Goal: Task Accomplishment & Management: Use online tool/utility

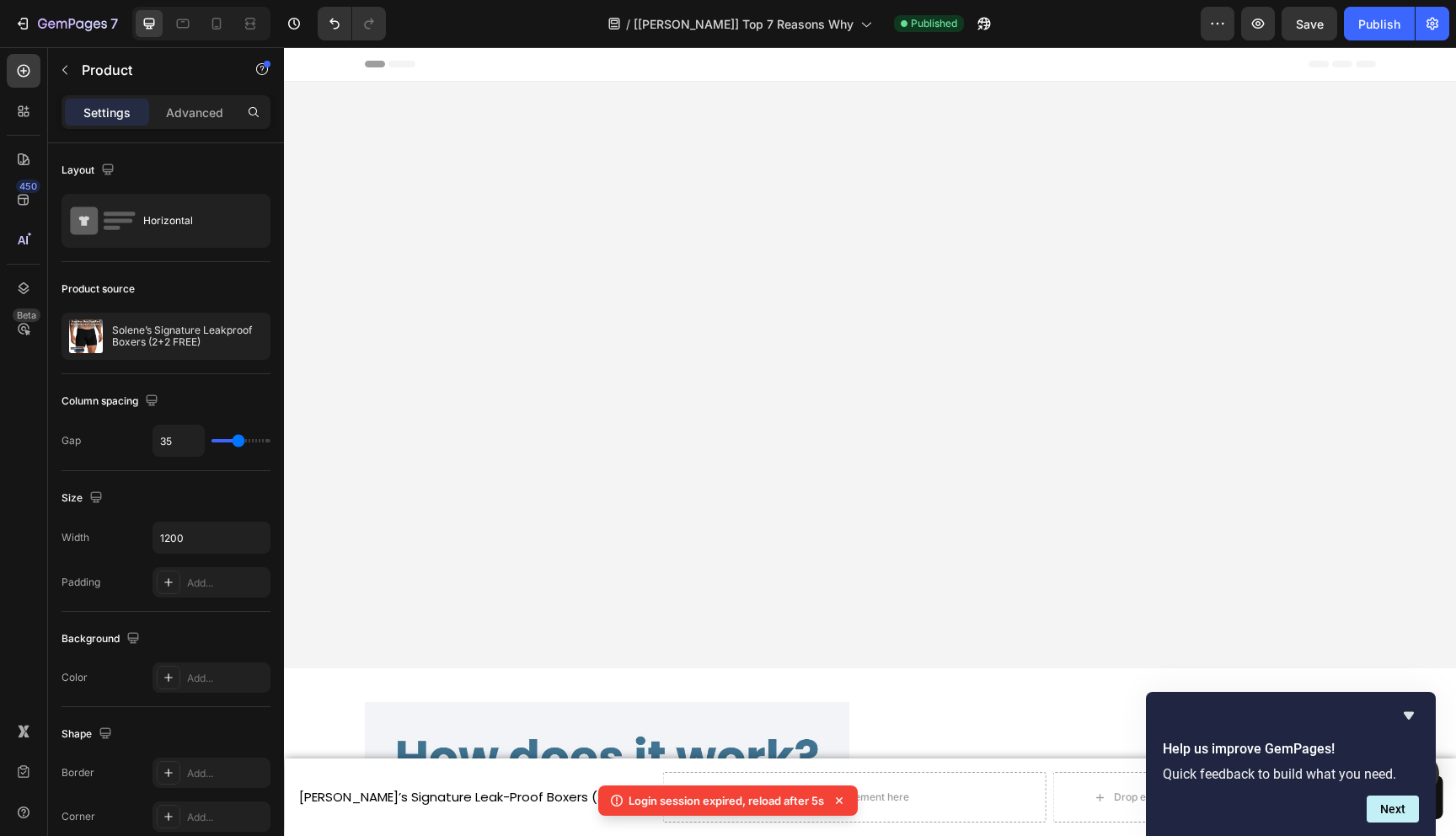
scroll to position [3404, 0]
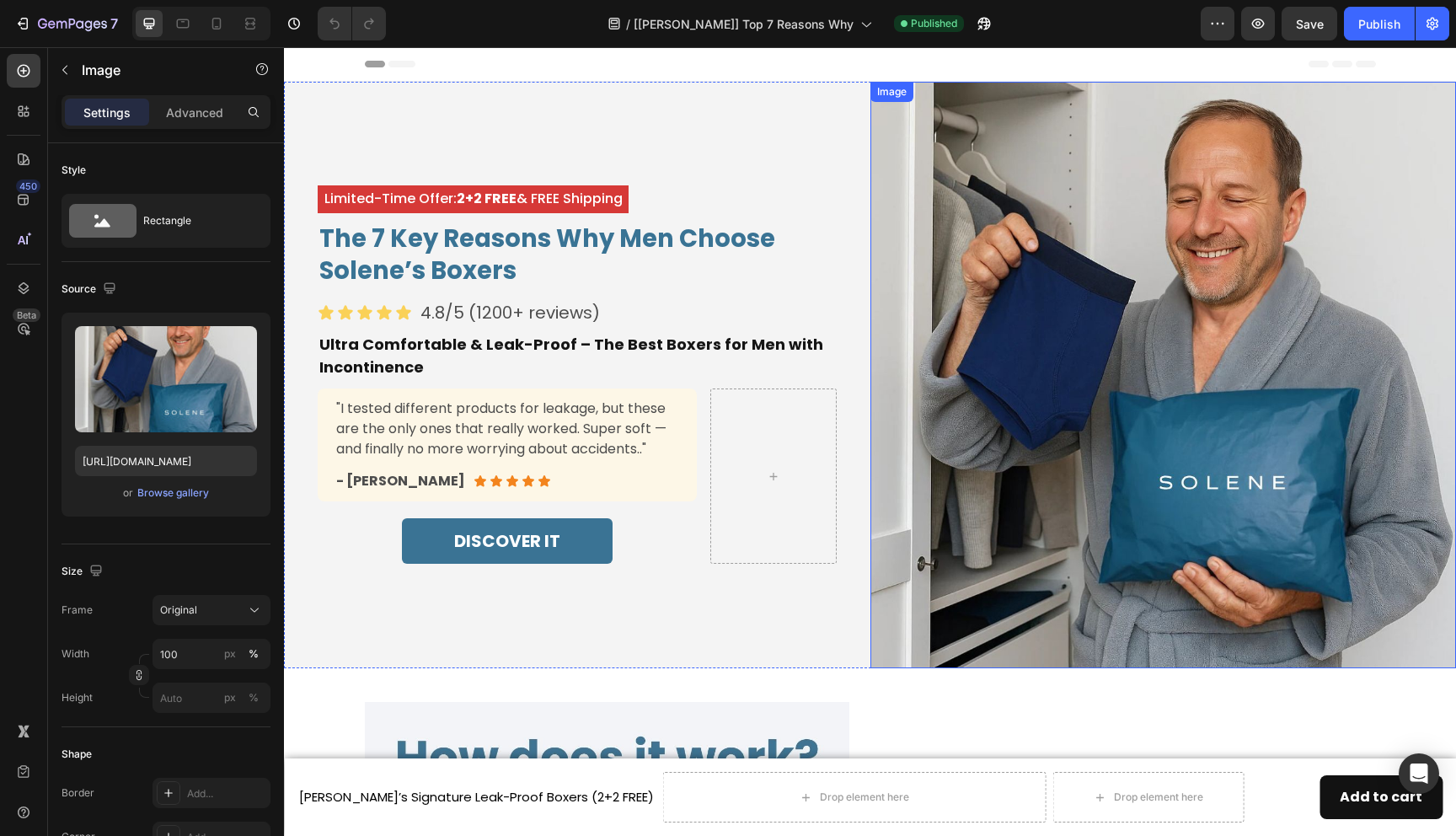
click at [1060, 450] on img at bounding box center [1163, 375] width 586 height 586
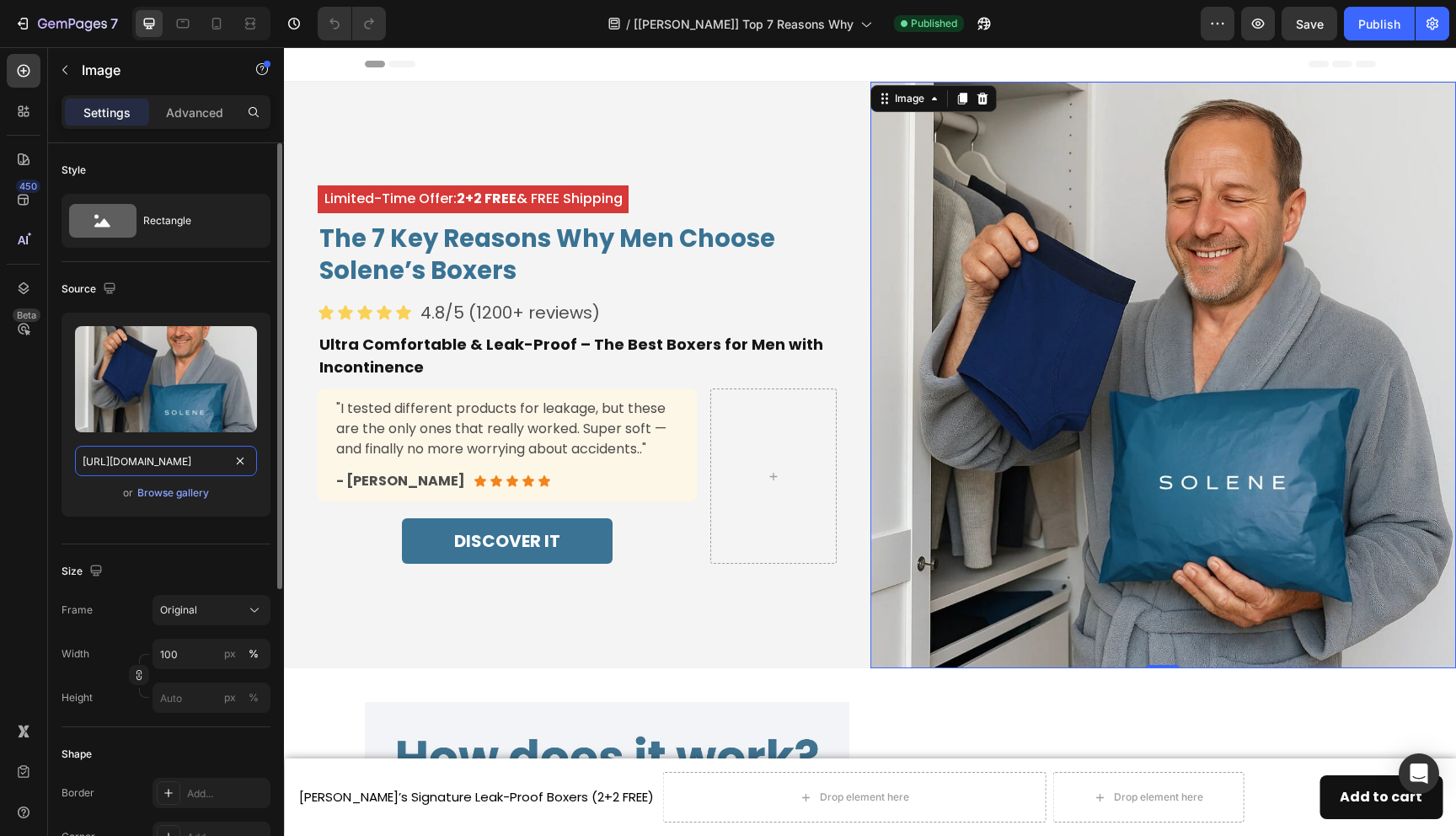
click at [150, 462] on input "https://cdn.shopify.com/s/files/1/0690/6354/0925/files/gempages_557558675238028…" at bounding box center [166, 460] width 182 height 30
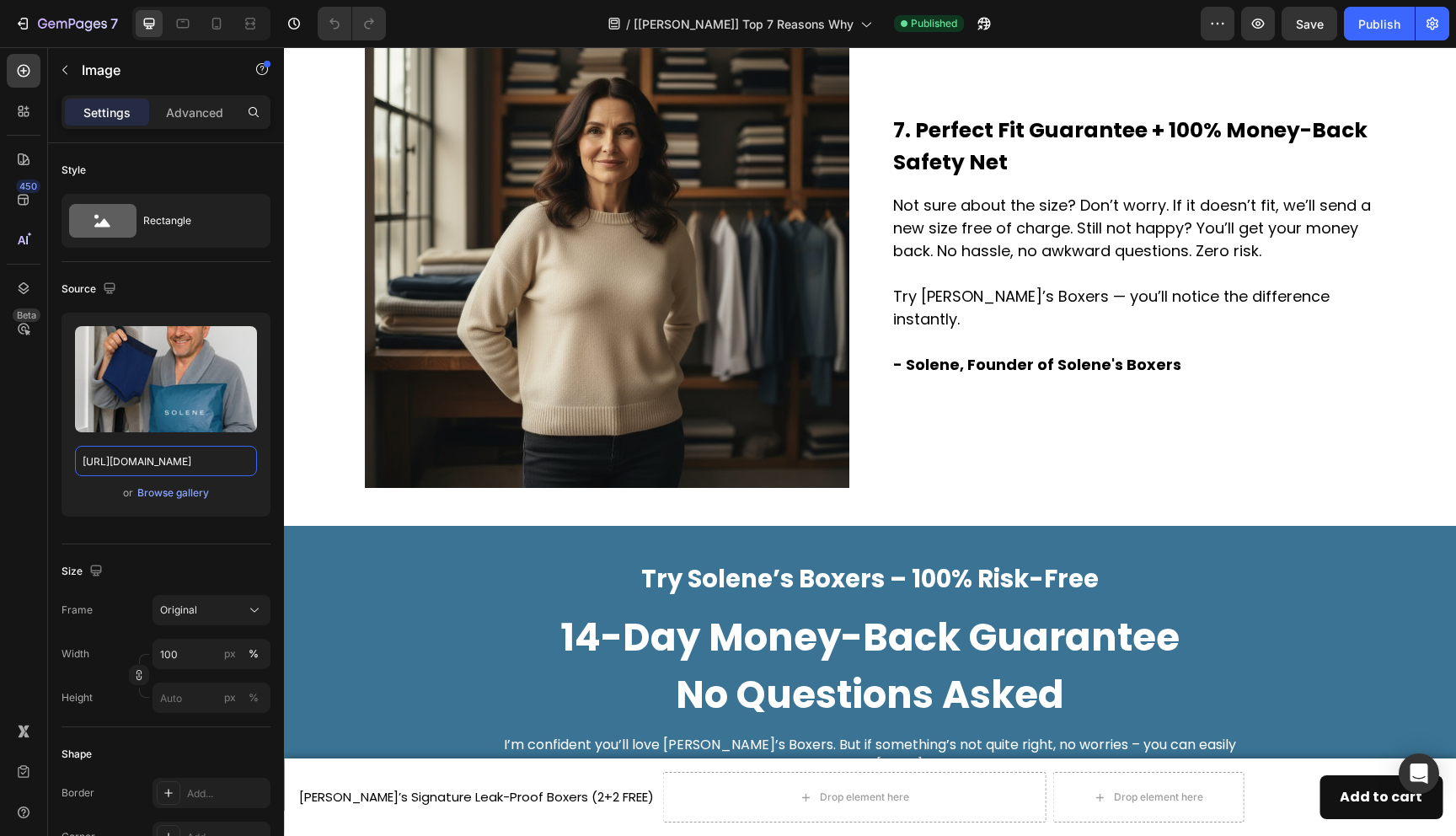
scroll to position [3742, 0]
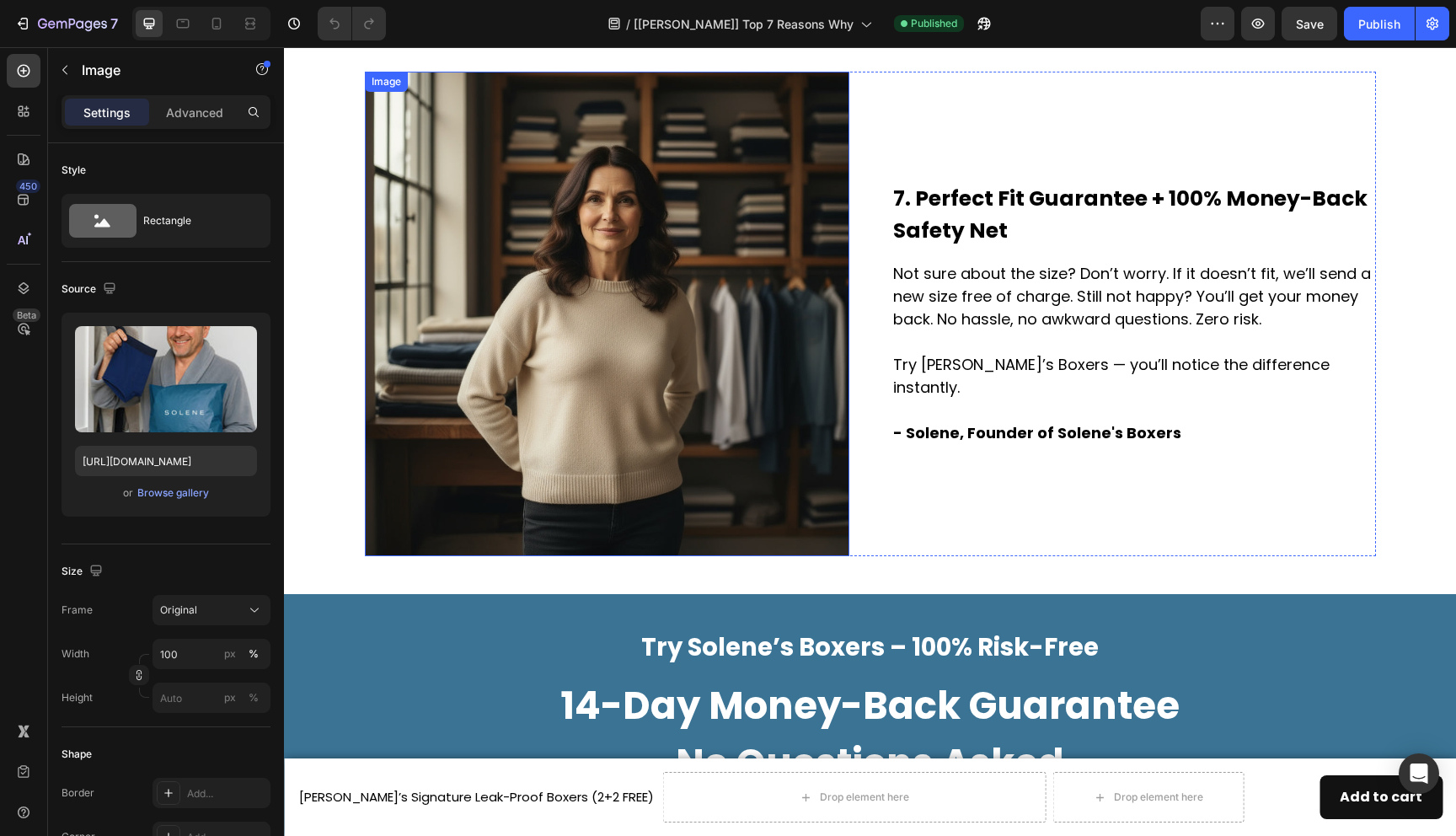
click at [703, 369] on img at bounding box center [607, 314] width 485 height 485
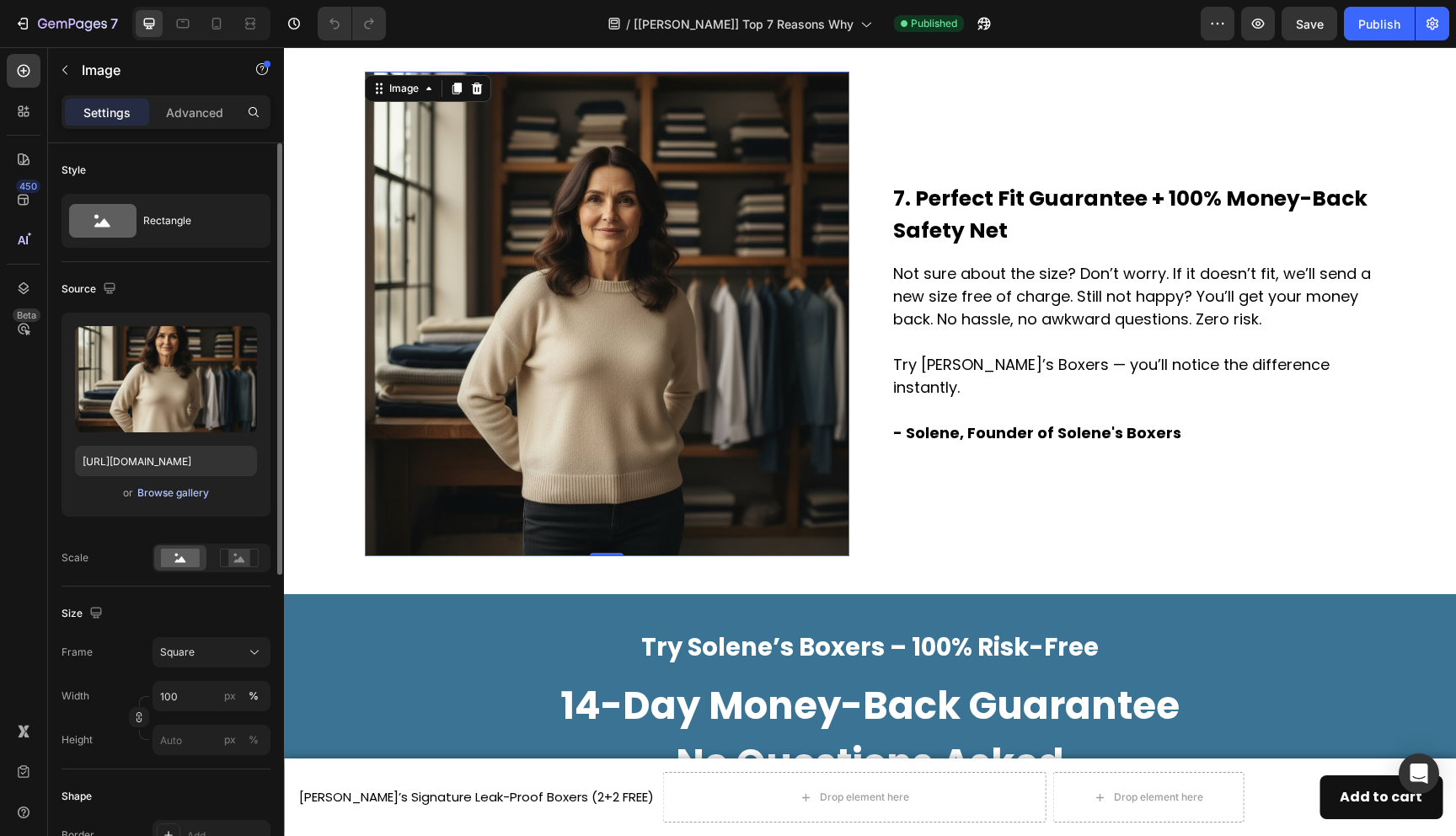
click at [178, 497] on div "Browse gallery" at bounding box center [173, 493] width 72 height 15
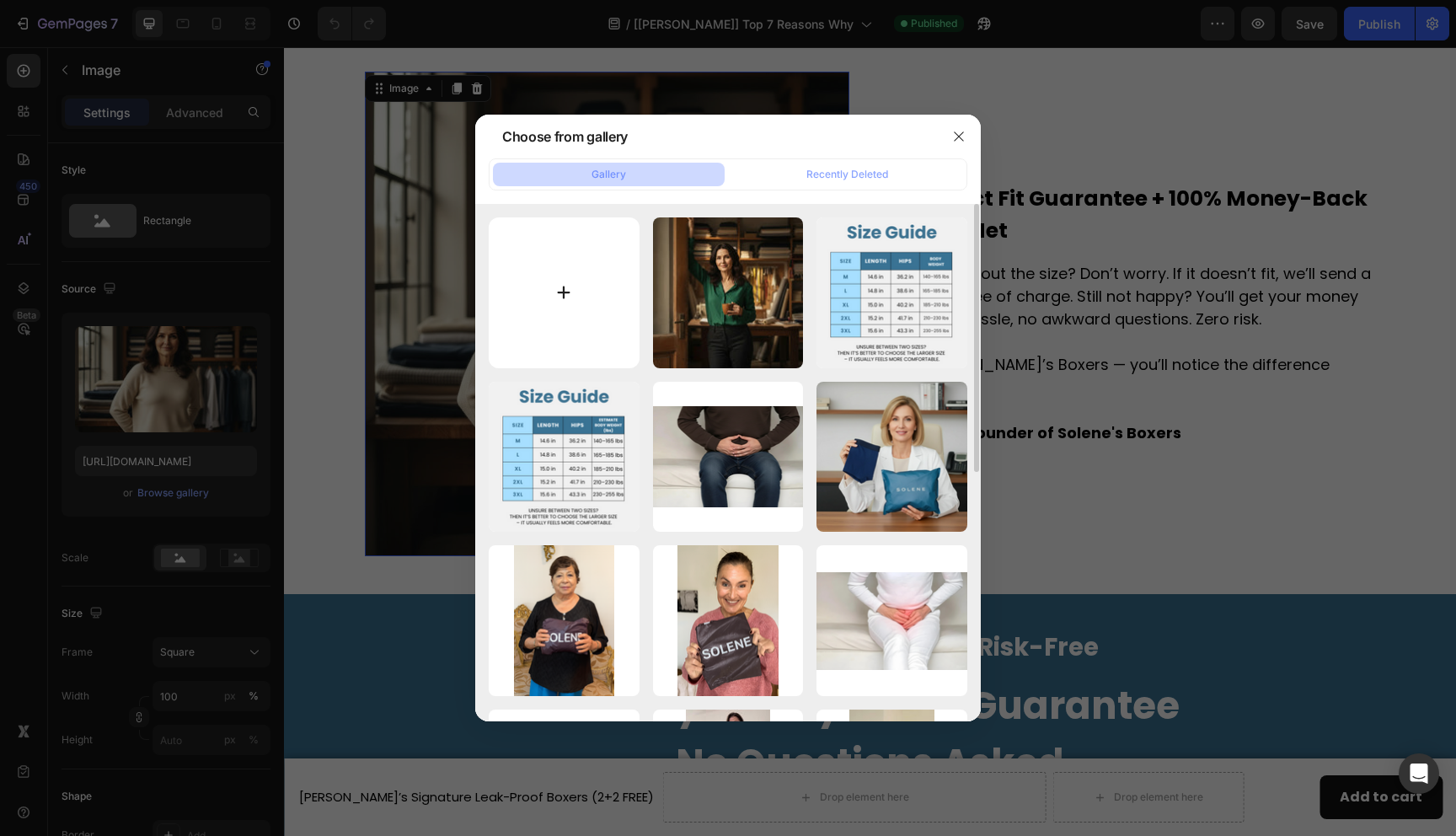
click at [543, 337] on input "file" at bounding box center [564, 293] width 151 height 151
click at [193, 493] on div at bounding box center [728, 418] width 1456 height 836
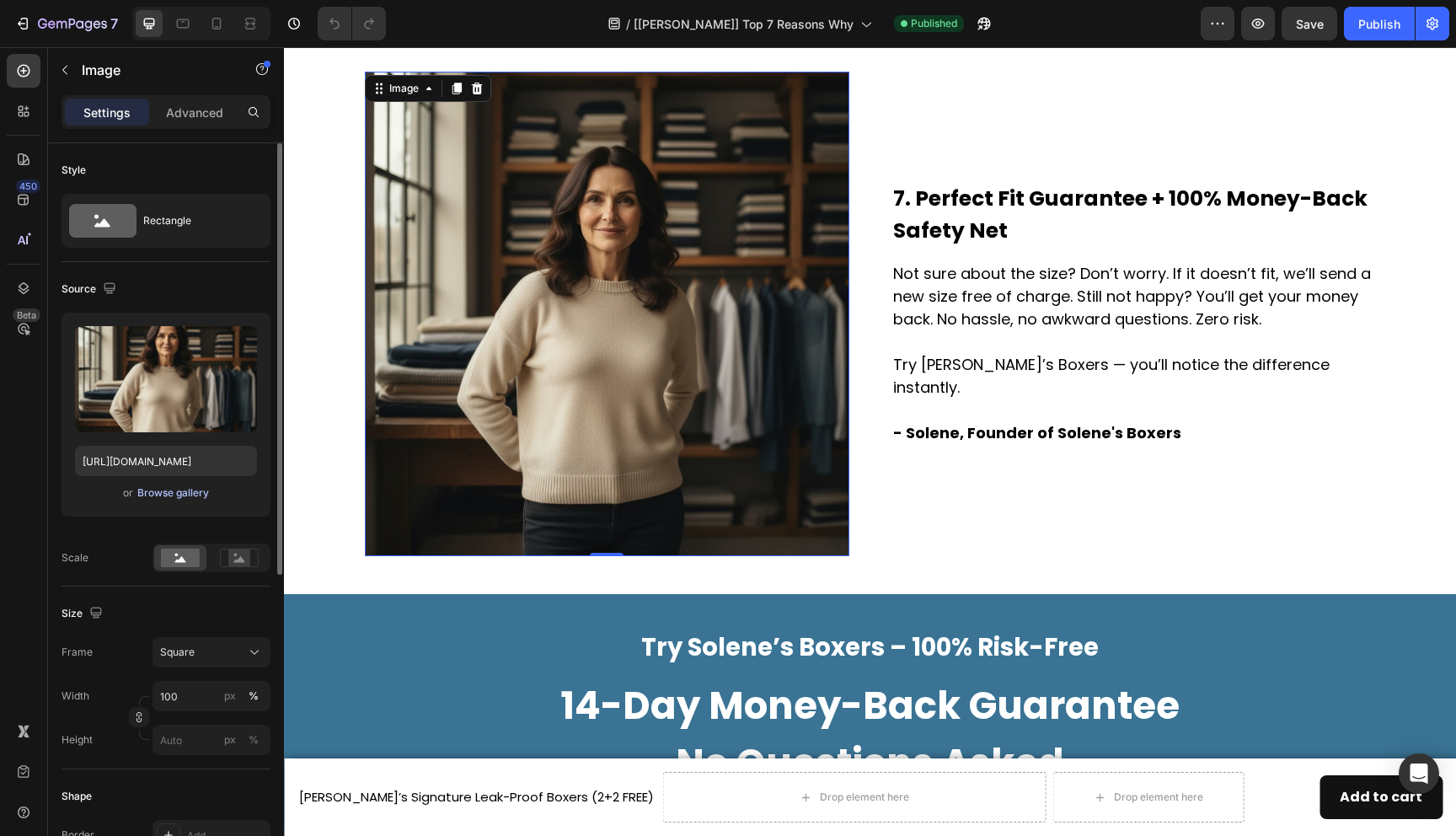
click at [191, 495] on div "Browse gallery" at bounding box center [173, 493] width 72 height 15
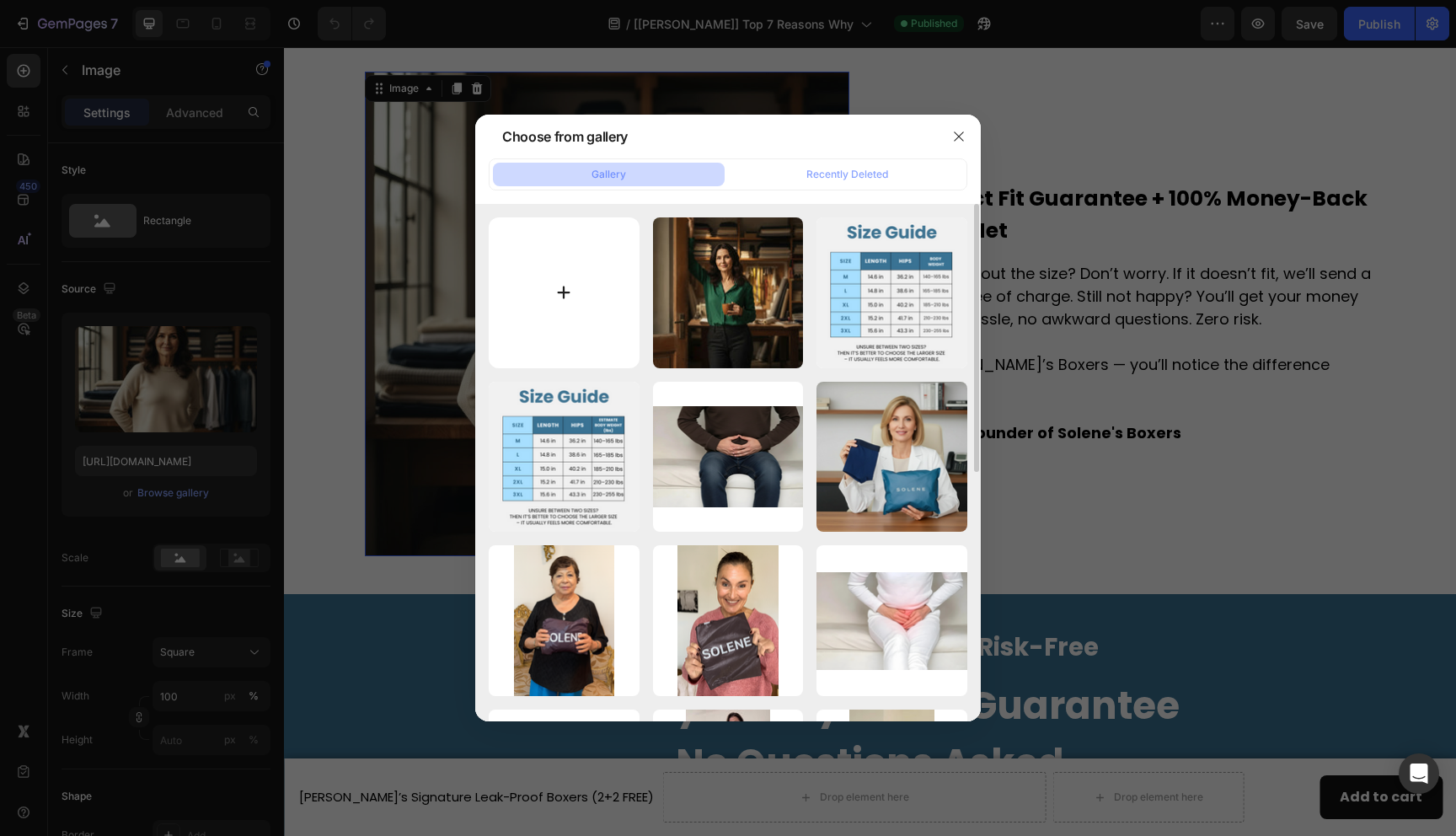
click at [521, 310] on input "file" at bounding box center [564, 293] width 151 height 151
type input "C:\fakepath\Jacks BOXERS.png"
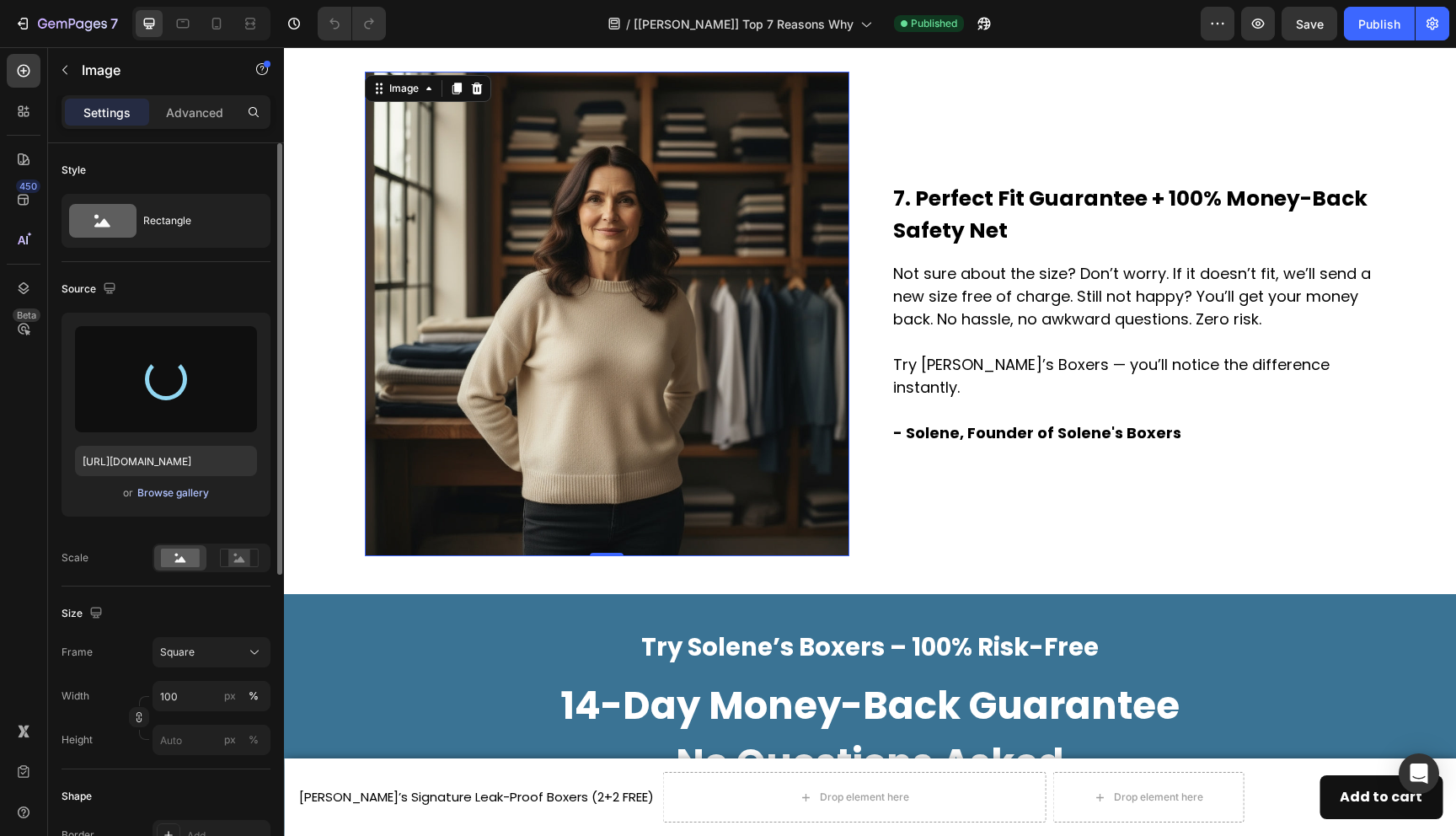
click at [192, 490] on div "Browse gallery" at bounding box center [173, 493] width 72 height 15
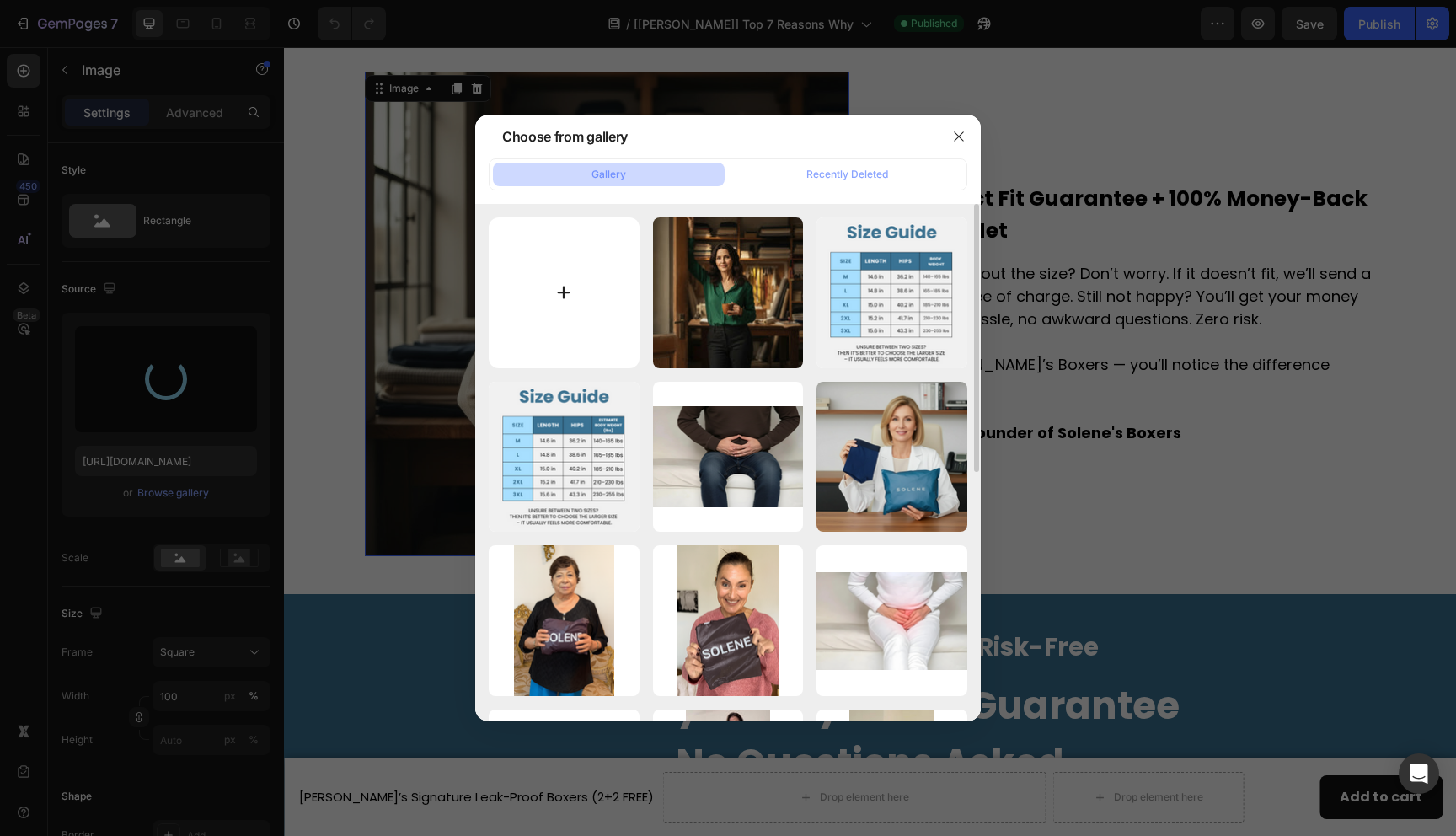
click at [563, 290] on input "file" at bounding box center [564, 293] width 151 height 151
type input "C:\fakepath\Jacks BOXERS (1).png"
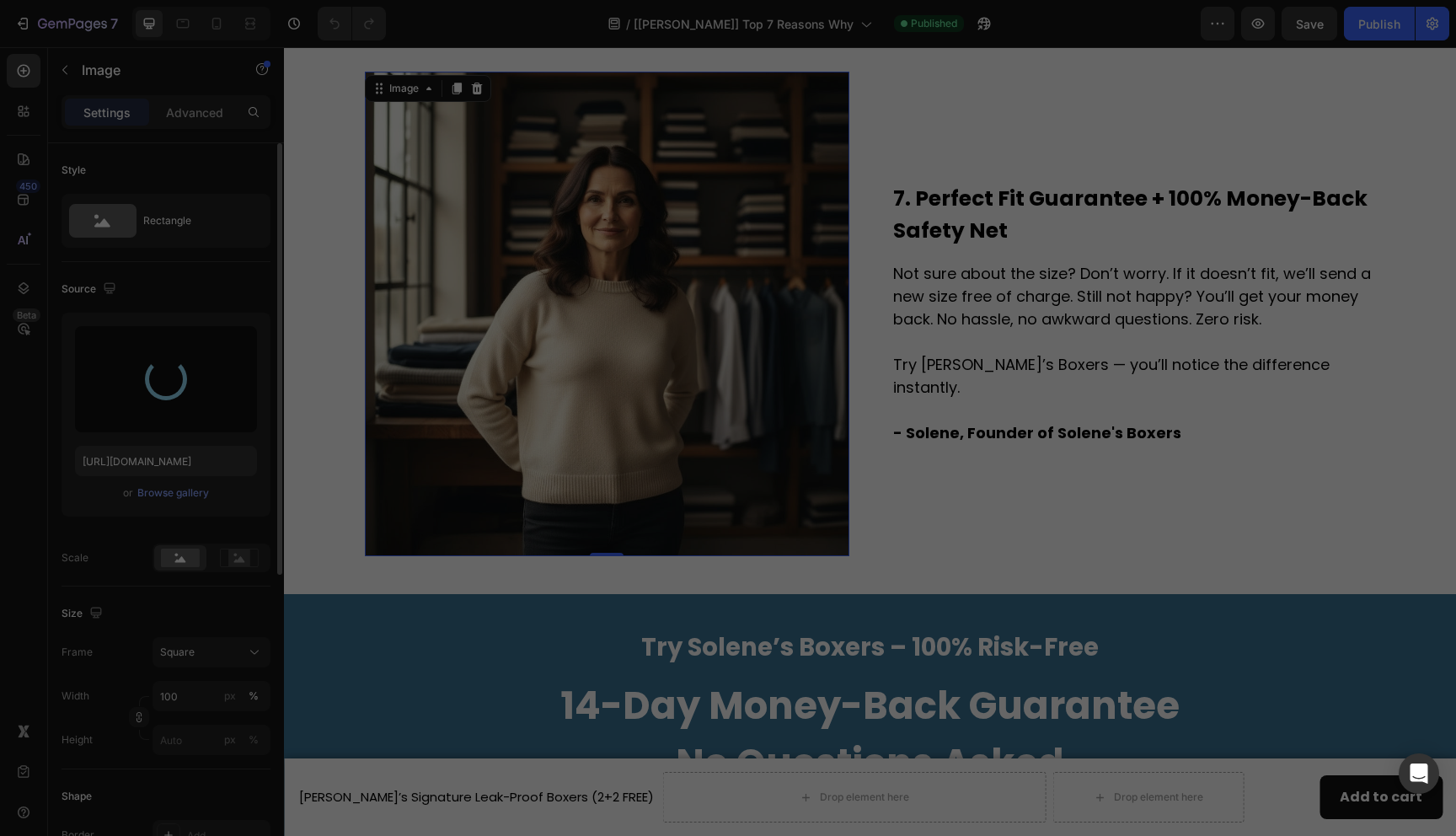
type input "[URL][DOMAIN_NAME]"
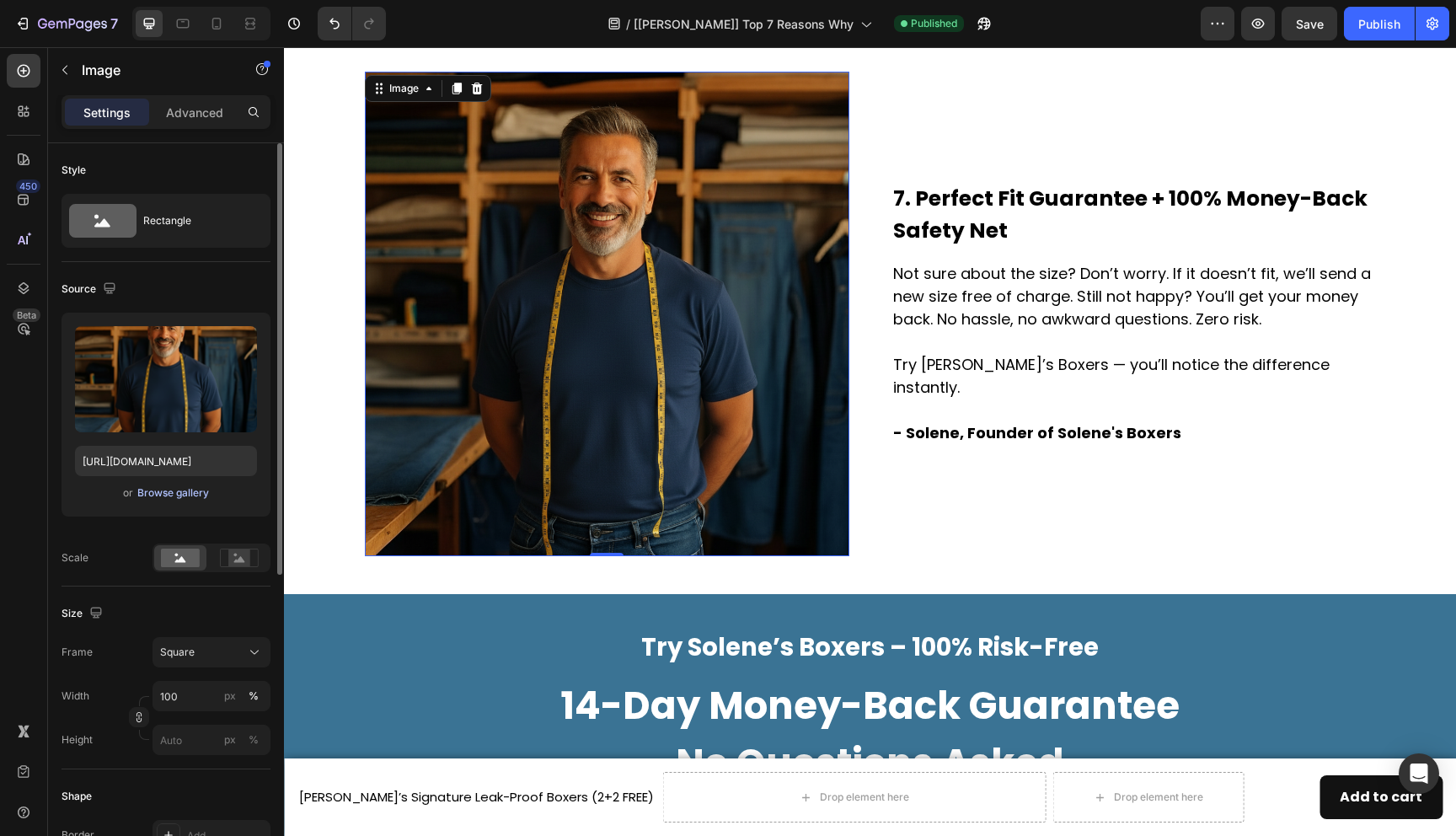
click at [188, 497] on div "Browse gallery" at bounding box center [173, 493] width 72 height 15
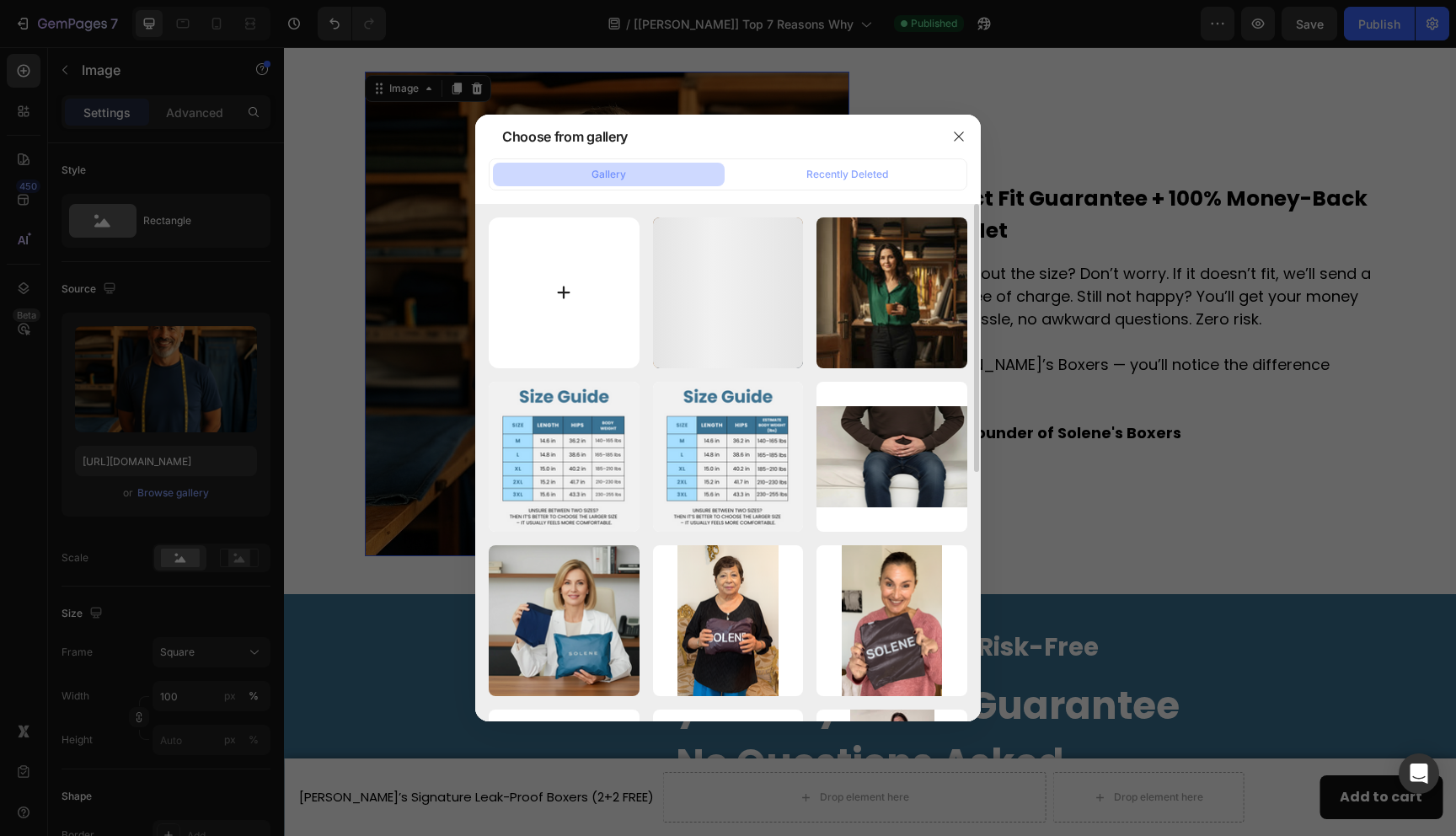
click at [567, 313] on input "file" at bounding box center [564, 293] width 151 height 151
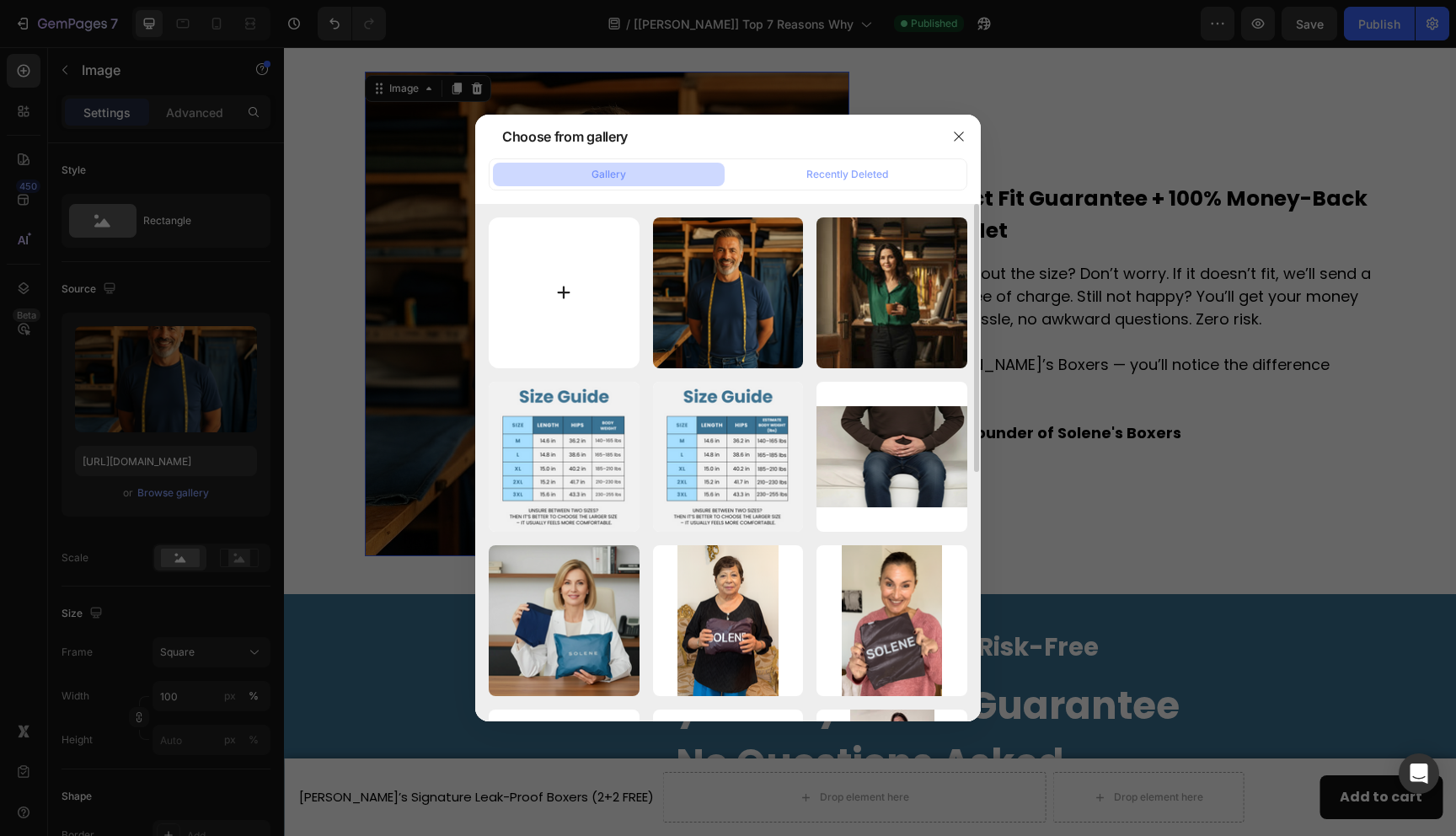
type input "C:\fakepath\Jacks BOXERS.jpg"
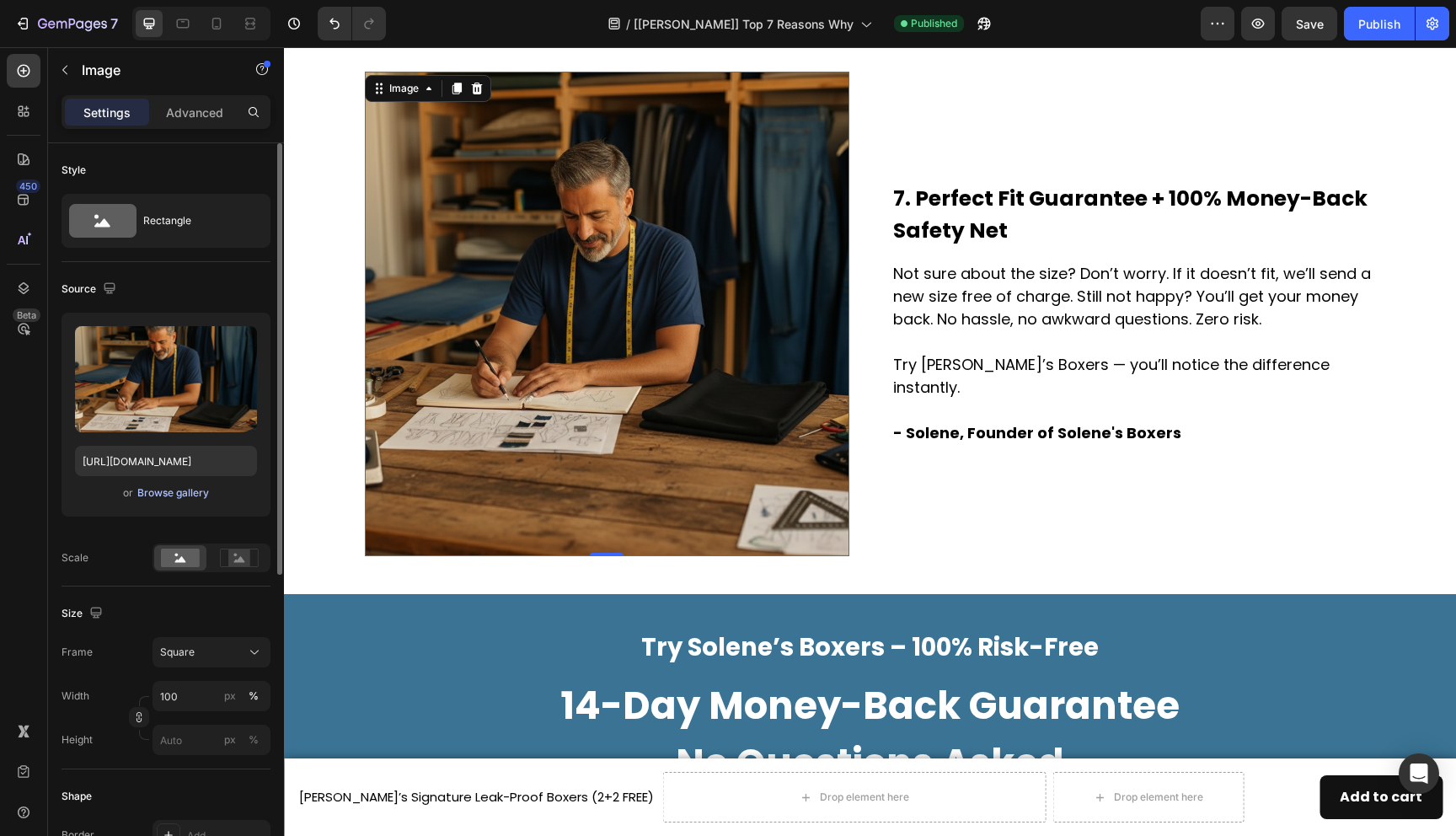
click at [182, 499] on div "Browse gallery" at bounding box center [173, 493] width 72 height 15
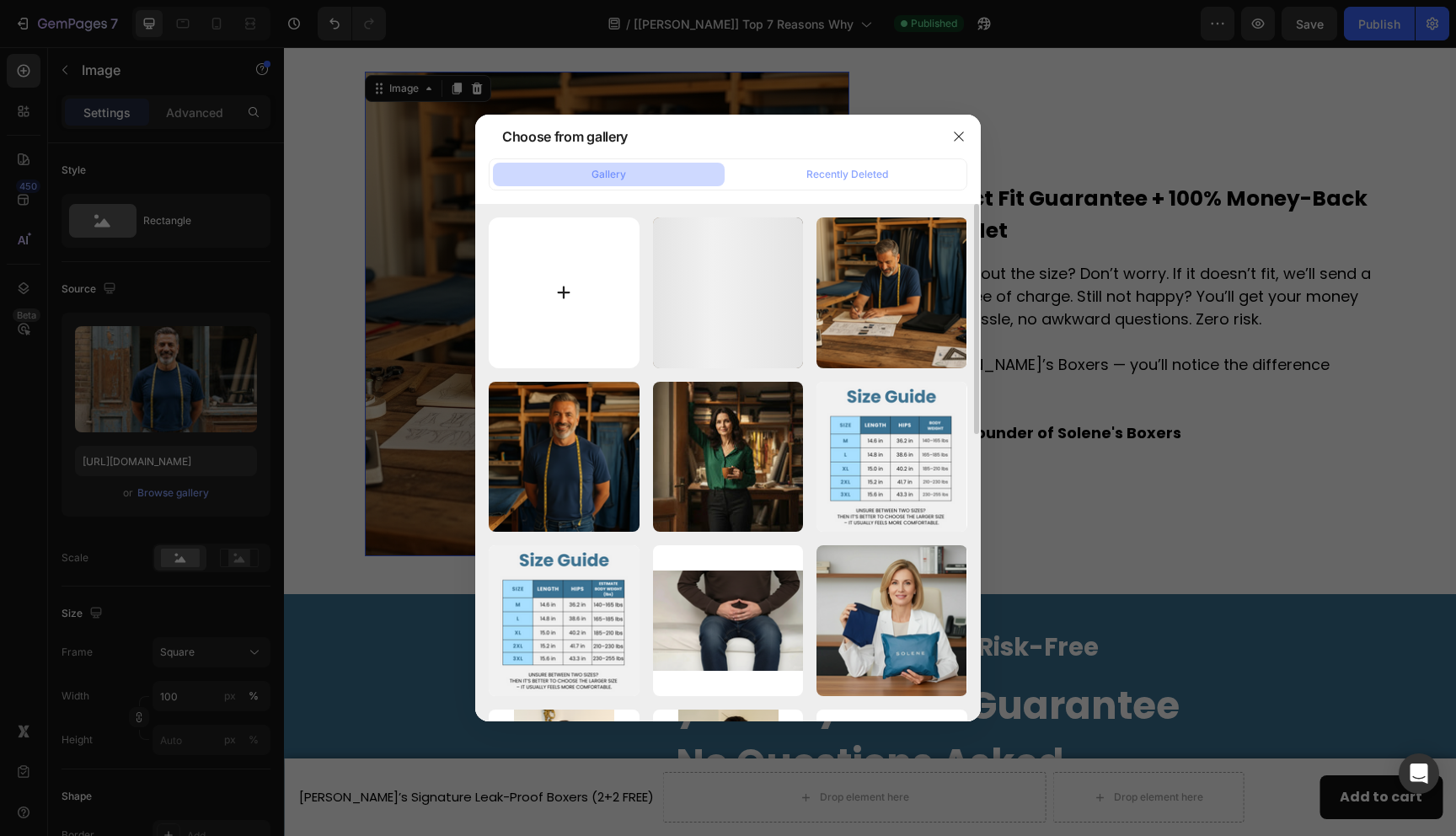
click at [567, 325] on input "file" at bounding box center [564, 293] width 151 height 151
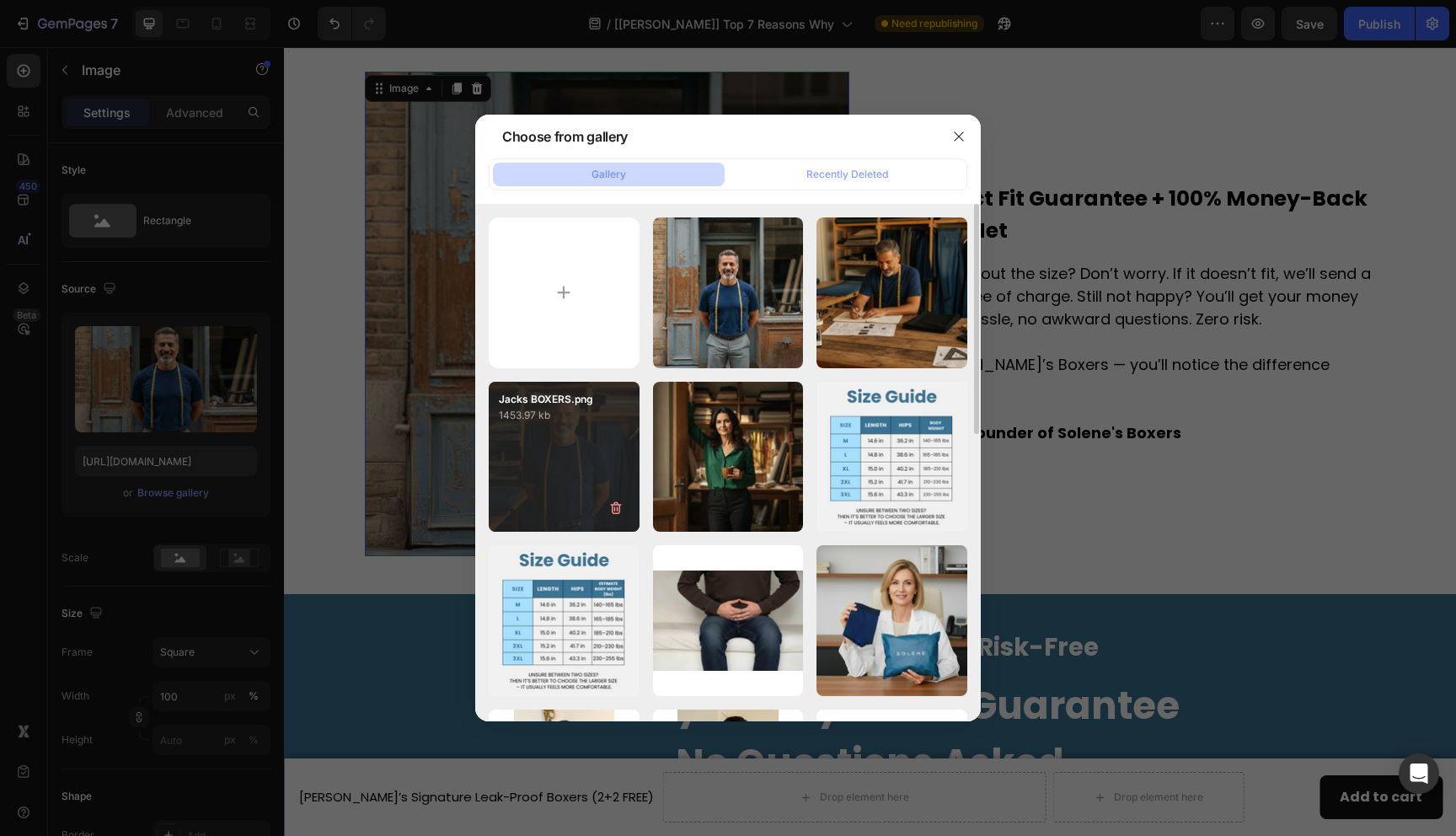
click at [585, 469] on div "Jacks BOXERS.png 1453.97 kb" at bounding box center [564, 458] width 151 height 151
type input "[URL][DOMAIN_NAME]"
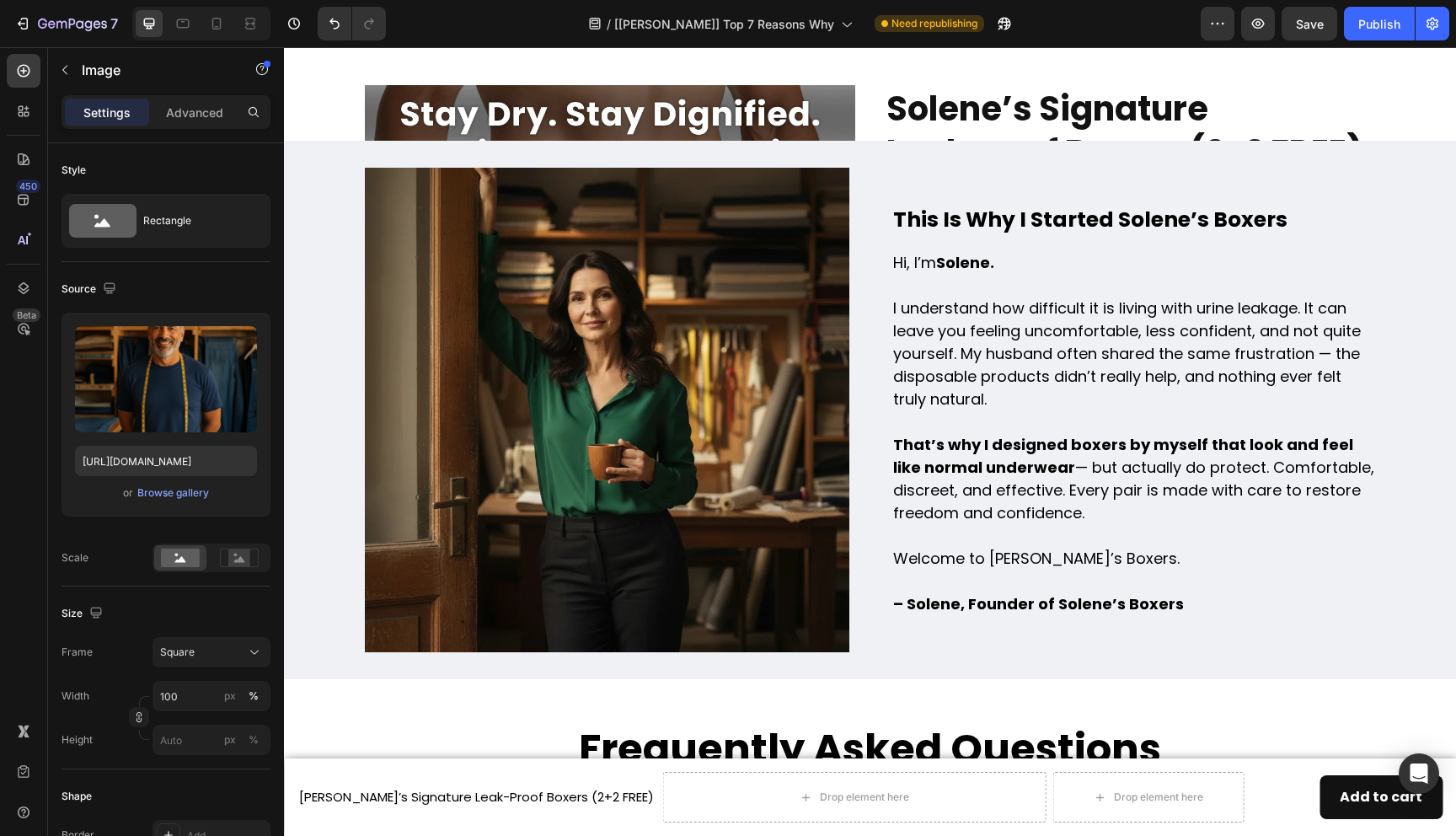
scroll to position [5186, 0]
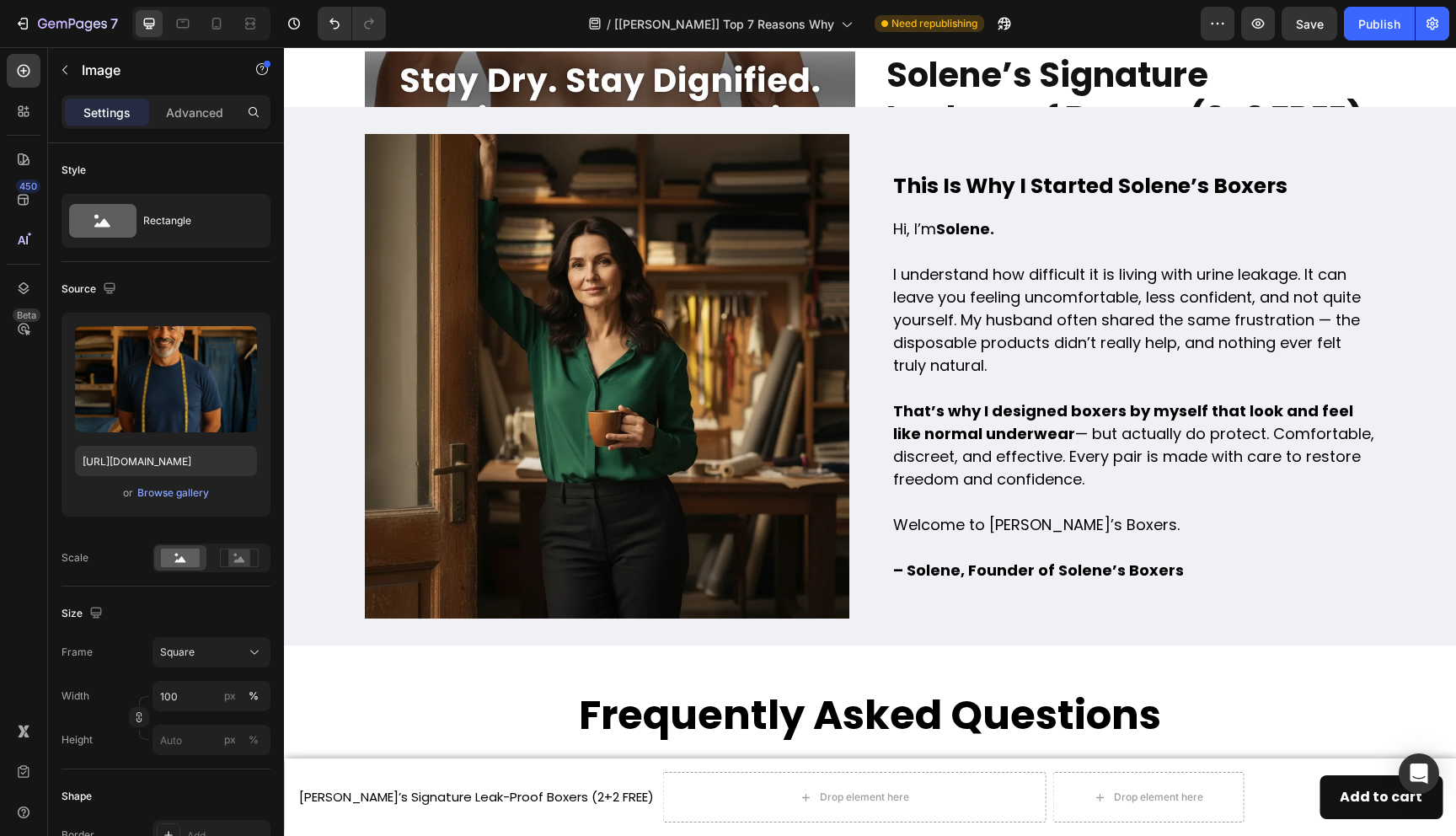
click at [748, 449] on img at bounding box center [607, 377] width 485 height 485
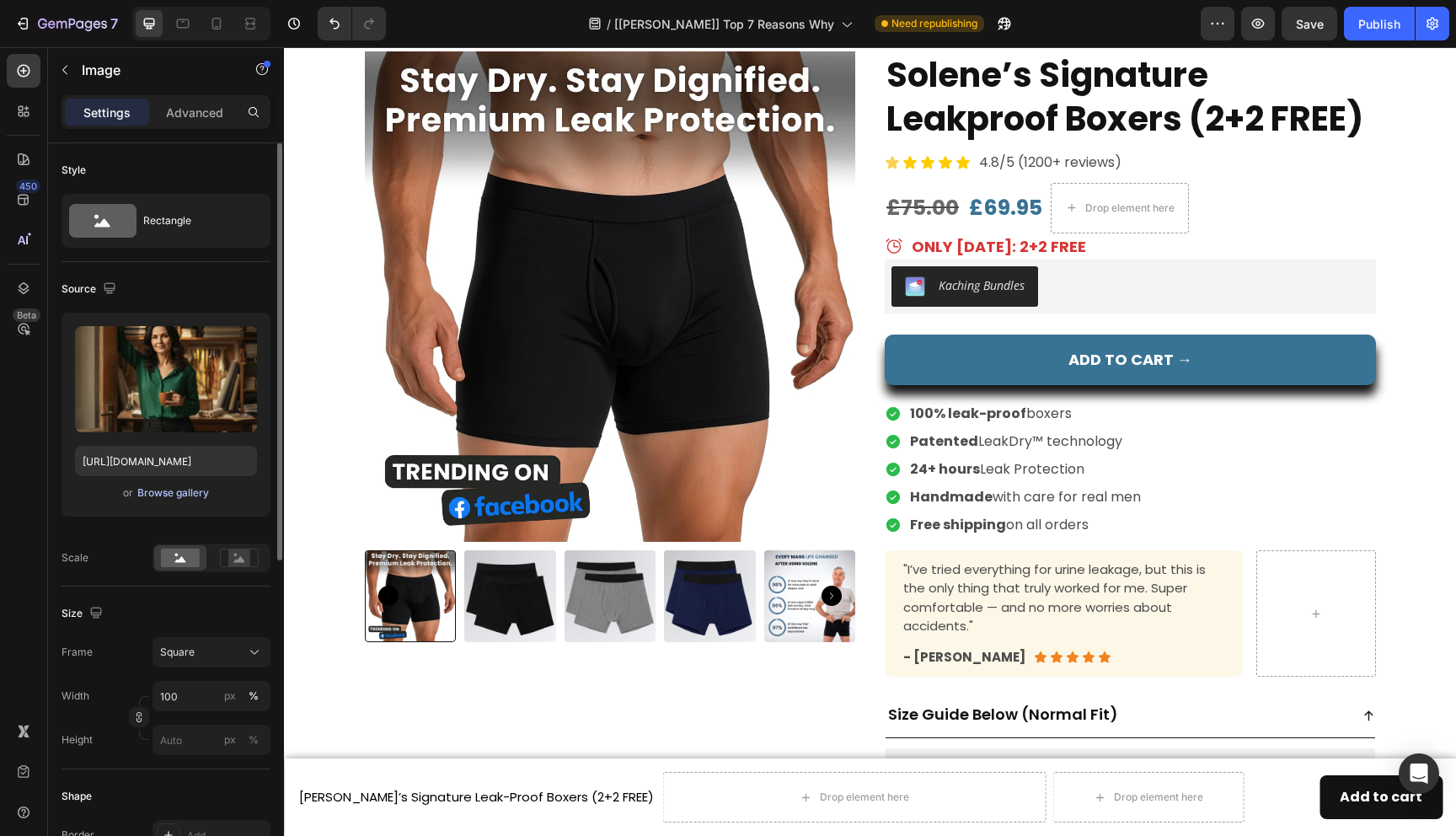
click at [194, 493] on div "Browse gallery" at bounding box center [173, 493] width 72 height 15
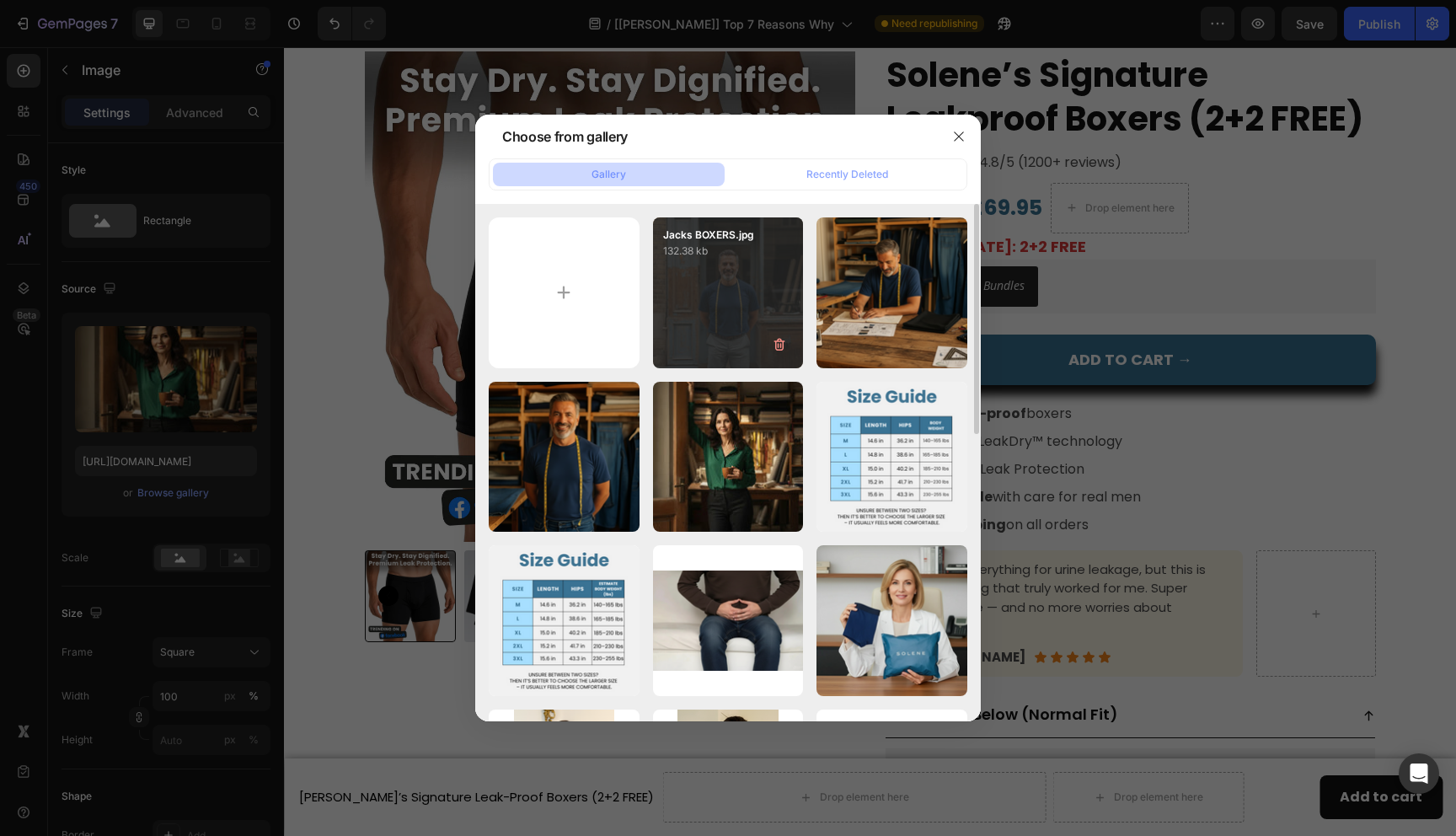
click at [752, 324] on div "Jacks BOXERS.jpg 132.38 kb" at bounding box center [729, 293] width 151 height 151
type input "[URL][DOMAIN_NAME]"
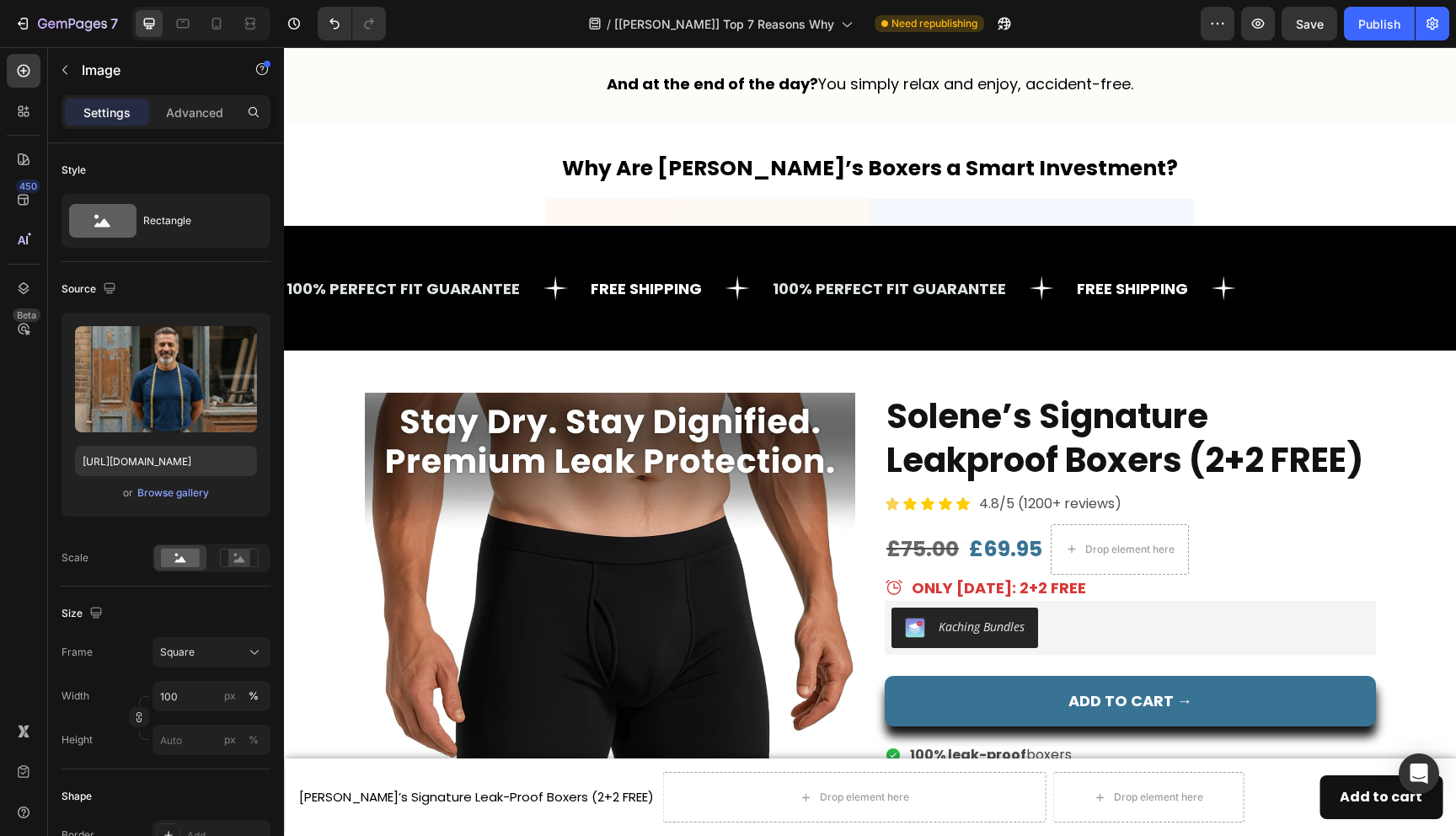
scroll to position [4536, 0]
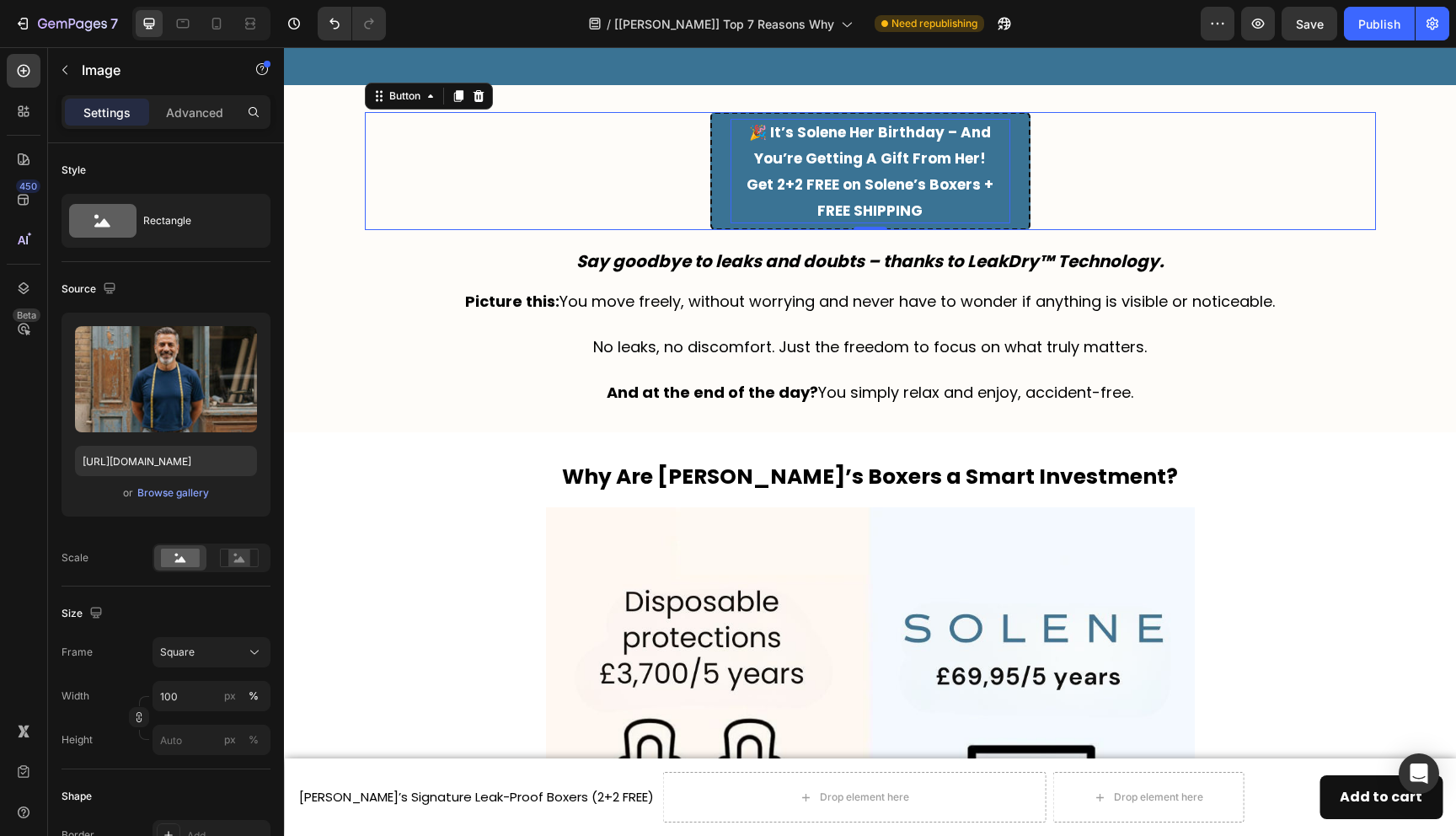
click at [831, 131] on span "🎉 It’s Solene Her Birthday – And You’re Getting A Gift From Her!" at bounding box center [870, 145] width 242 height 46
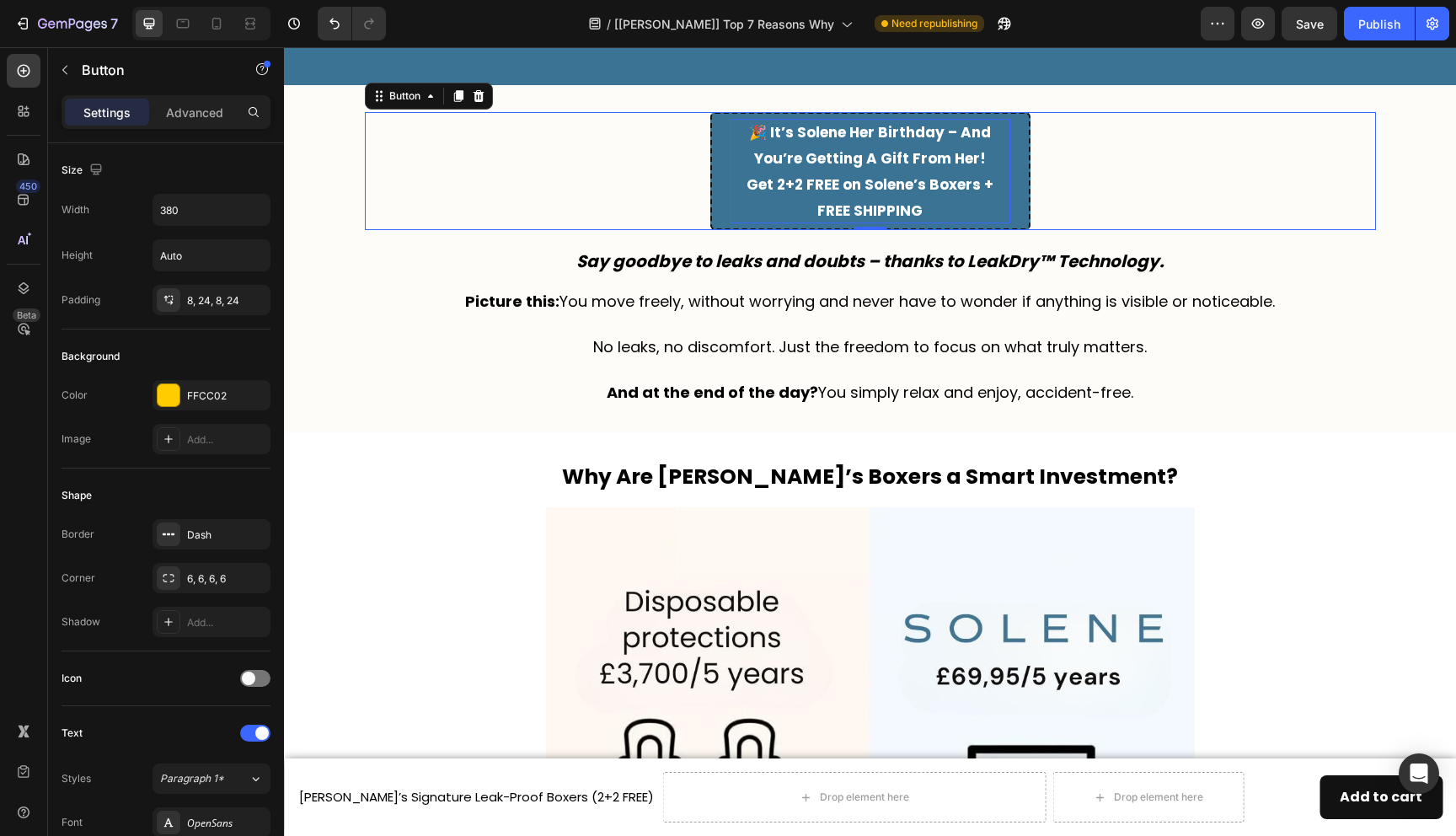
click at [831, 131] on span "🎉 It’s Solene Her Birthday – And You’re Getting A Gift From Her!" at bounding box center [870, 145] width 242 height 46
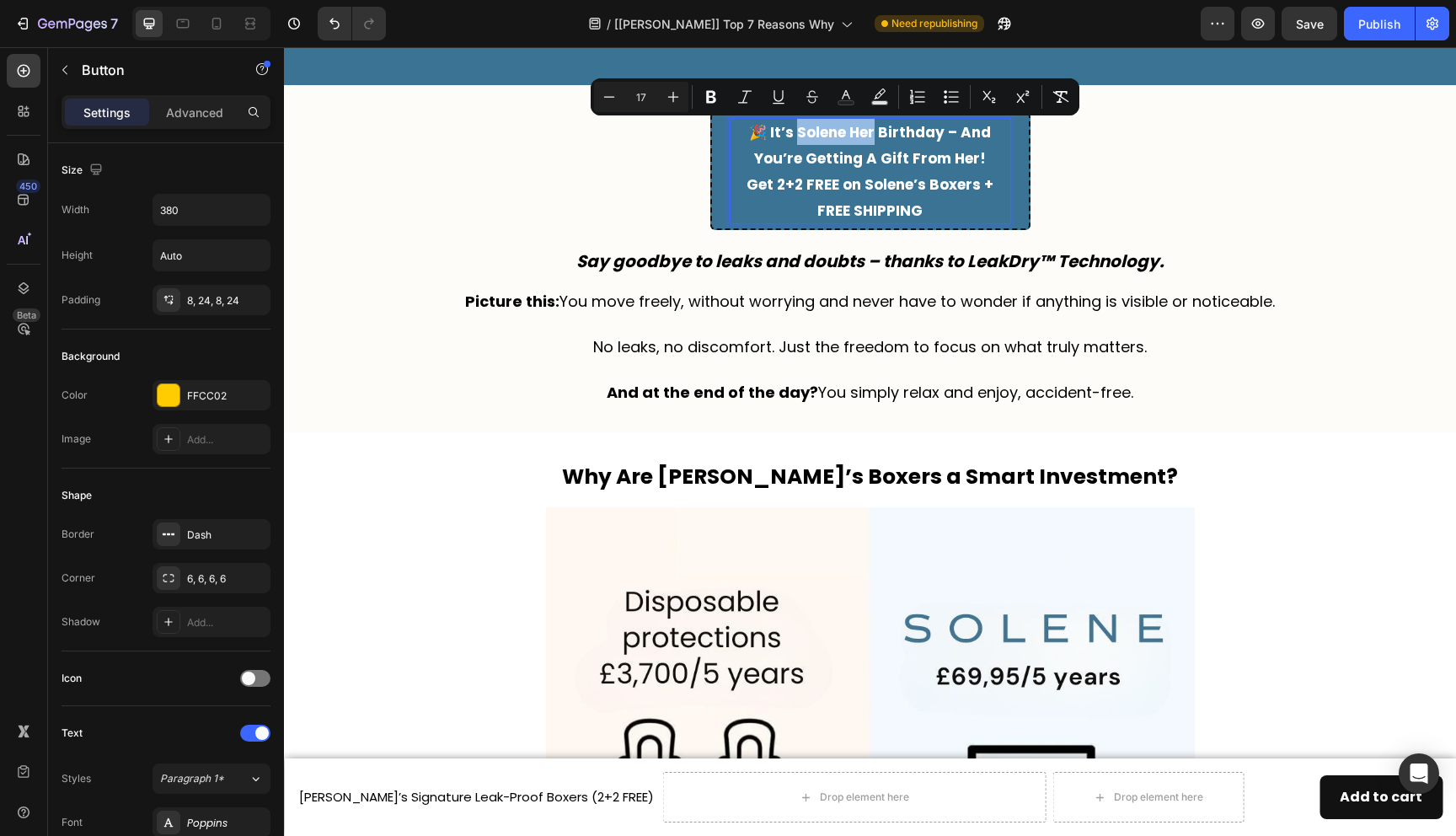
drag, startPoint x: 874, startPoint y: 134, endPoint x: 795, endPoint y: 133, distance: 79.0
click at [795, 133] on span "🎉 It’s Solene Her Birthday – And You’re Getting A Gift From Her!" at bounding box center [870, 145] width 242 height 46
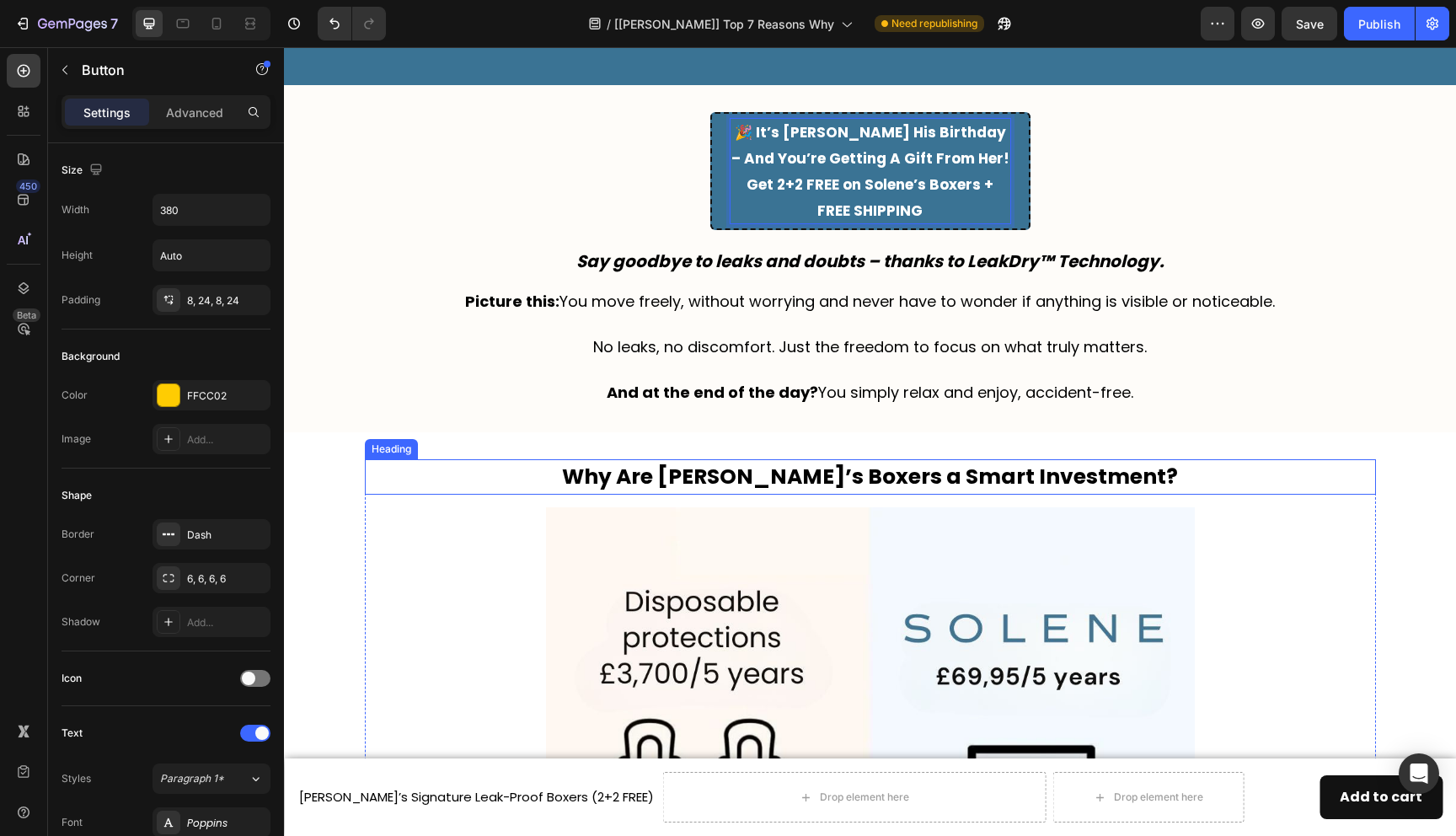
click at [743, 470] on h2 "Why Are Solene’s Boxers a Smart Investment?" at bounding box center [871, 477] width 1011 height 35
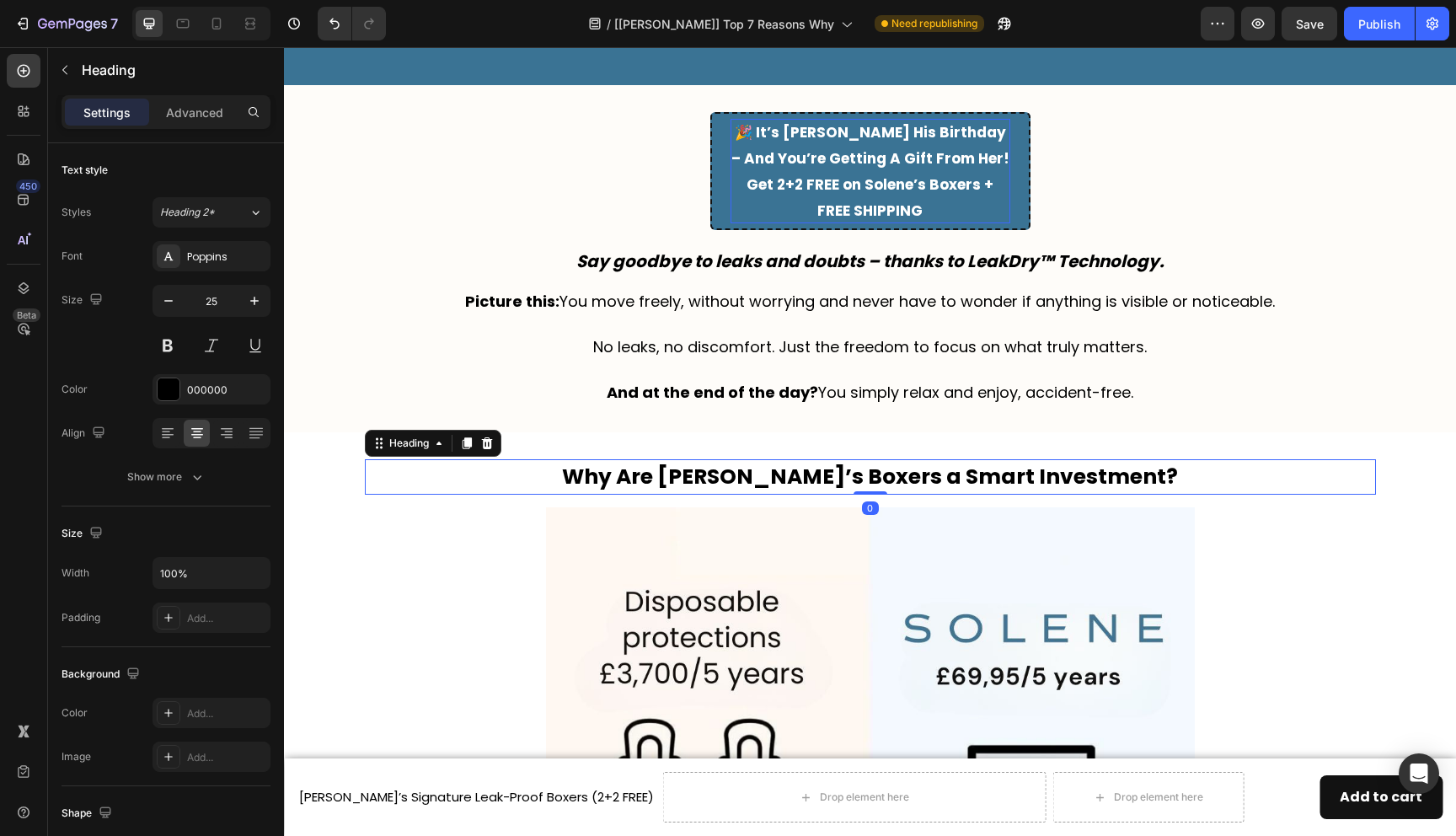
click at [743, 470] on h2 "Why Are Solene’s Boxers a Smart Investment?" at bounding box center [871, 477] width 1011 height 35
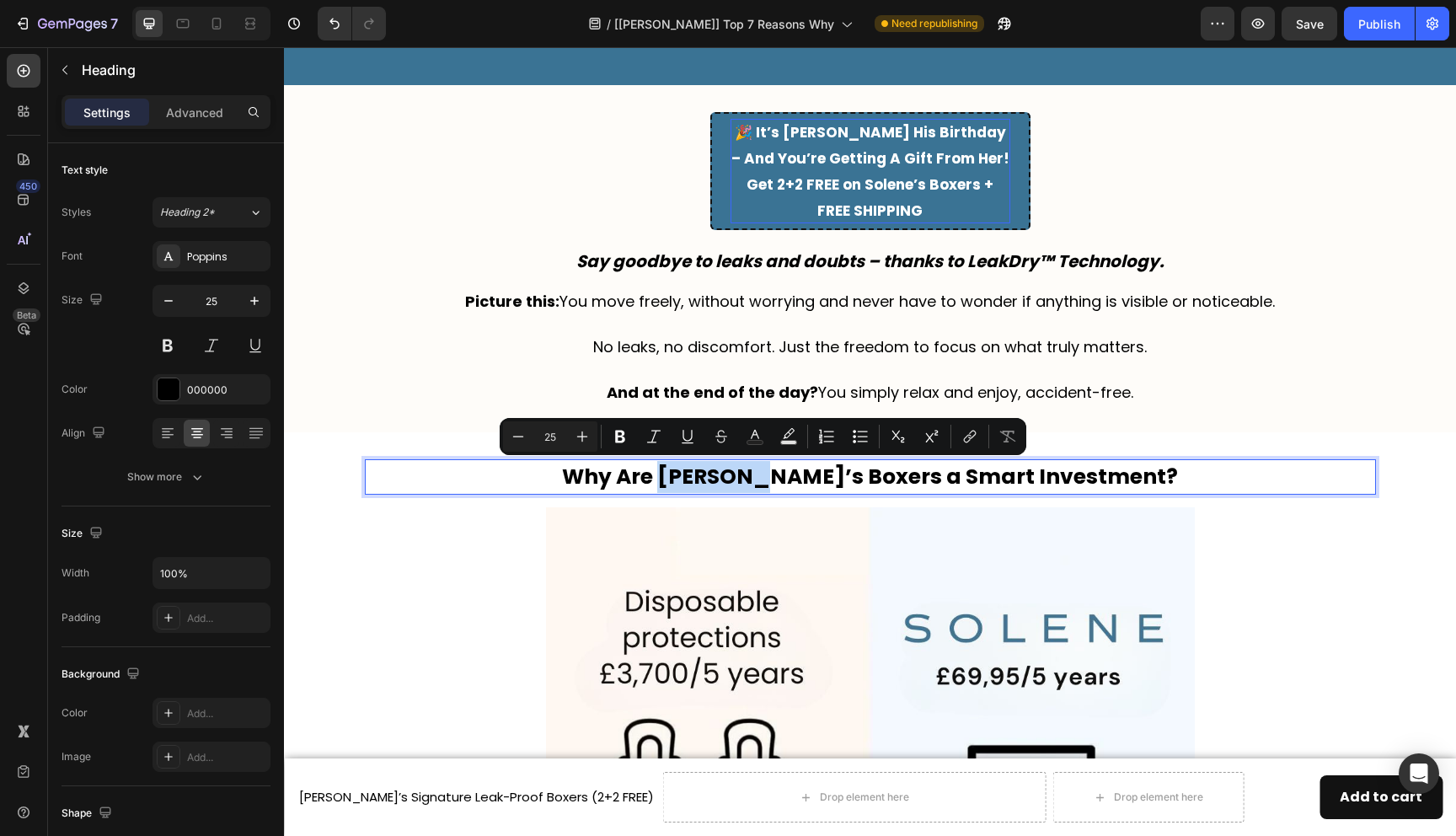
click at [785, 471] on p "Why Are Solene’s Boxers a Smart Investment?" at bounding box center [870, 477] width 1008 height 32
drag, startPoint x: 792, startPoint y: 473, endPoint x: 717, endPoint y: 476, distance: 75.1
click at [717, 476] on p "Why Are Solene’s Boxers a Smart Investment?" at bounding box center [870, 477] width 1008 height 32
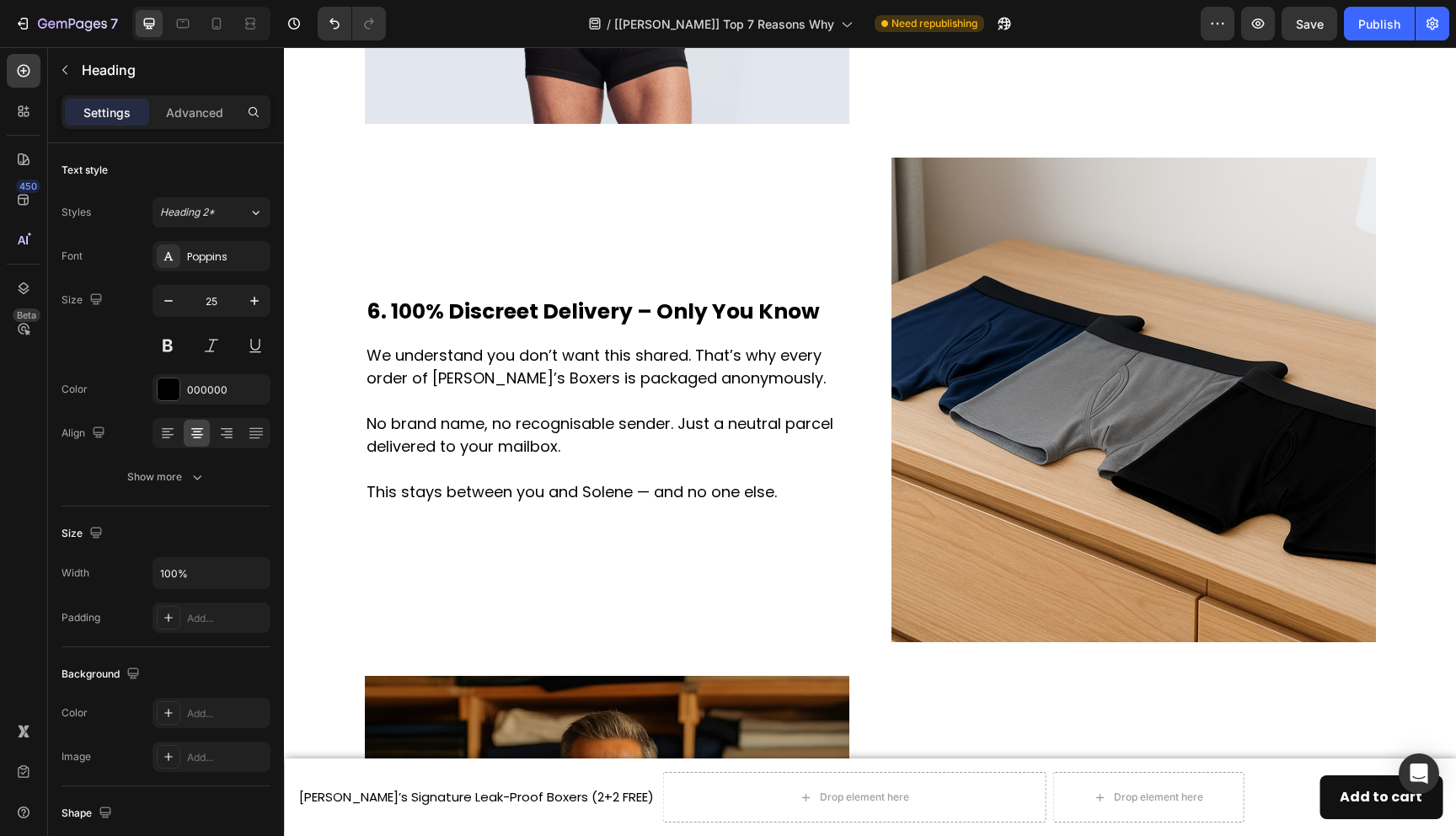
scroll to position [3132, 0]
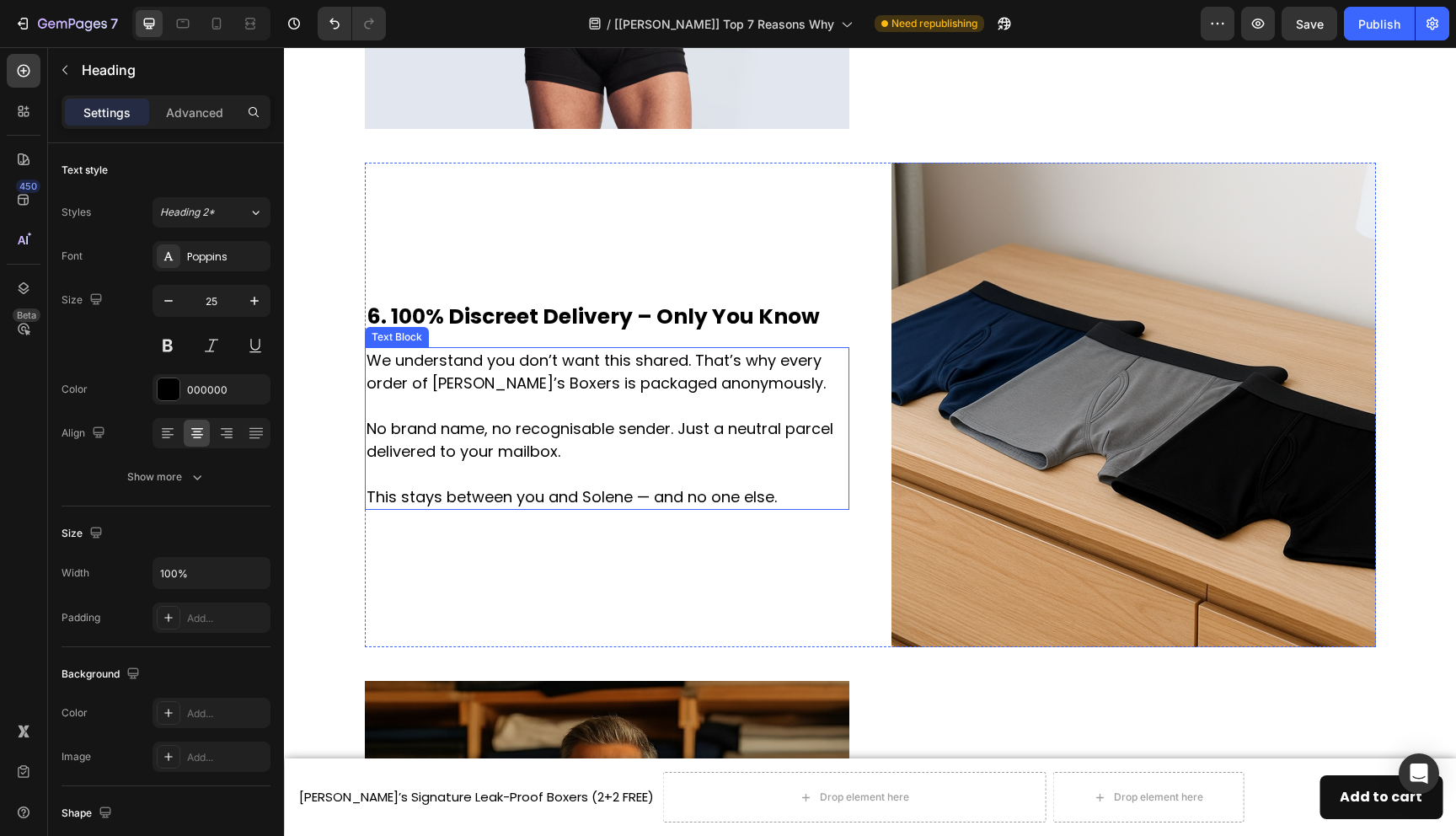
click at [461, 383] on p "We understand you don’t want this shared. That’s why every order of Solene’s Bo…" at bounding box center [607, 428] width 481 height 159
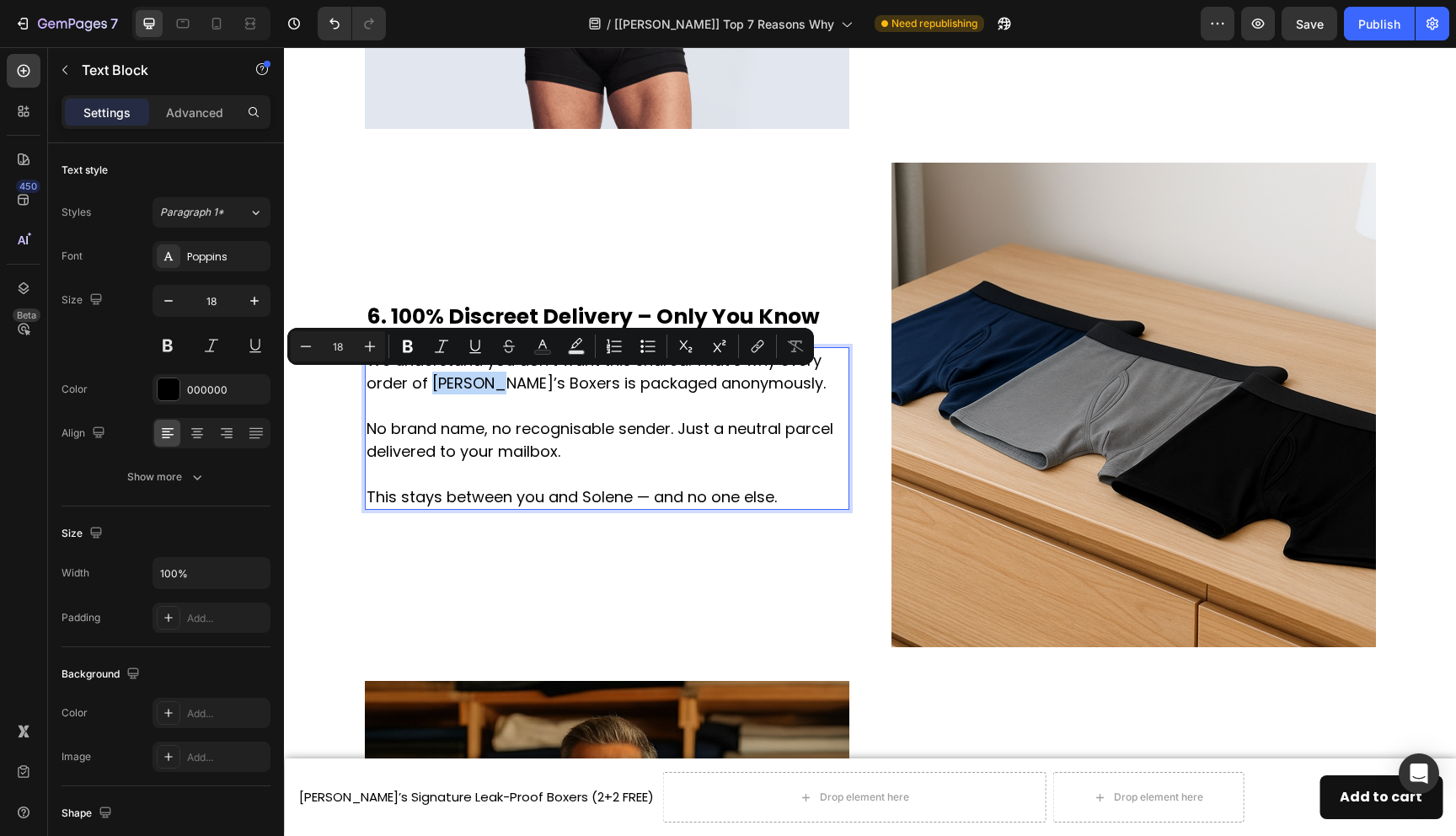
click at [476, 383] on p "We understand you don’t want this shared. That’s why every order of Solene’s Bo…" at bounding box center [607, 428] width 481 height 159
drag, startPoint x: 478, startPoint y: 385, endPoint x: 429, endPoint y: 384, distance: 49.0
click at [429, 384] on p "We understand you don’t want this shared. That’s why every order of Solene’s Bo…" at bounding box center [607, 428] width 481 height 159
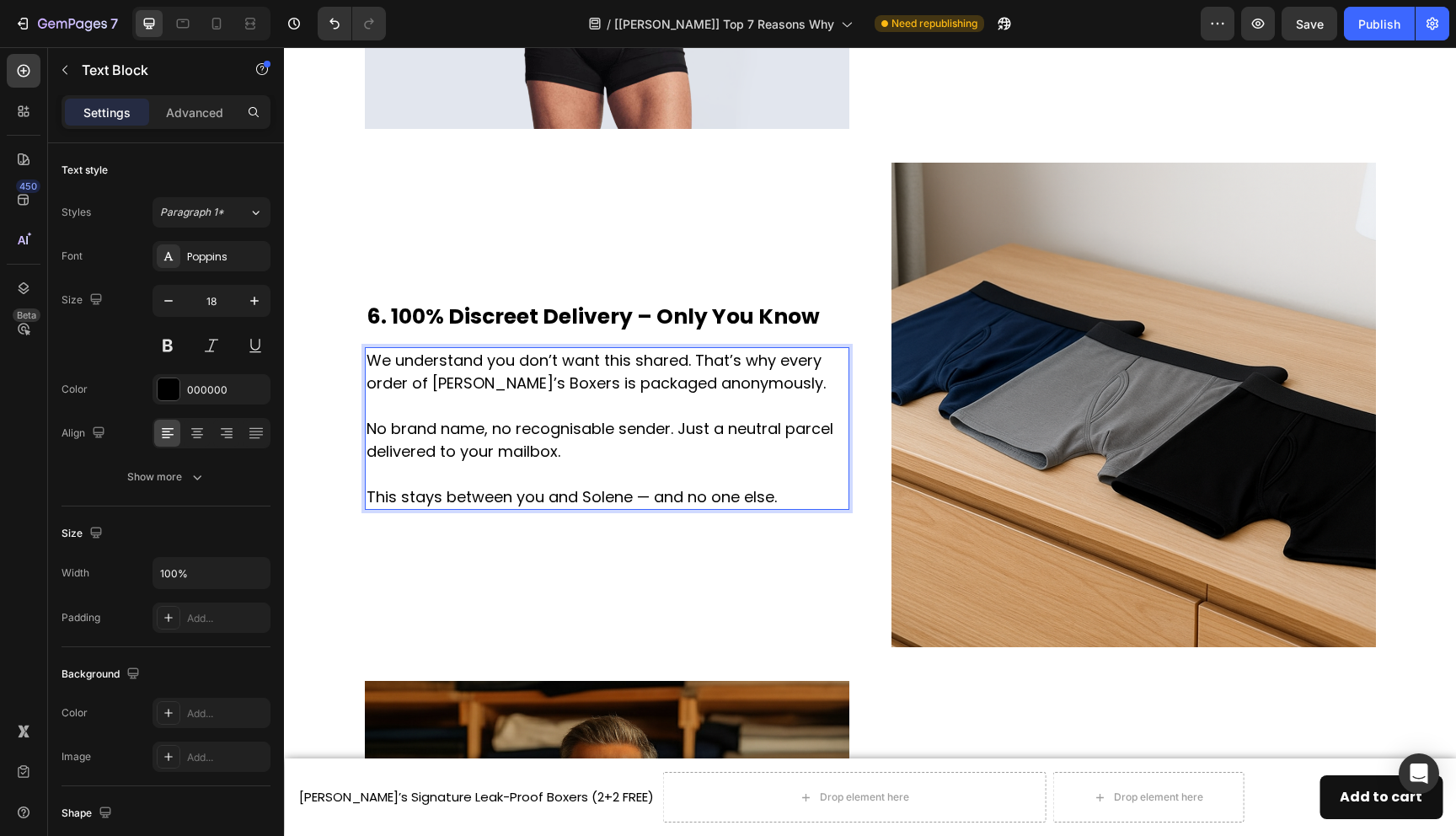
click at [612, 493] on p "We understand you don’t want this shared. That’s why every order of Jacks’s Box…" at bounding box center [607, 428] width 481 height 159
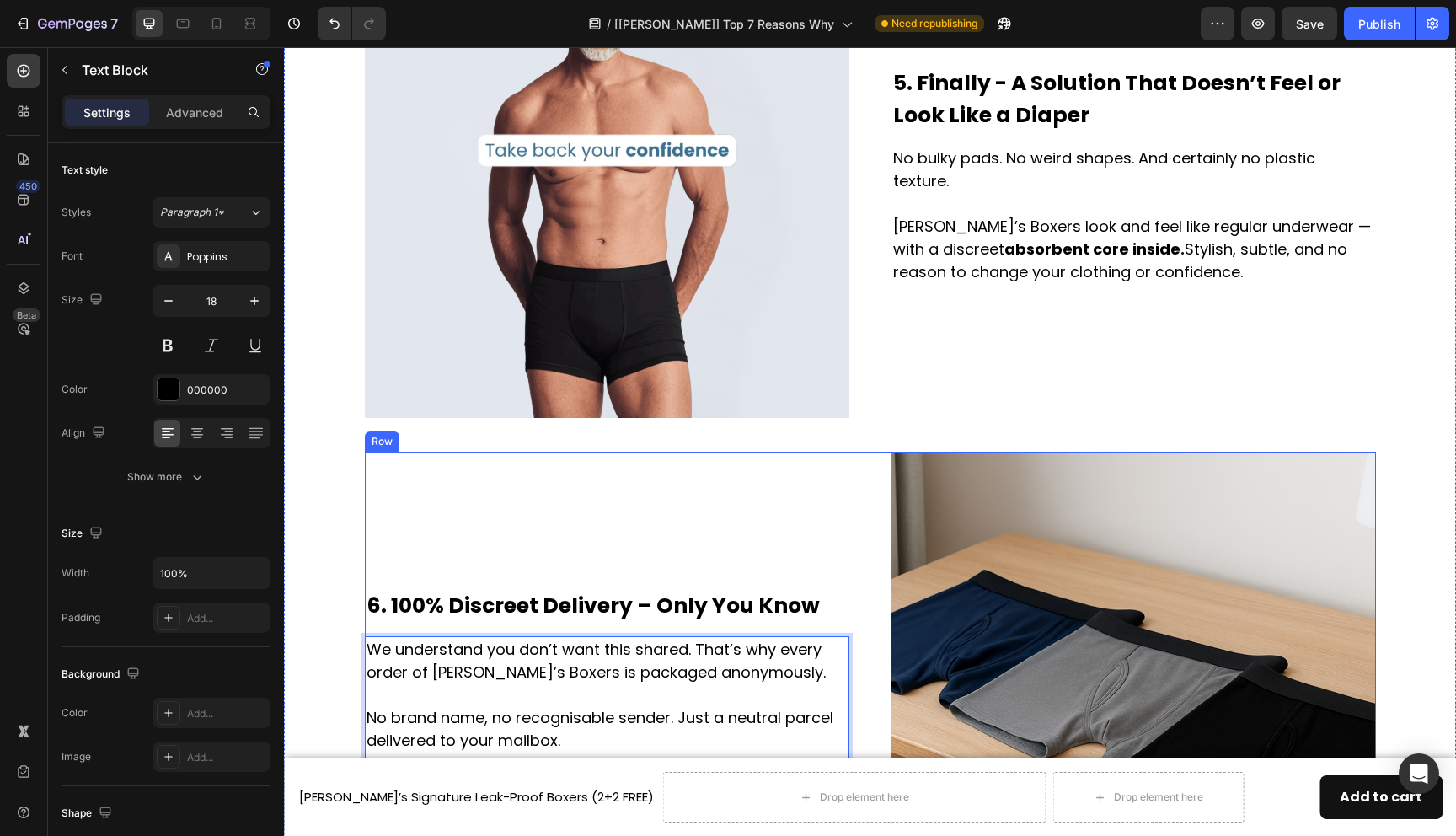
scroll to position [2708, 0]
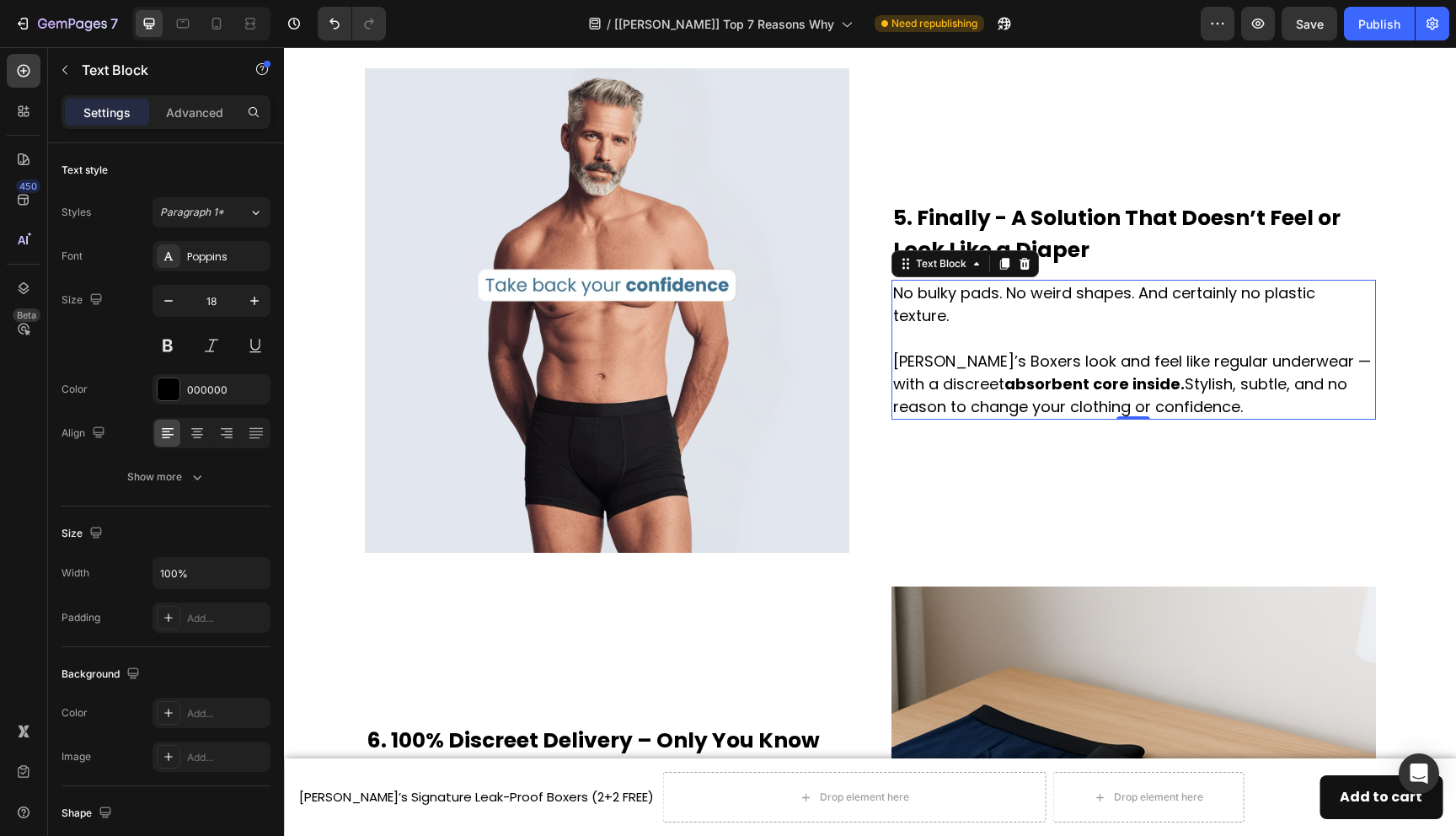
click at [940, 358] on p "No bulky pads. No weird shapes. And certainly no plastic texture. Solene’s Boxe…" at bounding box center [1134, 350] width 481 height 136
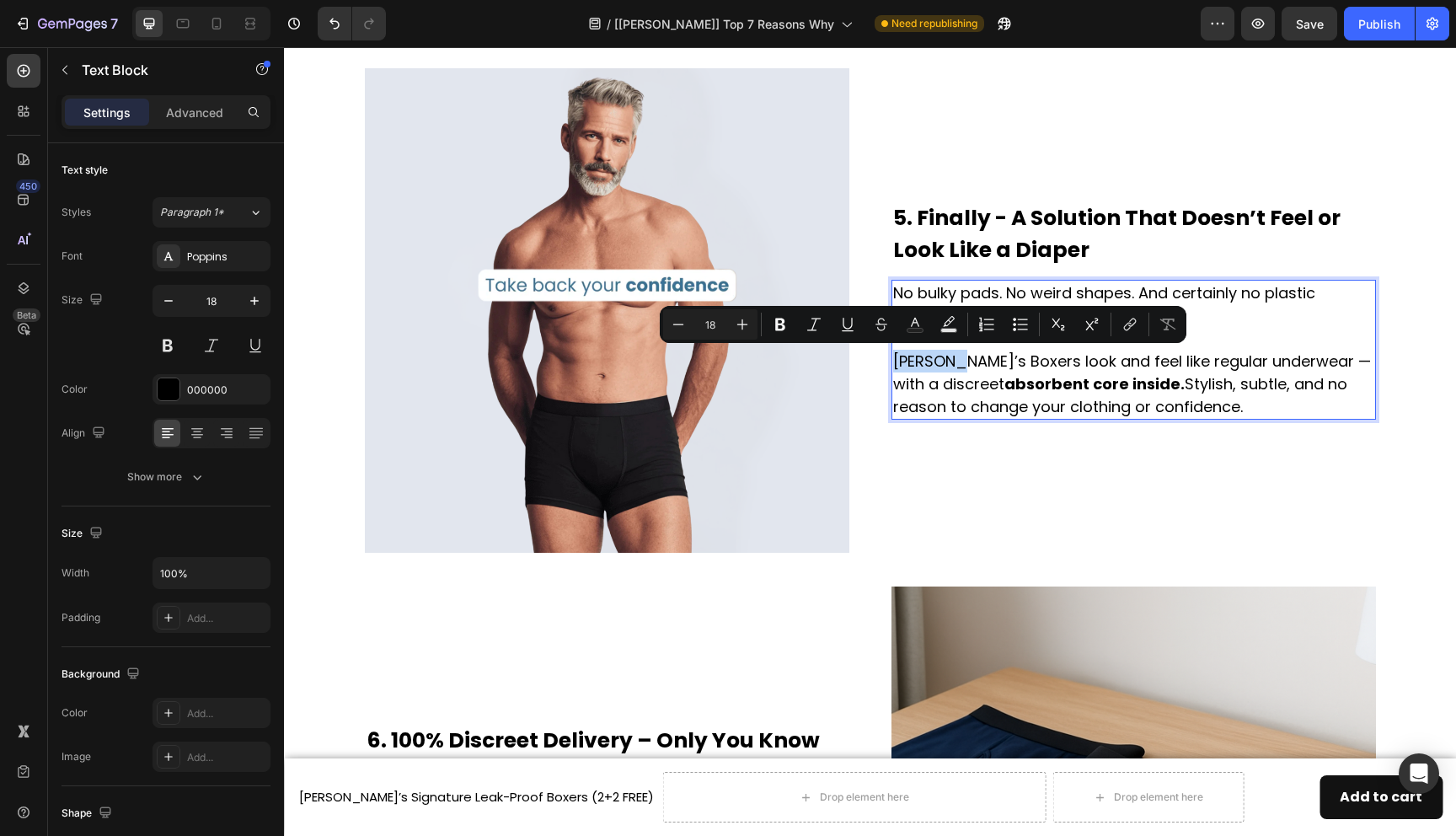
click at [940, 359] on p "No bulky pads. No weird shapes. And certainly no plastic texture. Solene’s Boxe…" at bounding box center [1134, 350] width 481 height 136
click at [942, 364] on p "No bulky pads. No weird shapes. And certainly no plastic texture. Solene’s Boxe…" at bounding box center [1134, 350] width 481 height 136
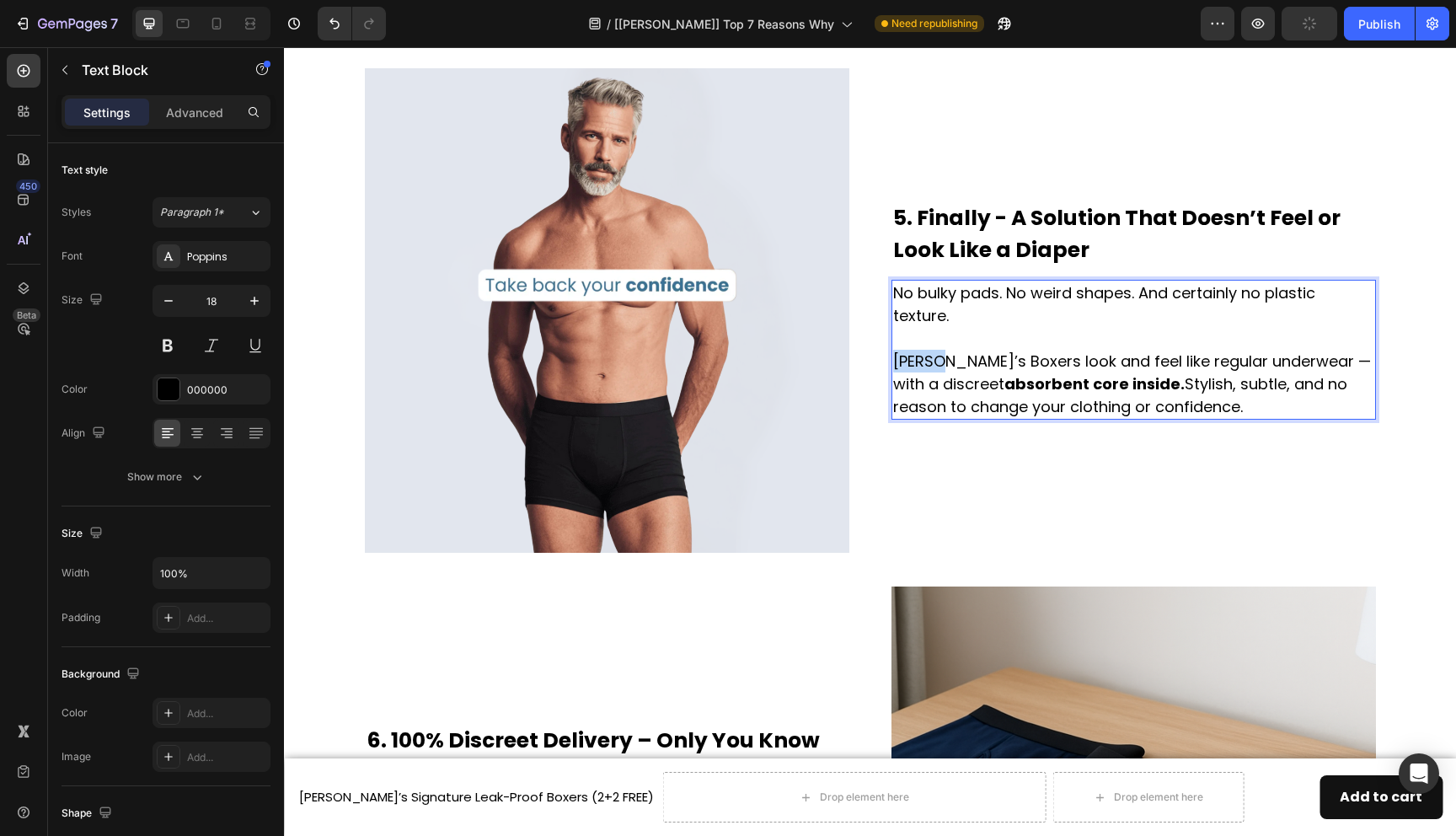
drag, startPoint x: 942, startPoint y: 364, endPoint x: 895, endPoint y: 363, distance: 47.0
click at [895, 363] on p "No bulky pads. No weird shapes. And certainly no plastic texture. Solene’s Boxe…" at bounding box center [1134, 350] width 481 height 136
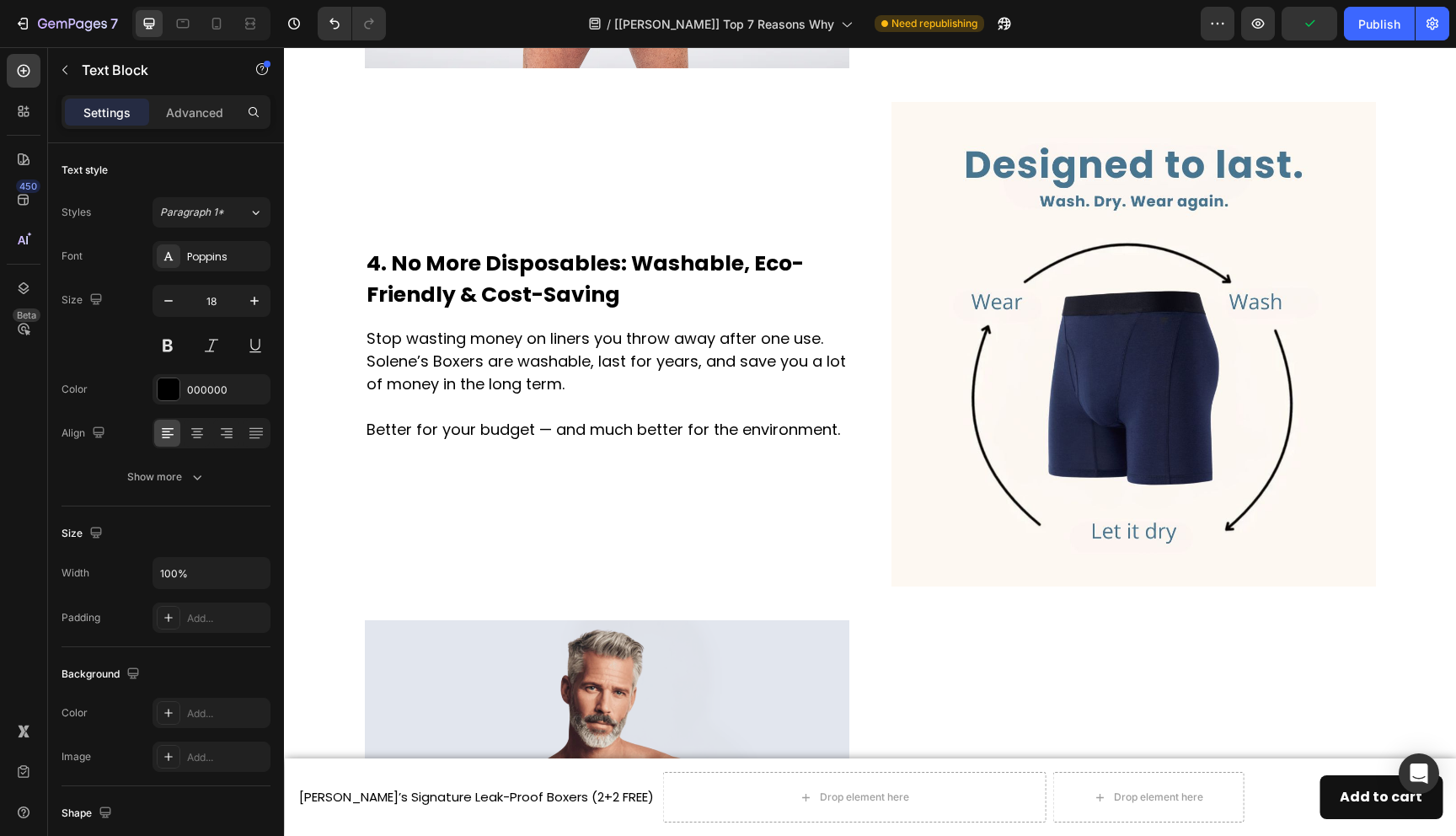
scroll to position [2038, 0]
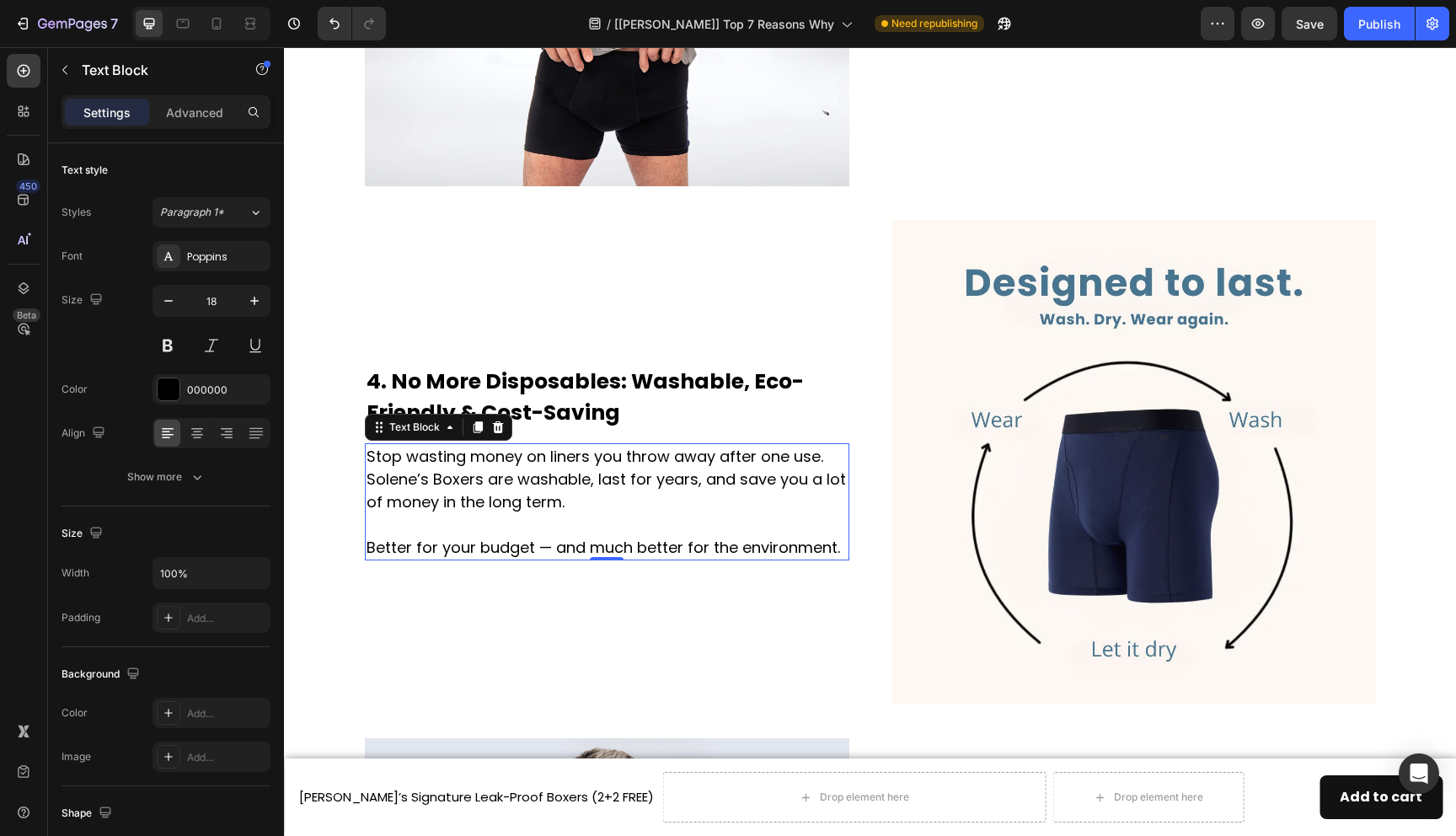
click at [400, 477] on p "Stop wasting money on liners you throw away after one use. Solene’s Boxers are …" at bounding box center [607, 503] width 481 height 114
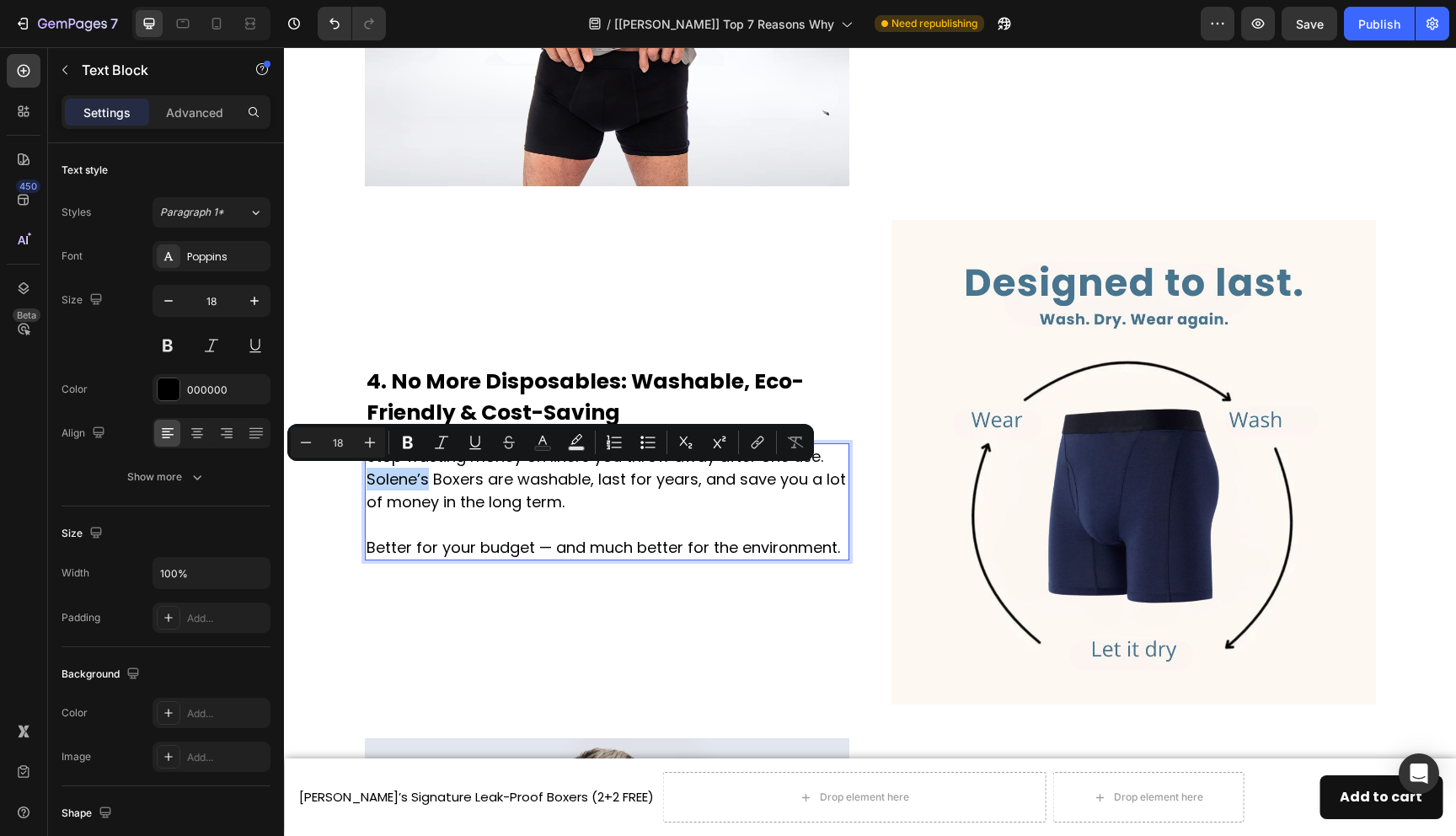
click at [404, 479] on p "Stop wasting money on liners you throw away after one use. Solene’s Boxers are …" at bounding box center [607, 503] width 481 height 114
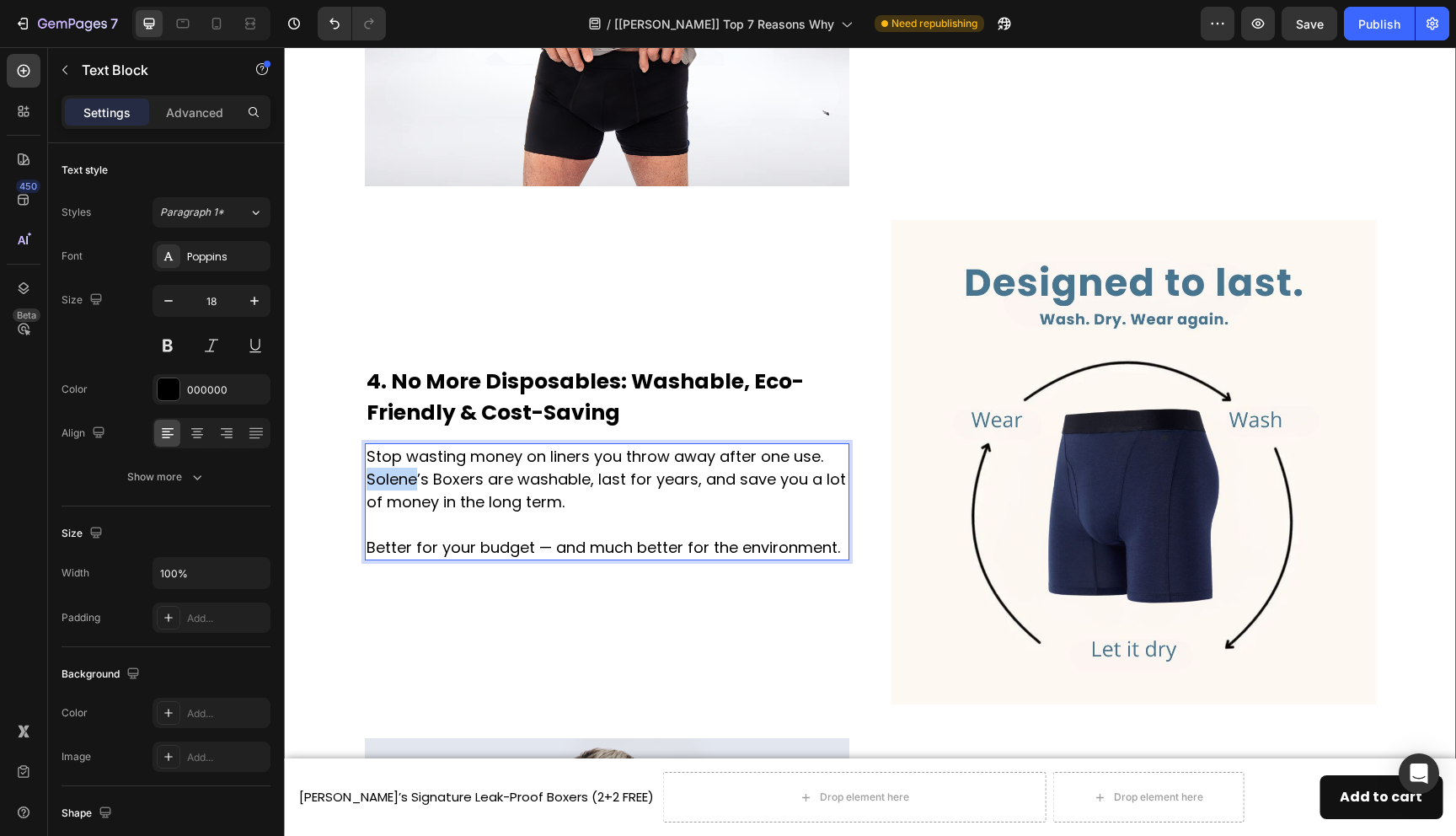
drag, startPoint x: 415, startPoint y: 479, endPoint x: 364, endPoint y: 479, distance: 51.0
click at [364, 479] on div "Image 1. Works for urine leakage, post-drip & daily discomfort Heading Forget p…" at bounding box center [870, 462] width 1147 height 3596
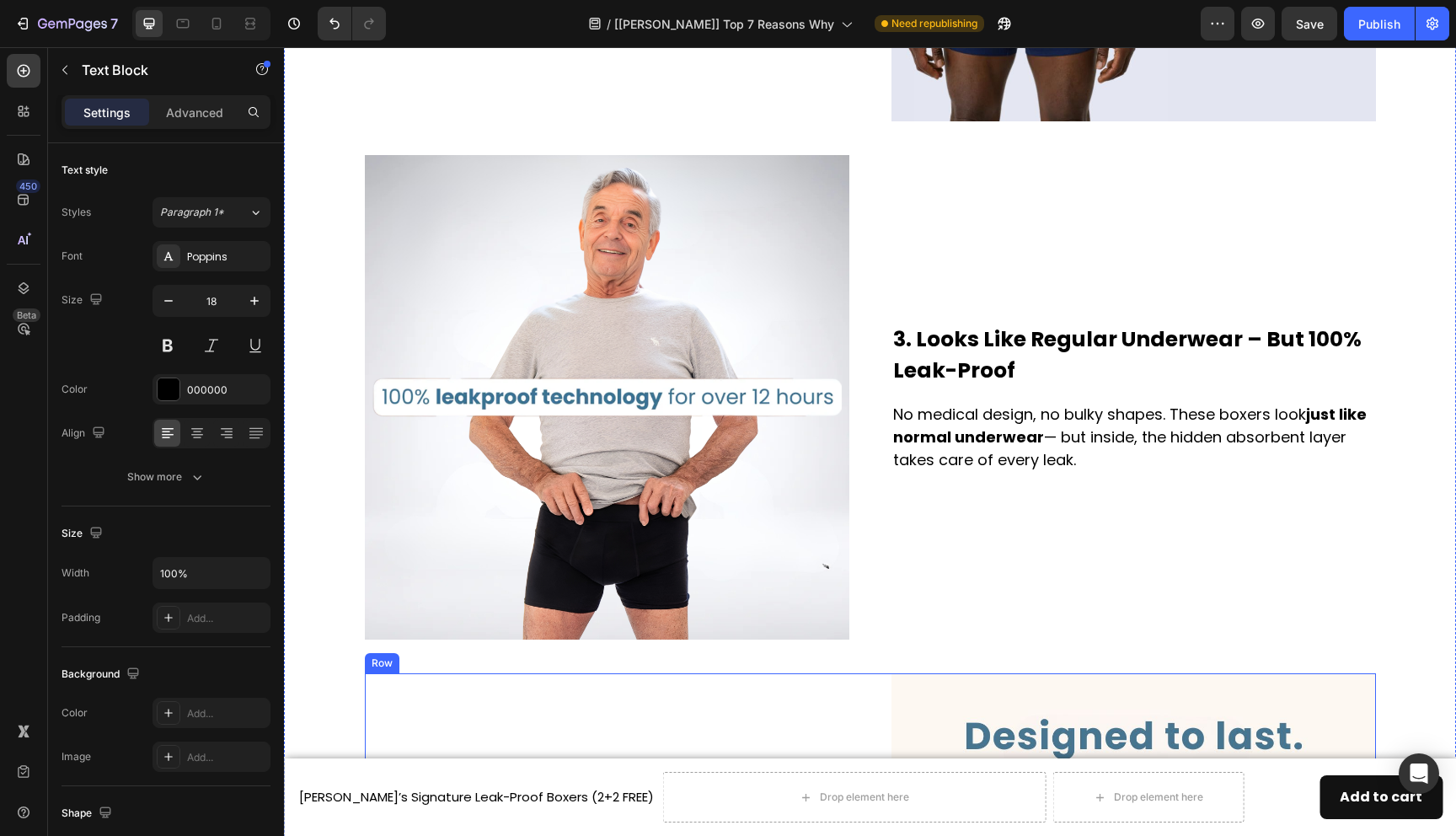
scroll to position [1043, 0]
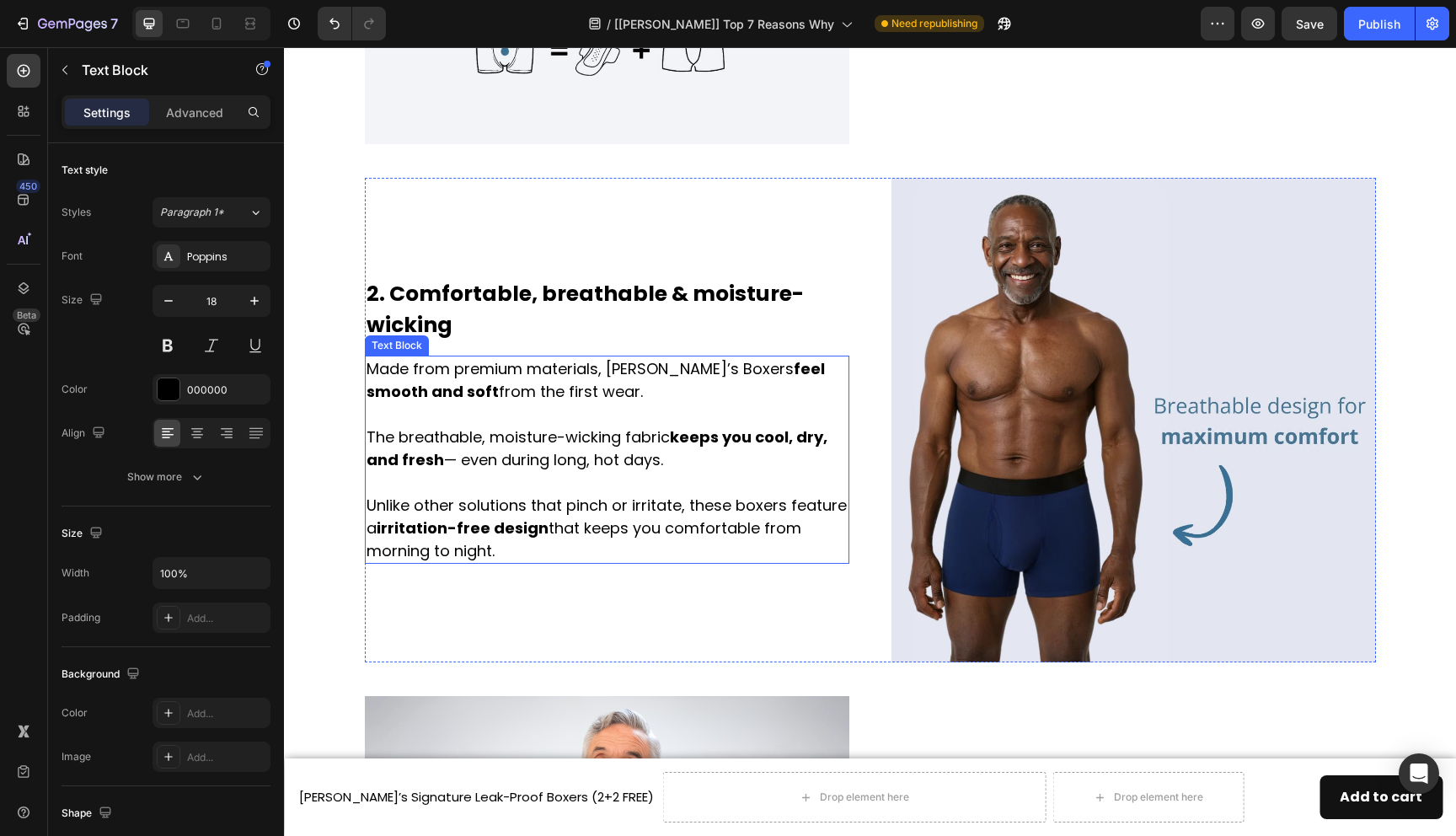
click at [642, 369] on p "Made from premium materials, Solene’s Boxers feel smooth and soft from the firs…" at bounding box center [607, 459] width 481 height 205
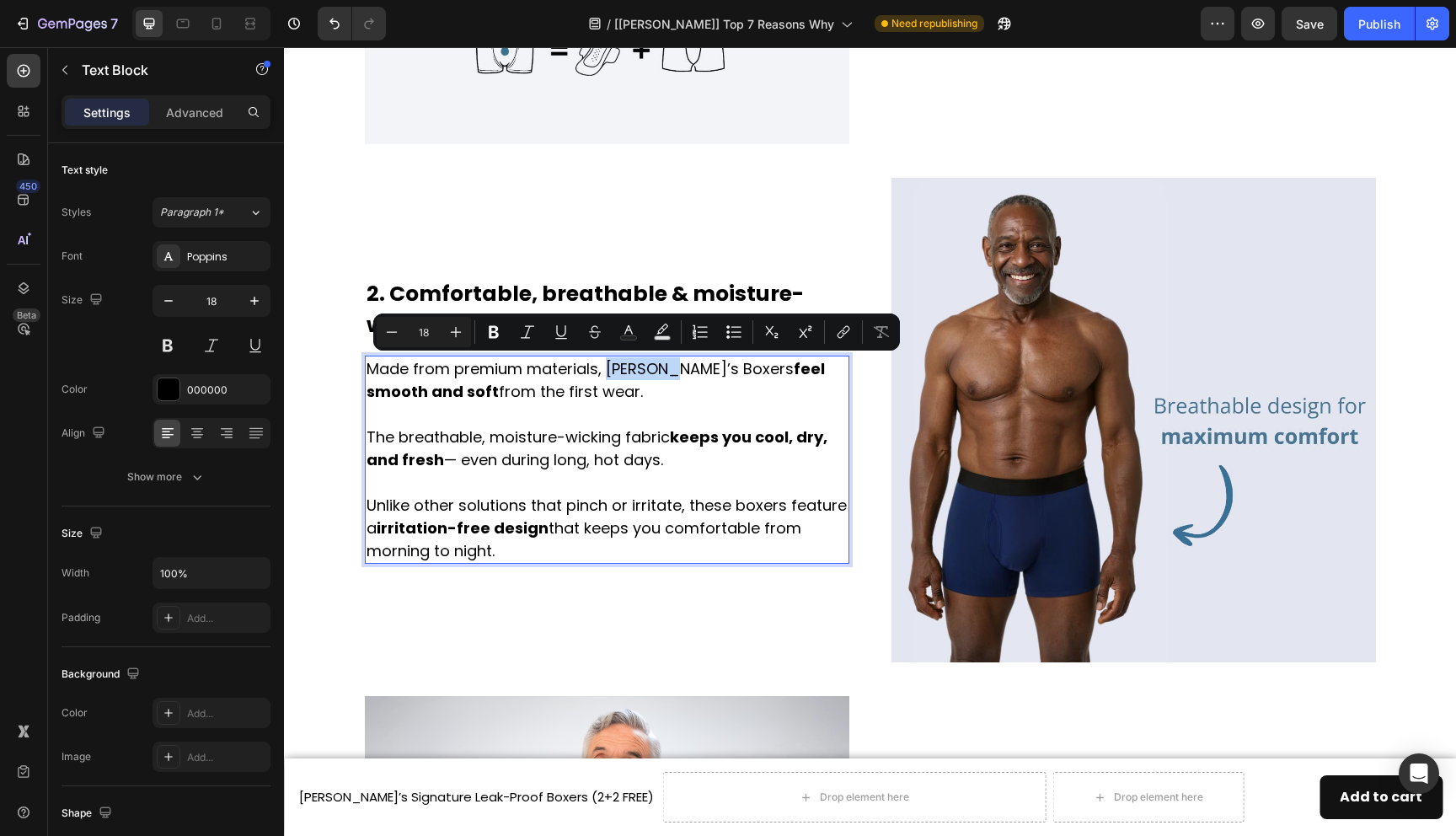
click at [656, 370] on p "Made from premium materials, Solene’s Boxers feel smooth and soft from the firs…" at bounding box center [607, 459] width 481 height 205
drag, startPoint x: 655, startPoint y: 370, endPoint x: 610, endPoint y: 370, distance: 45.0
click at [610, 370] on p "Made from premium materials, Solene’s Boxers feel smooth and soft from the firs…" at bounding box center [607, 459] width 481 height 205
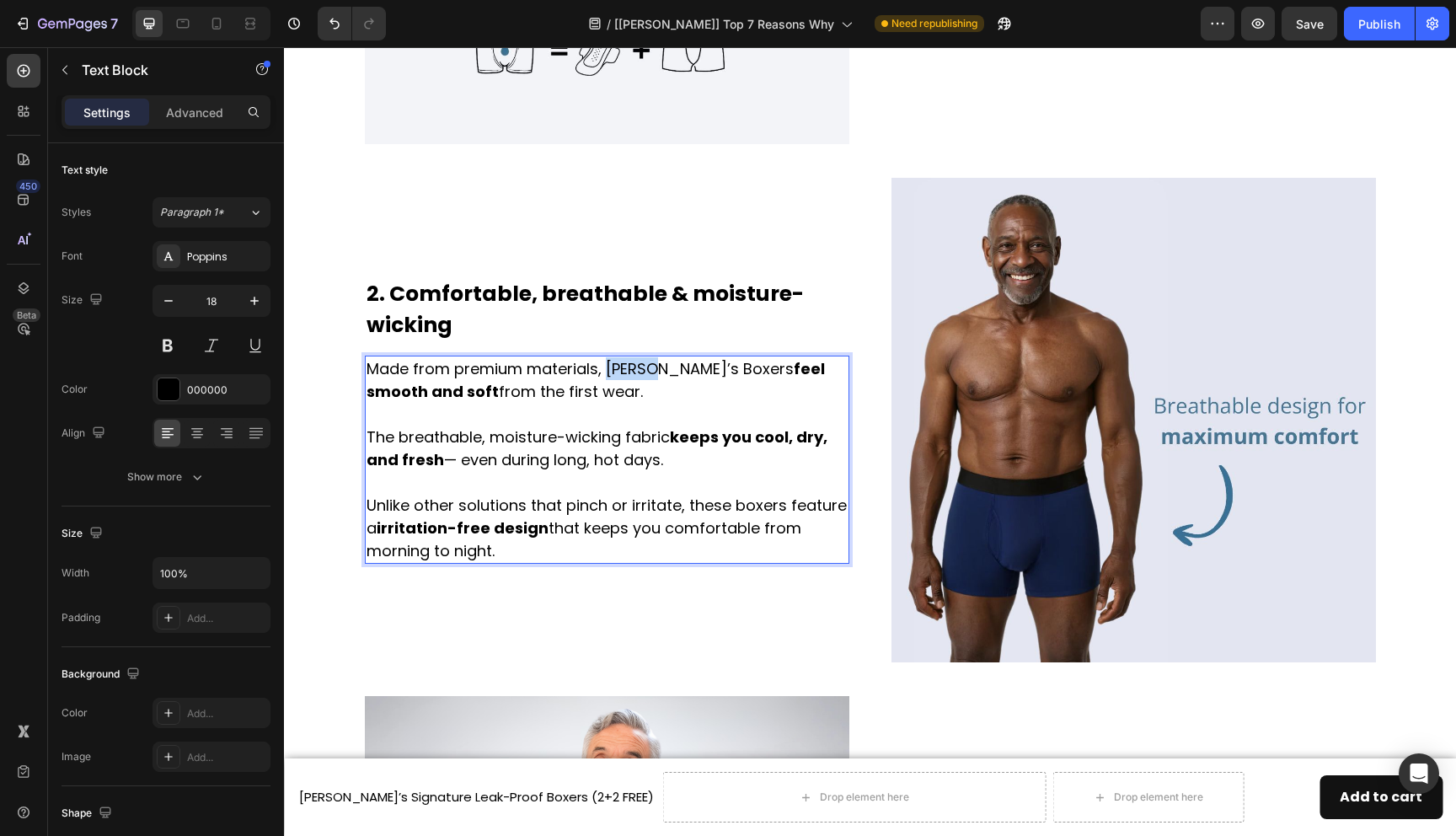
drag, startPoint x: 653, startPoint y: 370, endPoint x: 606, endPoint y: 369, distance: 47.0
click at [606, 369] on p "Made from premium materials, Solene’s Boxers feel smooth and soft from the firs…" at bounding box center [607, 459] width 481 height 205
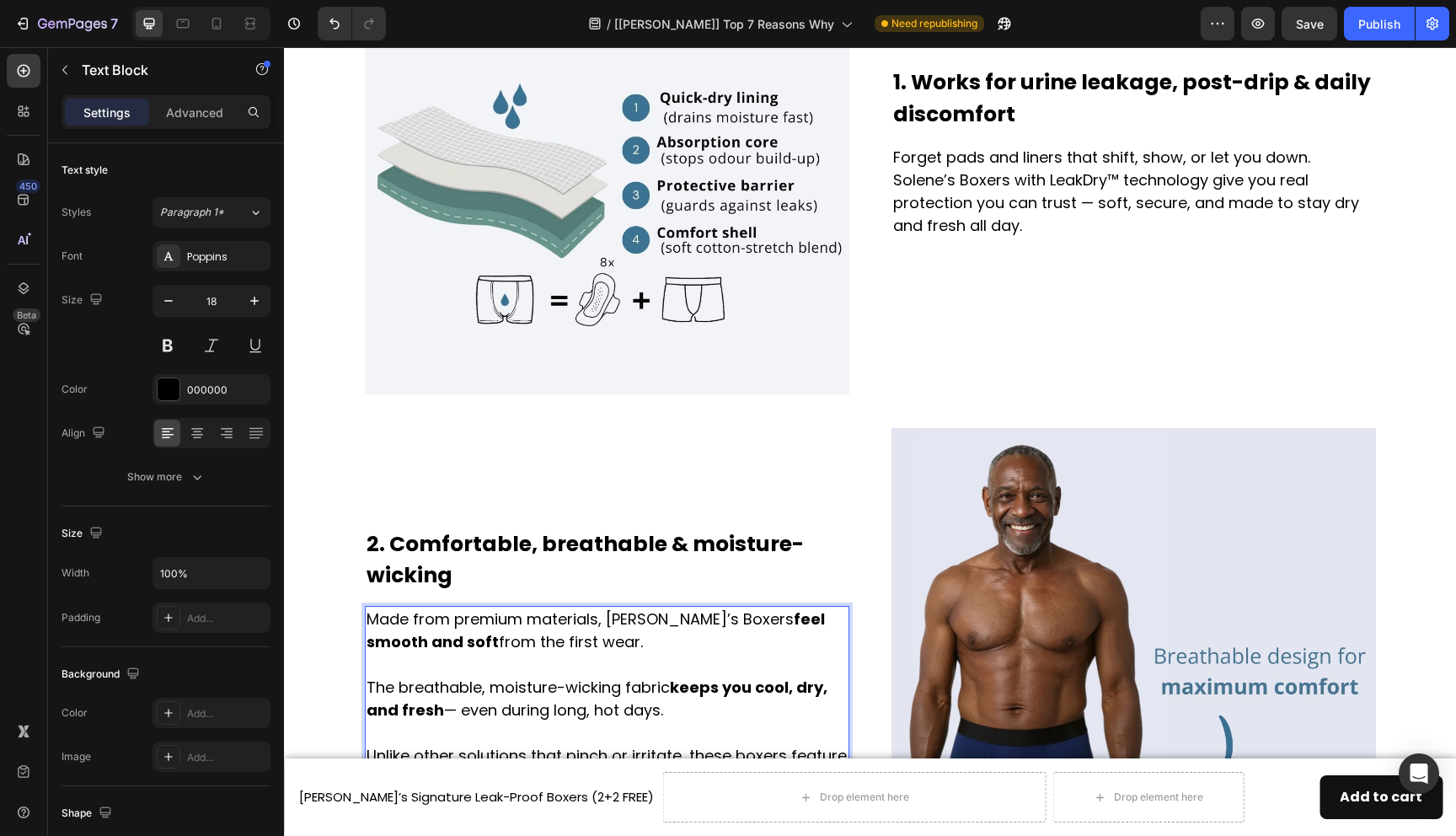
scroll to position [404, 0]
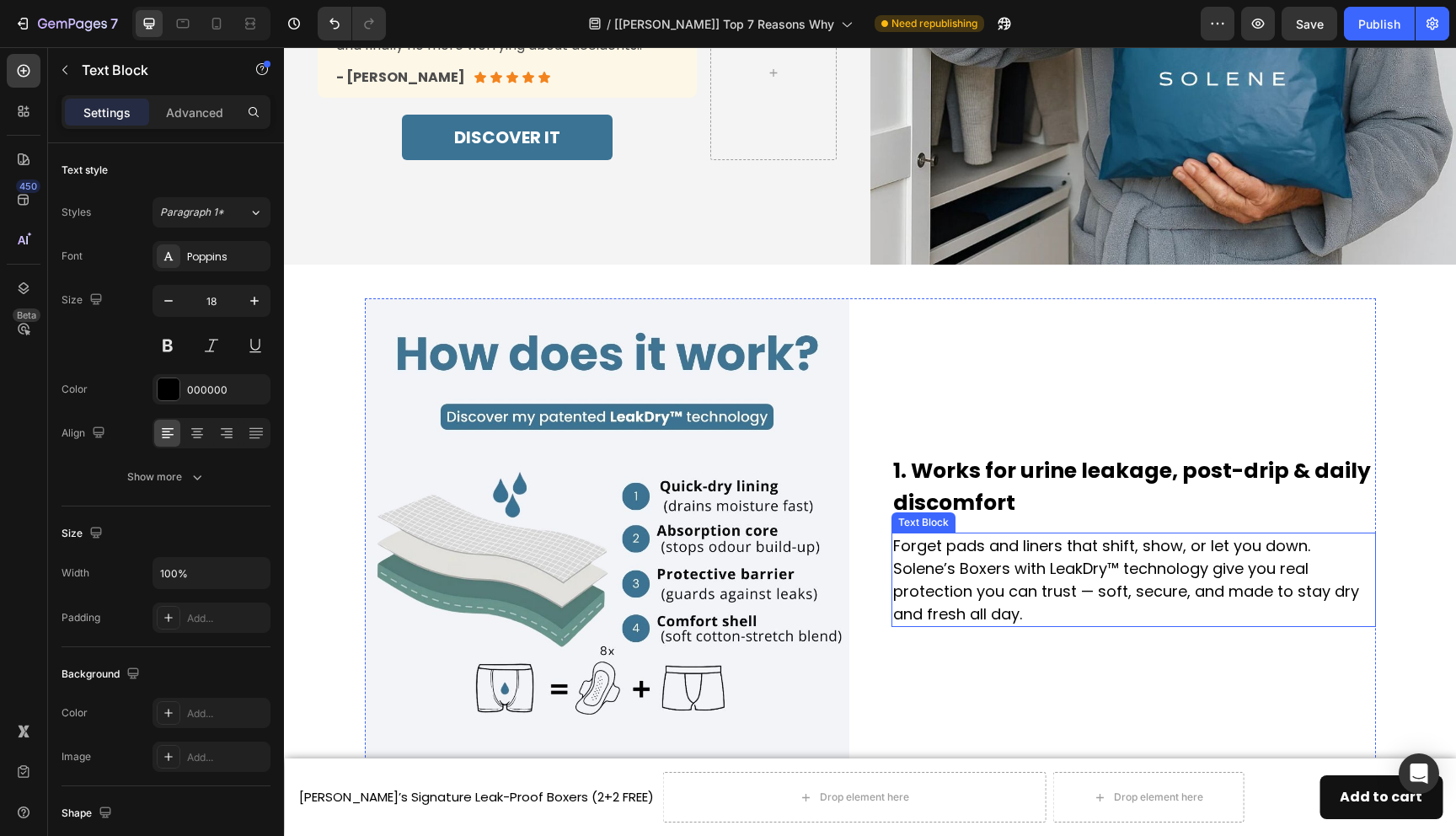
click at [1341, 555] on p "Forget pads and liners that shift, show, or let you down. Solene’s Boxers with …" at bounding box center [1134, 580] width 481 height 91
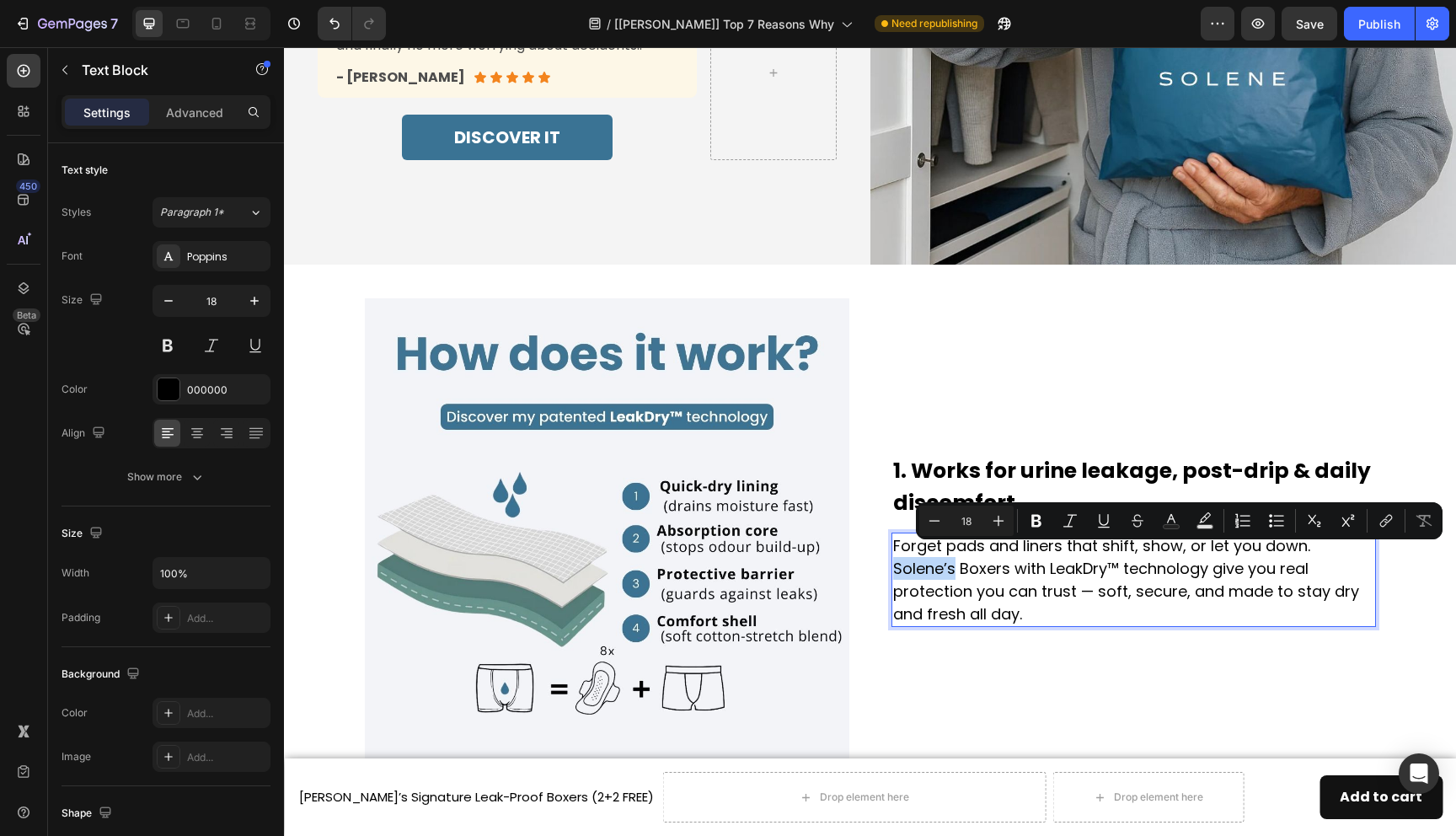
click at [1346, 557] on p "Forget pads and liners that shift, show, or let you down. Solene’s Boxers with …" at bounding box center [1134, 580] width 481 height 91
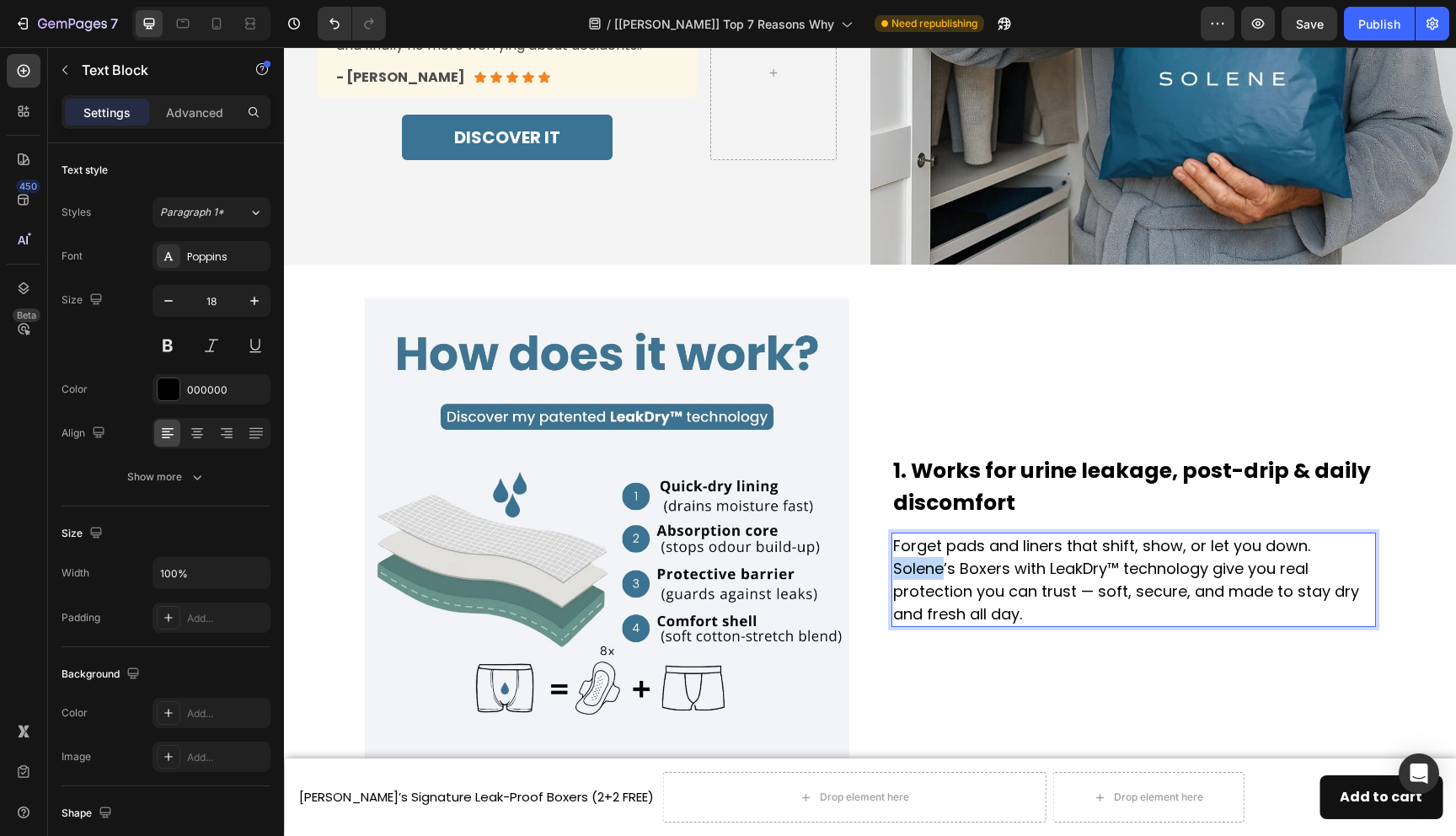
drag, startPoint x: 1359, startPoint y: 557, endPoint x: 1312, endPoint y: 558, distance: 47.0
click at [1312, 558] on p "Forget pads and liners that shift, show, or let you down. Solene’s Boxers with …" at bounding box center [1134, 580] width 481 height 91
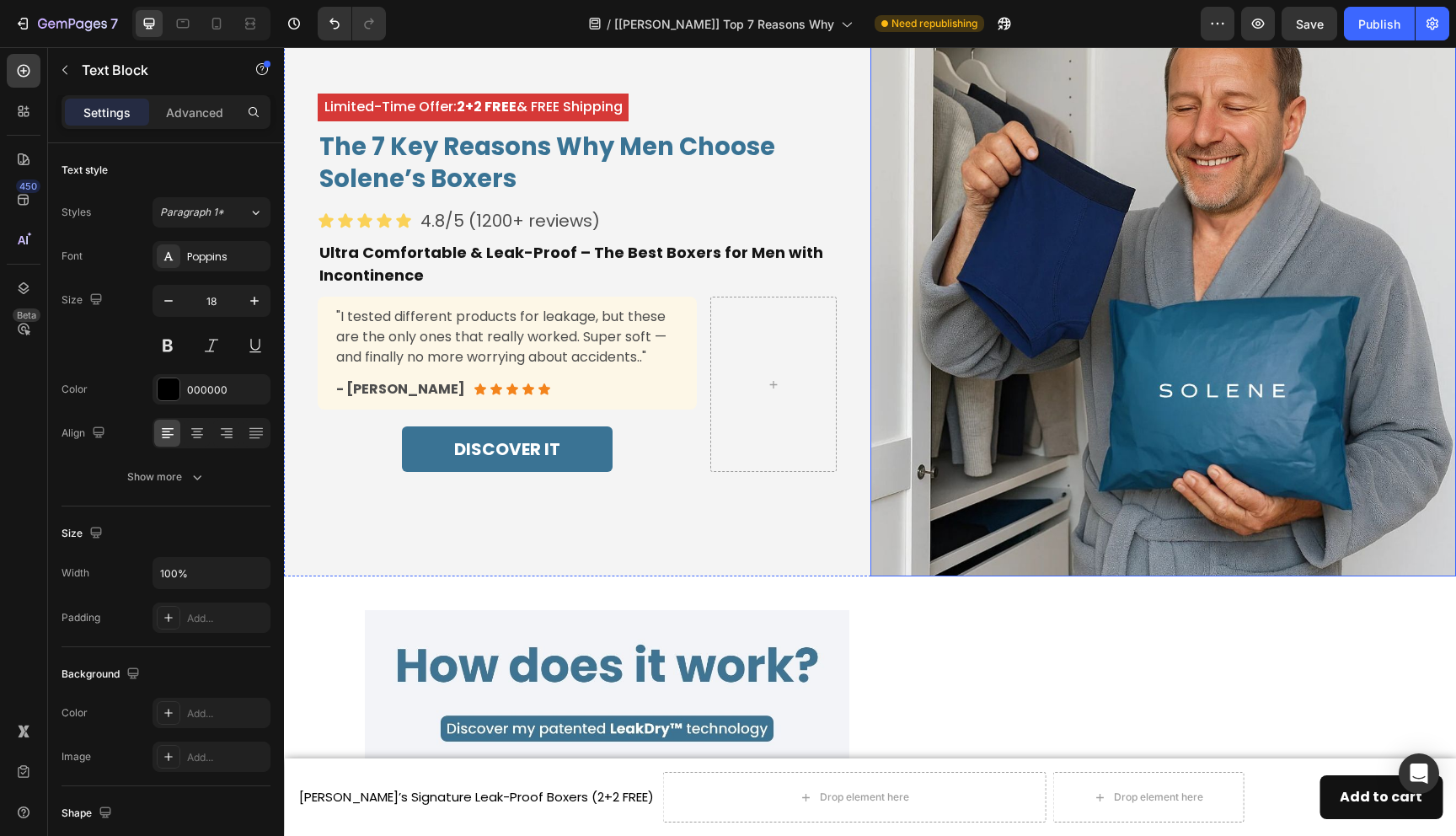
scroll to position [0, 0]
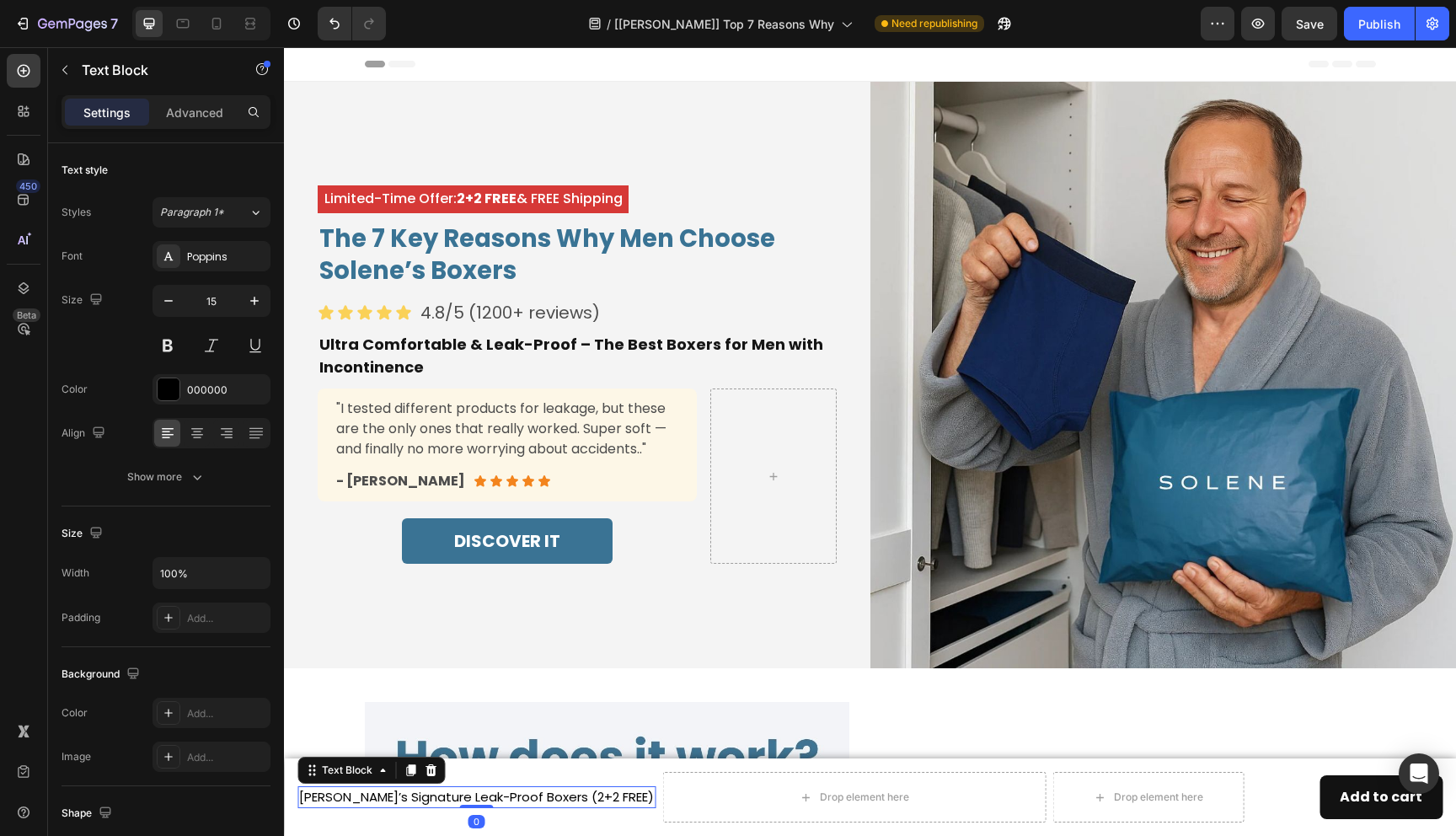
click at [324, 797] on p "Solene’s Signature Leak-Proof Boxers (2+2 FREE)" at bounding box center [477, 797] width 355 height 19
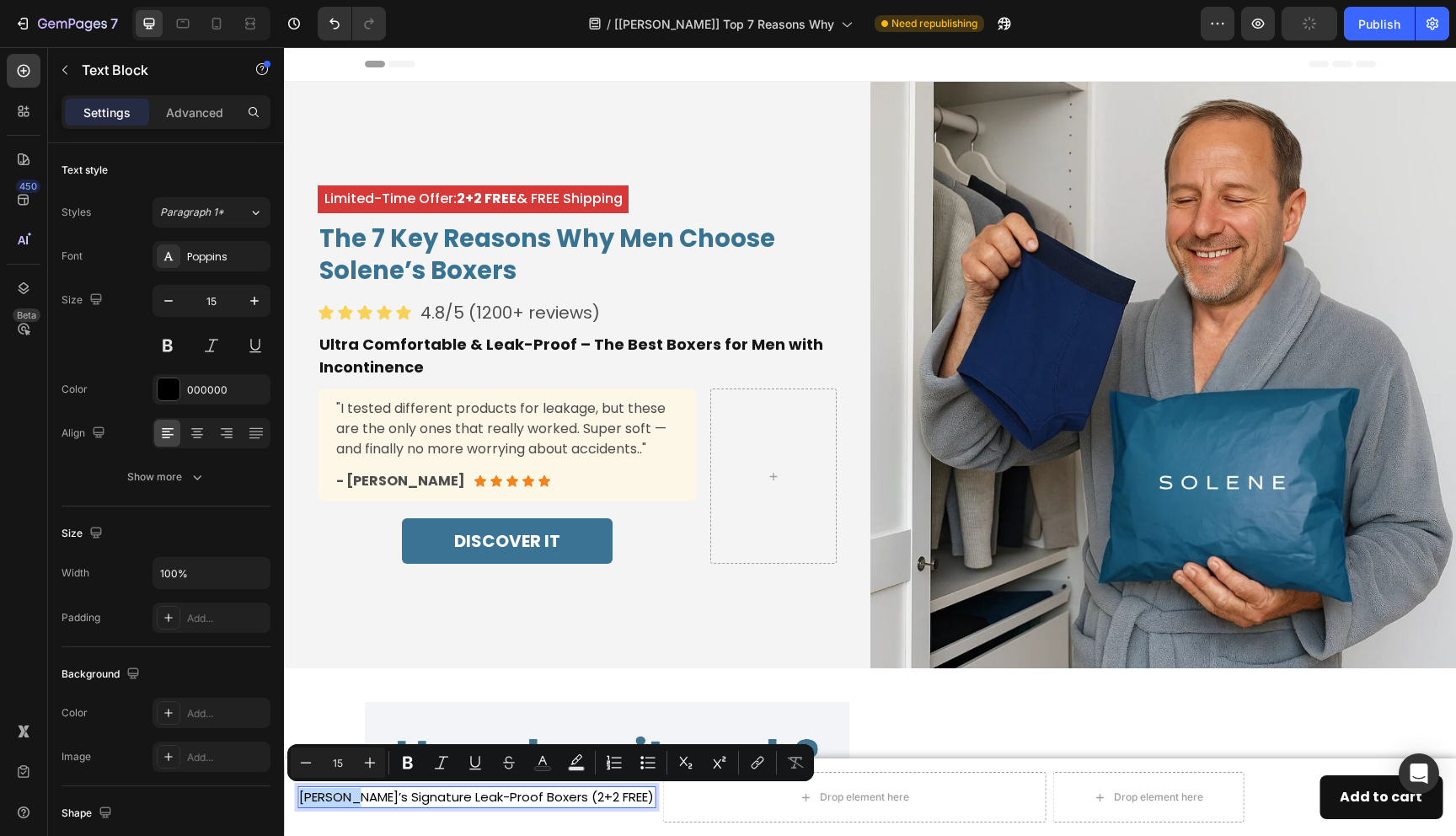
click at [342, 796] on p "Solene’s Signature Leak-Proof Boxers (2+2 FREE)" at bounding box center [477, 797] width 355 height 19
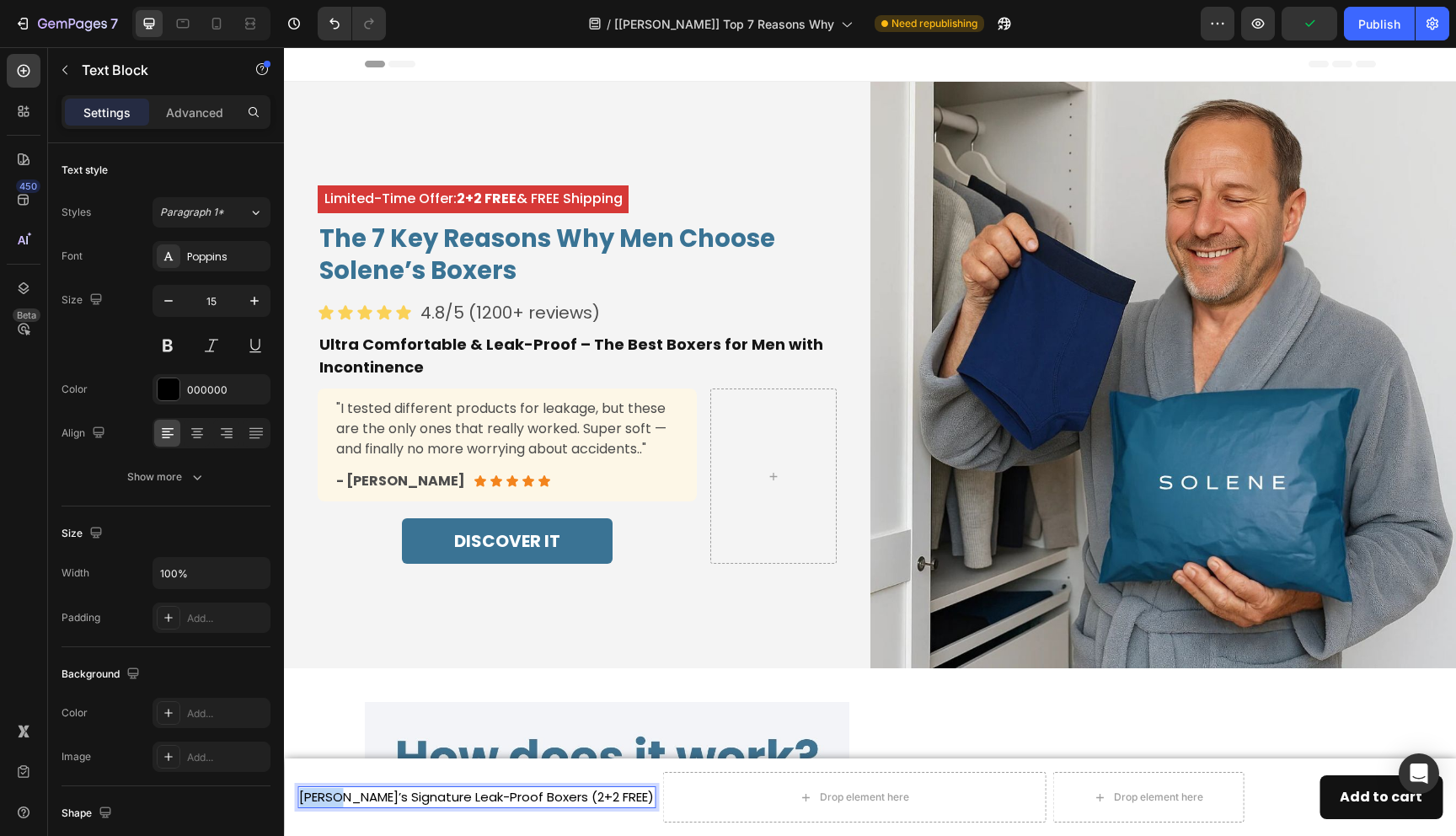
drag, startPoint x: 341, startPoint y: 799, endPoint x: 299, endPoint y: 798, distance: 42.0
click at [299, 798] on p "Solene’s Signature Leak-Proof Boxers (2+2 FREE)" at bounding box center [477, 797] width 355 height 19
click at [395, 279] on h2 "The 7 Key Reasons Why Men Choose Solene’s Boxers" at bounding box center [577, 255] width 519 height 66
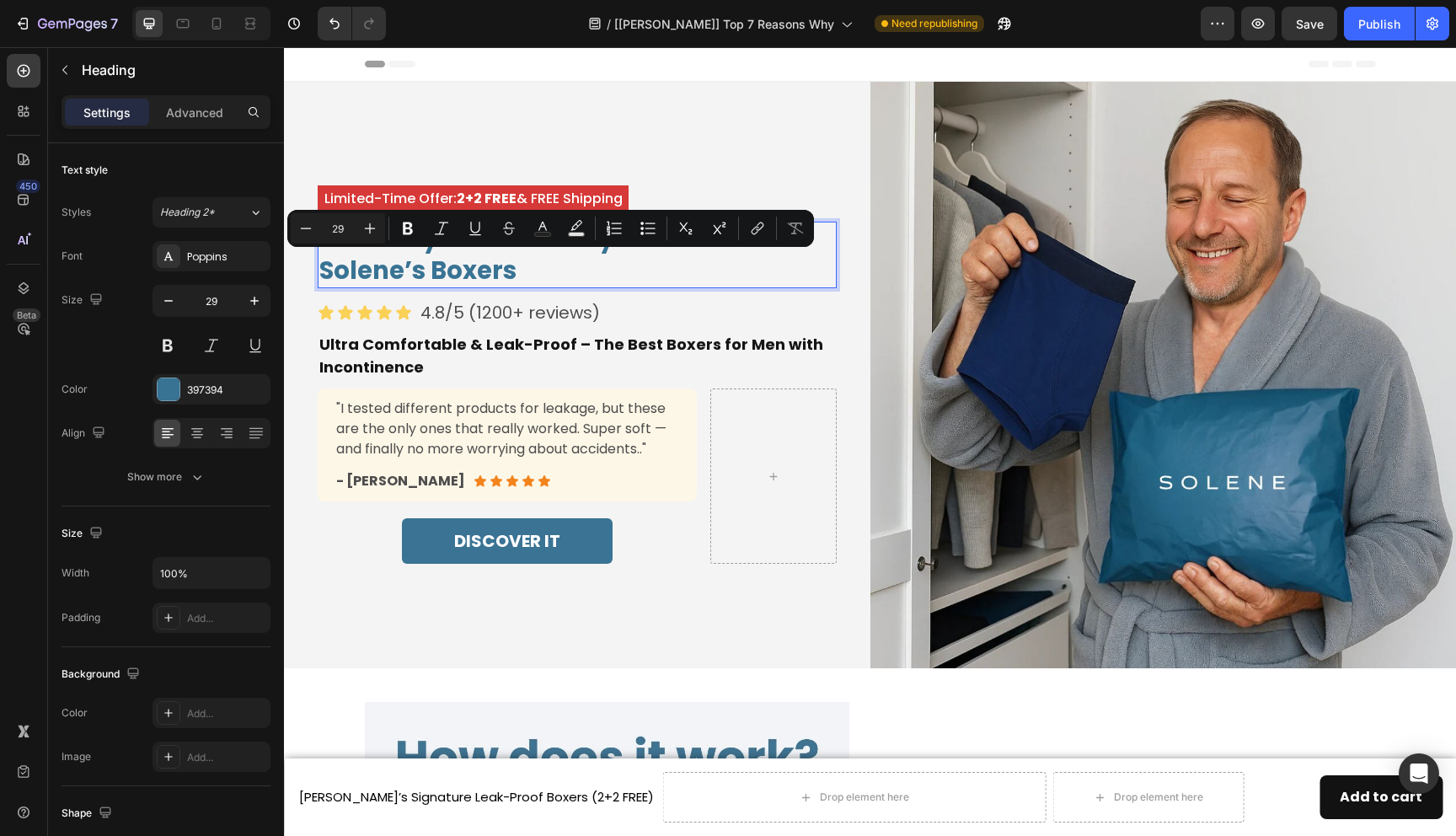
click at [403, 274] on p "The 7 Key Reasons Why Men Choose Solene’s Boxers" at bounding box center [577, 255] width 515 height 64
drag, startPoint x: 403, startPoint y: 274, endPoint x: 345, endPoint y: 274, distance: 58.0
click at [345, 274] on p "The 7 Key Reasons Why Men Choose Solene’s Boxers" at bounding box center [577, 255] width 515 height 64
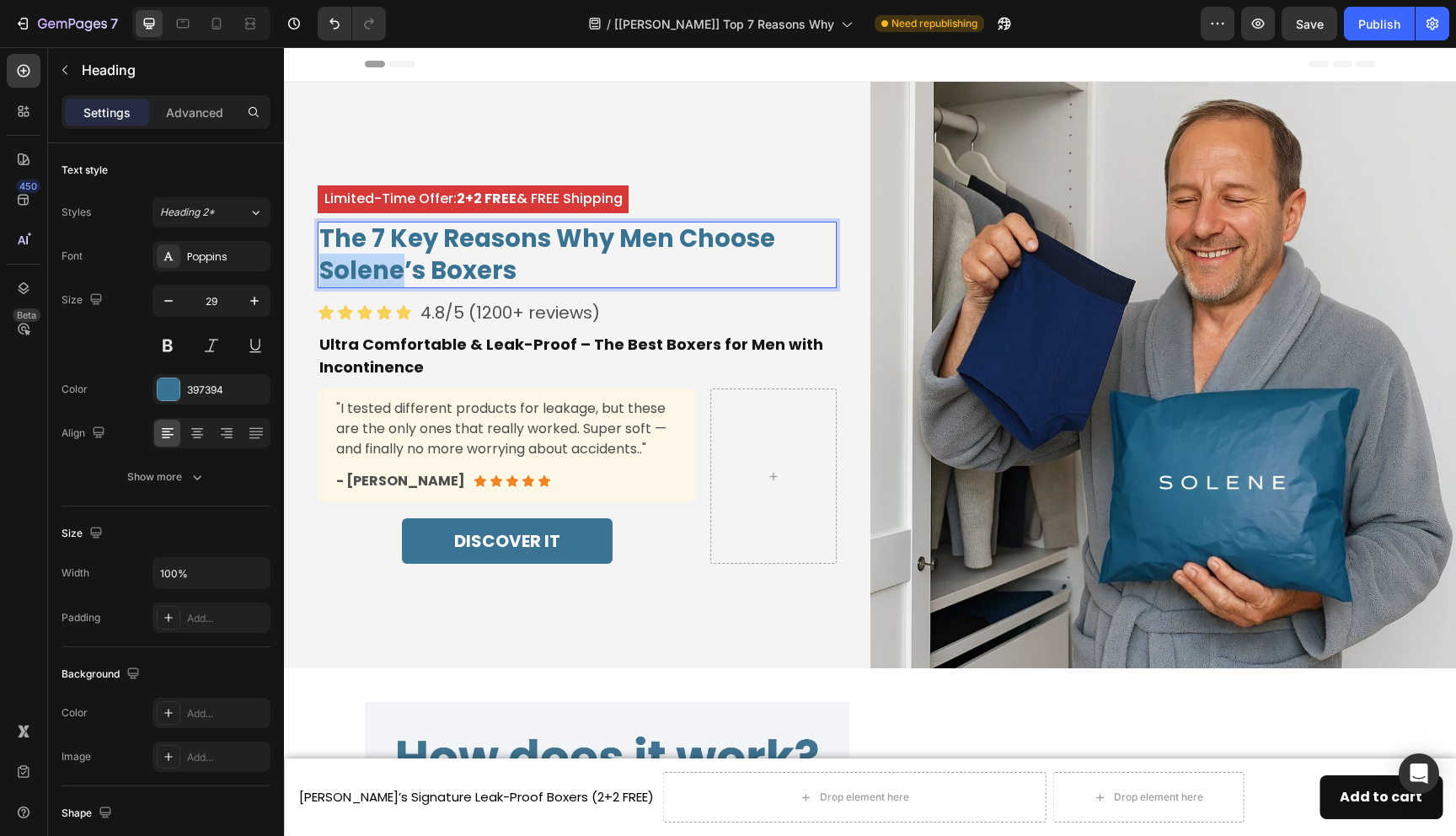
drag, startPoint x: 401, startPoint y: 273, endPoint x: 326, endPoint y: 271, distance: 75.0
click at [326, 271] on p "The 7 Key Reasons Why Men Choose Solene’s Boxers" at bounding box center [577, 255] width 515 height 64
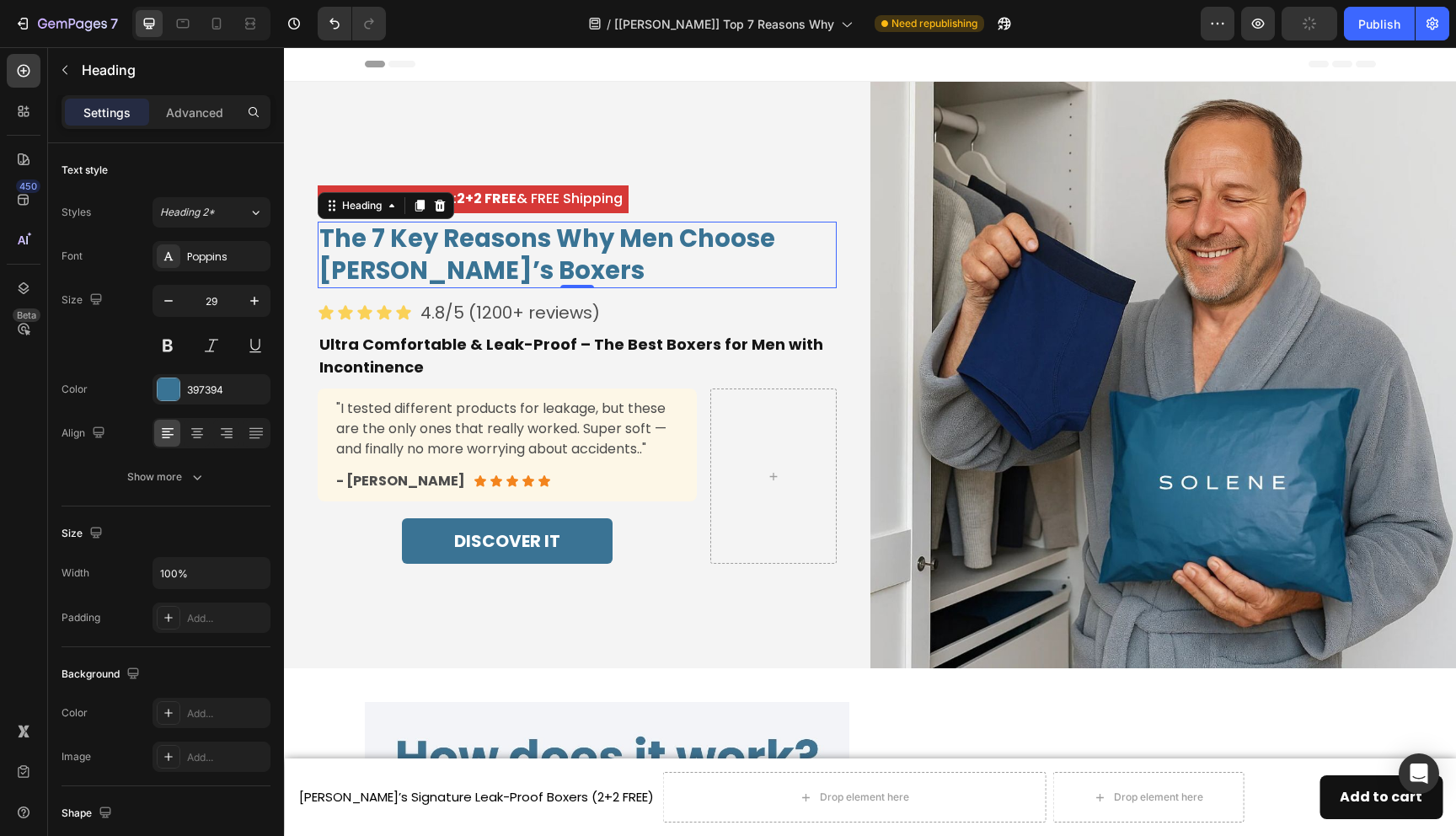
scroll to position [3676, 0]
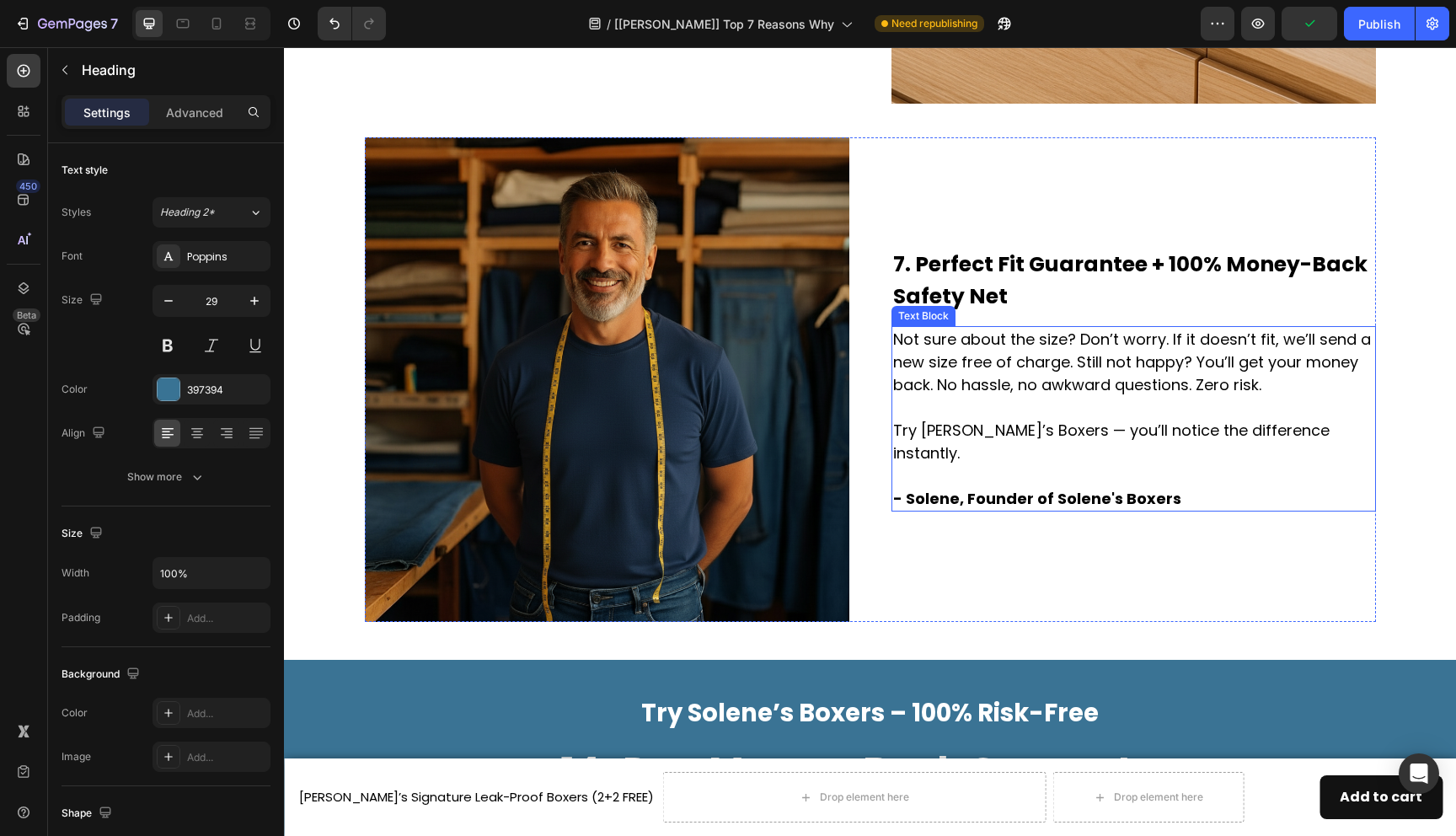
click at [956, 443] on p "Not sure about the size? Don’t worry. If it doesn’t fit, we’ll send a new size …" at bounding box center [1134, 419] width 481 height 182
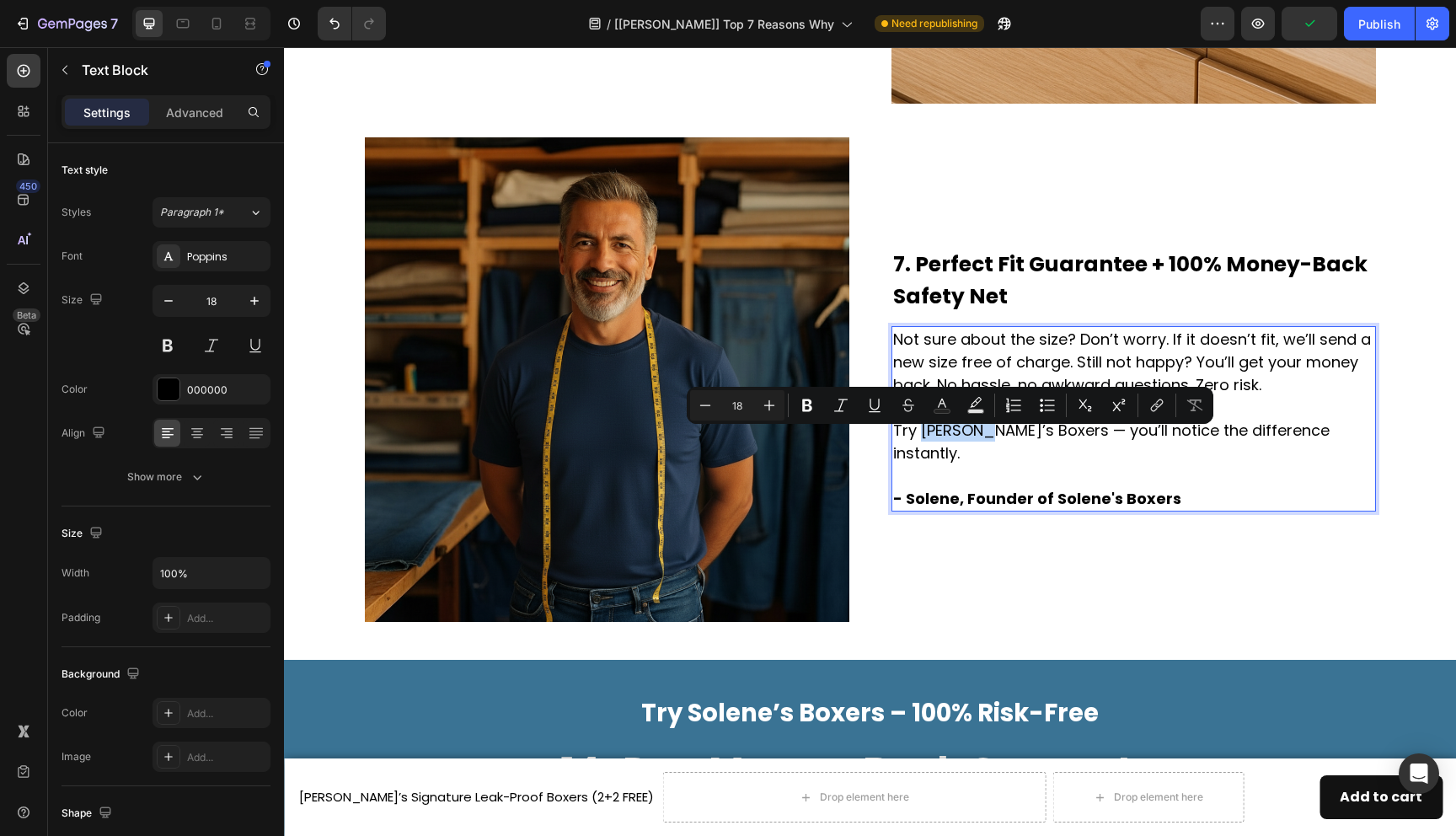
click at [966, 445] on p "Not sure about the size? Don’t worry. If it doesn’t fit, we’ll send a new size …" at bounding box center [1134, 419] width 481 height 182
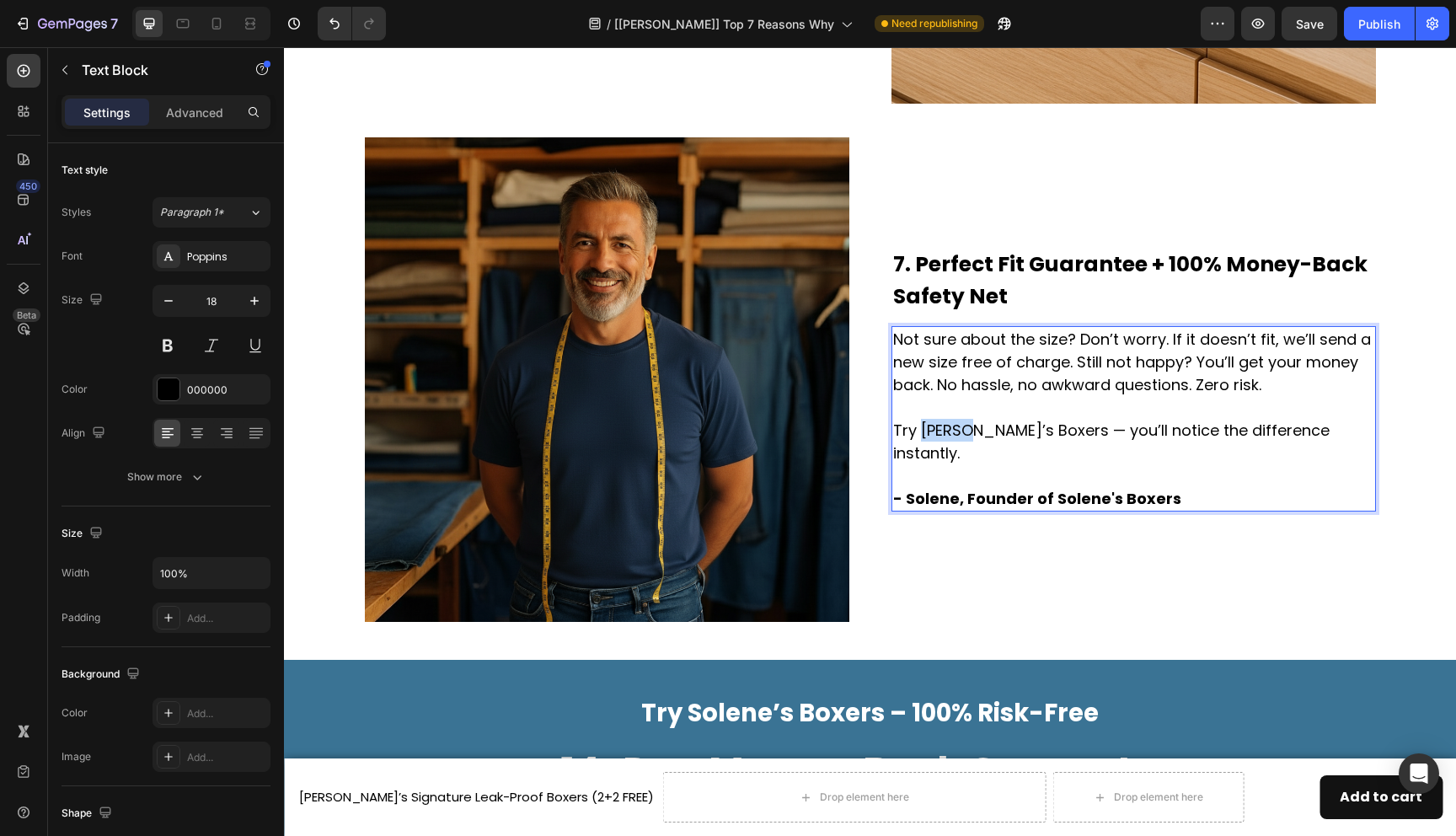
drag, startPoint x: 969, startPoint y: 445, endPoint x: 922, endPoint y: 446, distance: 47.0
click at [922, 446] on p "Not sure about the size? Don’t worry. If it doesn’t fit, we’ll send a new size …" at bounding box center [1134, 419] width 481 height 182
click at [1089, 495] on strong "- Solene, Founder of Solene's Boxers" at bounding box center [1037, 498] width 288 height 21
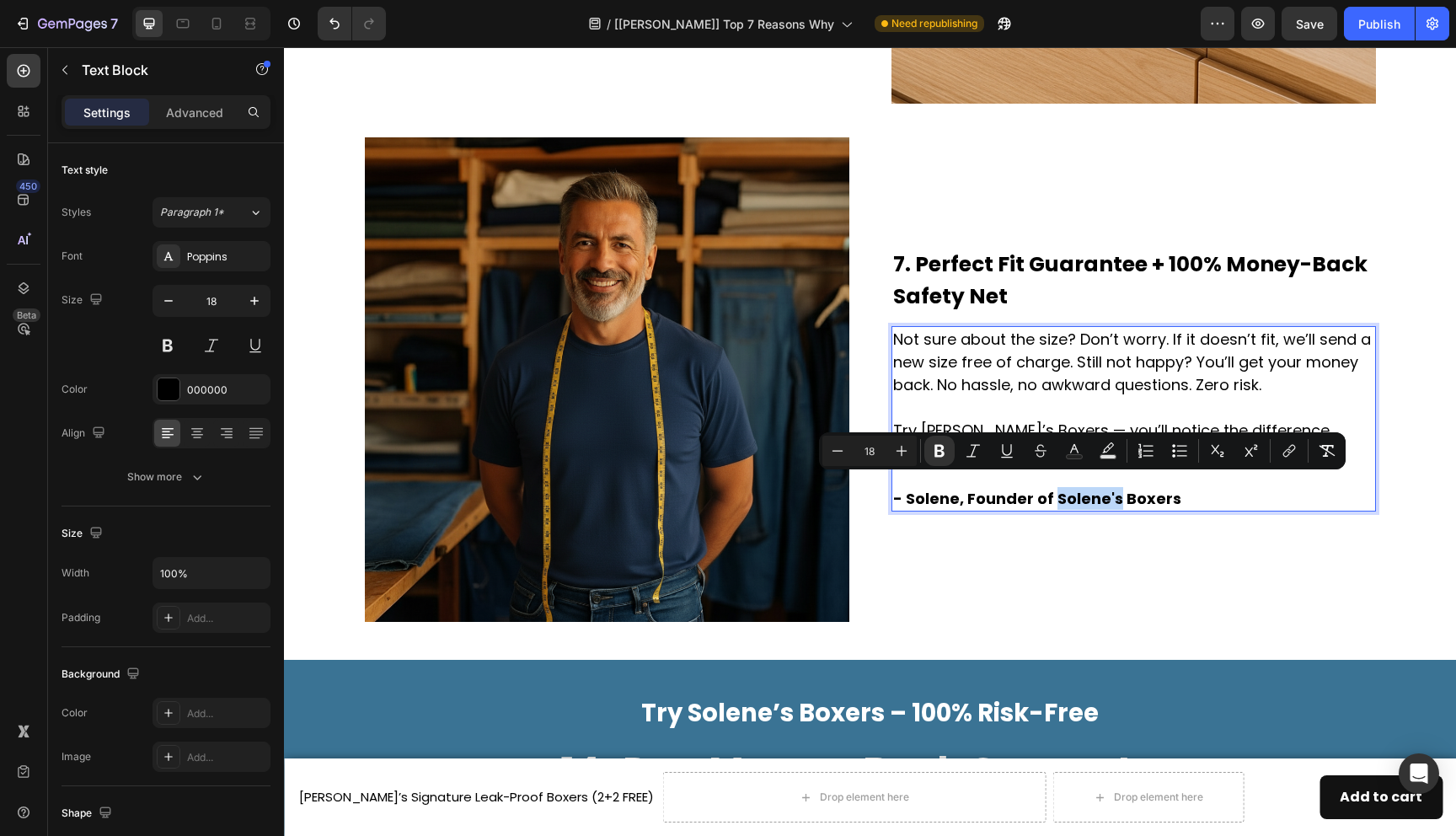
click at [1105, 492] on strong "- Solene, Founder of Solene's Boxers" at bounding box center [1037, 498] width 288 height 21
drag, startPoint x: 1102, startPoint y: 486, endPoint x: 1055, endPoint y: 485, distance: 47.0
click at [1055, 488] on strong "- Solene, Founder of Solene's Boxers" at bounding box center [1037, 498] width 288 height 21
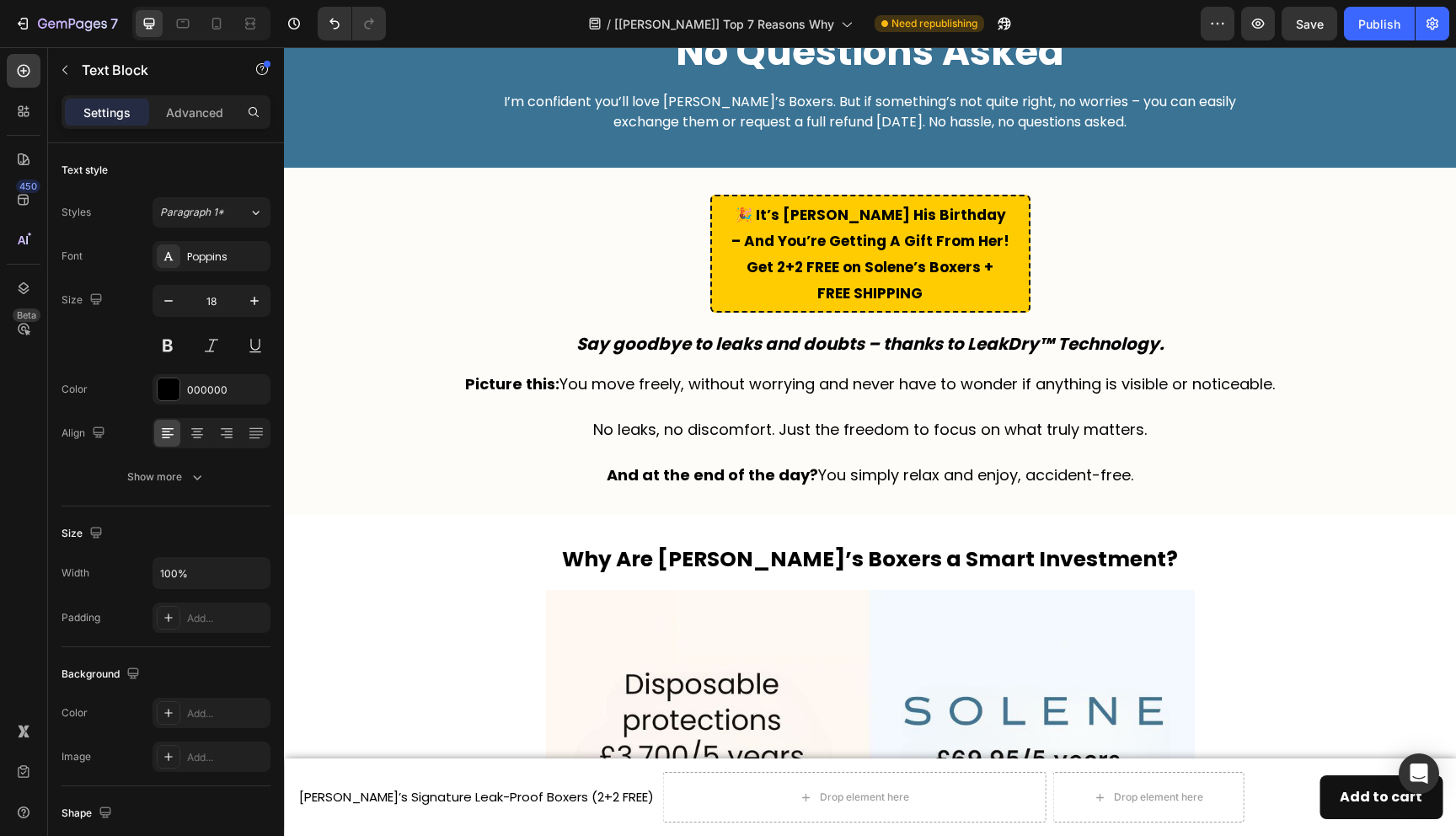
scroll to position [4476, 0]
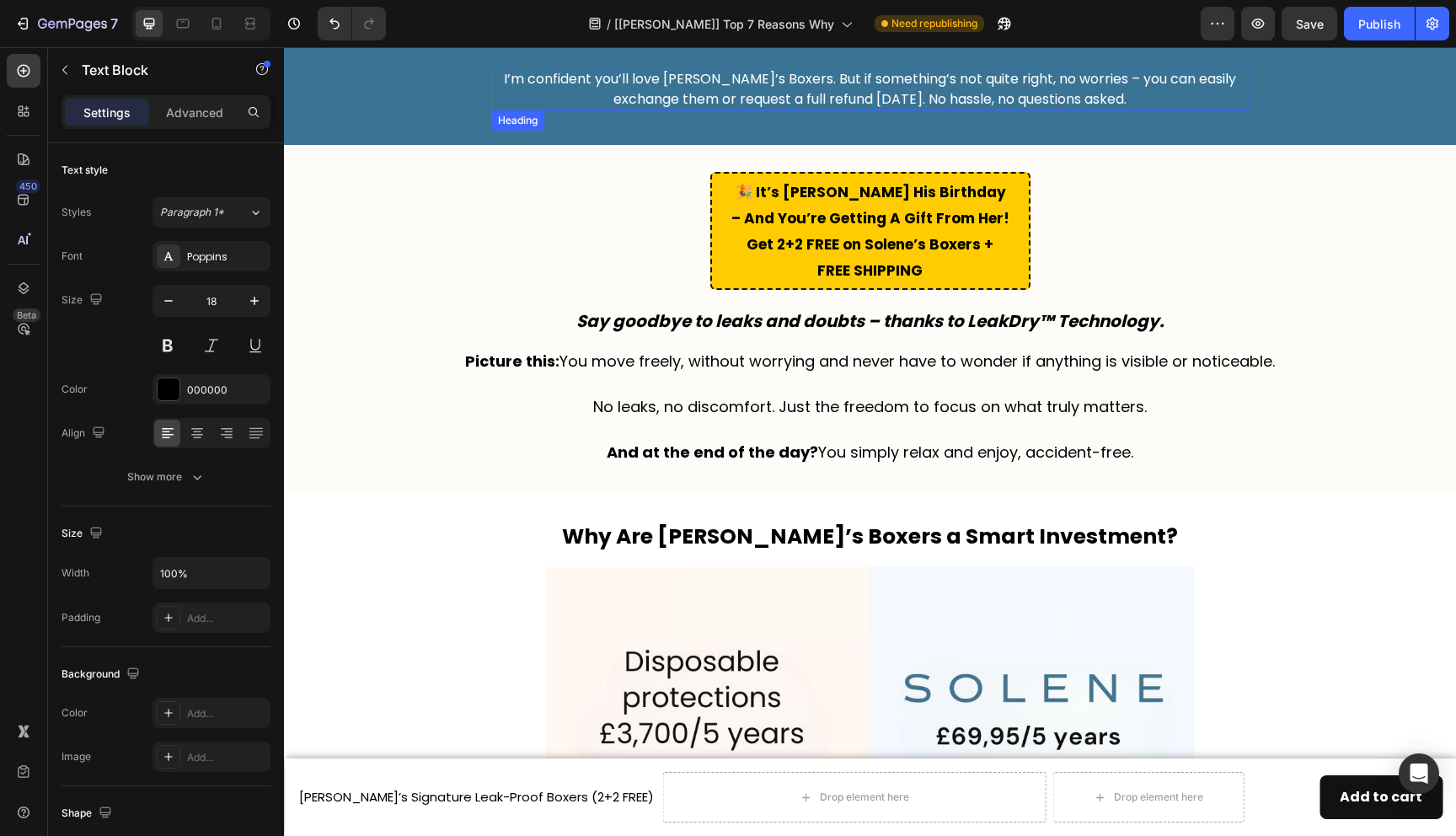
click at [695, 79] on h2 "I’m confident you’ll love Solene’s Boxers. But if something’s not quite right, …" at bounding box center [871, 89] width 758 height 44
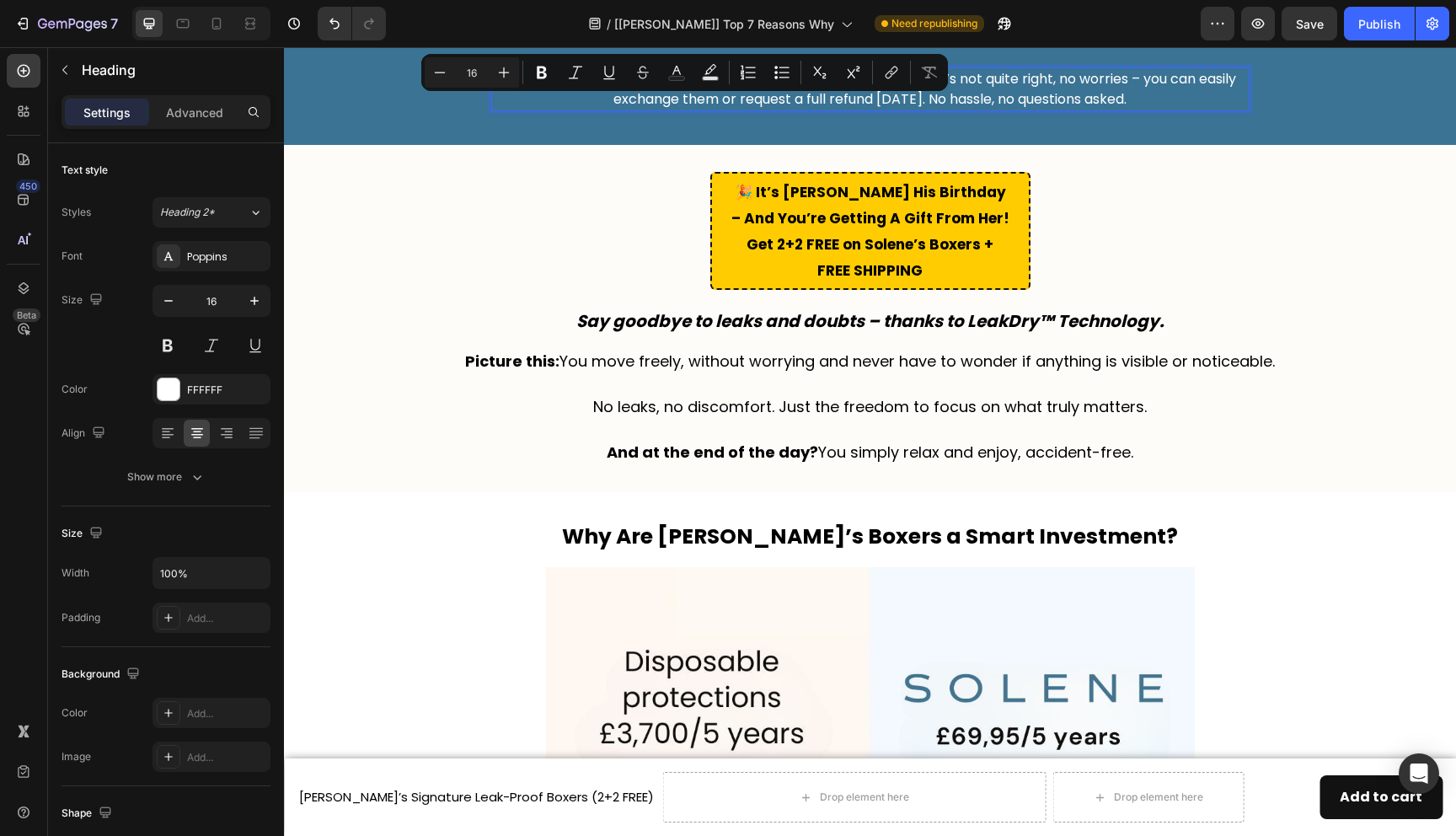
click at [699, 79] on button "Text Background Color" at bounding box center [710, 72] width 30 height 30
type input "000000"
type input "77"
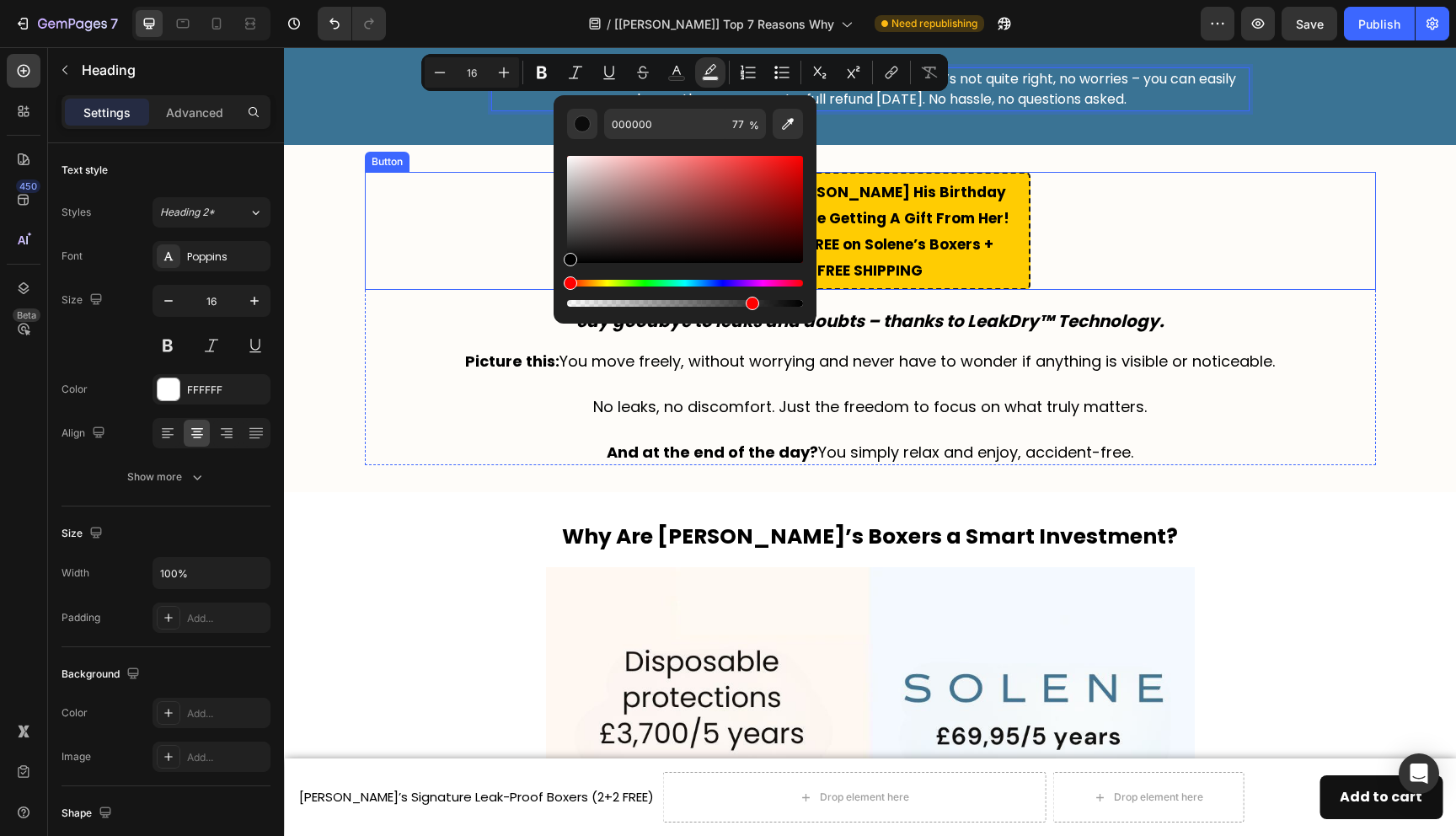
click at [528, 211] on div "🎉 It’s Jack His Birthday – And You’re Getting A Gift From Her! Get 2+2 FREE on …" at bounding box center [871, 231] width 1011 height 118
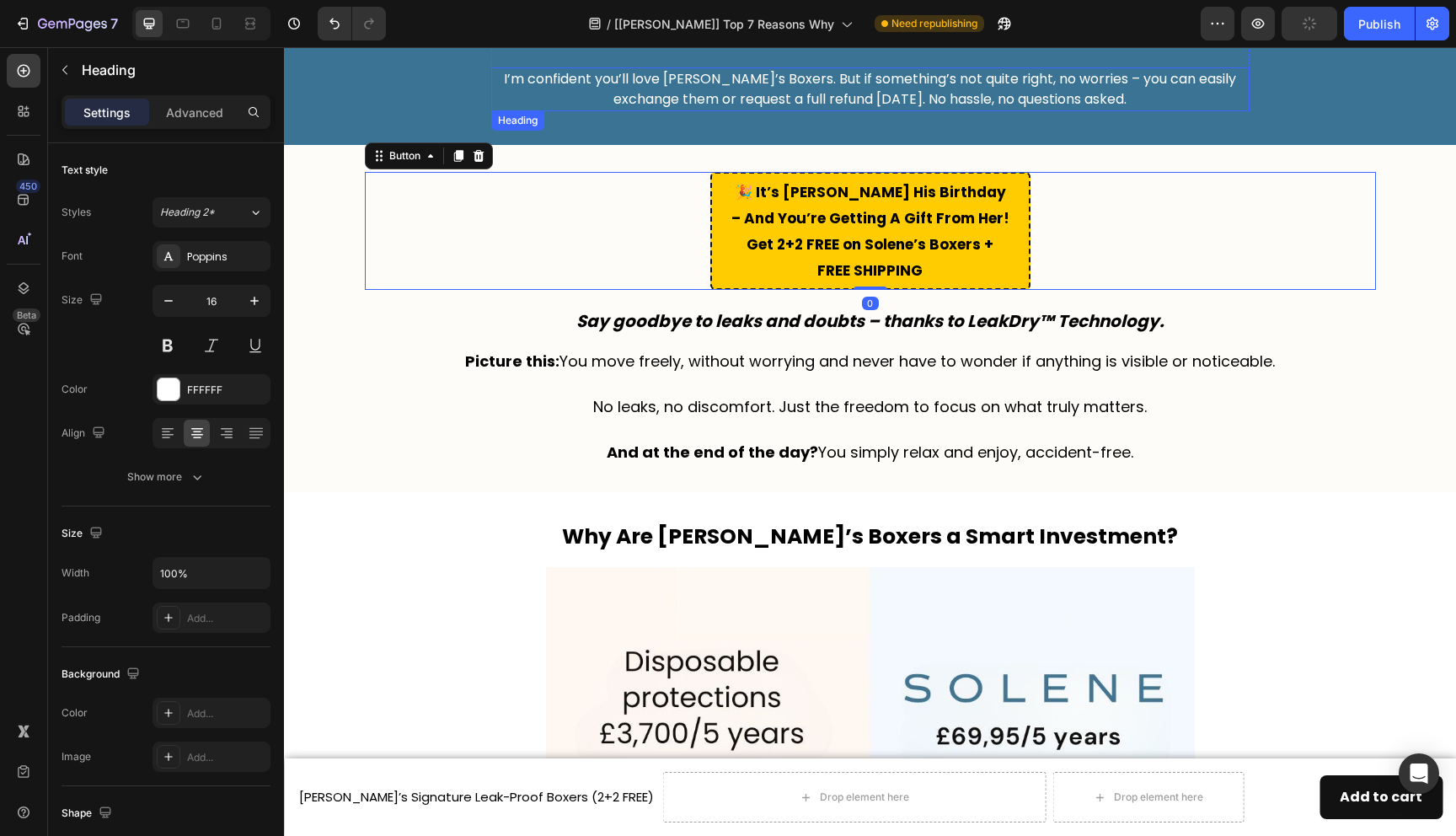
click at [700, 85] on p "I’m confident you’ll love Solene’s Boxers. But if something’s not quite right, …" at bounding box center [871, 89] width 755 height 41
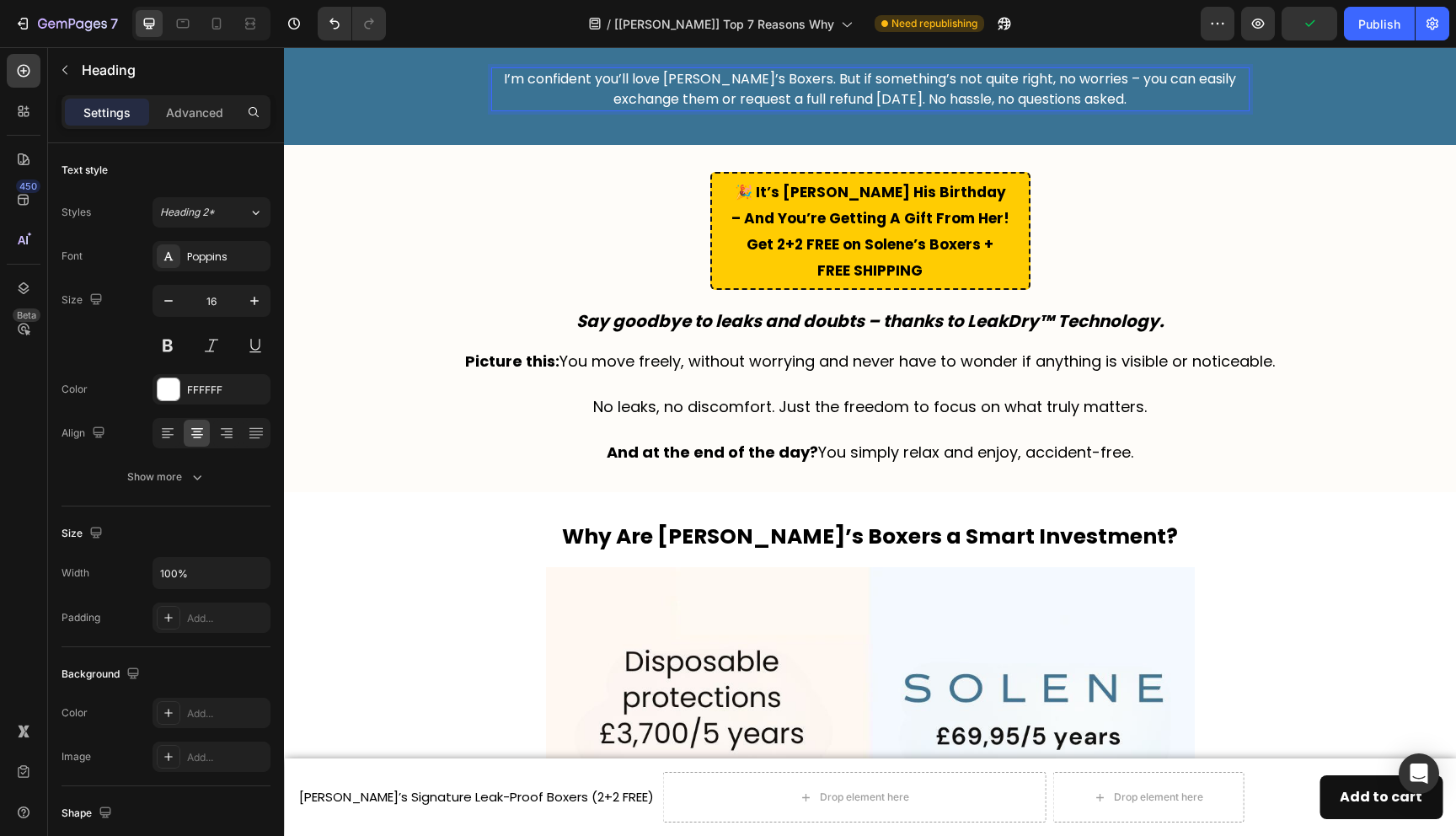
click at [699, 85] on p "I’m confident you’ll love Solene’s Boxers. But if something’s not quite right, …" at bounding box center [871, 89] width 755 height 41
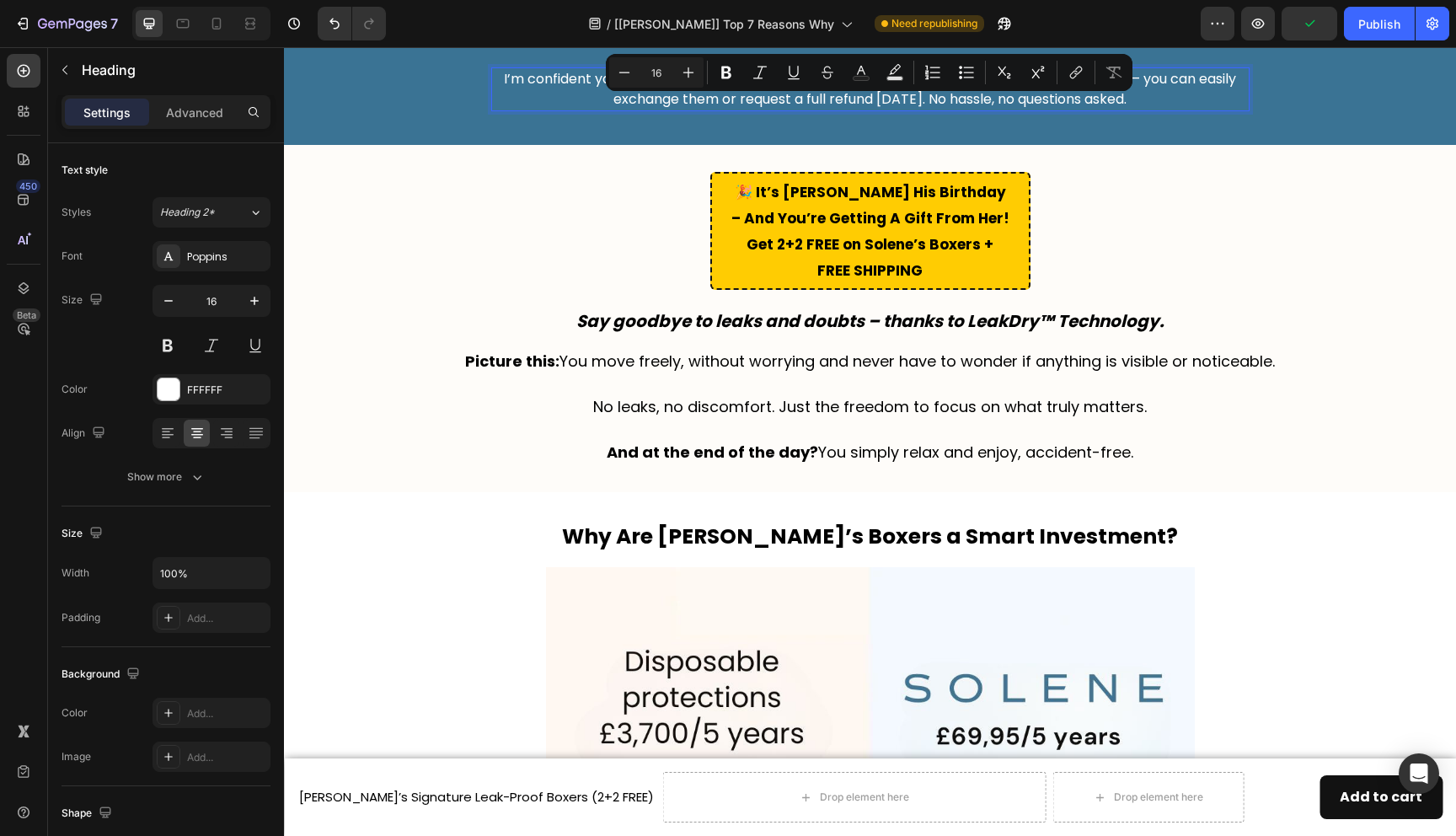
click at [699, 85] on button "Plus" at bounding box center [688, 72] width 30 height 30
click at [627, 72] on icon "Editor contextual toolbar" at bounding box center [626, 72] width 11 height 1
type input "16"
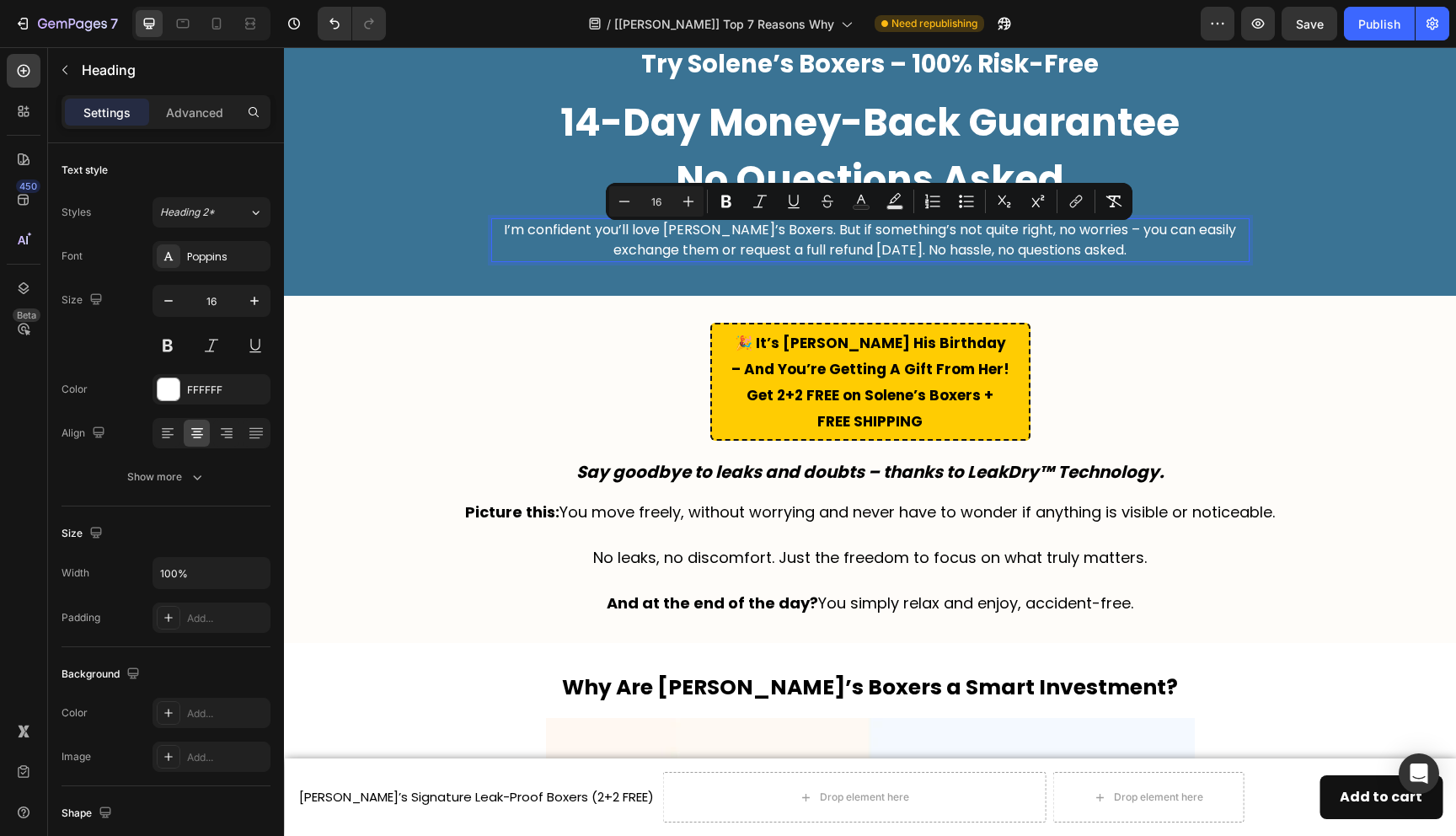
scroll to position [4314, 0]
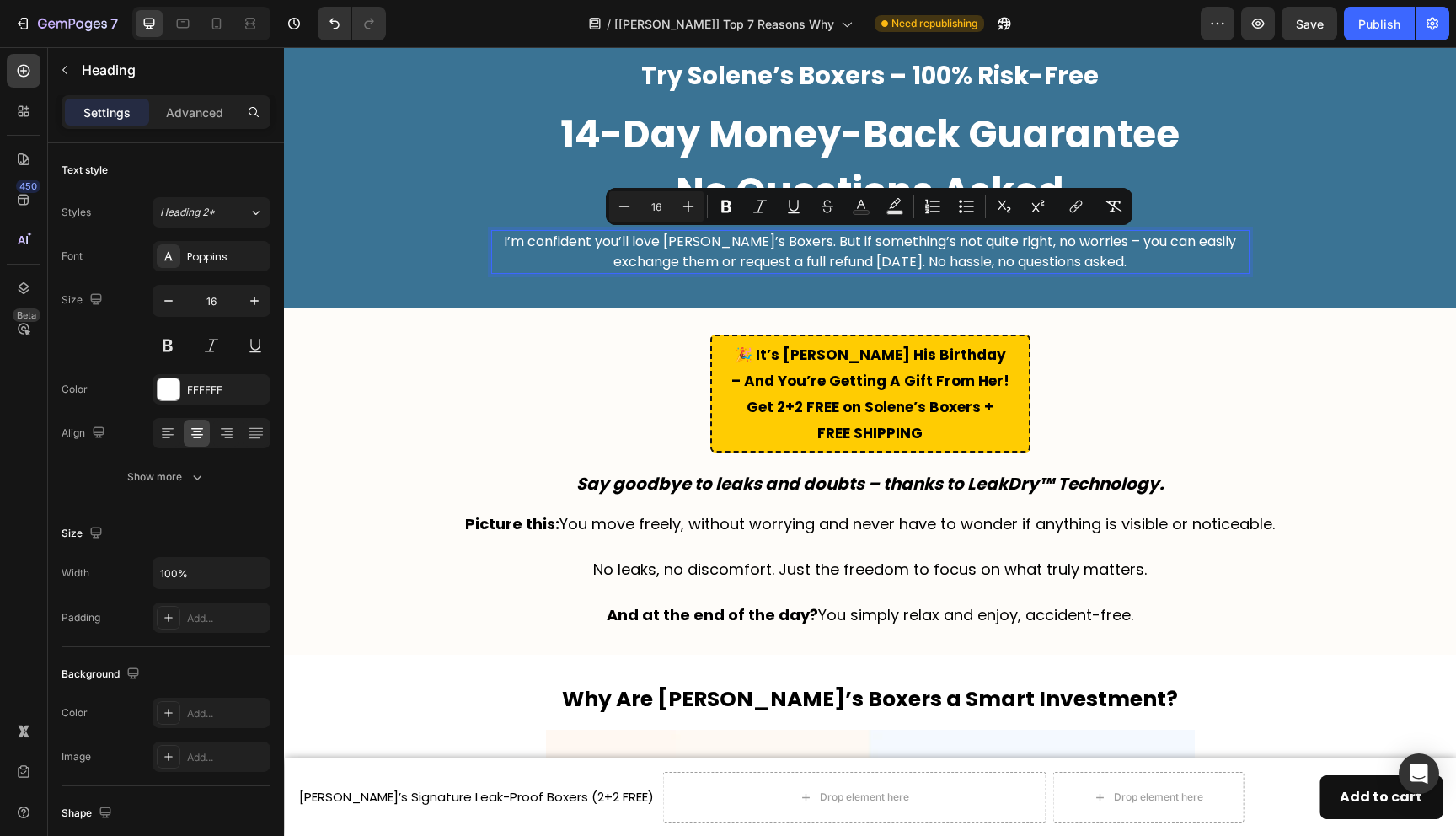
click at [669, 238] on span "I’m confident you’ll love Solene’s Boxers. But if something’s not quite right, …" at bounding box center [871, 251] width 733 height 40
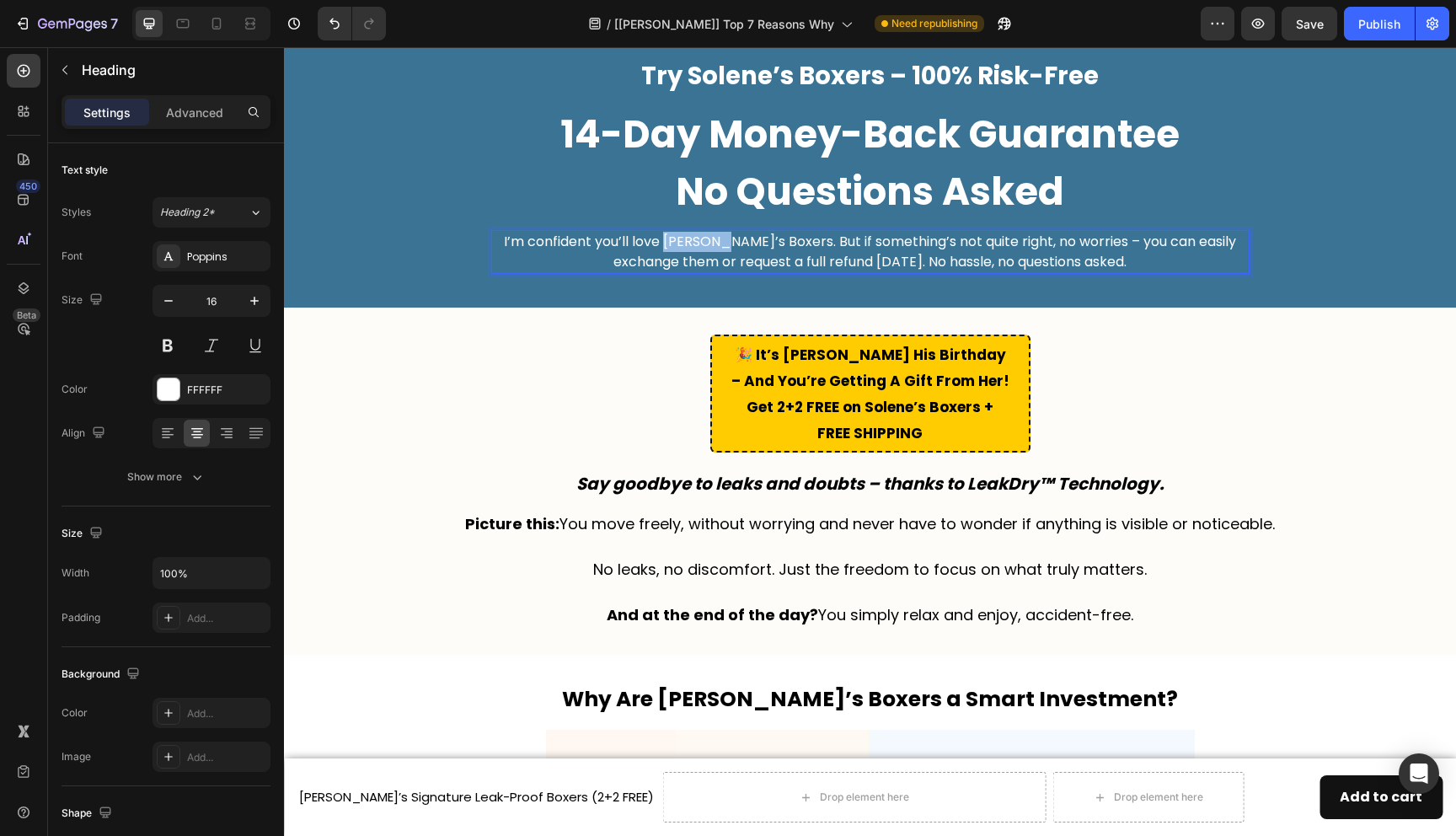
click at [669, 238] on span "I’m confident you’ll love Solene’s Boxers. But if something’s not quite right, …" at bounding box center [871, 251] width 733 height 40
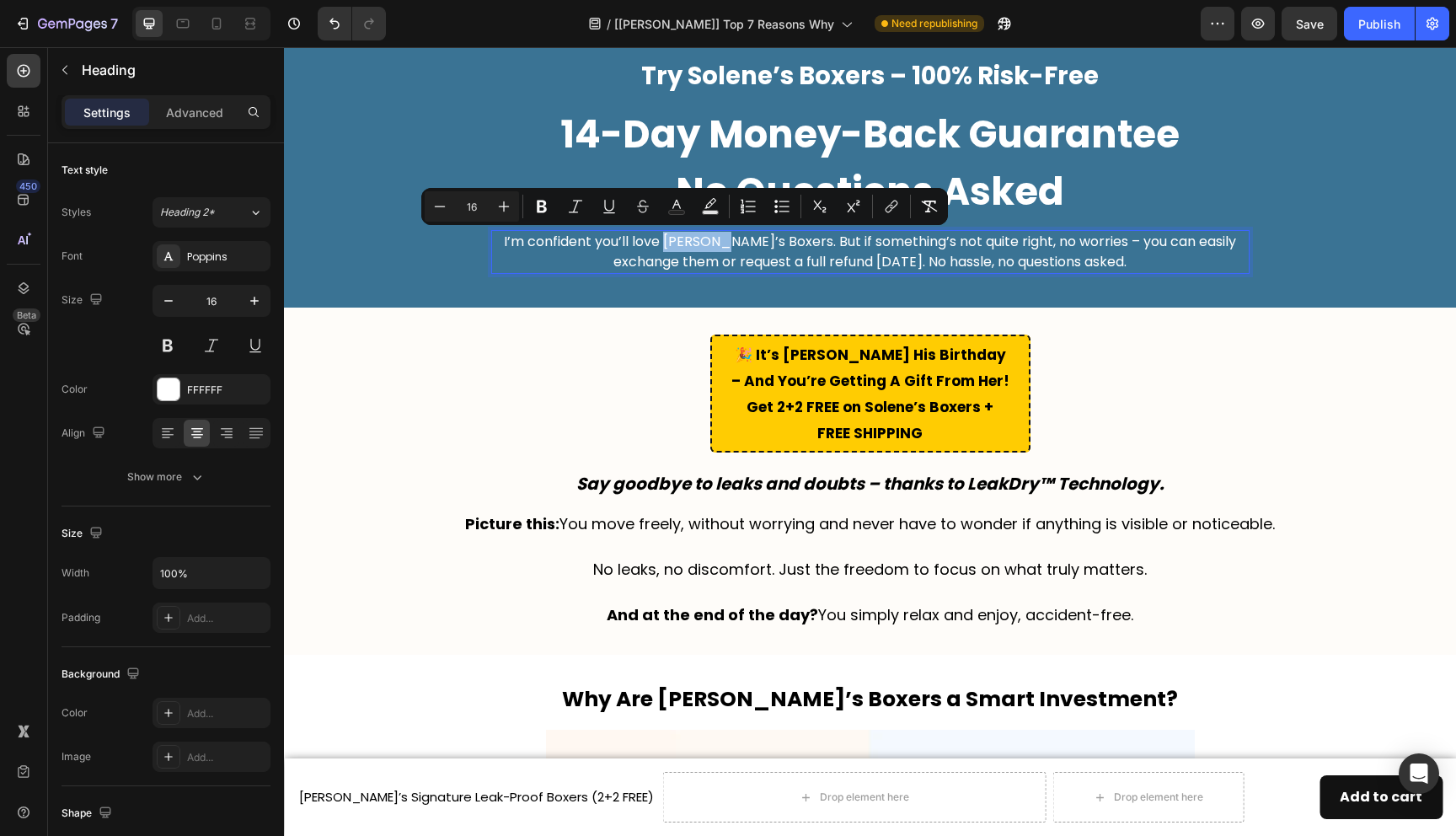
click at [685, 245] on span "I’m confident you’ll love Solene’s Boxers. But if something’s not quite right, …" at bounding box center [871, 251] width 733 height 40
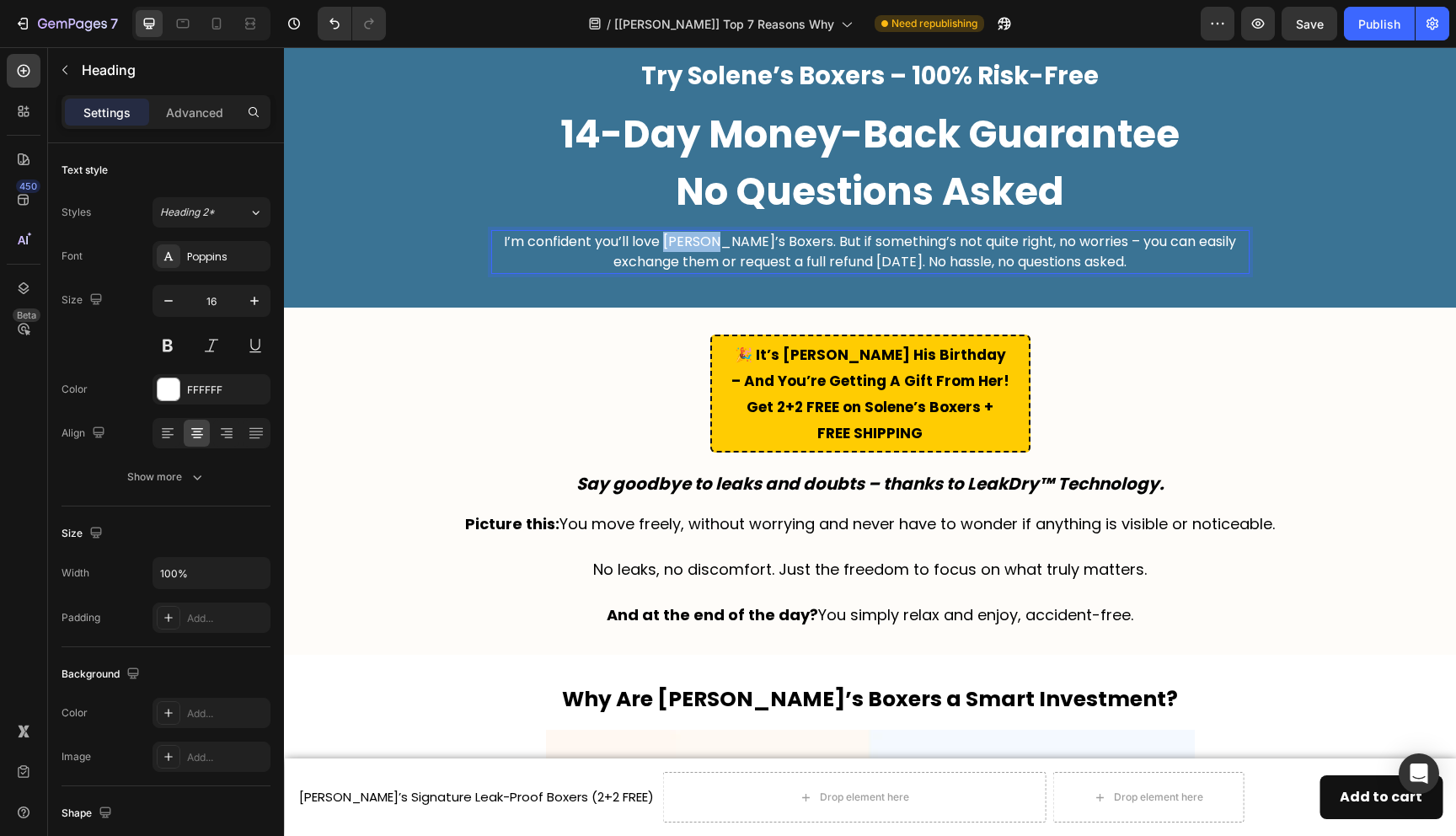
drag, startPoint x: 705, startPoint y: 239, endPoint x: 661, endPoint y: 246, distance: 44.6
click at [661, 246] on span "I’m confident you’ll love Solene’s Boxers. But if something’s not quite right, …" at bounding box center [871, 251] width 733 height 40
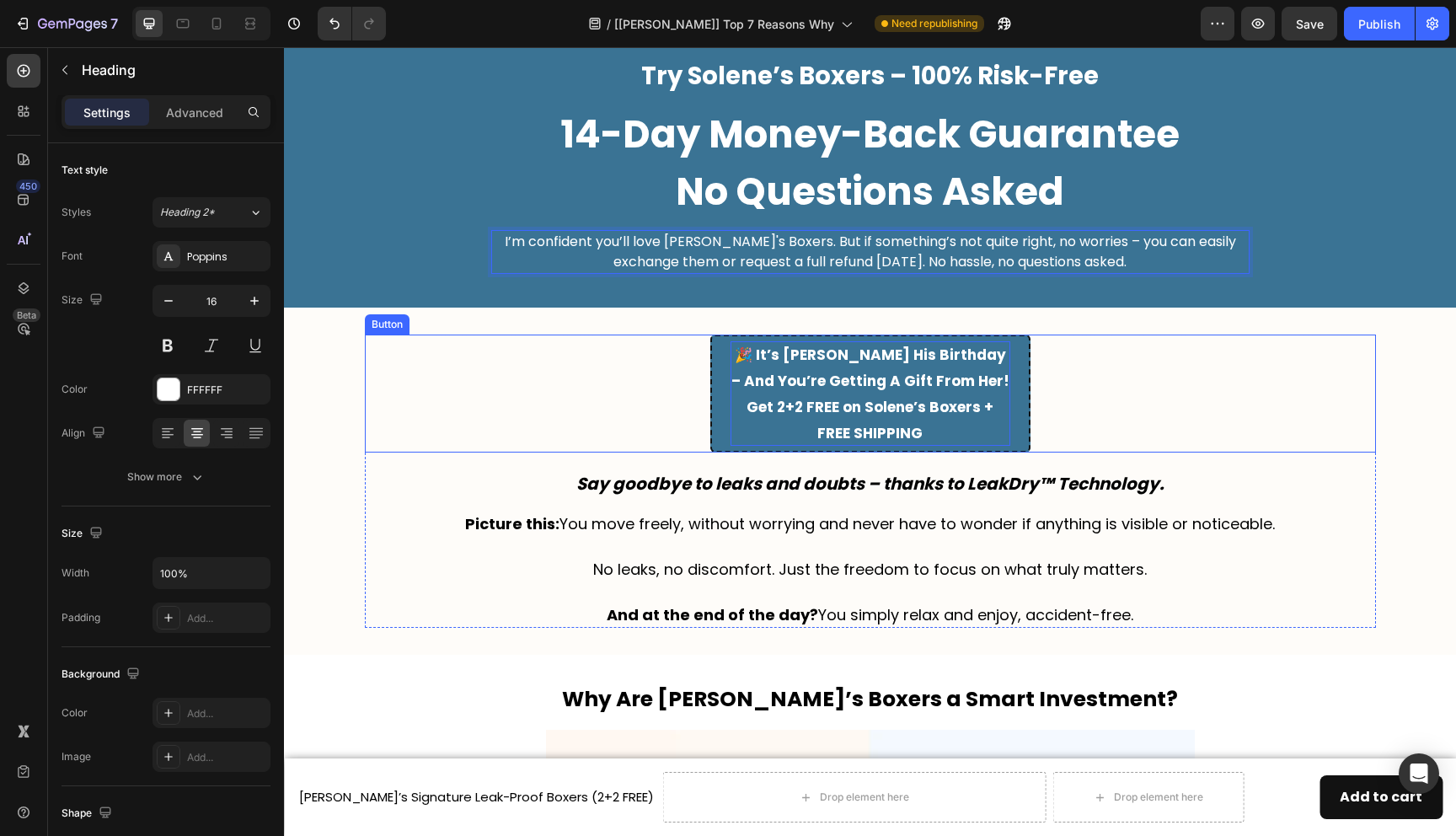
click at [871, 406] on span "Get 2+2 FREE on Solene’s Boxers + FREE SHIPPING" at bounding box center [870, 420] width 247 height 46
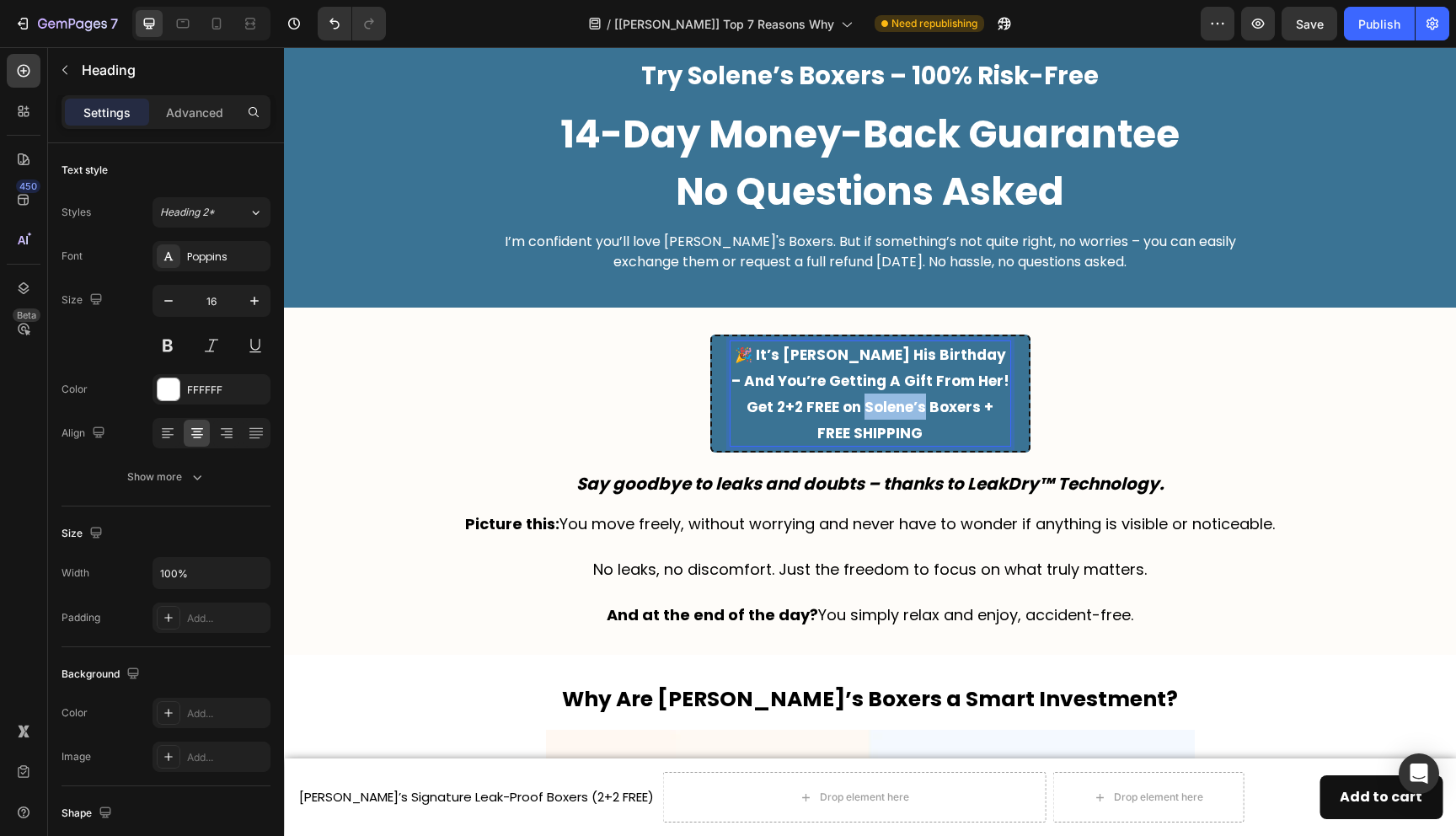
click at [871, 406] on span "Get 2+2 FREE on Solene’s Boxers + FREE SHIPPING" at bounding box center [870, 420] width 247 height 46
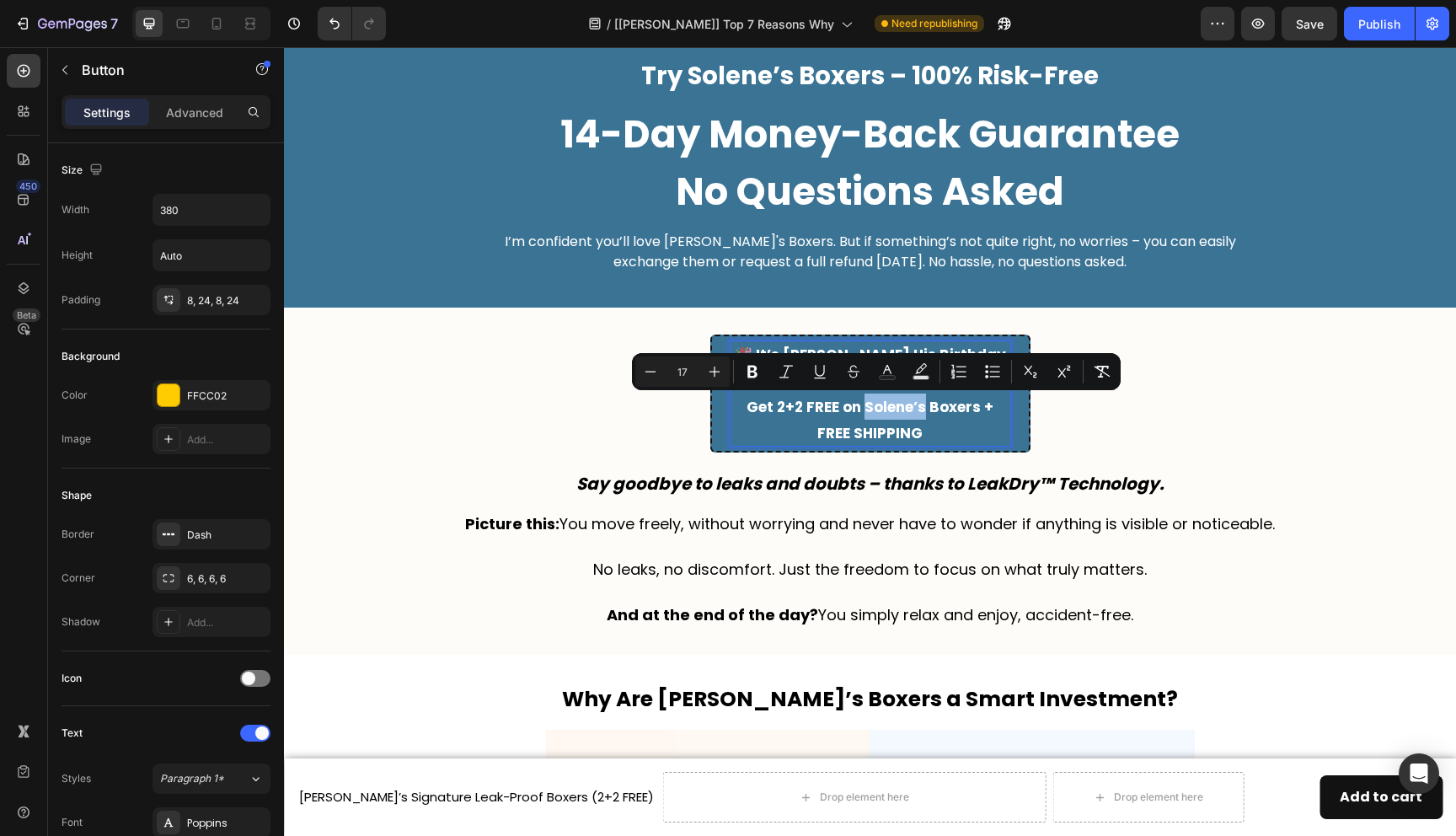
click at [884, 409] on span "Get 2+2 FREE on Solene’s Boxers + FREE SHIPPING" at bounding box center [870, 420] width 247 height 46
drag, startPoint x: 895, startPoint y: 410, endPoint x: 847, endPoint y: 412, distance: 48.0
click at [847, 412] on span "Get 2+2 FREE on Solene’s Boxers + FREE SHIPPING" at bounding box center [870, 420] width 247 height 46
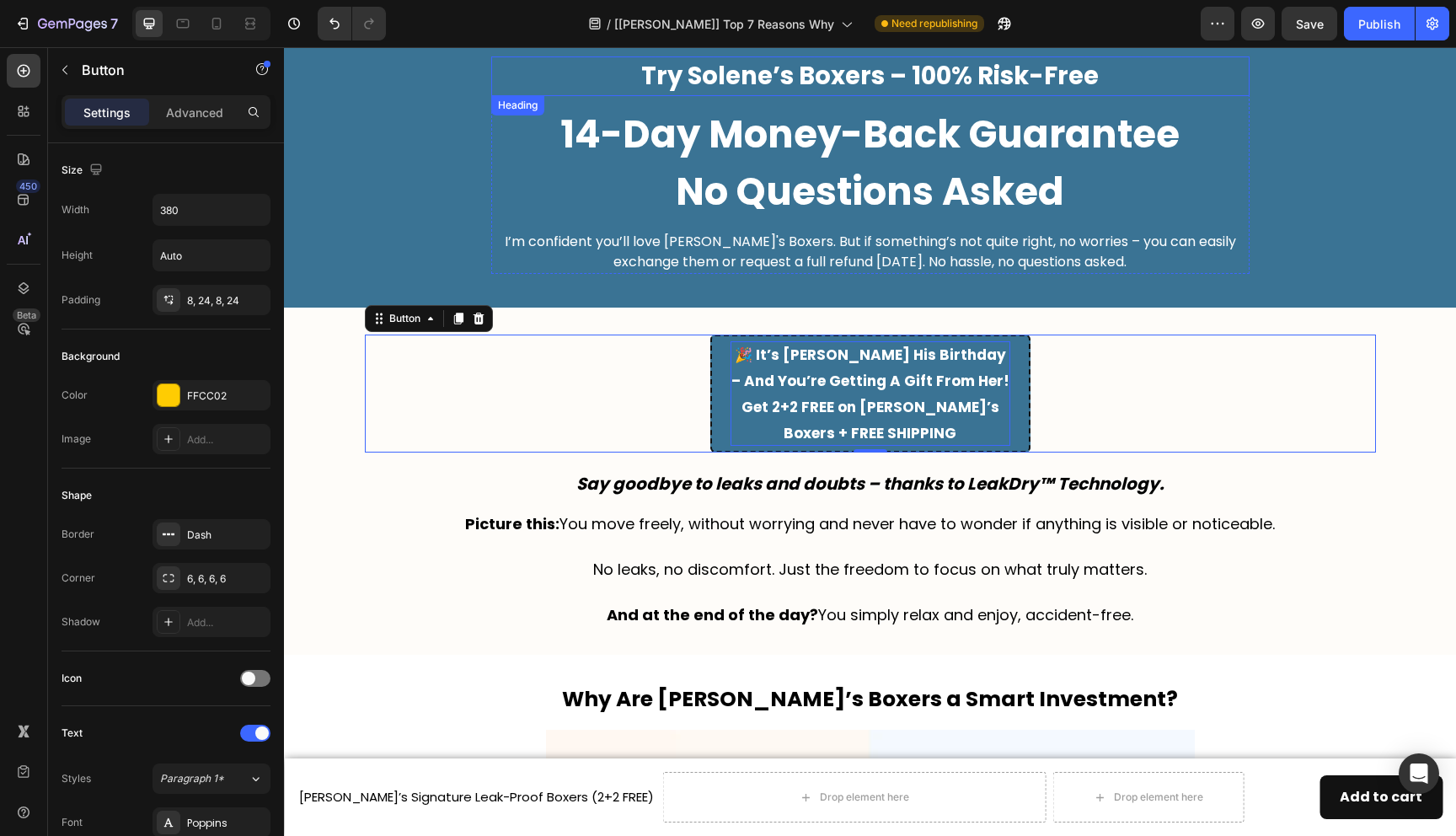
click at [735, 87] on h2 "Try Solene’s Boxers – 100% Risk-Free" at bounding box center [871, 76] width 758 height 41
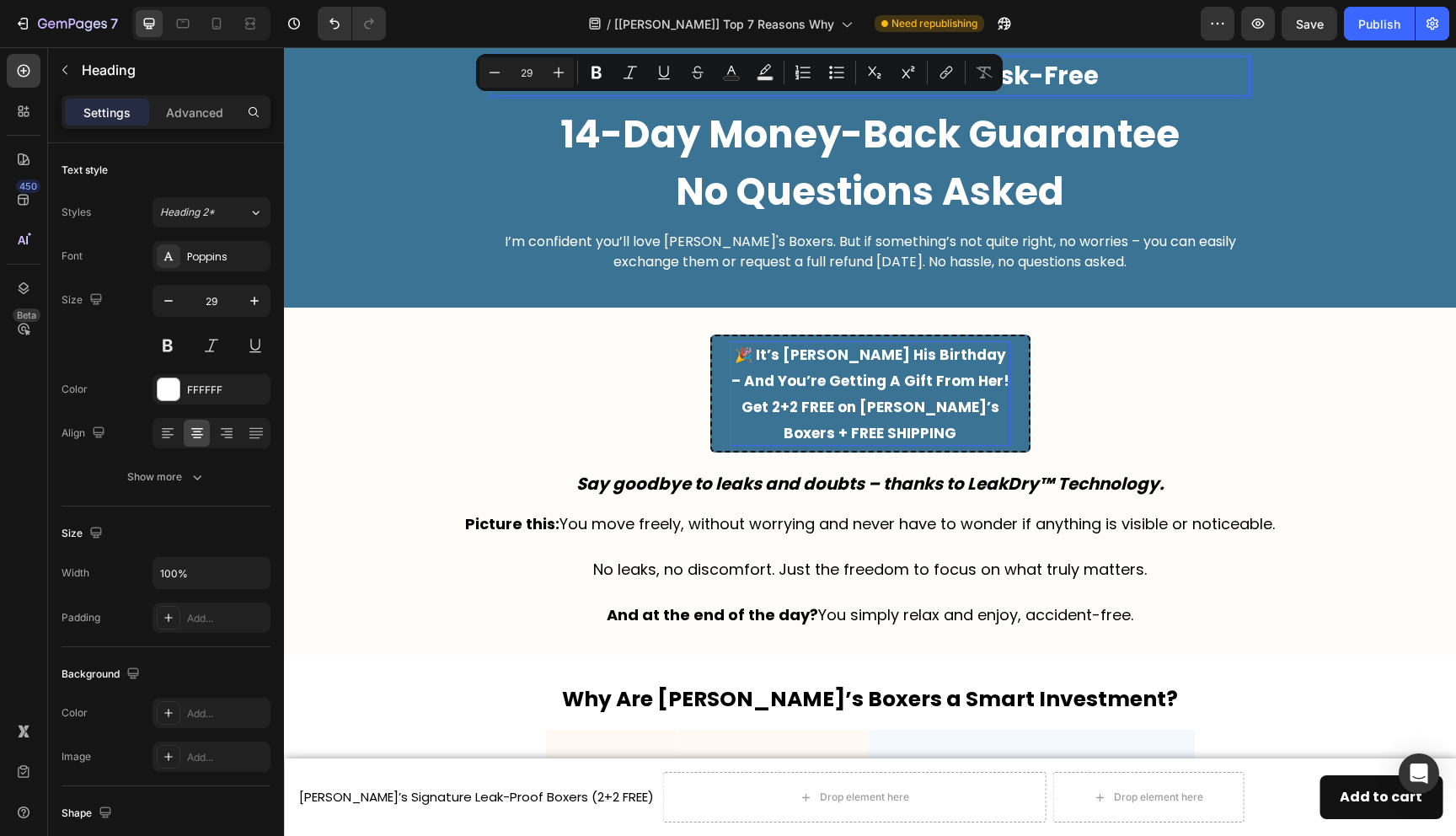
click at [750, 86] on div "Text Background Color" at bounding box center [765, 72] width 30 height 30
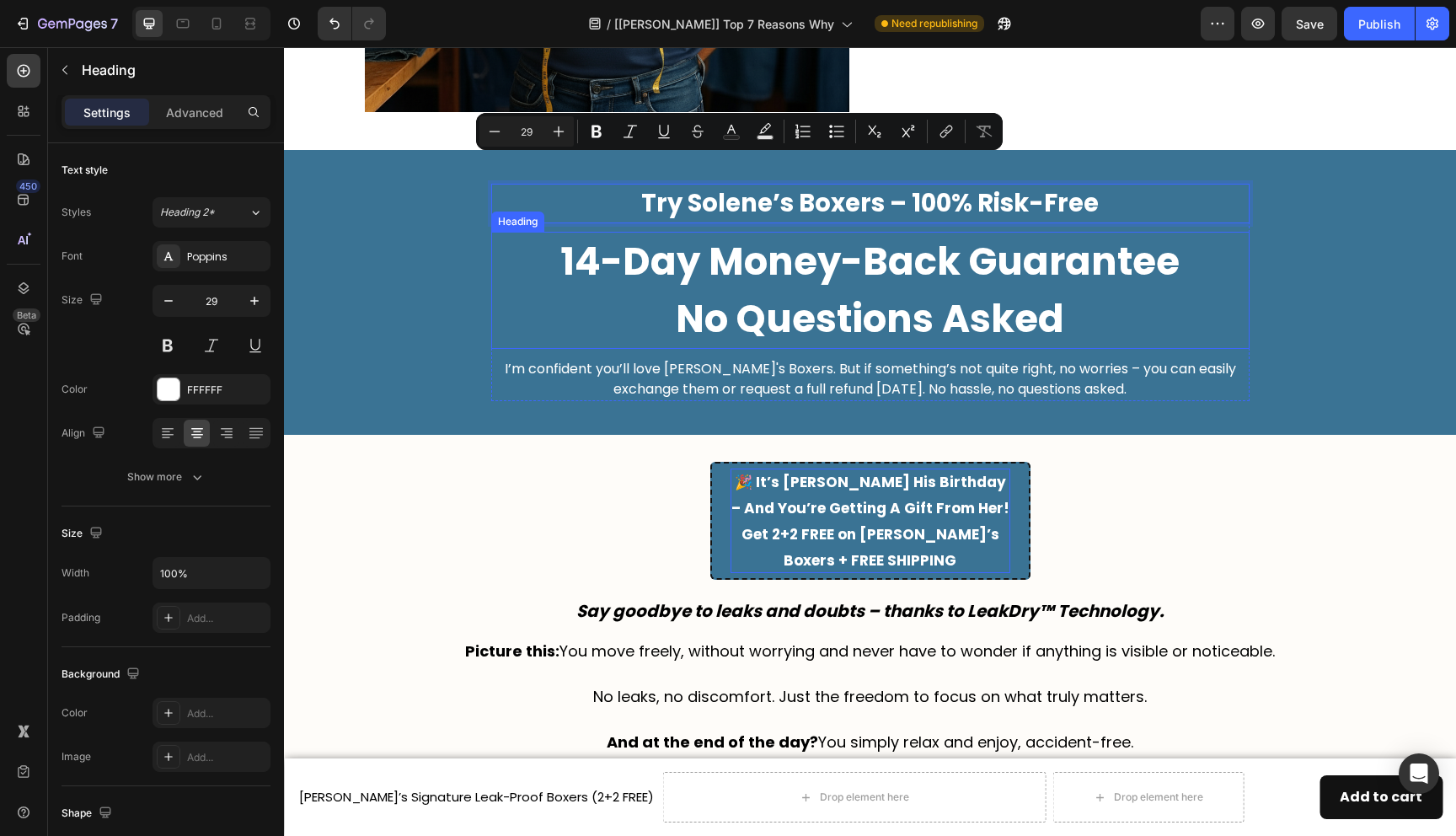
scroll to position [4083, 0]
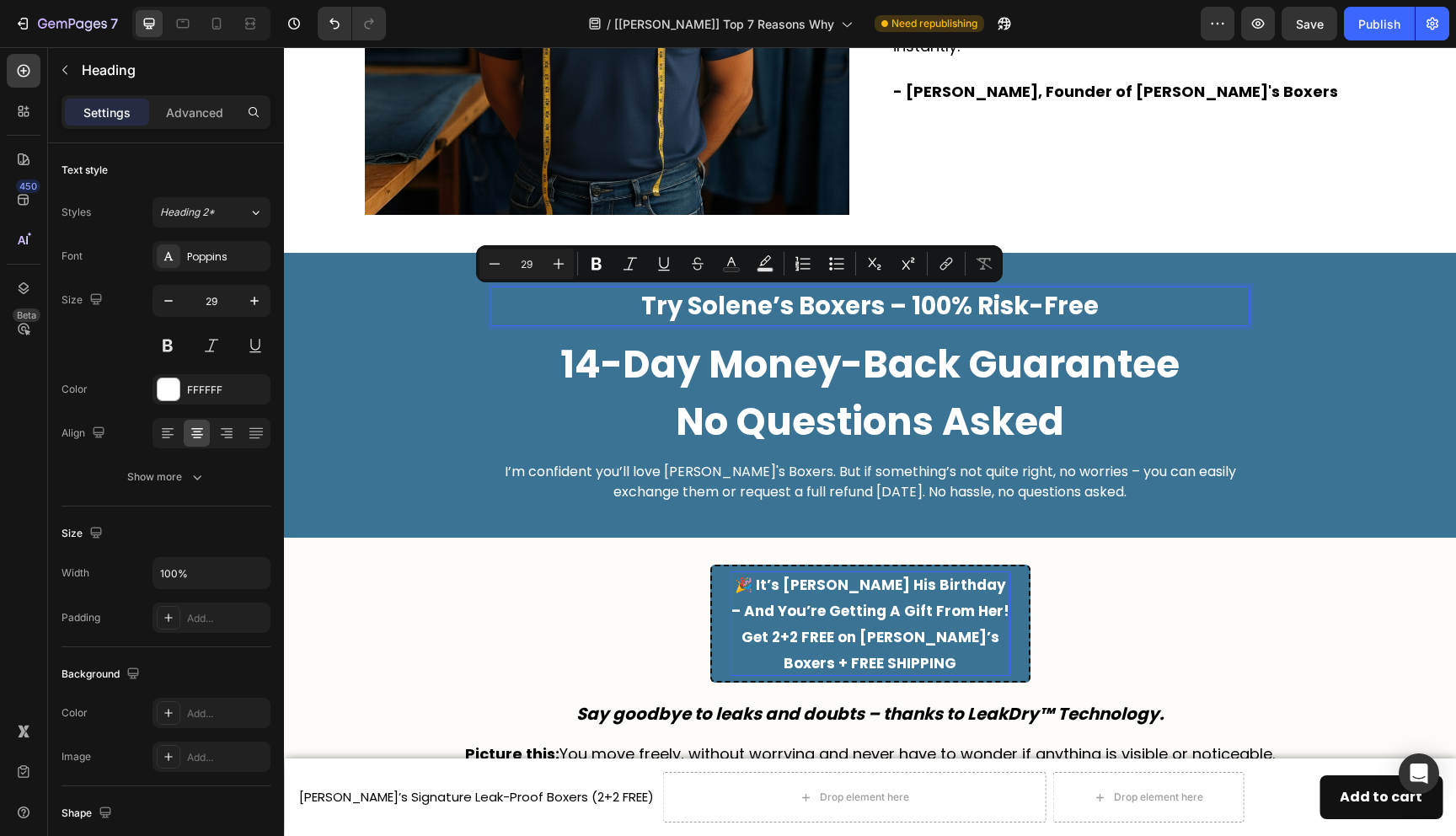
click at [764, 307] on p "Try Solene’s Boxers – 100% Risk-Free" at bounding box center [871, 307] width 755 height 37
drag, startPoint x: 770, startPoint y: 308, endPoint x: 696, endPoint y: 308, distance: 74.0
click at [696, 308] on p "Try Solene’s Boxers – 100% Risk-Free" at bounding box center [871, 307] width 755 height 37
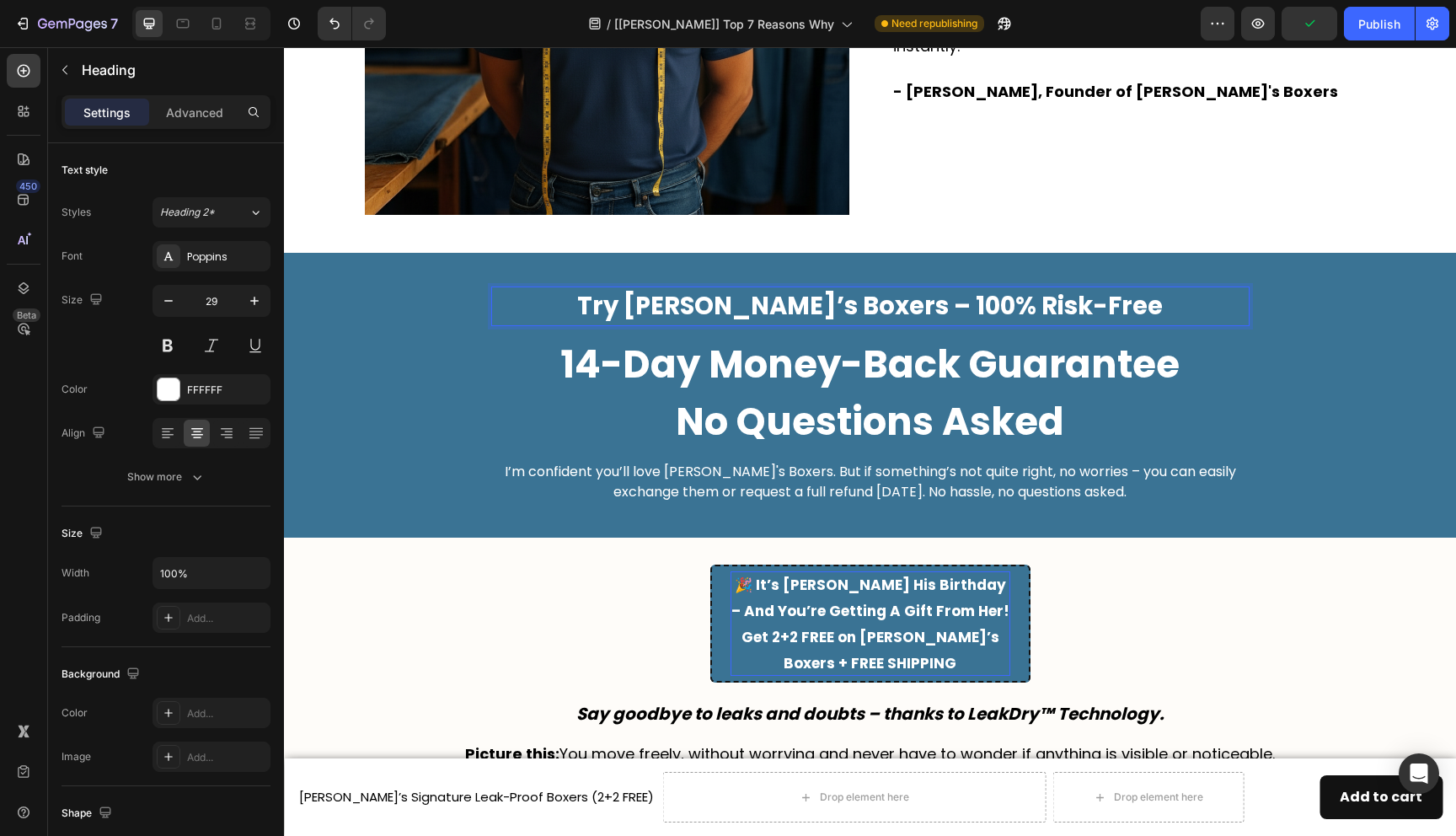
click at [870, 309] on p "Try Jack’s Boxers – 100% Risk-Free" at bounding box center [871, 307] width 755 height 37
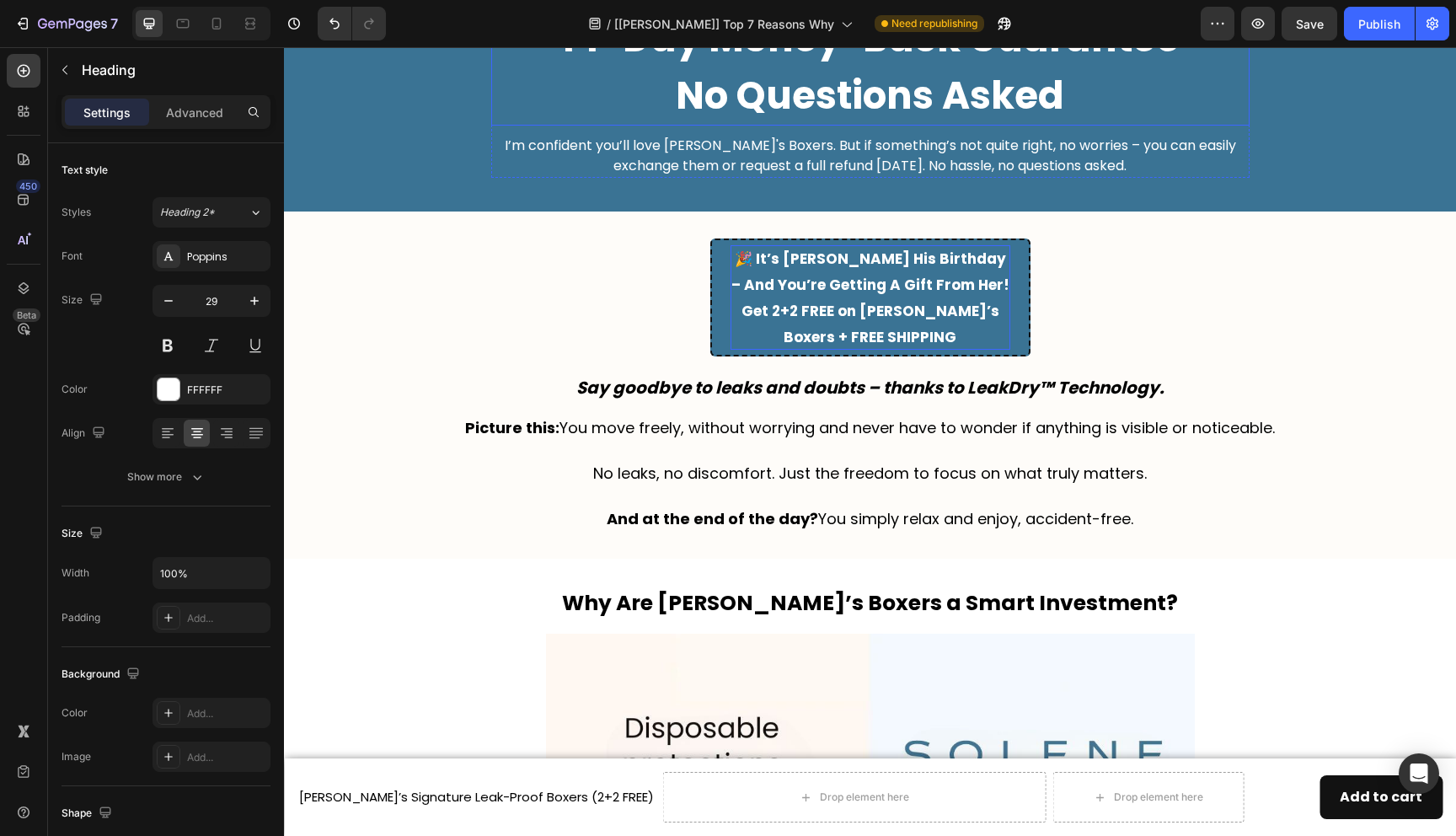
scroll to position [4647, 0]
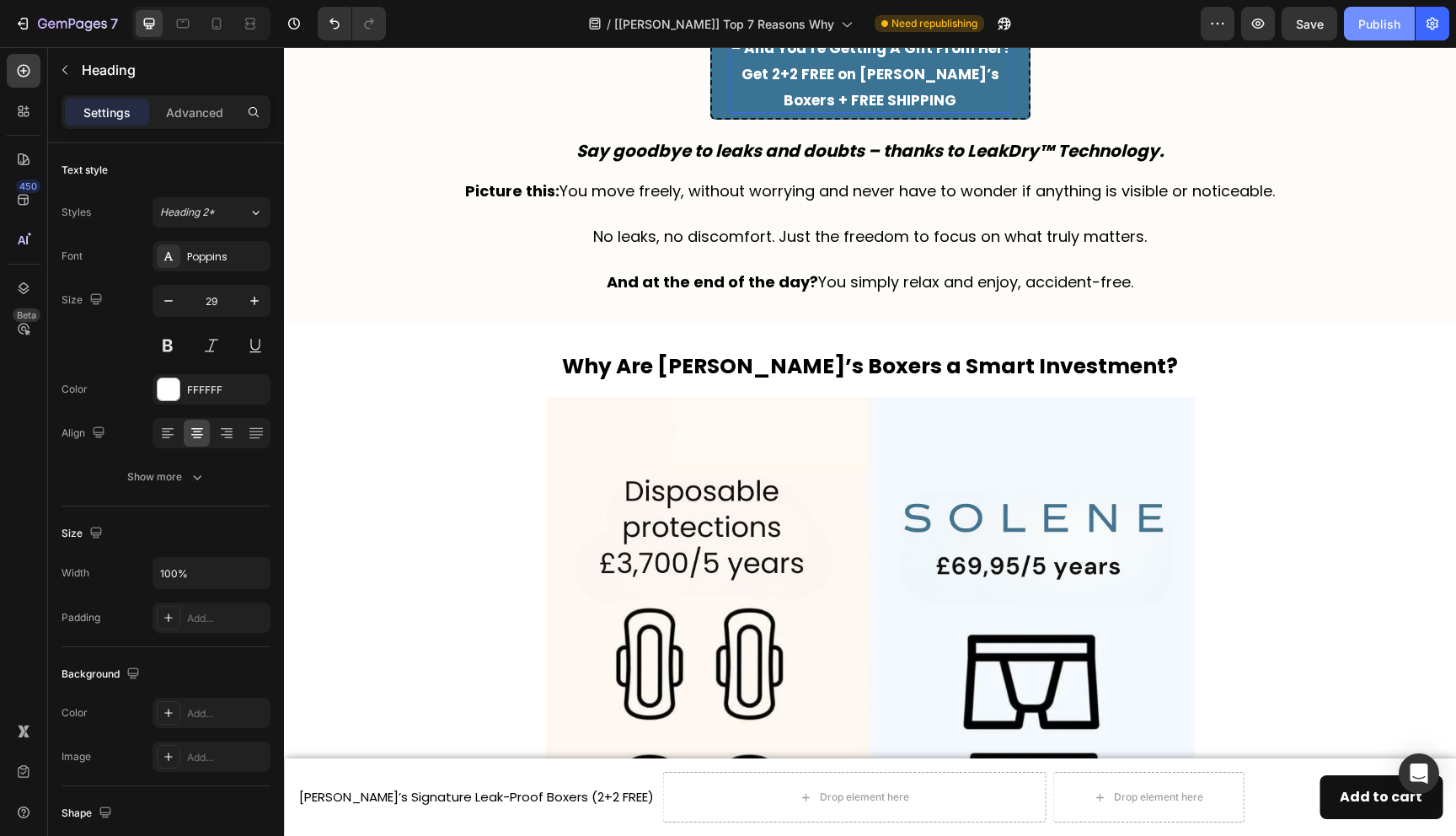
click at [1385, 27] on div "Publish" at bounding box center [1380, 23] width 42 height 17
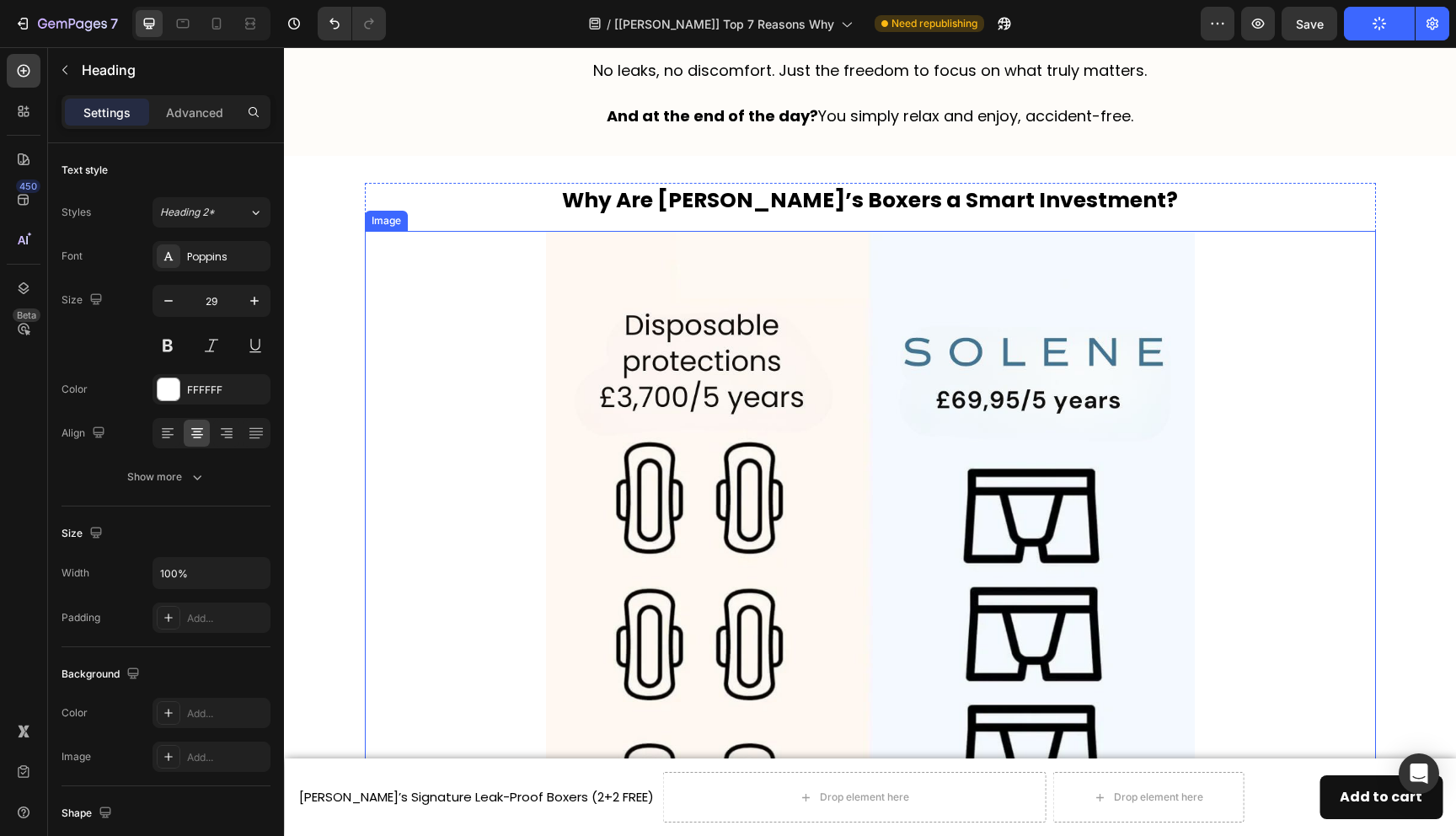
scroll to position [4815, 0]
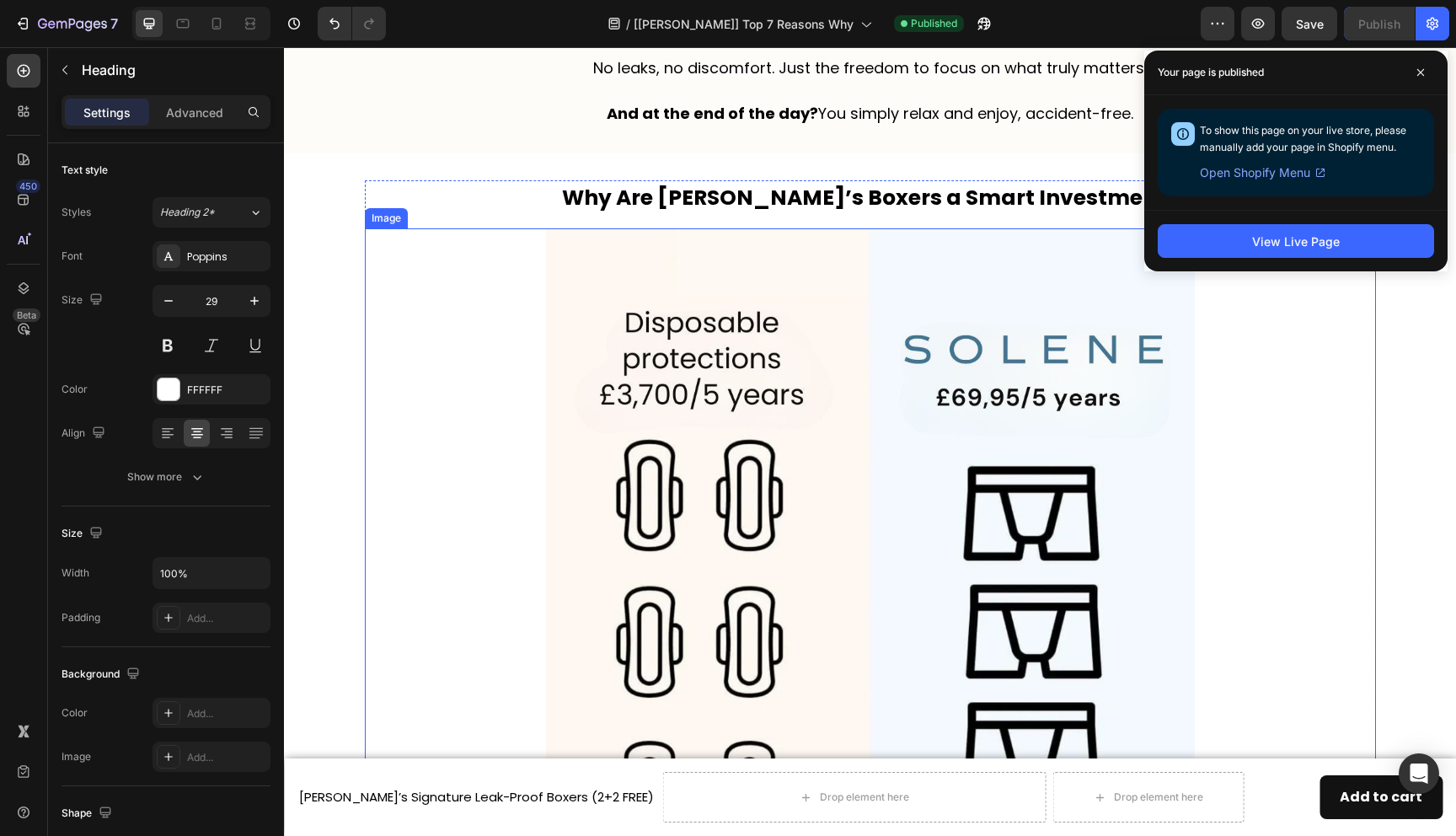
click at [828, 352] on img at bounding box center [870, 552] width 649 height 649
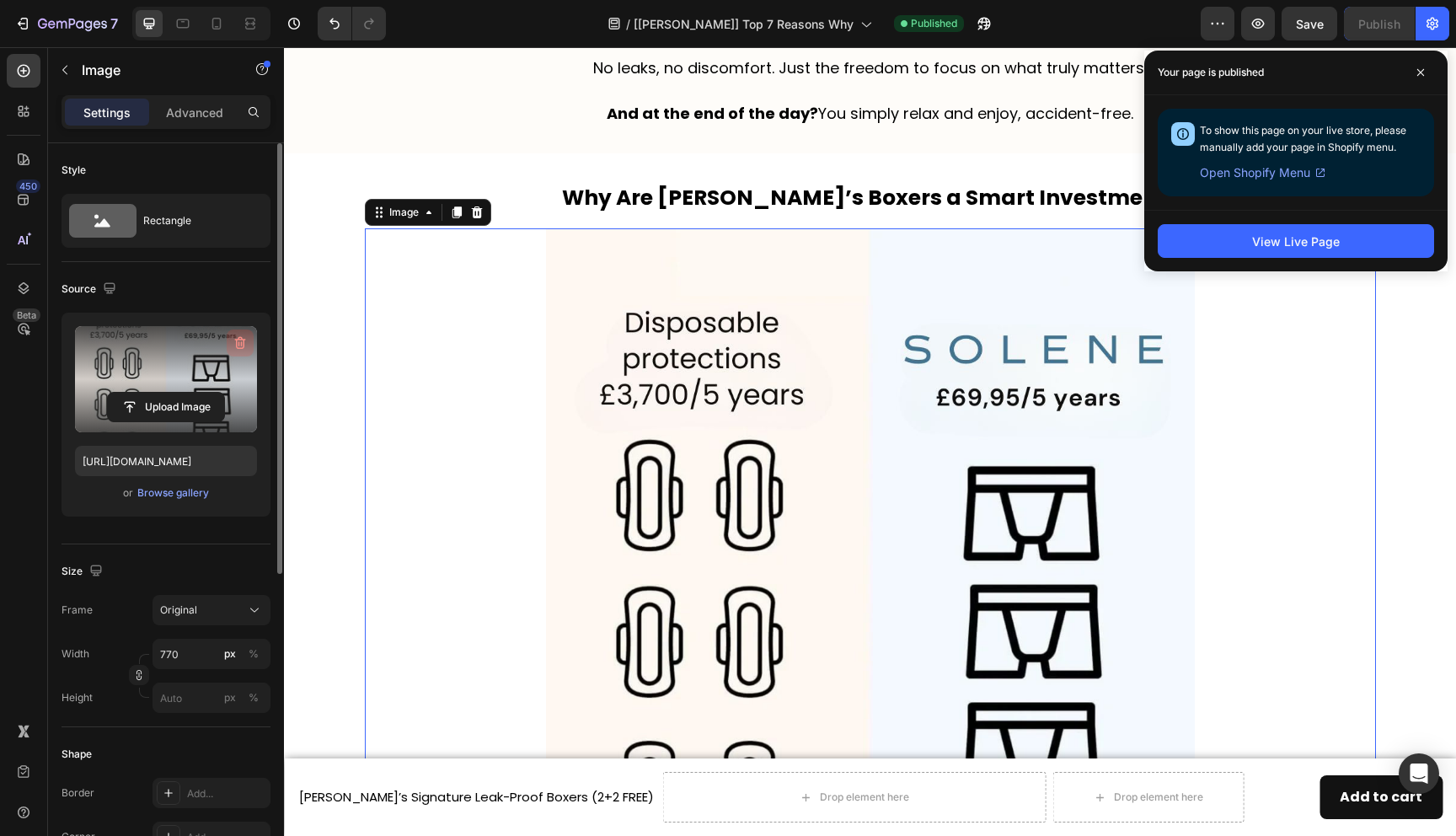
click at [236, 339] on icon "button" at bounding box center [240, 343] width 17 height 17
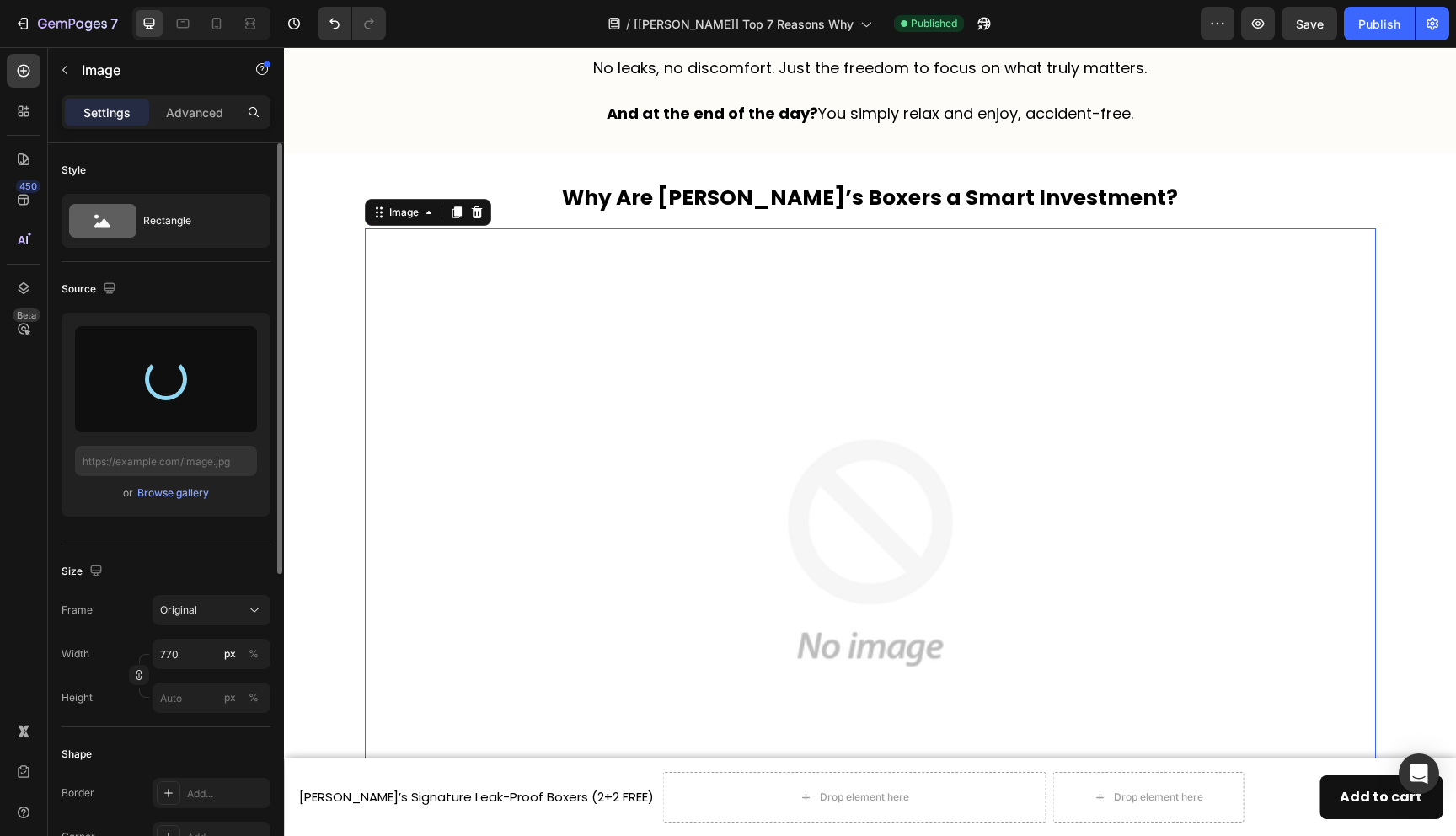
type input "https://cdn.shopify.com/s/files/1/0690/6354/0925/files/gempages_557558675238028…"
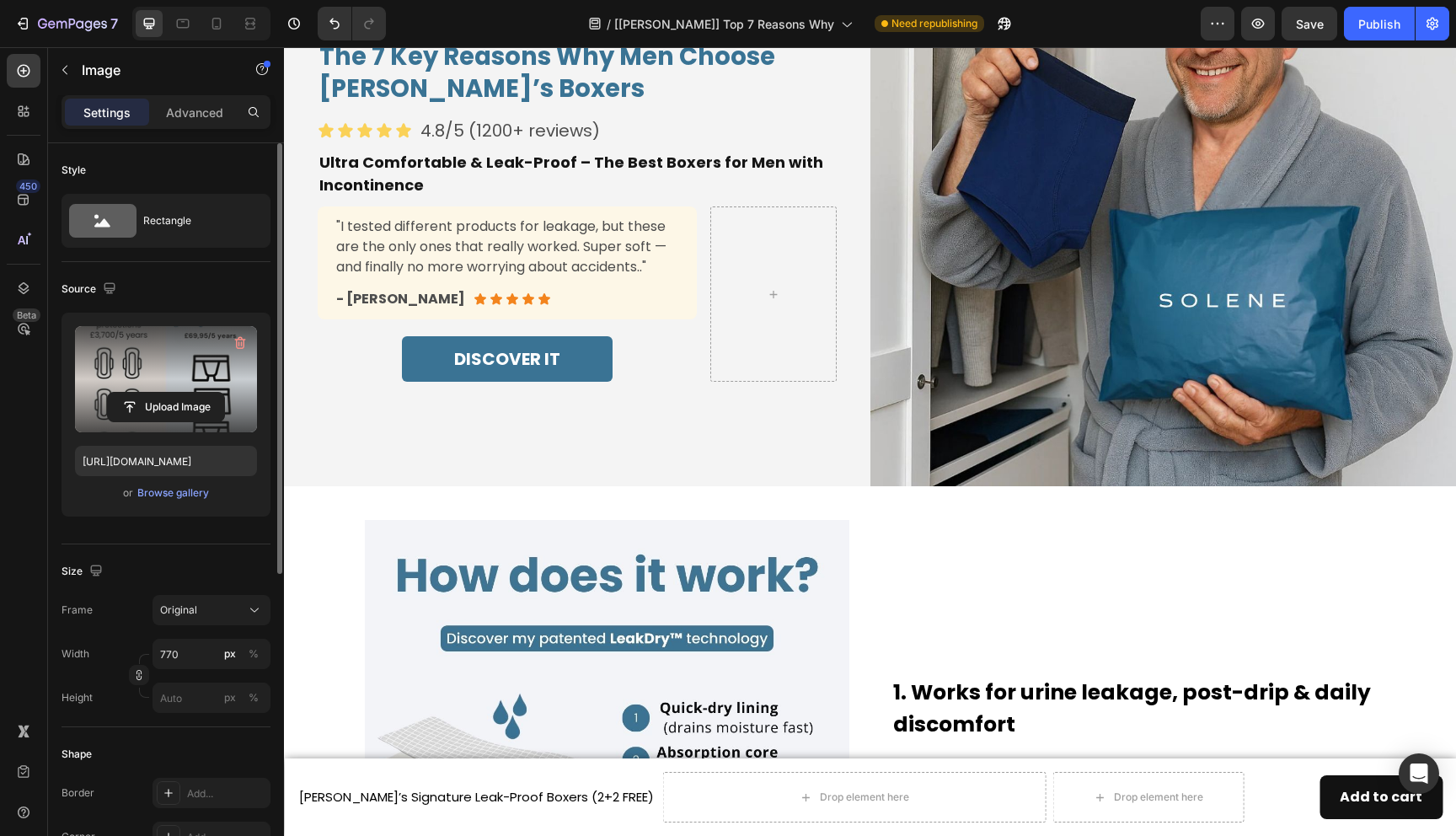
scroll to position [0, 0]
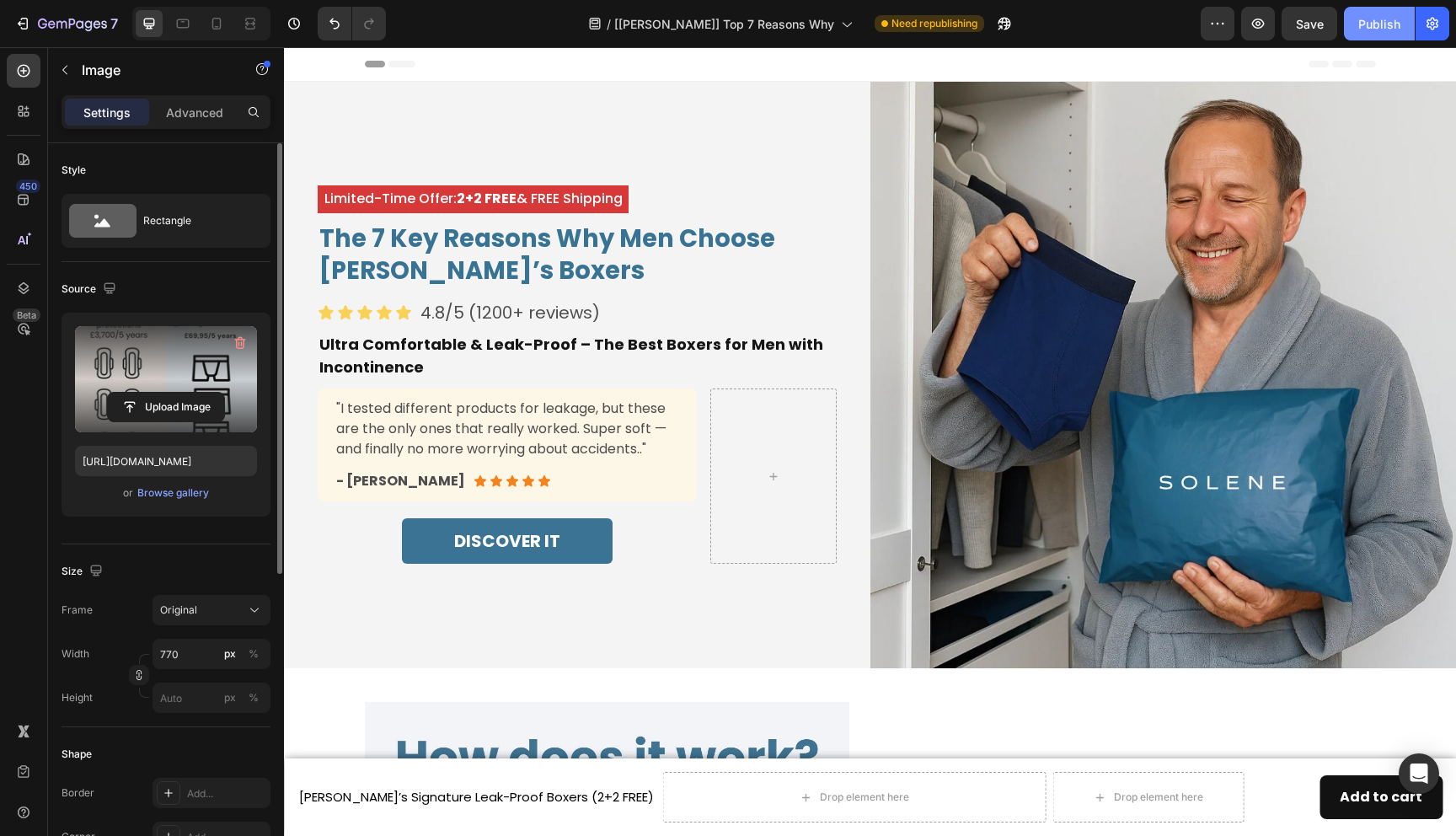
click at [1385, 32] on div "Publish" at bounding box center [1380, 23] width 42 height 17
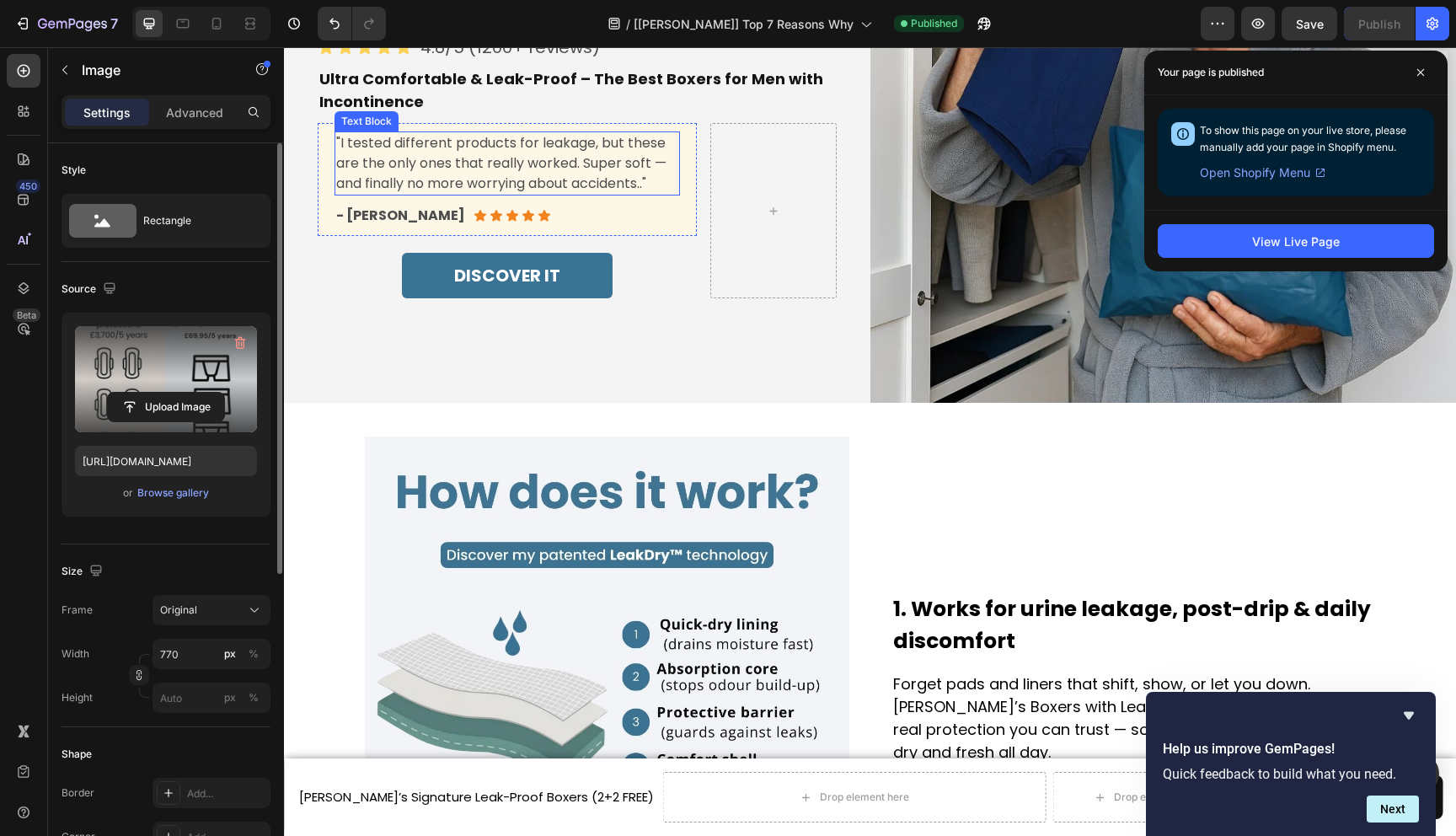
scroll to position [439, 0]
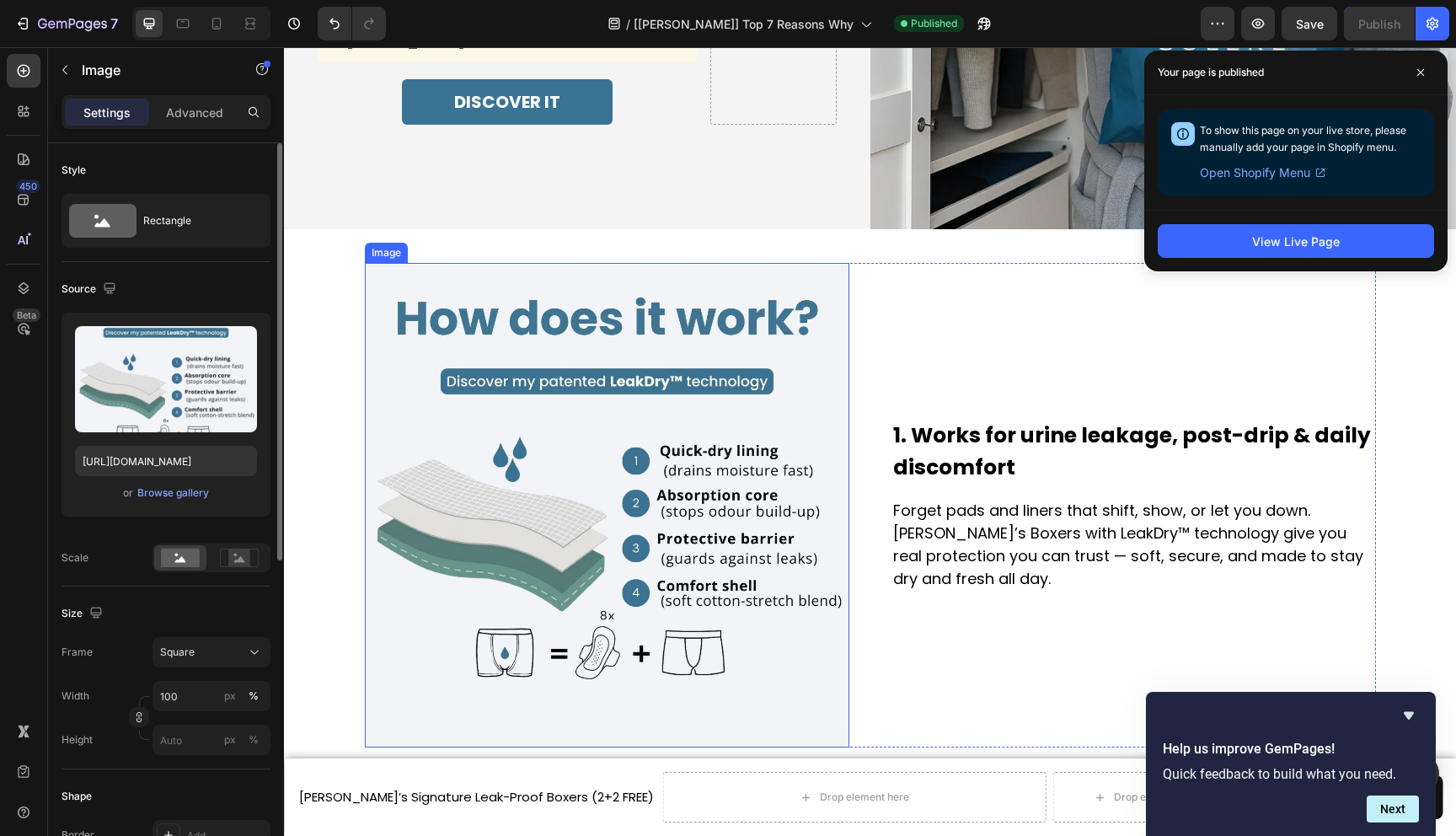
click at [608, 489] on img at bounding box center [607, 505] width 485 height 485
click at [185, 495] on div "Browse gallery" at bounding box center [173, 493] width 72 height 15
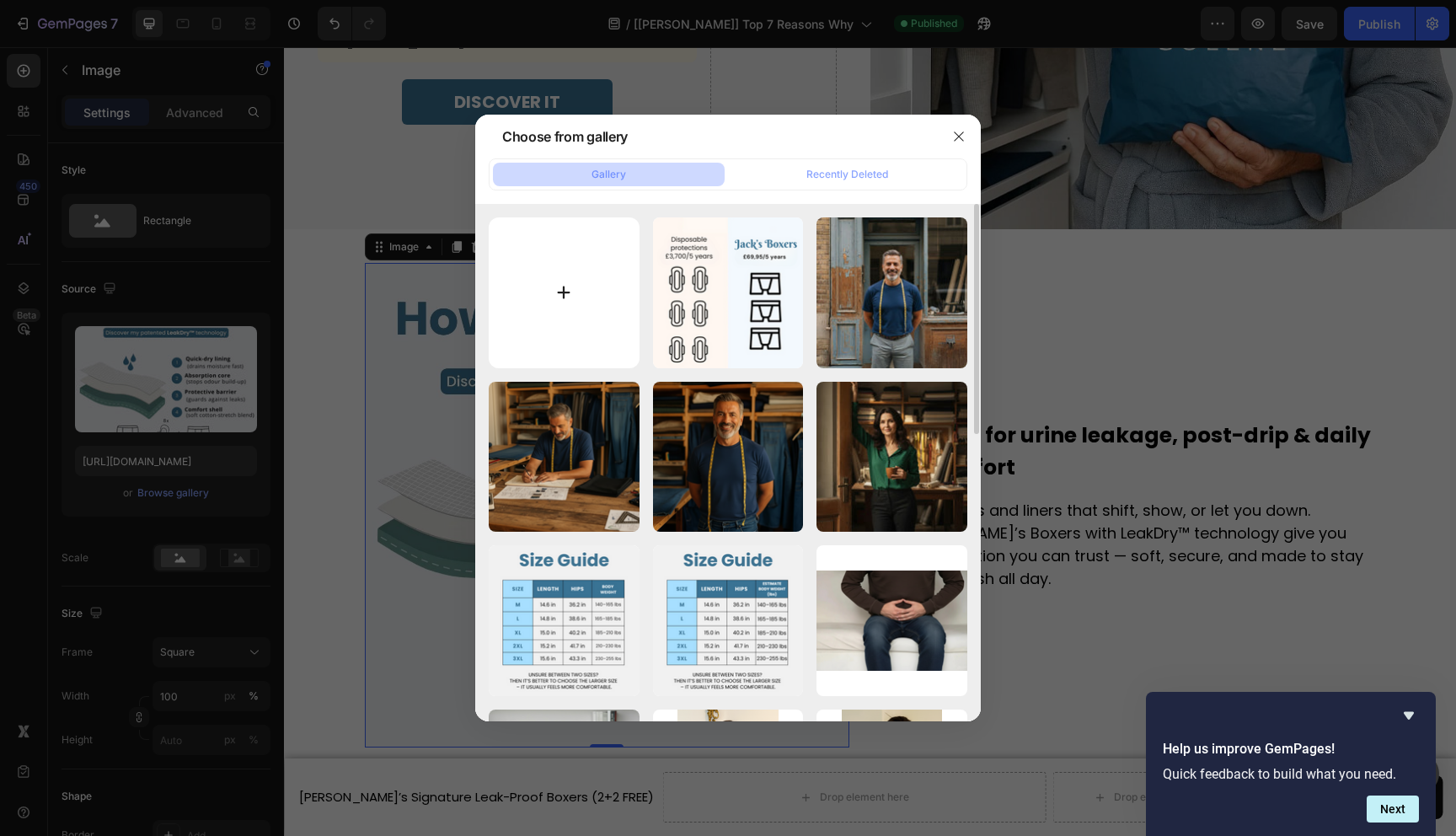
click at [572, 341] on input "file" at bounding box center [564, 293] width 151 height 151
click at [545, 315] on input "file" at bounding box center [564, 293] width 151 height 151
type input "C:\fakepath\JacksBOXERS1-ezgif.com-video-to-gif-converter.gif"
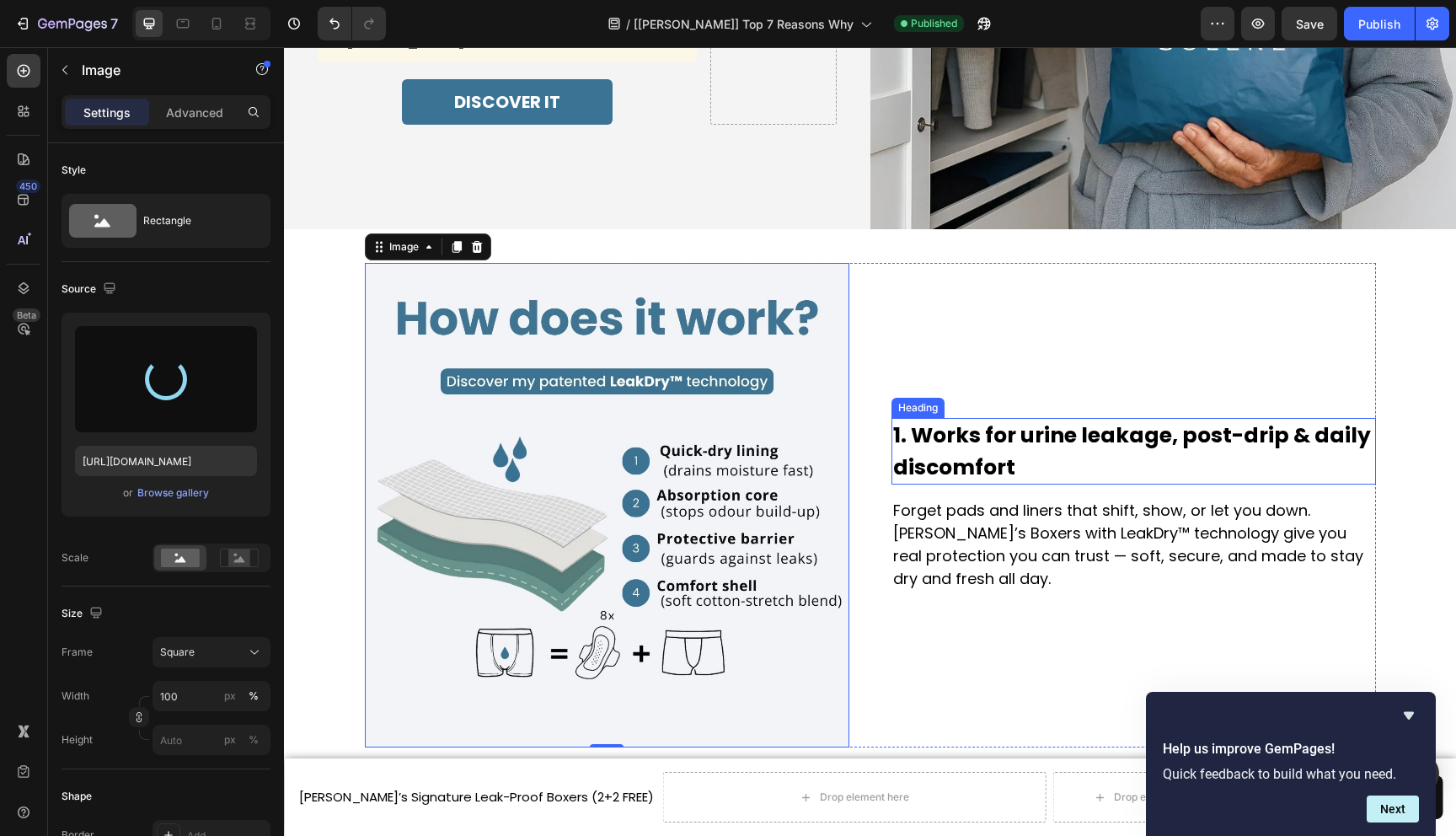
type input "https://cdn.shopify.com/s/files/1/0690/6354/0925/files/gempages_557558675238028…"
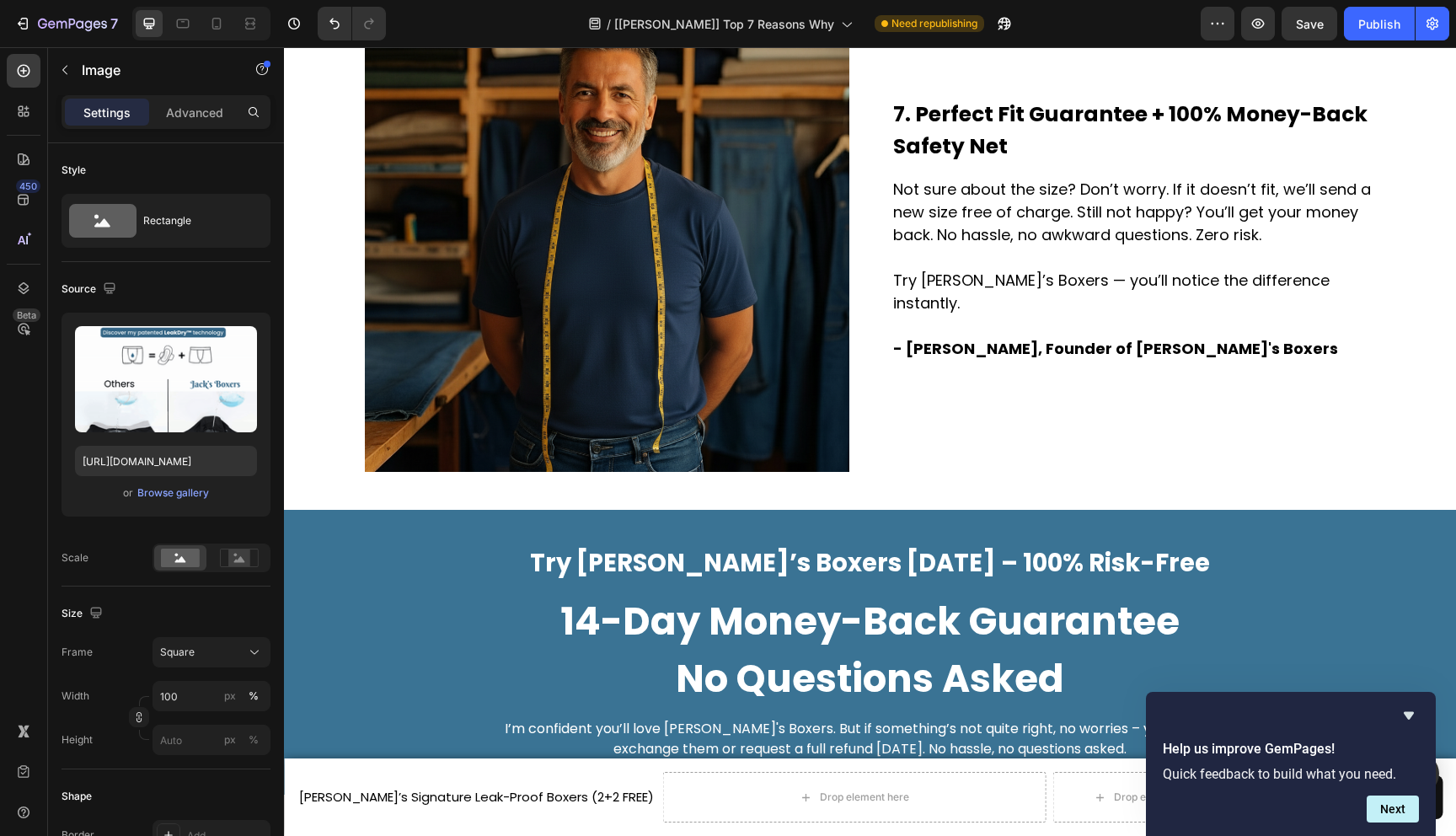
scroll to position [3736, 0]
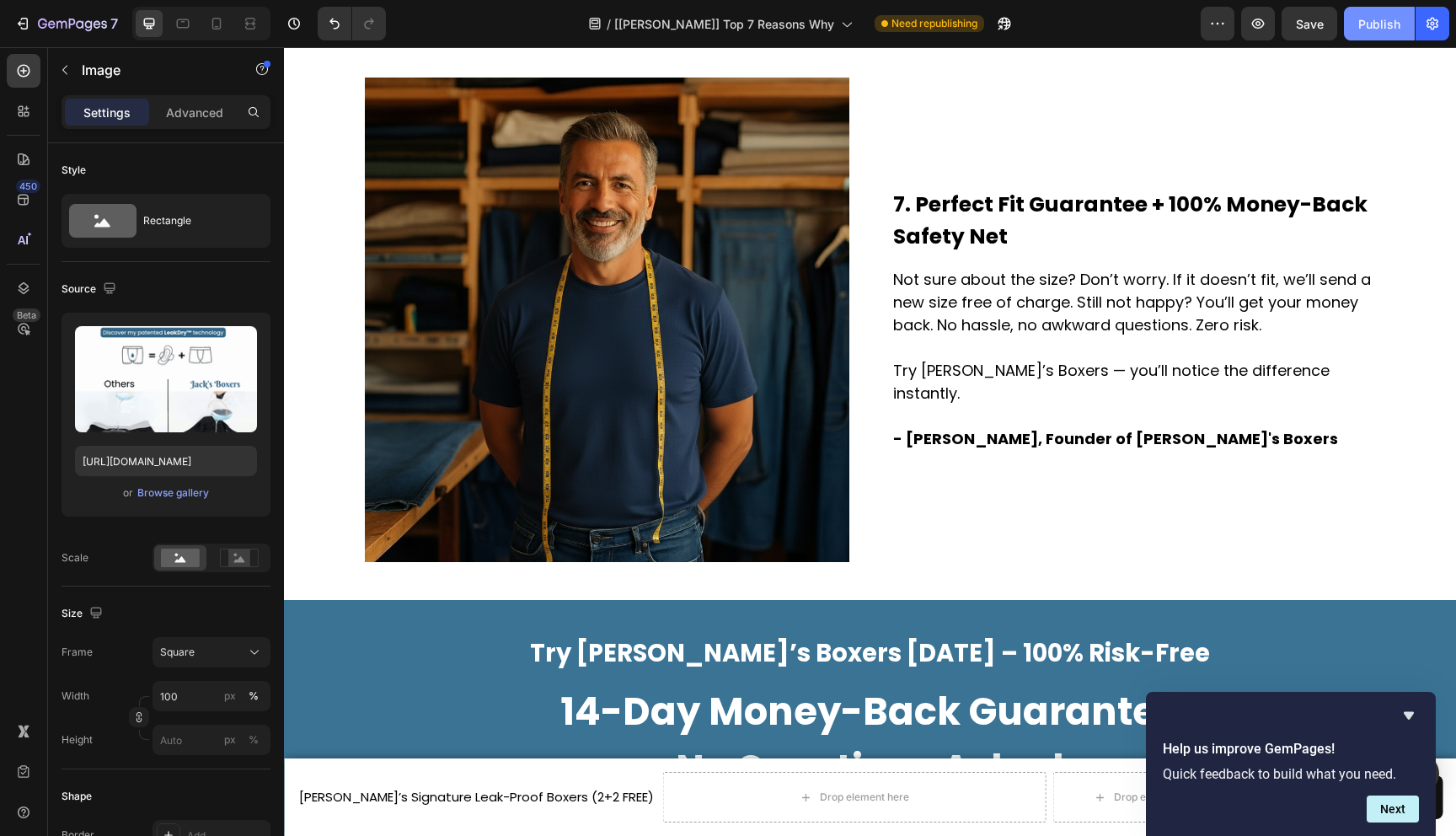
click at [1374, 22] on div "Publish" at bounding box center [1380, 23] width 42 height 17
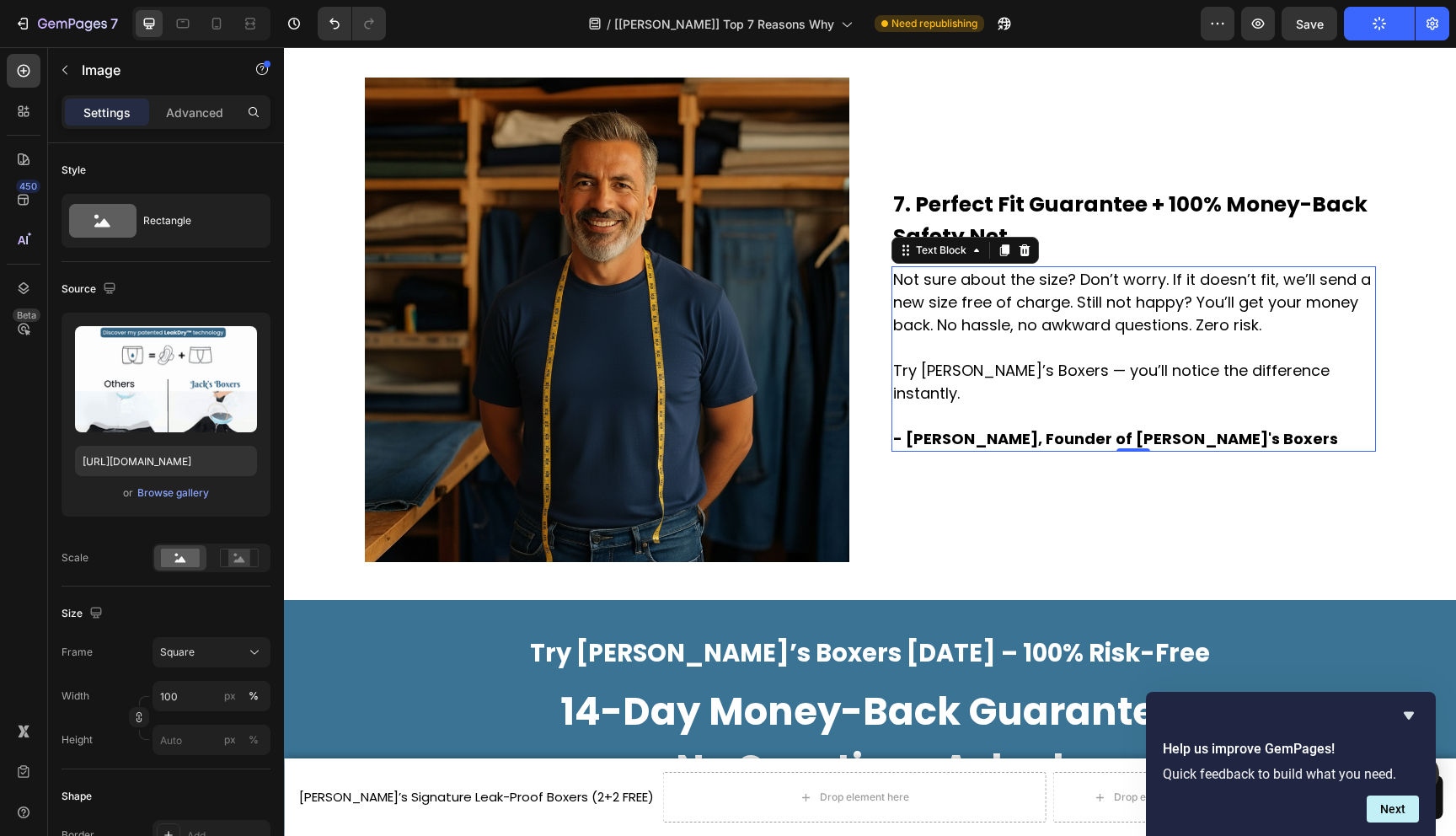
click at [930, 428] on strong "- Solene, Founder of Jack's Boxers" at bounding box center [1116, 438] width 445 height 21
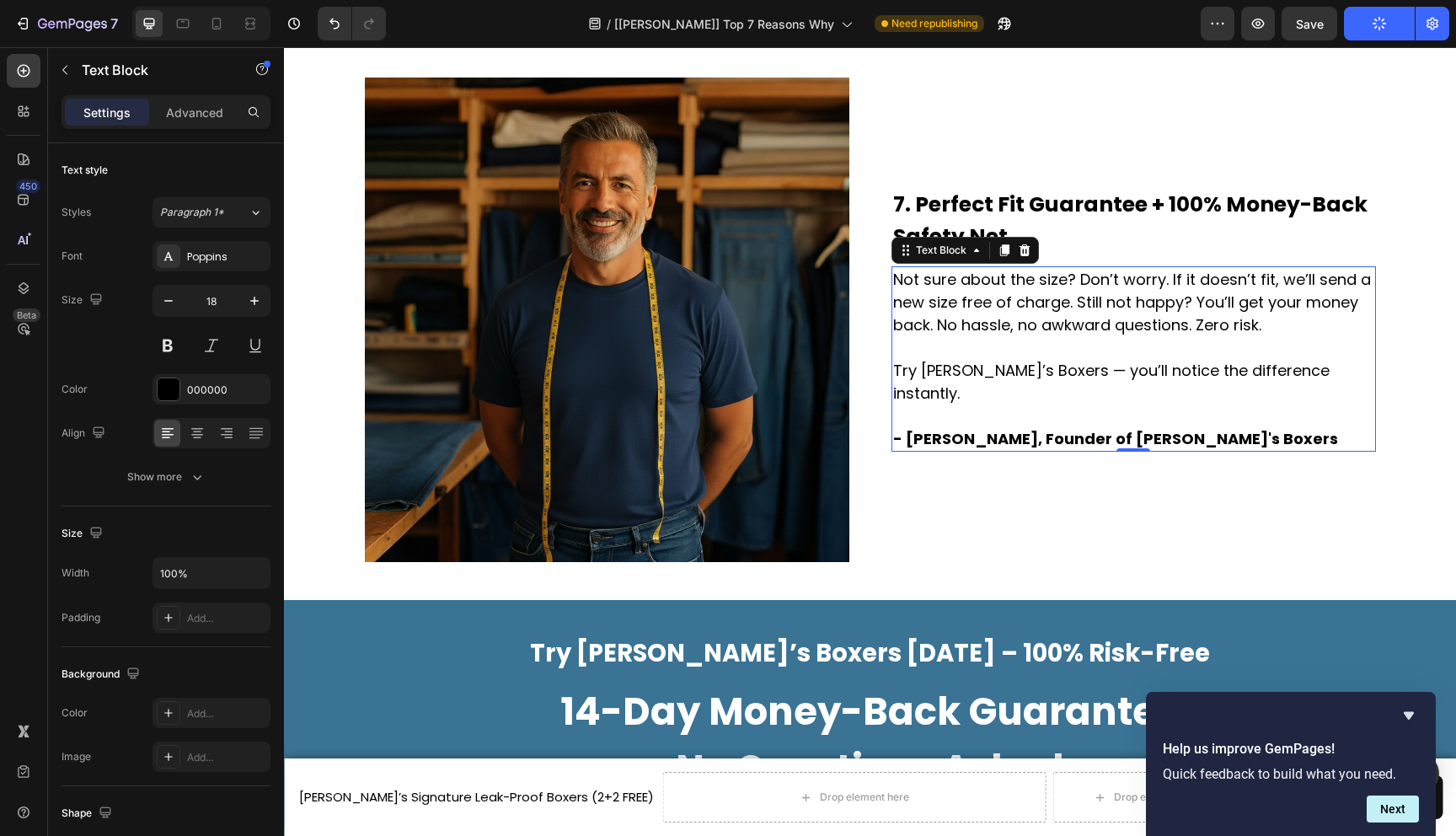
click at [930, 428] on strong "- Solene, Founder of Jack's Boxers" at bounding box center [1116, 438] width 445 height 21
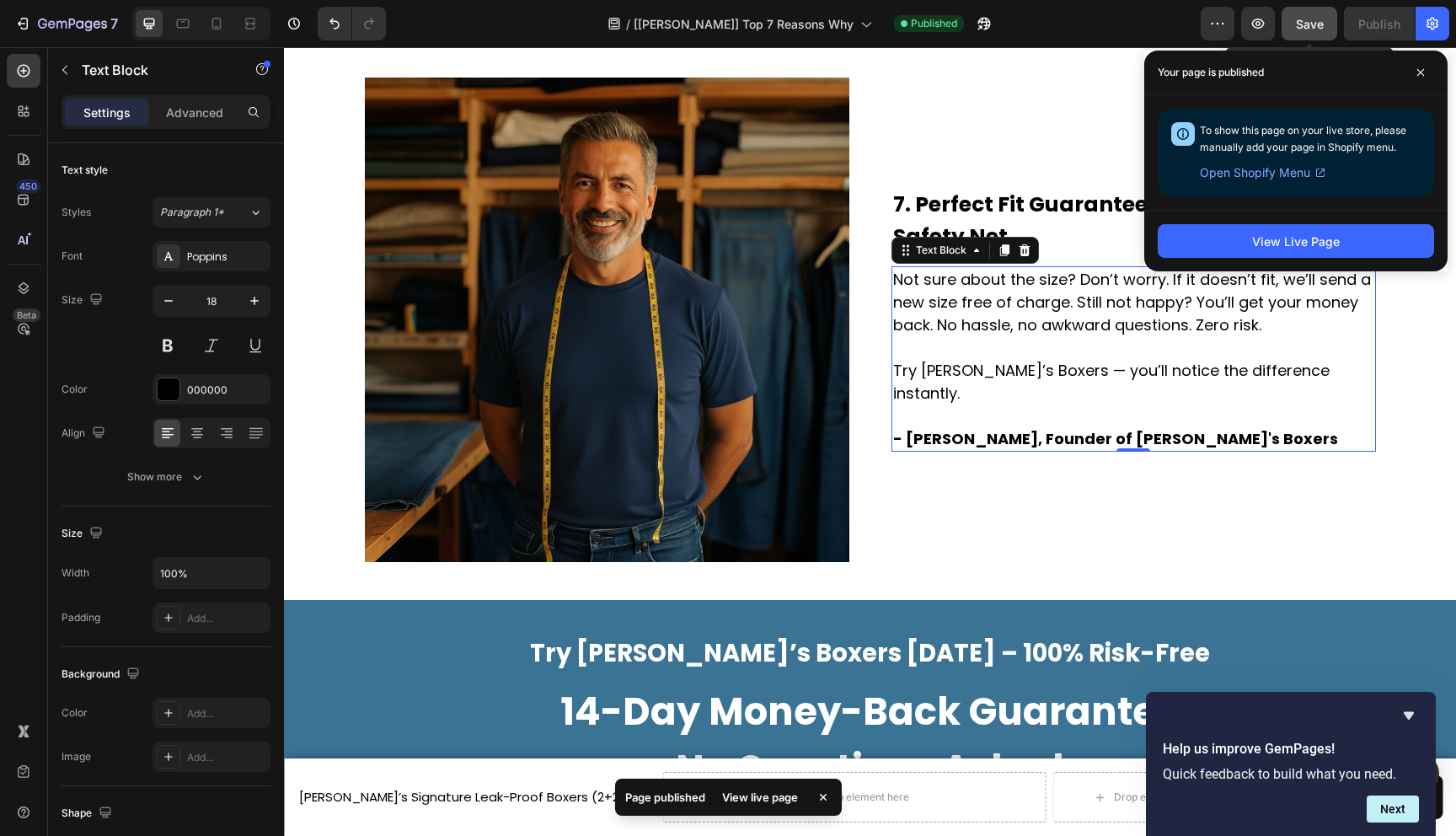
click at [1309, 25] on span "Save" at bounding box center [1310, 24] width 28 height 15
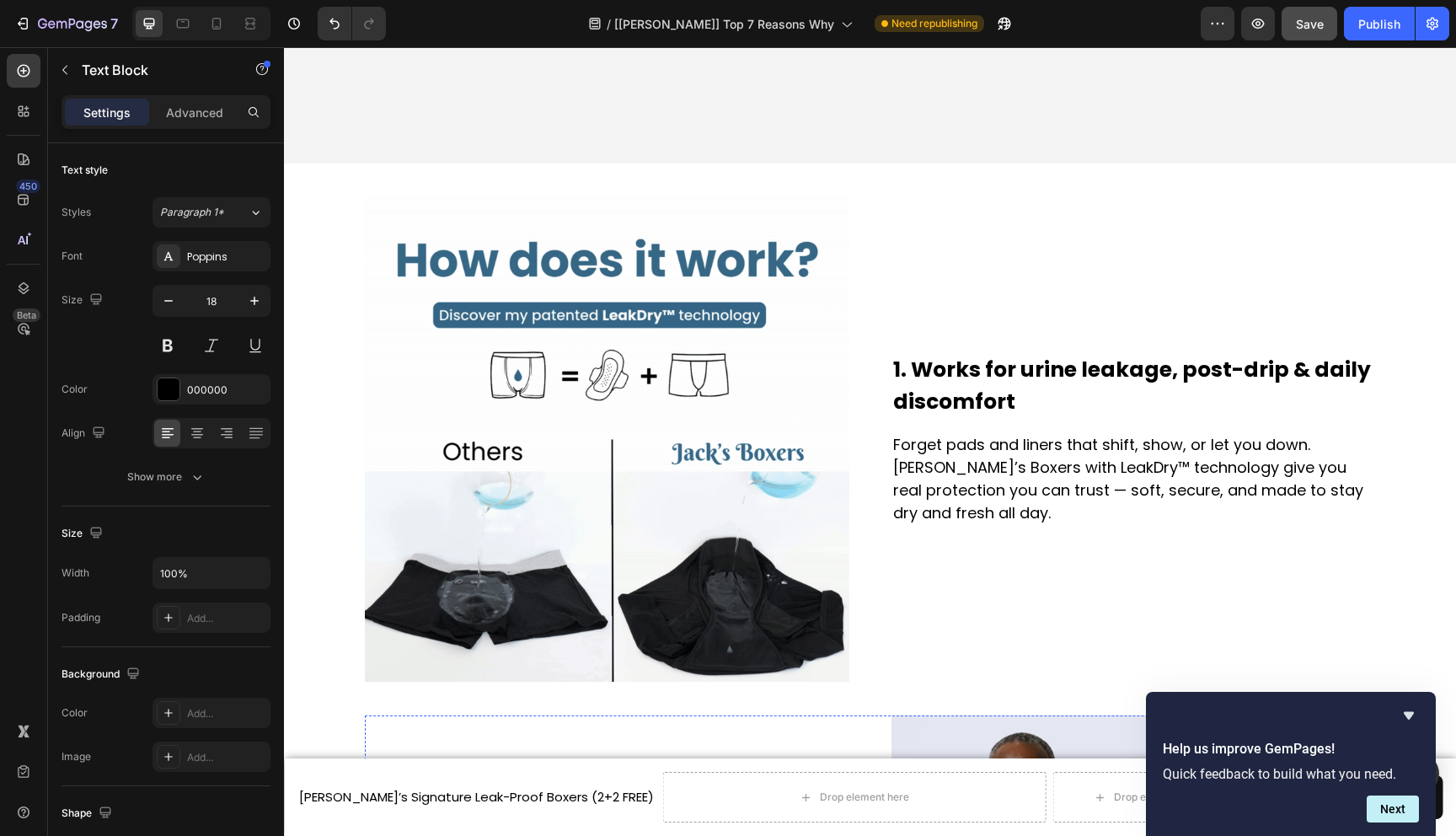
scroll to position [0, 0]
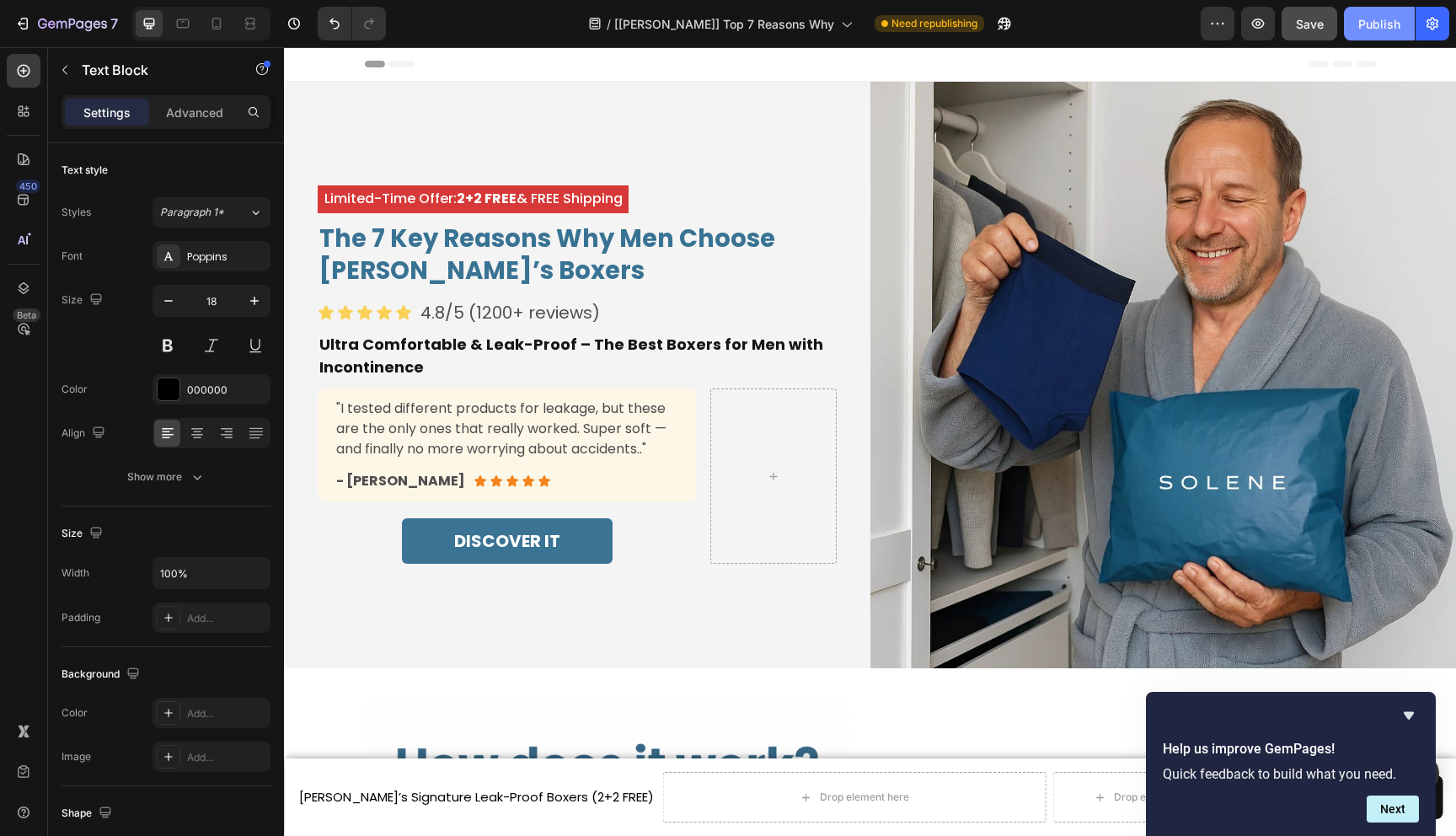
click at [1374, 27] on div "Publish" at bounding box center [1380, 23] width 42 height 17
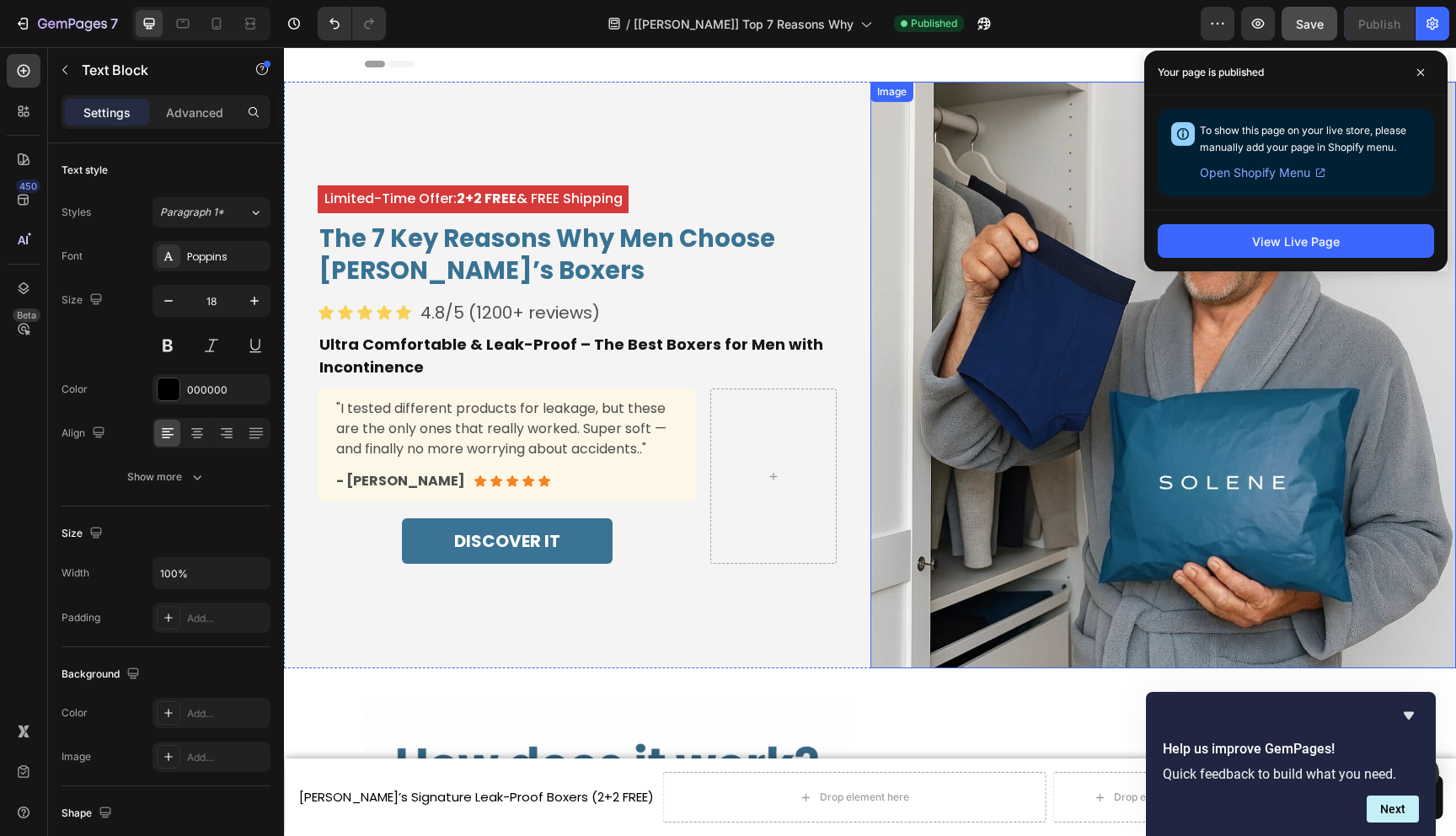
click at [1001, 242] on img at bounding box center [1163, 375] width 586 height 586
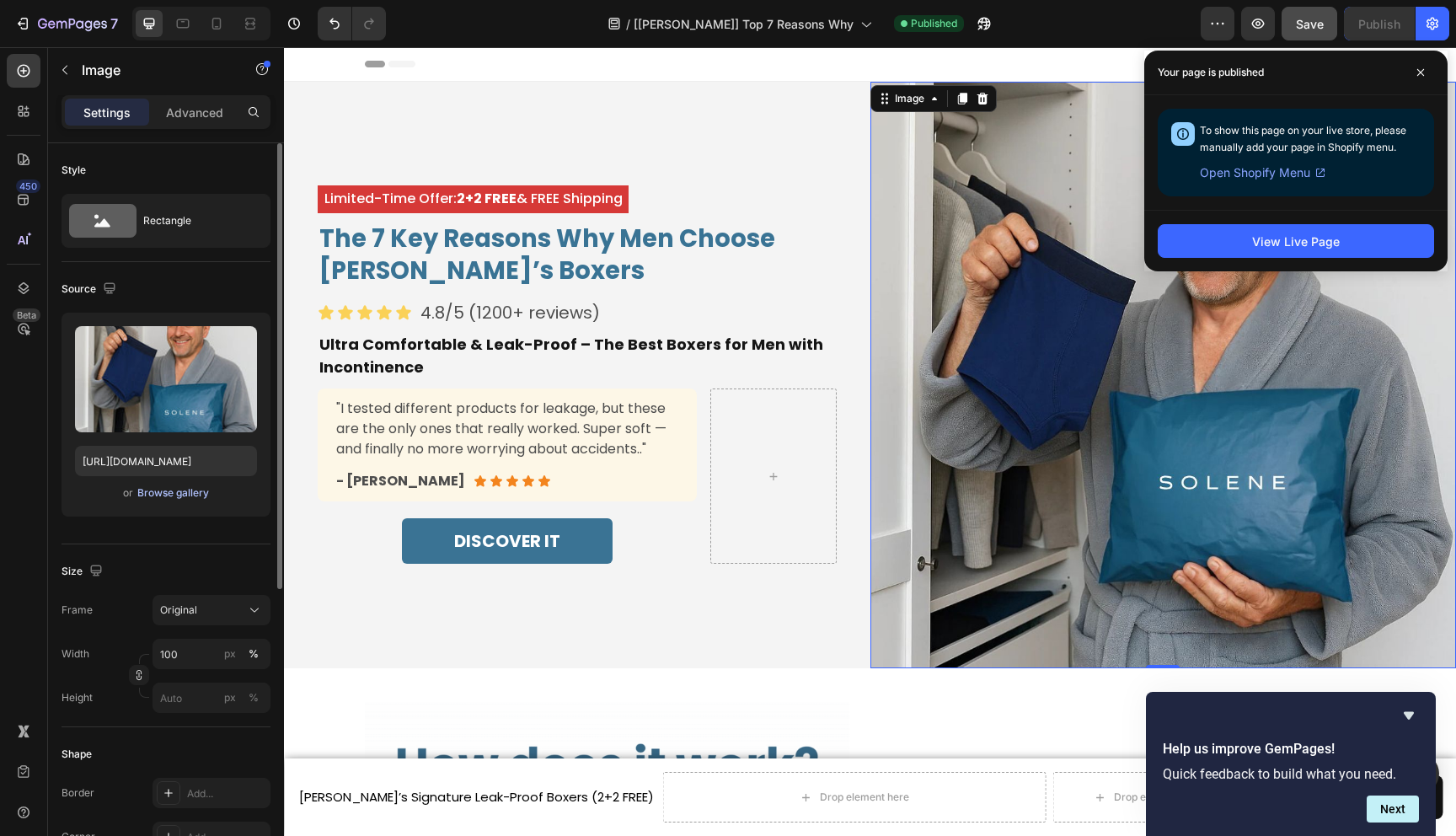
click at [173, 495] on div "Browse gallery" at bounding box center [173, 493] width 72 height 15
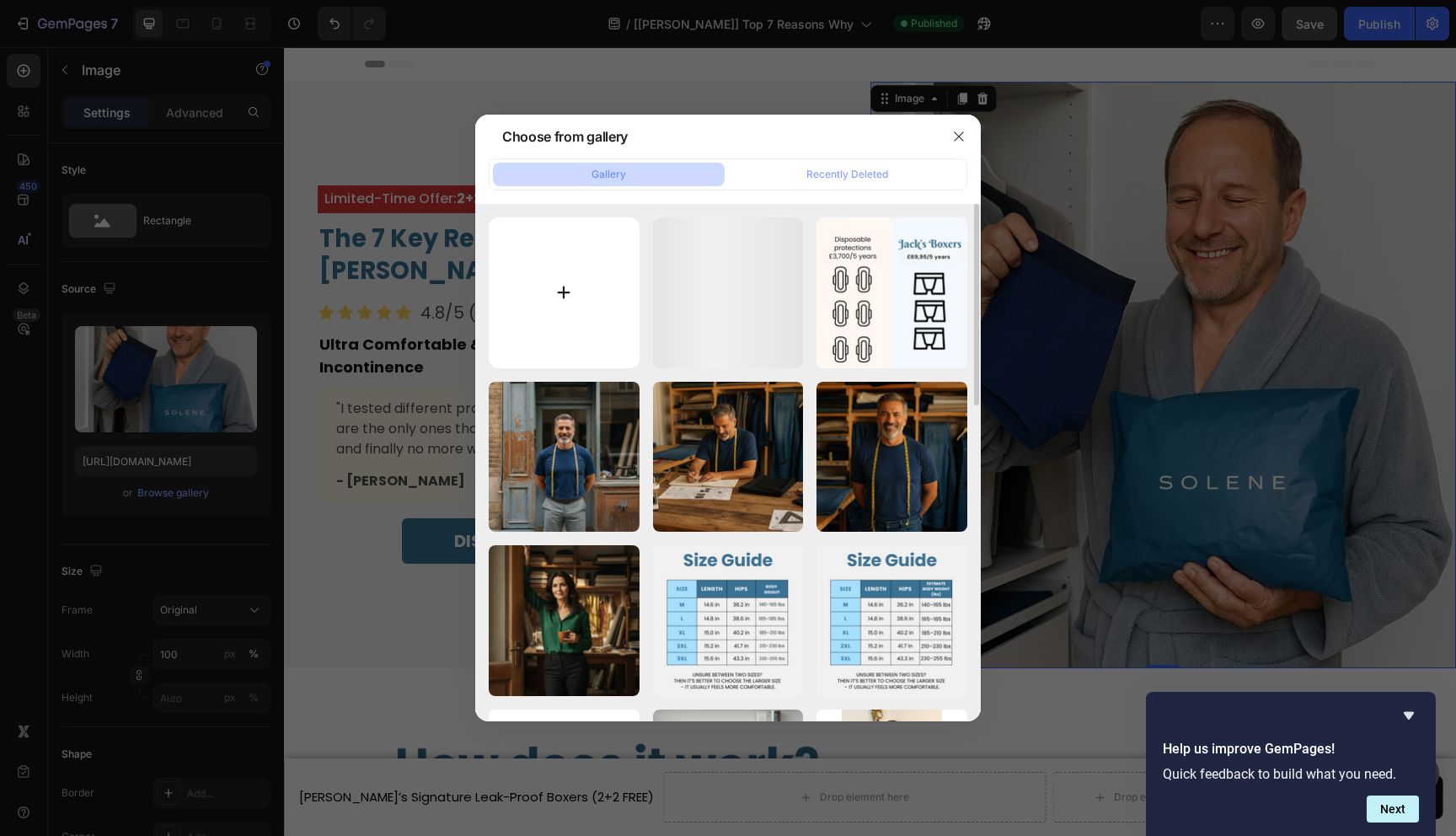
click at [554, 299] on input "file" at bounding box center [564, 293] width 151 height 151
type input "C:\fakepath\Jack's boxers 2+3 free.png"
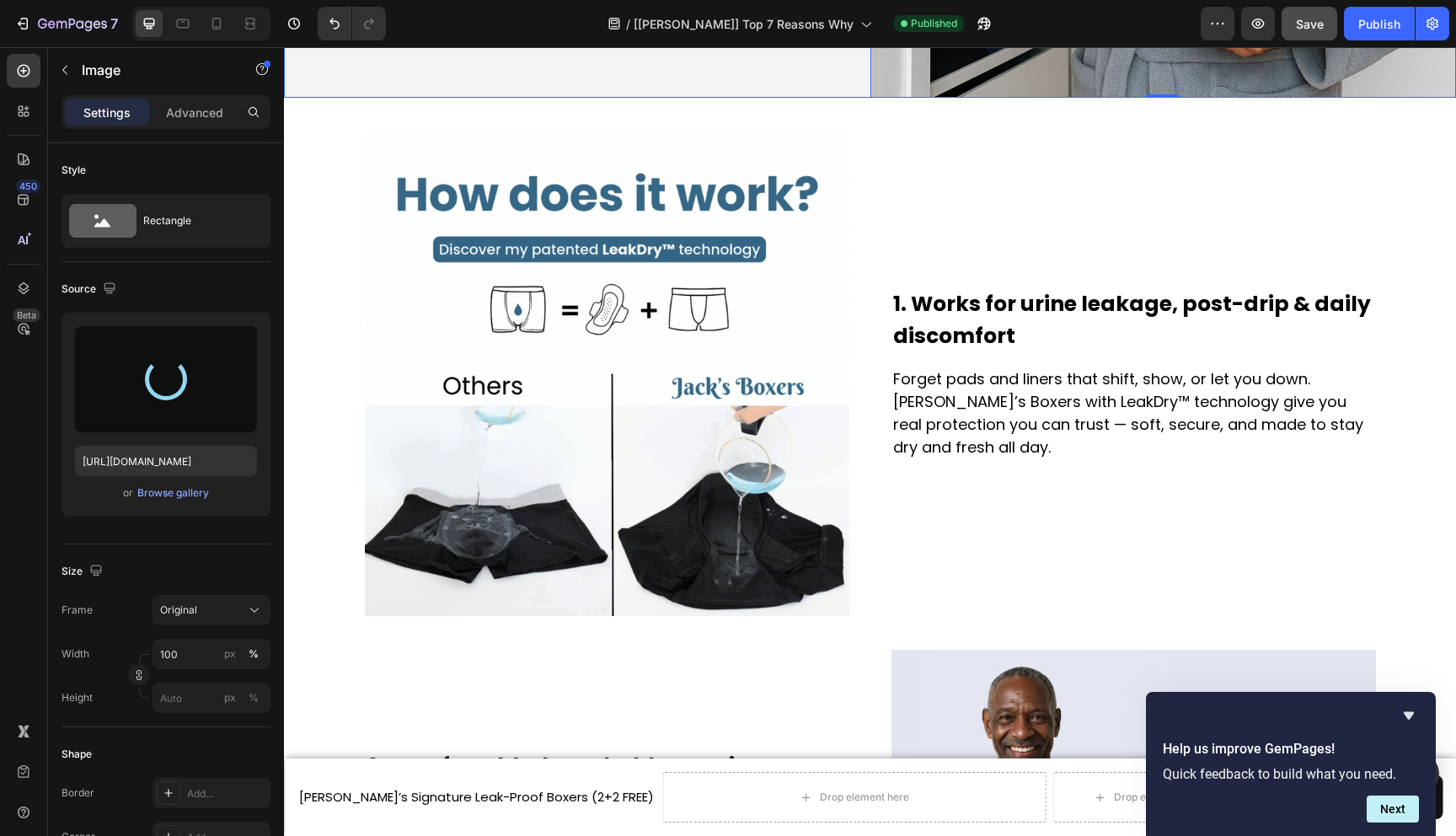
type input "[URL][DOMAIN_NAME]"
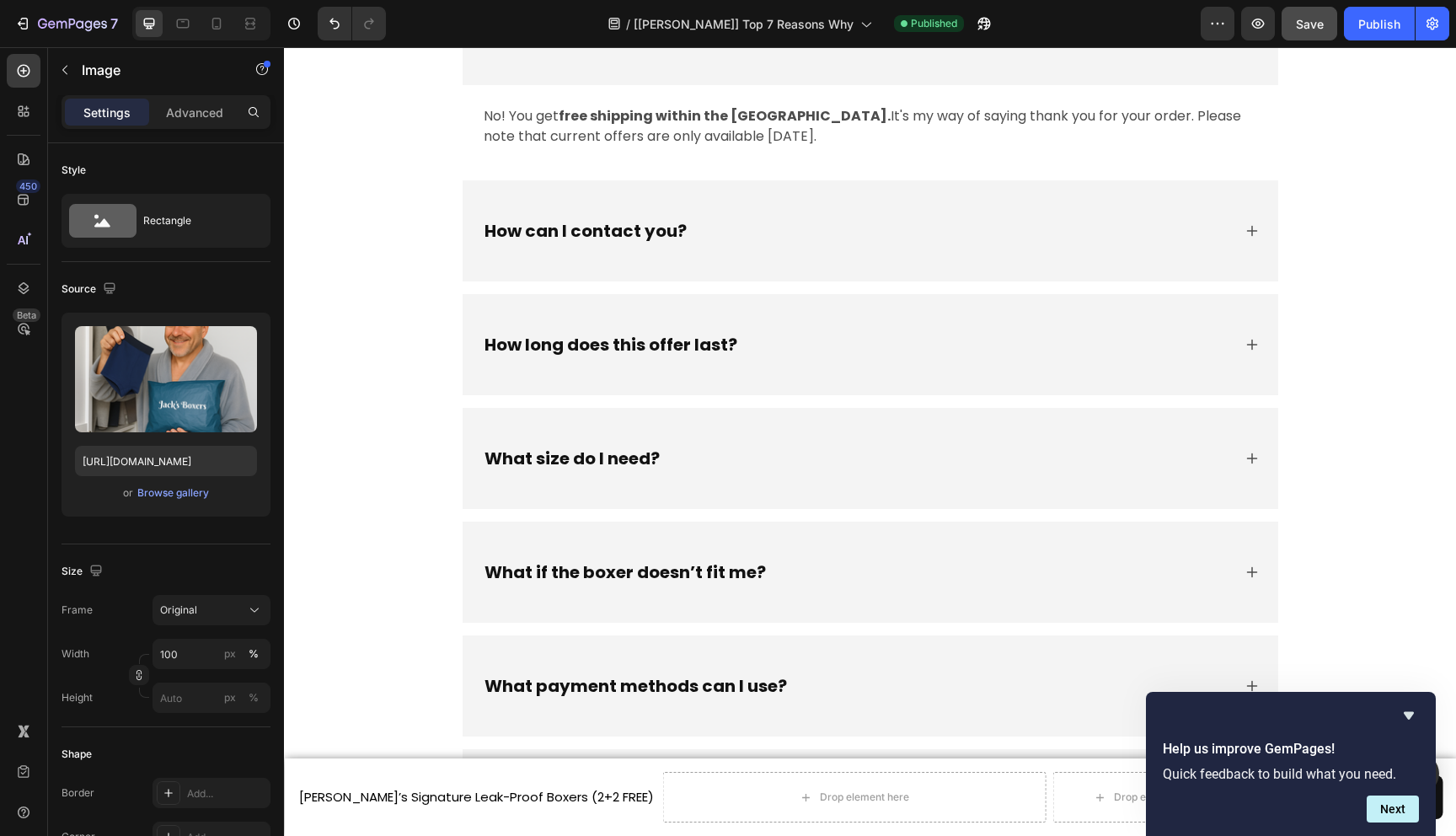
scroll to position [7298, 0]
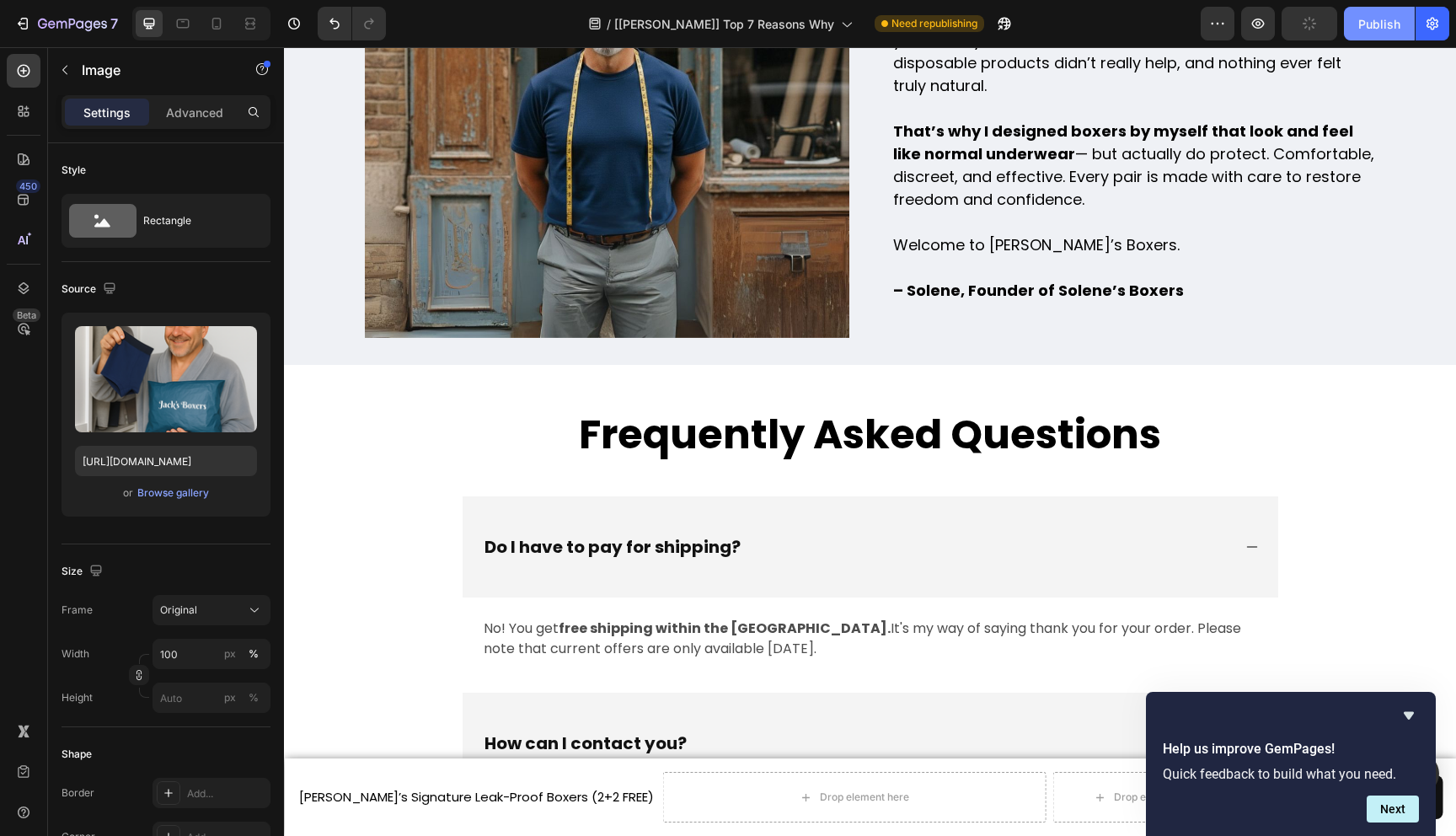
click at [1373, 21] on div "Publish" at bounding box center [1380, 23] width 42 height 17
click at [1405, 806] on button "Next" at bounding box center [1392, 808] width 52 height 27
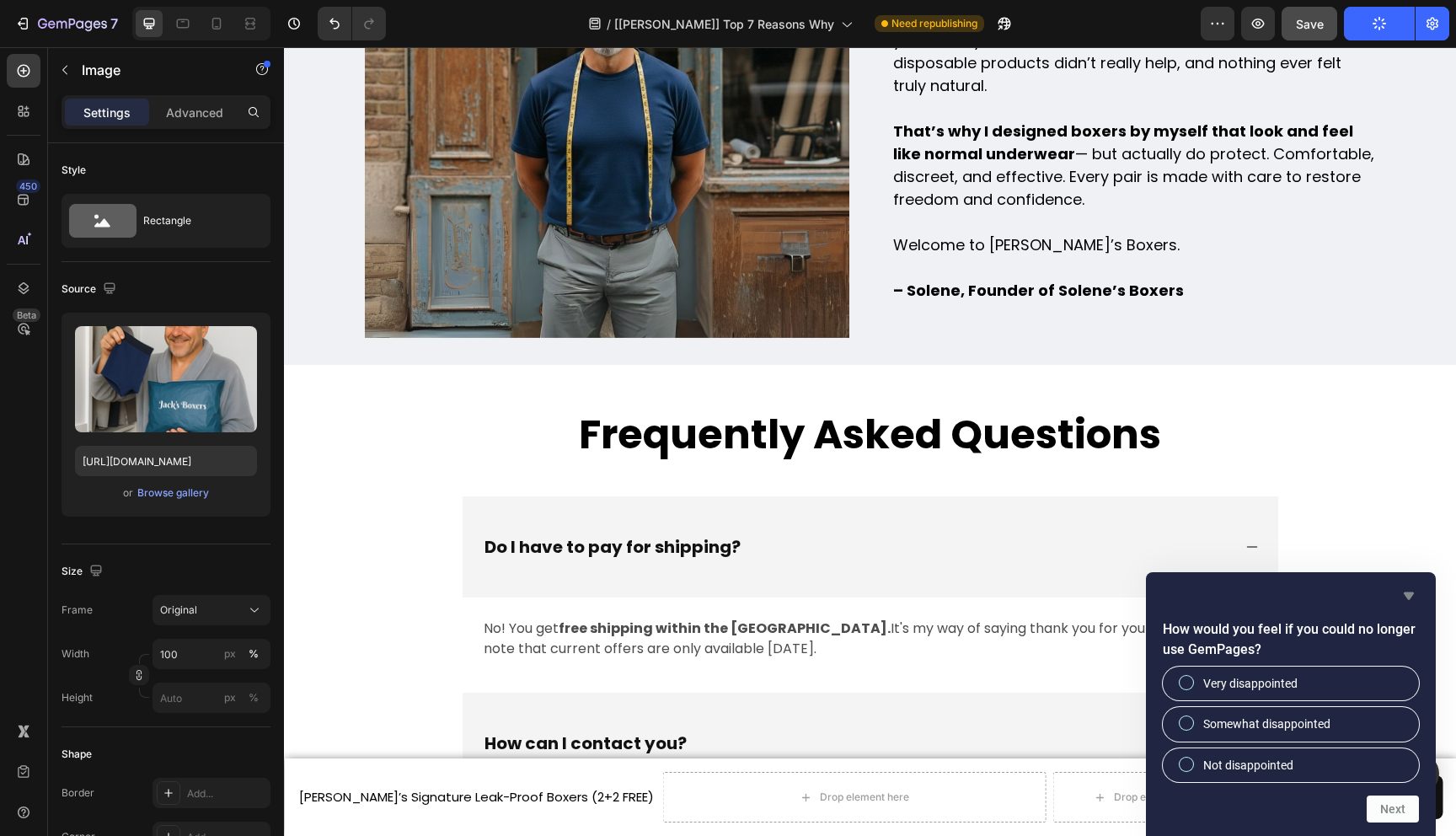
click at [1407, 595] on icon "Hide survey" at bounding box center [1409, 597] width 10 height 7
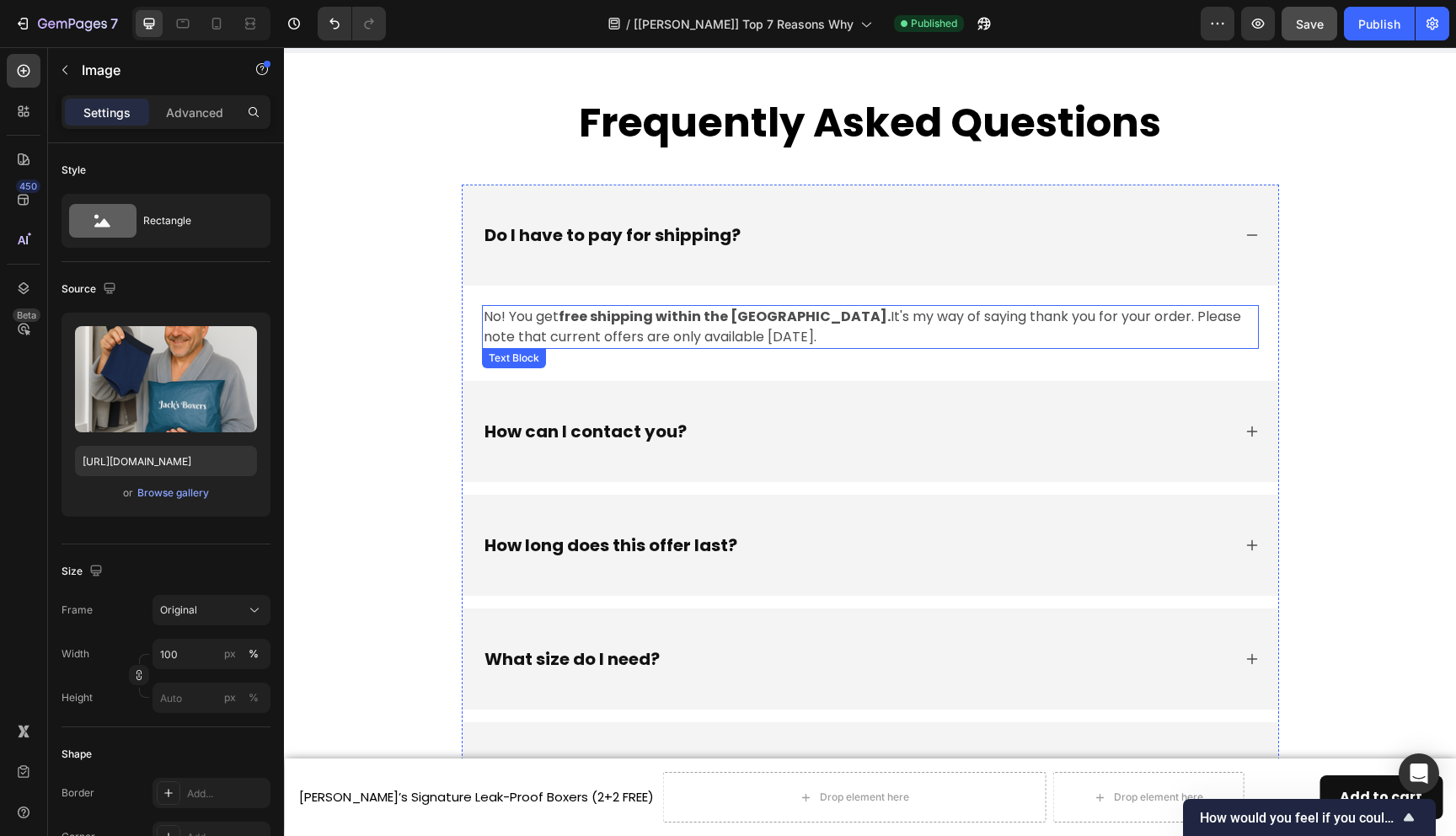
scroll to position [7619, 0]
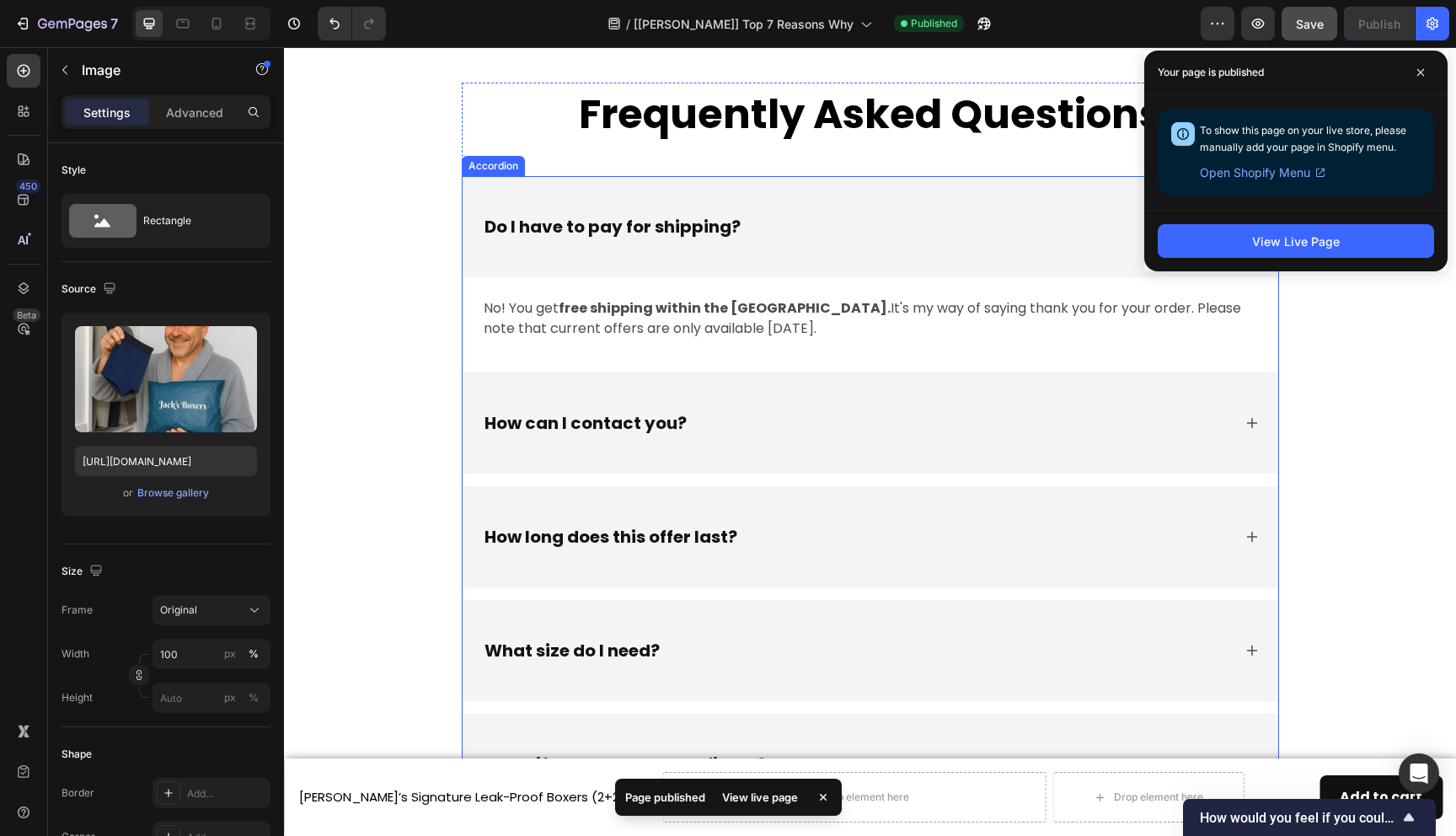
click at [697, 540] on p "How long does this offer last?" at bounding box center [611, 537] width 253 height 20
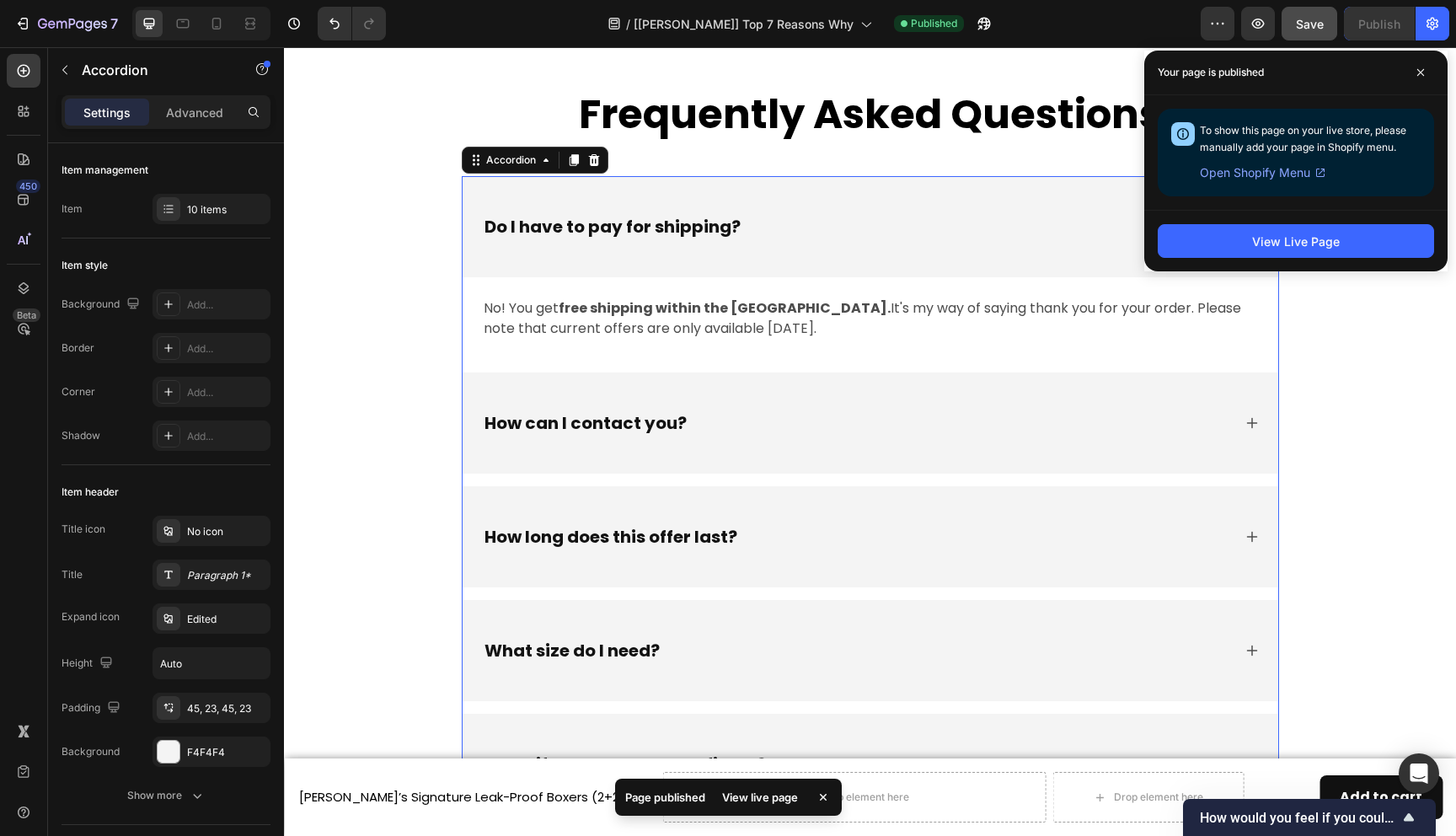
click at [697, 540] on p "How long does this offer last?" at bounding box center [611, 537] width 253 height 20
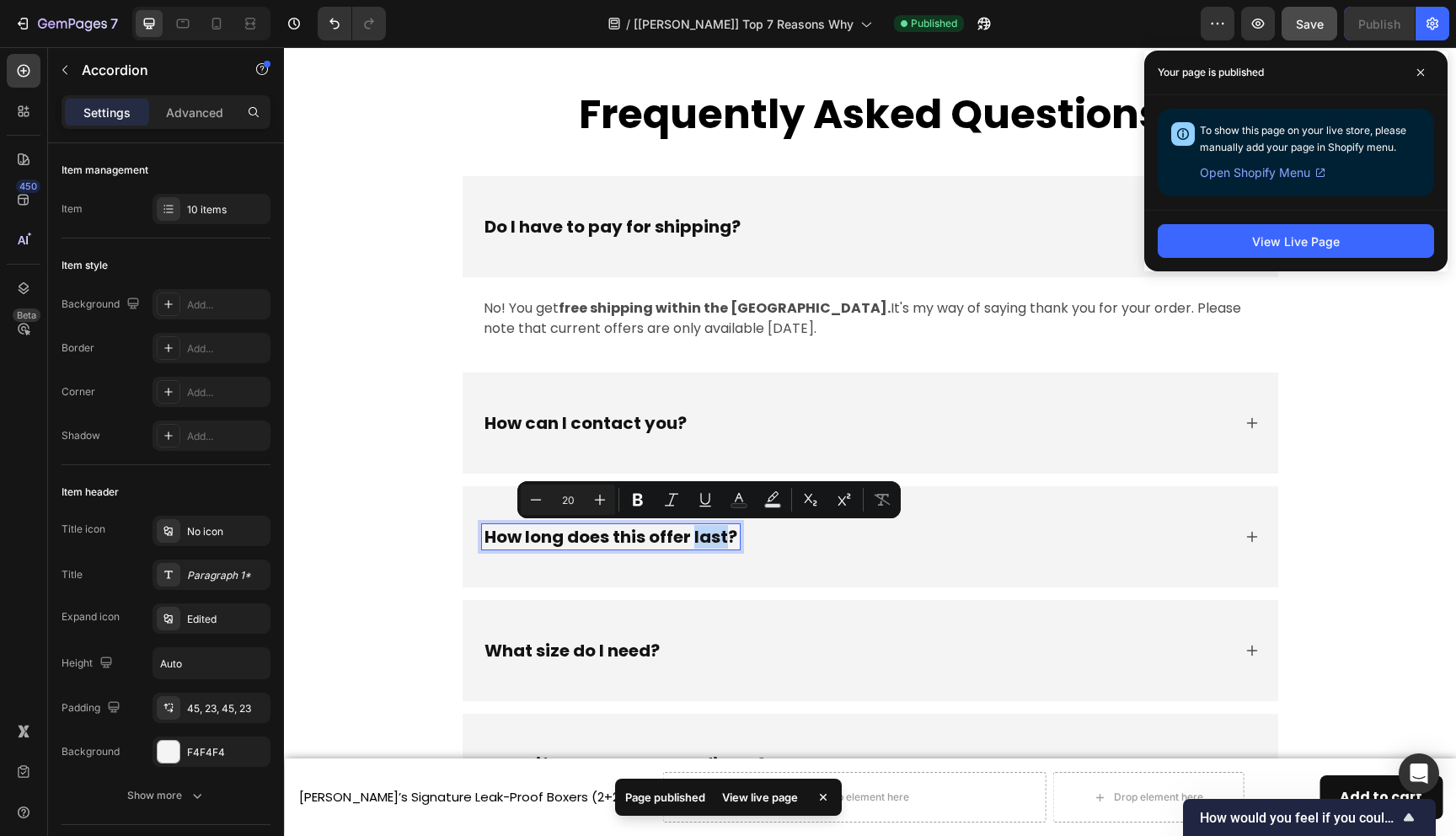
click at [653, 538] on p "How long does this offer last?" at bounding box center [611, 537] width 253 height 20
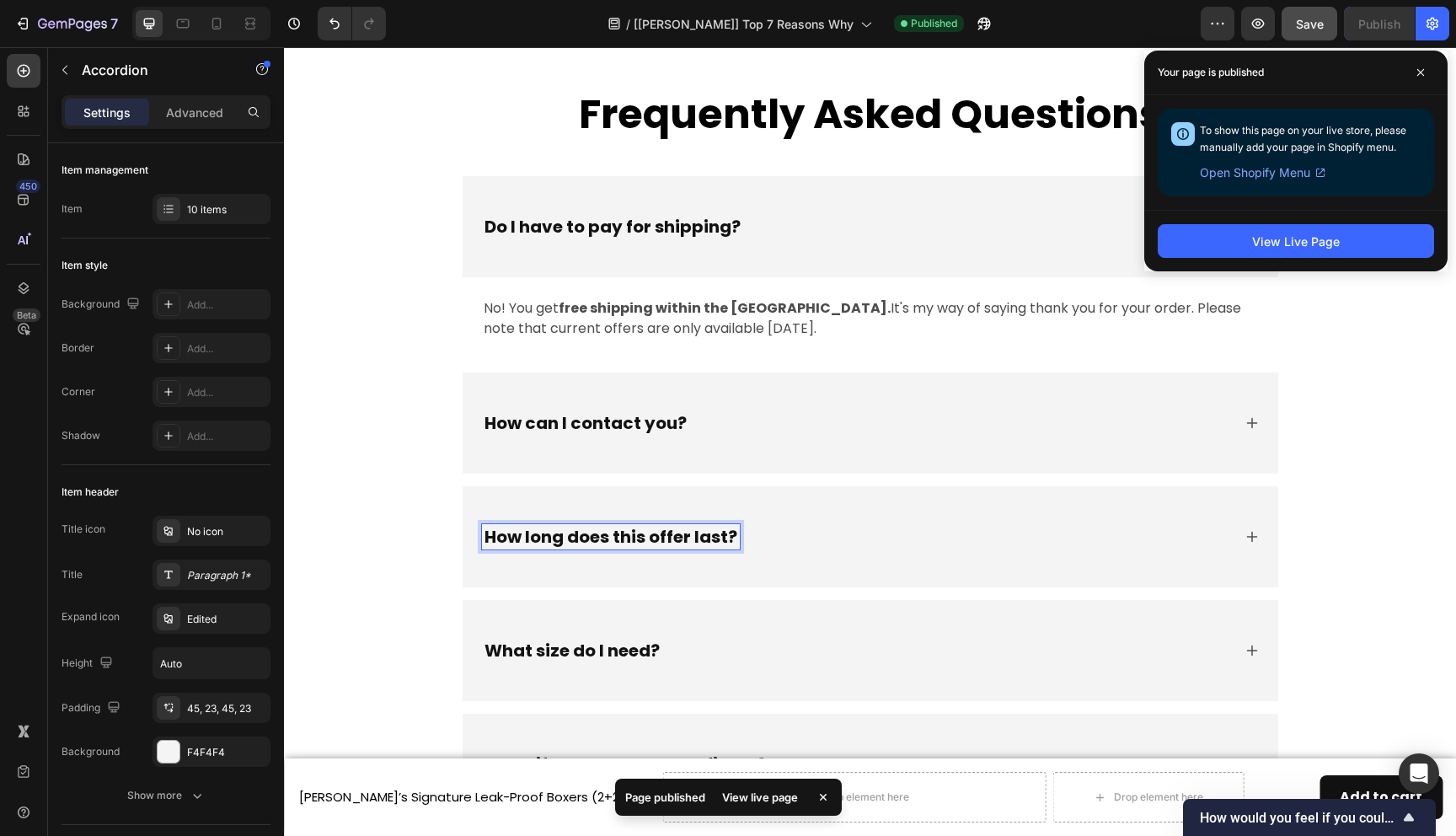
click at [667, 539] on p "How long does this offer last?" at bounding box center [611, 537] width 253 height 20
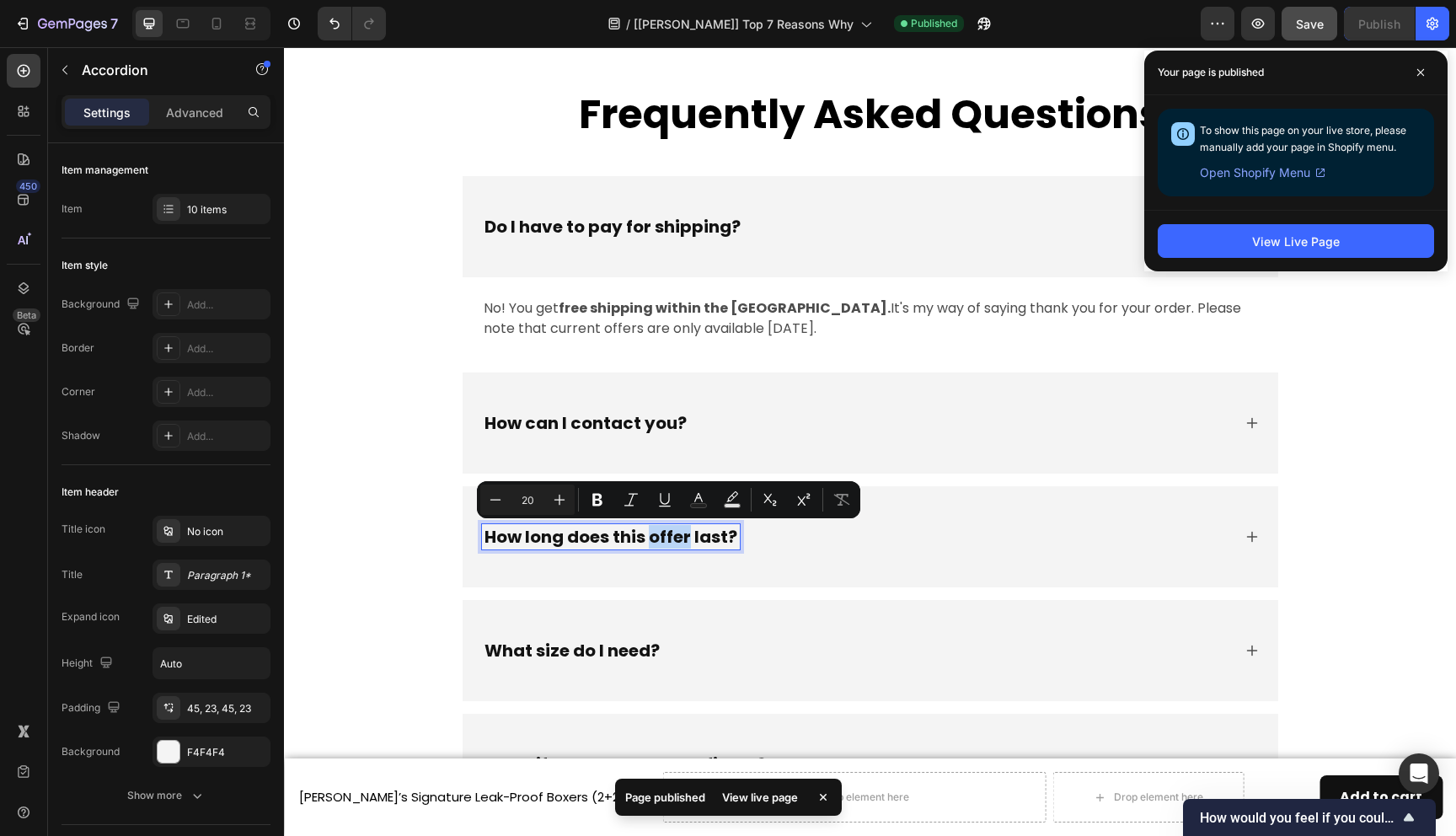
click at [685, 539] on p "How long does this offer last?" at bounding box center [611, 537] width 253 height 20
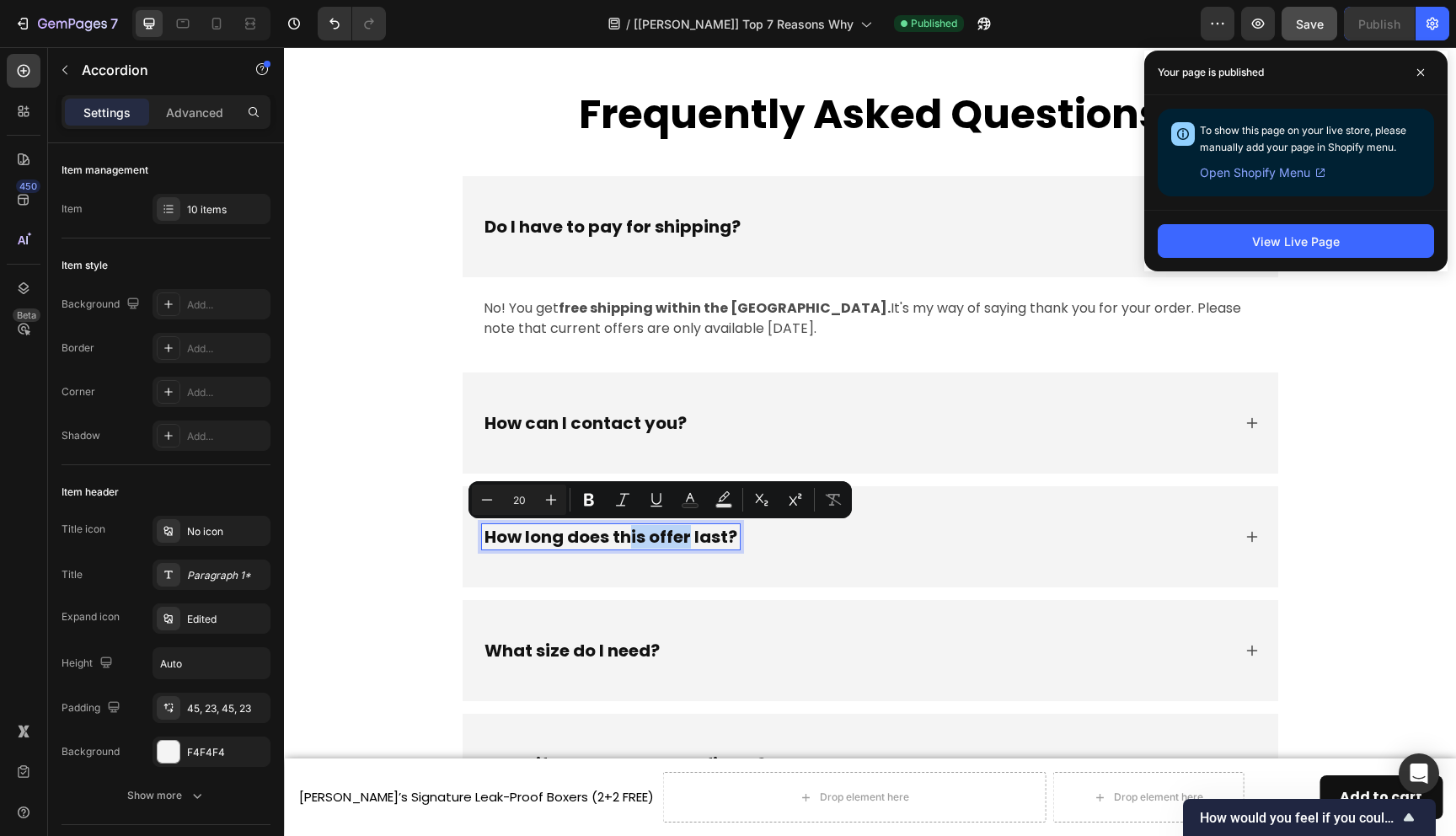
drag, startPoint x: 690, startPoint y: 539, endPoint x: 633, endPoint y: 540, distance: 57.0
click at [633, 540] on p "How long does this offer last?" at bounding box center [611, 537] width 253 height 20
click at [623, 540] on p "How long does this offer last?" at bounding box center [611, 537] width 253 height 20
drag, startPoint x: 651, startPoint y: 540, endPoint x: 690, endPoint y: 543, distance: 39.1
click at [690, 543] on p "How long does this offer last?" at bounding box center [611, 537] width 253 height 20
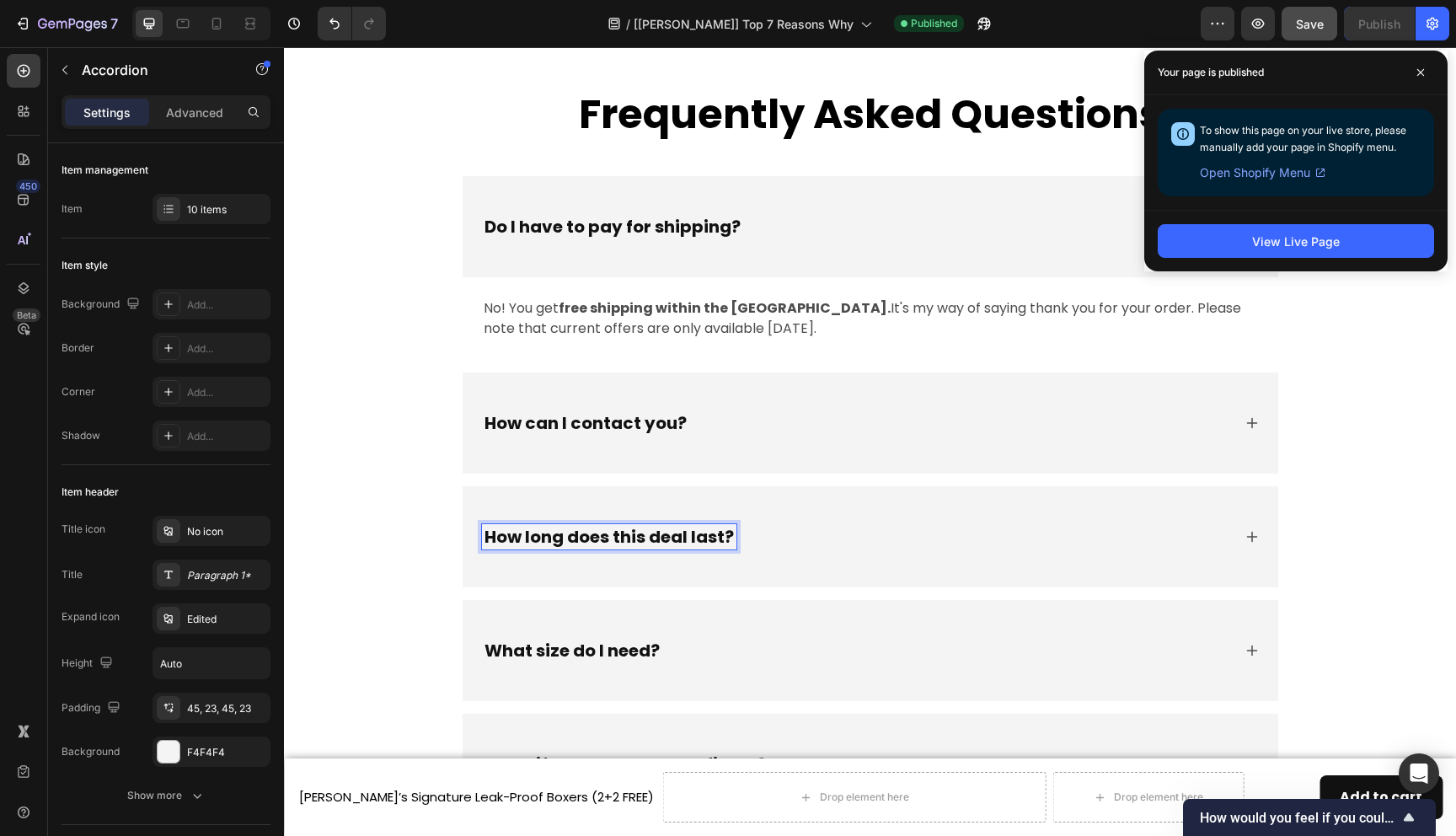
click at [818, 543] on div "How long does this deal last?" at bounding box center [857, 537] width 750 height 25
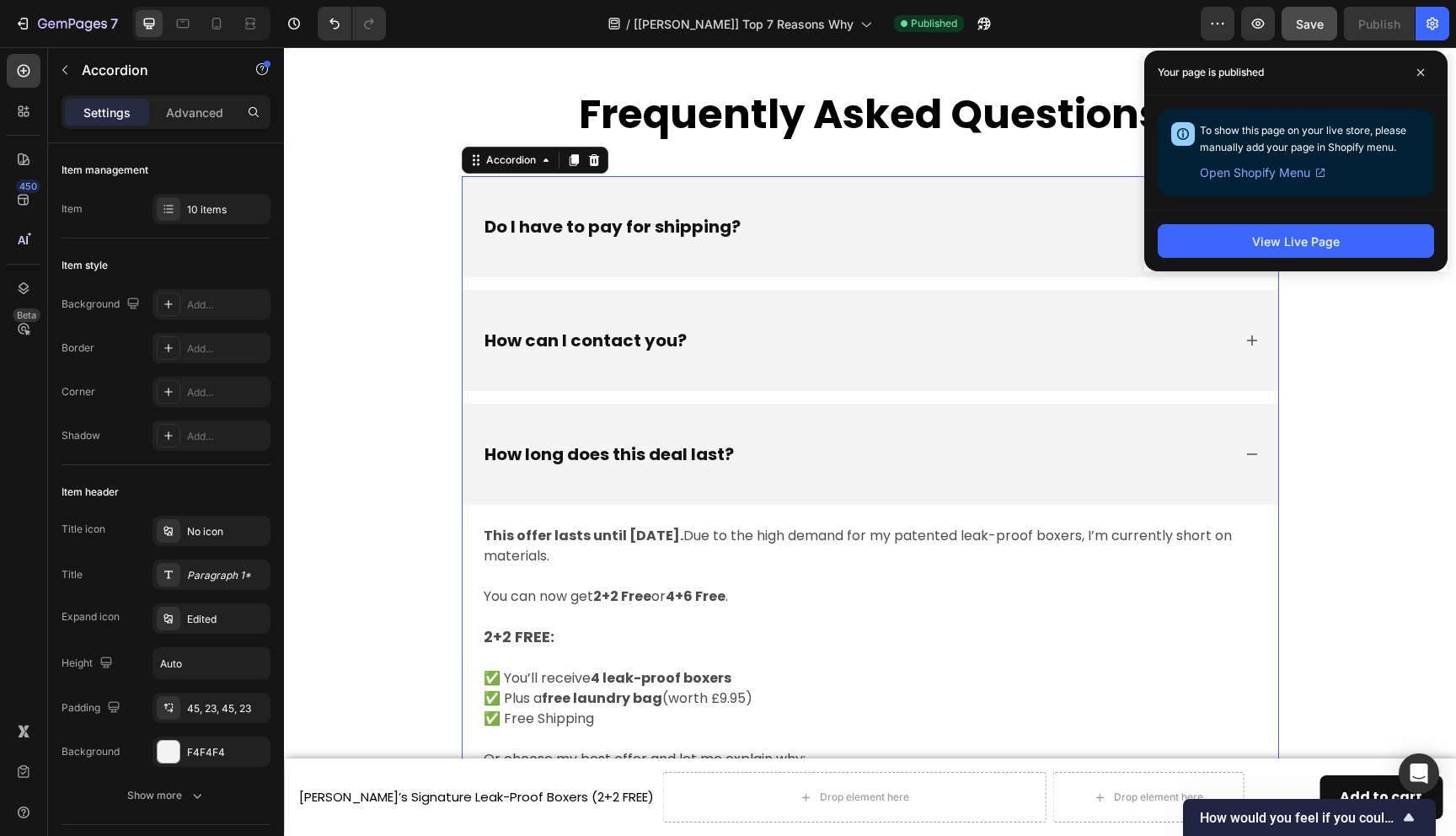
scroll to position [7644, 0]
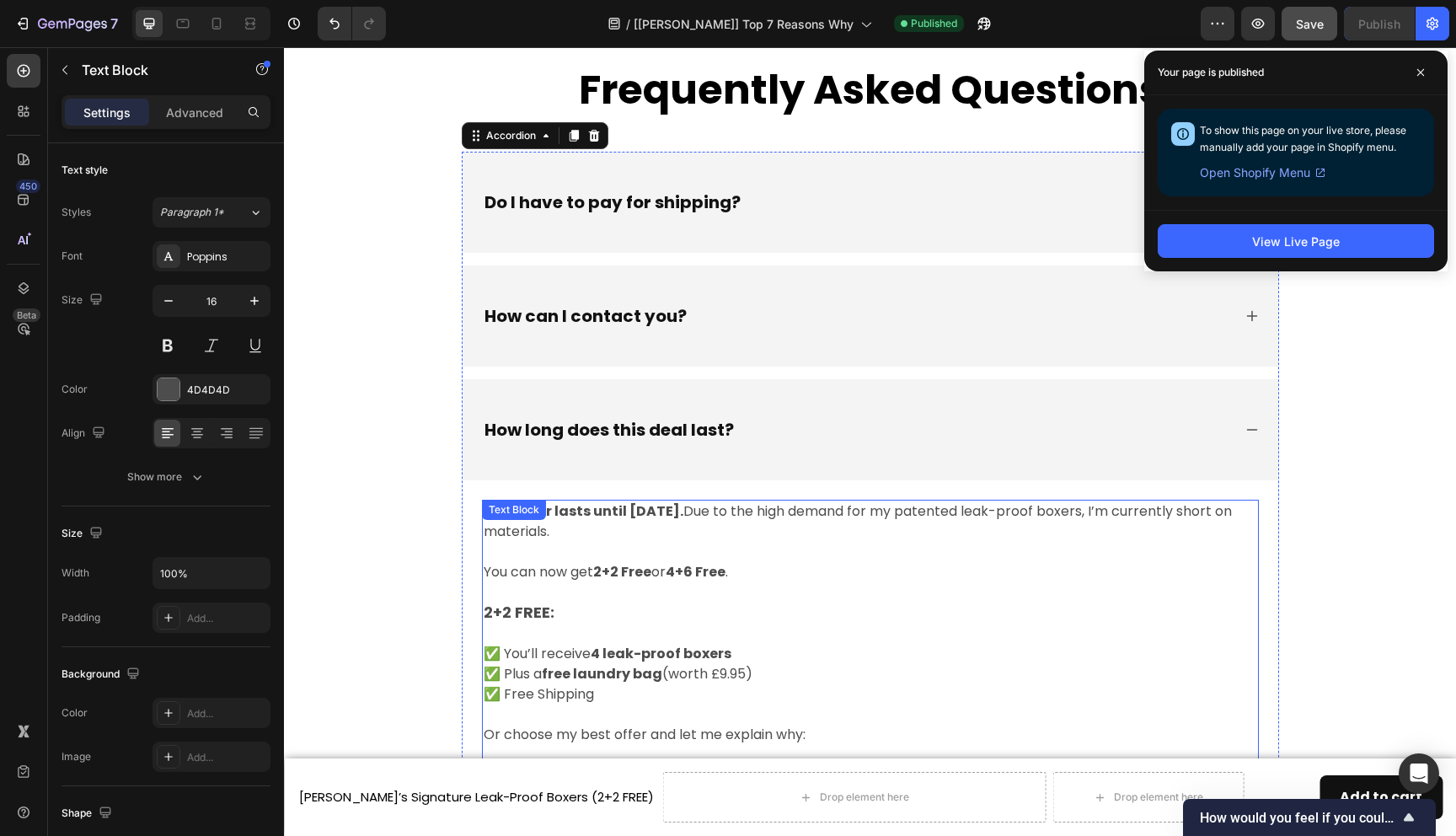
click at [560, 516] on div "This offer lasts until today. Due to the high demand for my patented leak-proof…" at bounding box center [871, 786] width 777 height 573
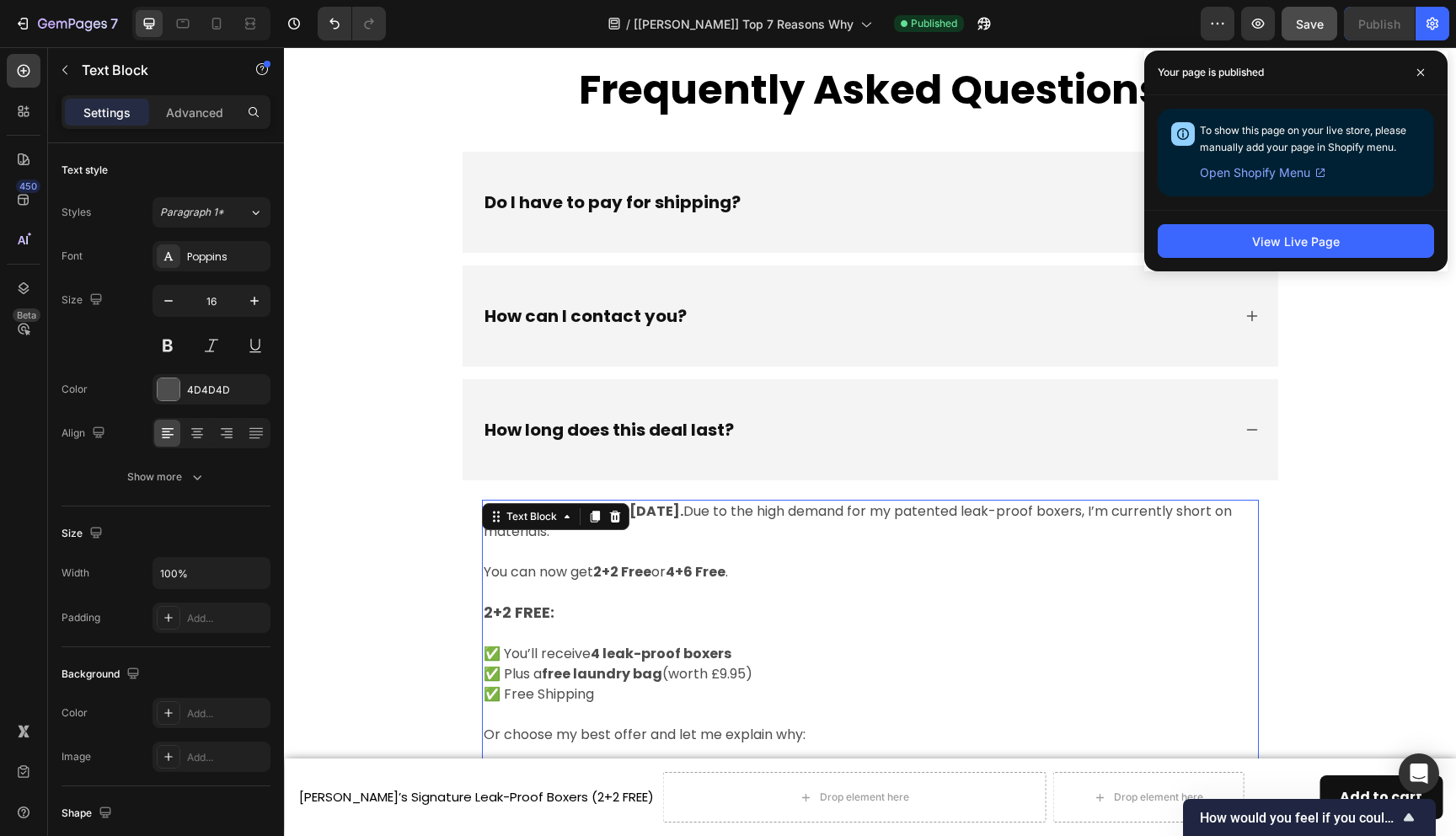
click at [680, 555] on p at bounding box center [871, 552] width 774 height 20
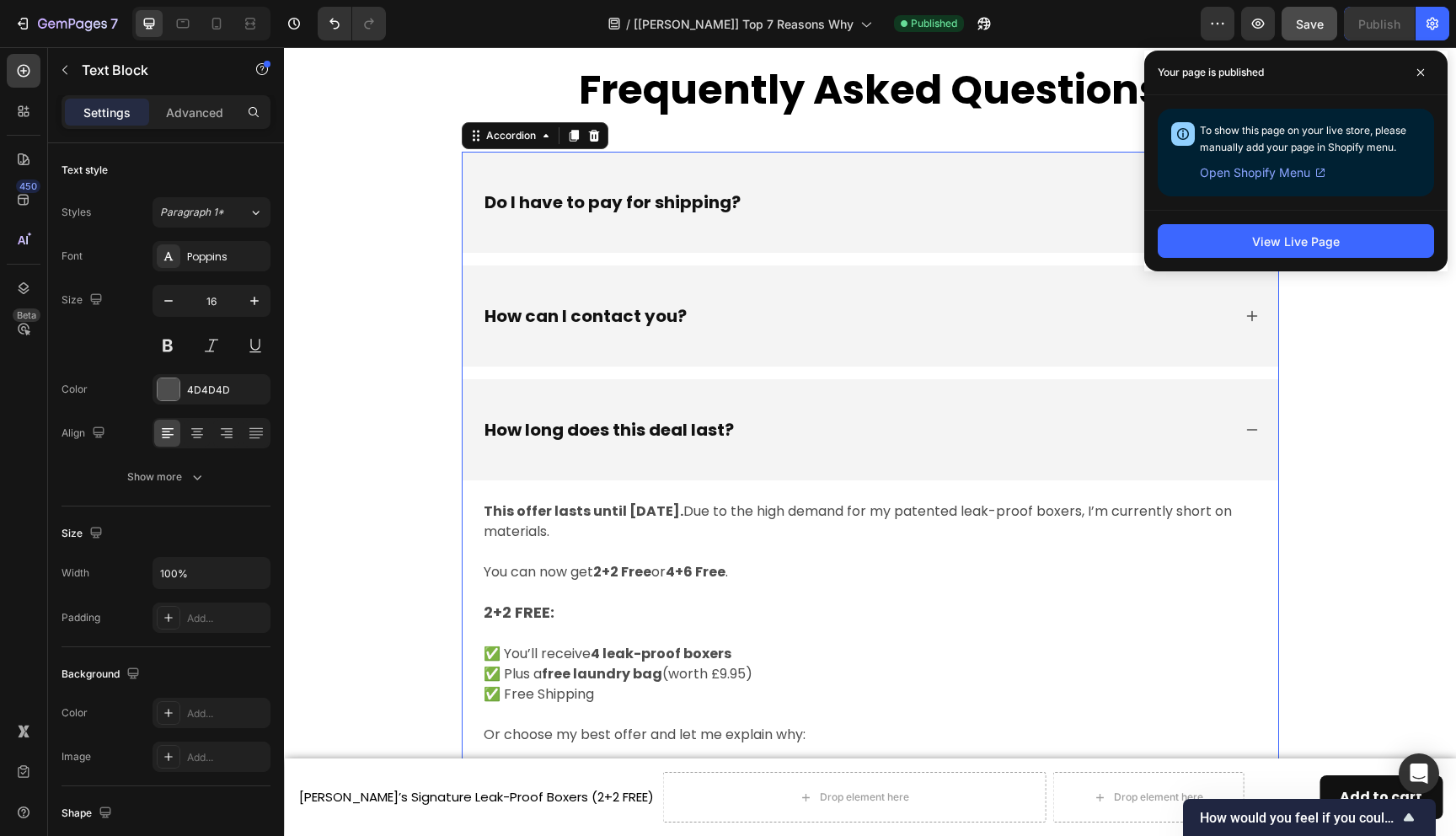
click at [676, 421] on p "How long does this deal last?" at bounding box center [609, 430] width 249 height 20
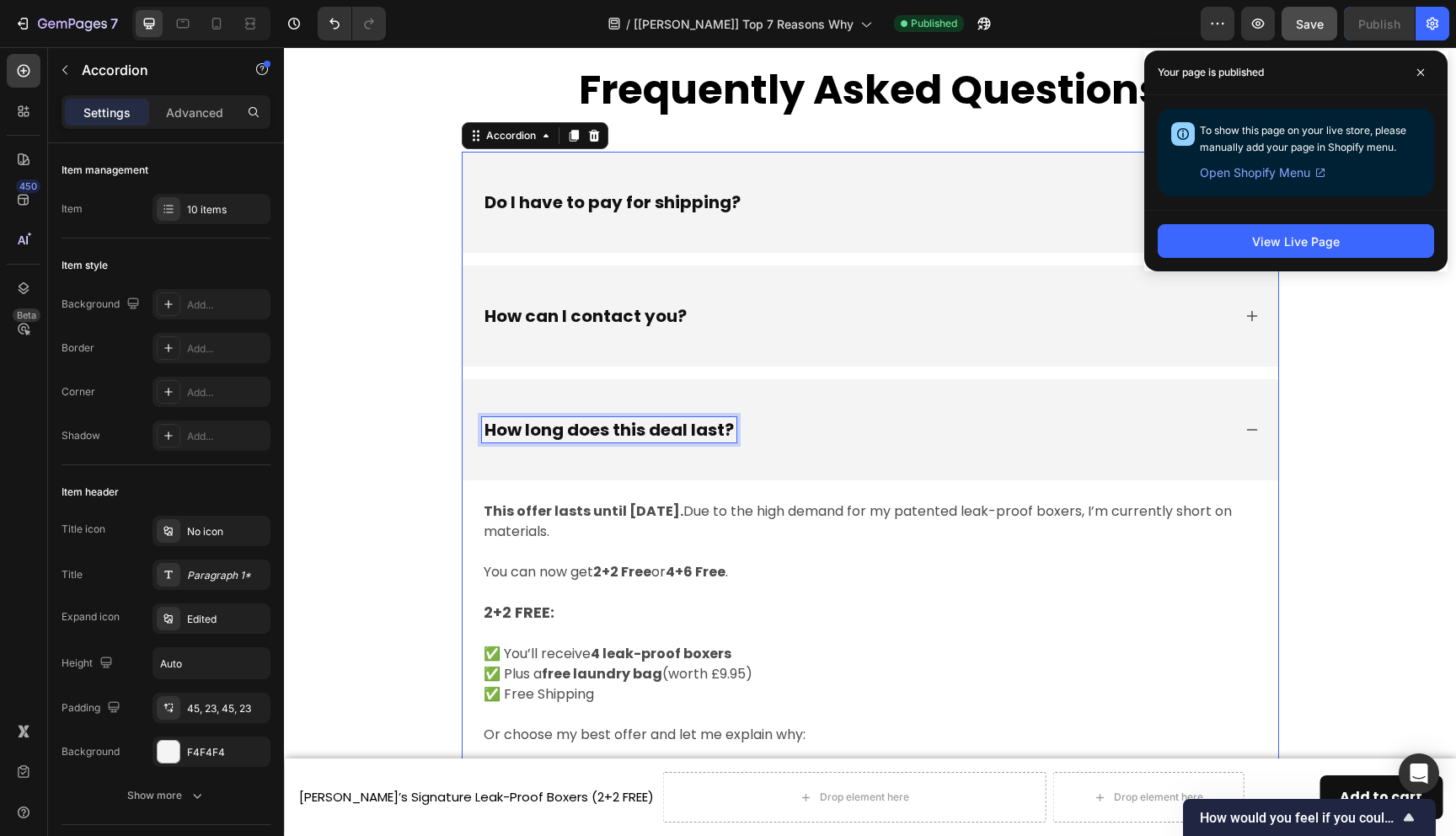
click at [676, 428] on p "How long does this deal last?" at bounding box center [609, 430] width 249 height 20
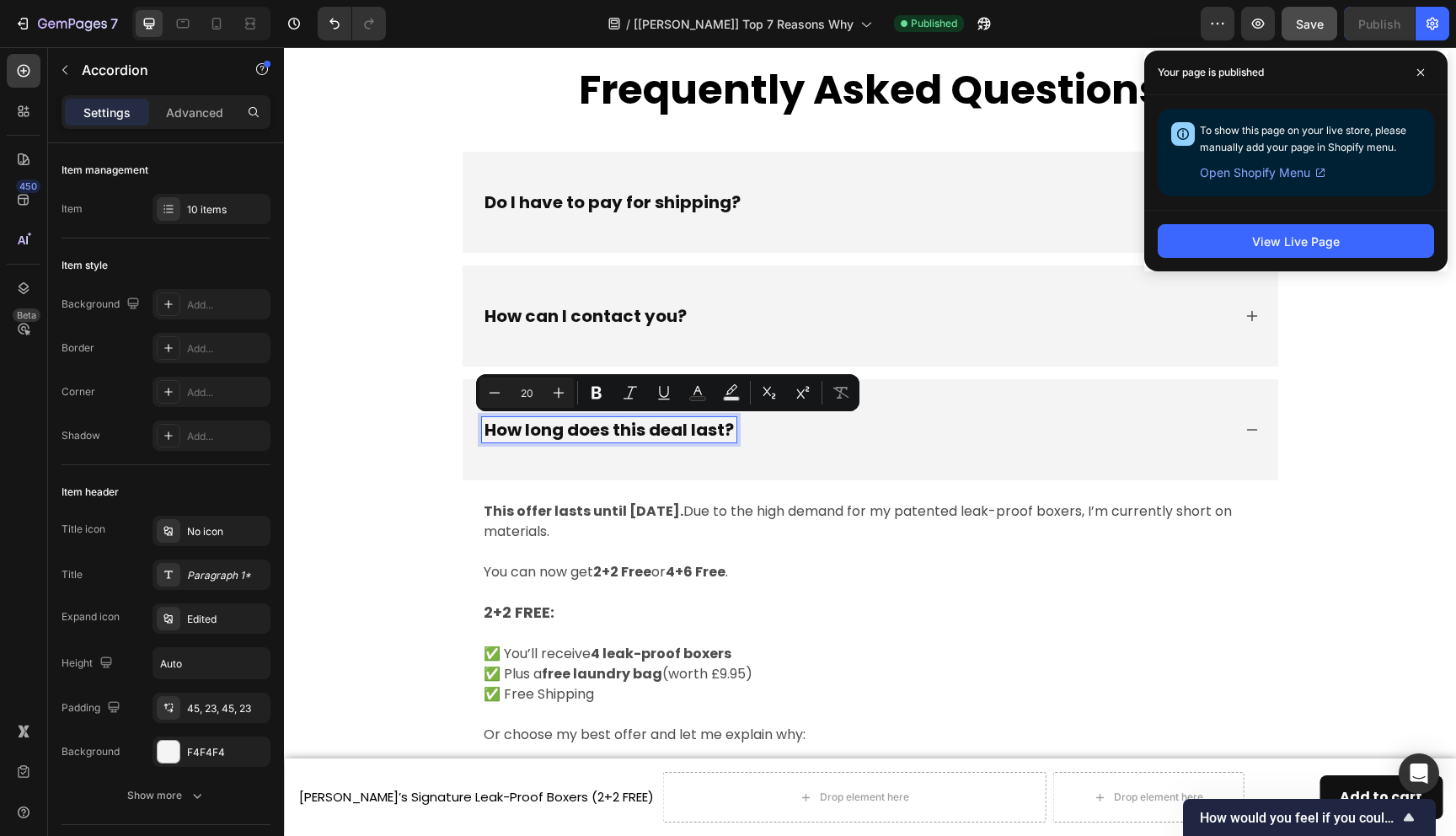
click at [625, 430] on p "How long does this deal last?" at bounding box center [609, 430] width 249 height 20
drag, startPoint x: 612, startPoint y: 430, endPoint x: 689, endPoint y: 435, distance: 77.2
click at [689, 435] on p "How long does this deal last?" at bounding box center [609, 430] width 249 height 20
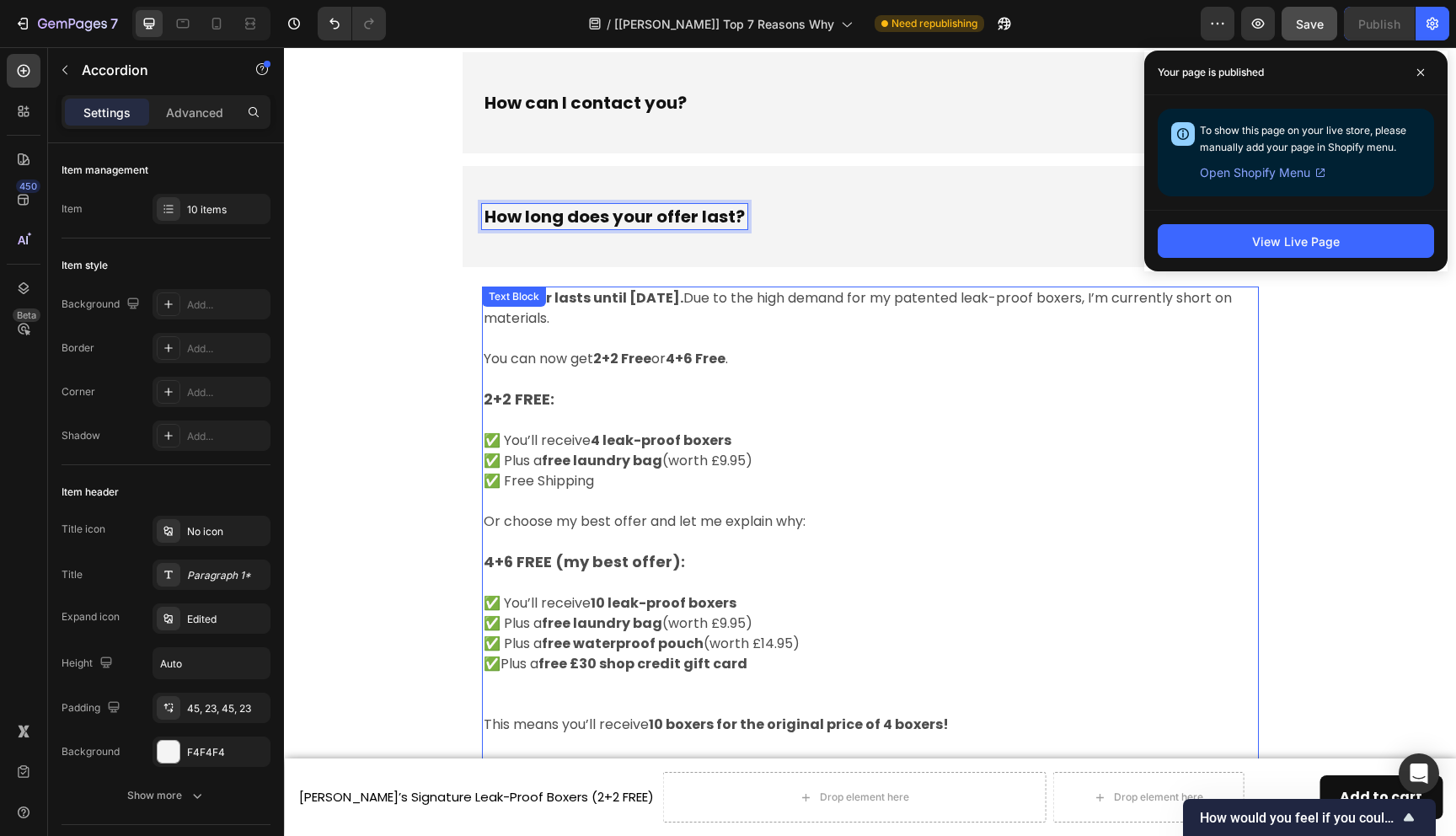
scroll to position [7859, 0]
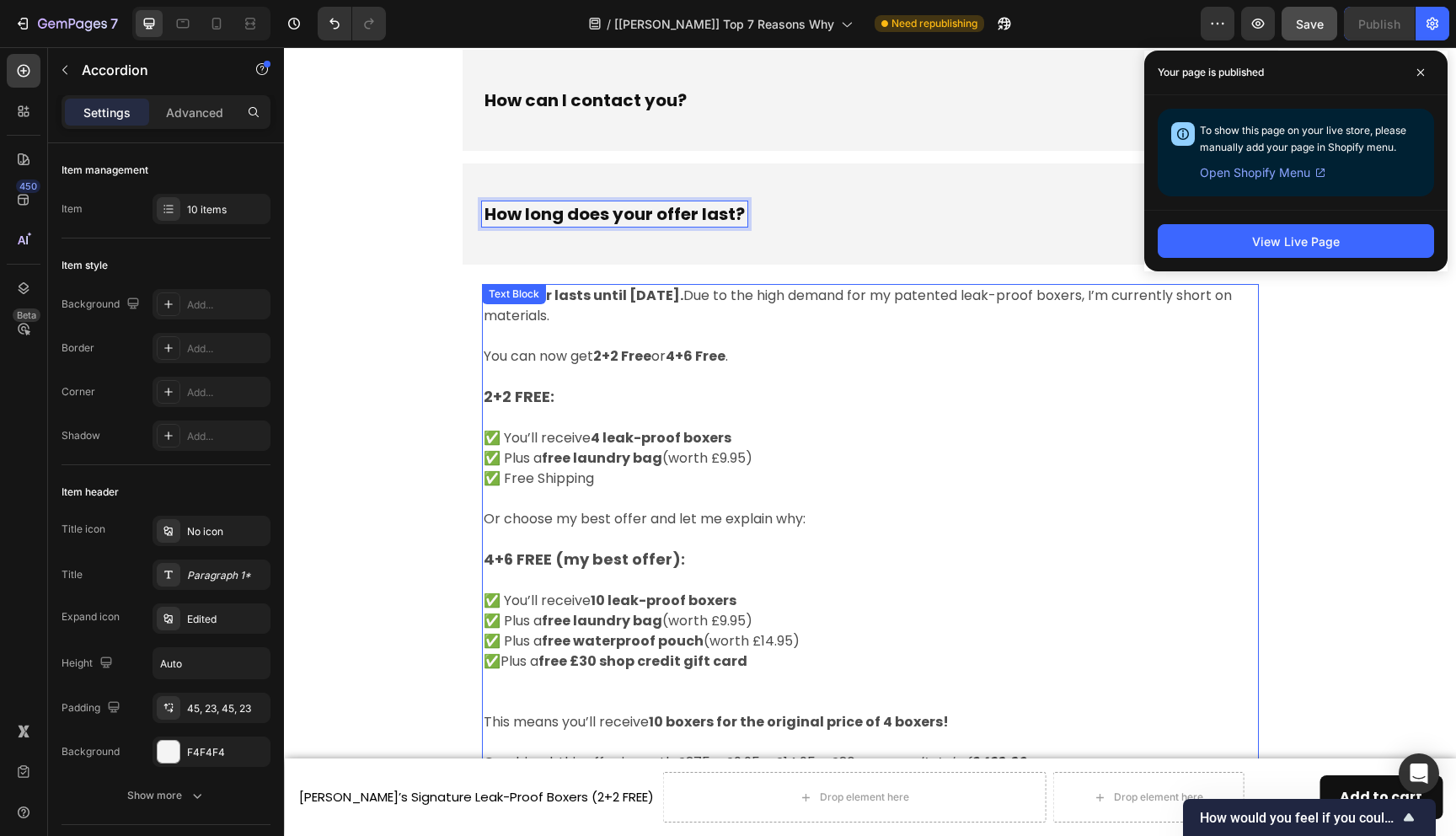
click at [512, 396] on strong "2+2 FREE:" at bounding box center [519, 396] width 71 height 21
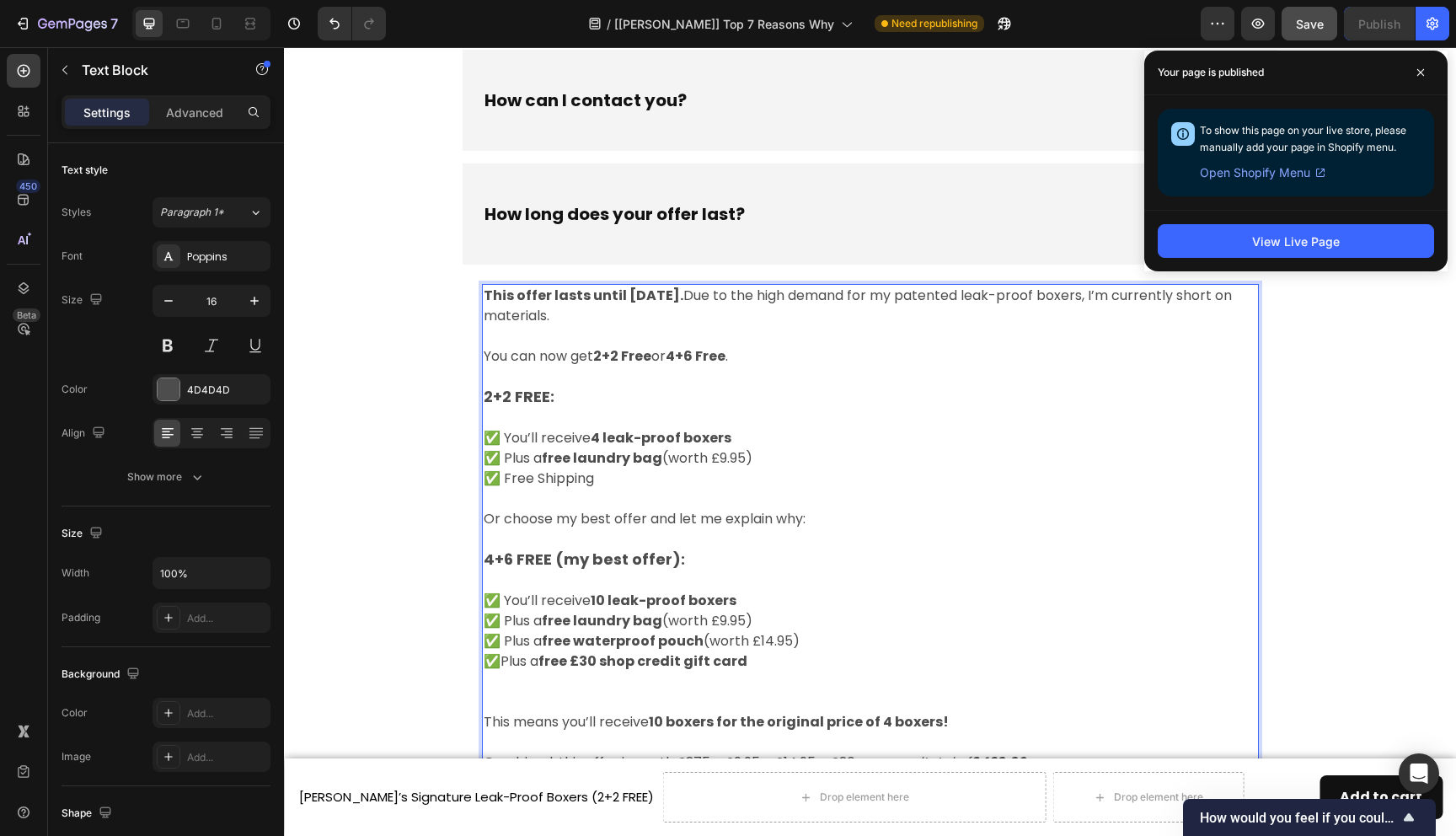
click at [508, 396] on strong "2+2 FREE:" at bounding box center [519, 396] width 71 height 21
click at [496, 558] on strong "4+6 FREE (my best offer):" at bounding box center [584, 559] width 202 height 21
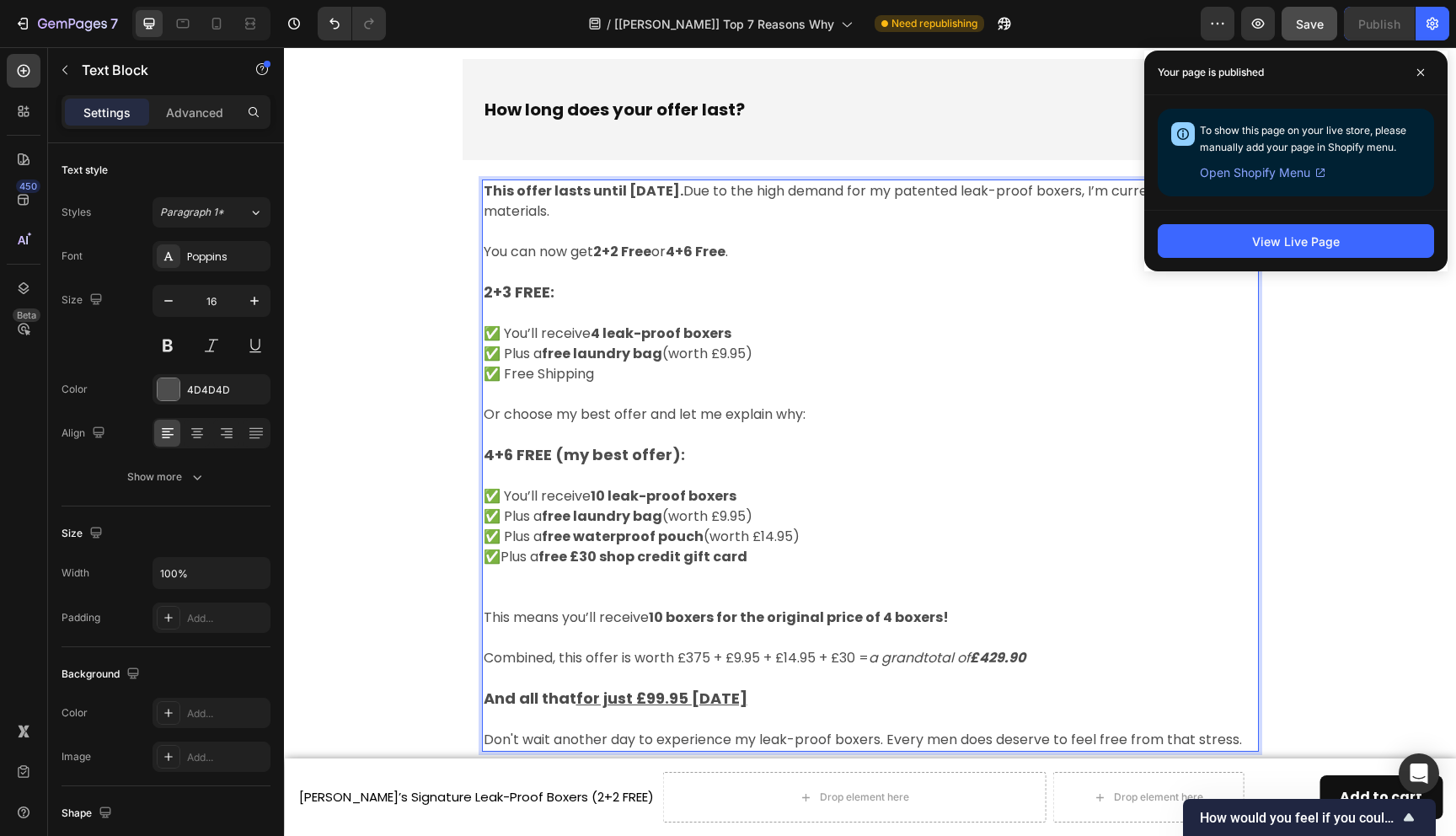
scroll to position [7964, 0]
click at [653, 698] on u "for just £99.95 today" at bounding box center [662, 698] width 171 height 21
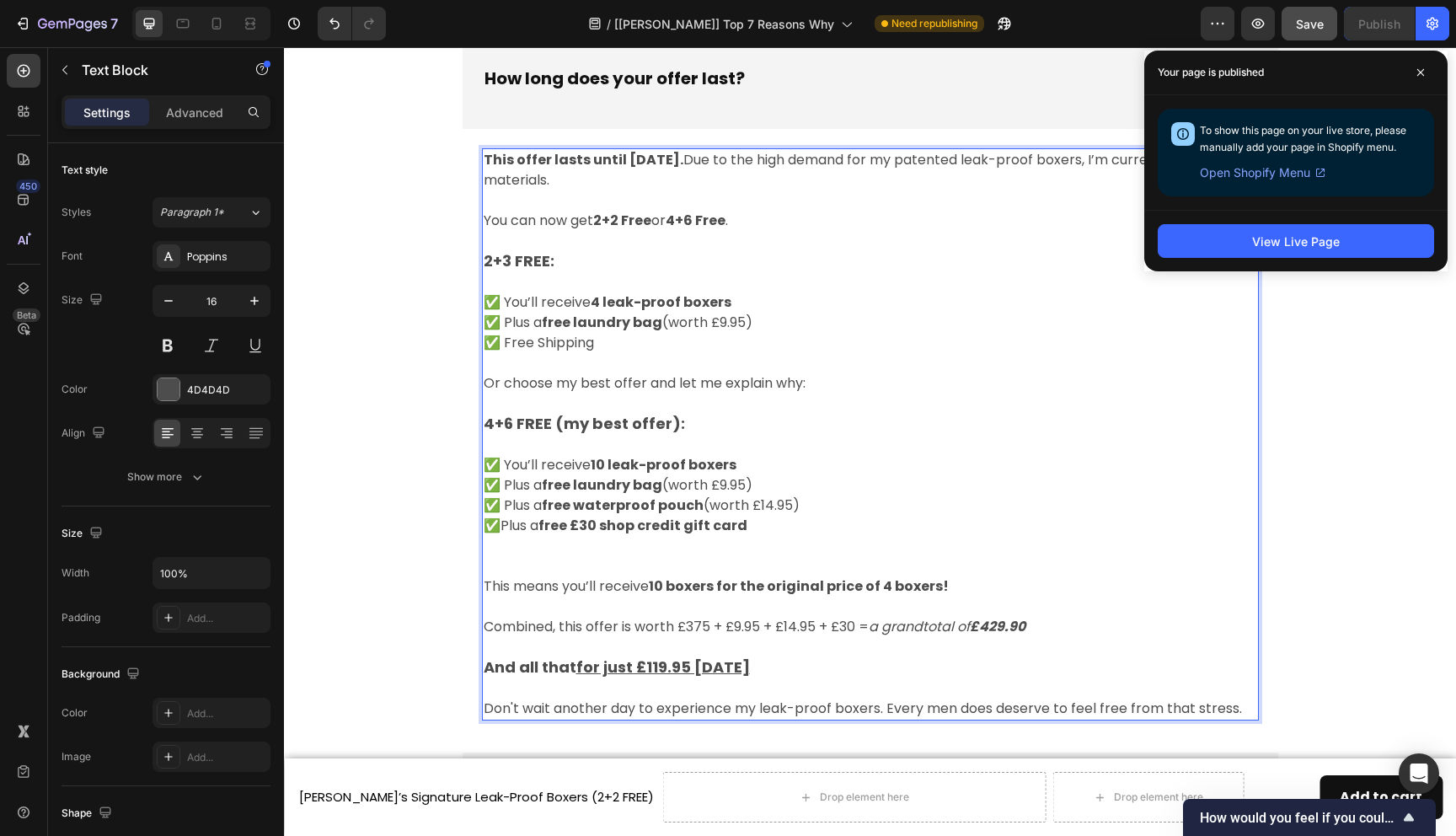
click at [623, 532] on strong "free £30 shop credit gift card" at bounding box center [642, 525] width 209 height 19
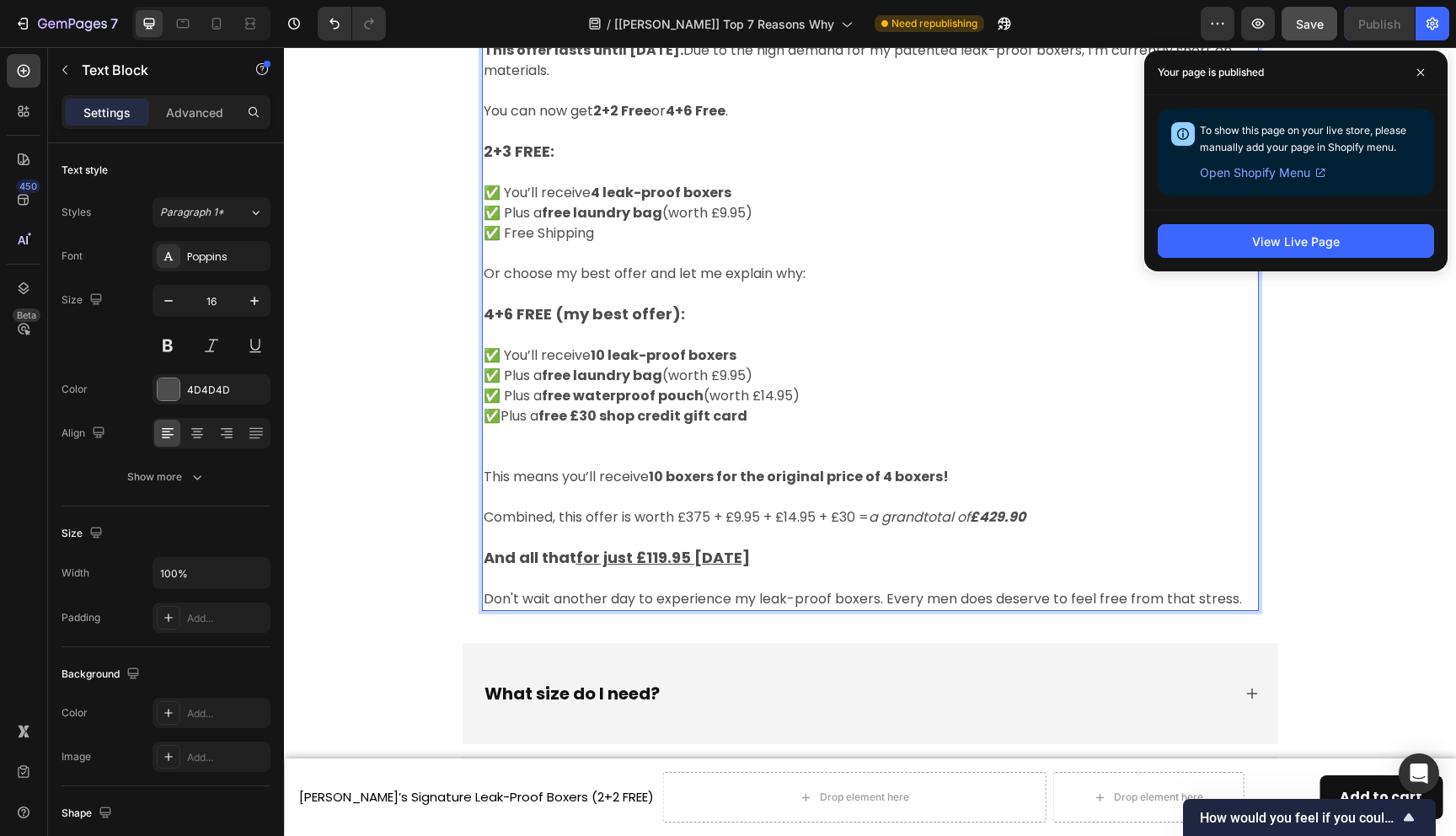
scroll to position [8135, 0]
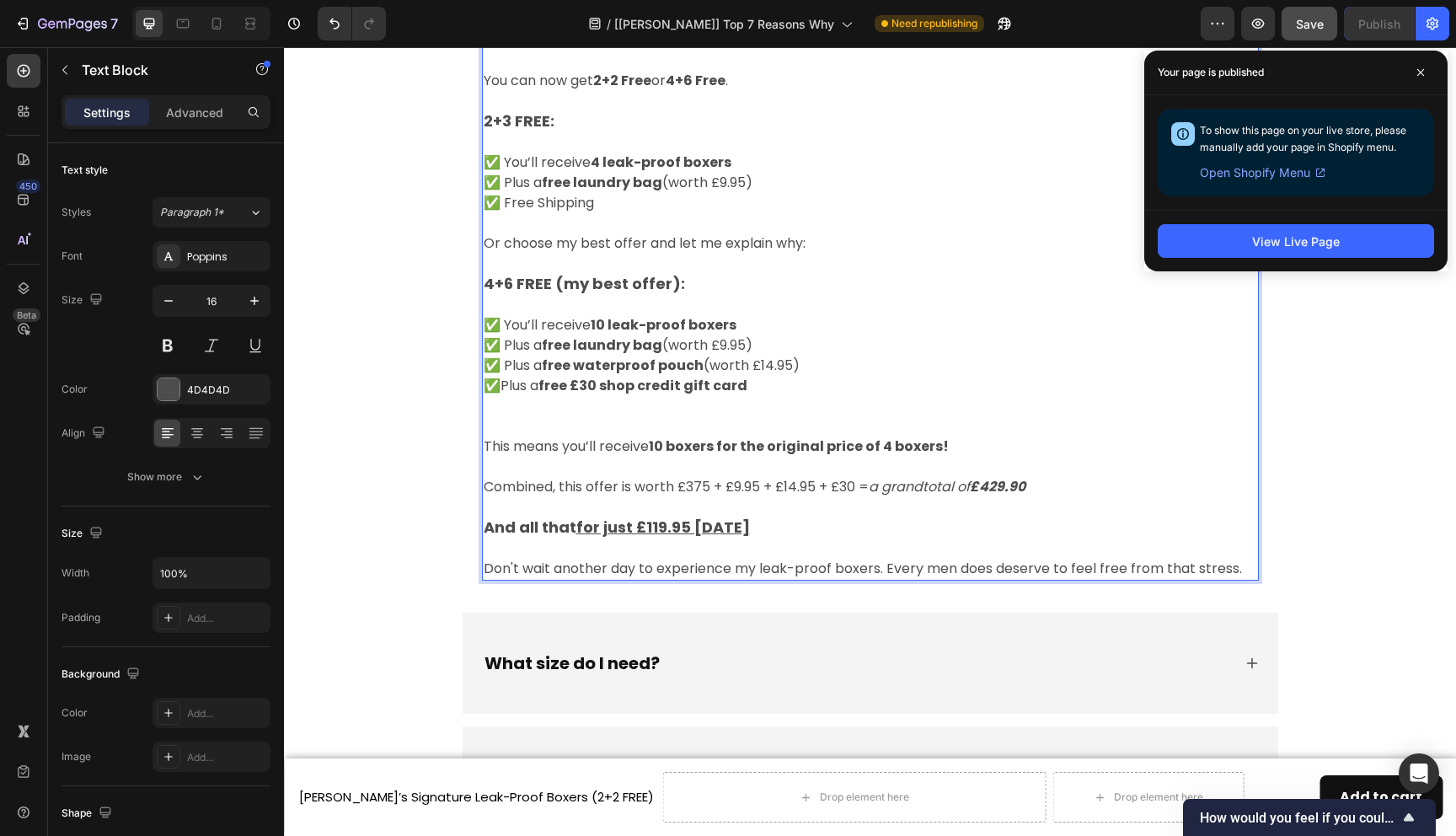
click at [708, 485] on p "Combined, this offer is worth £375 + £9.95 + £14.95 + £30 = a grandtotal of £42…" at bounding box center [871, 487] width 774 height 20
click at [711, 489] on p "Combined, this offer is worth £375 + £9.95 + £14.95 + £30 = a grandtotal of £42…" at bounding box center [871, 487] width 774 height 20
click at [1014, 488] on strong "£429.90" at bounding box center [998, 486] width 55 height 19
click at [1015, 488] on strong "£429.90" at bounding box center [998, 486] width 55 height 19
click at [708, 488] on p "Combined, this offer is worth £375 + £9.95 + £14.95 + £30 = a grandtotal of £35…" at bounding box center [871, 487] width 774 height 20
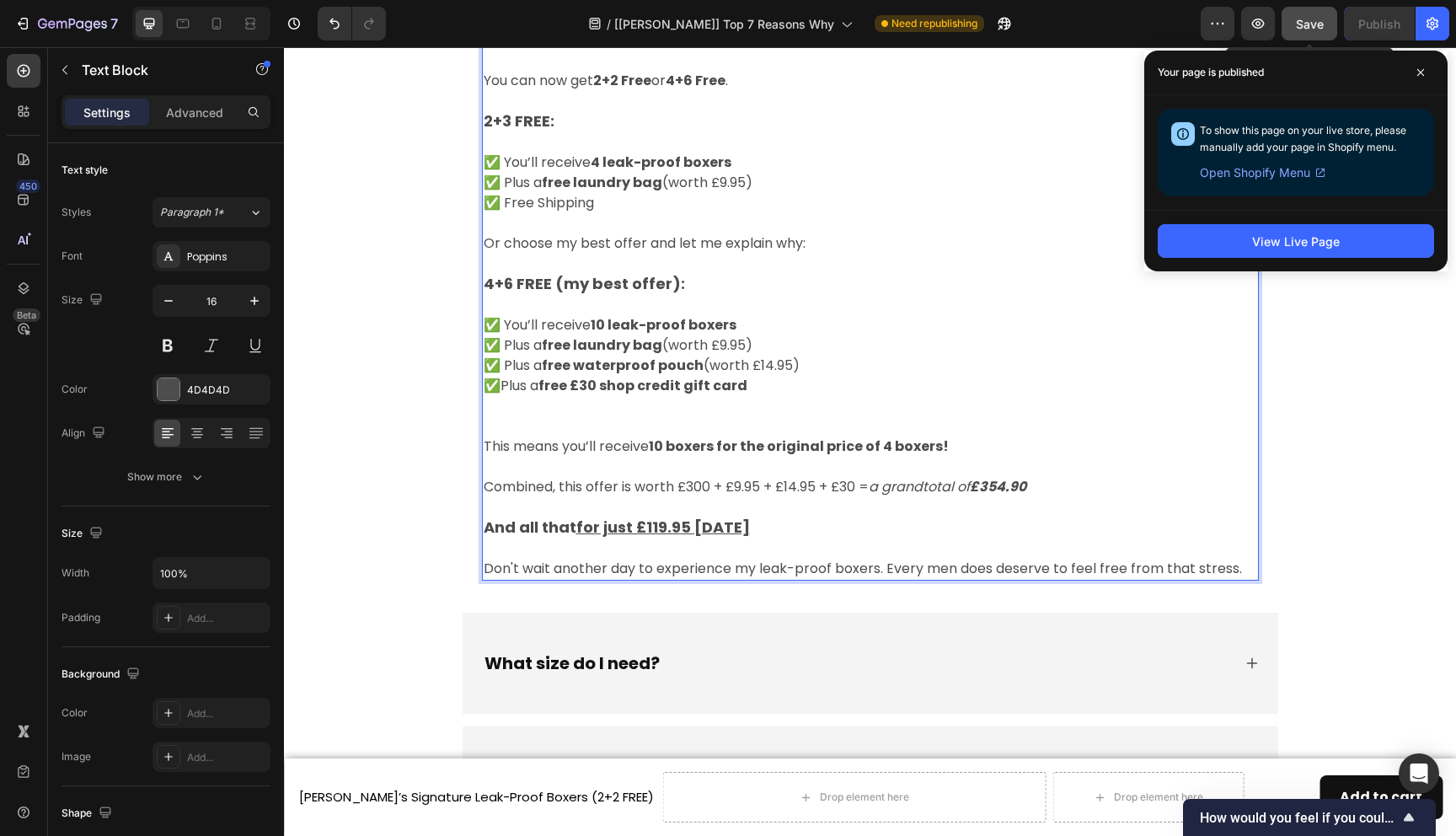
click at [1321, 18] on span "Save" at bounding box center [1310, 24] width 28 height 15
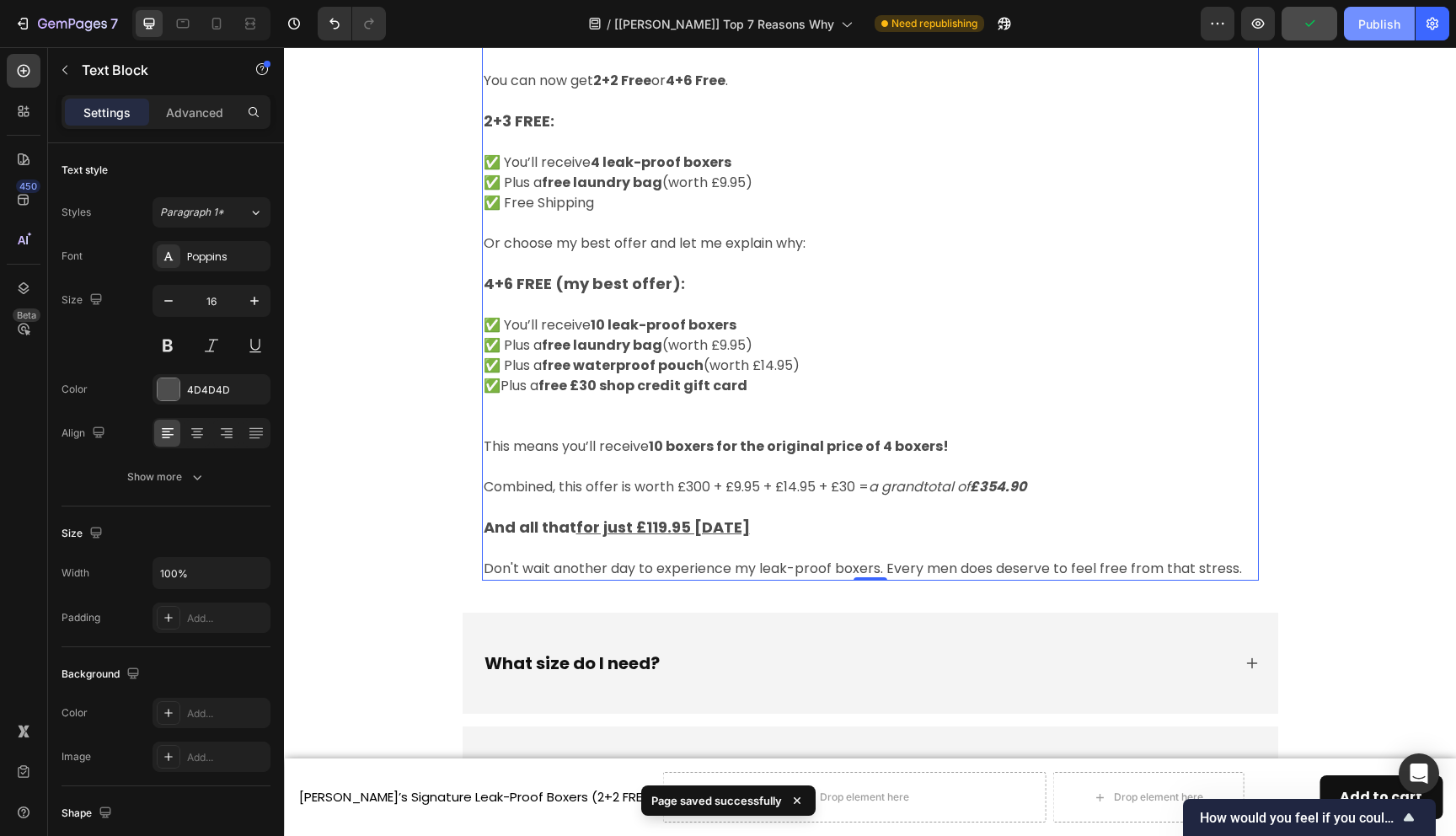
click at [1378, 26] on div "Publish" at bounding box center [1380, 23] width 42 height 17
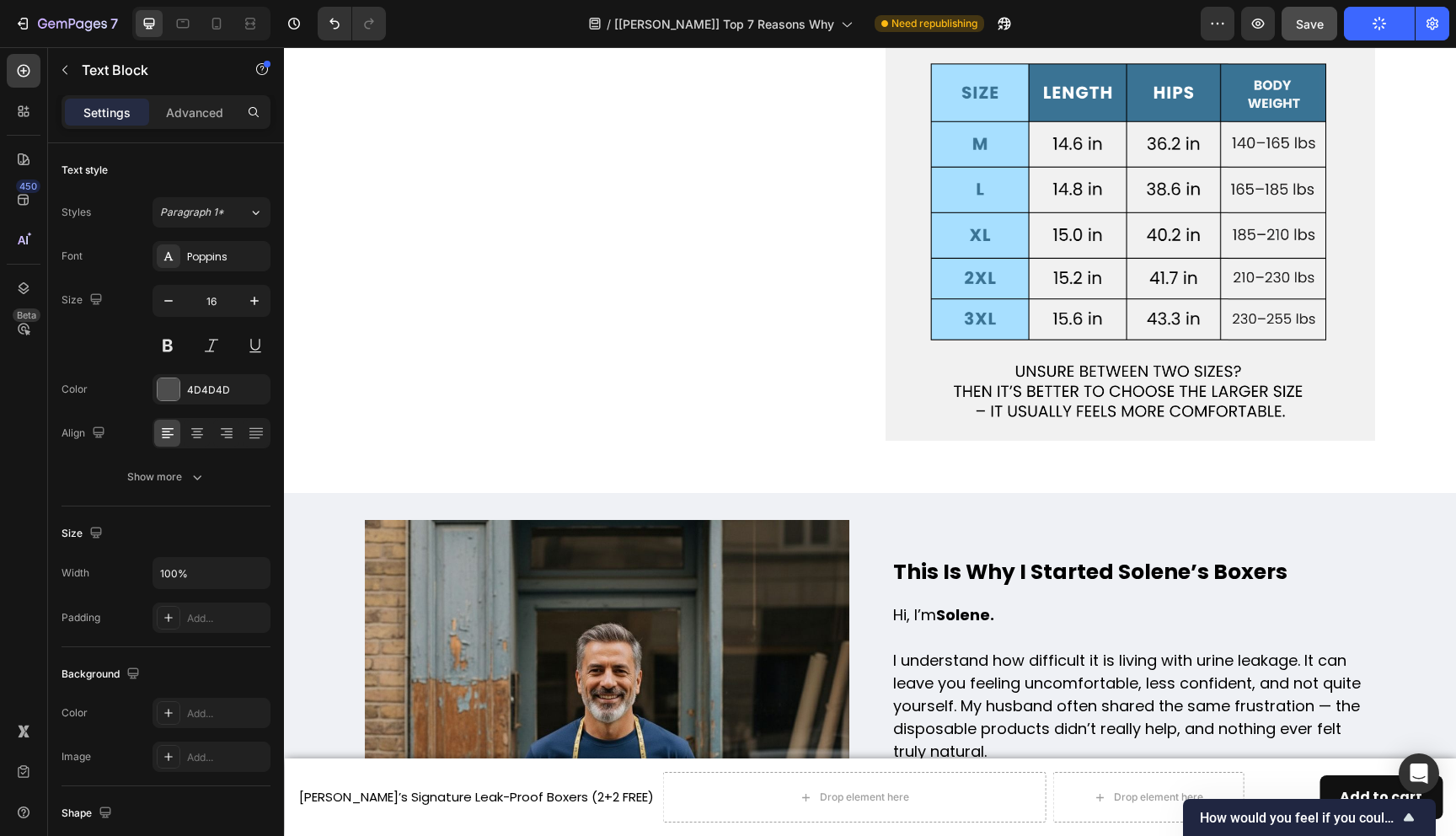
scroll to position [6697, 0]
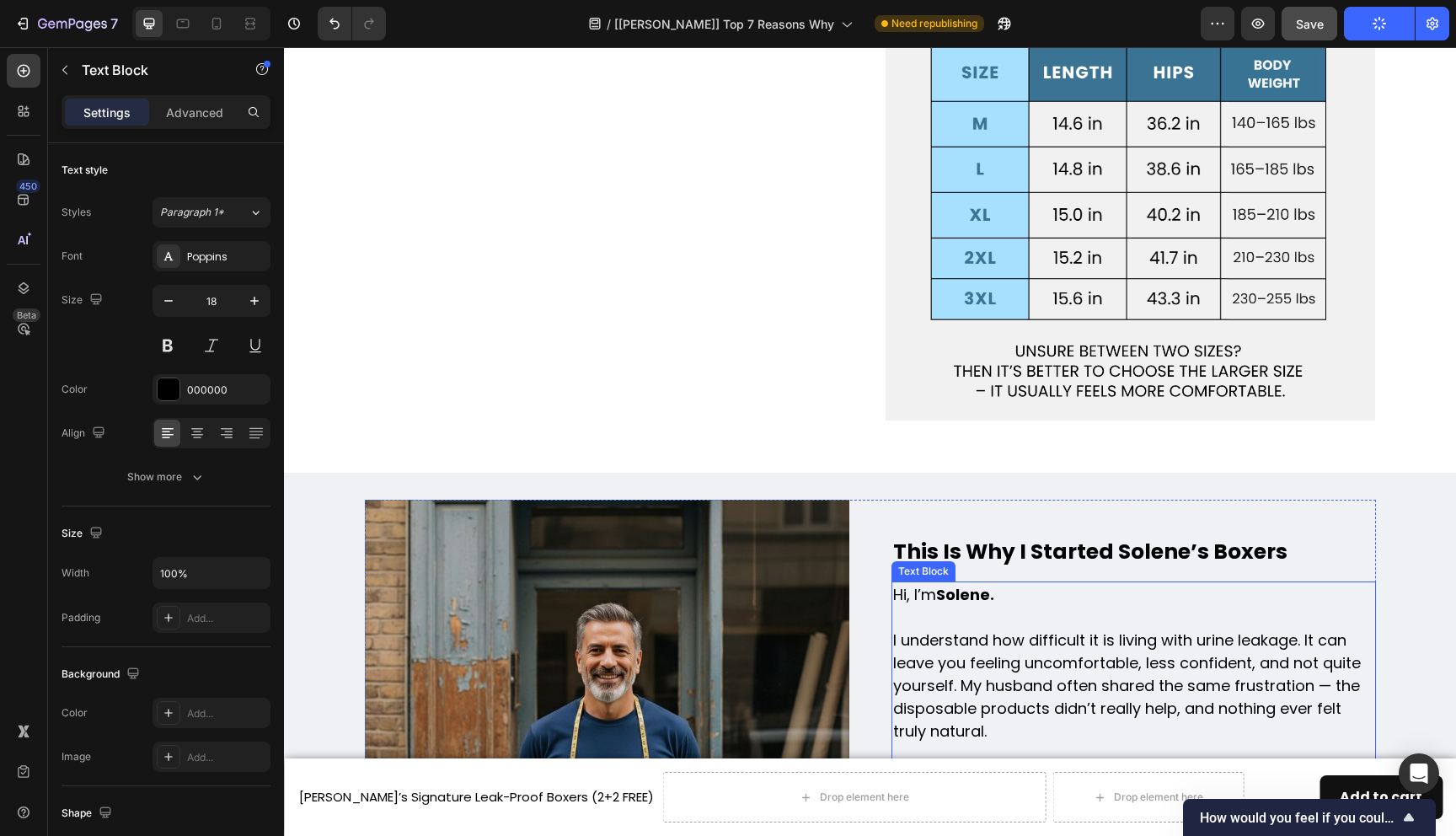
click at [971, 585] on strong "Solene." at bounding box center [965, 595] width 58 height 21
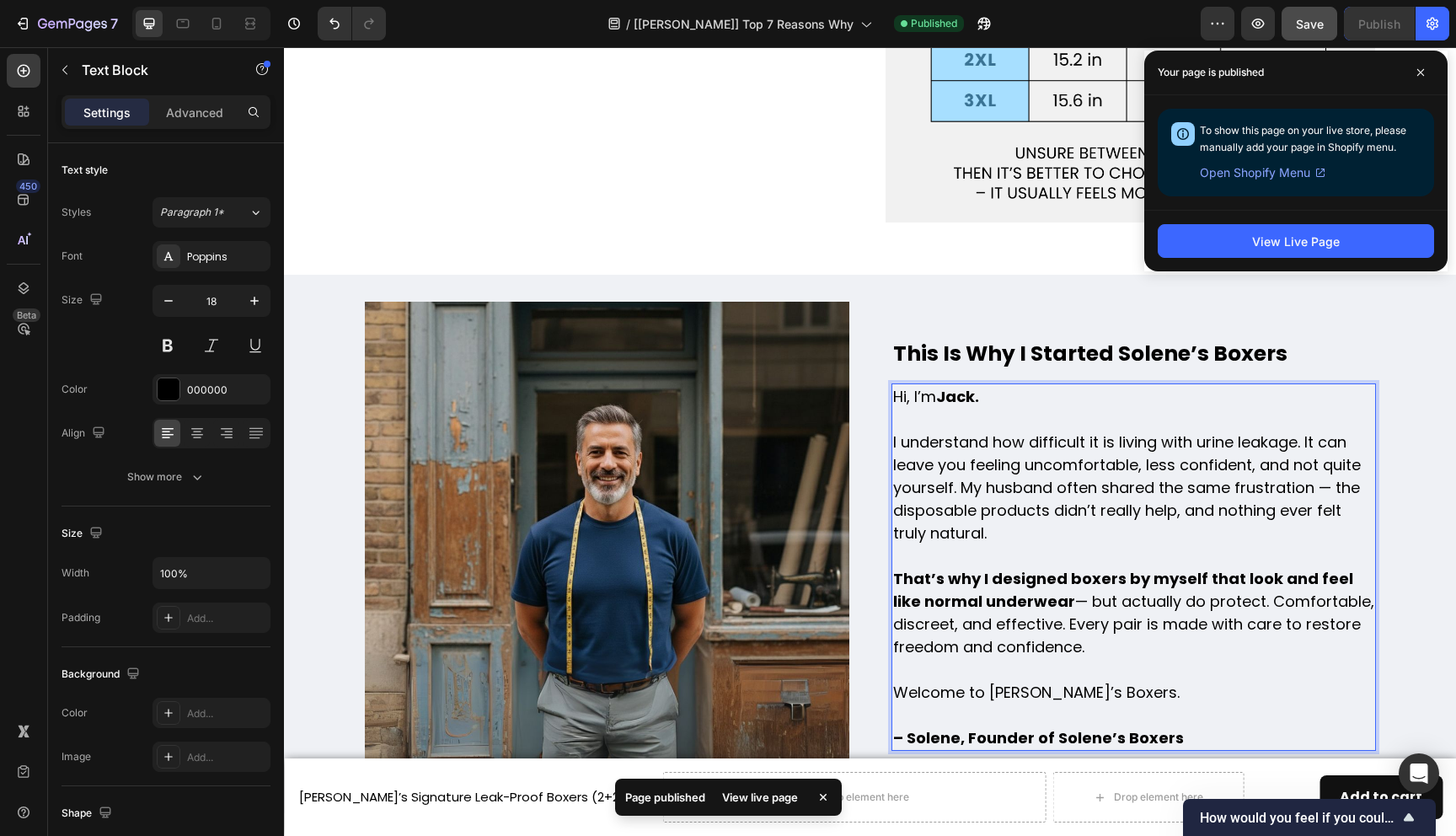
scroll to position [6916, 0]
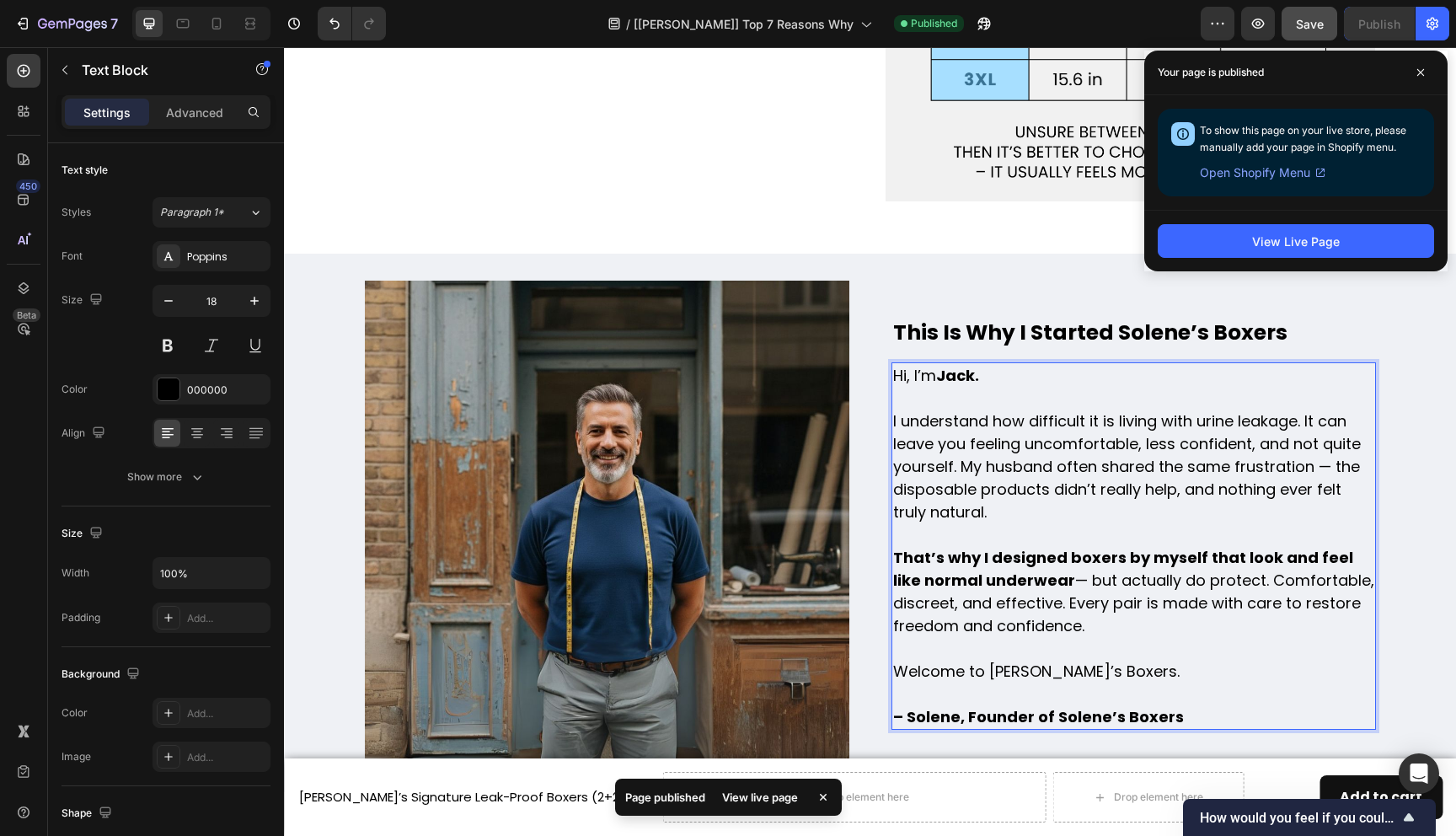
click at [941, 706] on strong "– Solene, Founder of Solene’s Boxers" at bounding box center [1039, 716] width 291 height 21
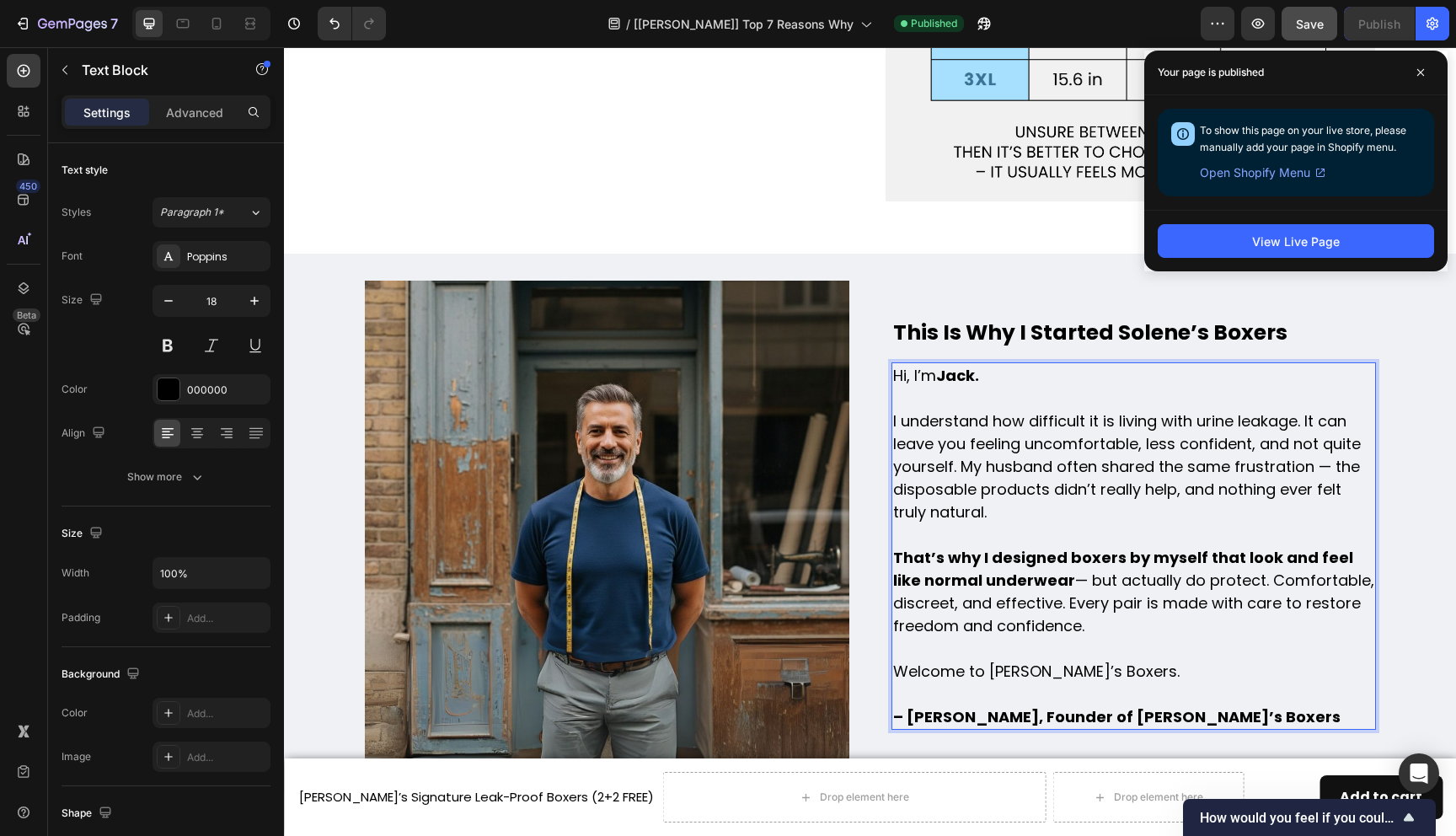
click at [1071, 706] on strong "– Jack, Founder of Solene’s Boxers" at bounding box center [1117, 716] width 447 height 21
click at [1422, 70] on icon at bounding box center [1420, 72] width 6 height 6
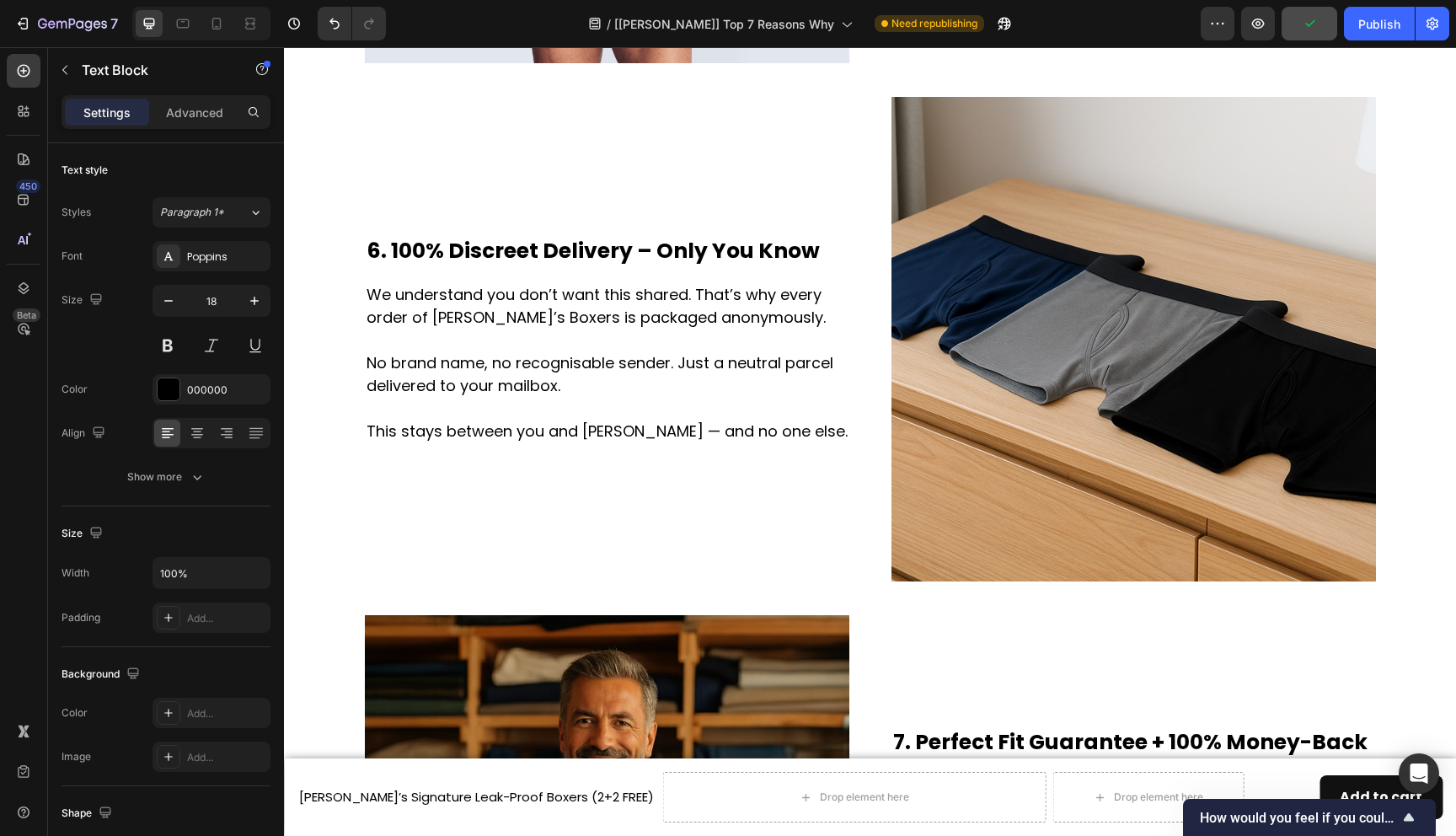
scroll to position [3183, 0]
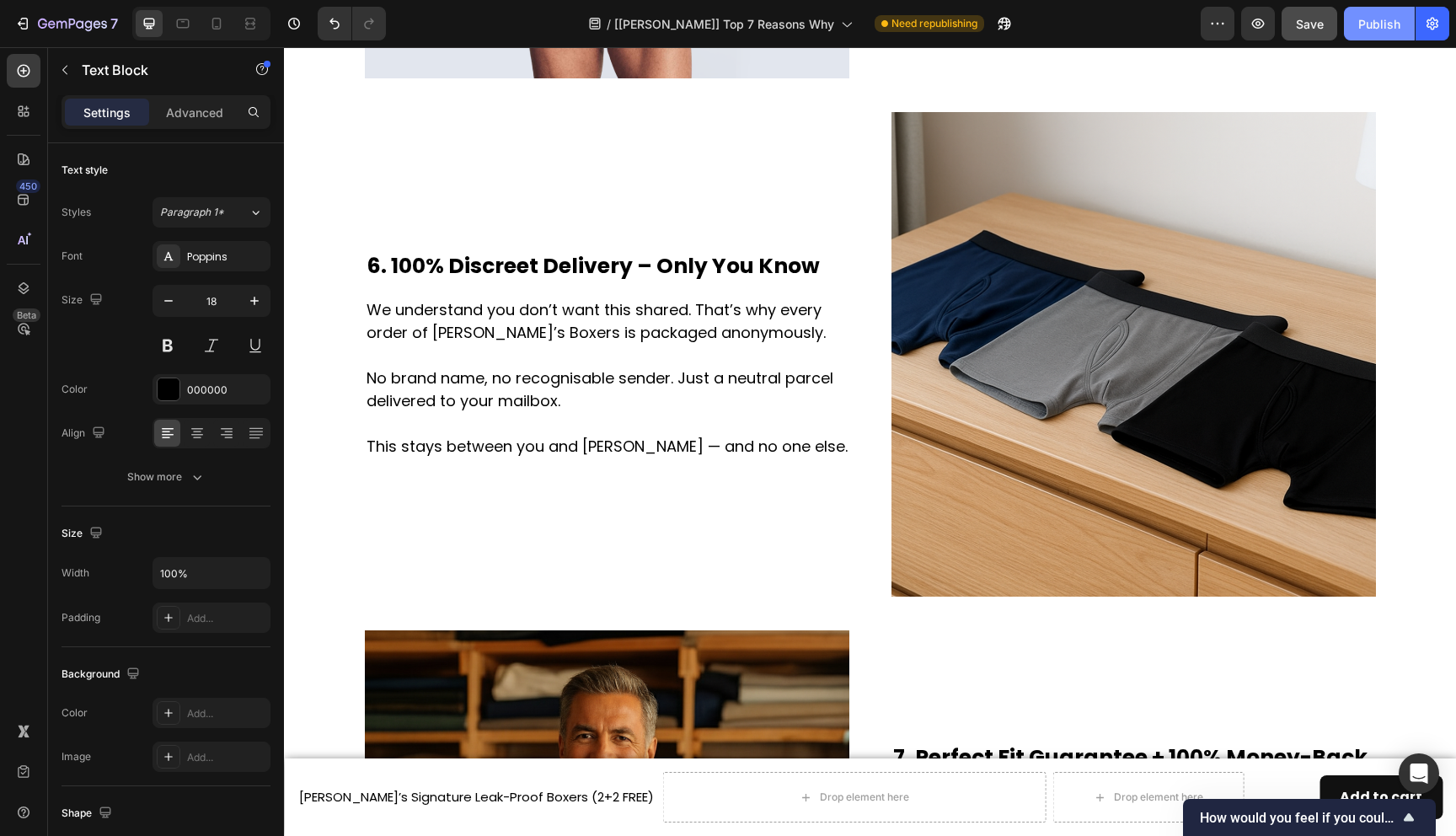
click at [1378, 29] on div "Publish" at bounding box center [1380, 23] width 42 height 17
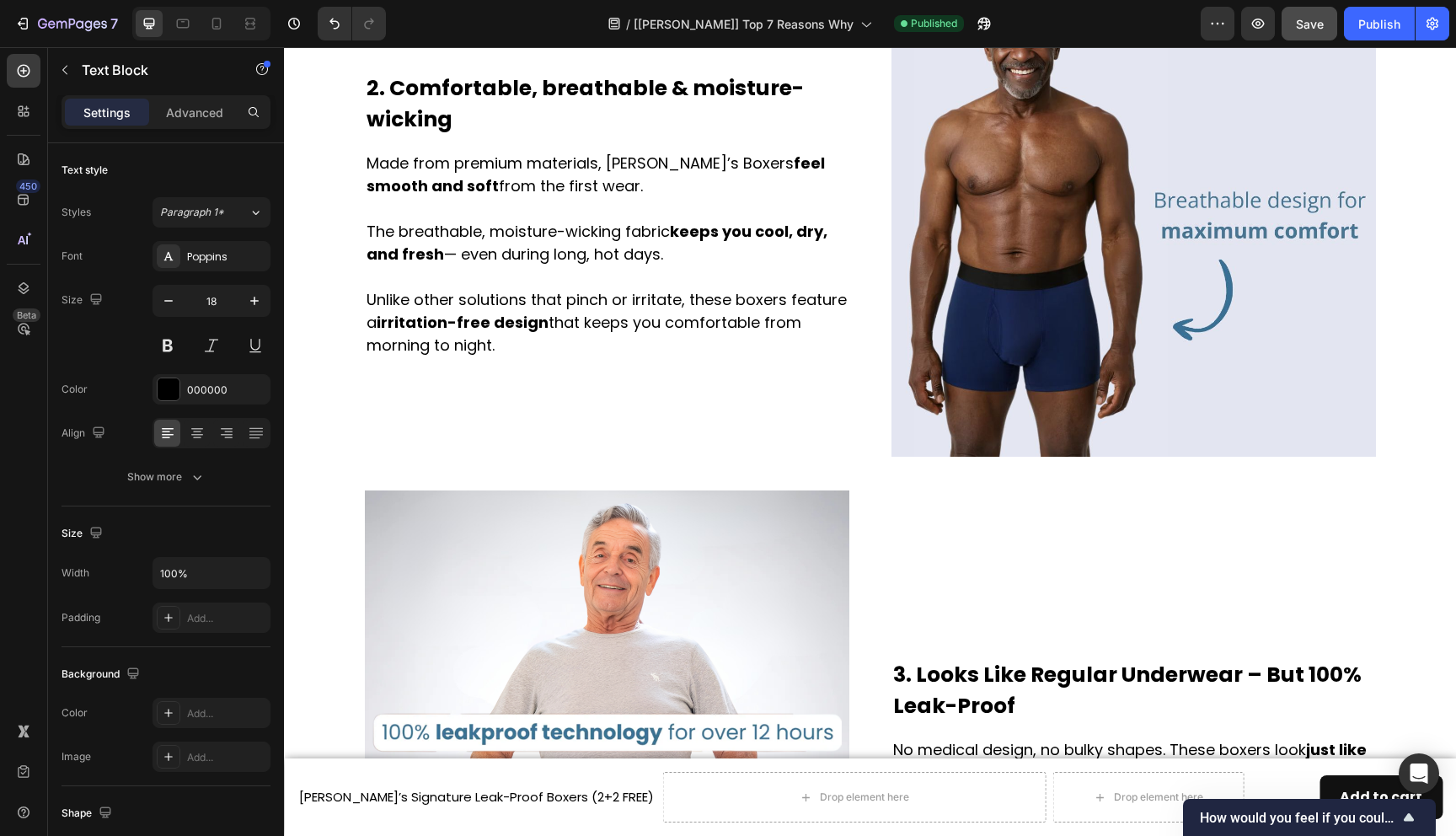
scroll to position [1069, 0]
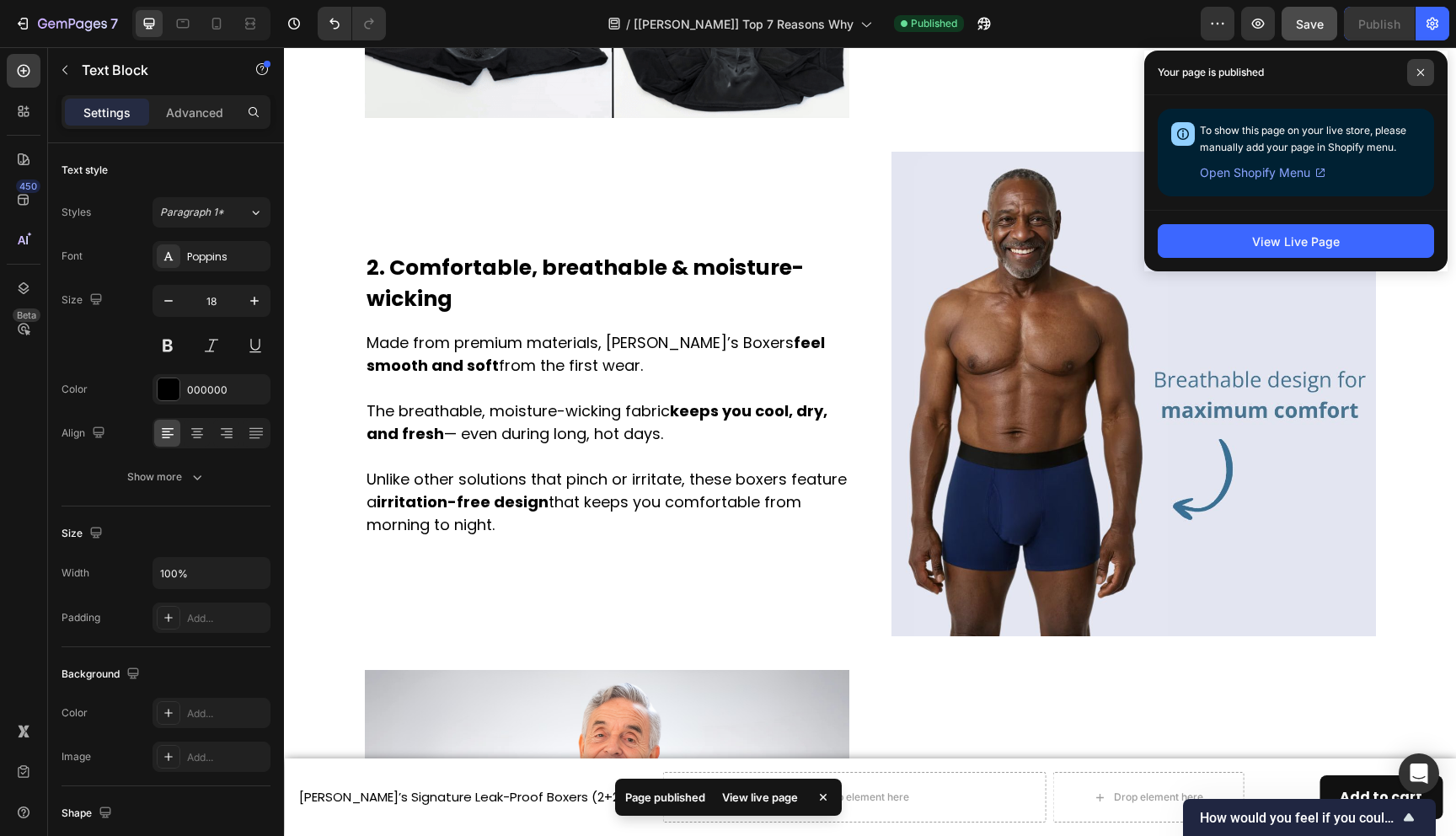
click at [1419, 64] on span at bounding box center [1420, 72] width 27 height 27
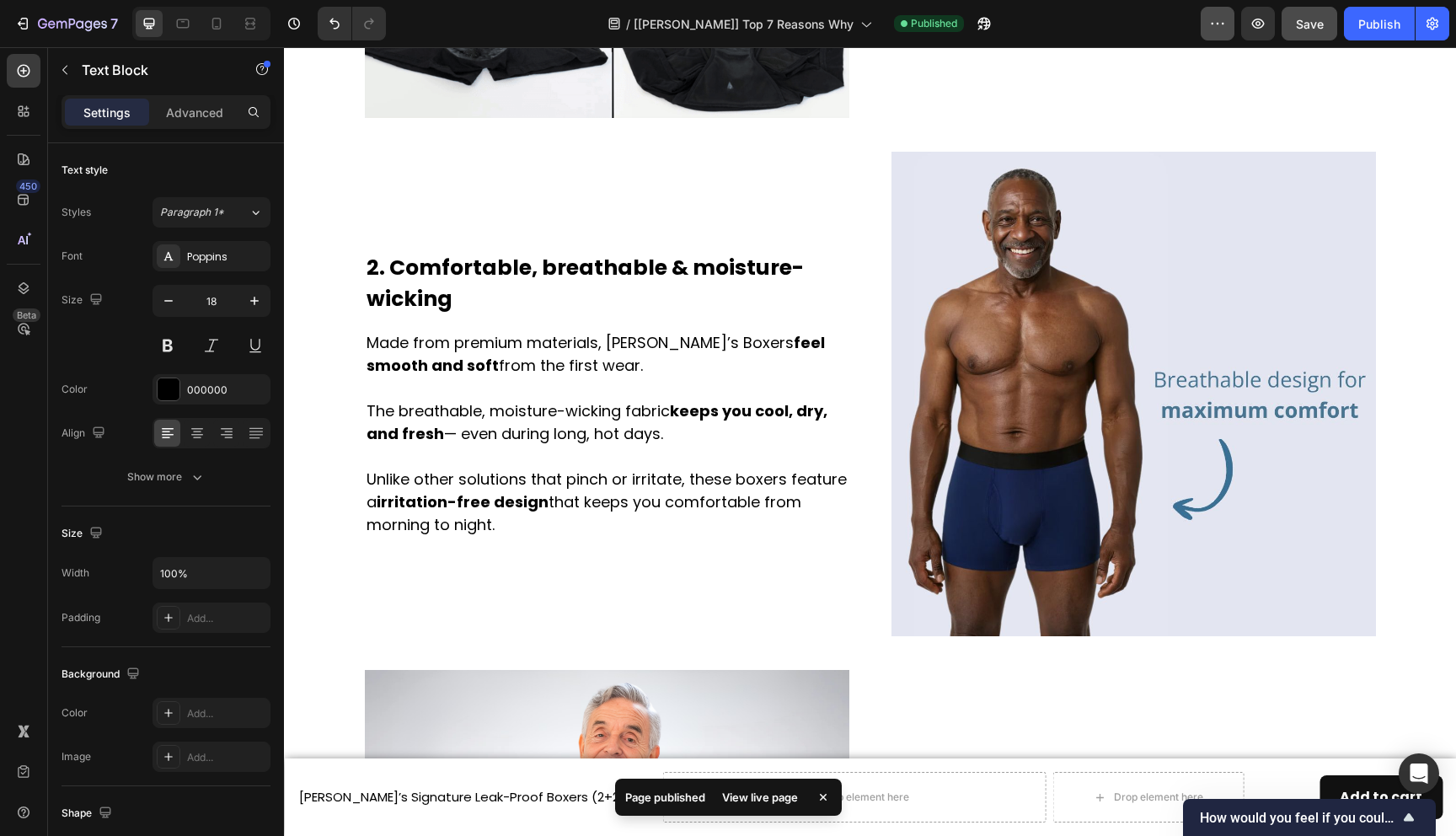
click at [1220, 26] on icon "button" at bounding box center [1218, 23] width 17 height 17
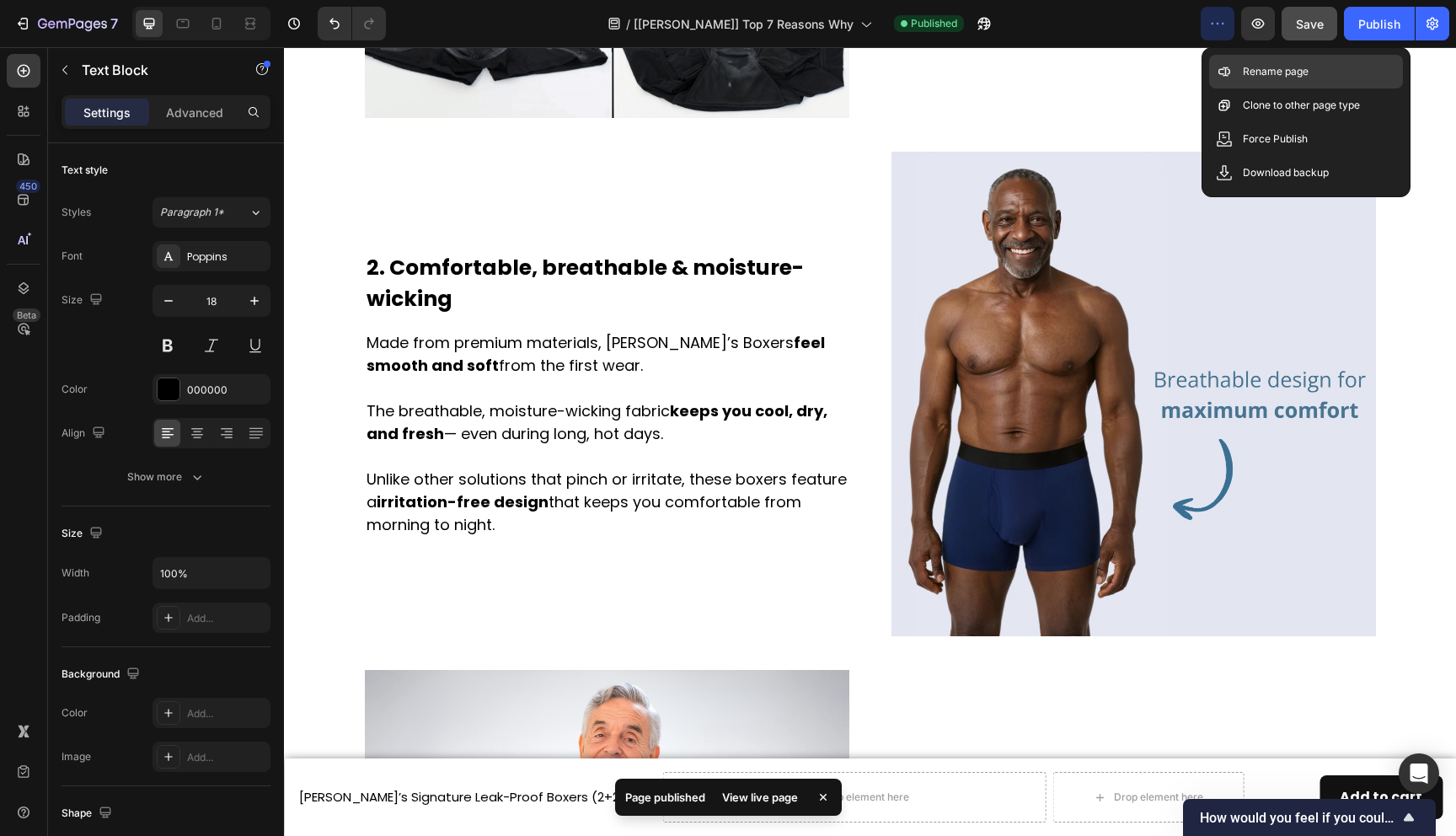
click at [1258, 73] on p "Rename page" at bounding box center [1276, 72] width 65 height 17
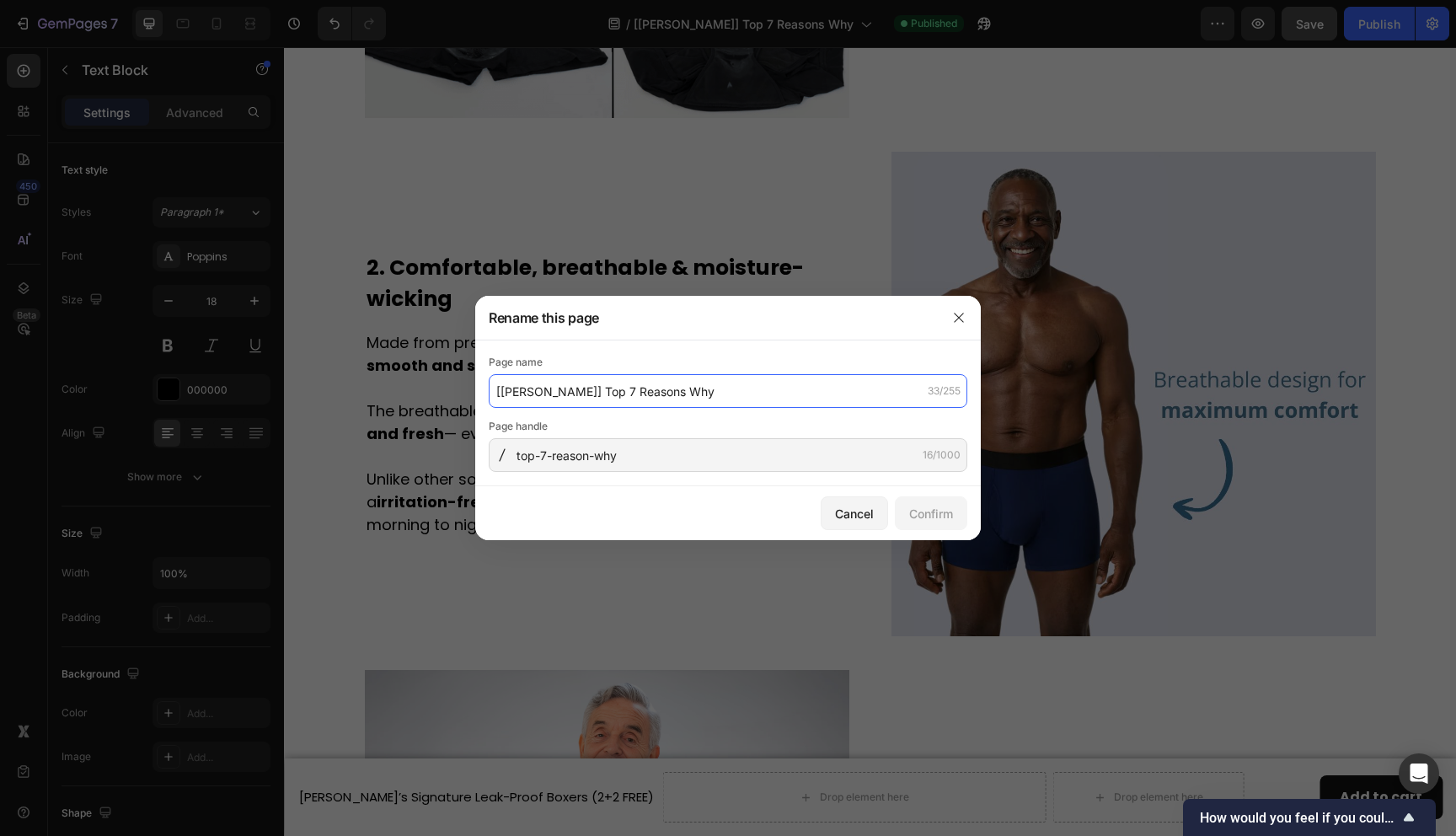
drag, startPoint x: 591, startPoint y: 394, endPoint x: 494, endPoint y: 394, distance: 97.0
click at [491, 394] on input "[Tony GemPages] Top 7 Reasons Why" at bounding box center [728, 391] width 479 height 34
drag, startPoint x: 502, startPoint y: 394, endPoint x: 592, endPoint y: 392, distance: 90.0
click at [593, 392] on input "[Tony GemPages] Top 7 Reasons Why" at bounding box center [728, 391] width 479 height 34
type input "[[PERSON_NAME]'s boxers] Top 7 Reasons Why"
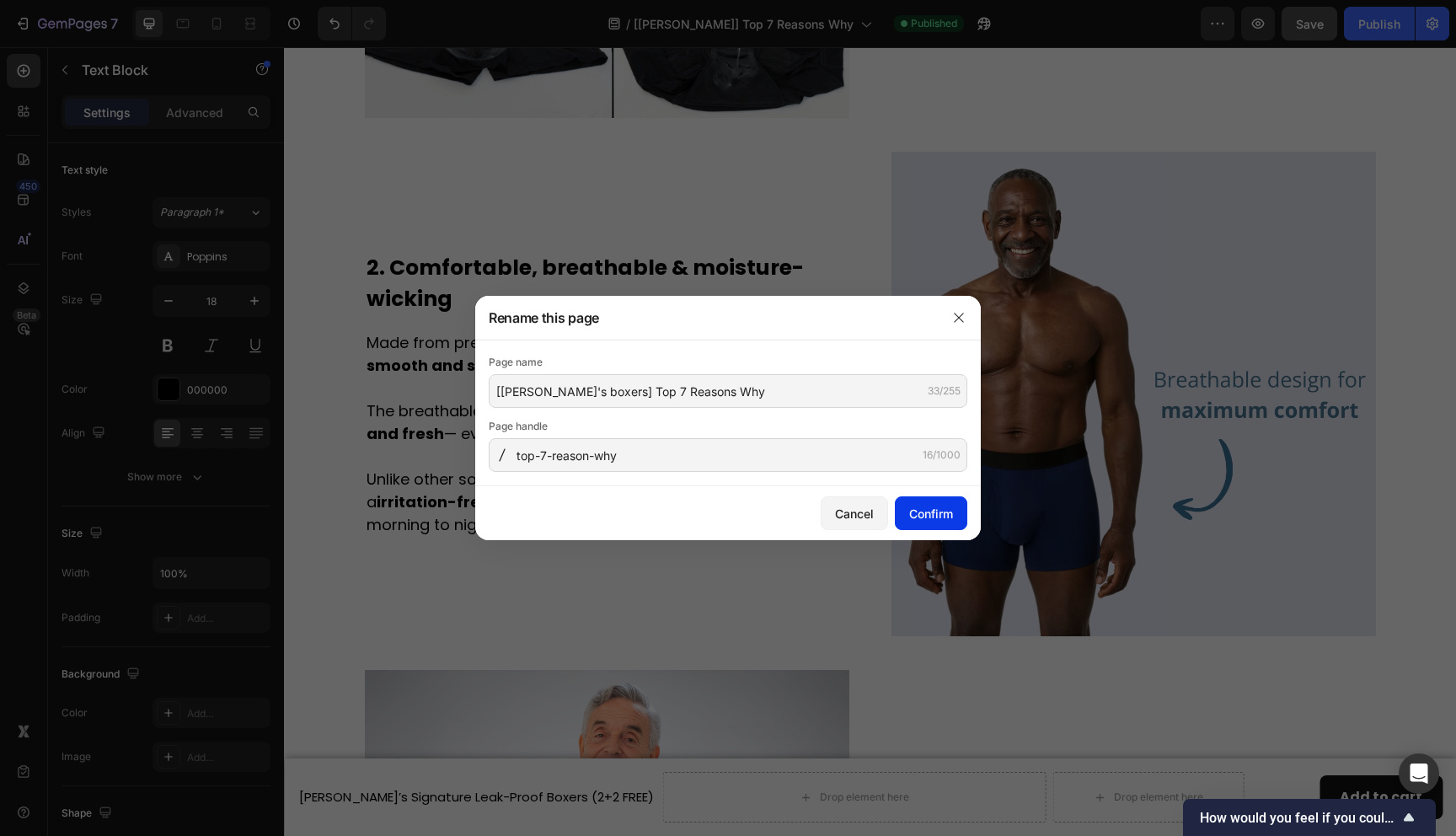
click at [915, 512] on div "Confirm" at bounding box center [931, 514] width 44 height 17
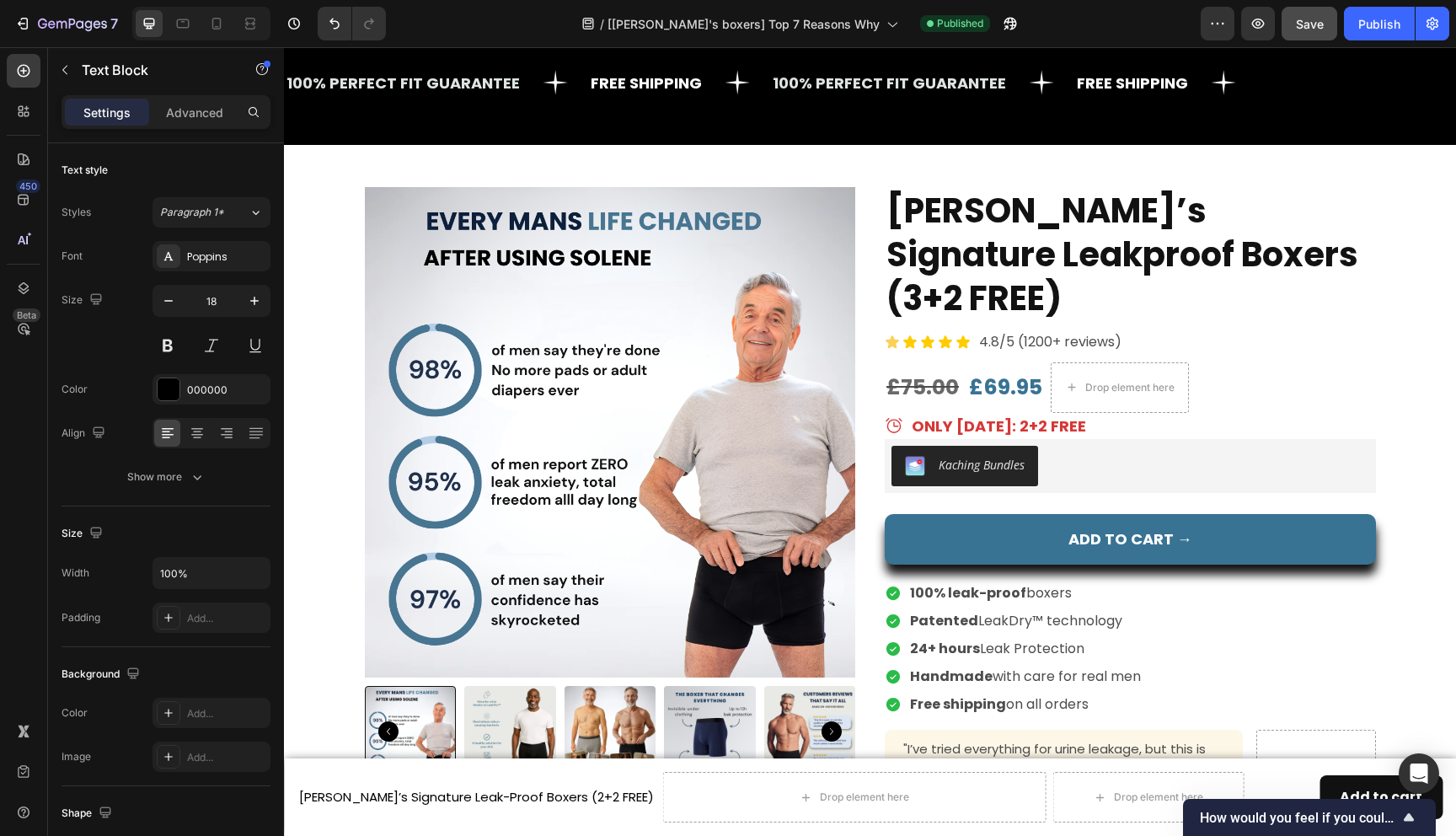
scroll to position [5768, 0]
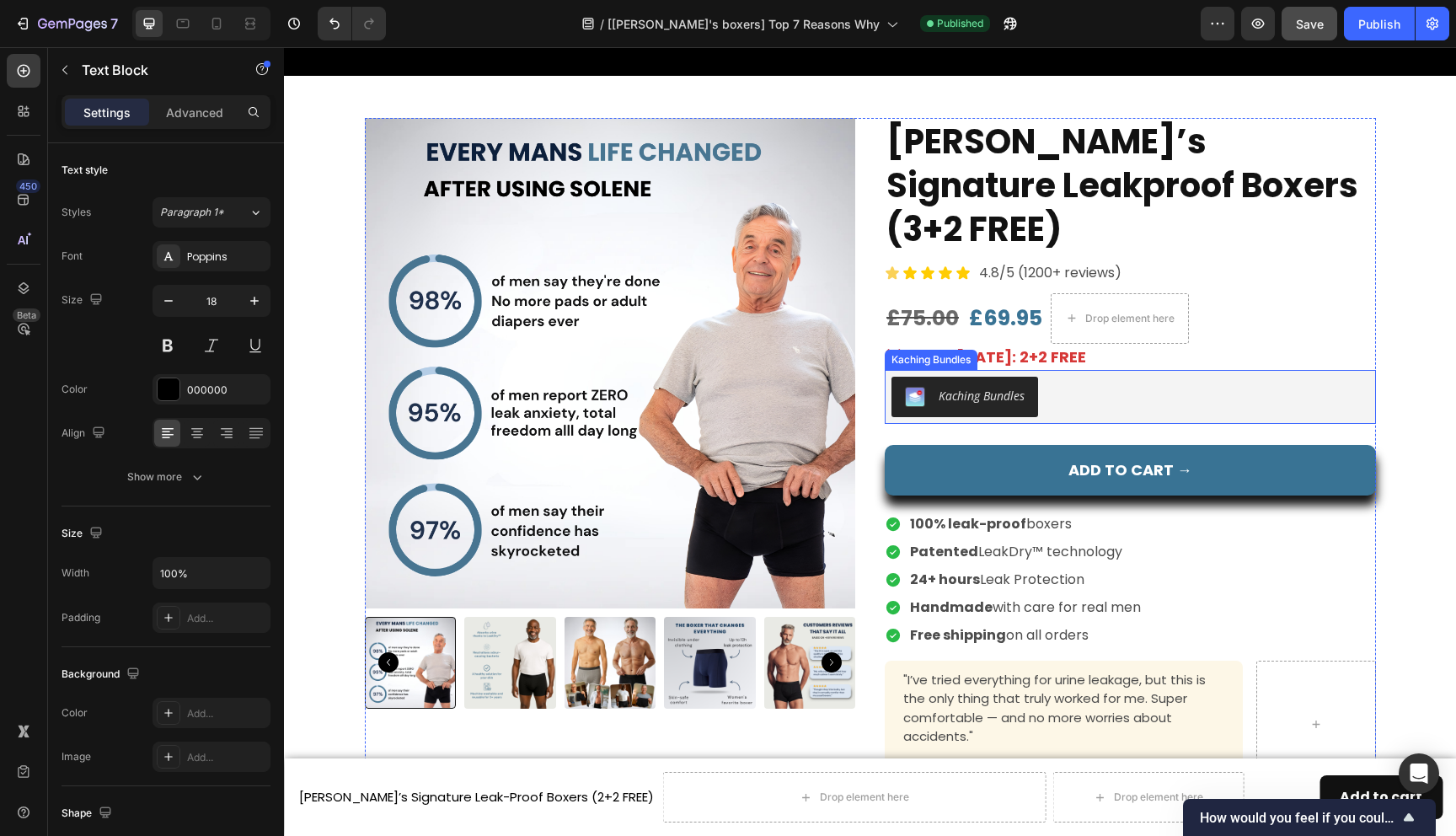
click at [1013, 387] on div "Kaching Bundles" at bounding box center [981, 395] width 86 height 17
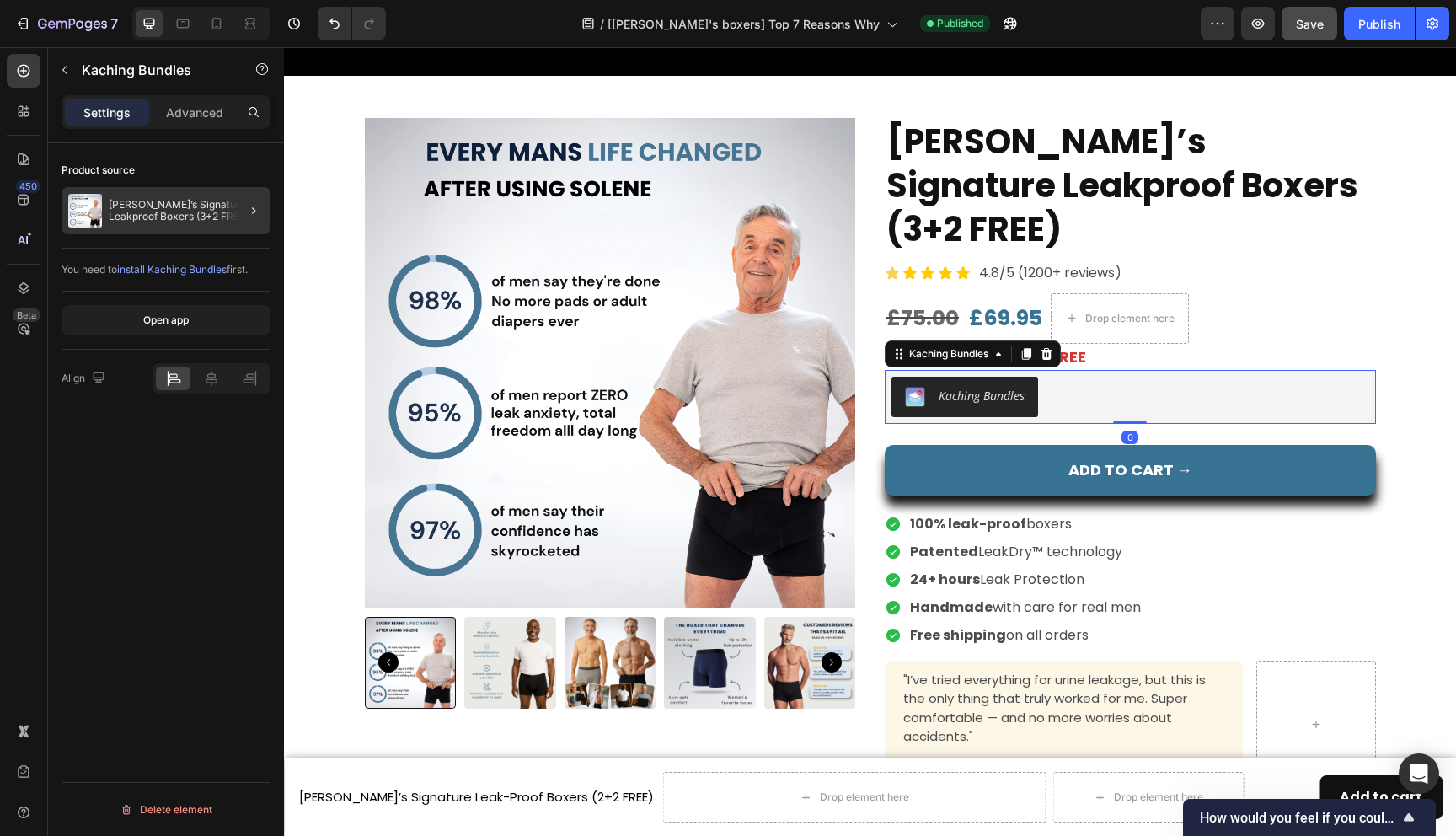
click at [234, 216] on div at bounding box center [247, 210] width 47 height 47
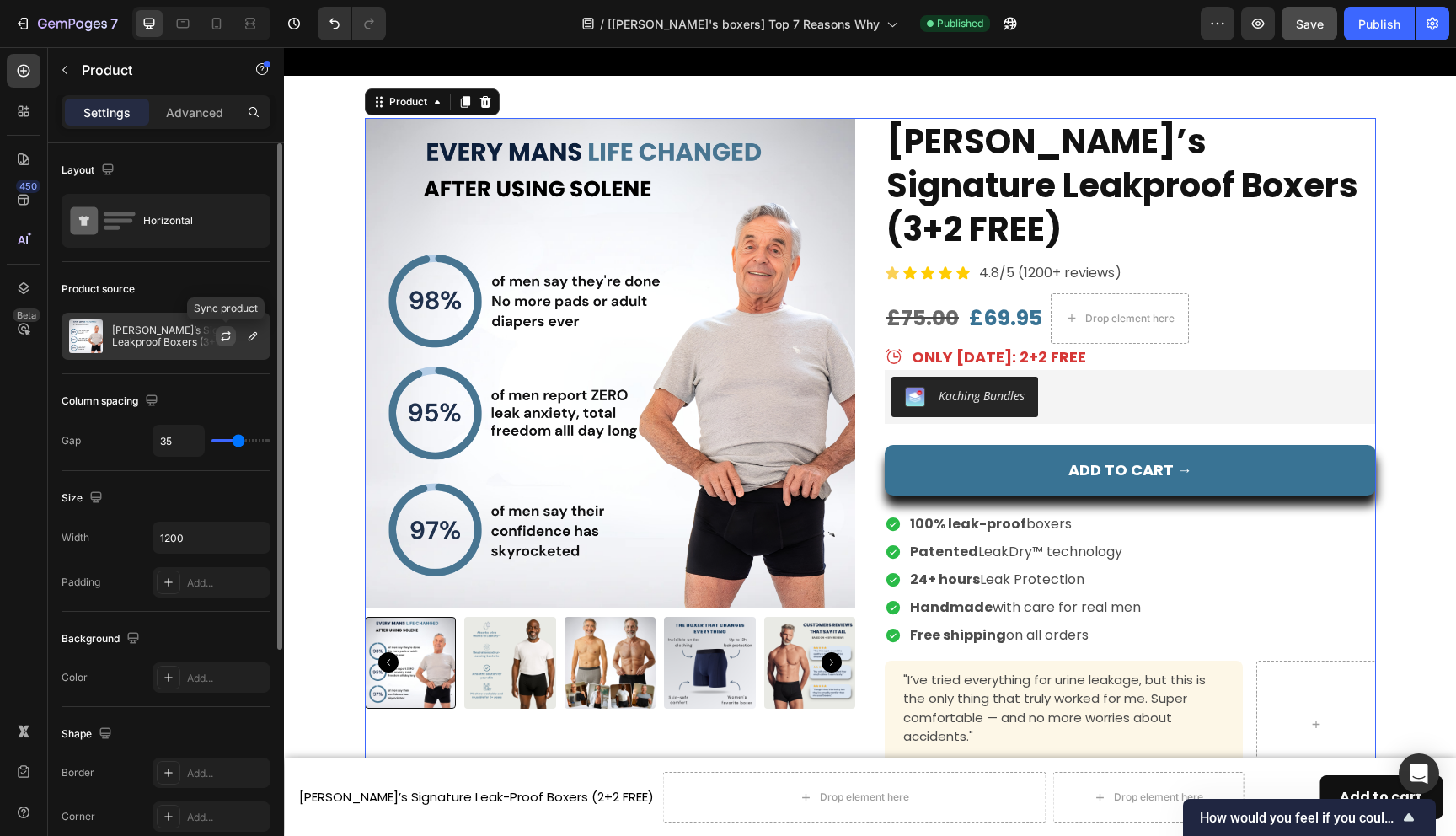
click at [222, 335] on icon "button" at bounding box center [226, 333] width 9 height 5
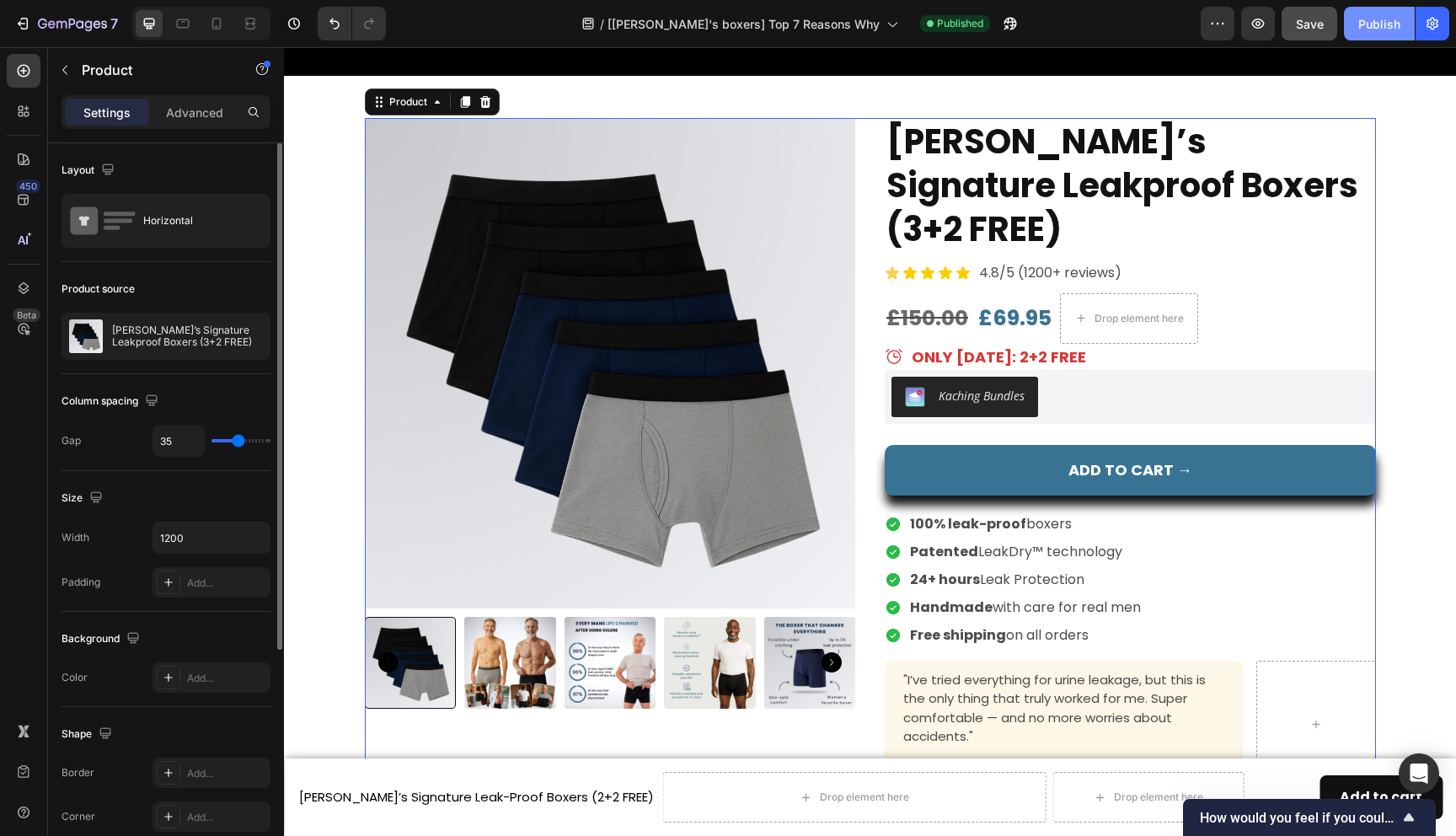
click at [1385, 30] on div "Publish" at bounding box center [1380, 23] width 42 height 17
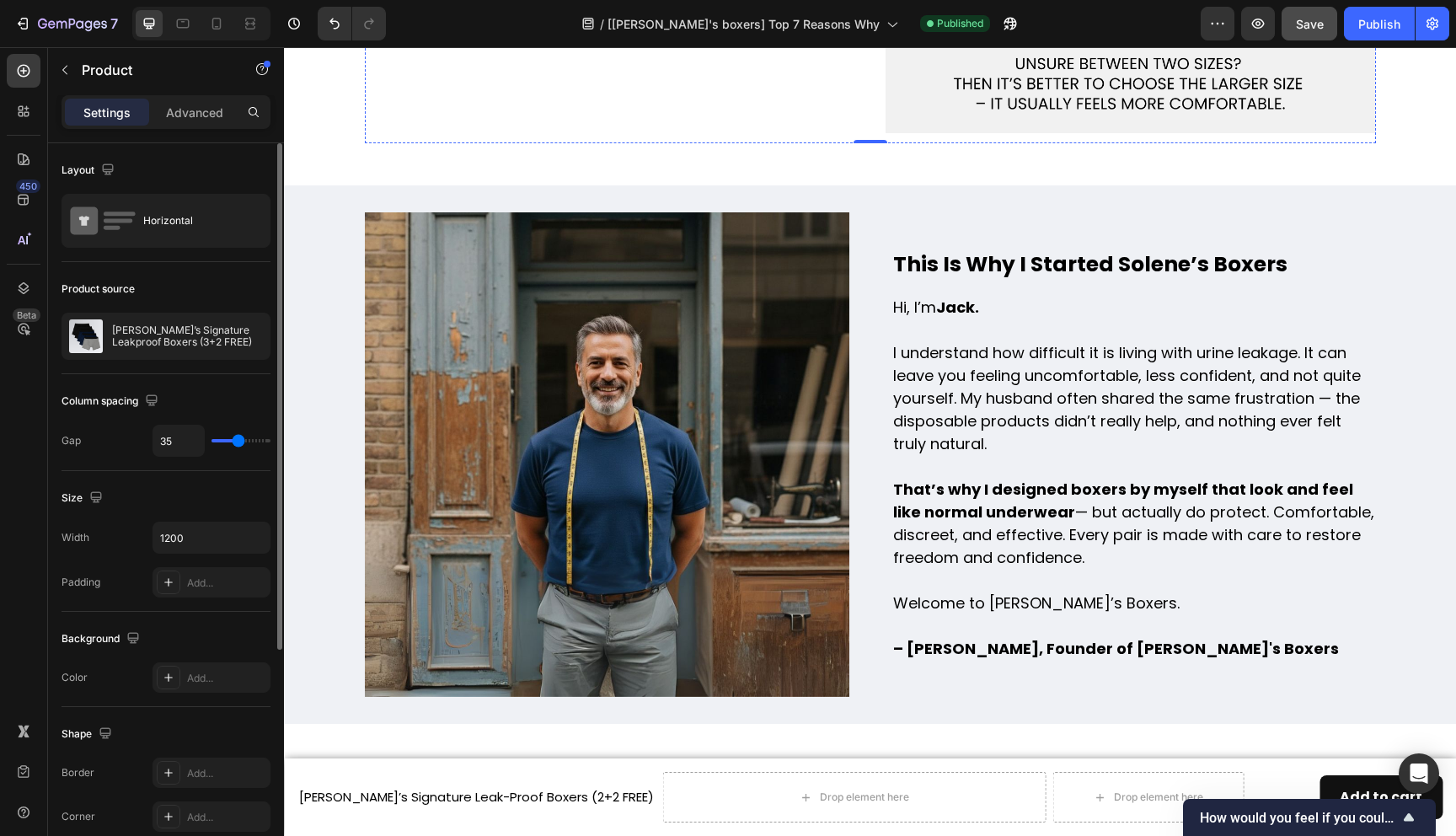
scroll to position [6985, 0]
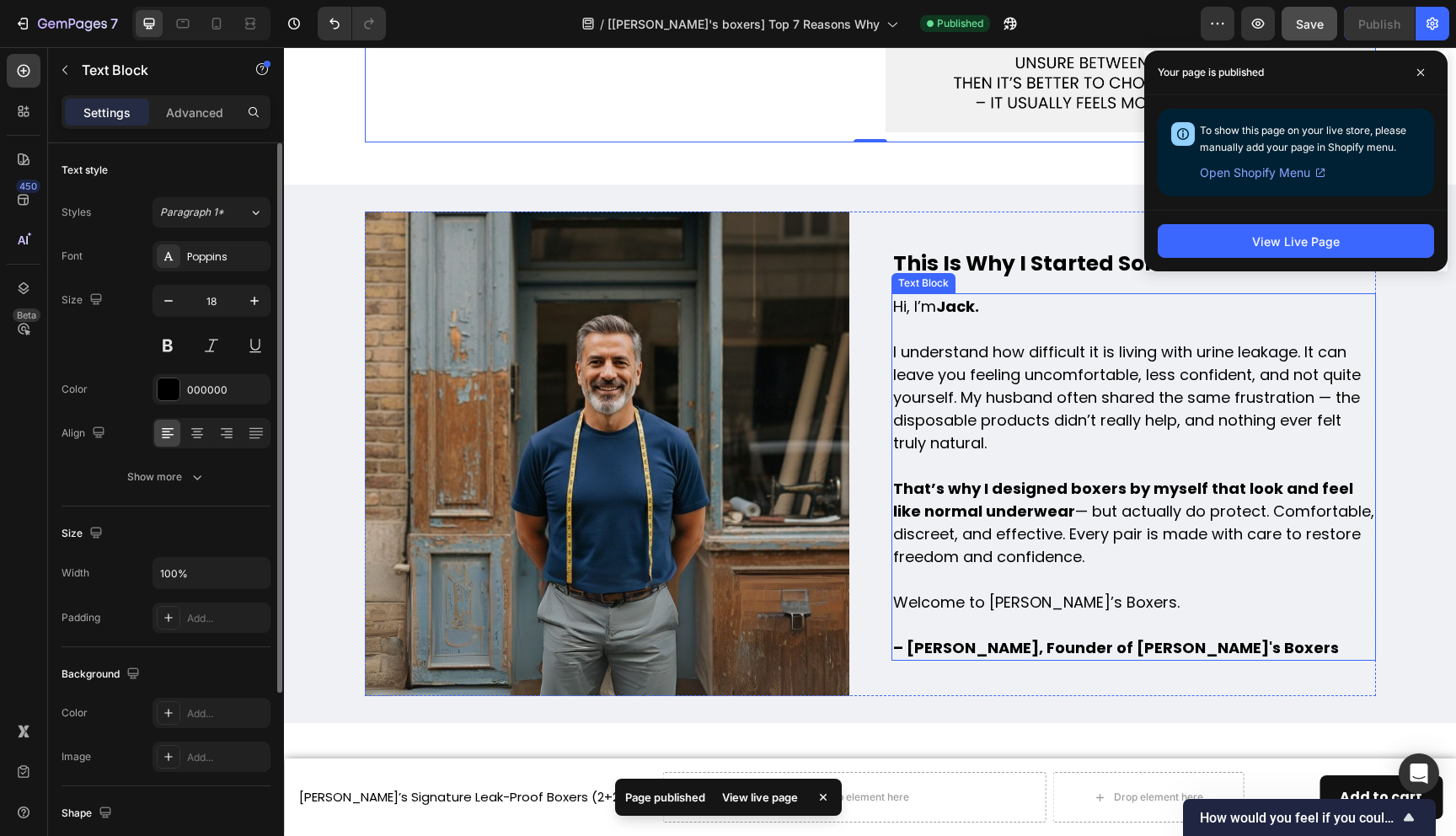
click at [1015, 560] on p "Hi, I’m Jack. I understand how difficult it is living with urine leakage. It ca…" at bounding box center [1134, 478] width 481 height 365
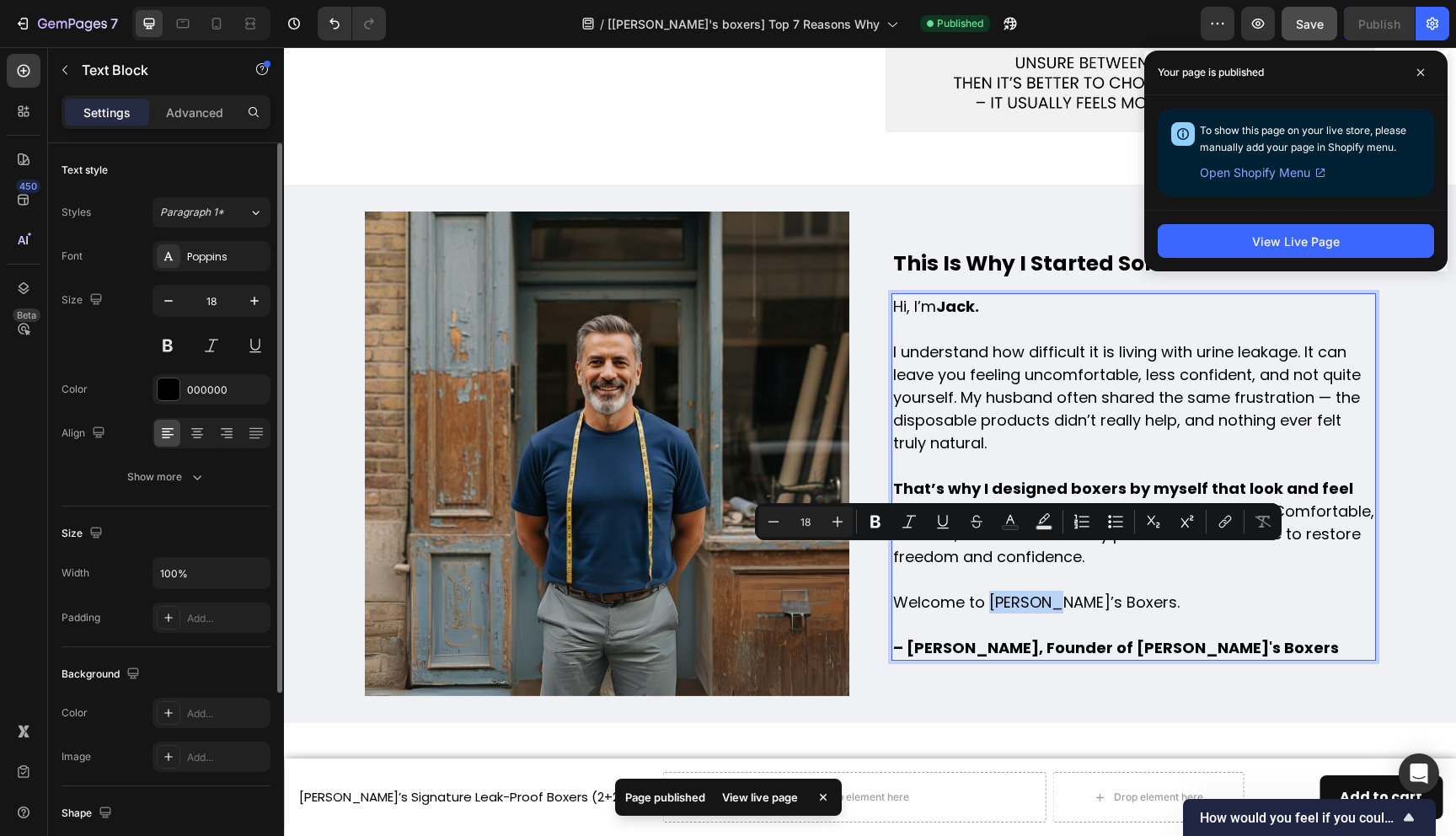
click at [1034, 560] on p "Hi, I’m Jack. I understand how difficult it is living with urine leakage. It ca…" at bounding box center [1134, 478] width 481 height 365
drag, startPoint x: 1039, startPoint y: 564, endPoint x: 991, endPoint y: 563, distance: 48.0
click at [991, 563] on p "Hi, I’m Jack. I understand how difficult it is living with urine leakage. It ca…" at bounding box center [1134, 478] width 481 height 365
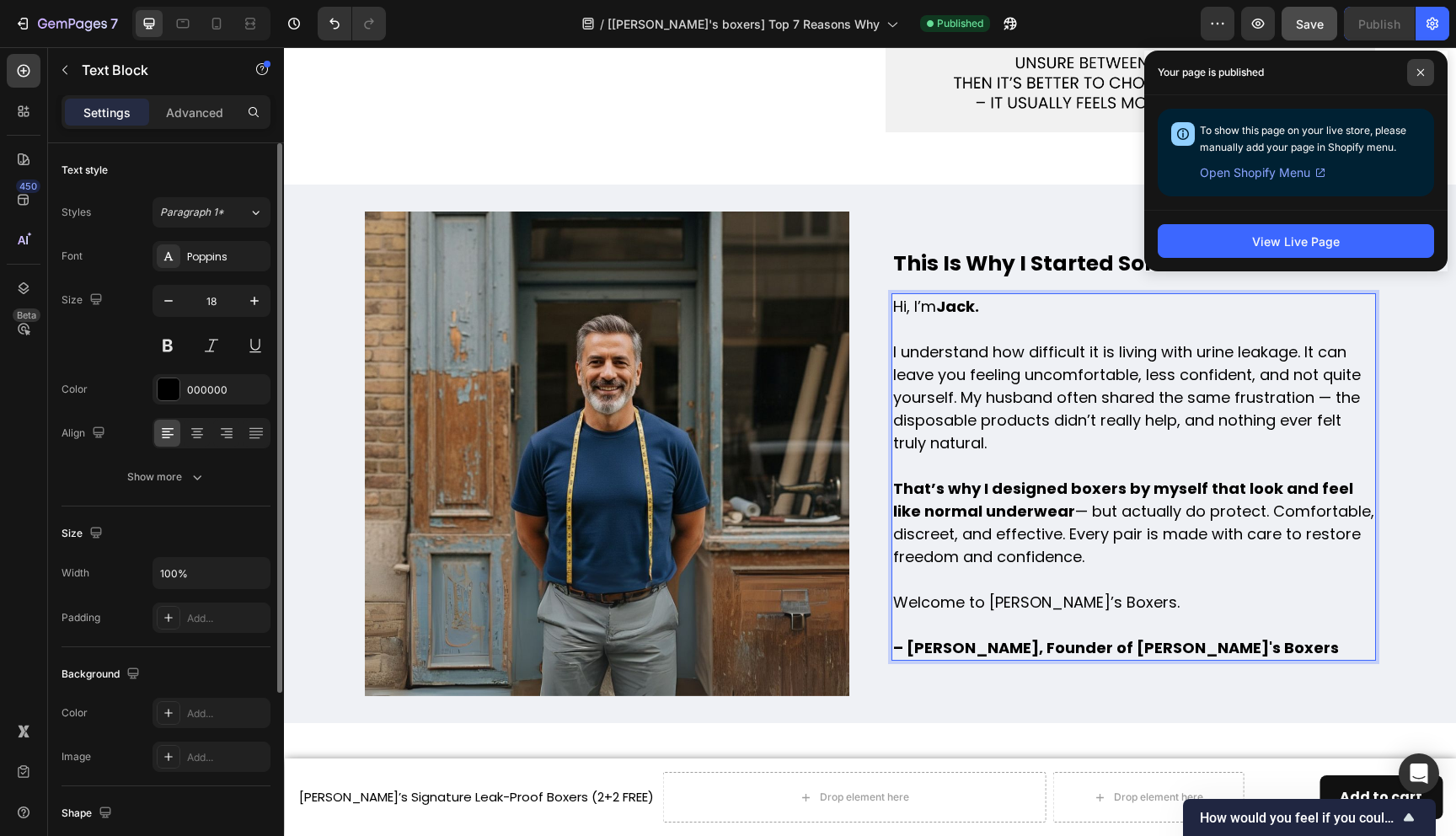
click at [1425, 76] on span at bounding box center [1420, 72] width 27 height 27
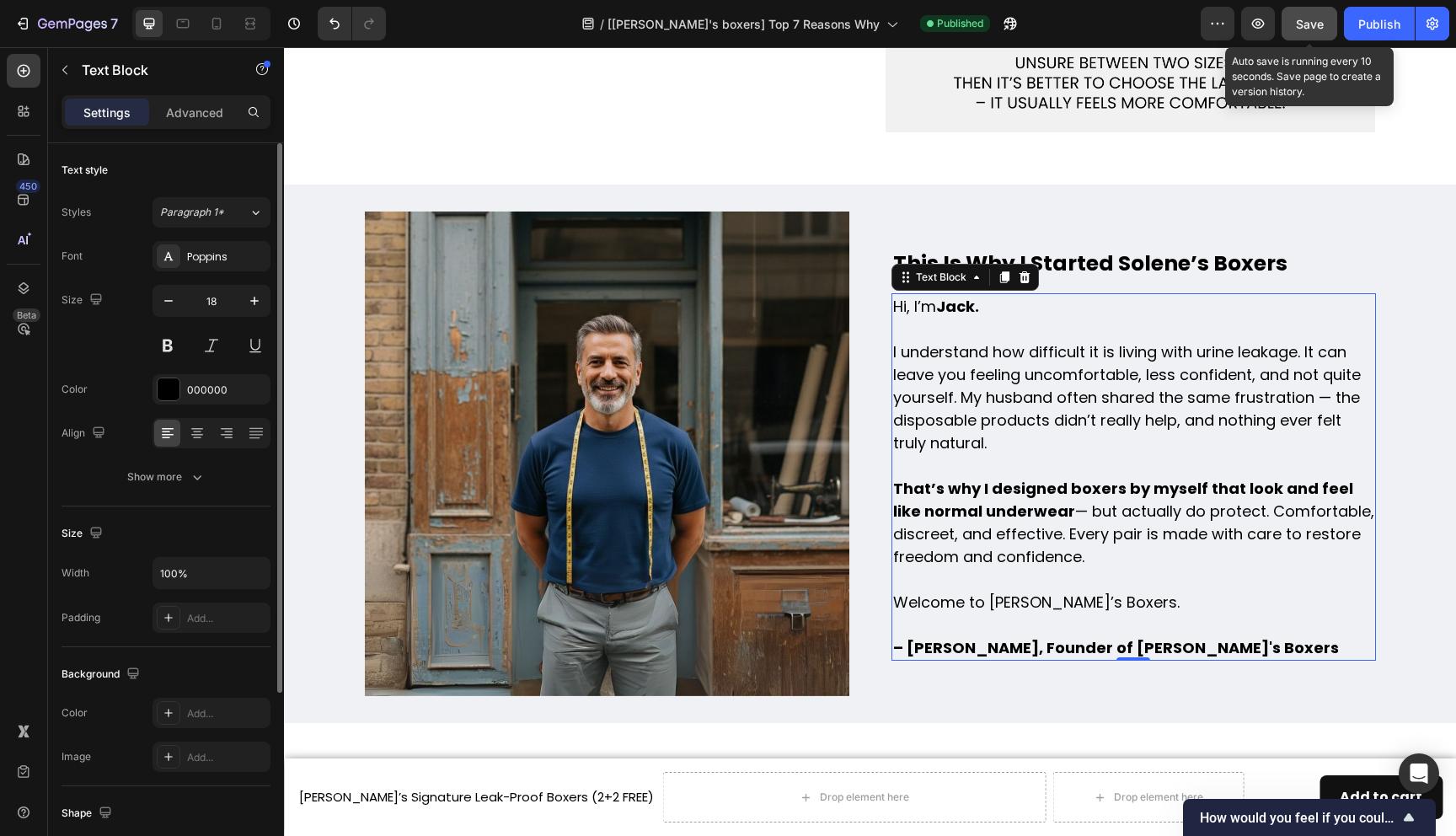
drag, startPoint x: 1316, startPoint y: 10, endPoint x: 1028, endPoint y: 15, distance: 288.0
click at [1316, 10] on button "Save" at bounding box center [1310, 23] width 55 height 34
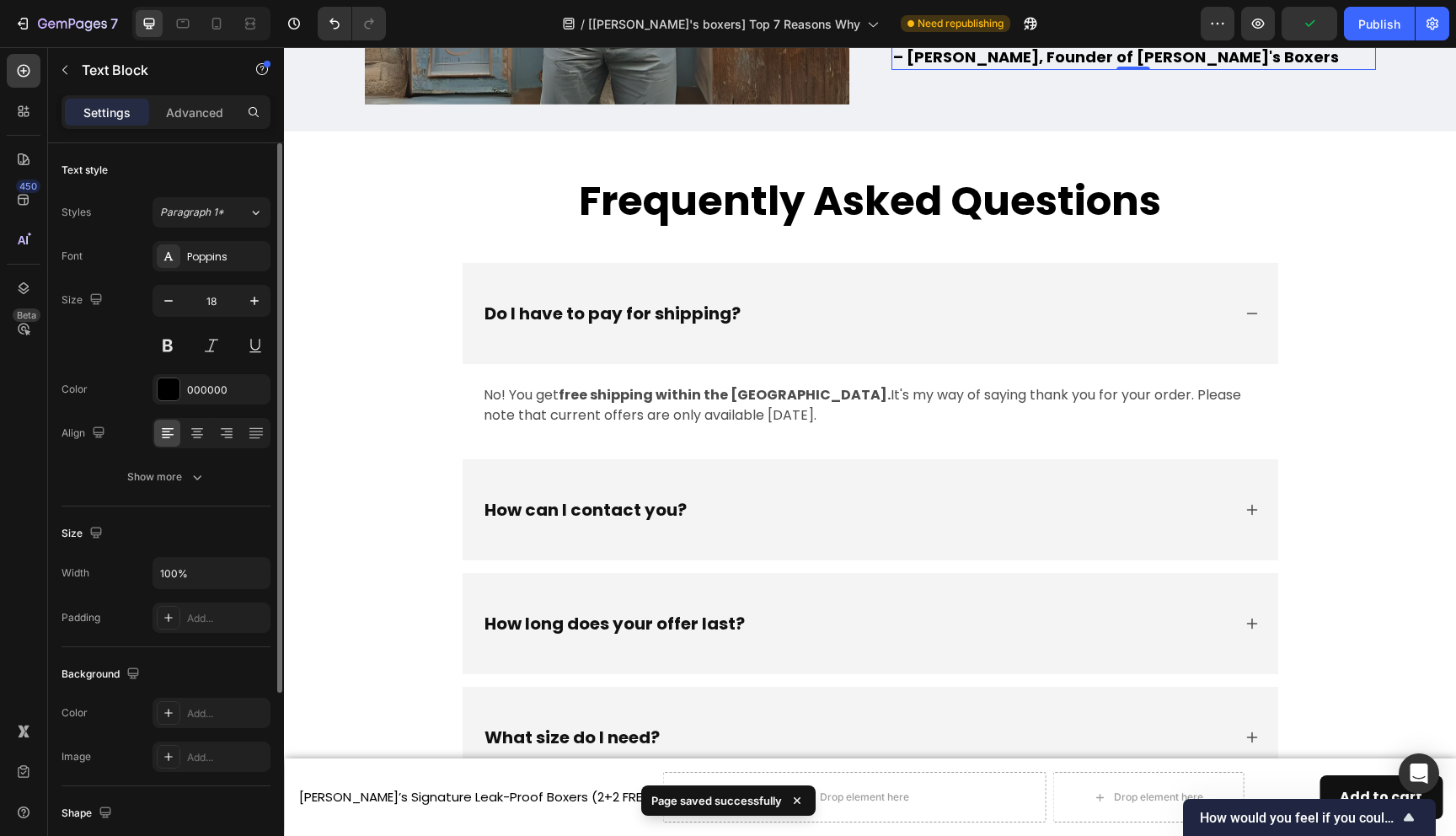
scroll to position [7537, 0]
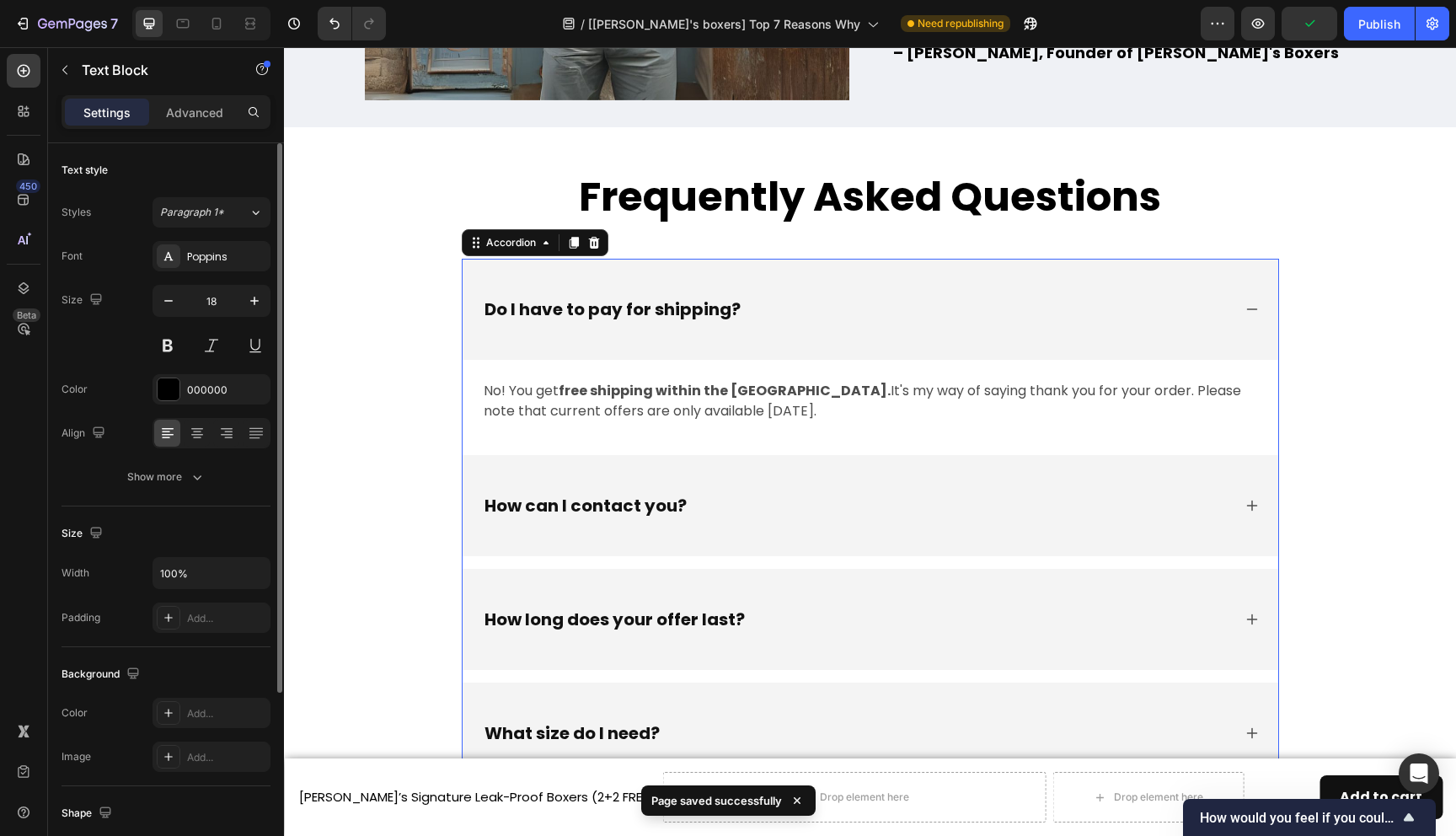
click at [1055, 493] on div "How can I contact you?" at bounding box center [871, 505] width 815 height 101
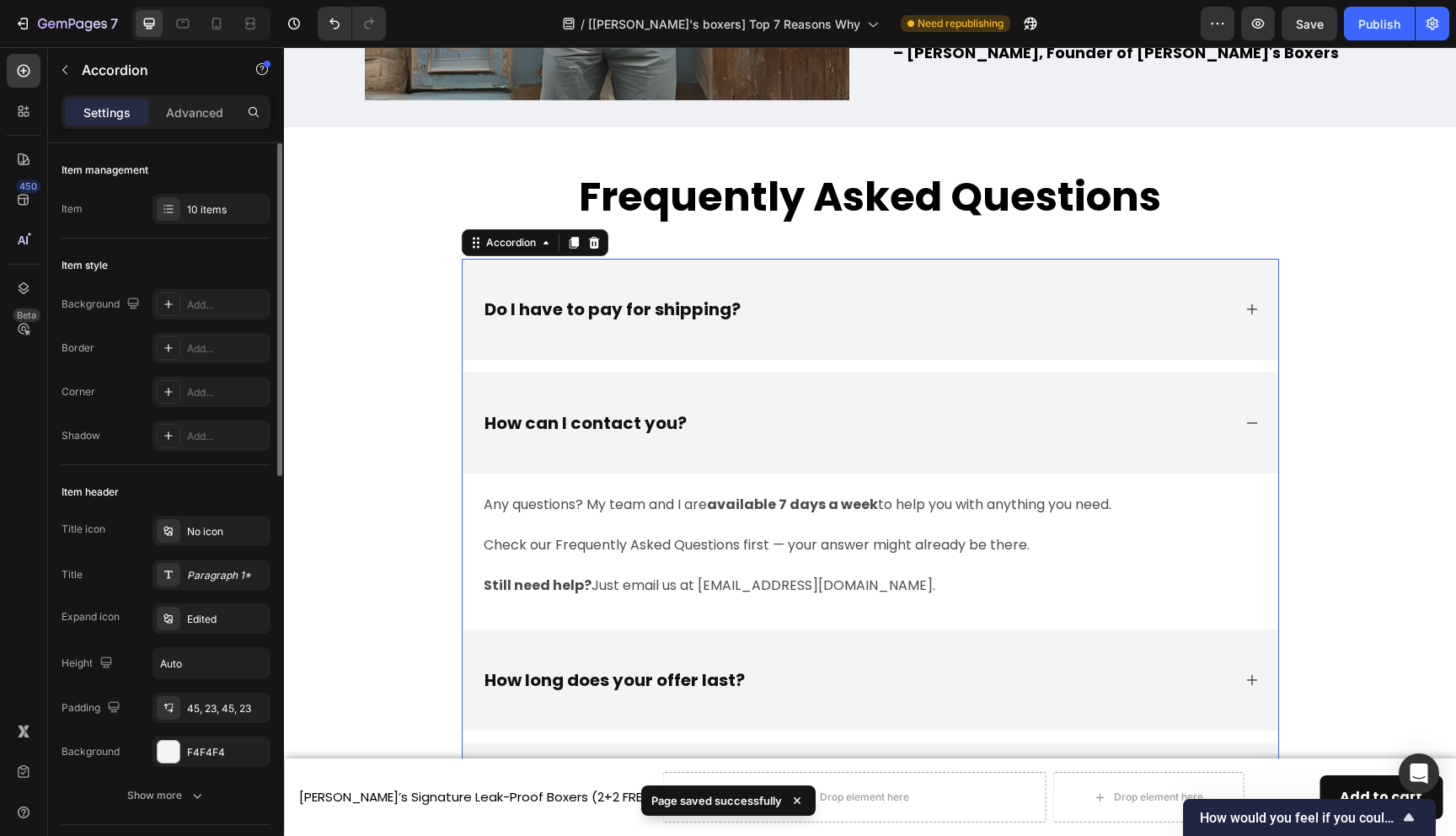
click at [1000, 667] on div "How long does your offer last?" at bounding box center [871, 680] width 815 height 101
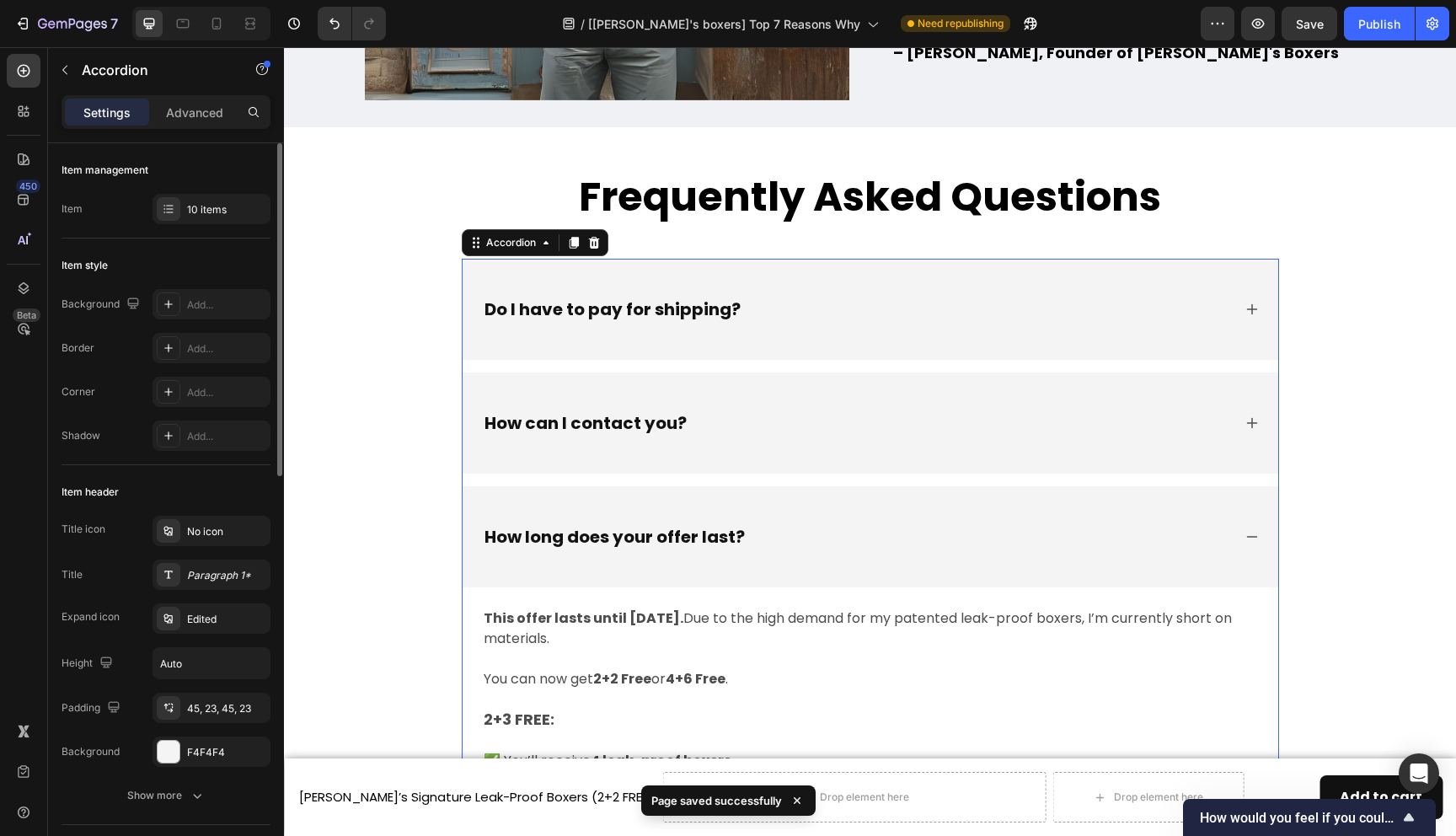
click at [970, 432] on div "How can I contact you?" at bounding box center [857, 423] width 750 height 25
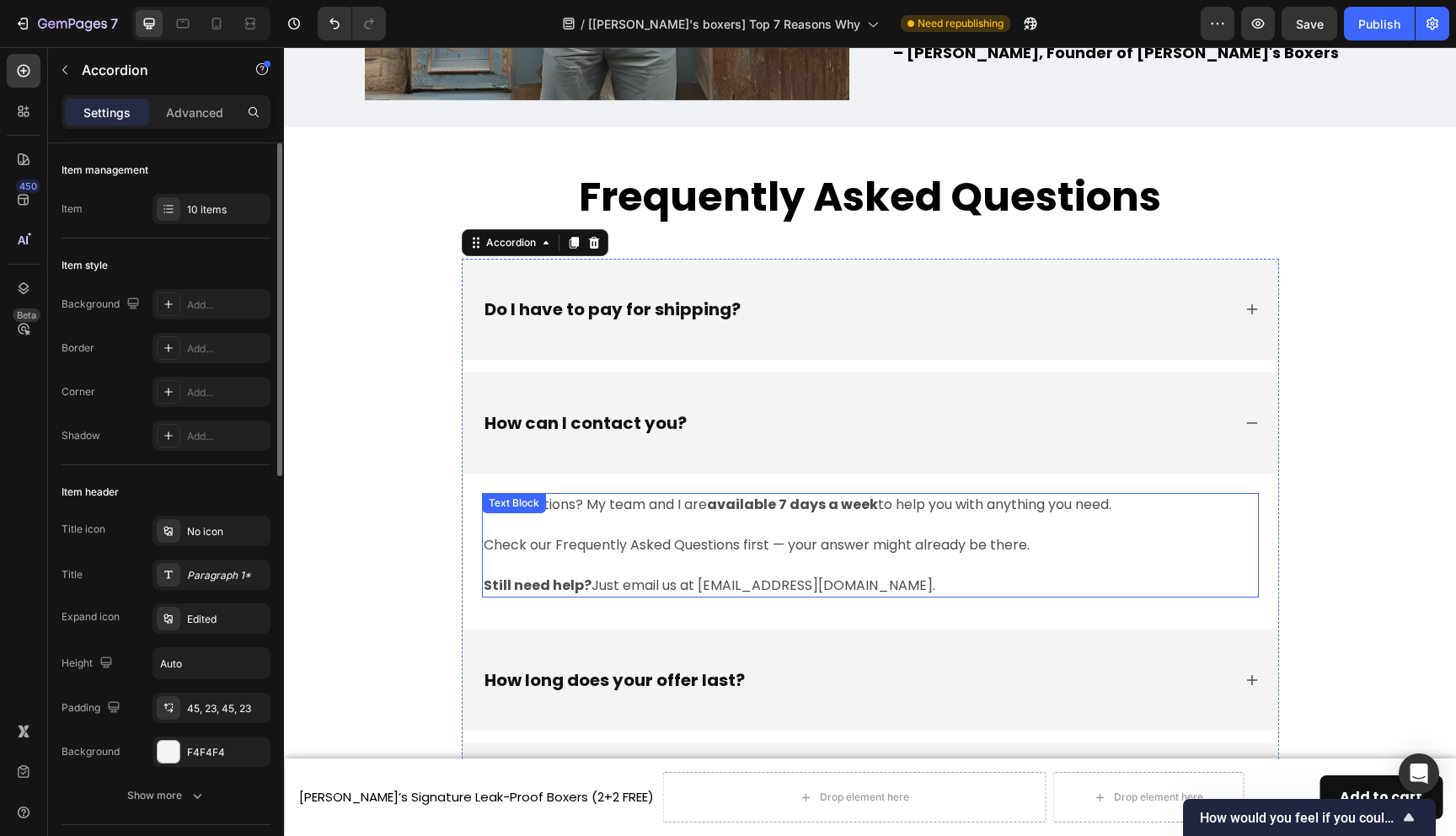
click at [771, 587] on p "Check our Frequently Asked Questions first — your answer might already be there…" at bounding box center [871, 565] width 774 height 61
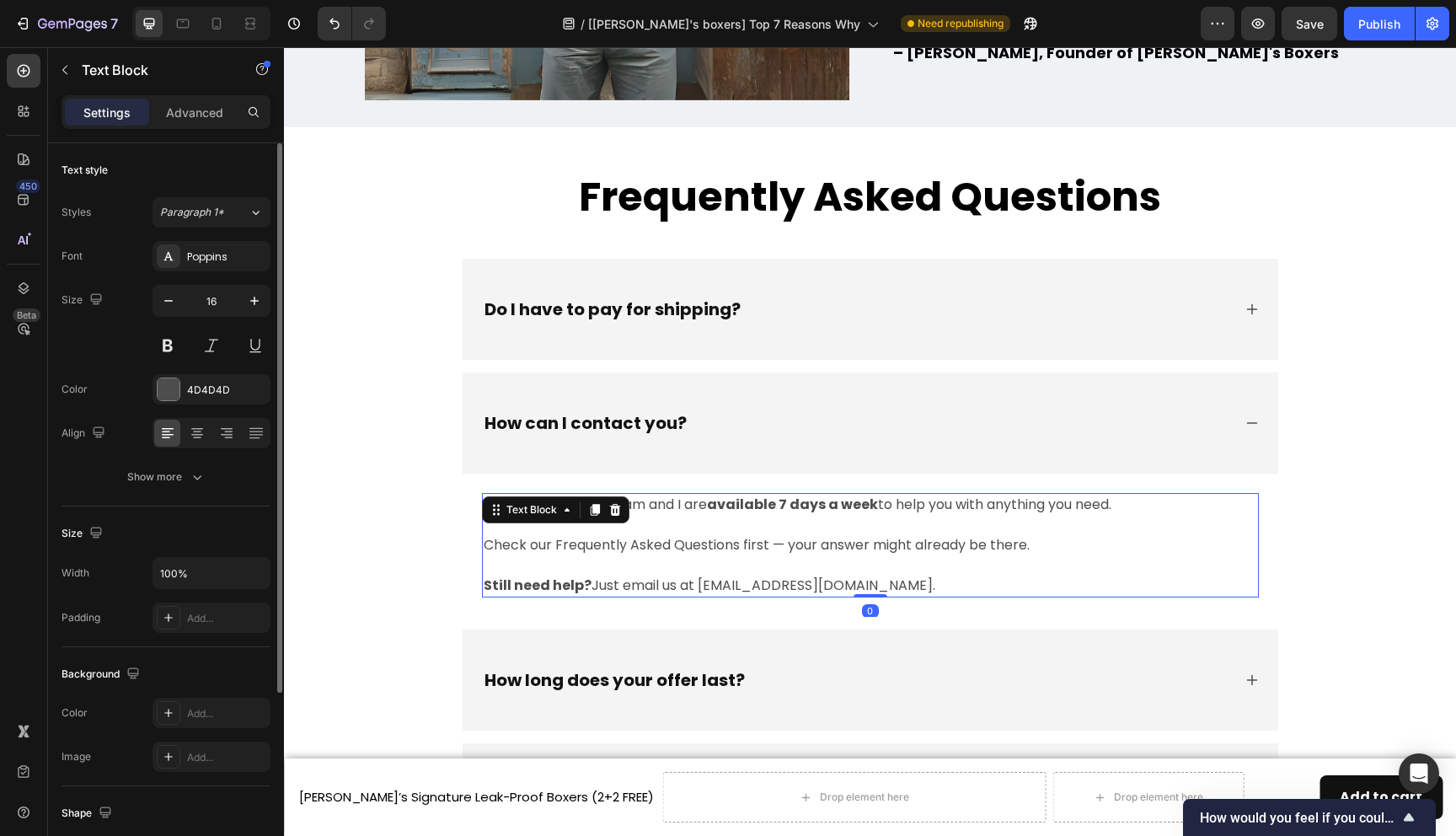
click at [770, 587] on p "Check our Frequently Asked Questions first — your answer might already be there…" at bounding box center [871, 565] width 774 height 61
click at [879, 586] on p "Check our Frequently Asked Questions first — your answer might already be there…" at bounding box center [871, 565] width 774 height 61
click at [851, 586] on p "Check our Frequently Asked Questions first — your answer might already be there…" at bounding box center [871, 565] width 774 height 61
click at [913, 586] on p "Check our Frequently Asked Questions first — your answer might already be there…" at bounding box center [871, 565] width 774 height 61
drag, startPoint x: 701, startPoint y: 590, endPoint x: 885, endPoint y: 590, distance: 184.0
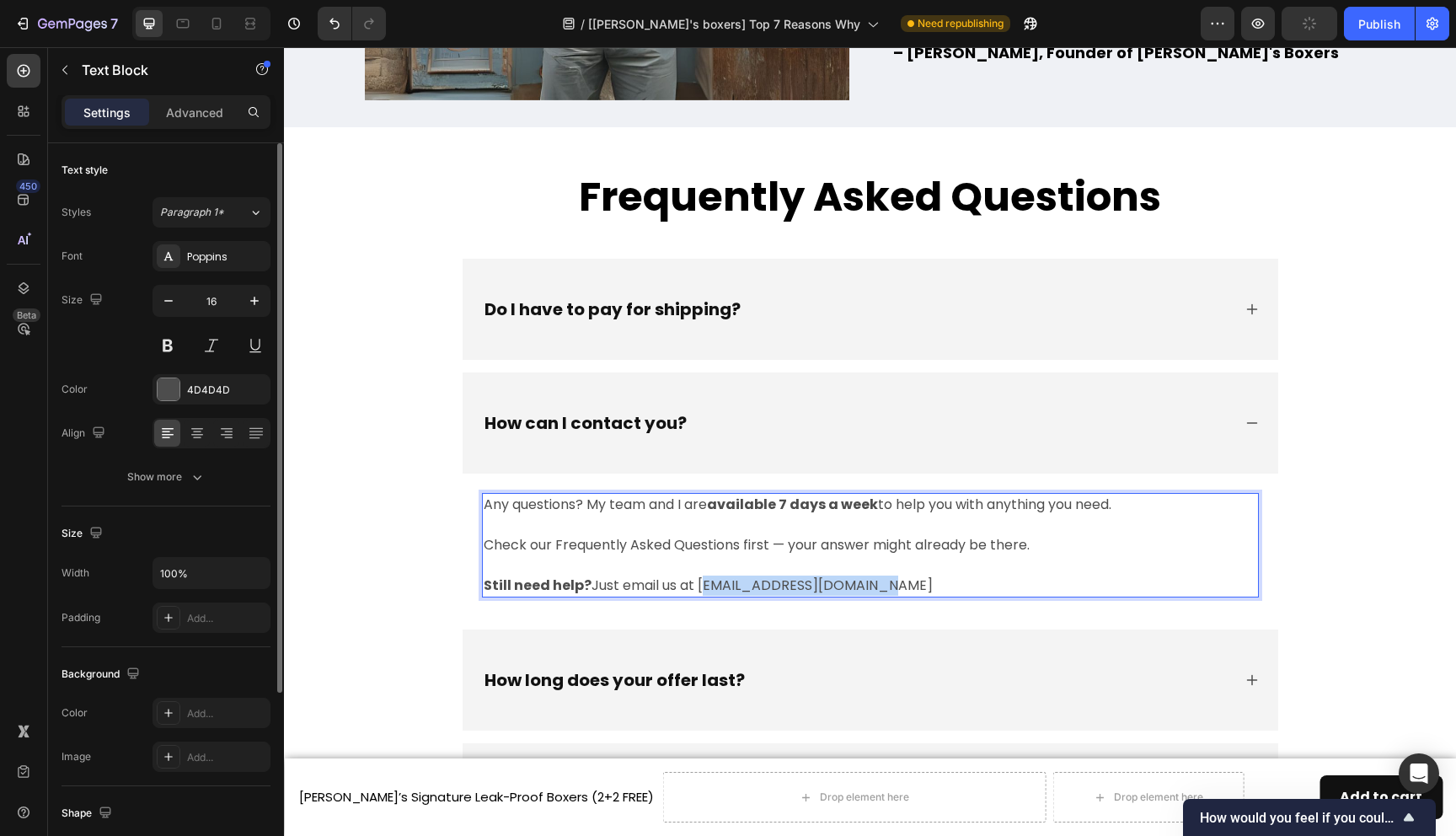
click at [885, 590] on p "Check our Frequently Asked Questions first — your answer might already be there…" at bounding box center [871, 565] width 774 height 61
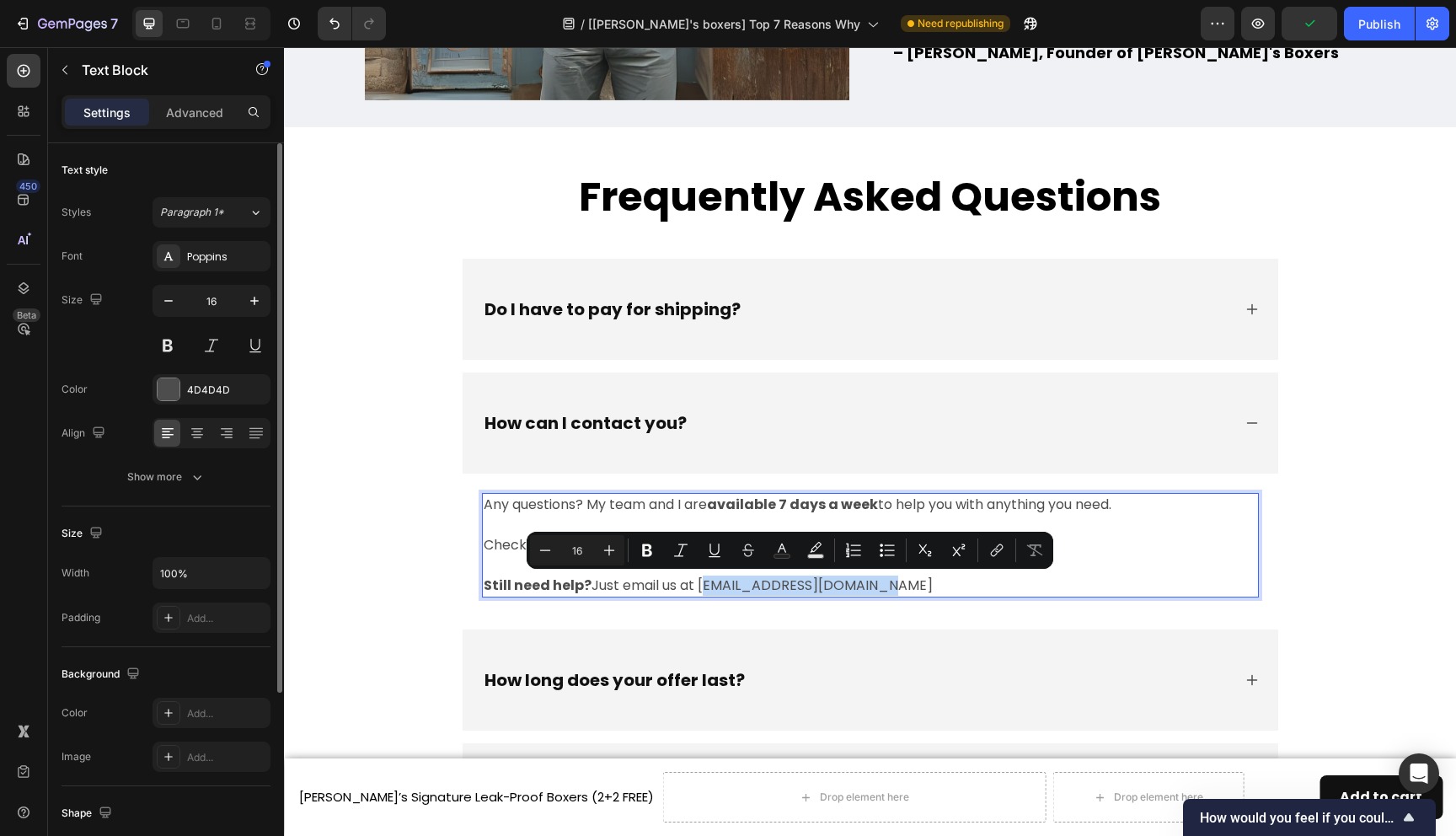
copy p "[EMAIL_ADDRESS][DOMAIN_NAME]"
click at [844, 663] on div "How long does your offer last?" at bounding box center [871, 680] width 815 height 101
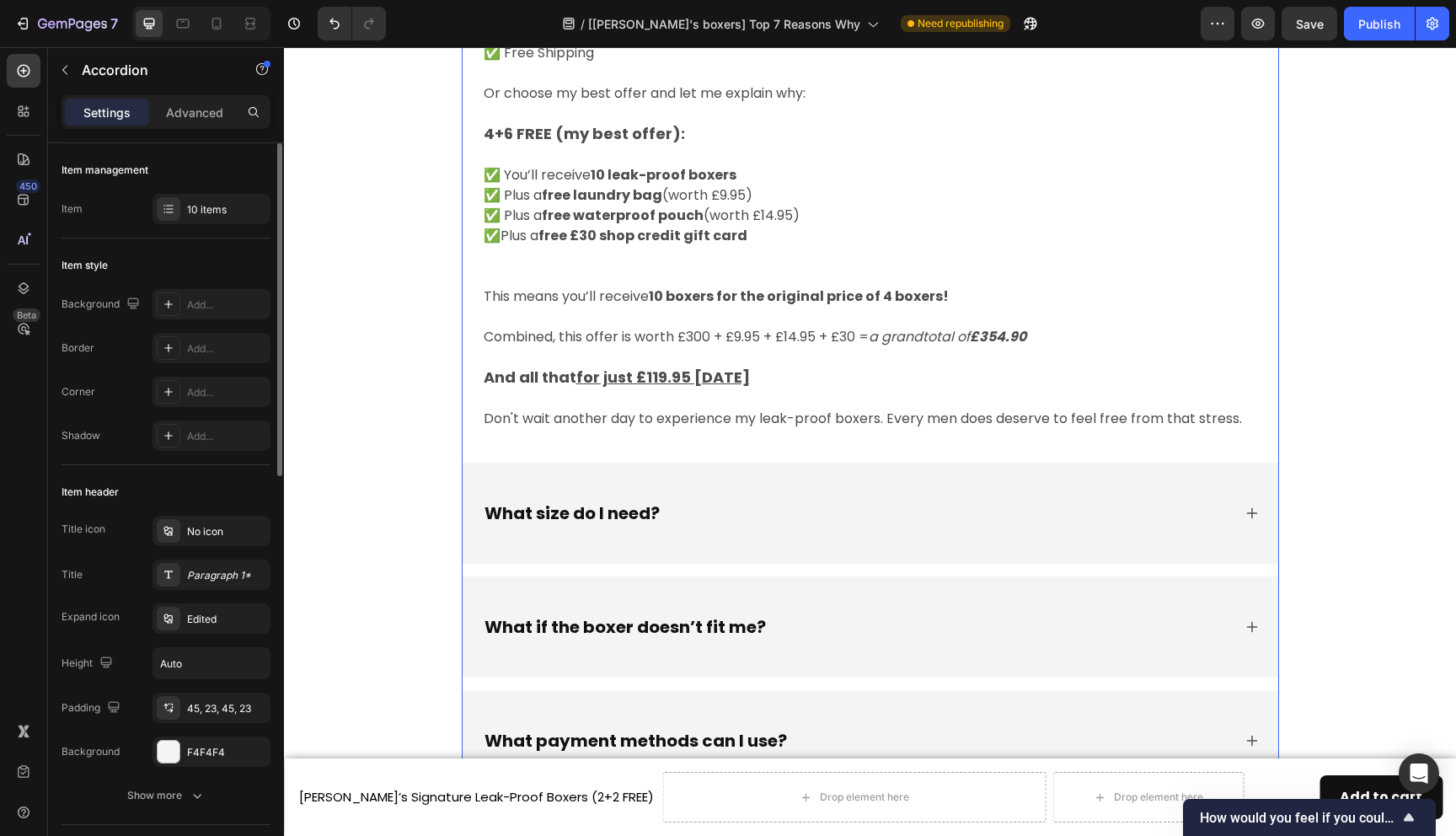
click at [847, 537] on div "What size do I need?" at bounding box center [871, 514] width 815 height 101
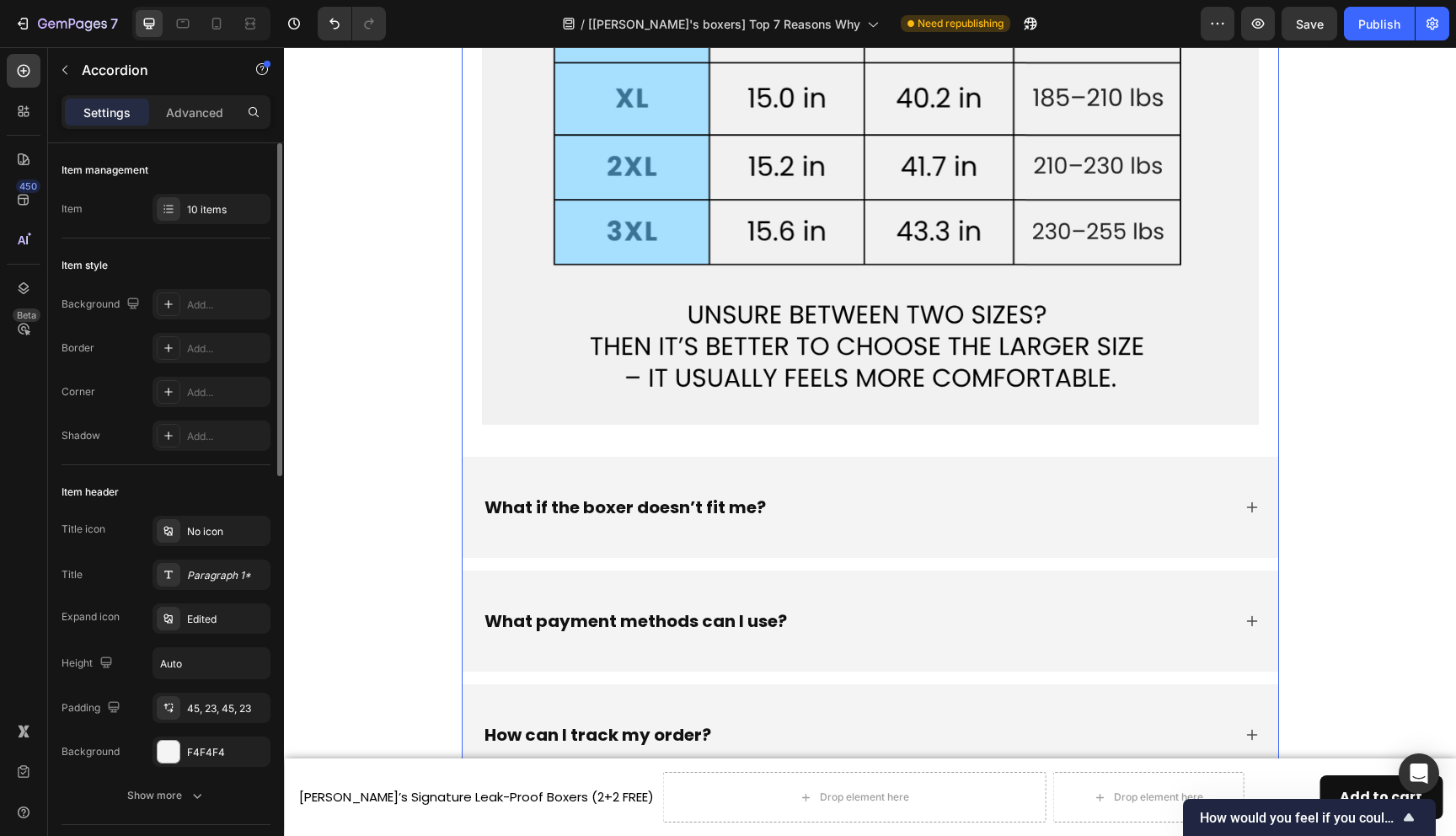
click at [815, 499] on div "What if the boxer doesn’t fit me?" at bounding box center [857, 507] width 750 height 25
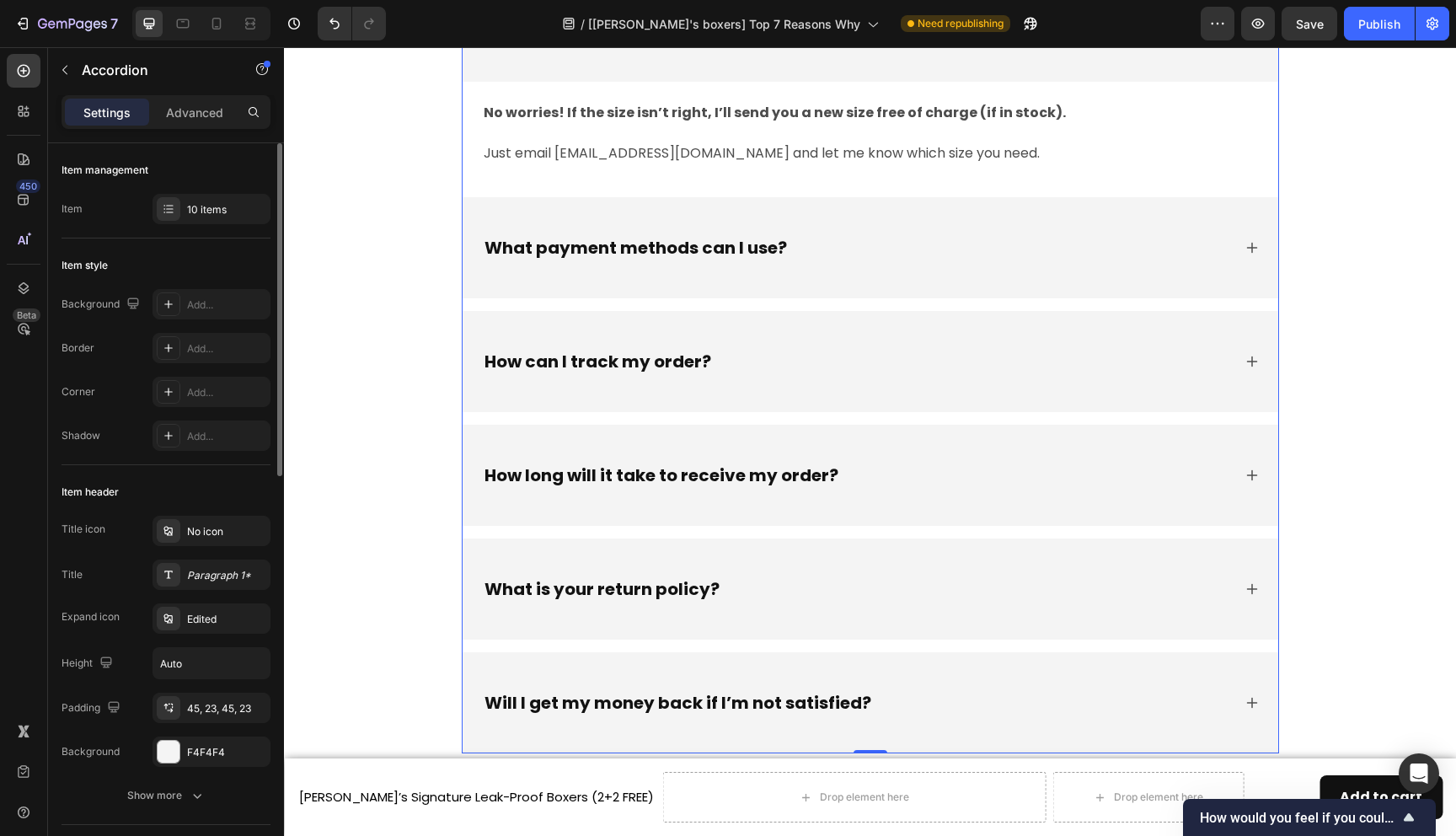
scroll to position [8203, 0]
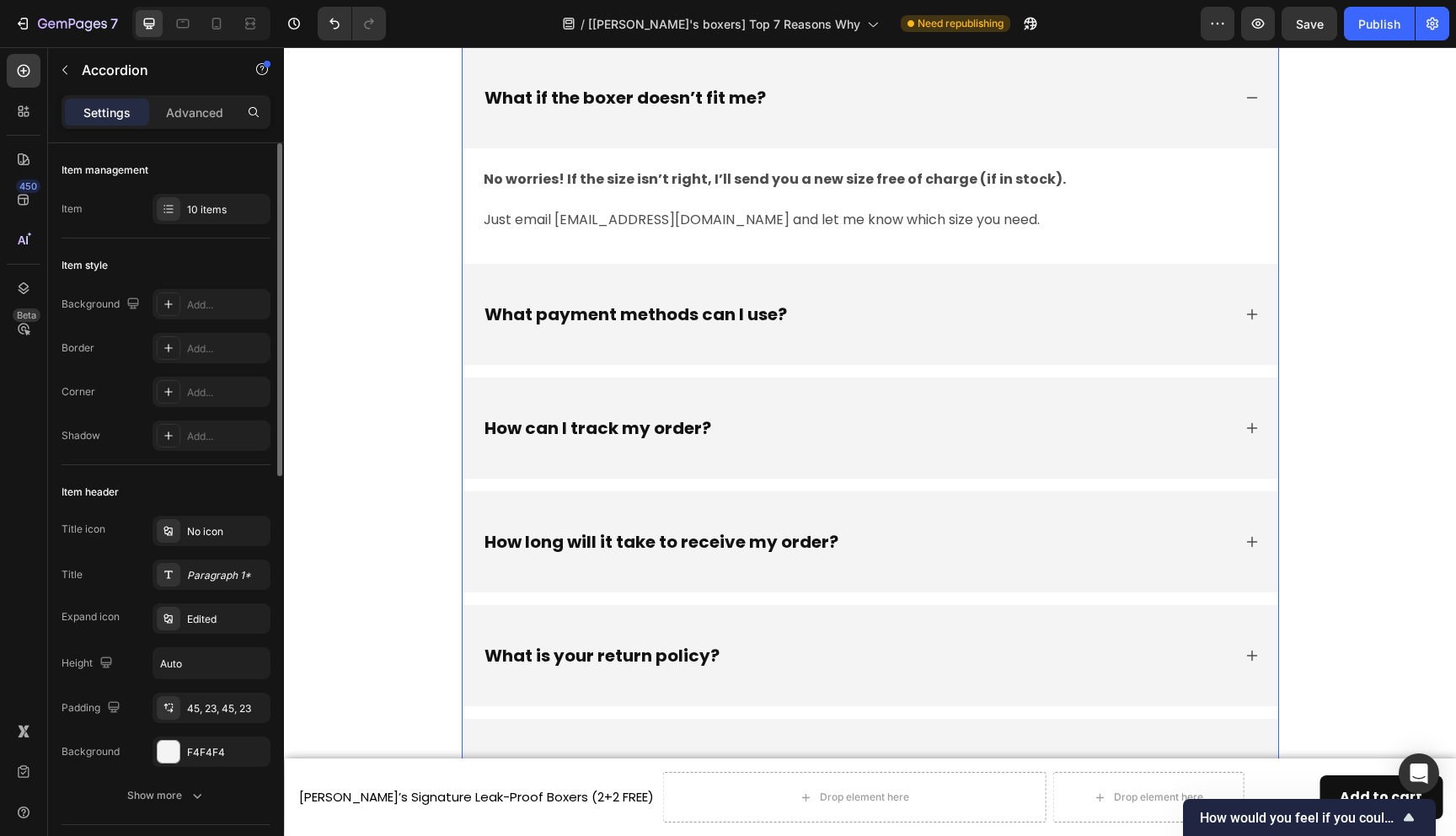
click at [861, 280] on div "What payment methods can I use?" at bounding box center [871, 315] width 815 height 101
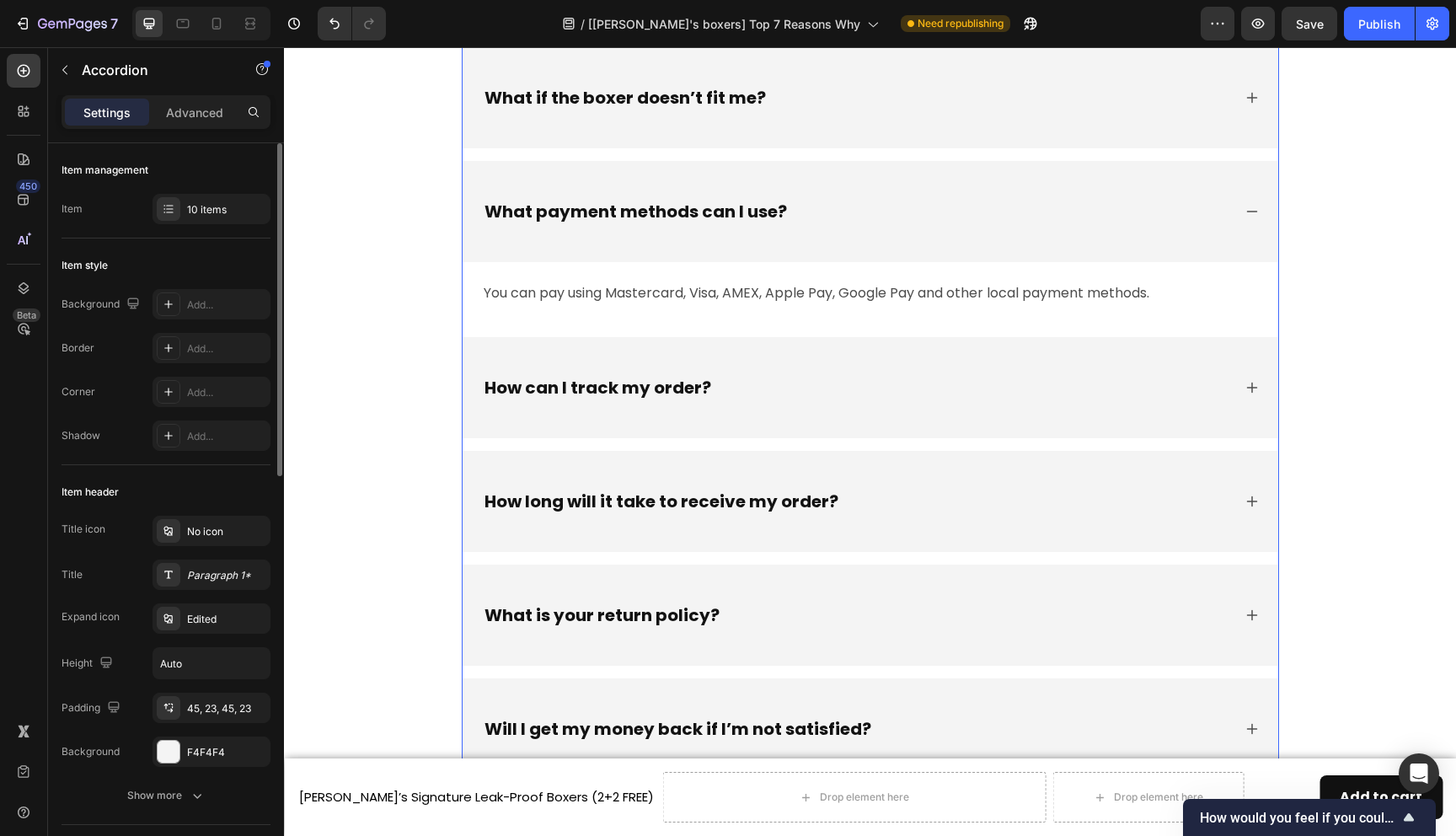
click at [809, 129] on div "What if the boxer doesn’t fit me?" at bounding box center [871, 98] width 815 height 101
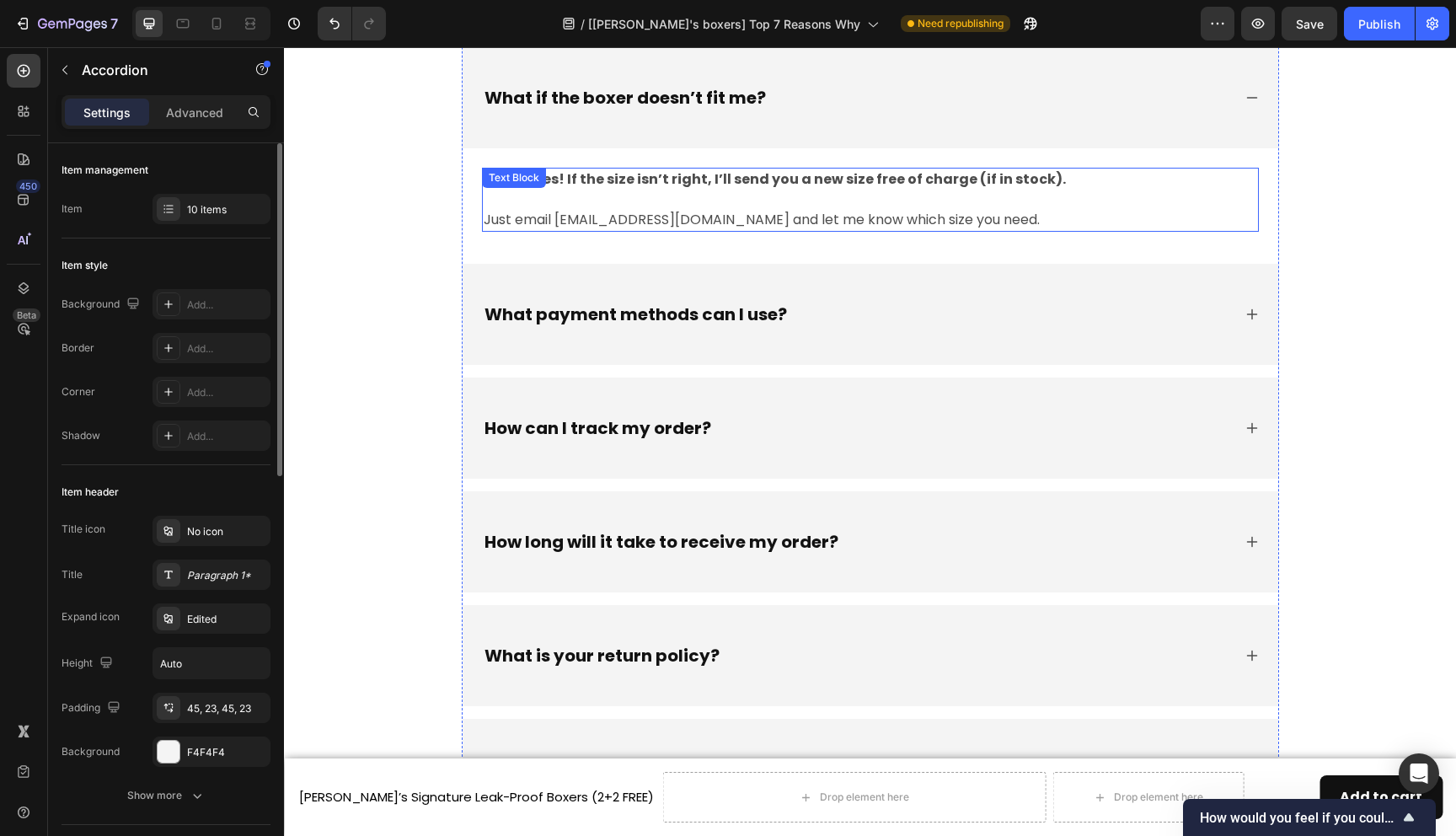
click at [615, 227] on p "Just email support@trysolene.co and let me know which size you need." at bounding box center [871, 220] width 774 height 20
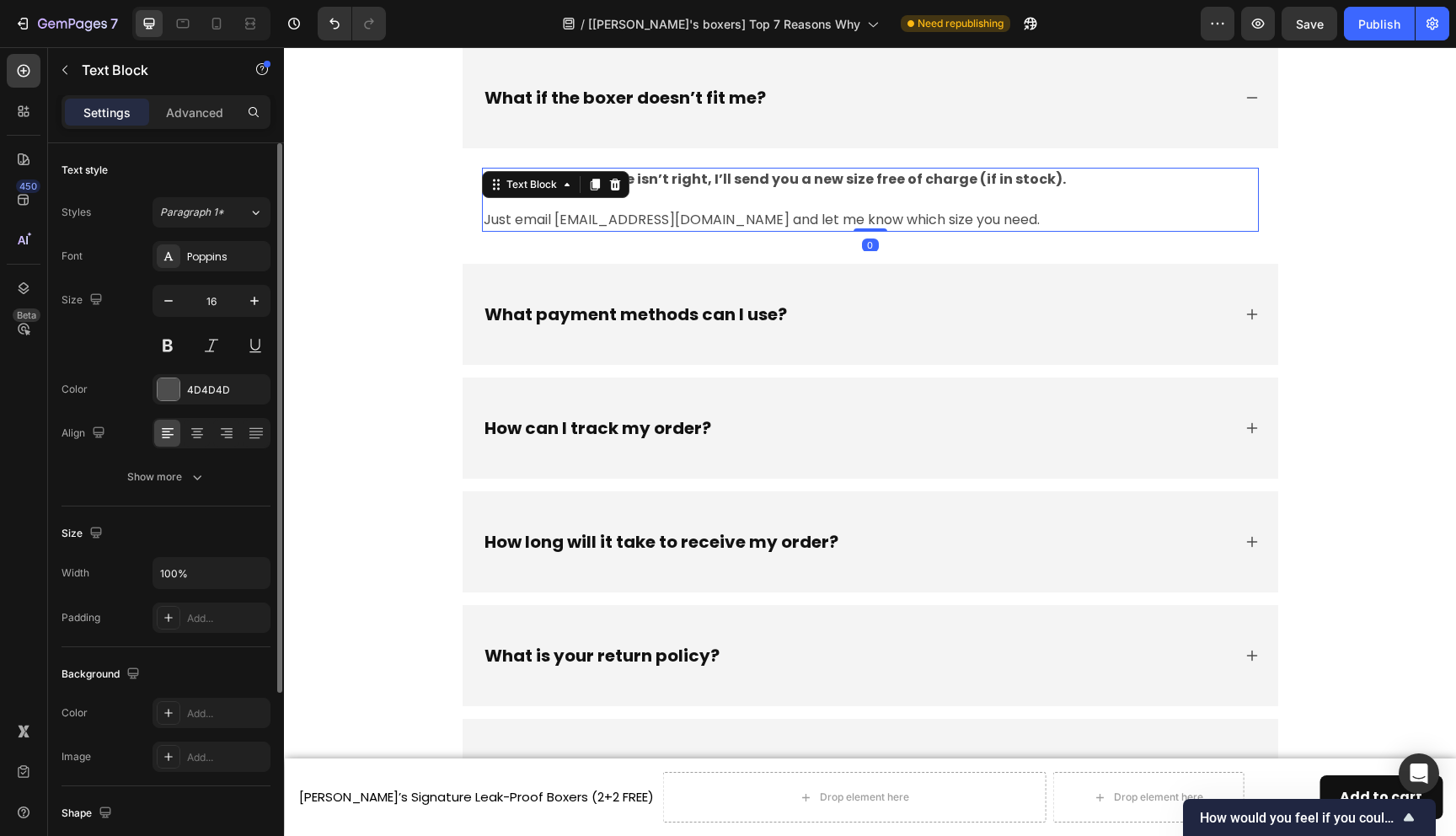
click at [595, 225] on p "Just email support@trysolene.co and let me know which size you need." at bounding box center [871, 220] width 774 height 20
drag, startPoint x: 560, startPoint y: 220, endPoint x: 703, endPoint y: 225, distance: 143.1
click at [704, 225] on p "Just email support@trysolene.co and let me know which size you need." at bounding box center [871, 220] width 774 height 20
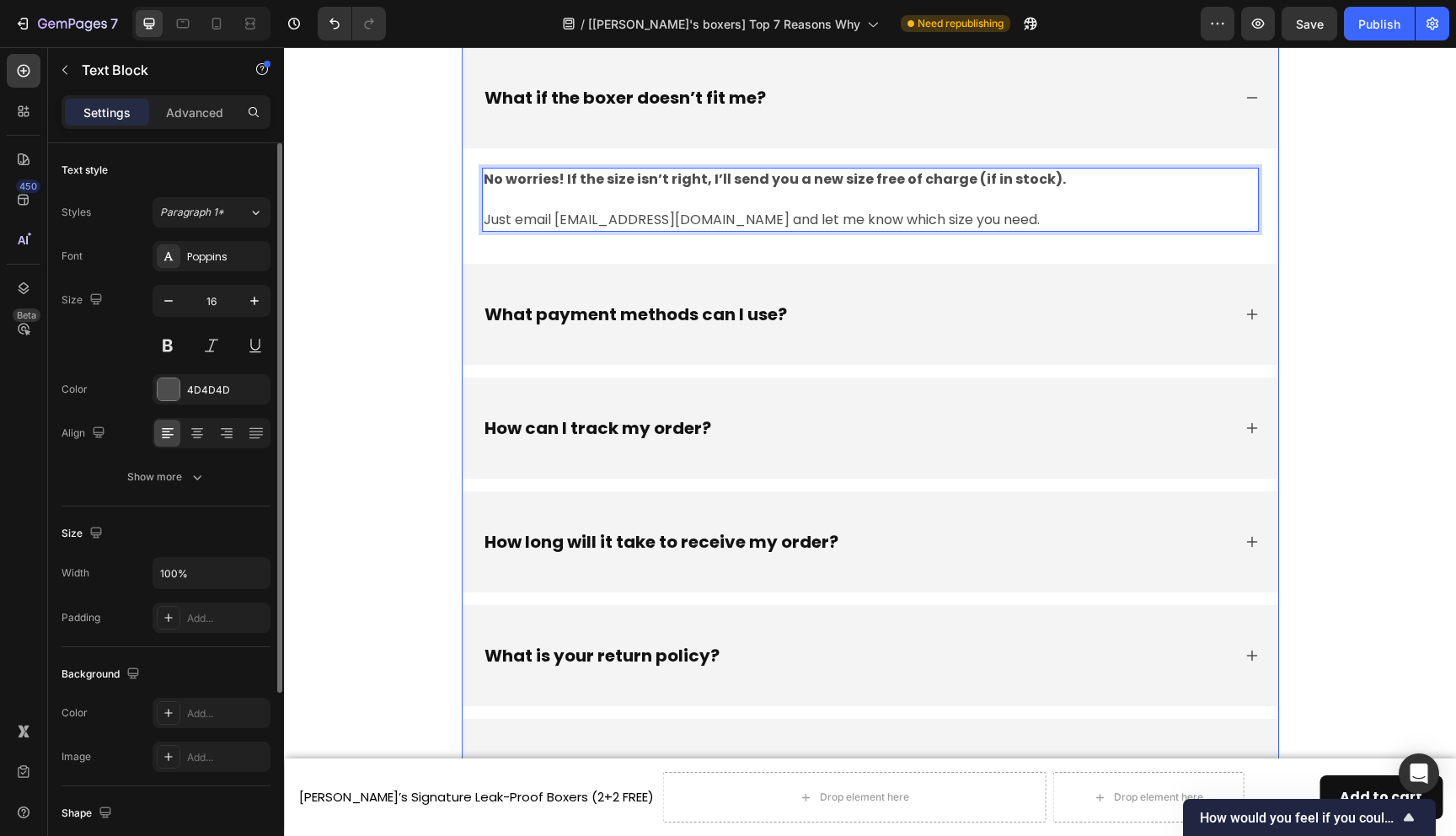
click at [683, 430] on p "How can I track my order?" at bounding box center [598, 428] width 226 height 20
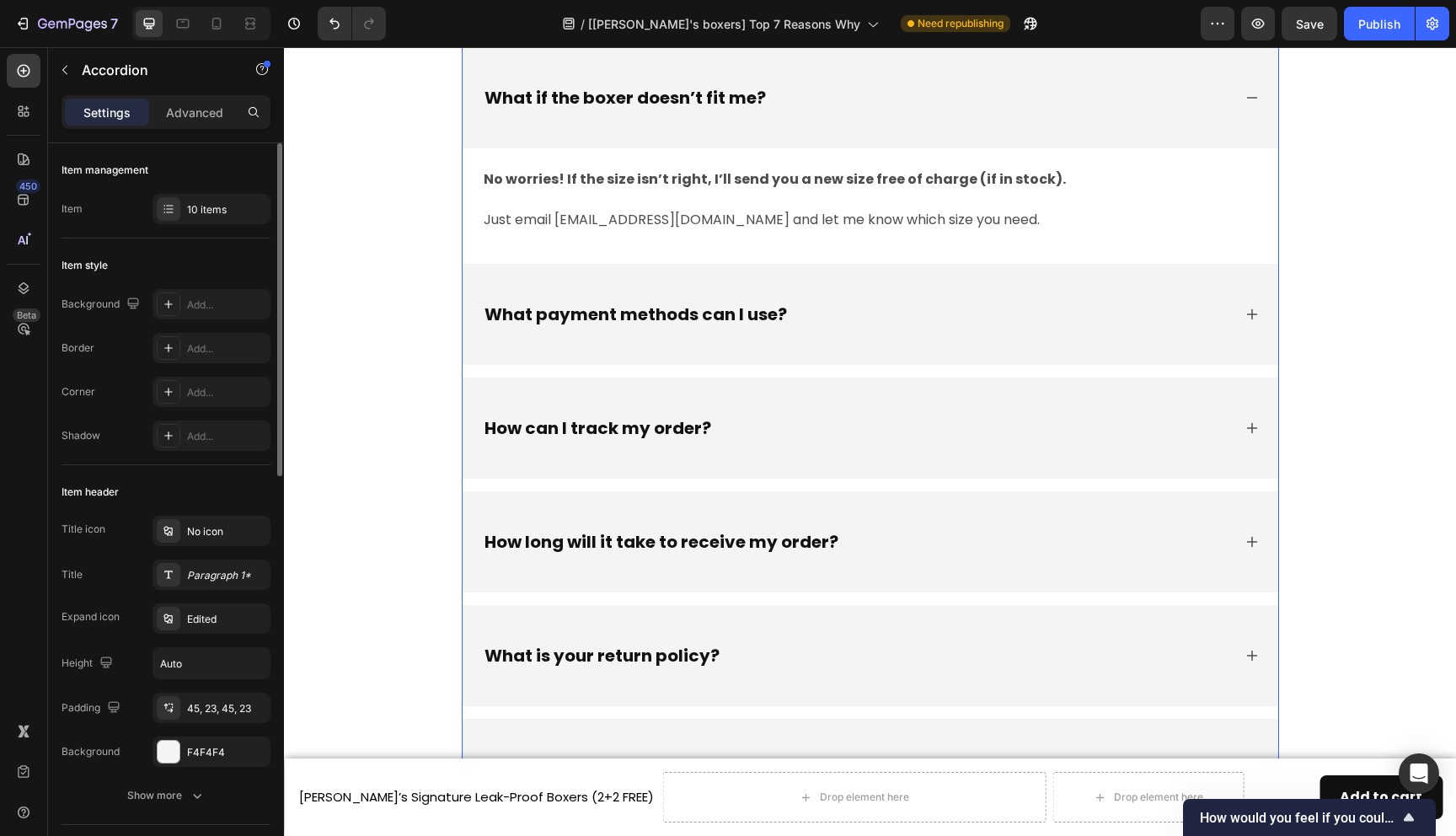
click at [768, 445] on div "How can I track my order?" at bounding box center [871, 428] width 815 height 101
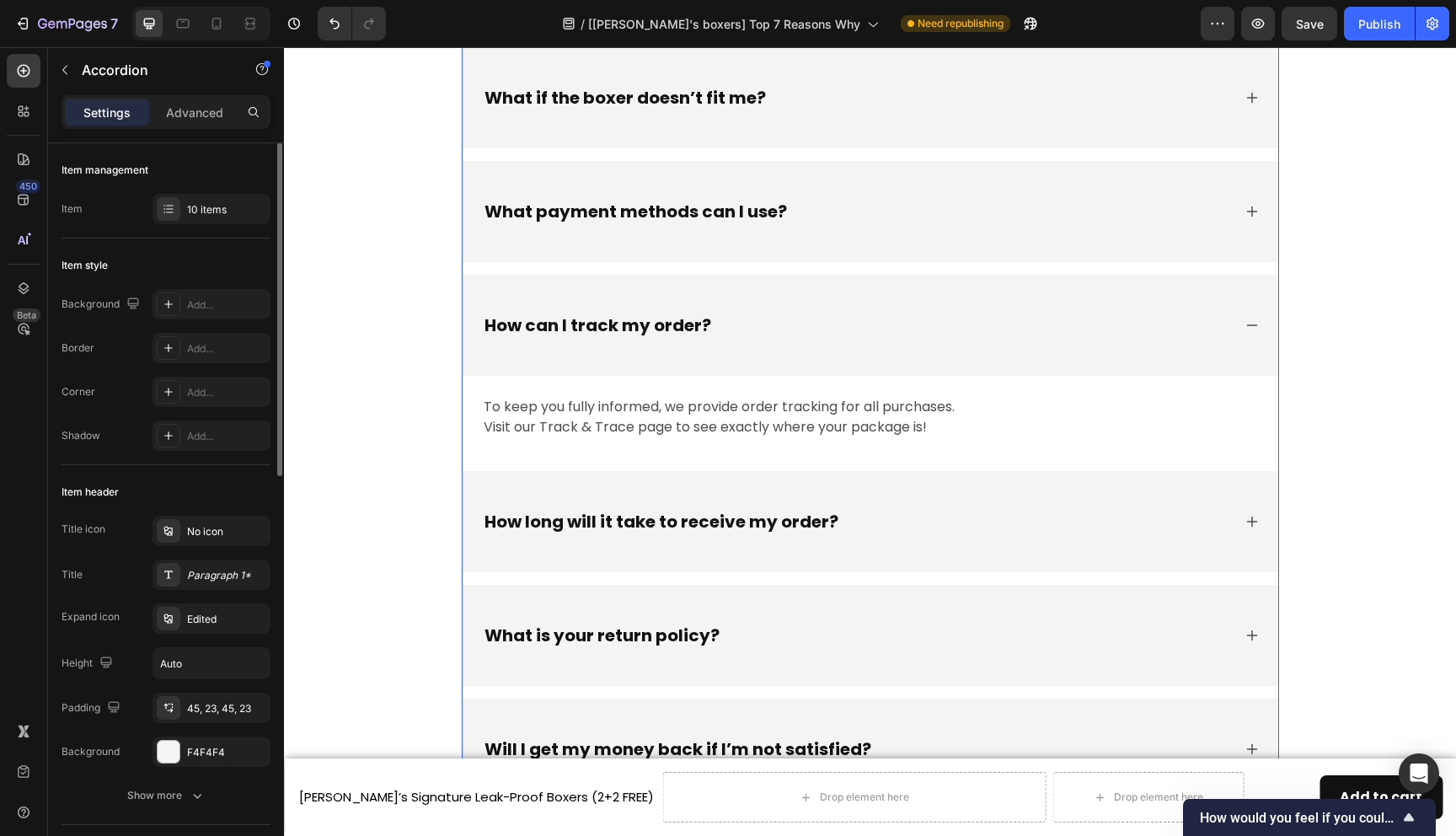
click at [875, 550] on div "How long will it take to receive my order?" at bounding box center [871, 522] width 815 height 101
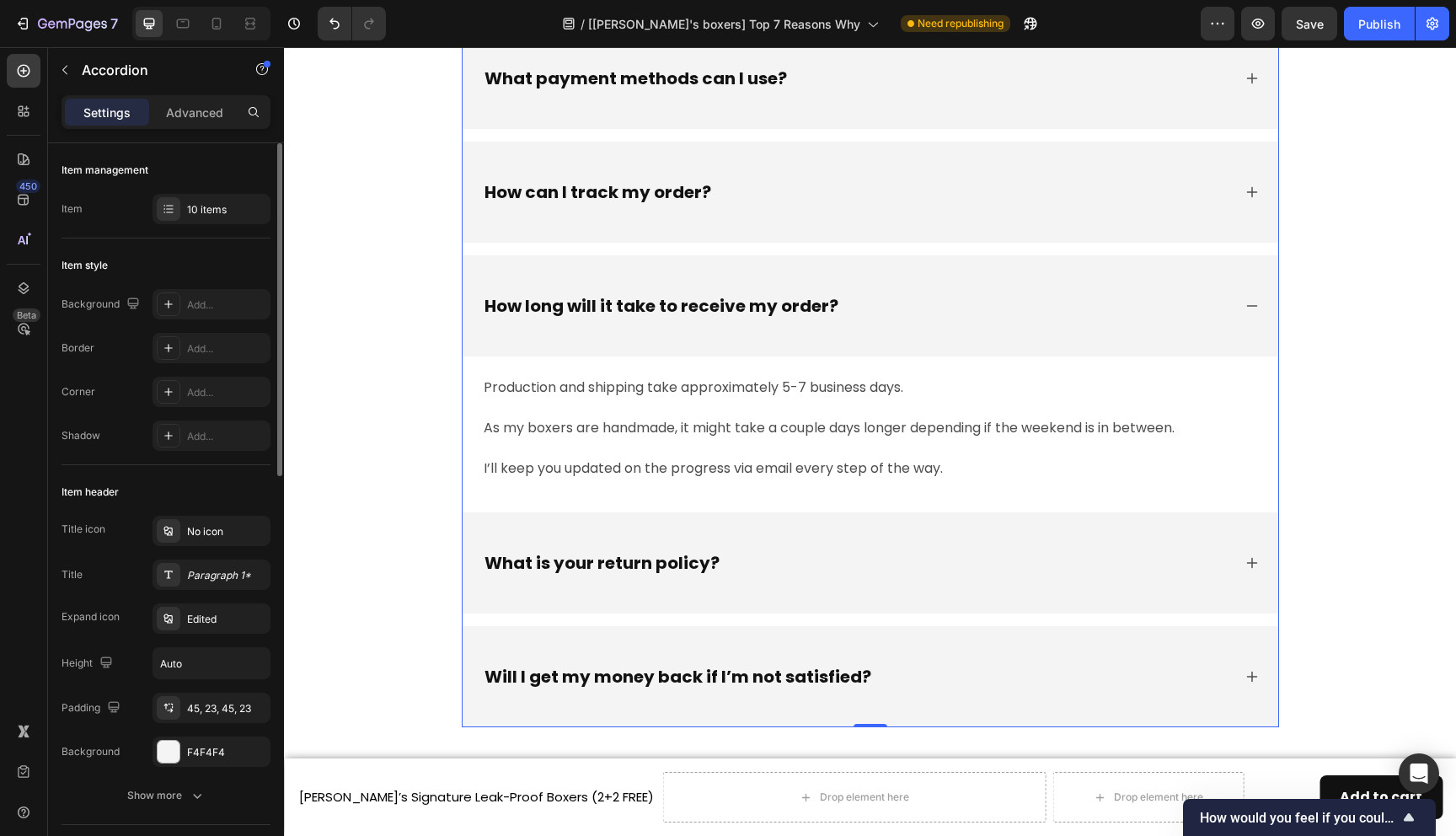
click at [885, 557] on div "What is your return policy?" at bounding box center [857, 563] width 750 height 25
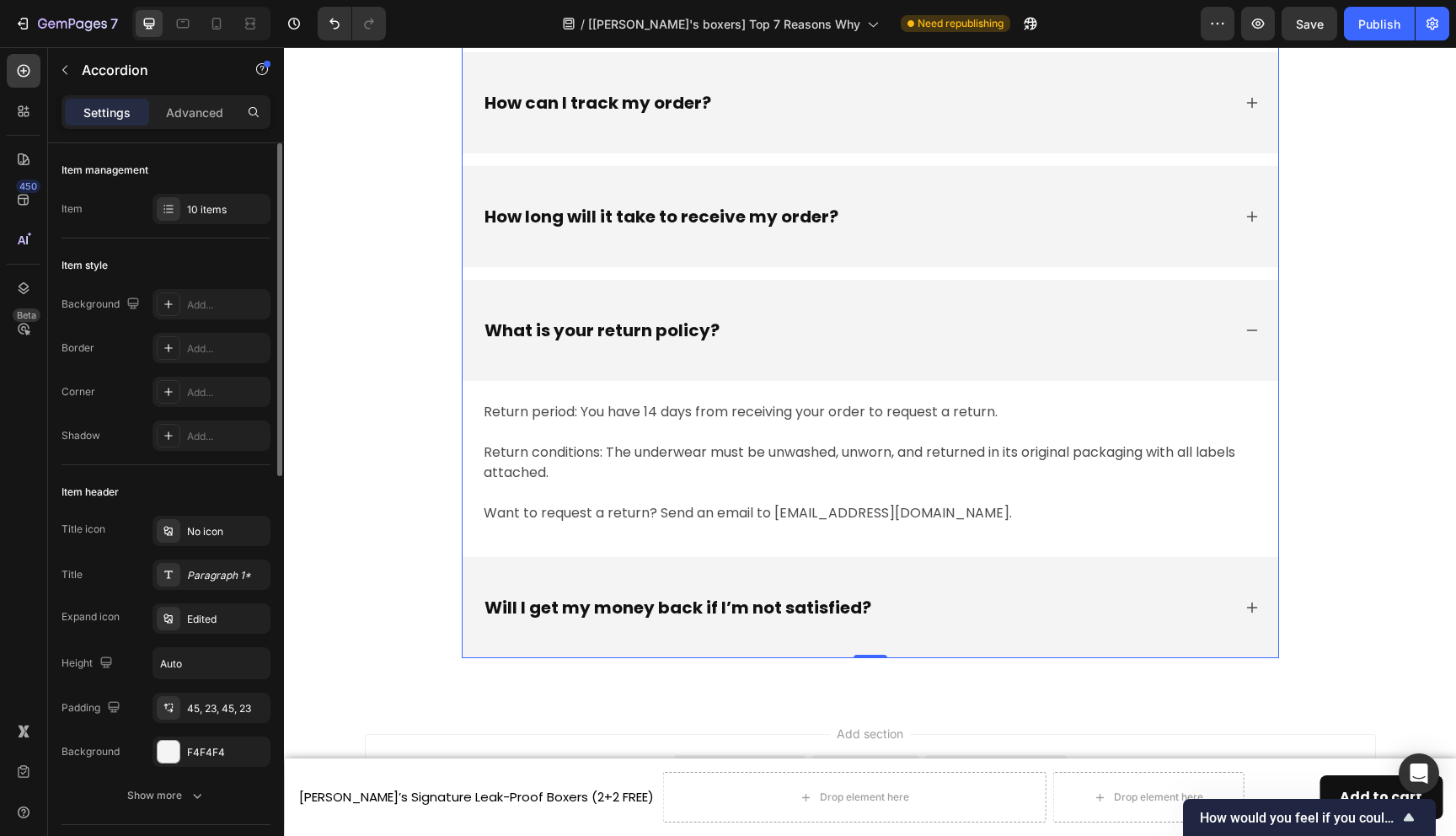
scroll to position [8470, 0]
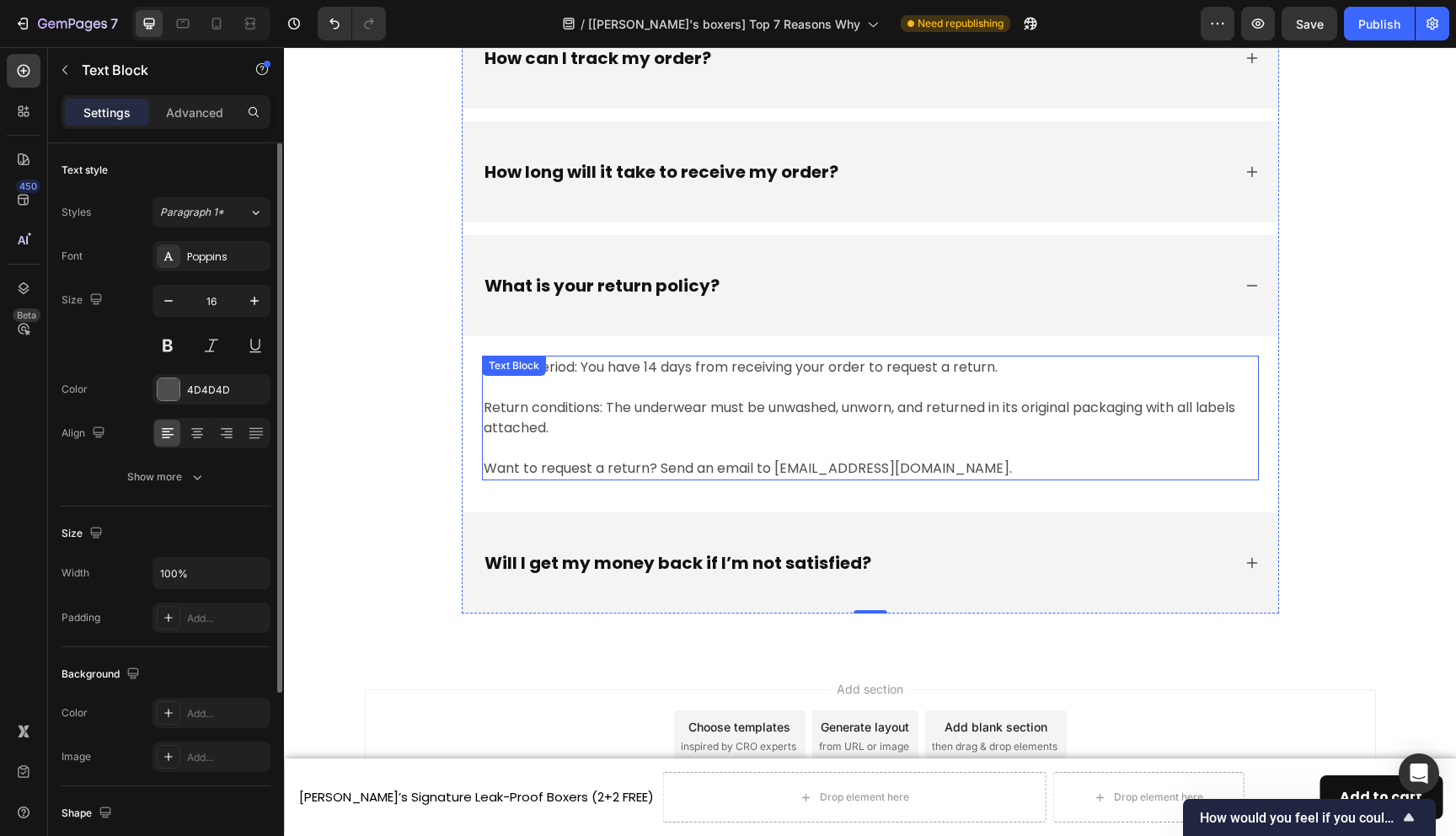
click at [805, 471] on p "Want to request a return? Send an email to support@trysolene.co." at bounding box center [871, 469] width 774 height 20
click at [782, 467] on p "Want to request a return? Send an email to support@trysolene.co." at bounding box center [871, 469] width 774 height 20
drag, startPoint x: 785, startPoint y: 467, endPoint x: 930, endPoint y: 469, distance: 145.0
click at [930, 469] on p "Want to request a return? Send an email to support@trysolene.co." at bounding box center [871, 469] width 774 height 20
click at [1002, 554] on div "Will I get my money back if I’m not satisfied?" at bounding box center [857, 563] width 750 height 25
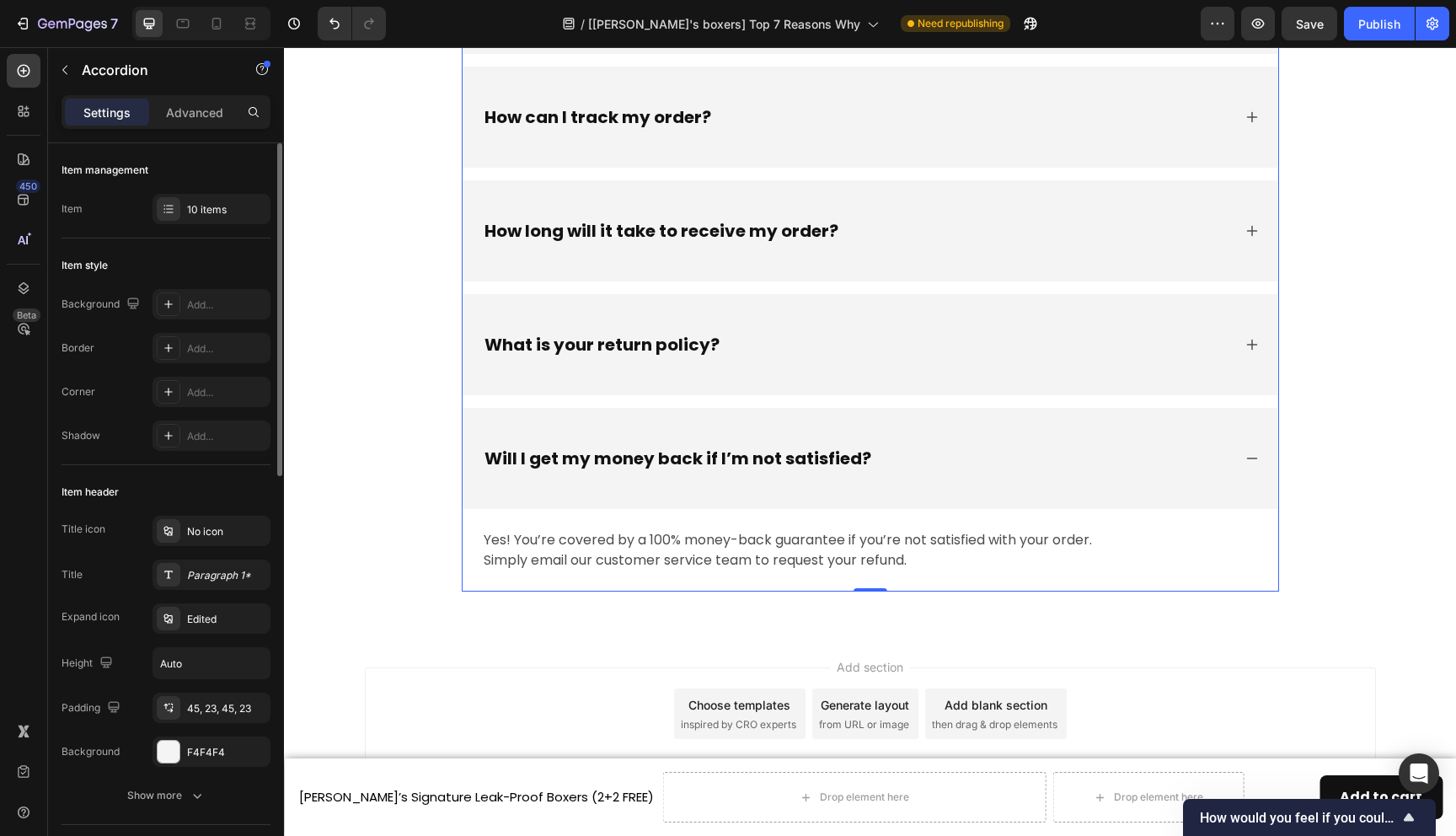
scroll to position [8412, 0]
click at [985, 461] on div "Will I get my money back if I’m not satisfied?" at bounding box center [857, 458] width 750 height 25
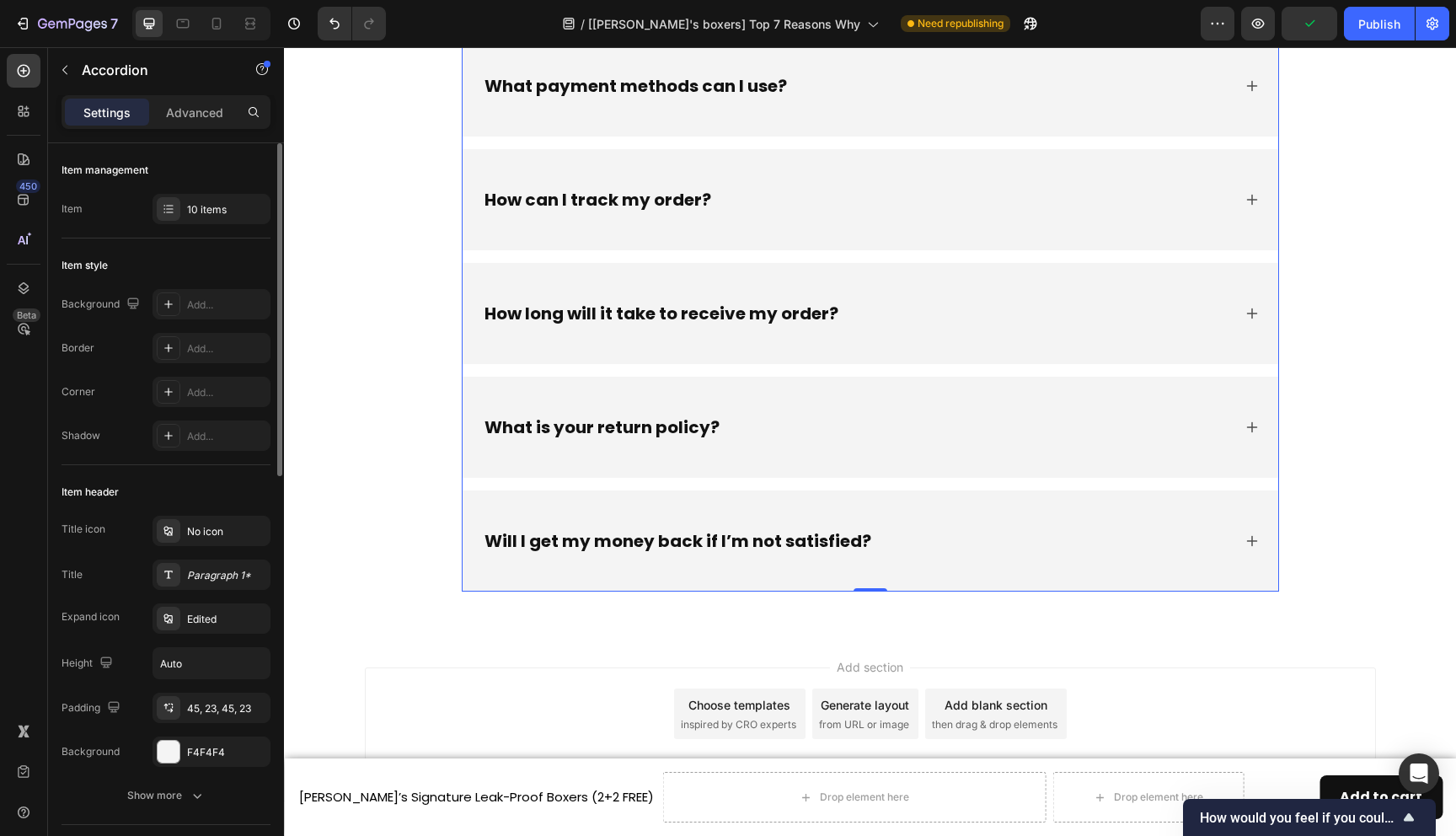
click at [977, 405] on div "What is your return policy?" at bounding box center [871, 427] width 815 height 101
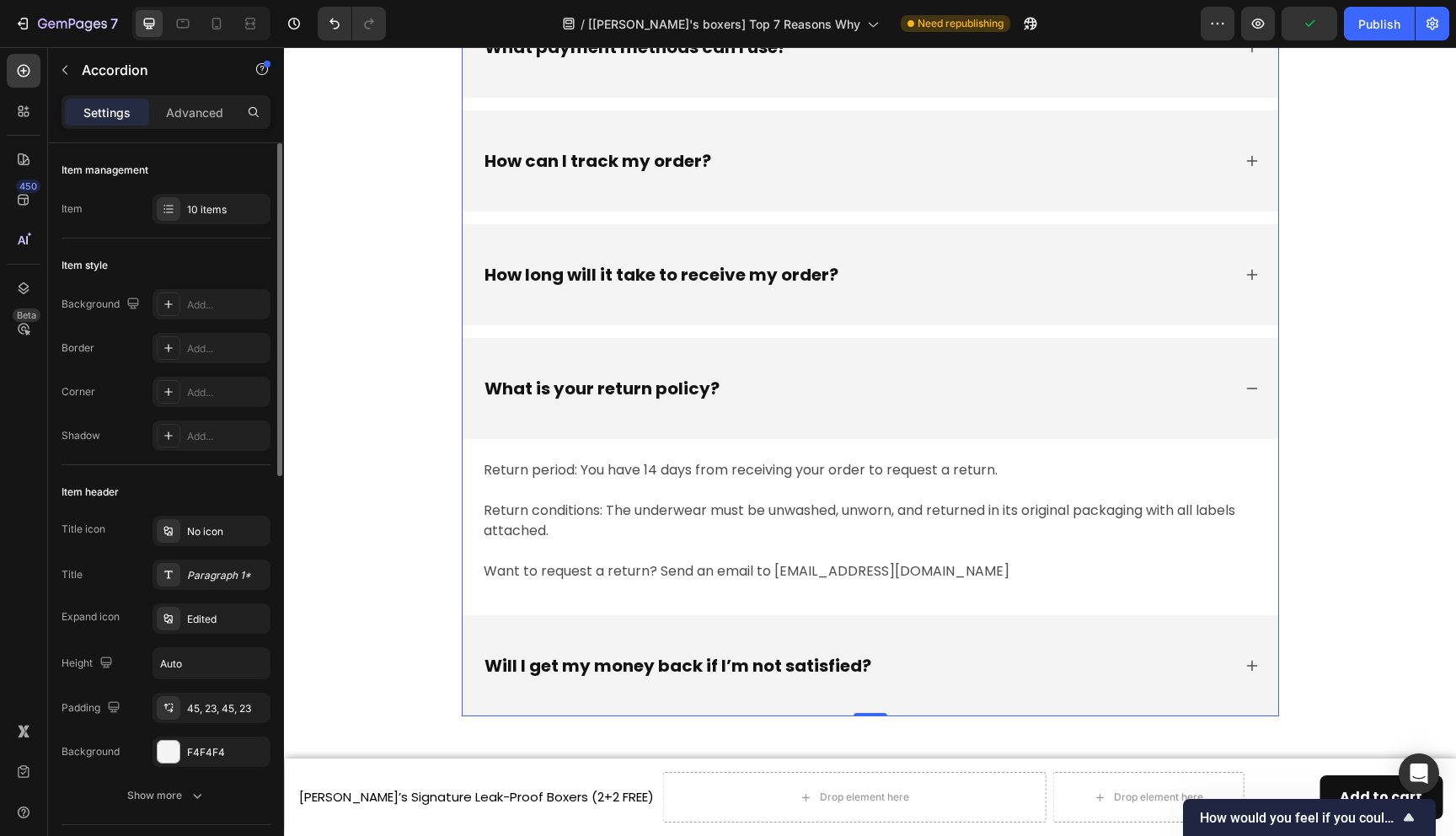
scroll to position [8470, 0]
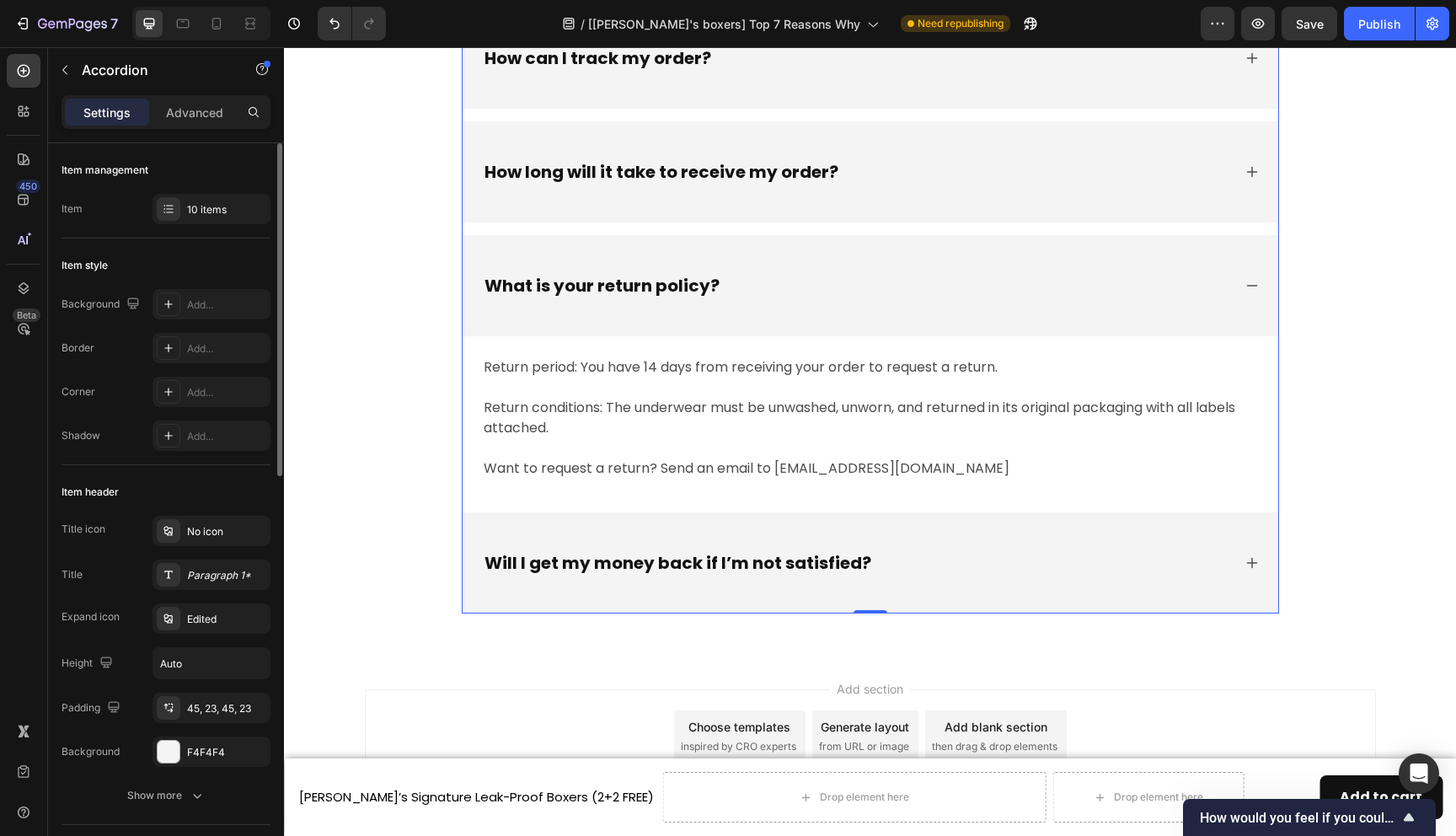
click at [1004, 250] on div "What is your return policy?" at bounding box center [871, 285] width 815 height 101
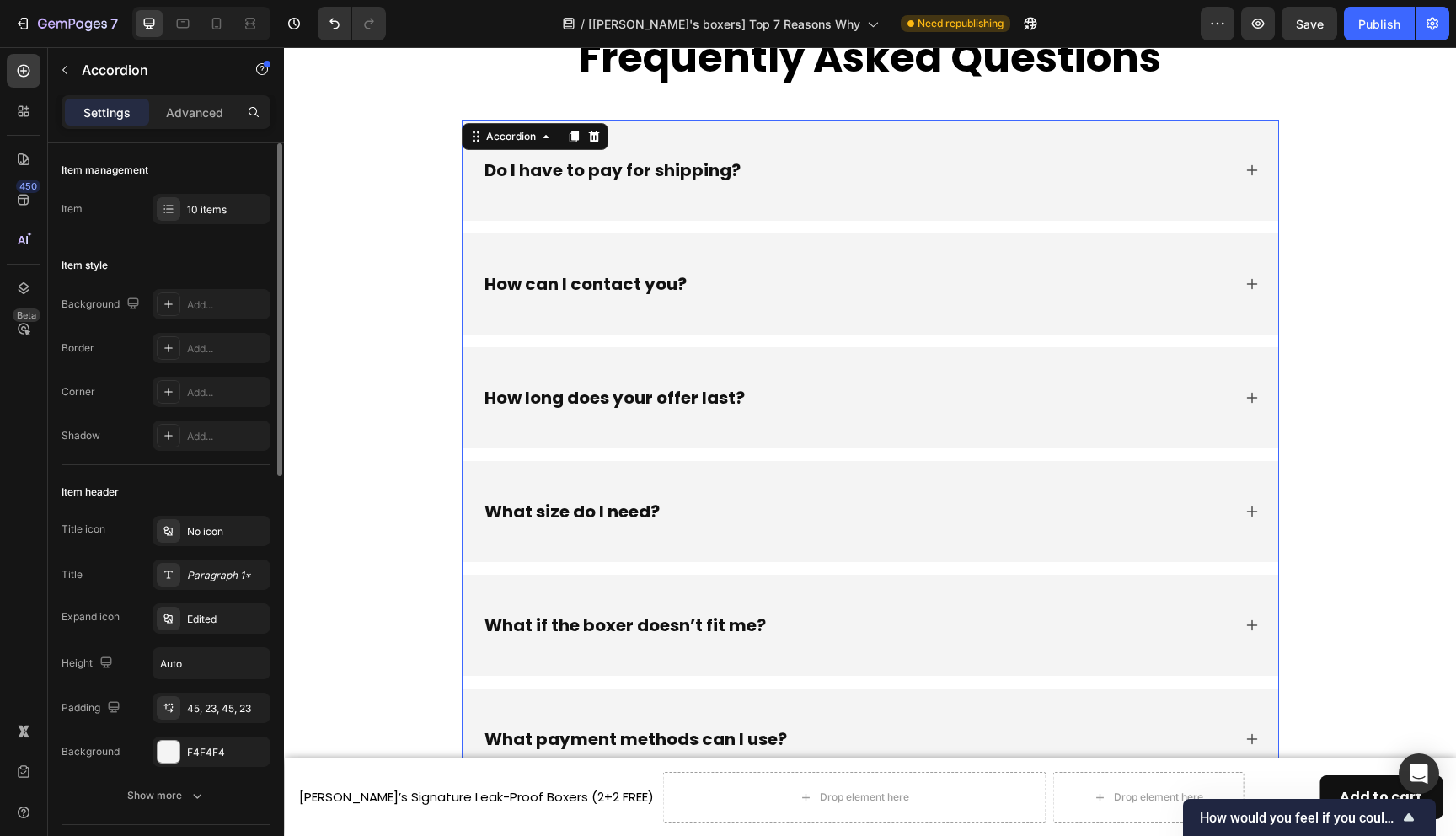
scroll to position [7716, 0]
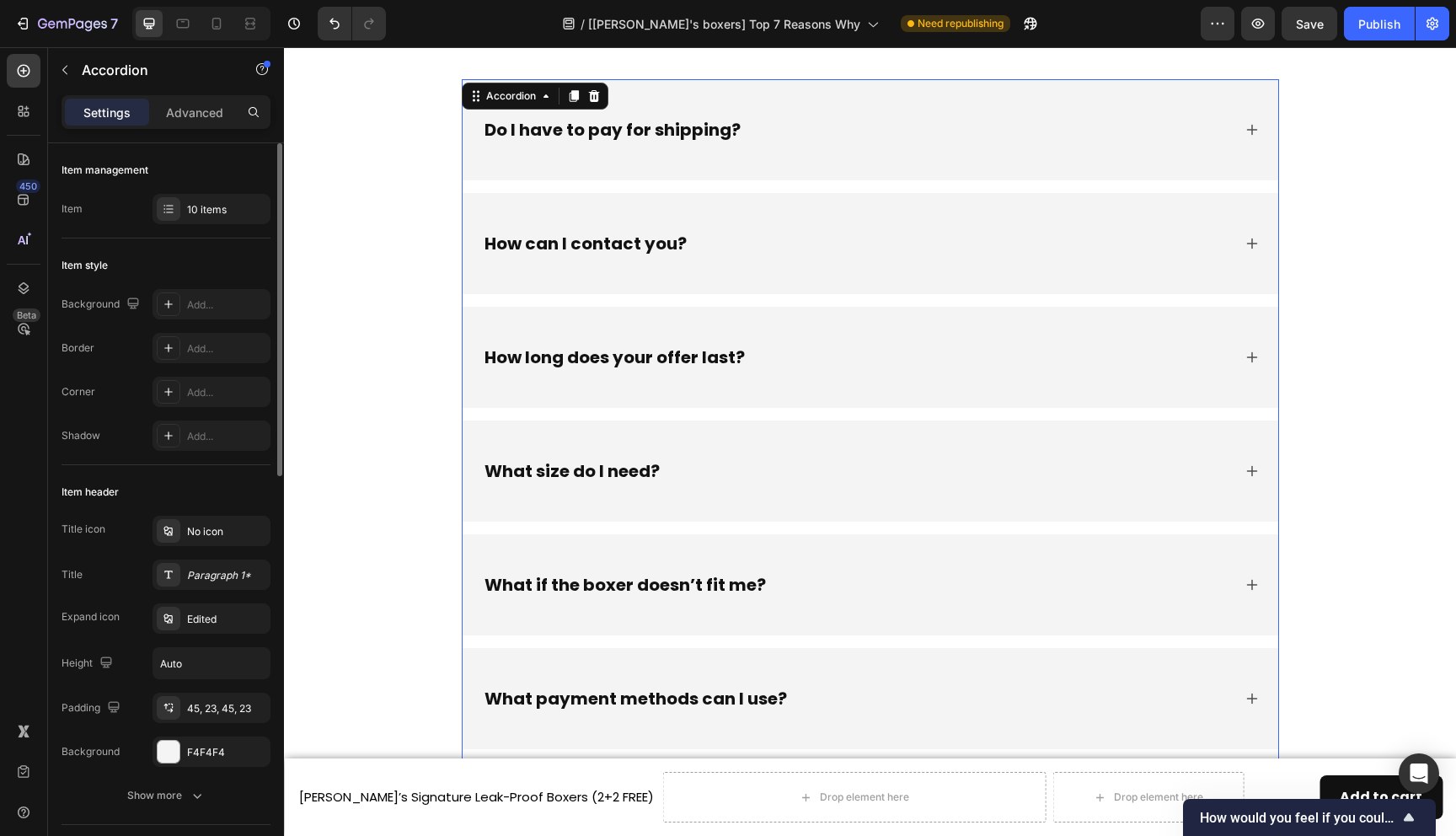
click at [1037, 151] on div "Do I have to pay for shipping?" at bounding box center [871, 130] width 815 height 101
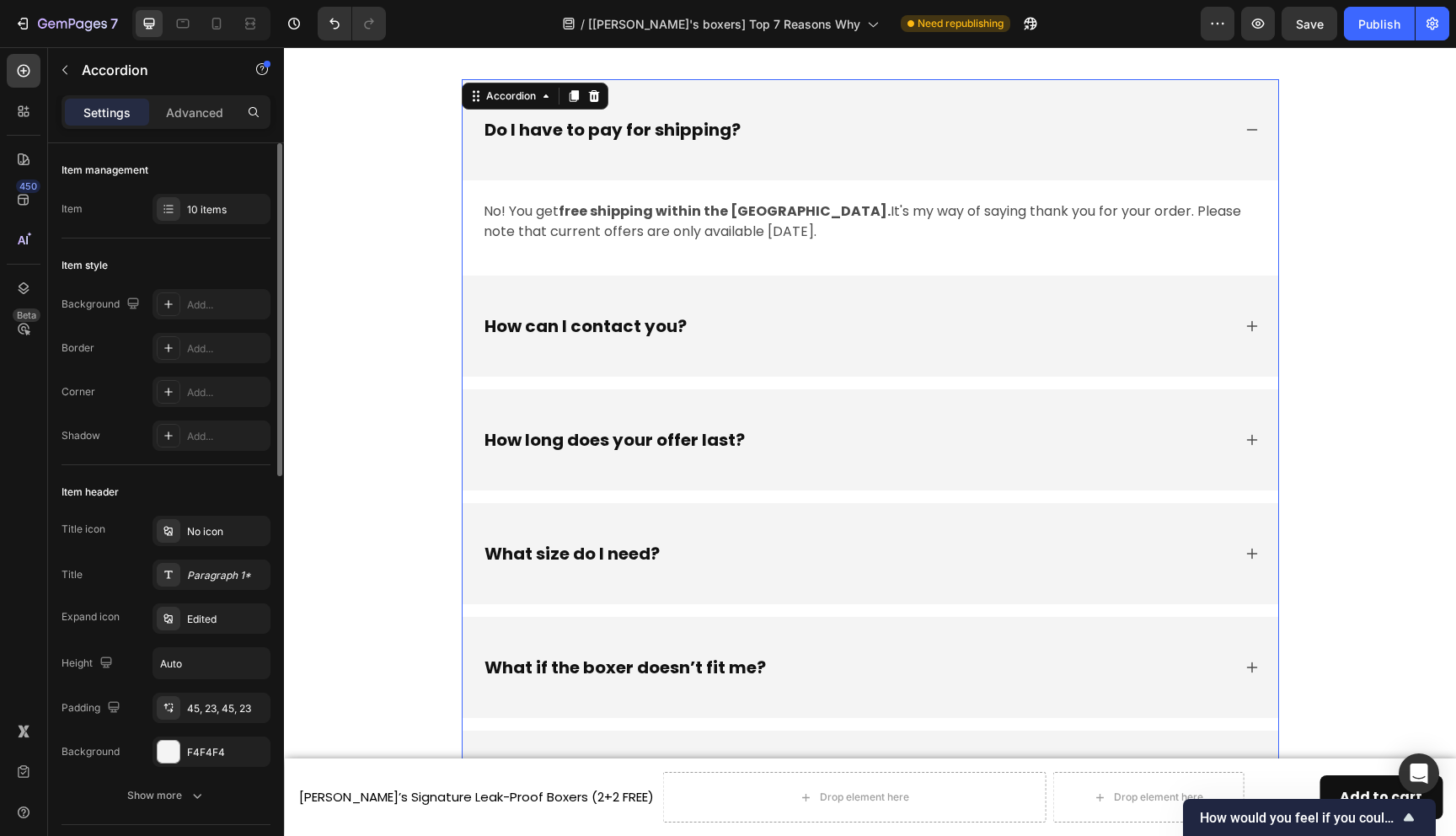
click at [996, 337] on div "How can I contact you?" at bounding box center [857, 326] width 750 height 25
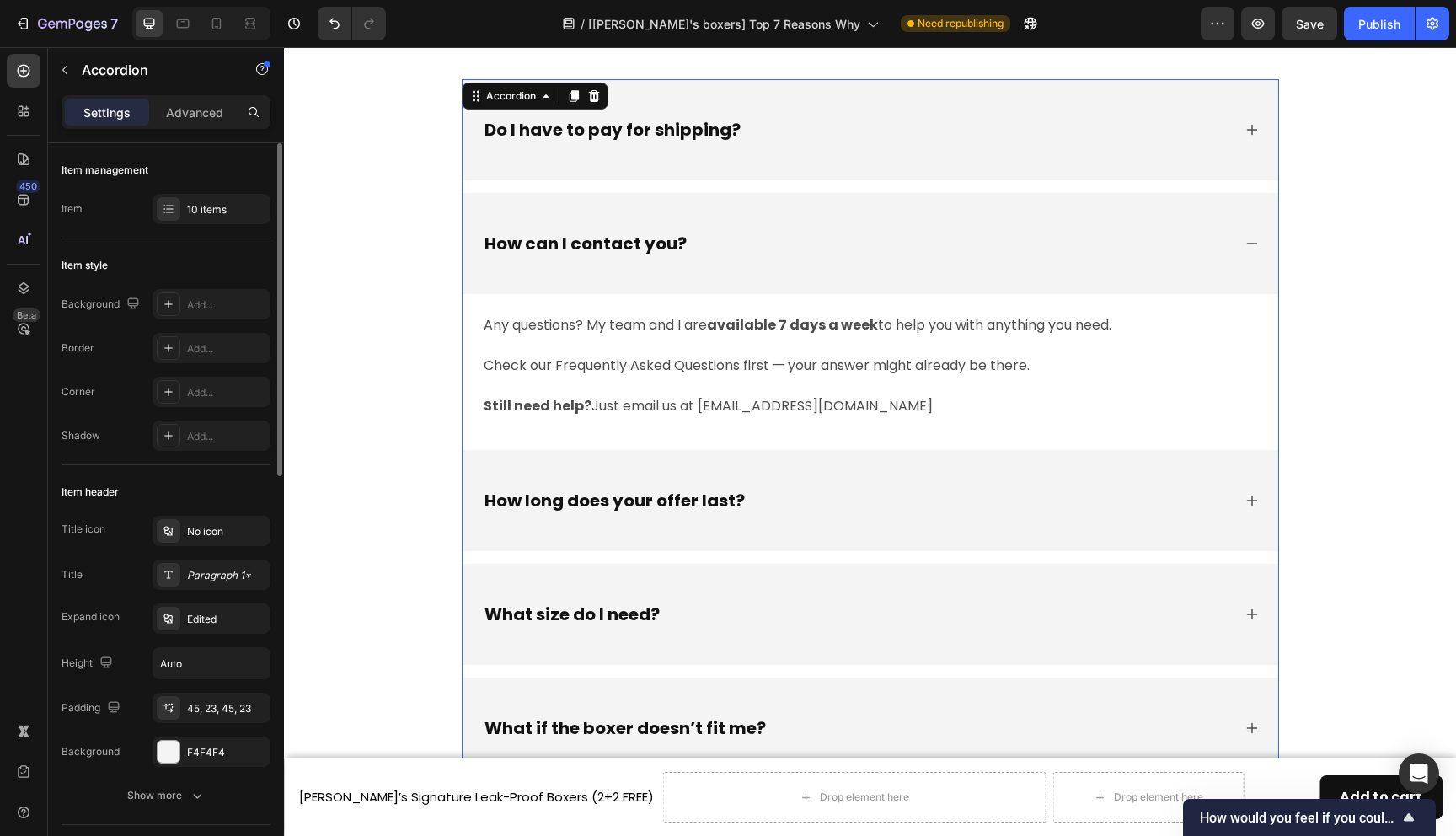
click at [945, 507] on div "How long does your offer last?" at bounding box center [857, 500] width 750 height 25
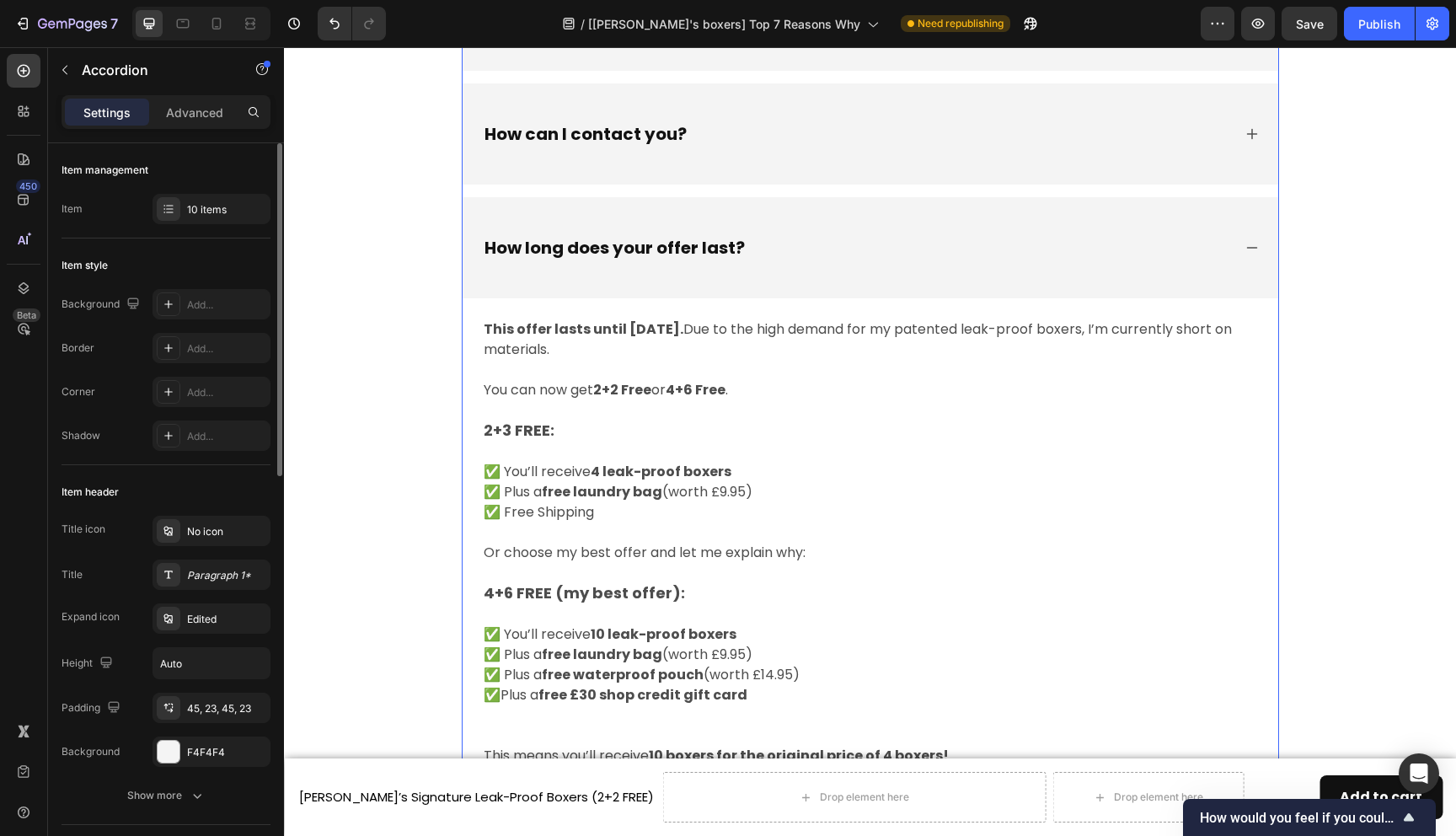
scroll to position [7828, 0]
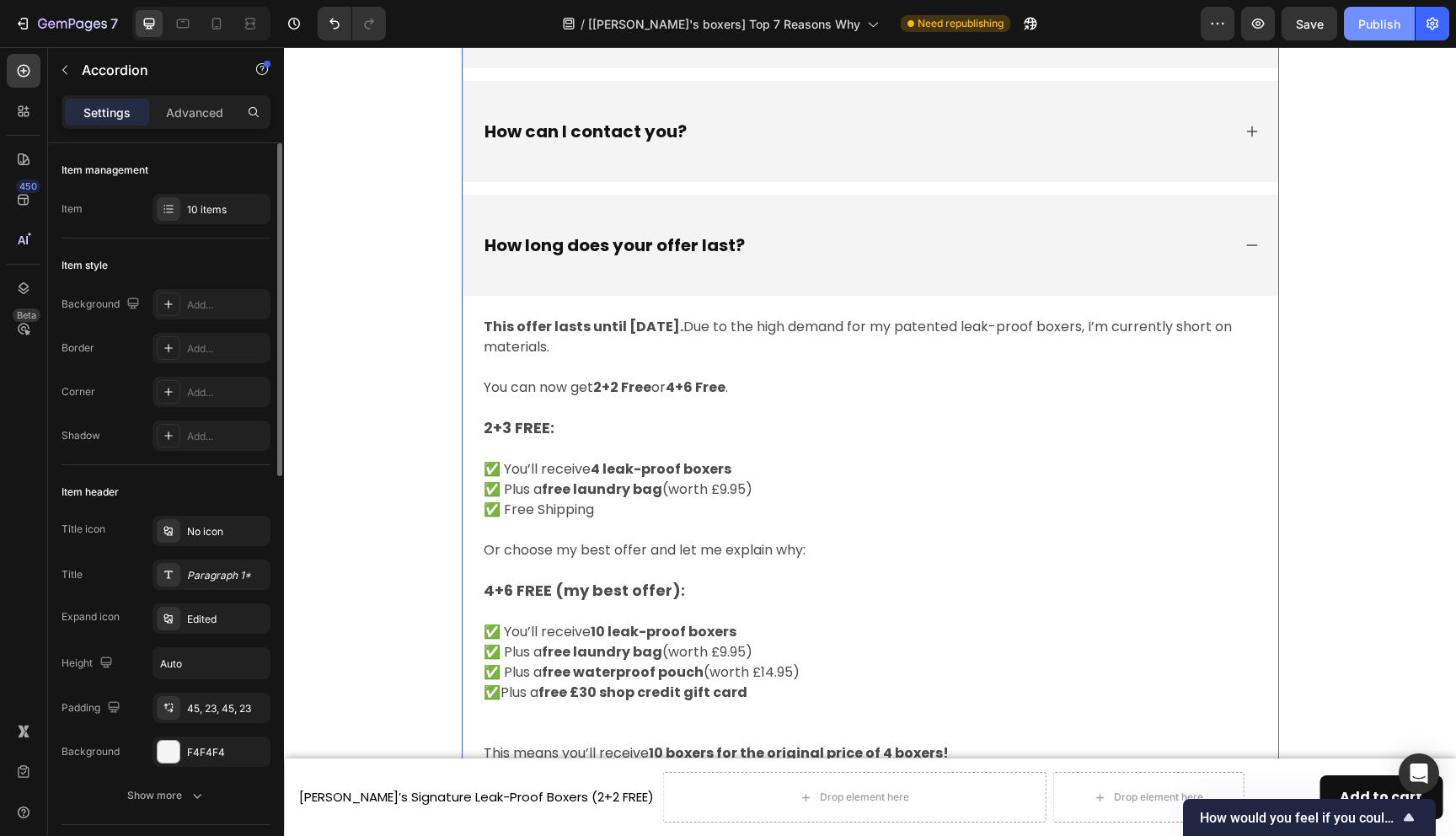
click at [1380, 11] on button "Publish" at bounding box center [1380, 23] width 71 height 34
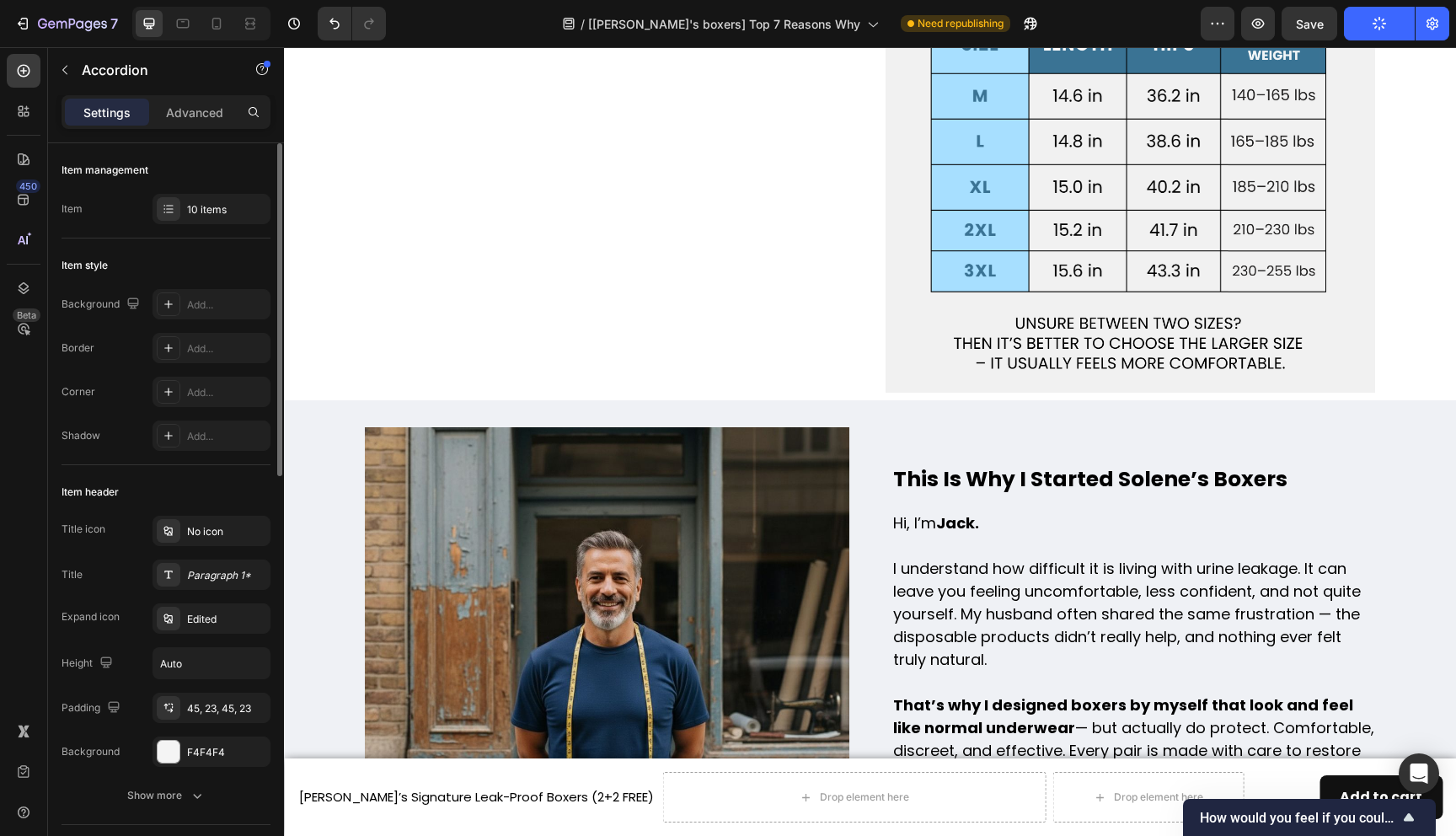
scroll to position [6723, 0]
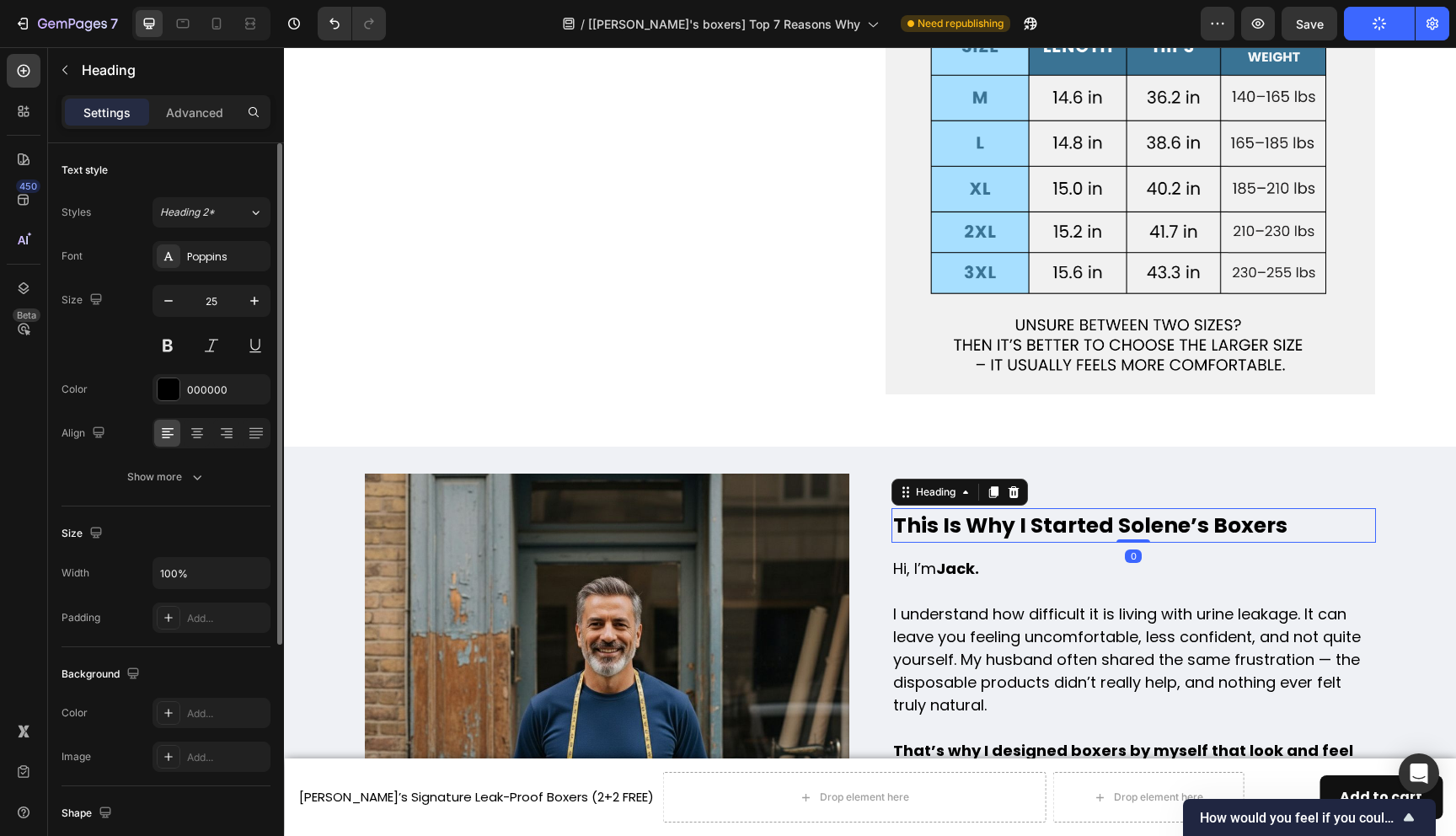
click at [1141, 508] on h2 "This Is Why I Started Solene’s Boxers" at bounding box center [1134, 526] width 485 height 35
click at [1145, 508] on h2 "This Is Why I Started Solene’s Boxers" at bounding box center [1134, 526] width 485 height 35
click at [1145, 510] on p "This Is Why I Started Solene’s Boxers" at bounding box center [1134, 526] width 481 height 32
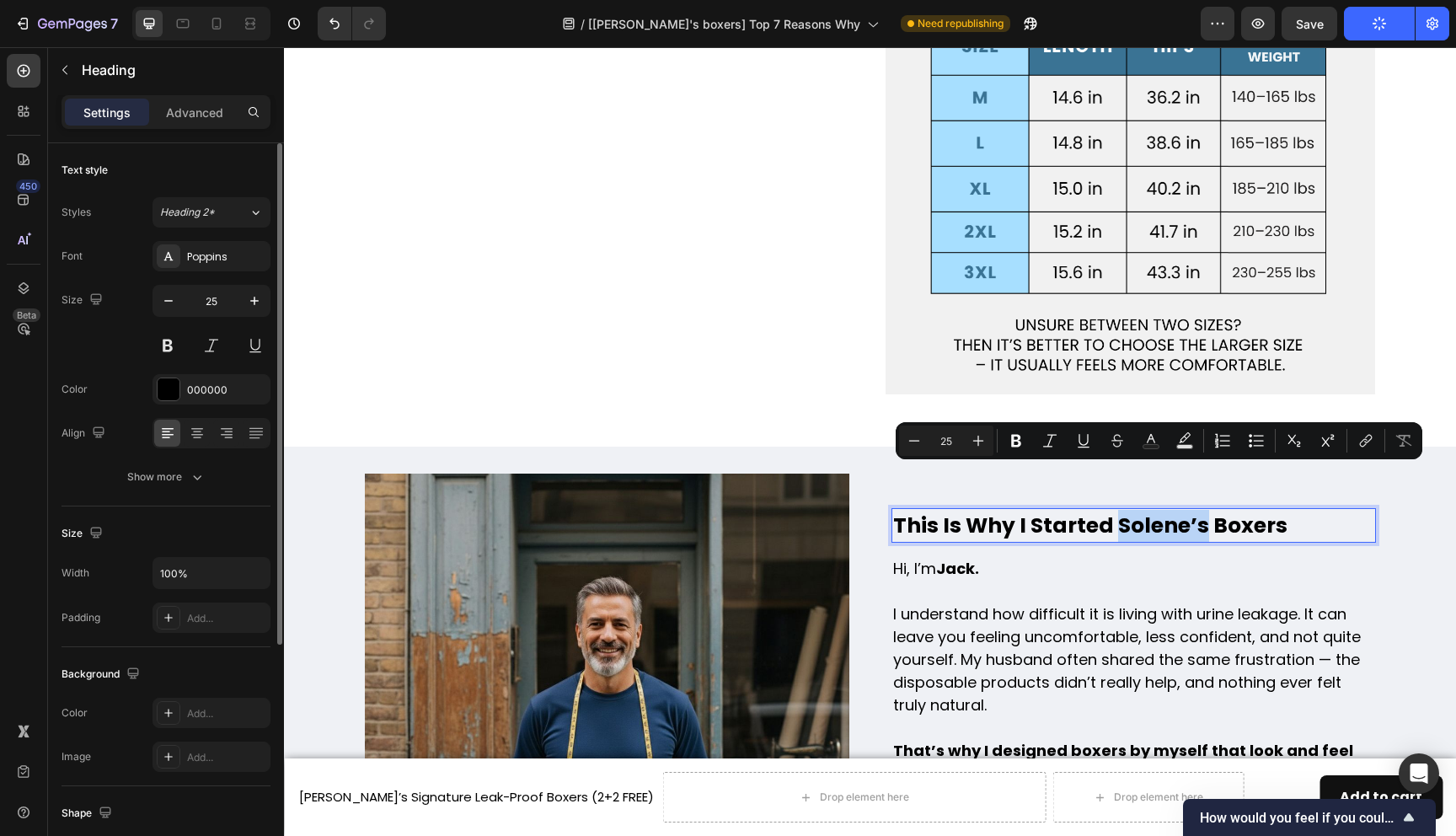
click at [1186, 510] on p "This Is Why I Started Solene’s Boxers" at bounding box center [1134, 526] width 481 height 32
click at [1187, 510] on p "This Is Why I Started Solene’s Boxers" at bounding box center [1134, 526] width 481 height 32
drag, startPoint x: 1186, startPoint y: 482, endPoint x: 1115, endPoint y: 483, distance: 71.0
click at [1115, 510] on p "This Is Why I Started Solene’s Boxers" at bounding box center [1134, 526] width 481 height 32
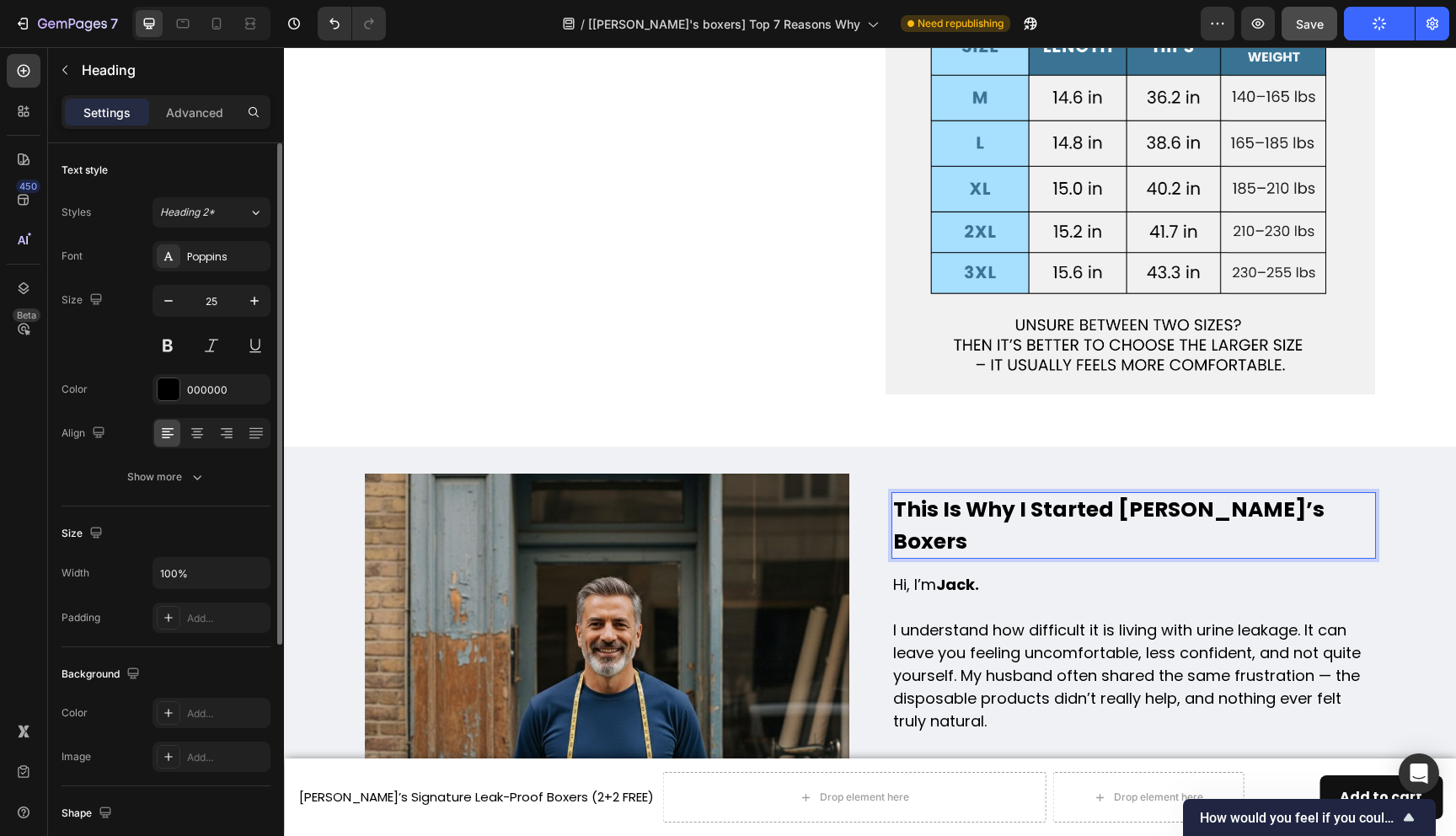
click at [1326, 25] on button "Save" at bounding box center [1310, 23] width 55 height 34
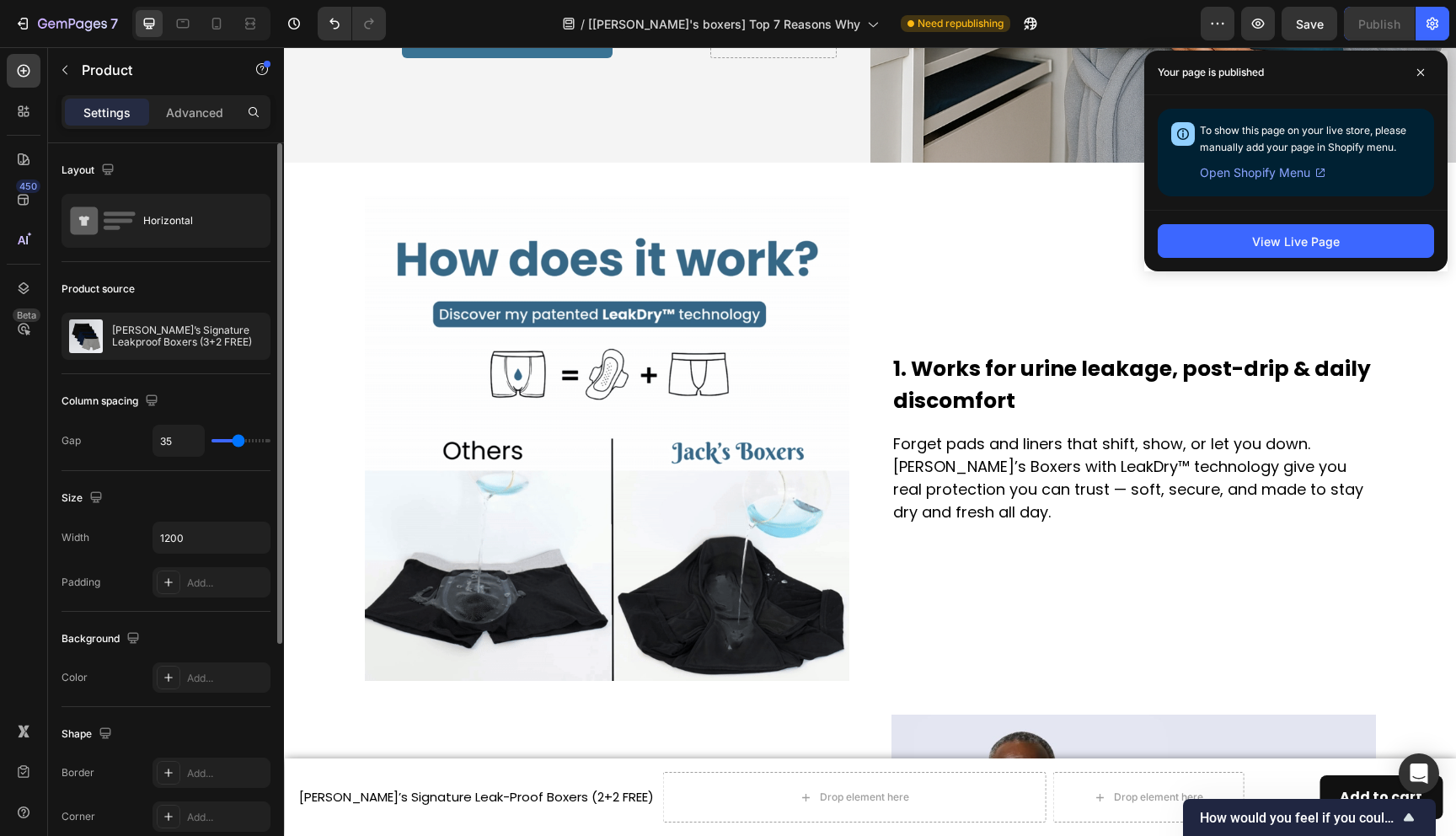
scroll to position [521, 0]
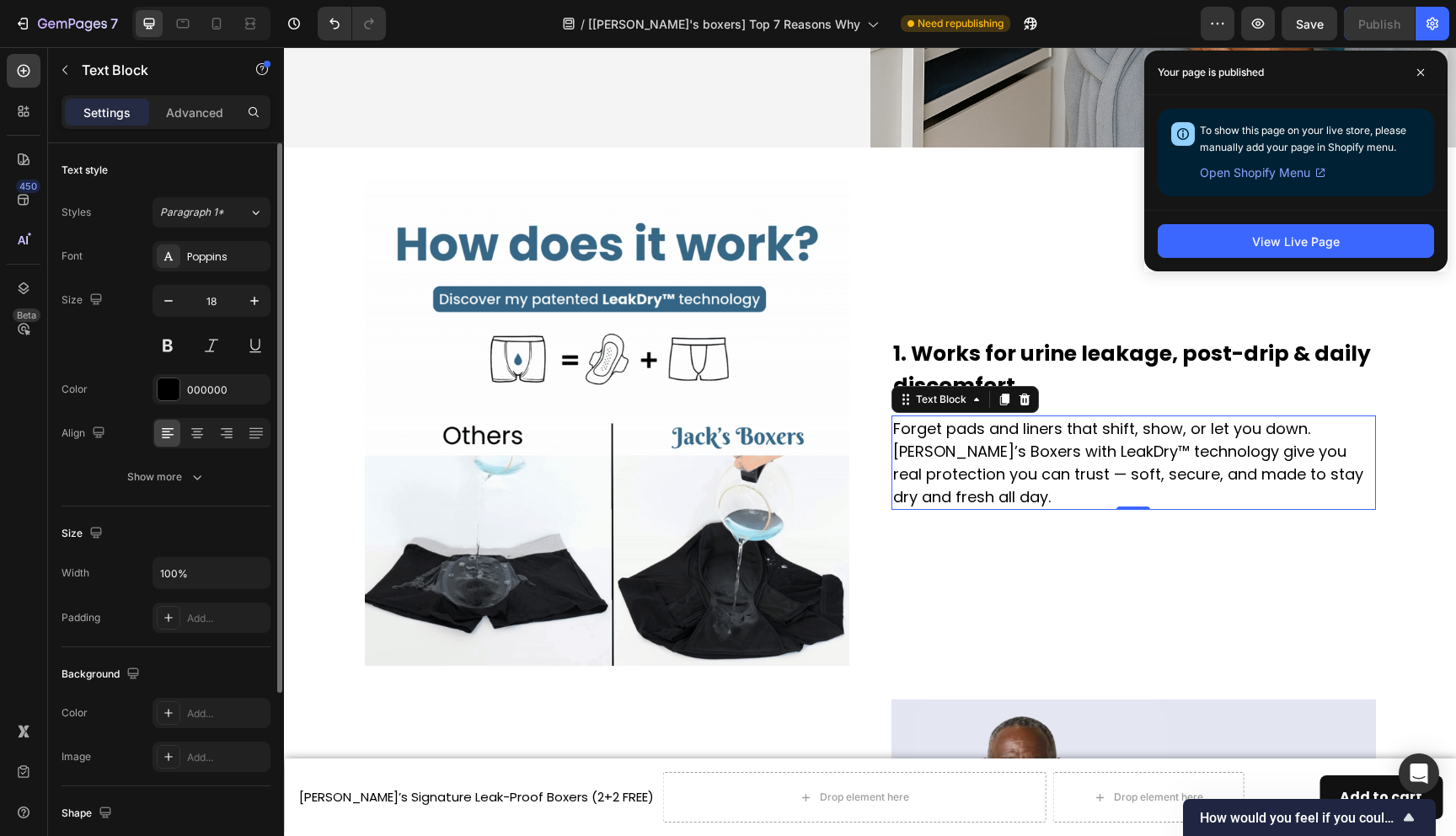
click at [1353, 438] on p "Forget pads and liners that shift, show, or let you down. Jacks’s Boxers with L…" at bounding box center [1134, 462] width 481 height 91
click at [1353, 447] on p "Forget pads and liners that shift, show, or let you down. Jacks’s Boxers with L…" at bounding box center [1134, 462] width 481 height 91
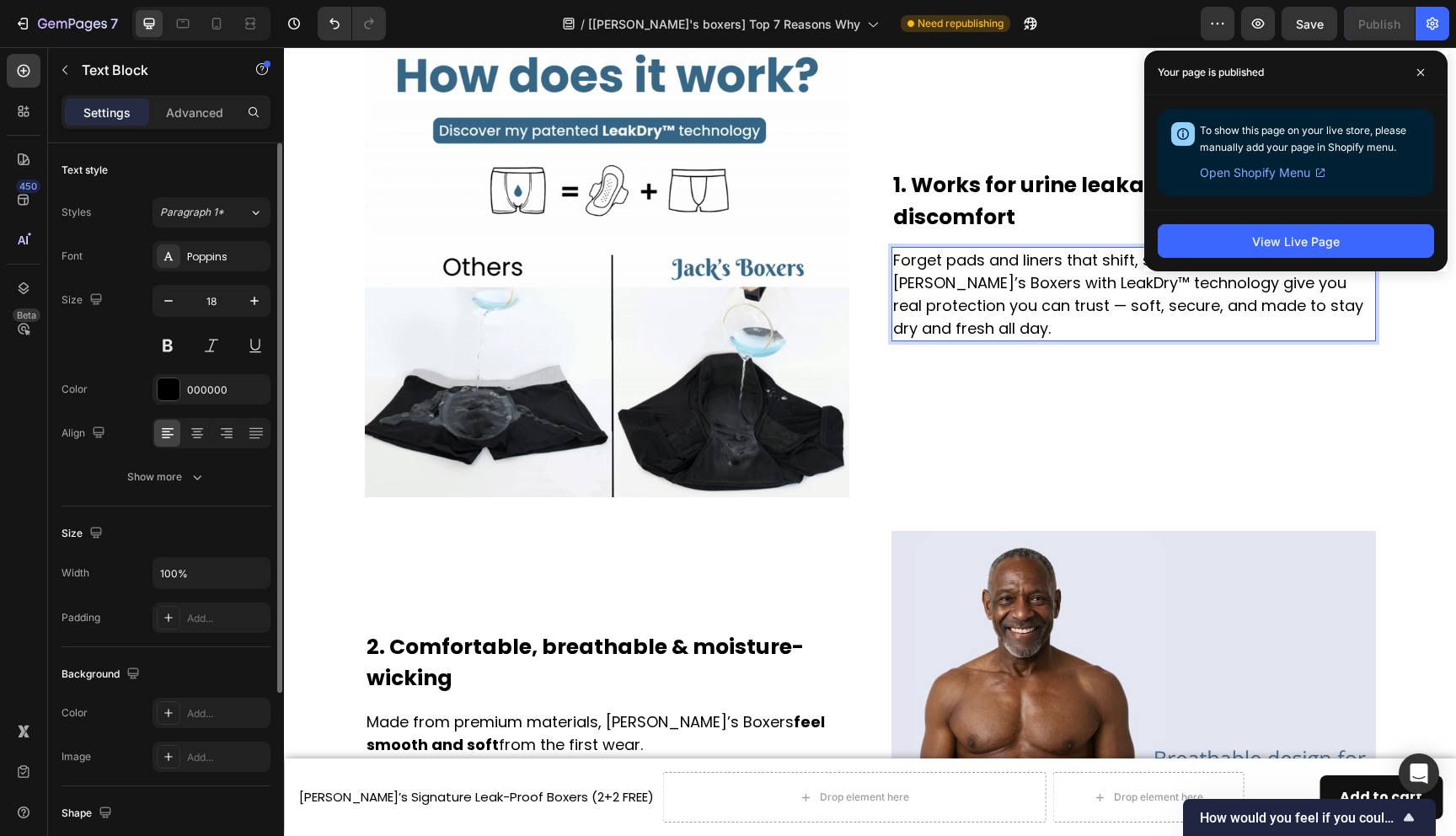
scroll to position [510, 0]
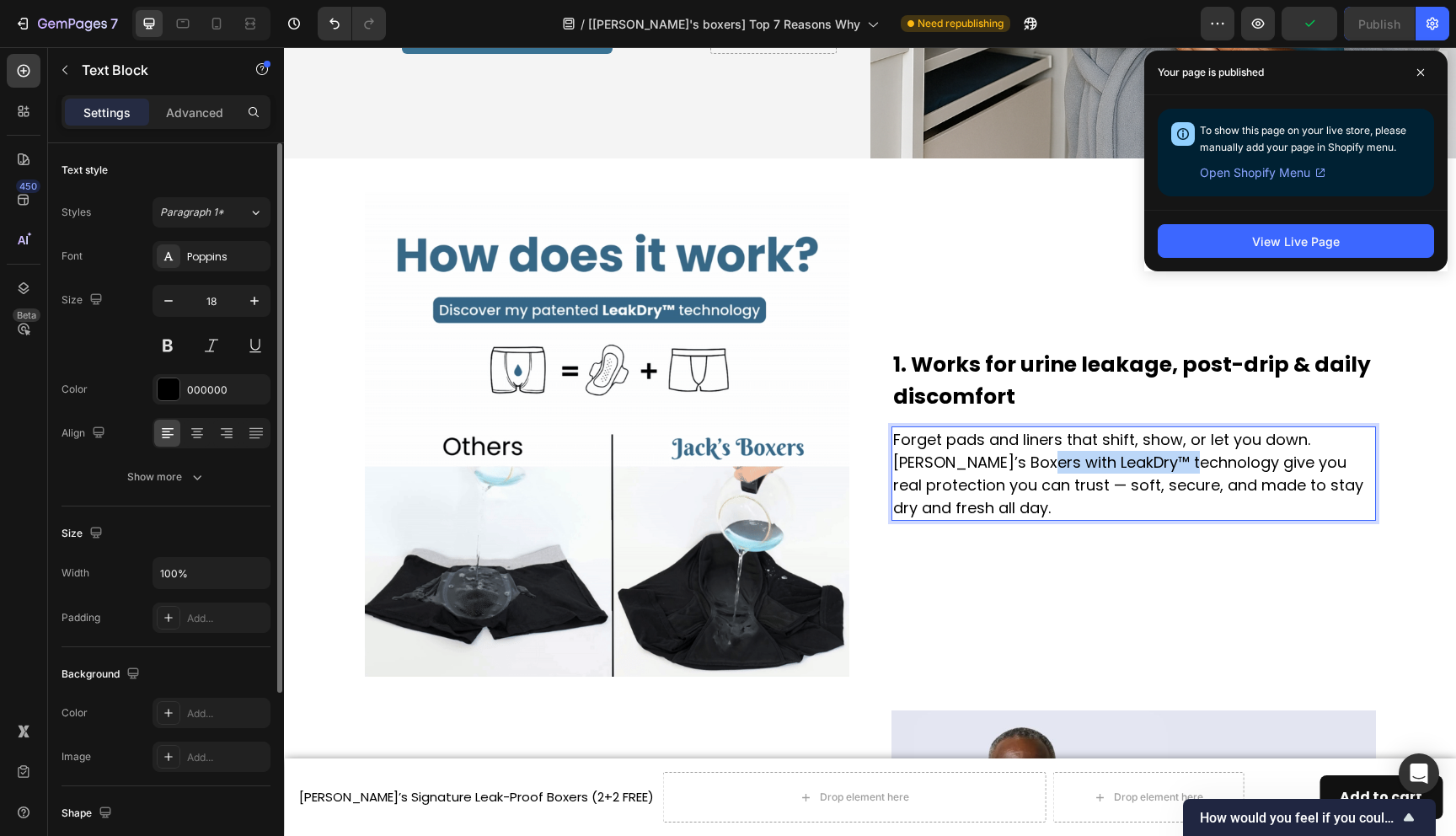
drag, startPoint x: 984, startPoint y: 472, endPoint x: 1138, endPoint y: 479, distance: 154.2
click at [1138, 479] on p "Forget pads and liners that shift, show, or let you down. Jack’s Boxers with Le…" at bounding box center [1134, 473] width 481 height 91
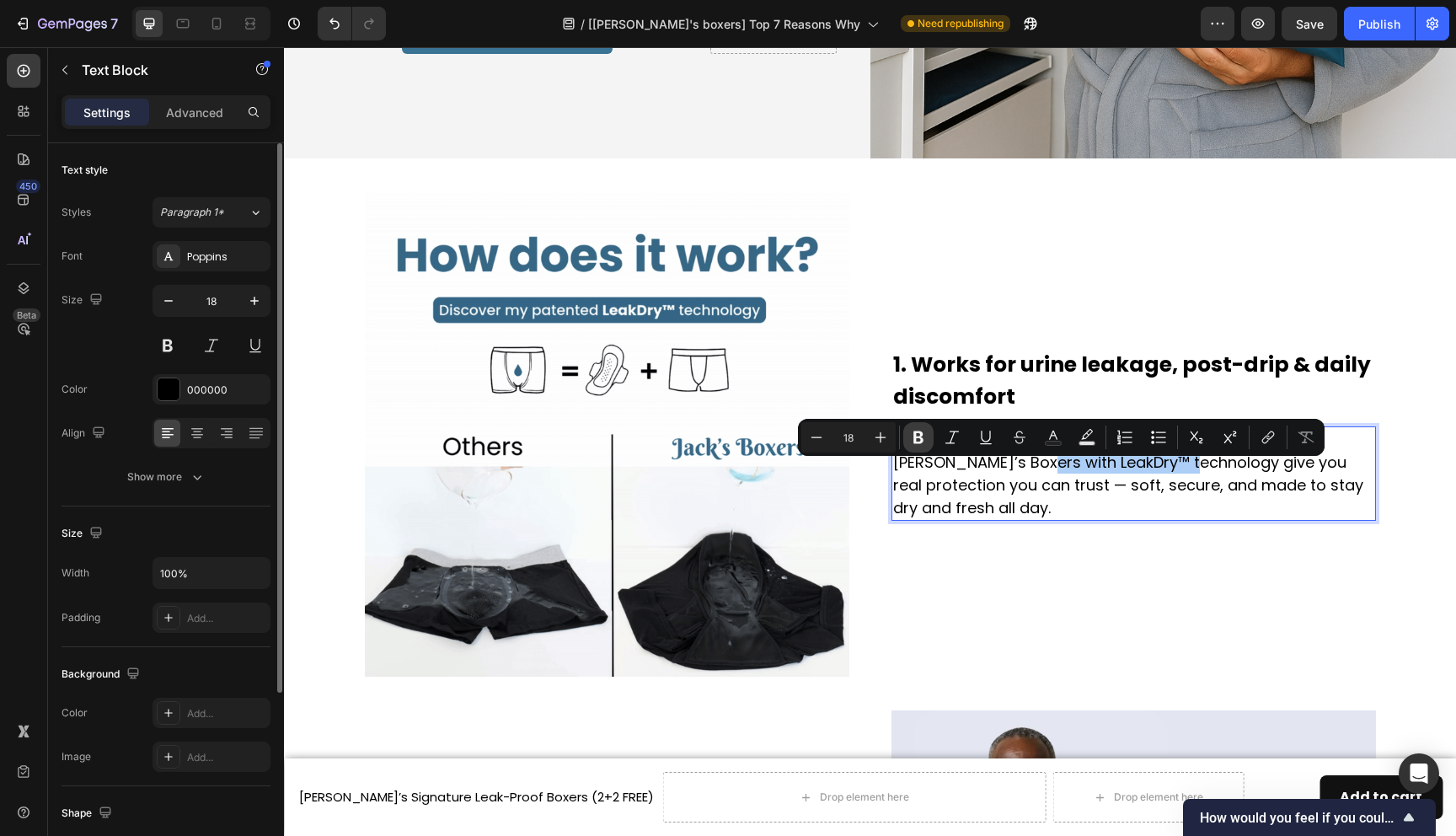
click at [907, 435] on button "Bold" at bounding box center [919, 437] width 30 height 30
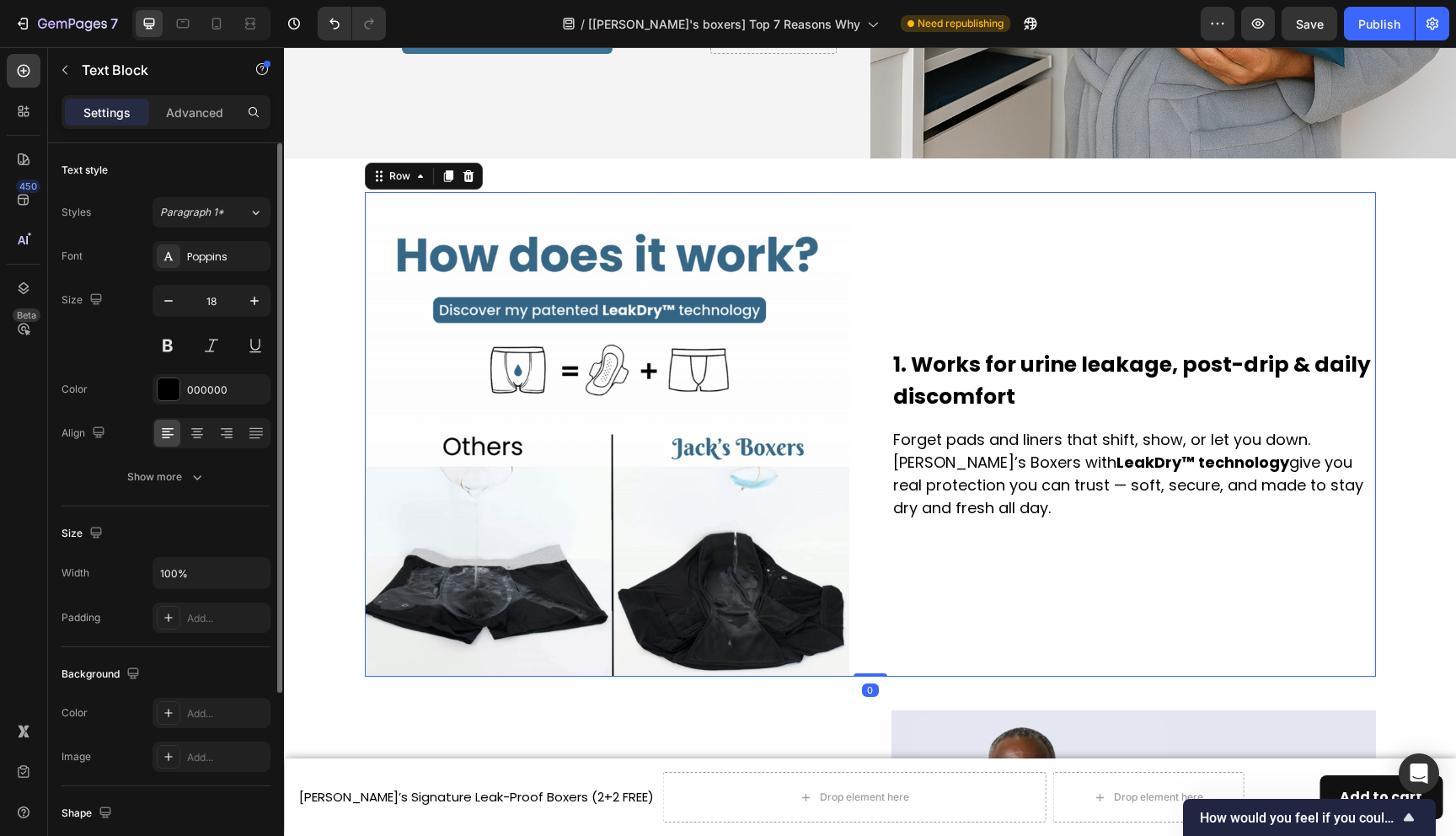
click at [1021, 560] on div "1. Works for urine leakage, post-drip & daily discomfort Heading Forget pads an…" at bounding box center [1134, 435] width 485 height 485
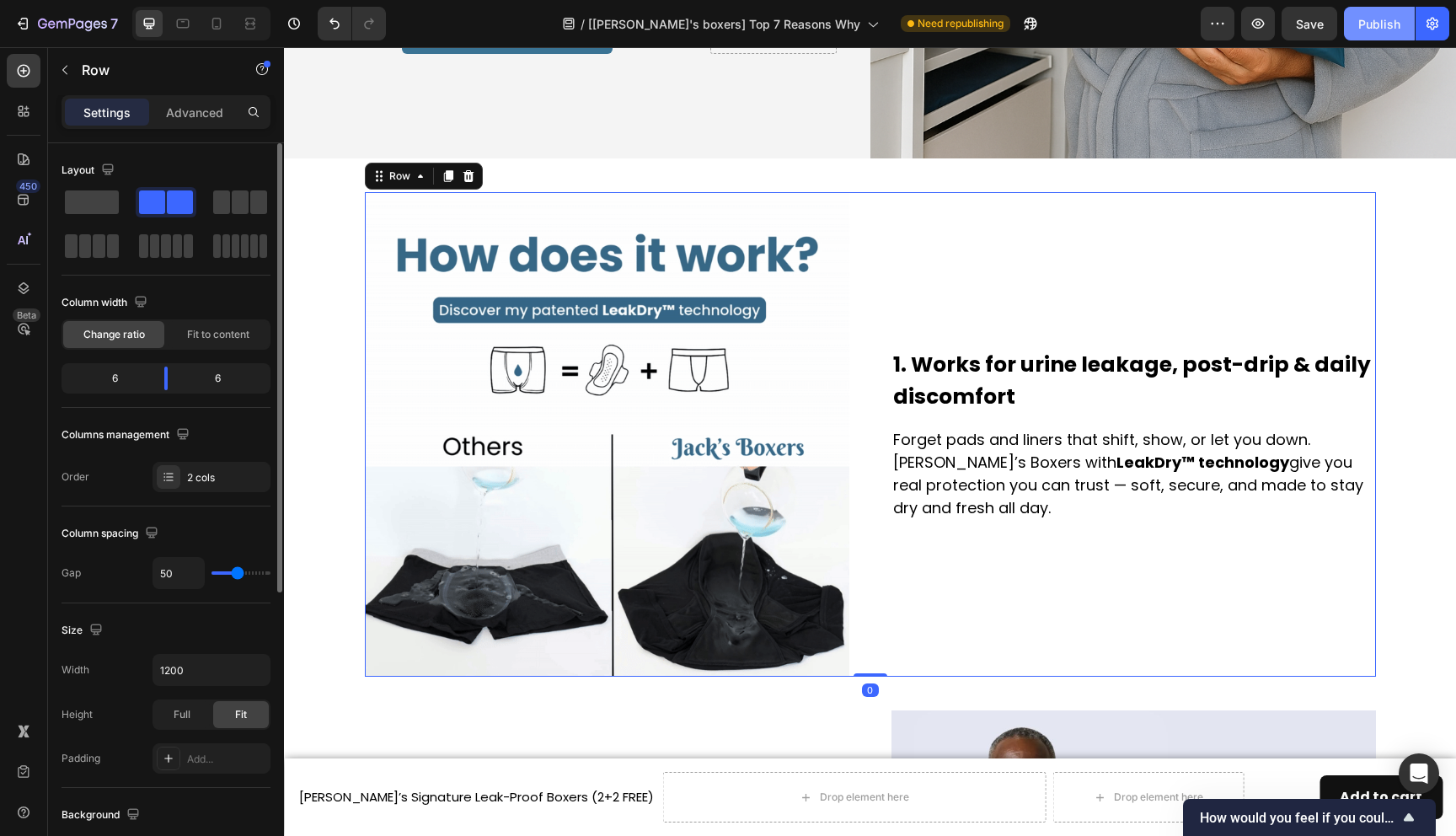
click at [1375, 25] on div "Publish" at bounding box center [1380, 23] width 42 height 17
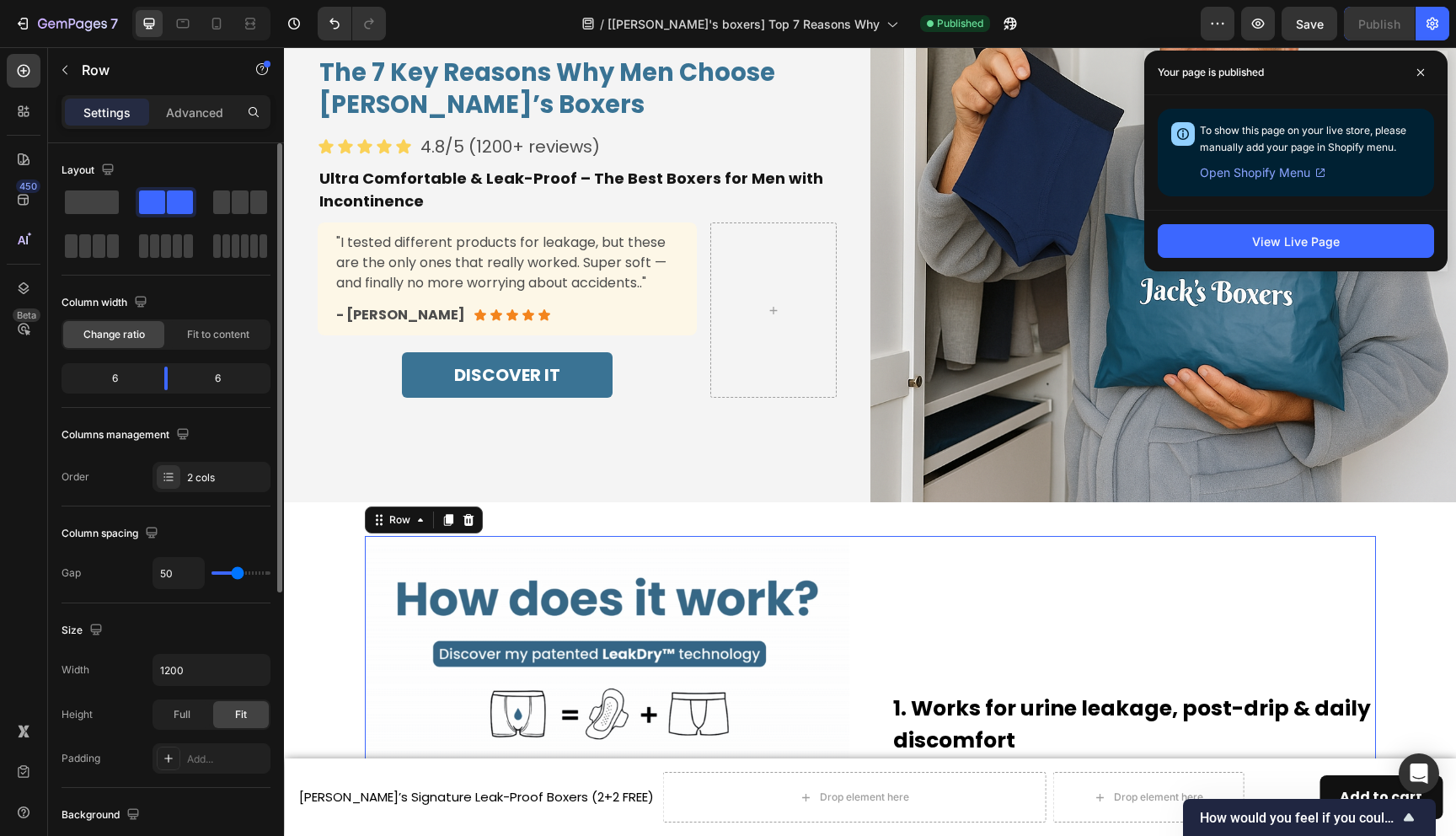
scroll to position [0, 0]
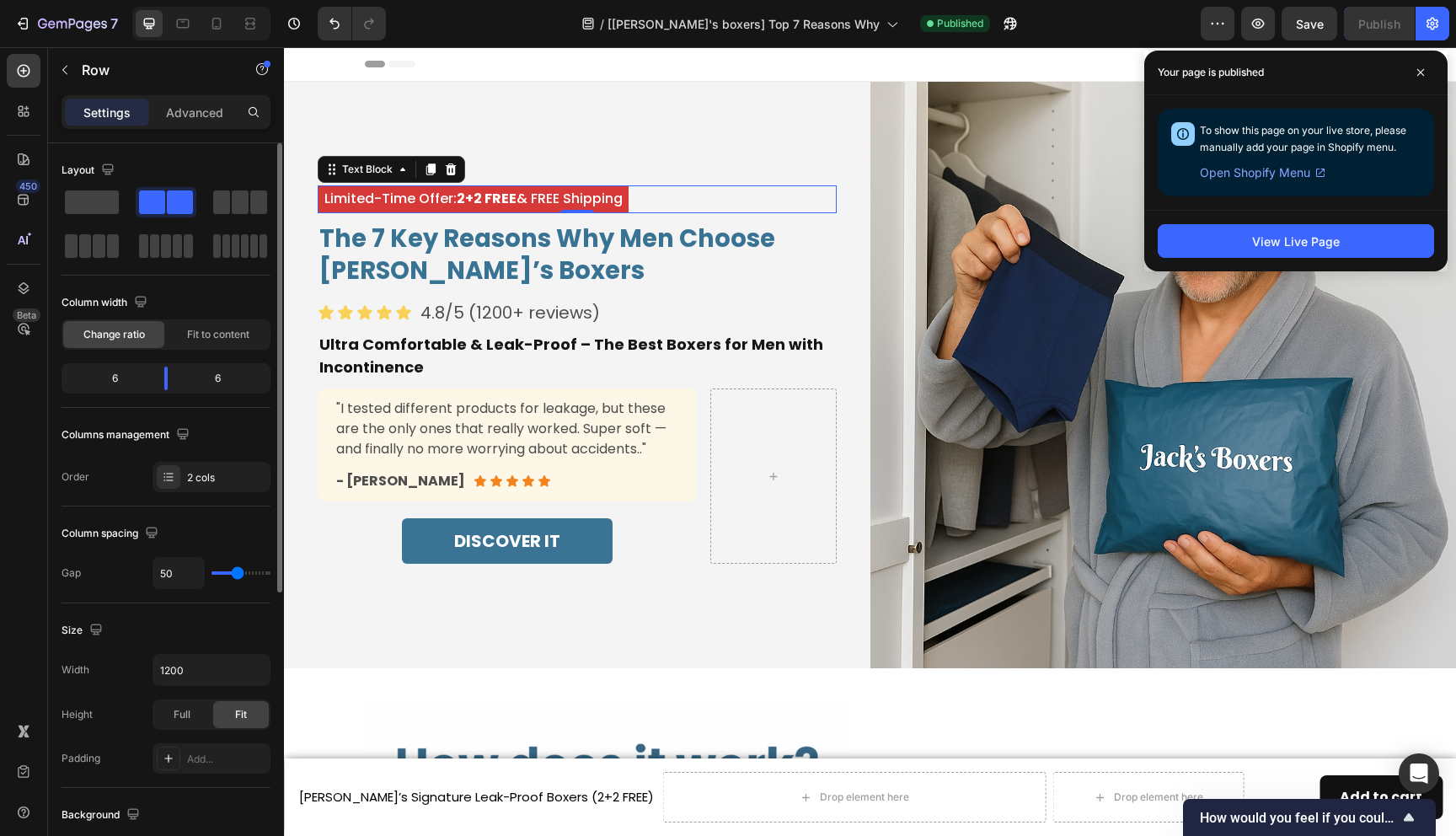
click at [461, 200] on strong "2+2 FREE" at bounding box center [486, 198] width 60 height 19
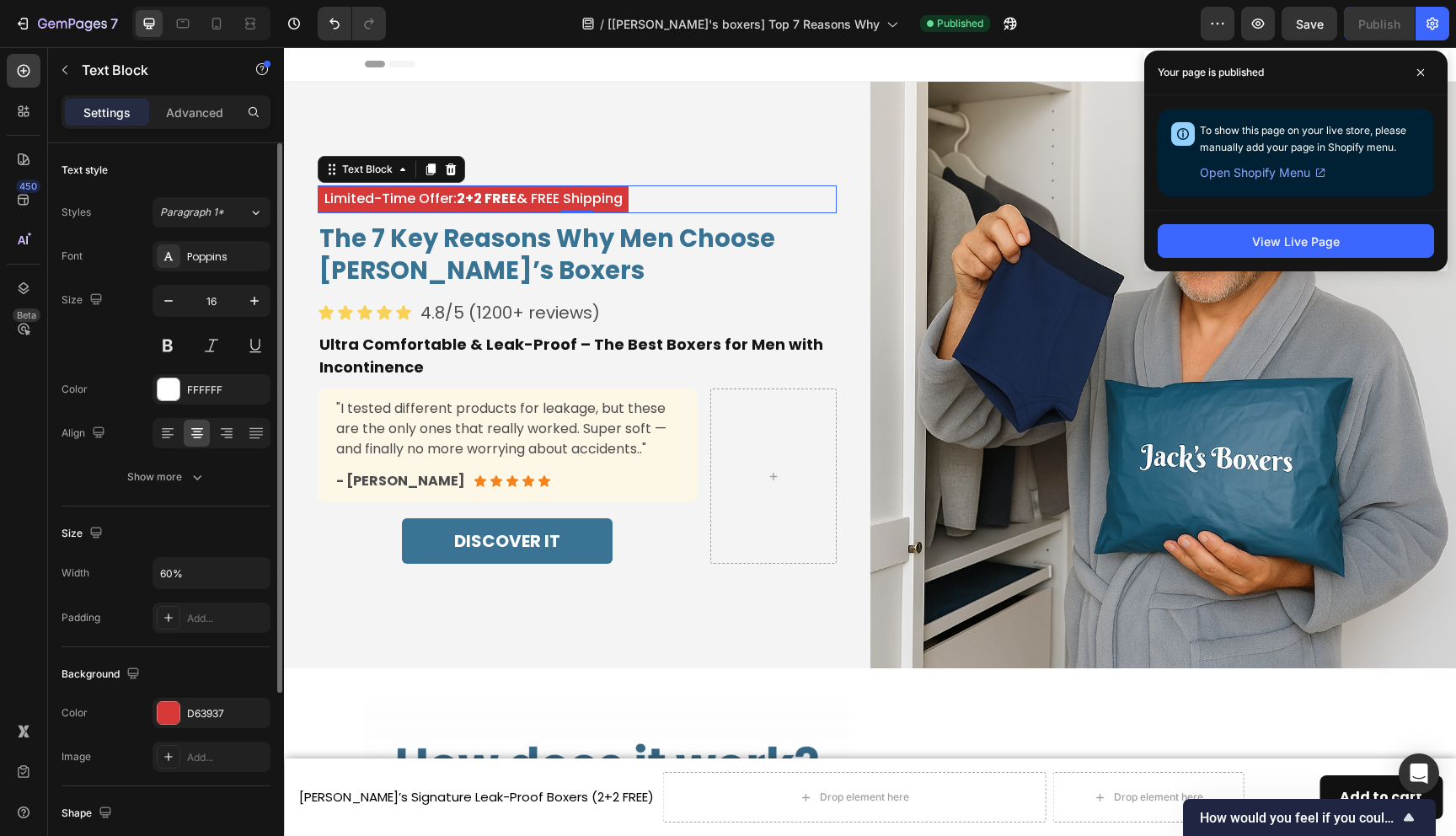
click at [461, 200] on strong "2+2 FREE" at bounding box center [486, 198] width 60 height 19
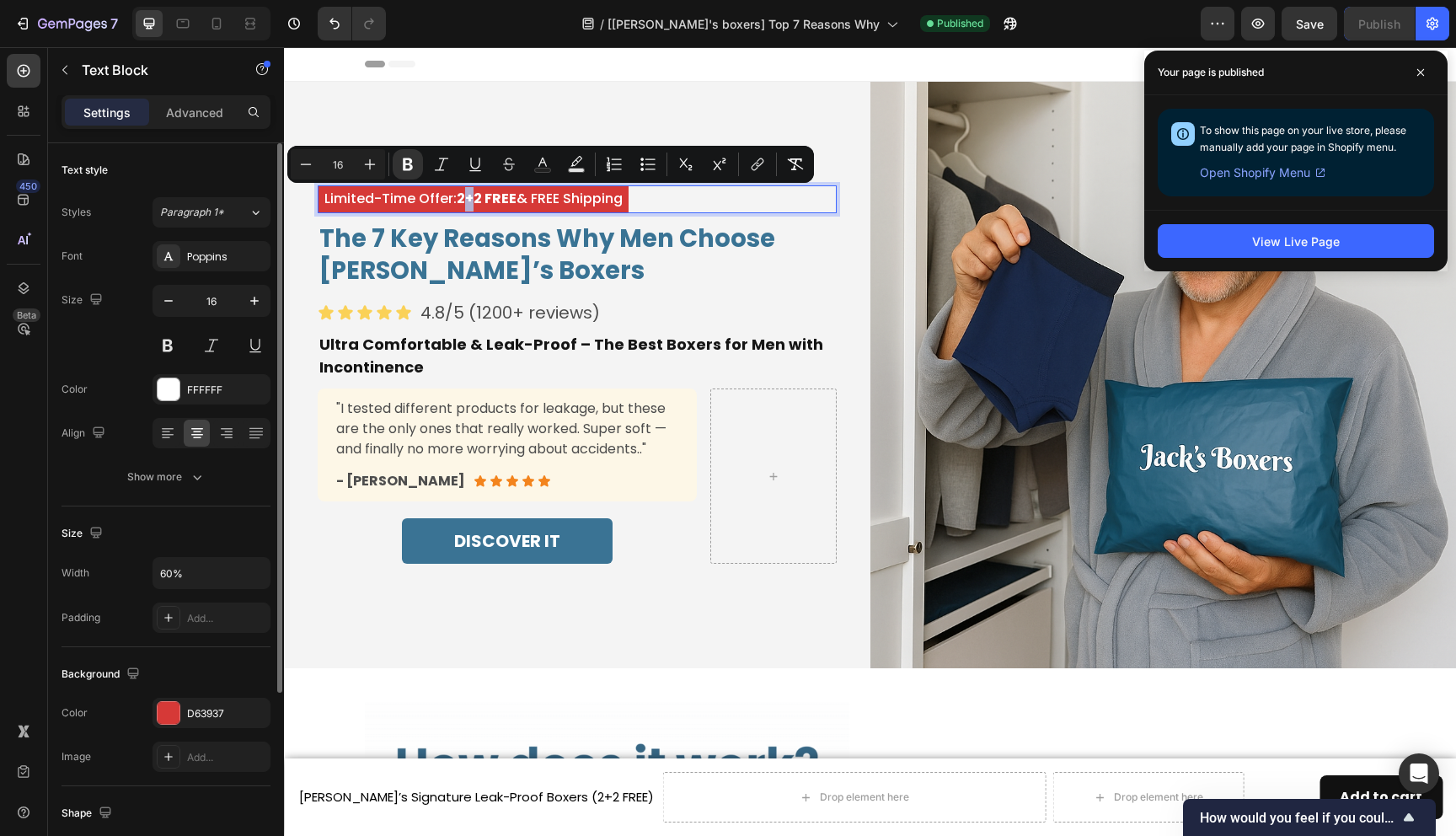
click at [466, 206] on strong "2+2 FREE" at bounding box center [486, 198] width 60 height 19
drag, startPoint x: 455, startPoint y: 200, endPoint x: 479, endPoint y: 200, distance: 24.0
click at [479, 200] on p "Limited-Time Offer: 2 +3 FREE & FREE Shipping" at bounding box center [473, 199] width 307 height 25
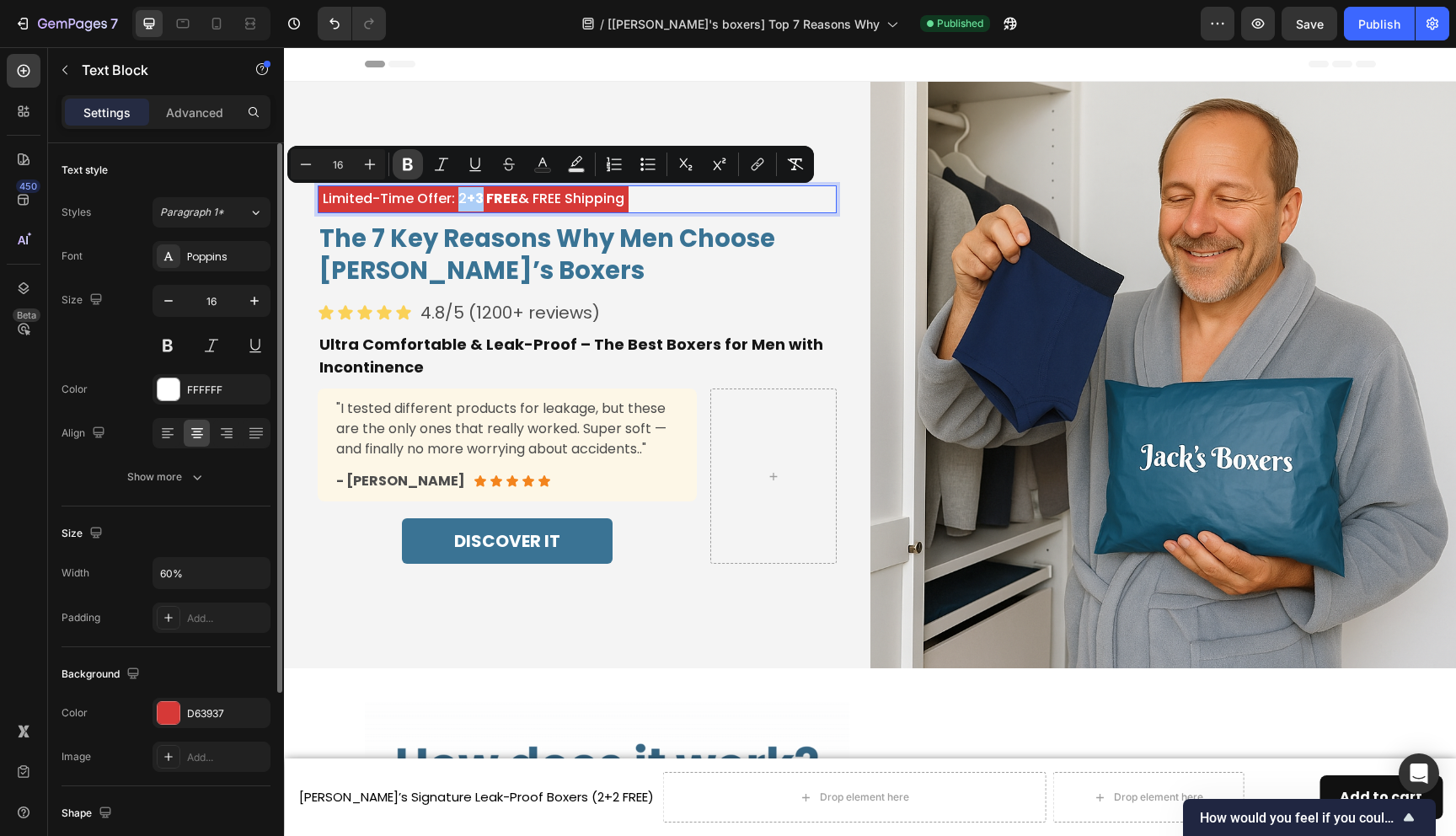
click at [415, 167] on icon "Editor contextual toolbar" at bounding box center [408, 164] width 17 height 17
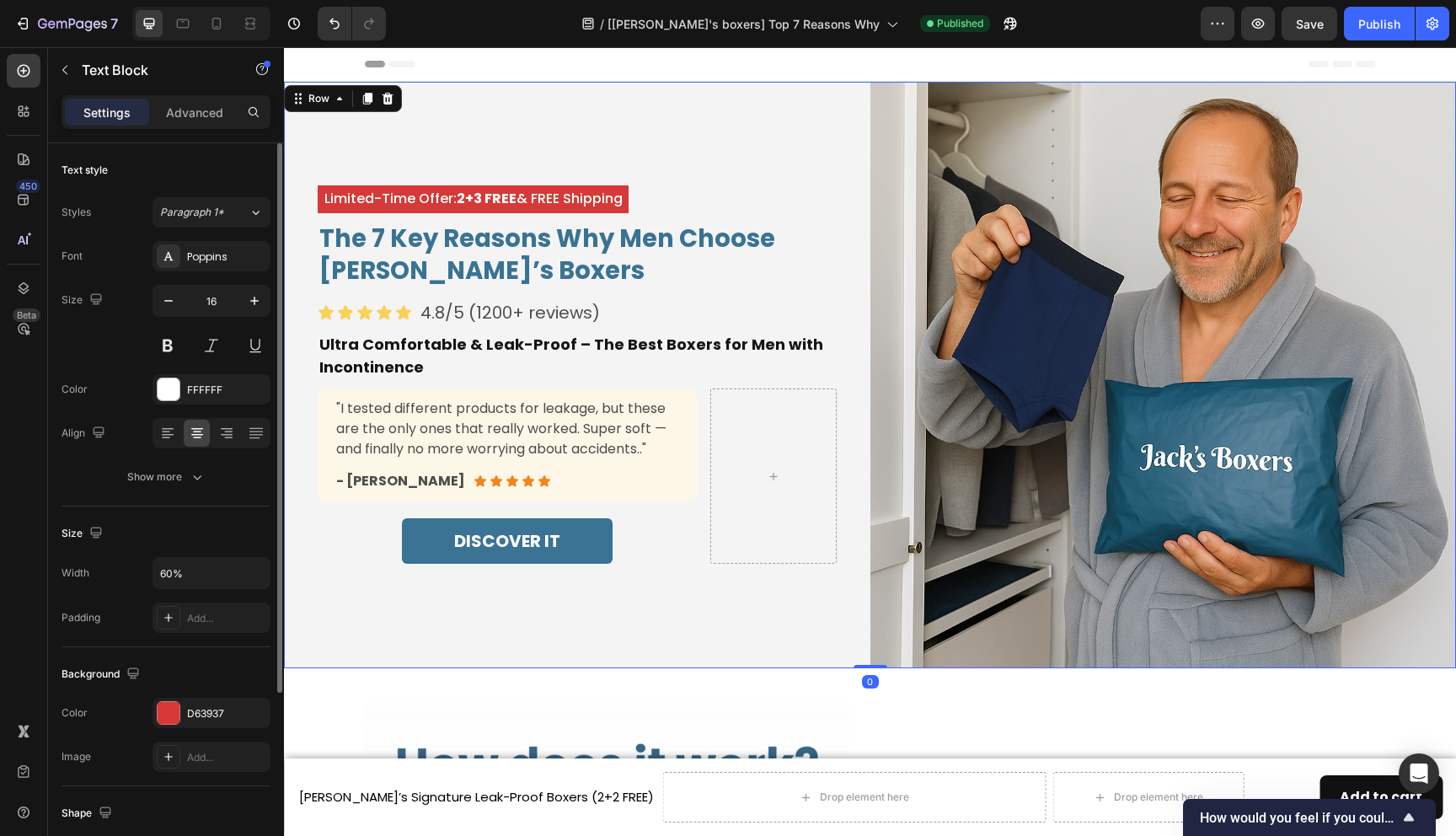
click at [415, 167] on div "Limited-Time Offer: 2+3 FREE & FREE Shipping Text Block The 7 Key Reasons Why M…" at bounding box center [577, 375] width 586 height 586
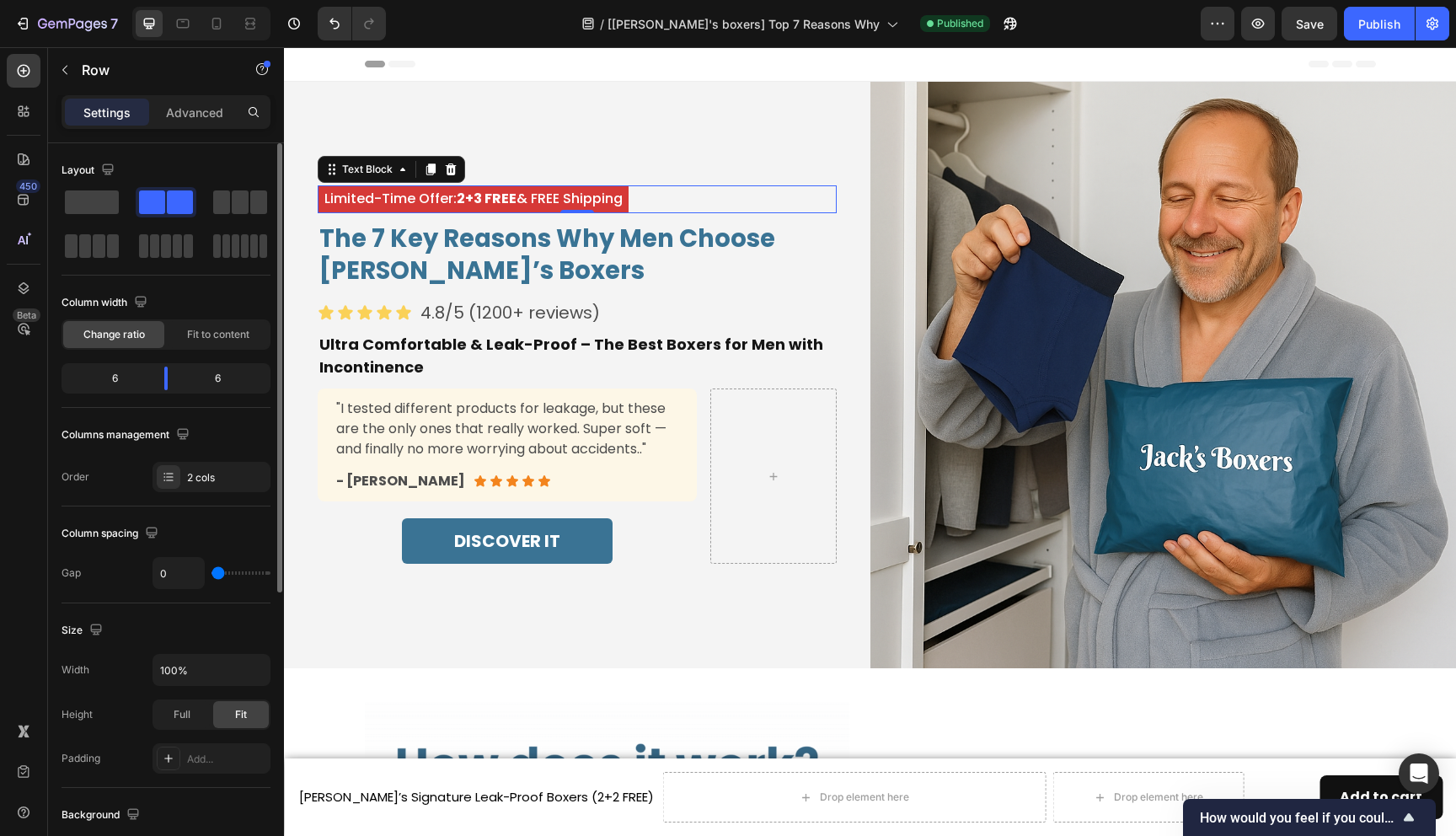
click at [471, 208] on p "Limited-Time Offer: 2+3 FREE & FREE Shipping" at bounding box center [473, 199] width 307 height 25
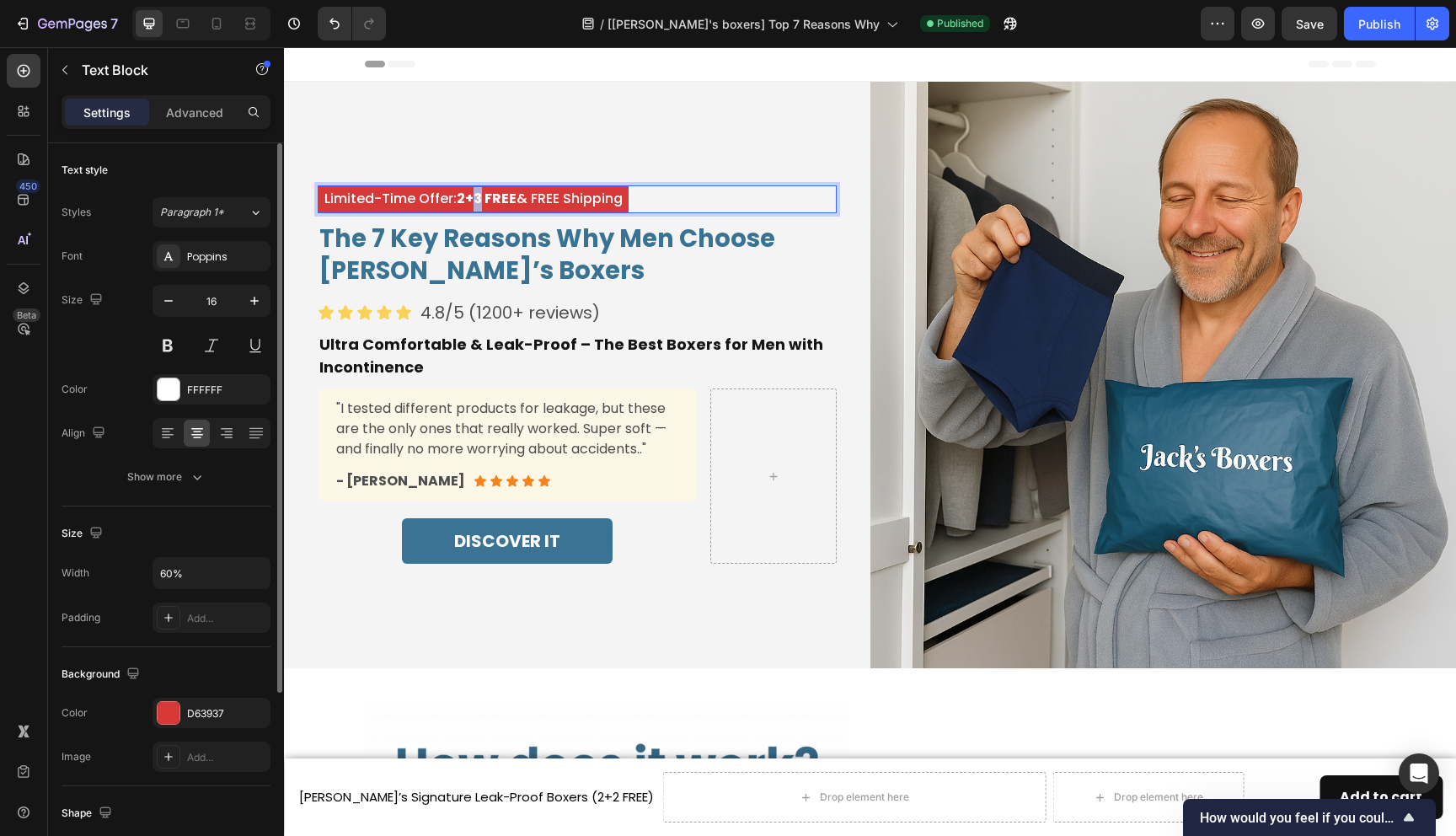
click at [470, 205] on strong "2+3 FREE" at bounding box center [486, 198] width 60 height 19
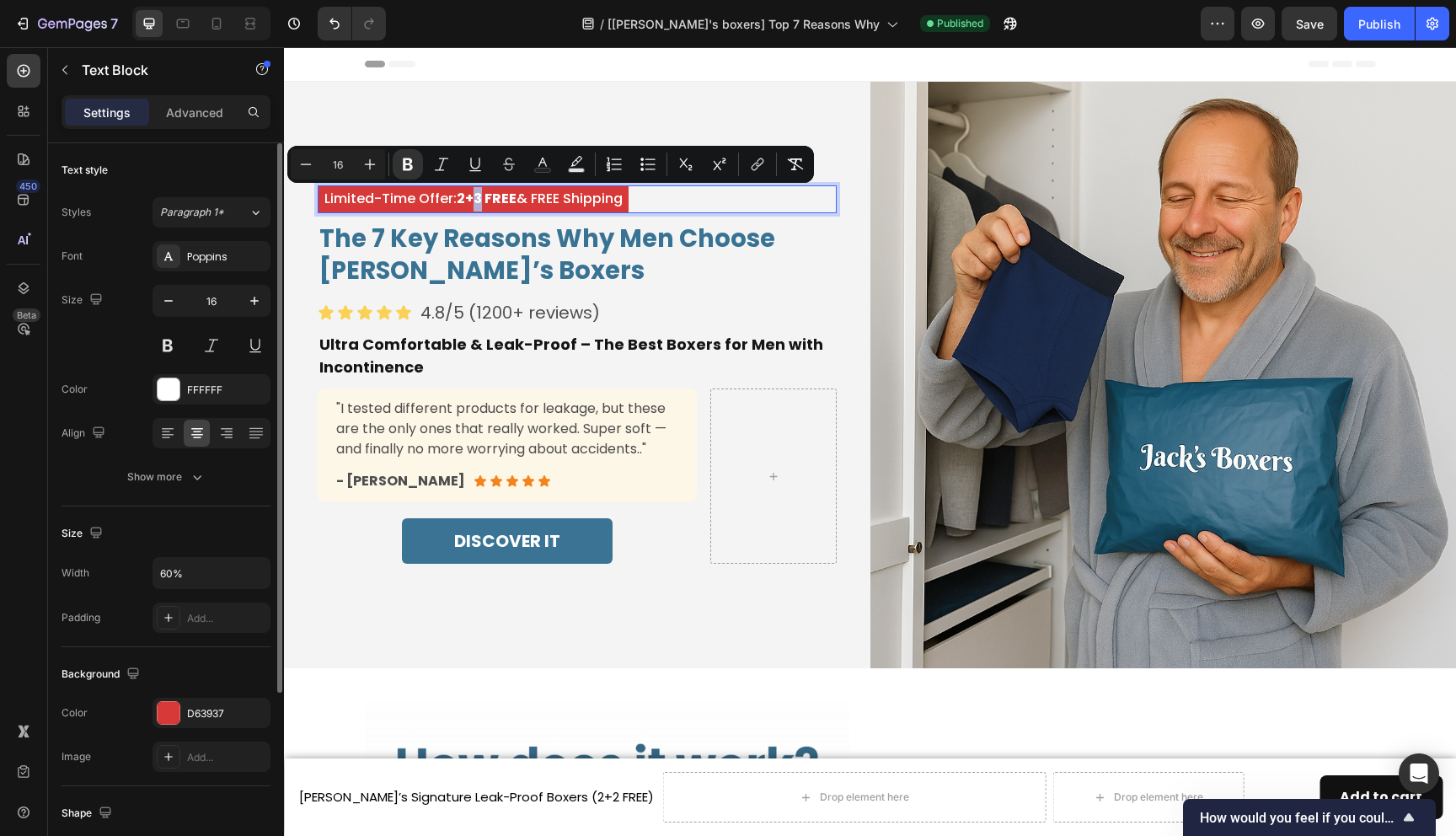
click at [478, 204] on strong "2+3 FREE" at bounding box center [486, 198] width 60 height 19
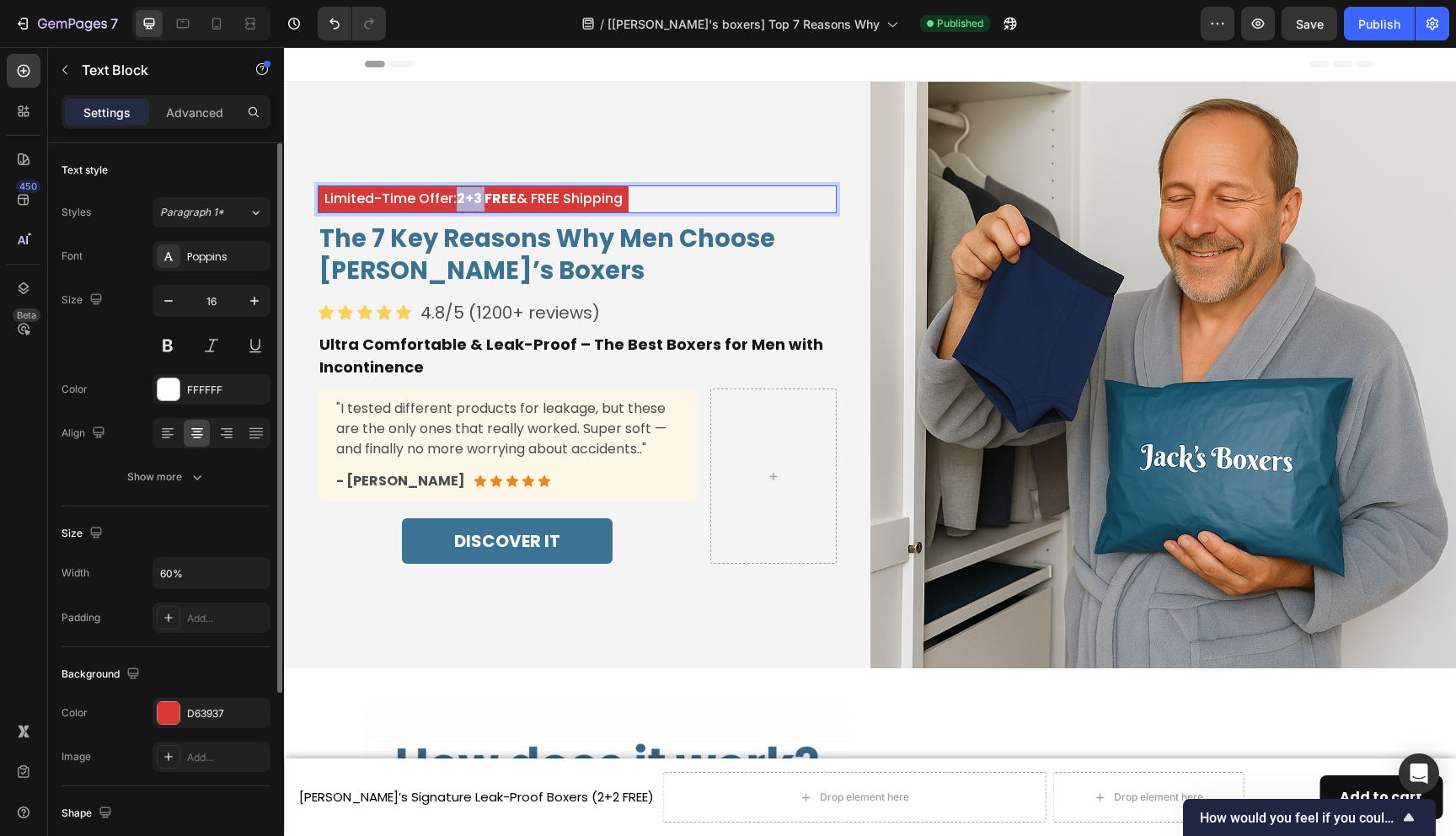
drag, startPoint x: 478, startPoint y: 204, endPoint x: 459, endPoint y: 204, distance: 19.0
click at [459, 204] on strong "2+3 FREE" at bounding box center [486, 198] width 60 height 19
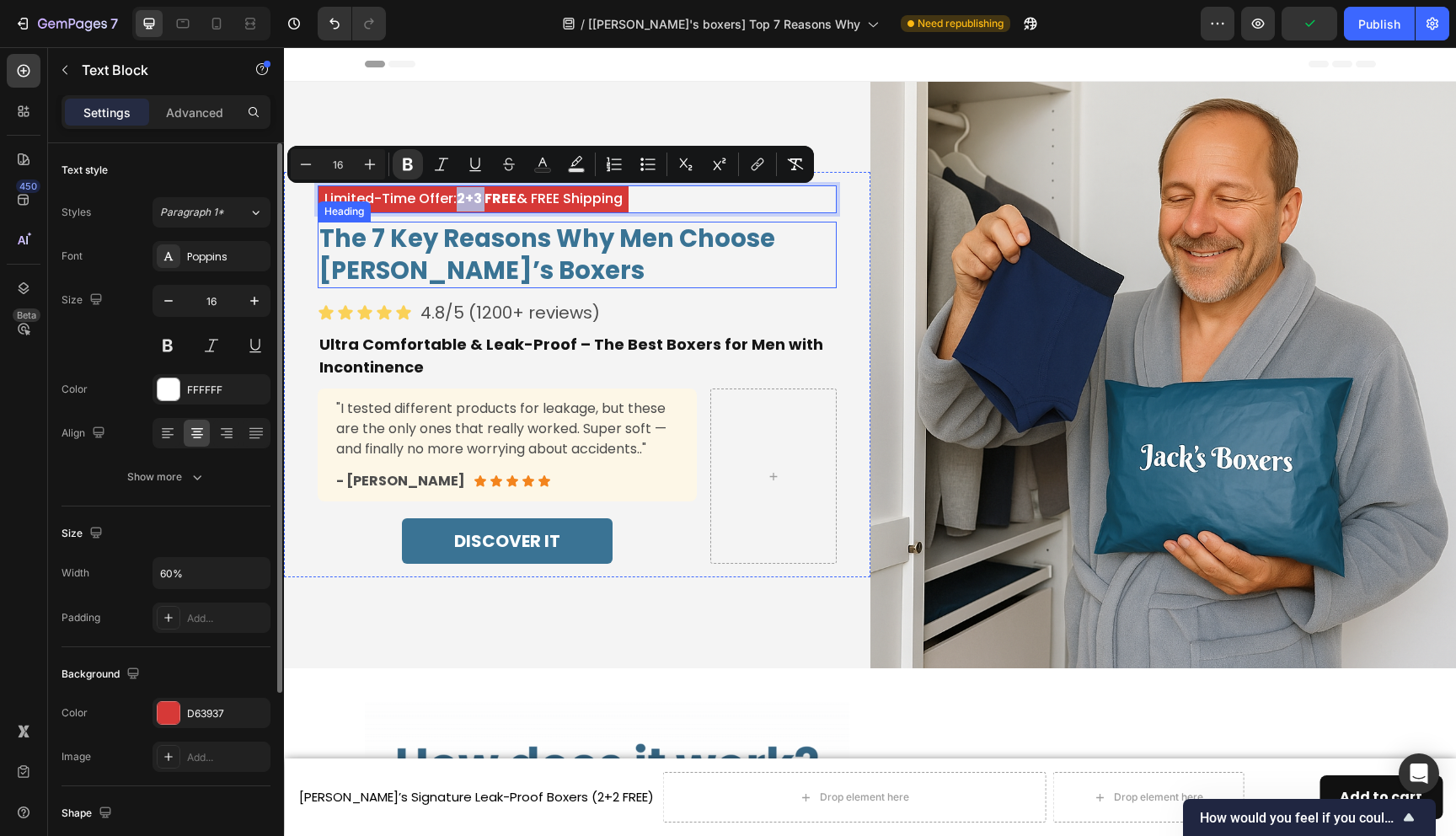
click at [551, 265] on h2 "The 7 Key Reasons Why Men Choose Jack’s Boxers" at bounding box center [577, 255] width 519 height 66
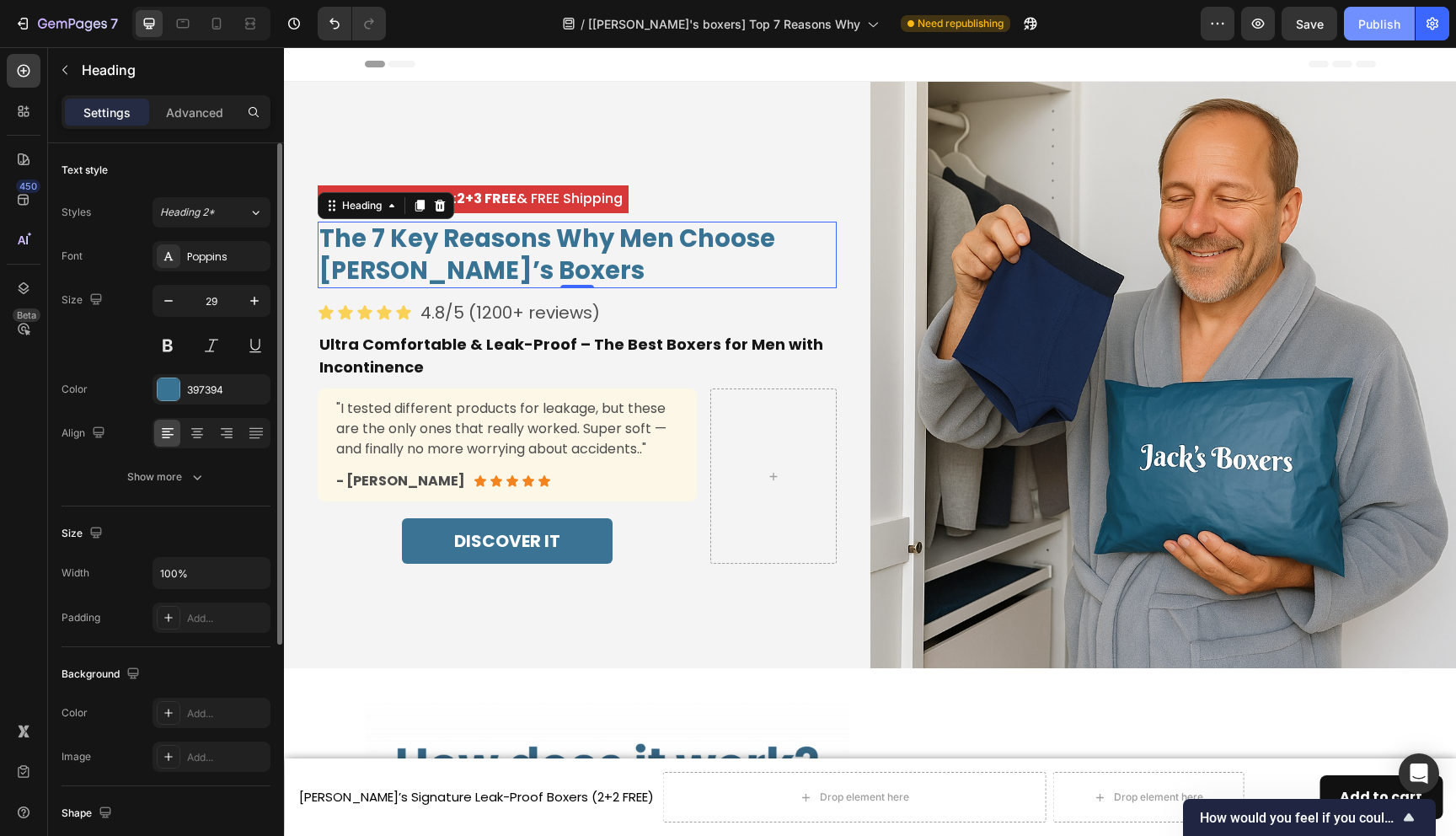
click at [1368, 18] on div "Publish" at bounding box center [1380, 23] width 42 height 17
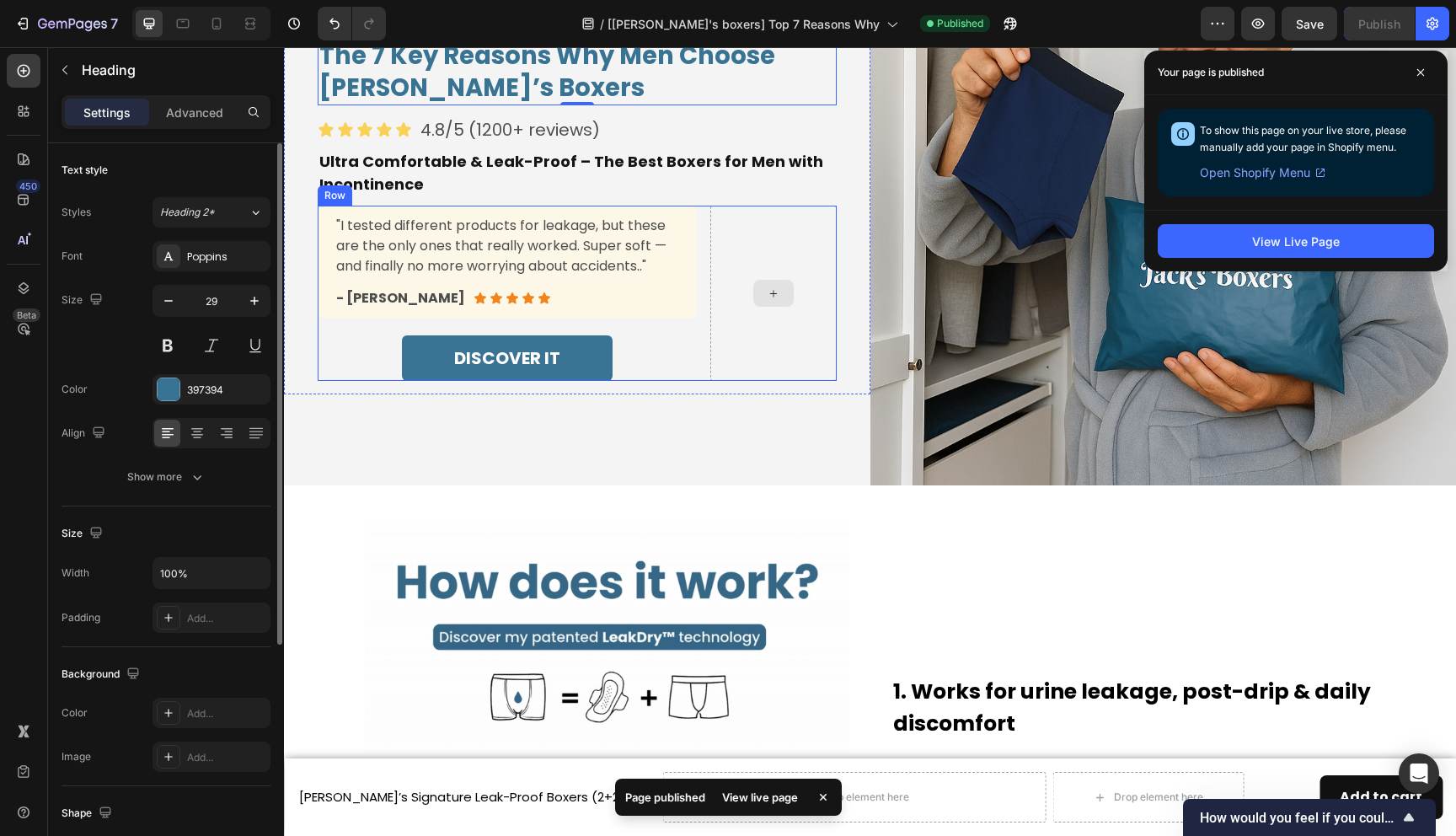
scroll to position [186, 0]
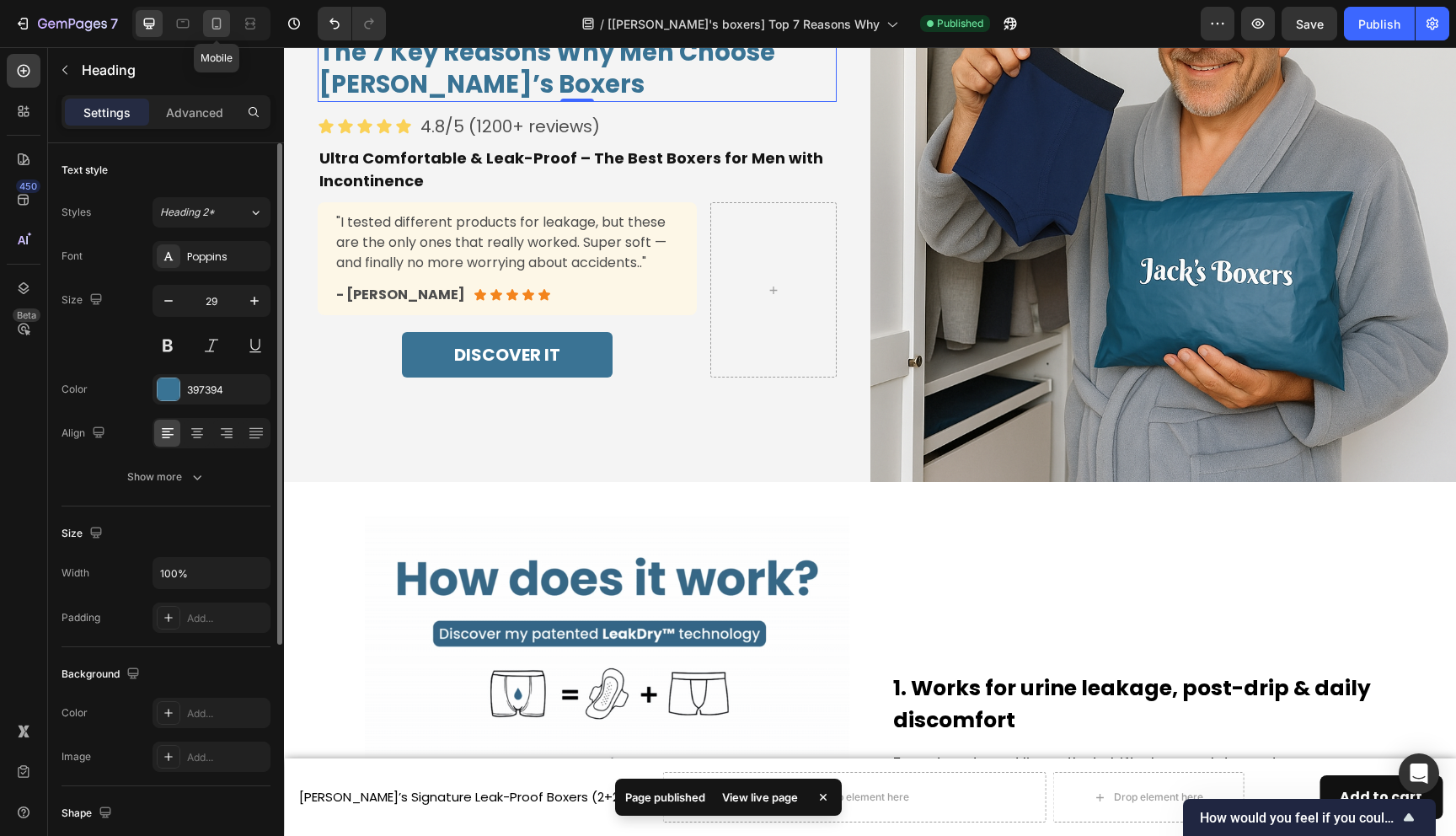
click at [213, 24] on icon at bounding box center [217, 23] width 9 height 12
type input "28"
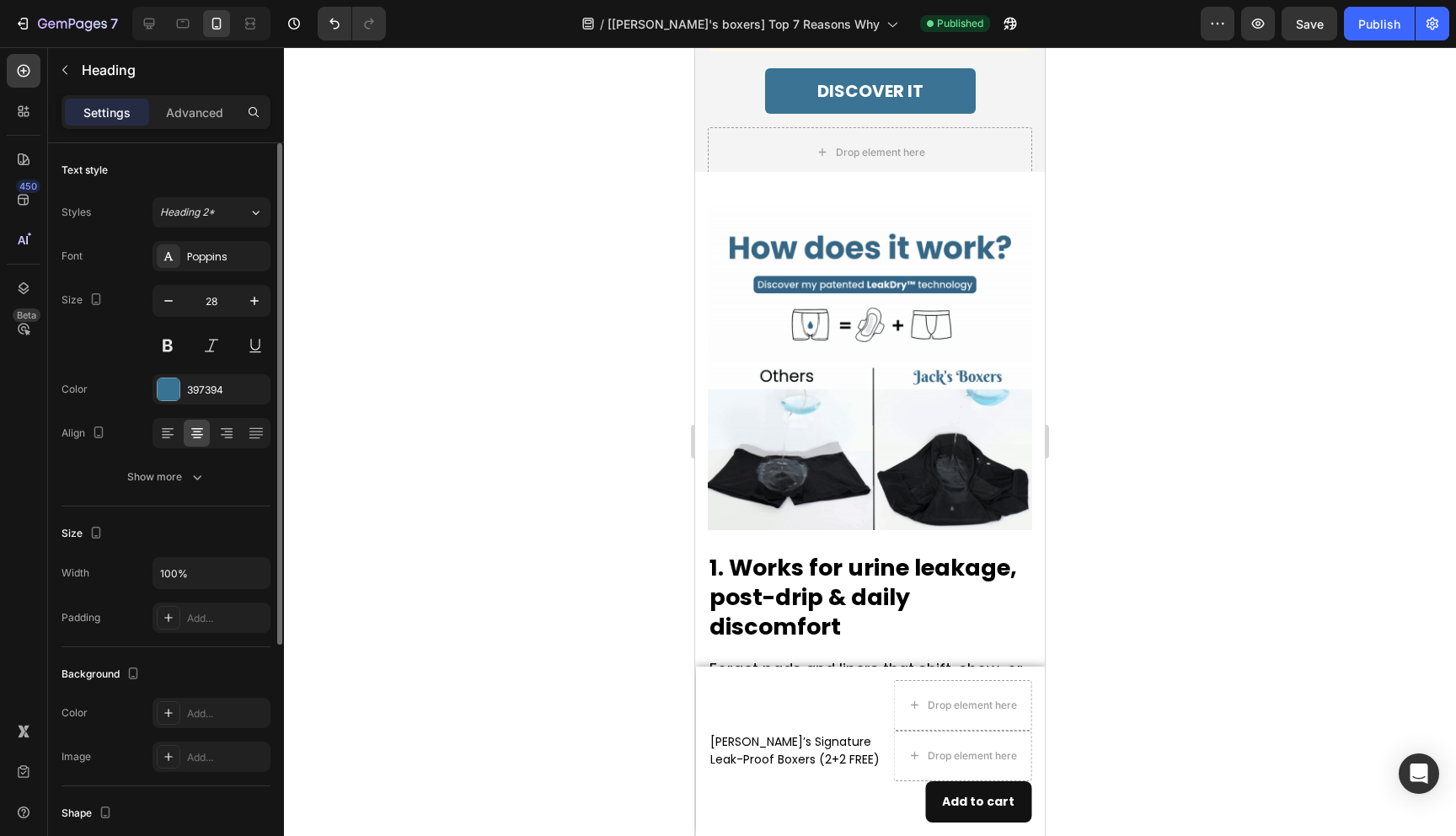
scroll to position [742, 0]
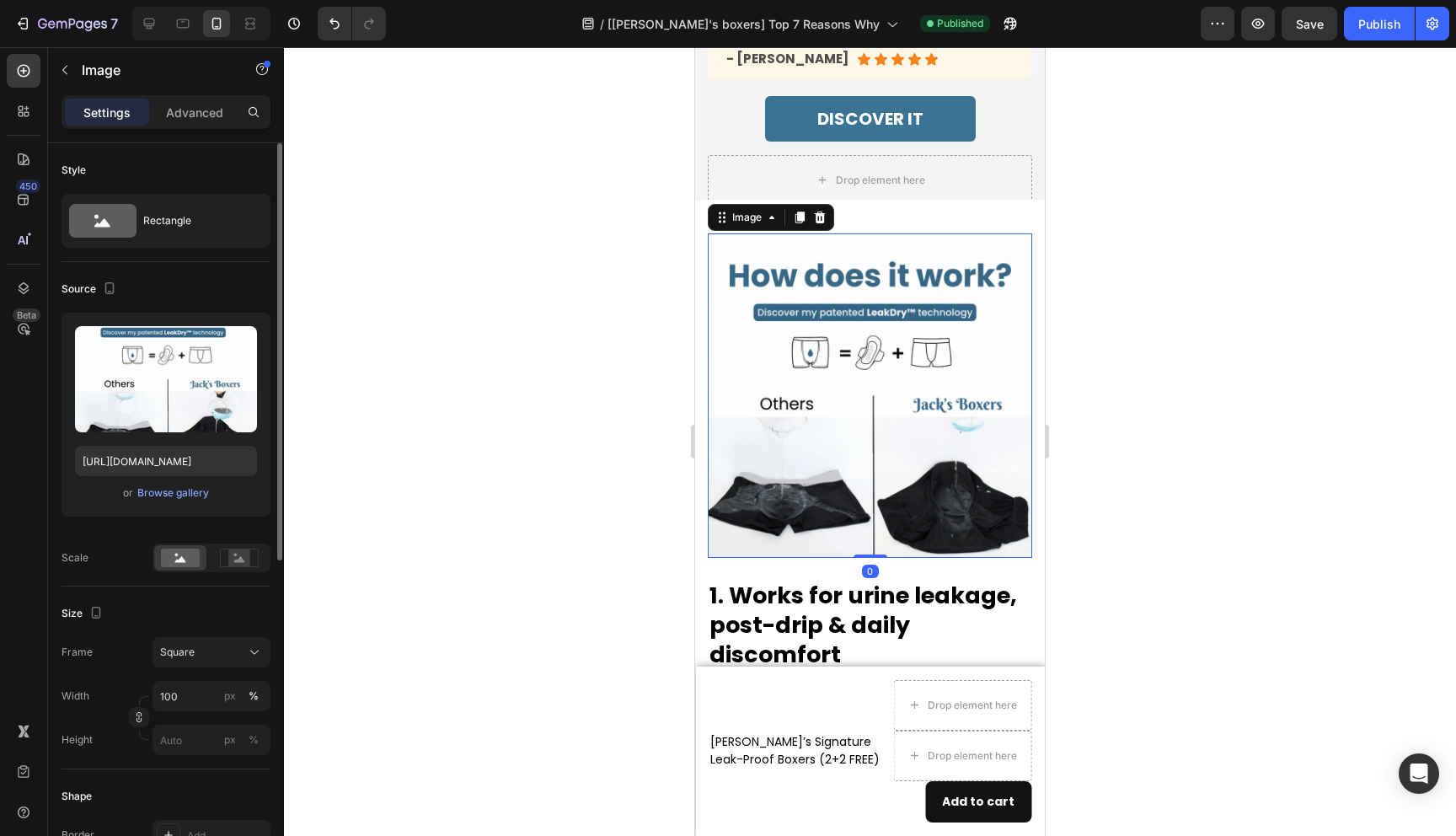
click at [906, 335] on img at bounding box center [870, 396] width 325 height 325
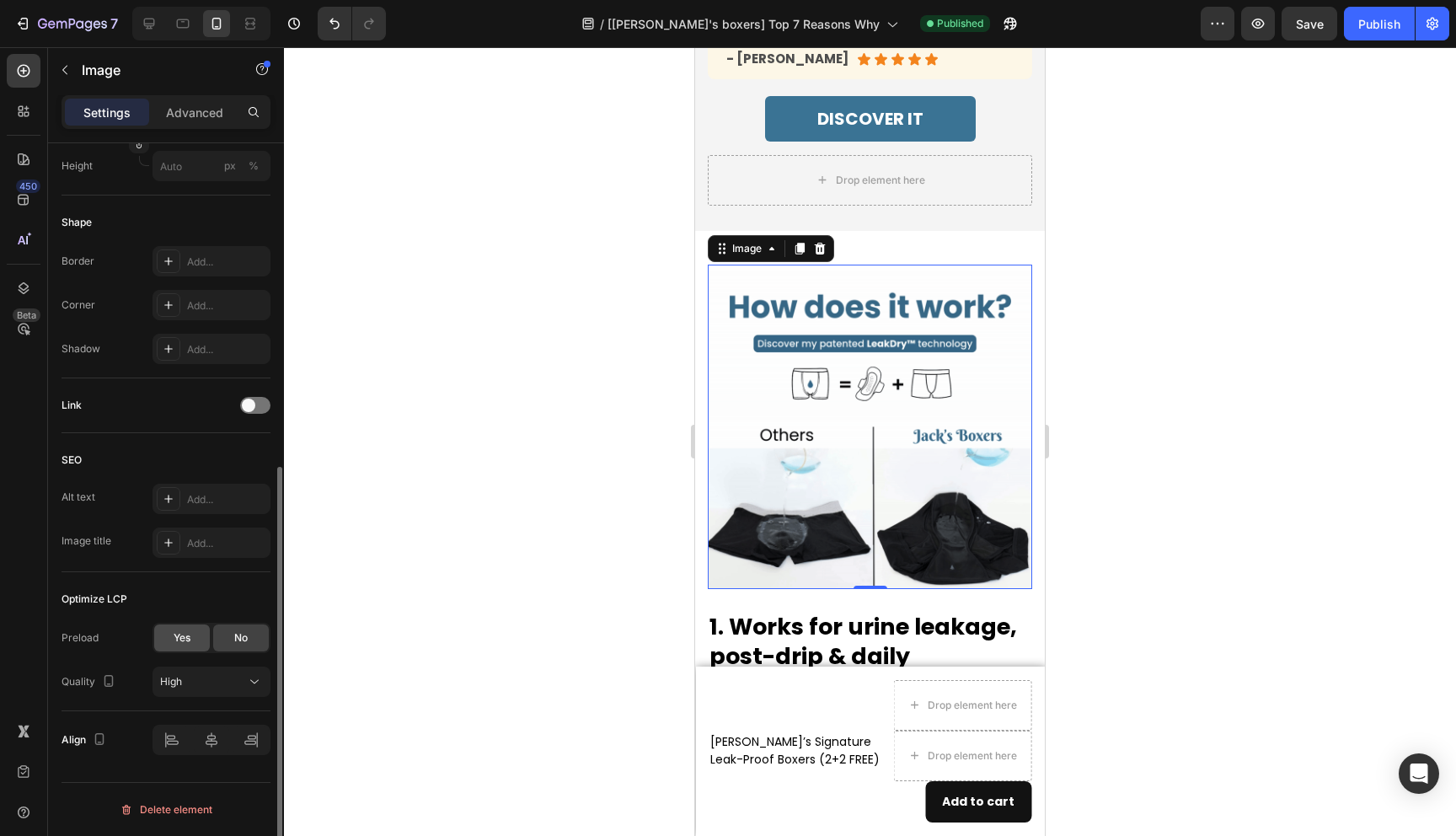
click at [185, 642] on span "Yes" at bounding box center [182, 638] width 17 height 15
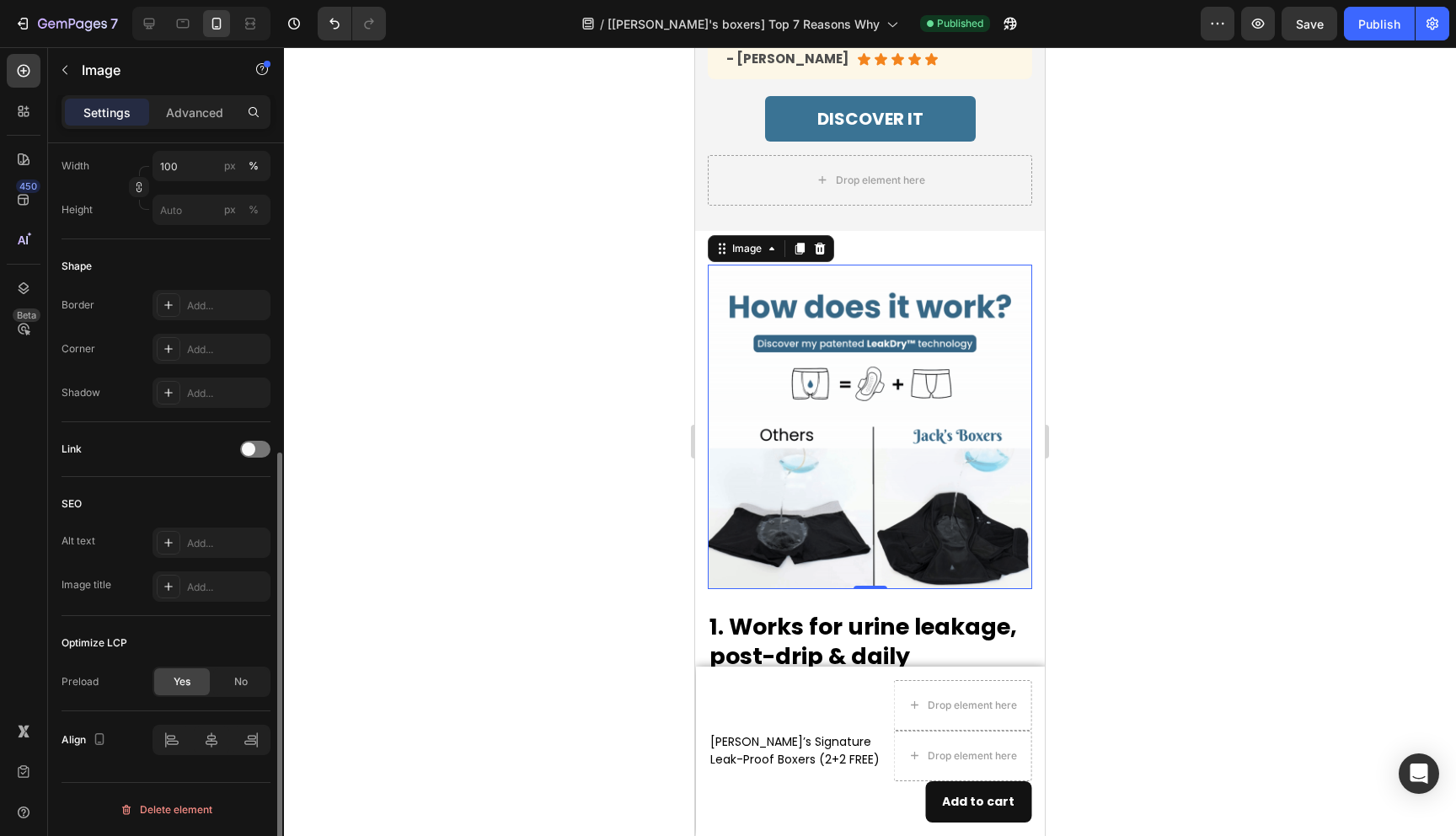
scroll to position [530, 0]
click at [1373, 25] on div "Publish" at bounding box center [1380, 23] width 42 height 17
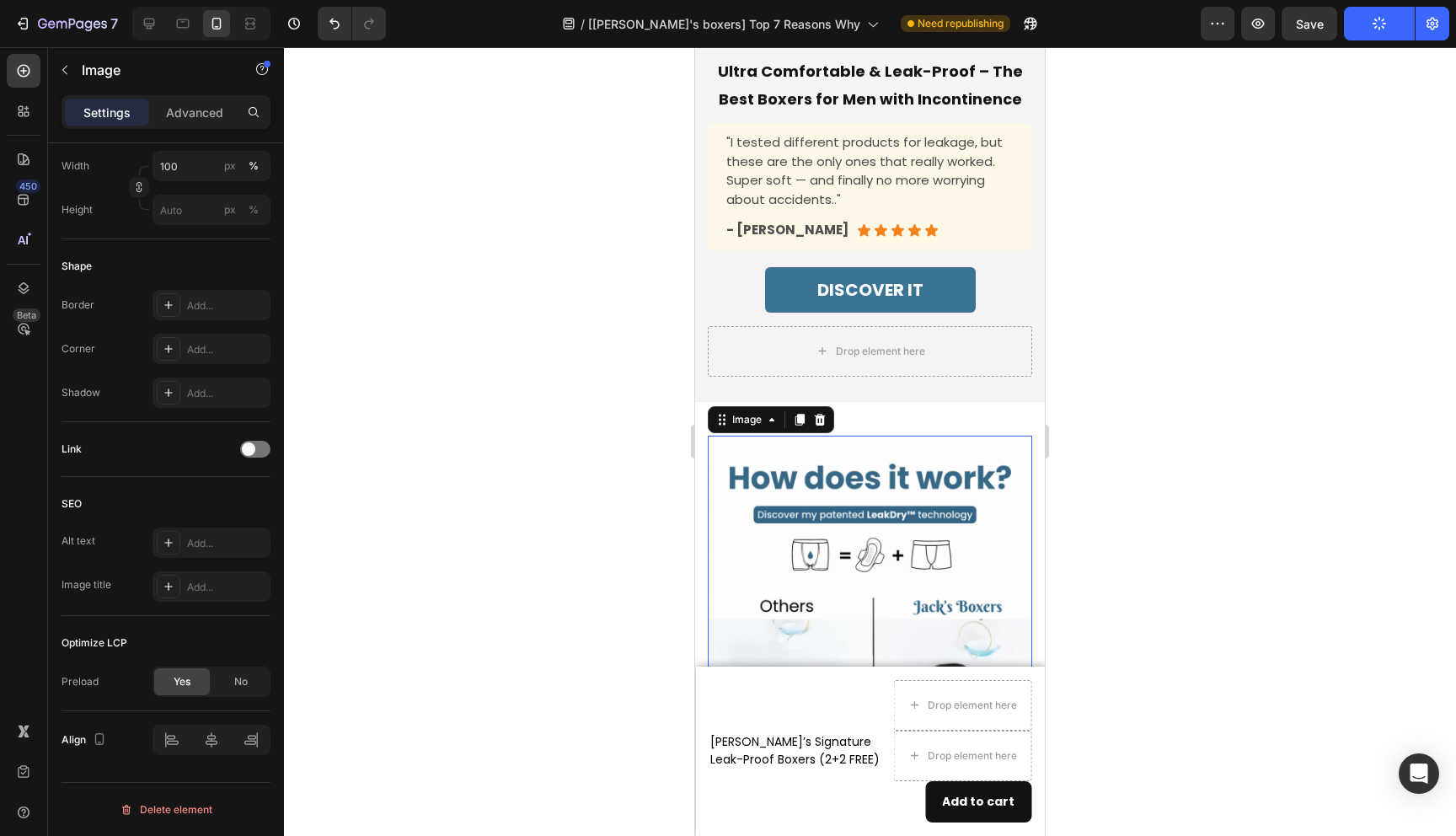
scroll to position [517, 0]
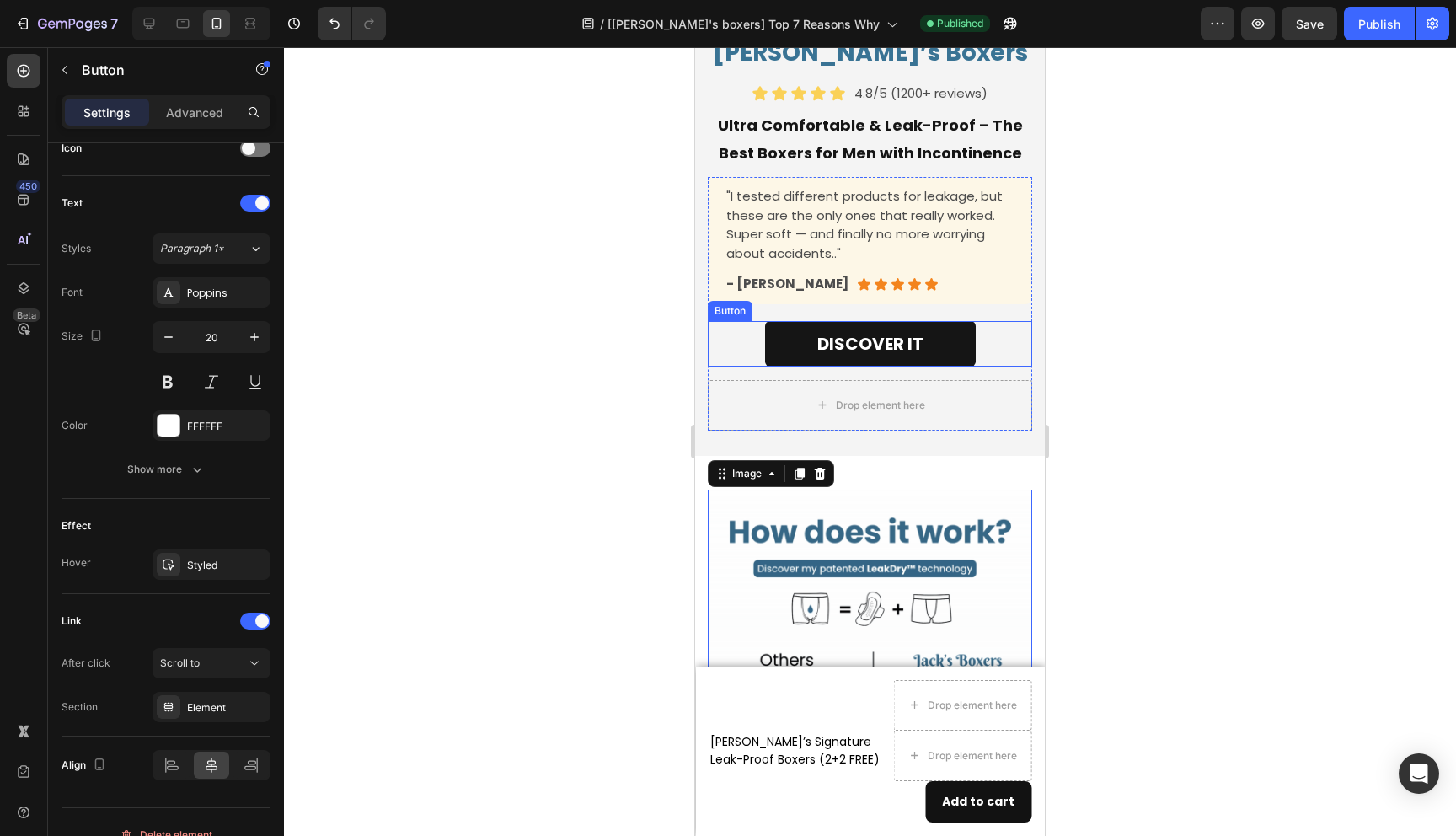
click at [955, 326] on link "DISCOVER IT" at bounding box center [870, 343] width 211 height 45
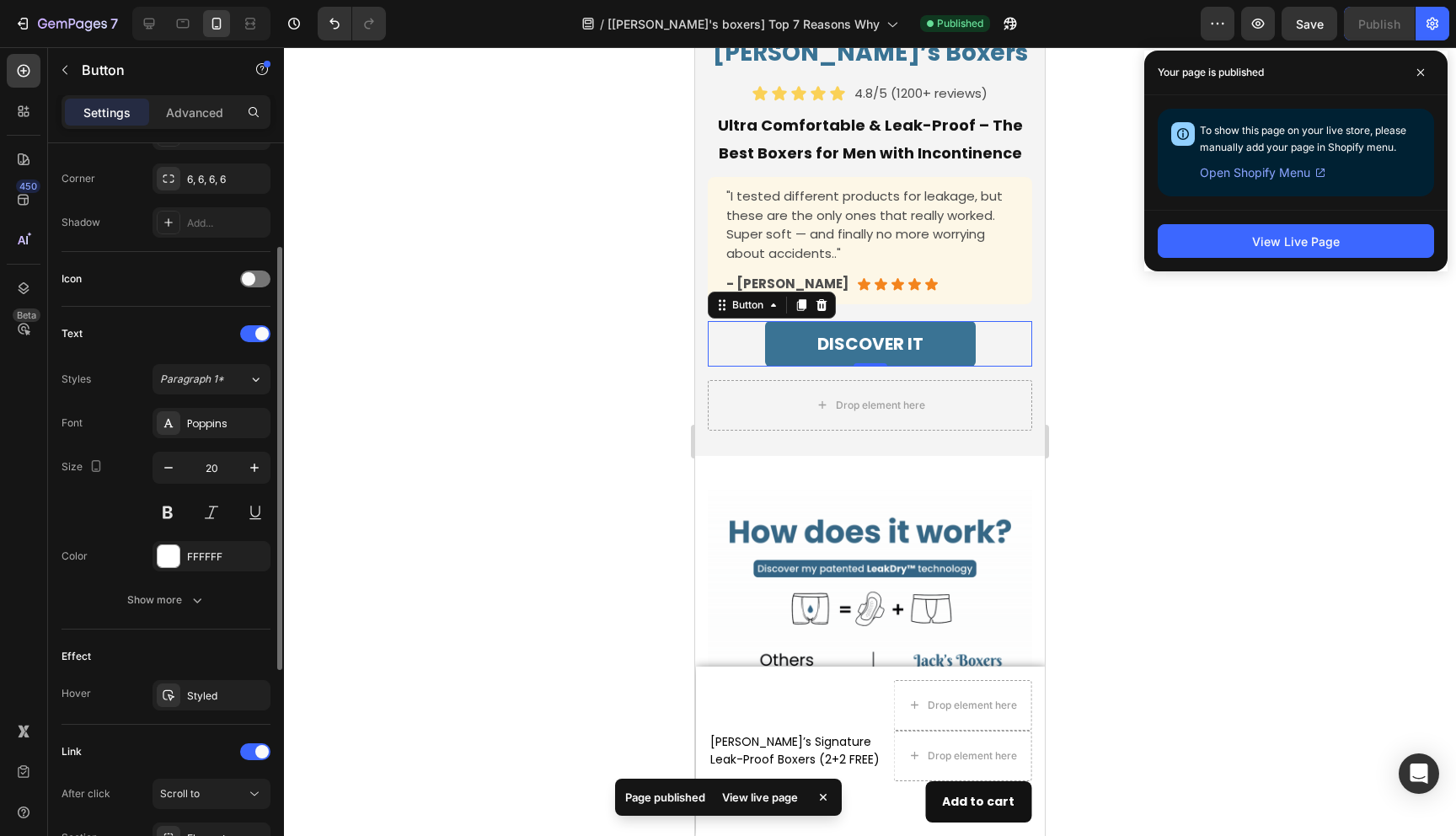
scroll to position [404, 0]
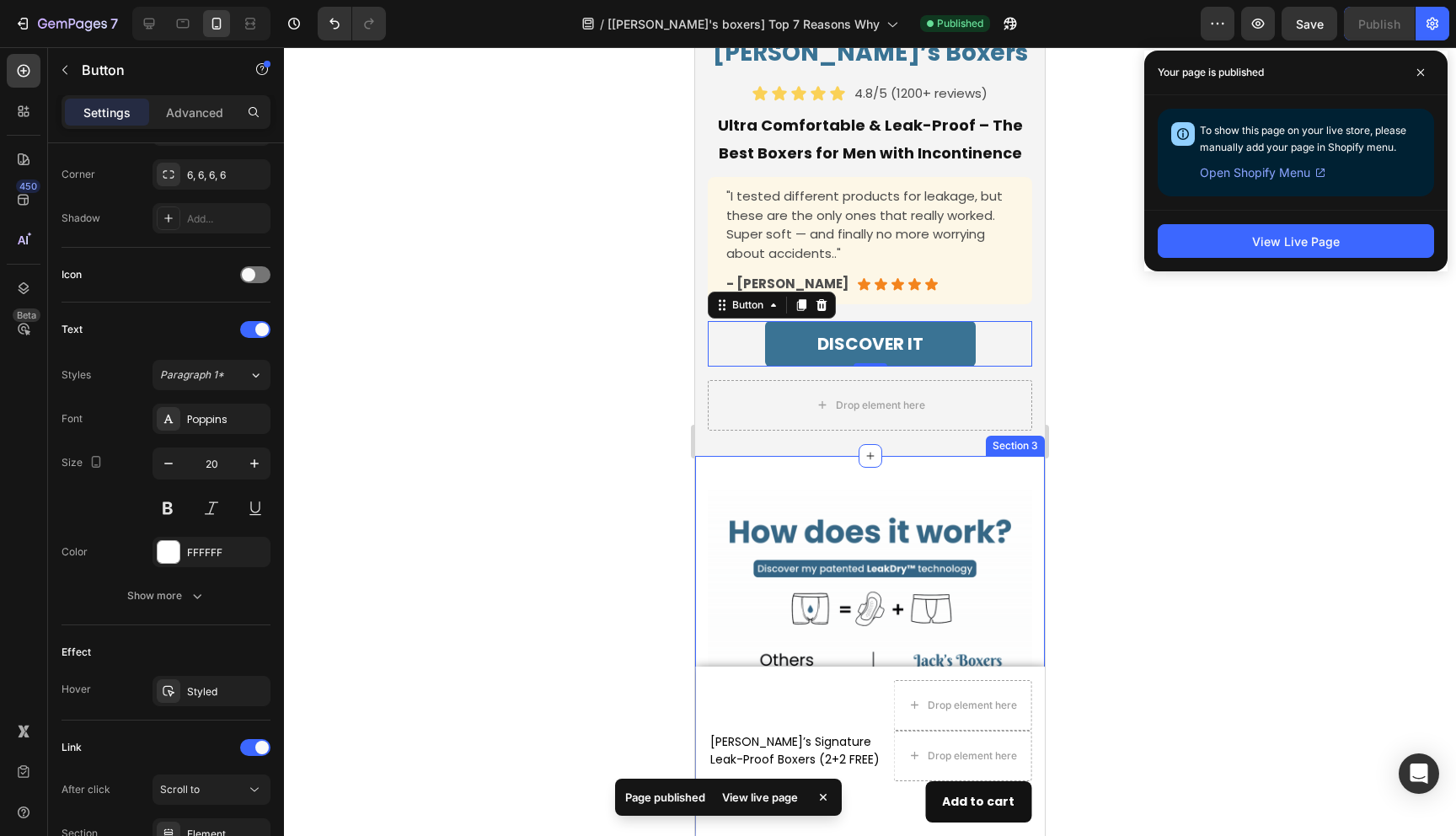
click at [1117, 572] on div at bounding box center [871, 441] width 1173 height 789
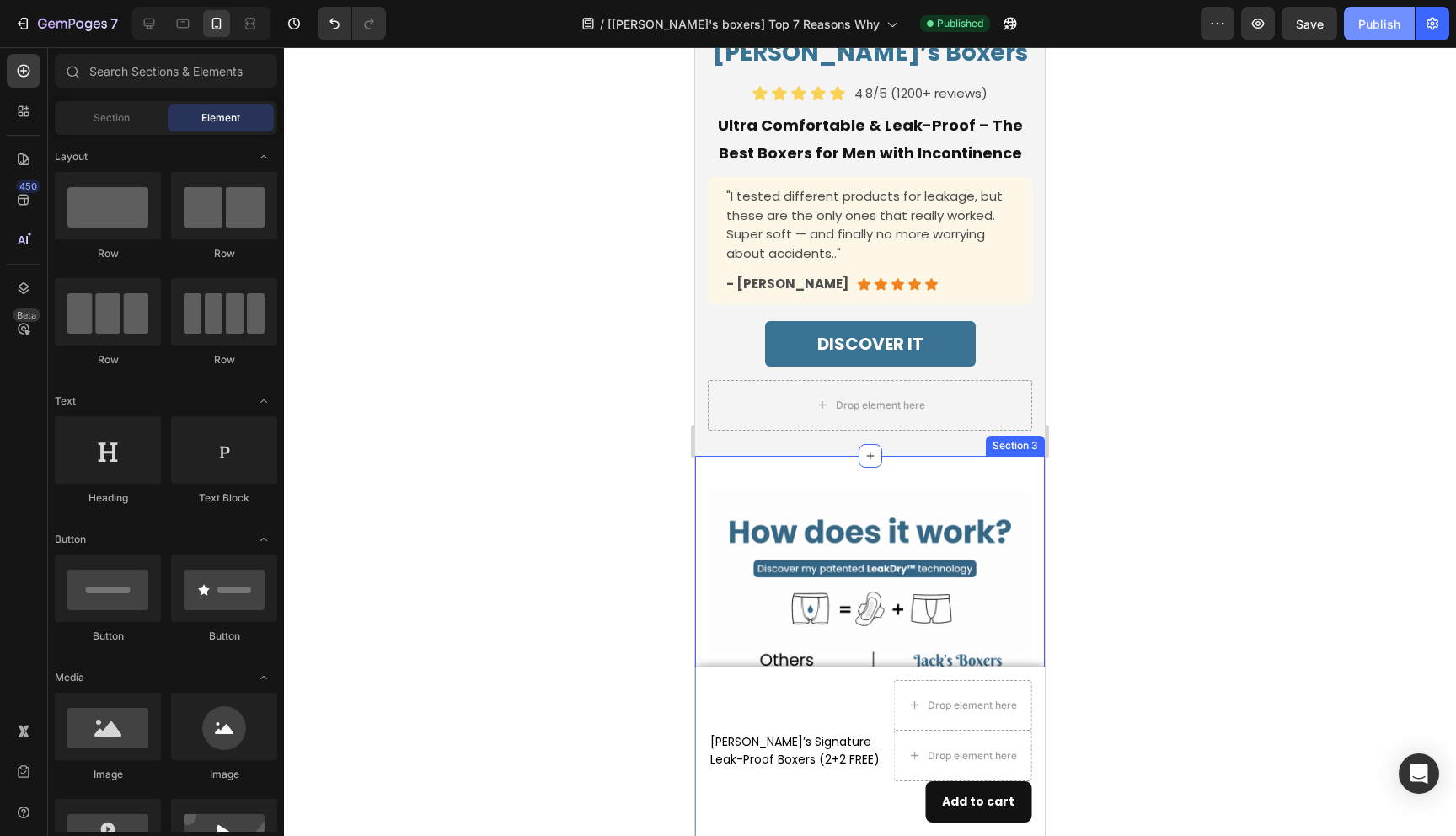
click at [1385, 25] on div "Publish" at bounding box center [1380, 23] width 42 height 17
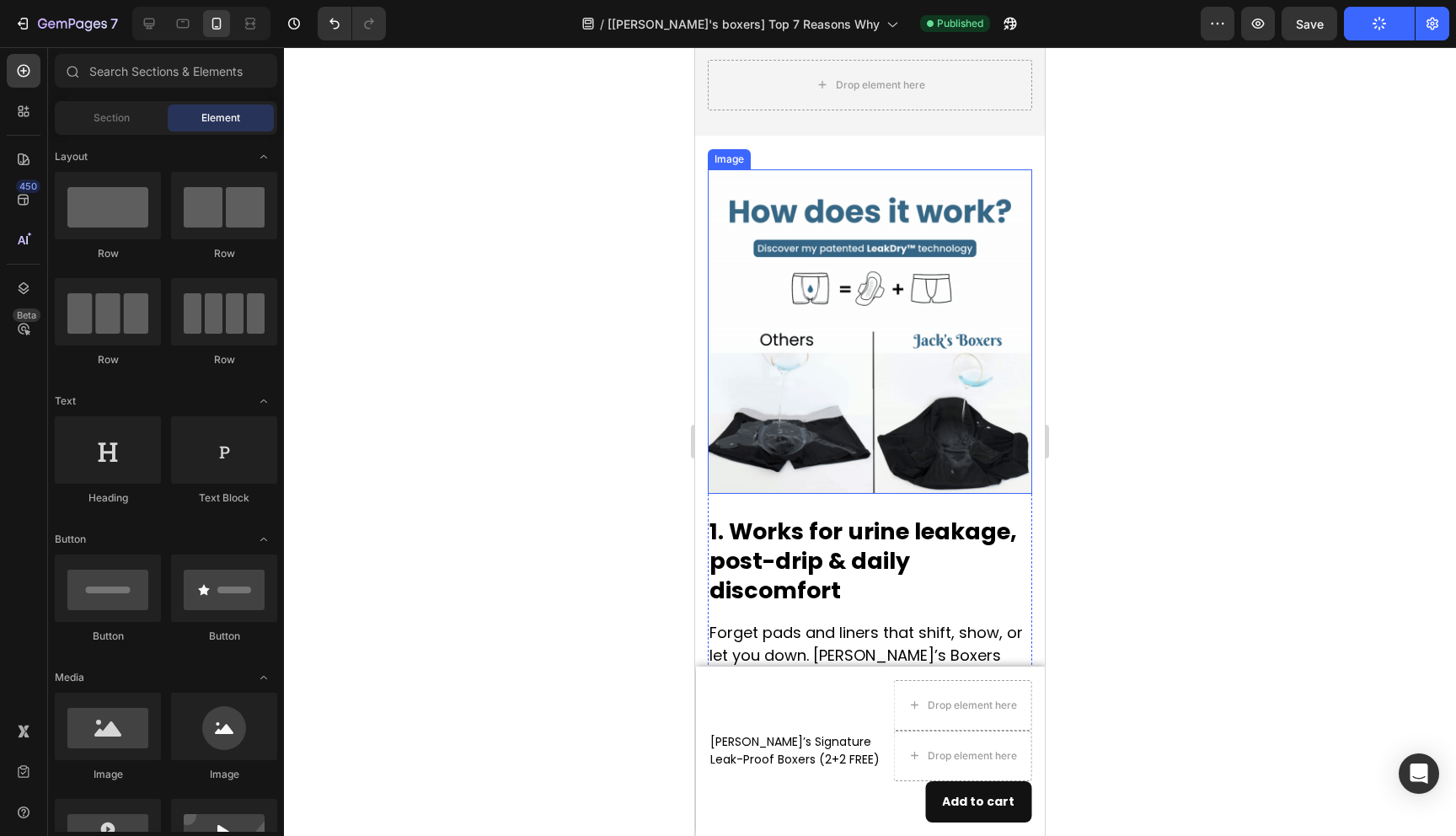
scroll to position [955, 0]
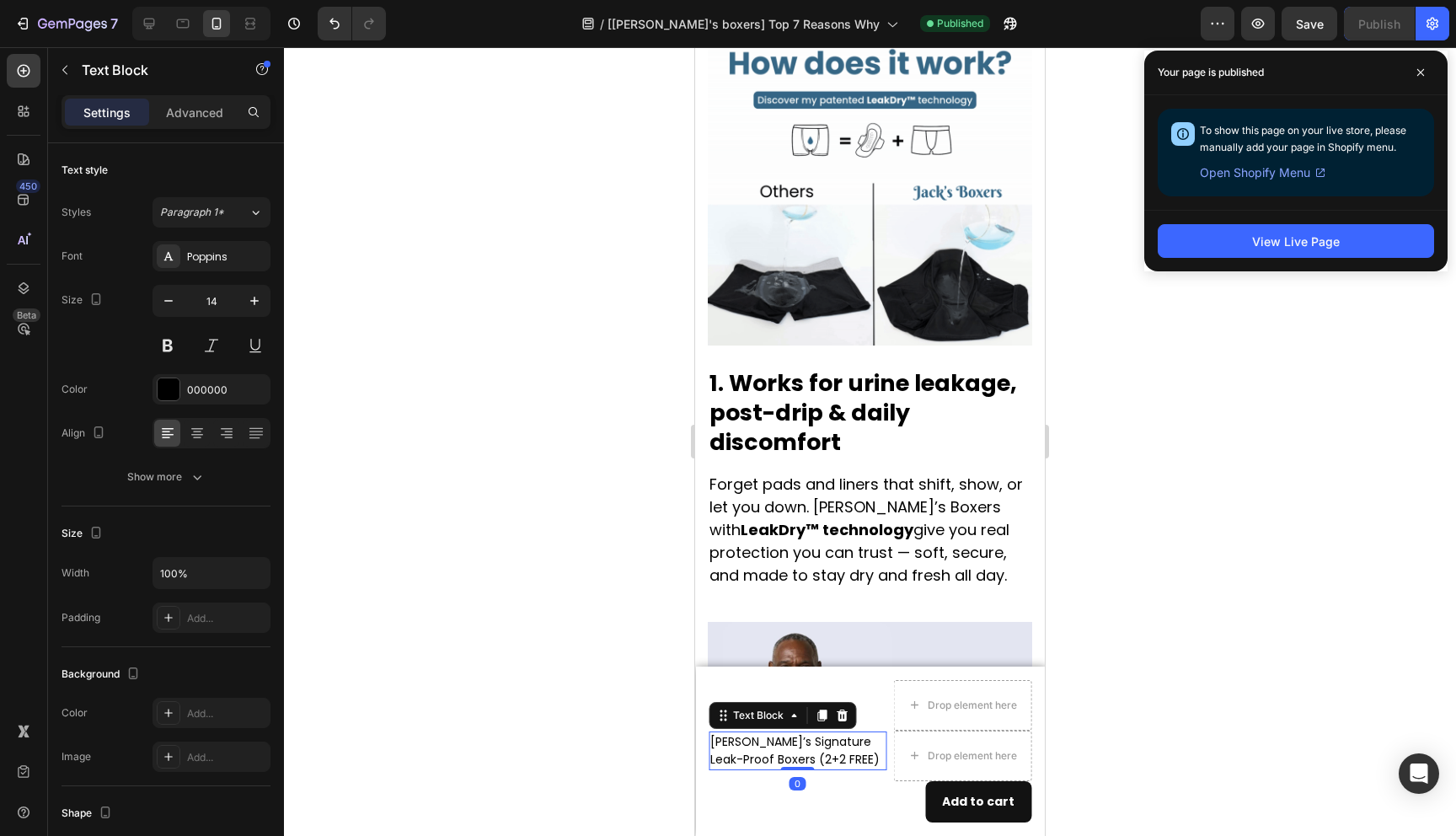
click at [763, 756] on p "Jack’s Signature Leak-Proof Boxers (2+2 FREE)" at bounding box center [798, 751] width 175 height 35
click at [762, 760] on p "Jack’s Signature Leak-Proof Boxers (2+2 FREE)" at bounding box center [798, 751] width 175 height 35
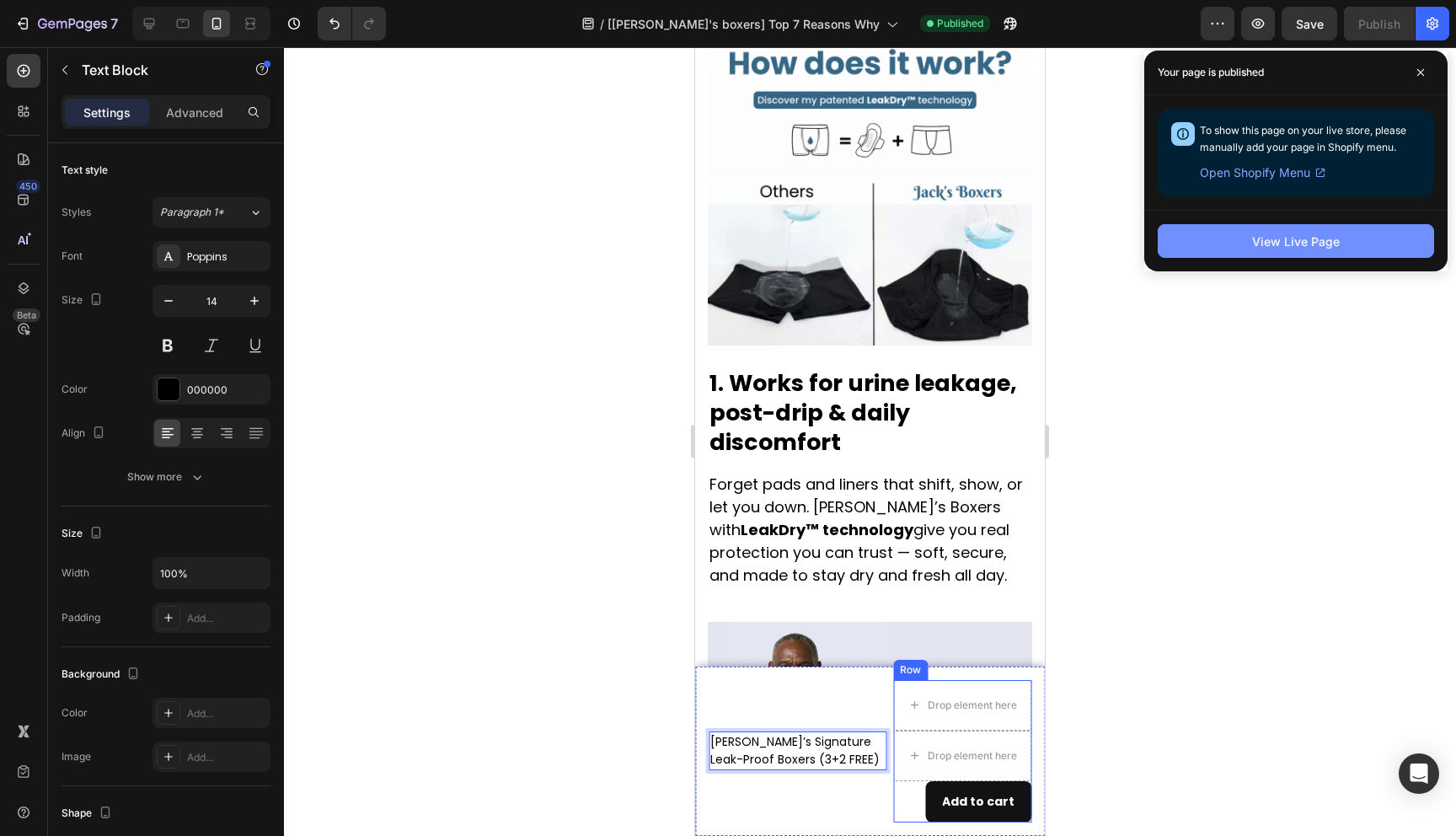
click at [1340, 245] on button "View Live Page" at bounding box center [1296, 241] width 276 height 34
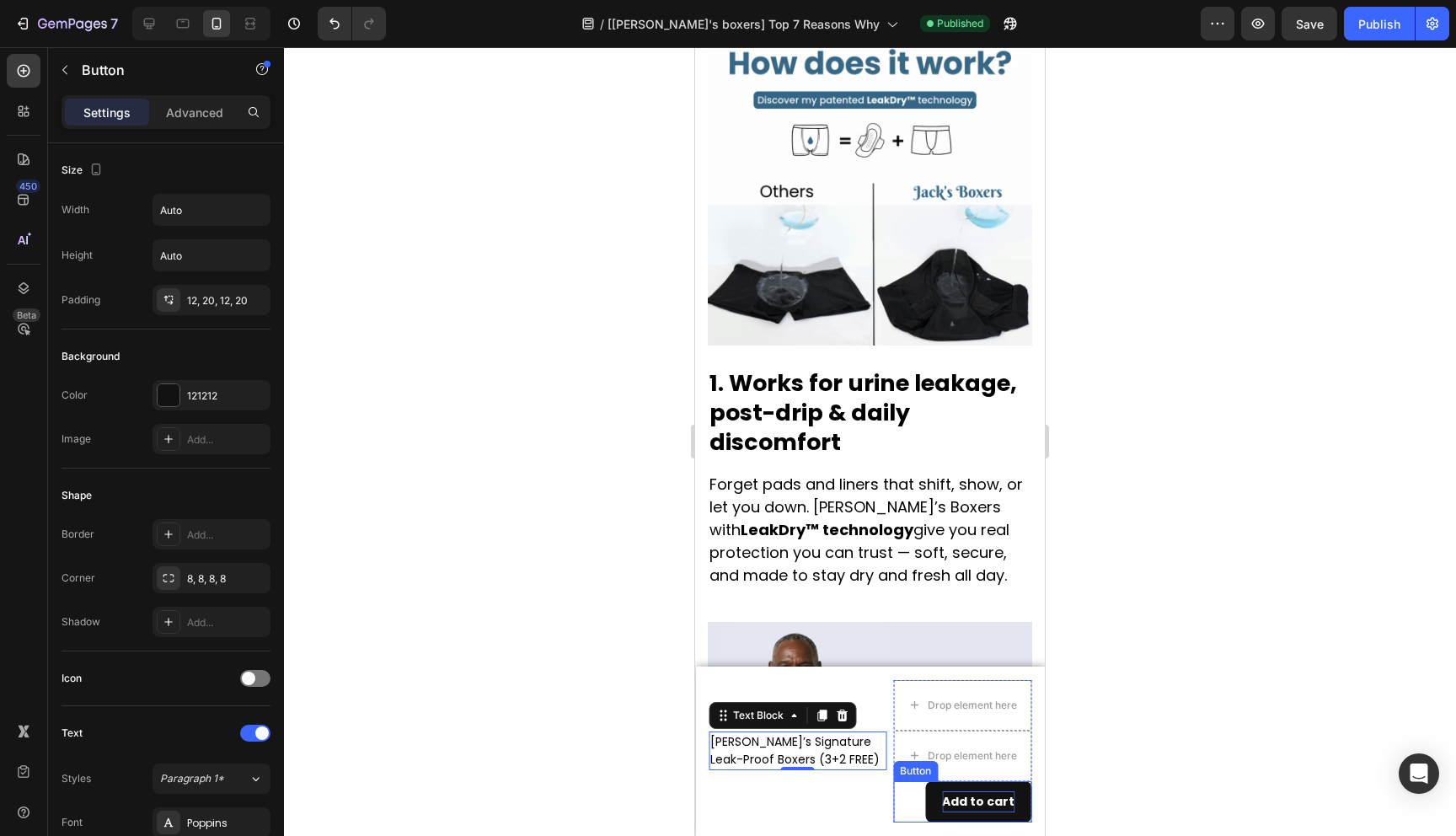
click at [987, 802] on p "Add to cart" at bounding box center [978, 802] width 73 height 21
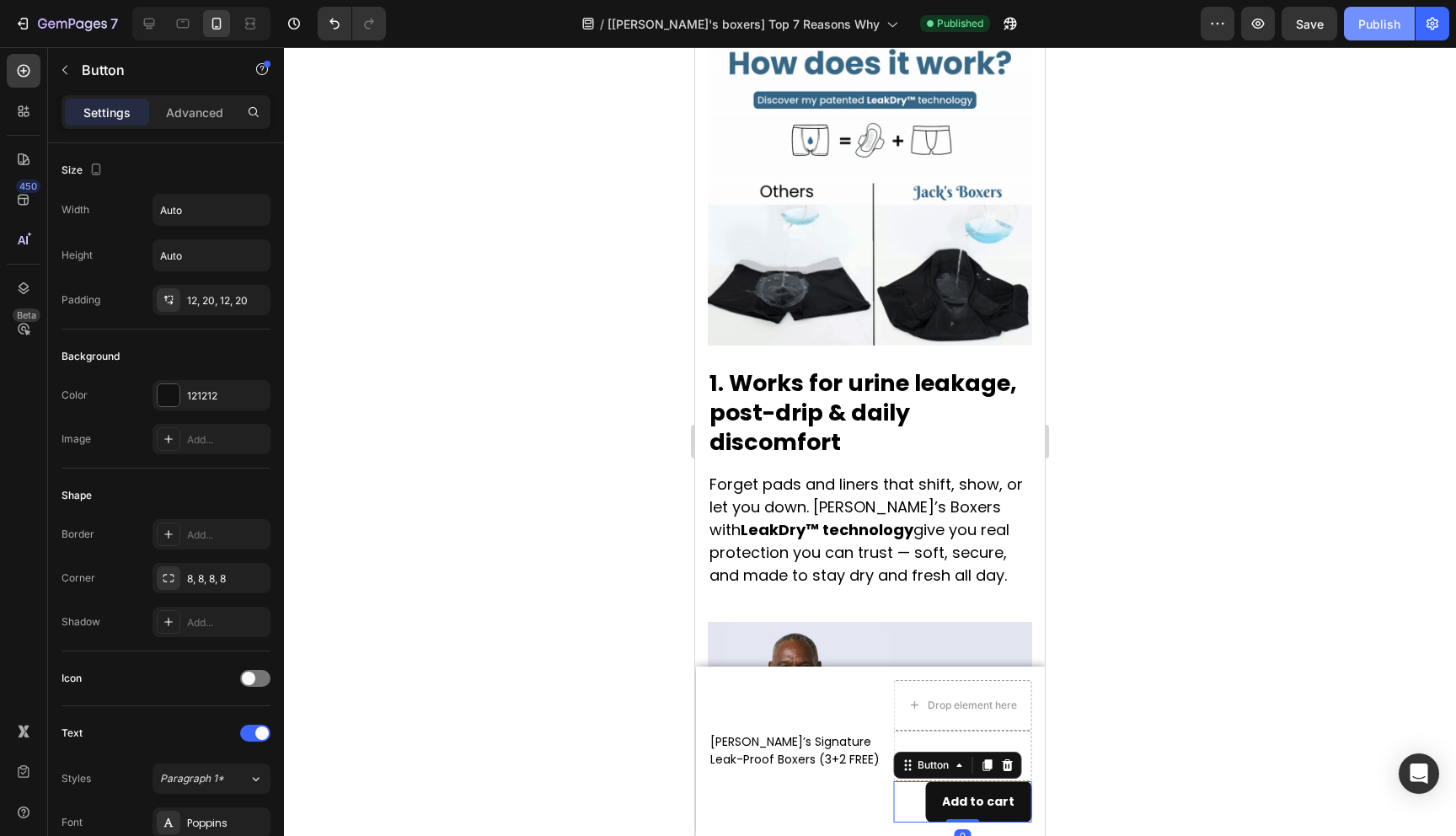
click at [1392, 27] on div "Publish" at bounding box center [1380, 23] width 42 height 17
click at [186, 25] on icon at bounding box center [183, 23] width 17 height 17
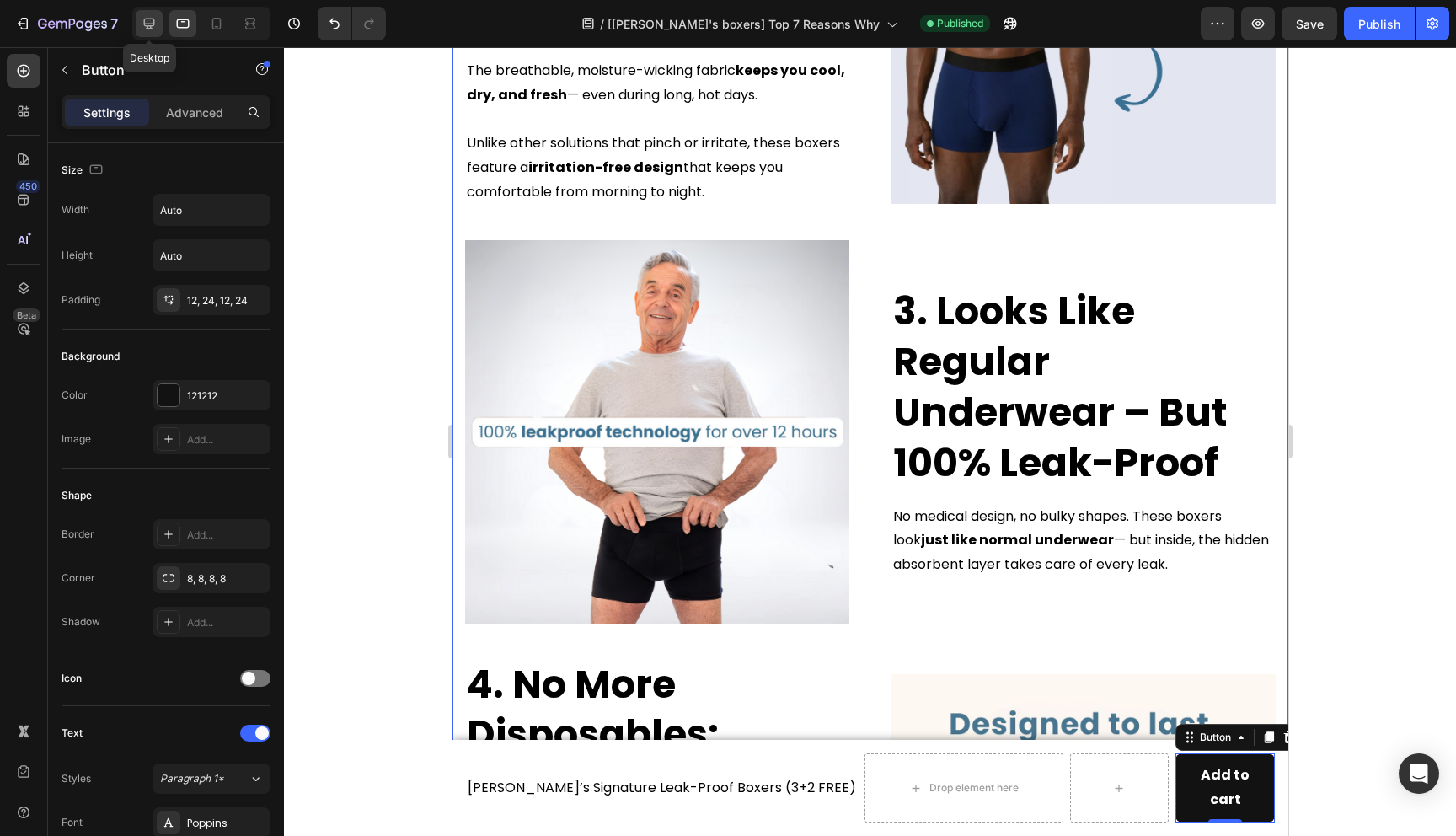
click at [141, 27] on div at bounding box center [148, 23] width 27 height 27
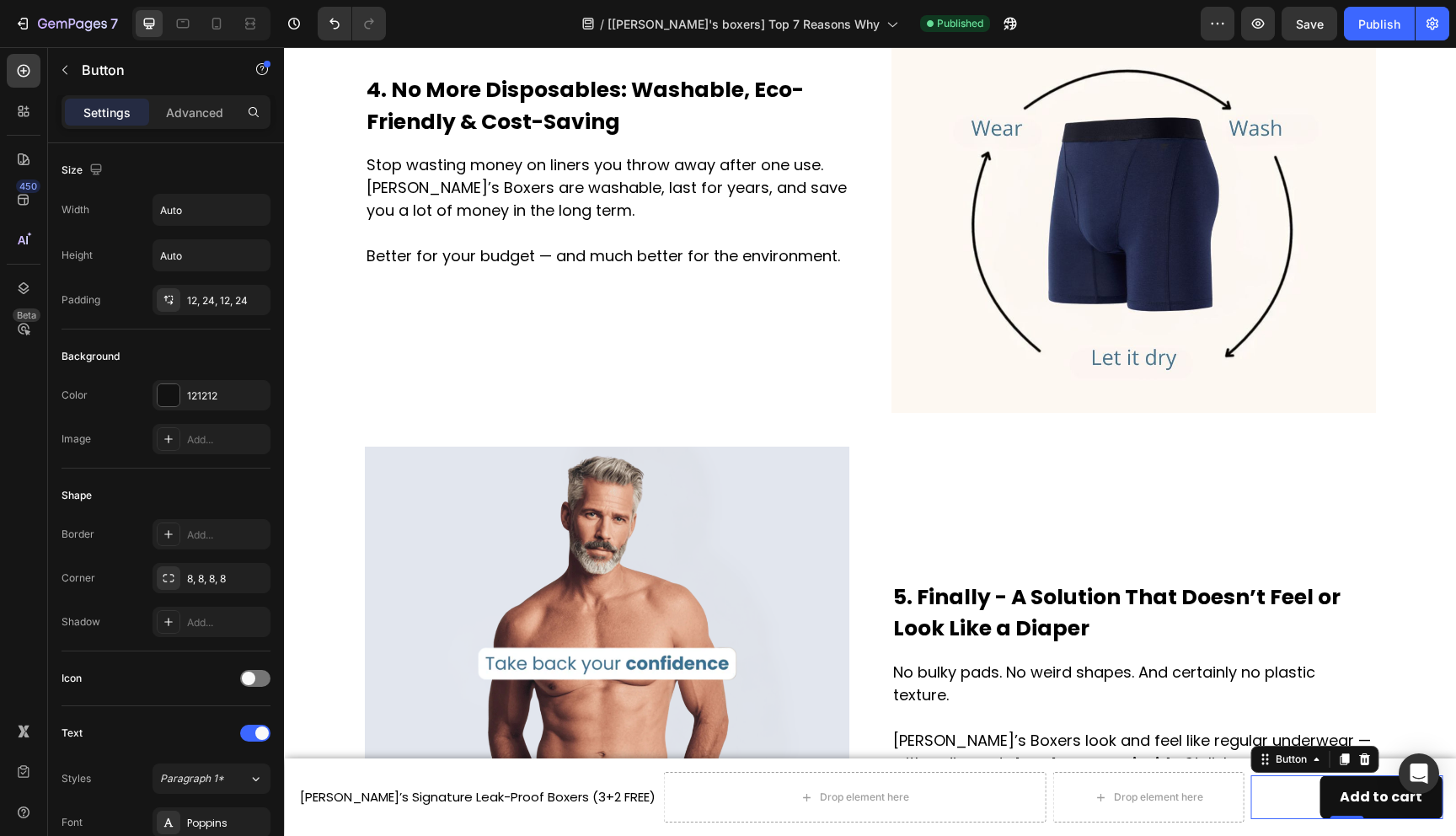
scroll to position [2595, 0]
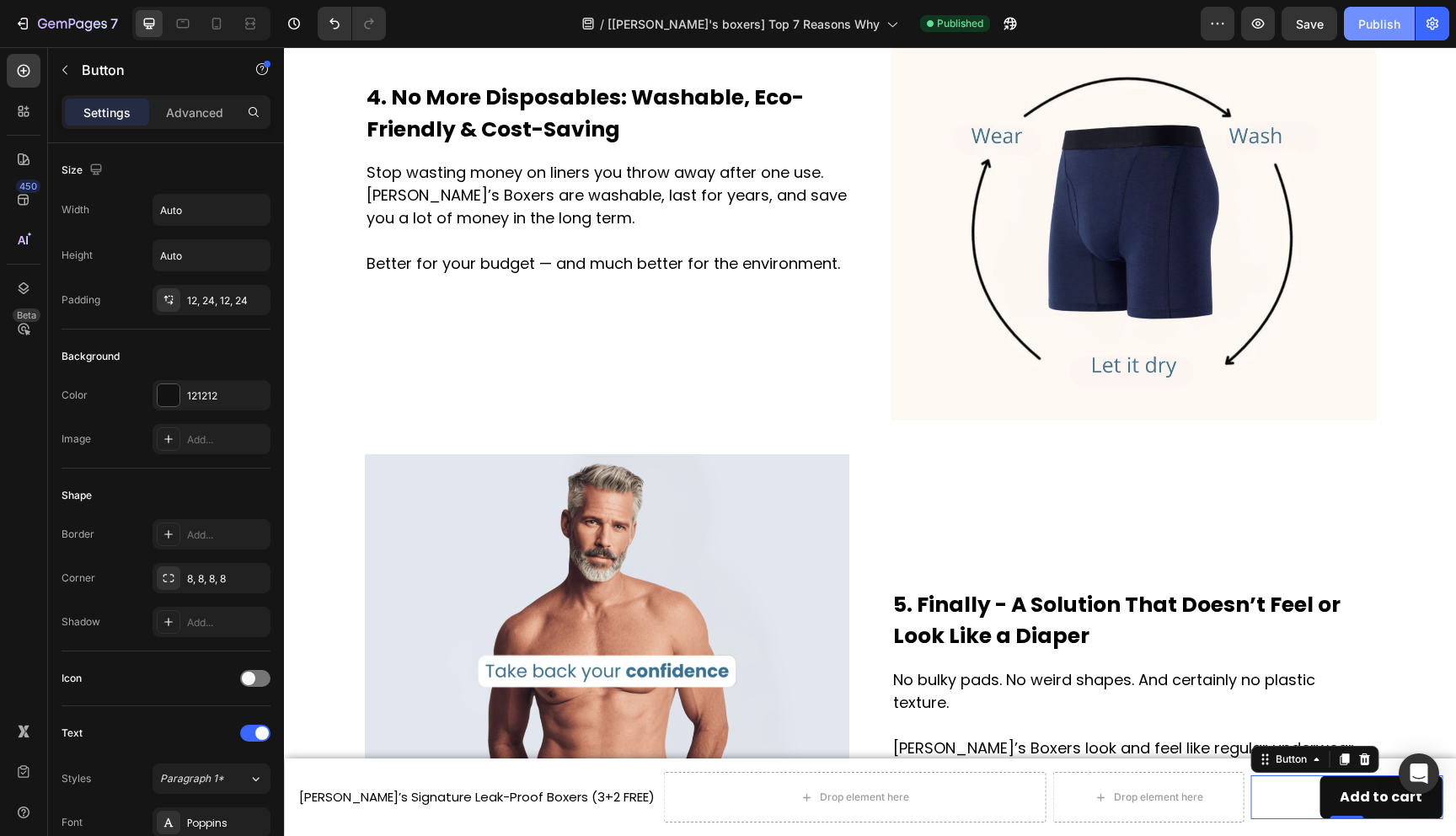
click at [1373, 29] on div "Publish" at bounding box center [1380, 23] width 42 height 17
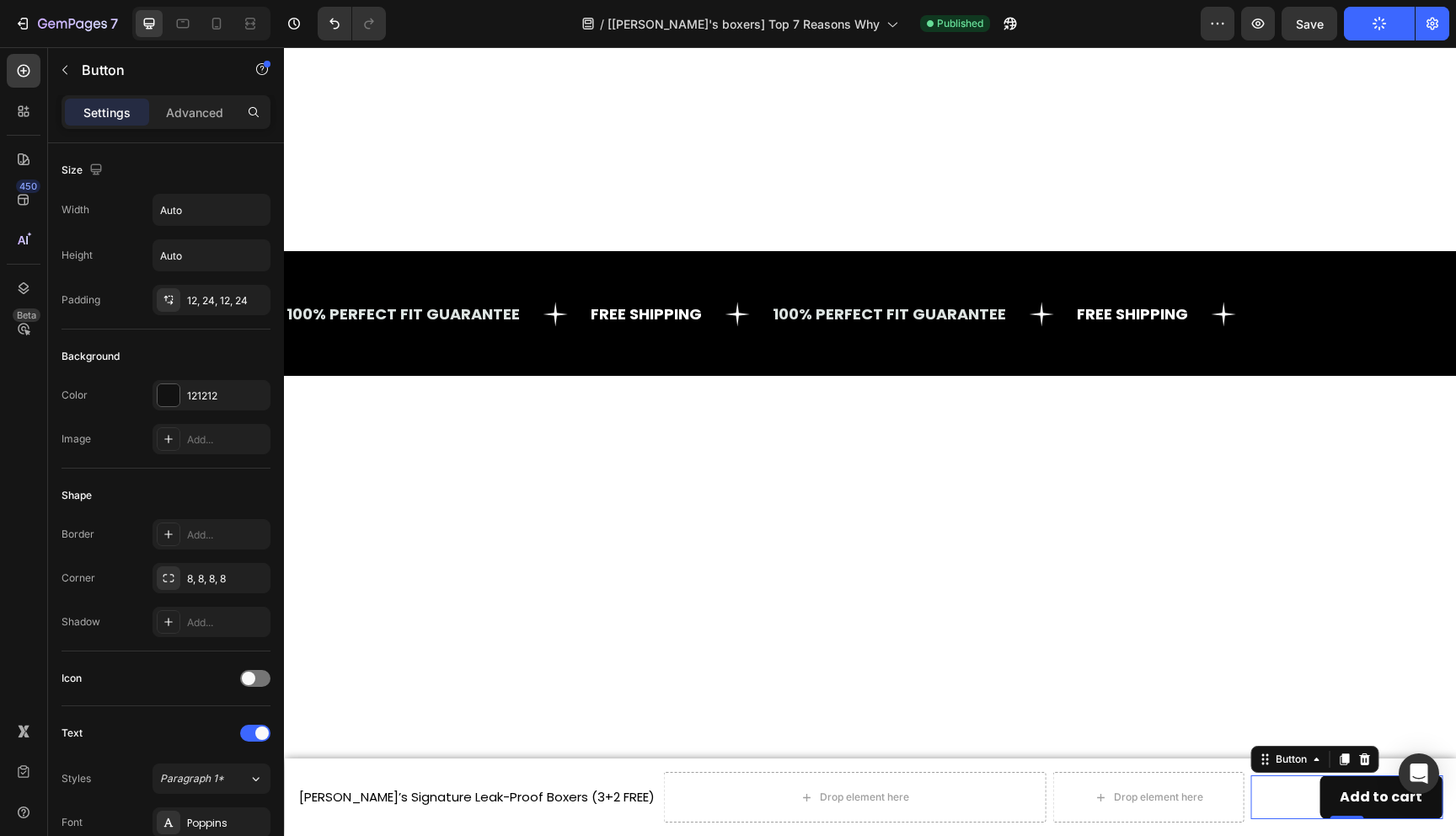
scroll to position [5879, 0]
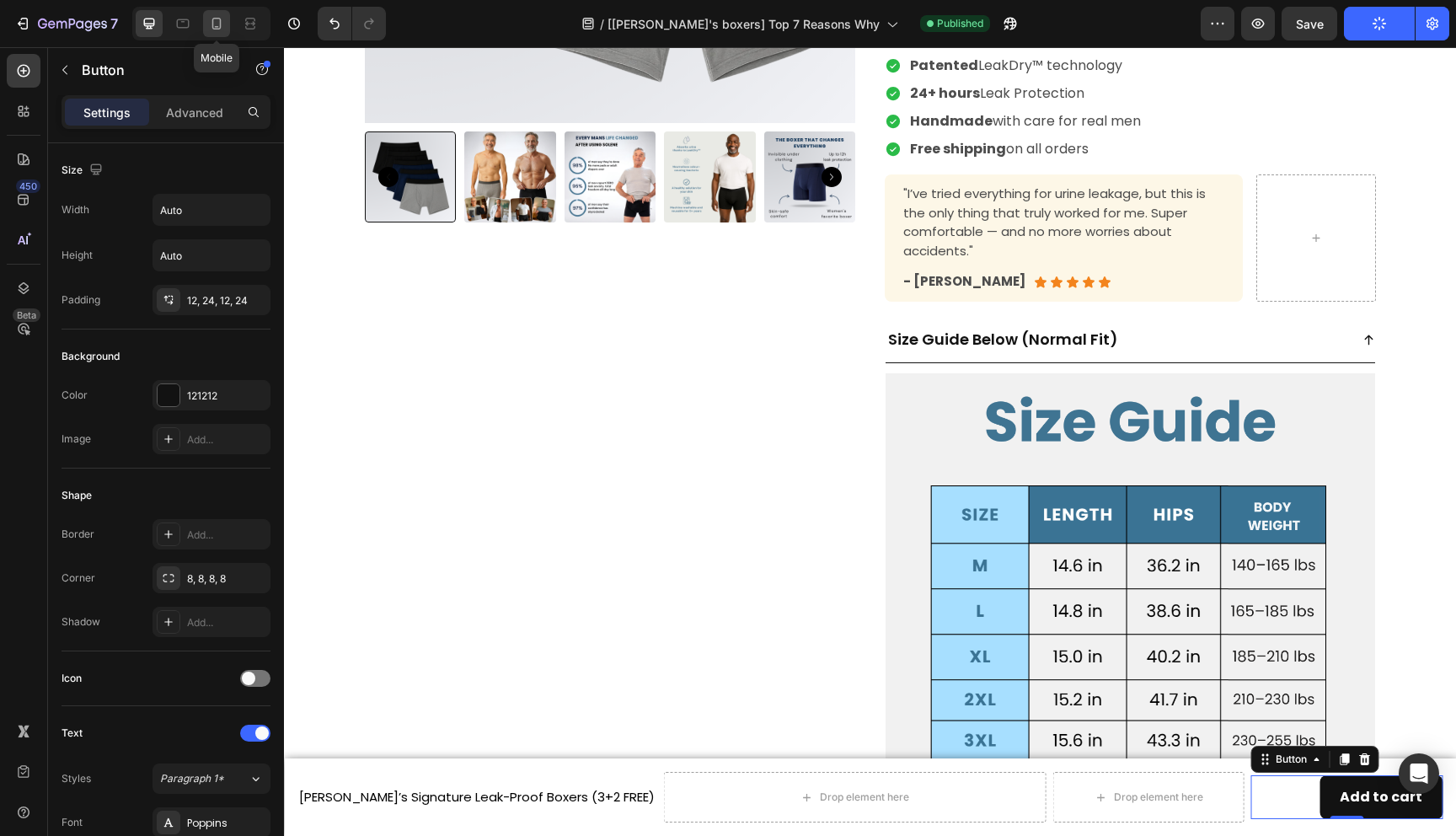
click at [219, 17] on icon at bounding box center [216, 23] width 17 height 17
type input "14"
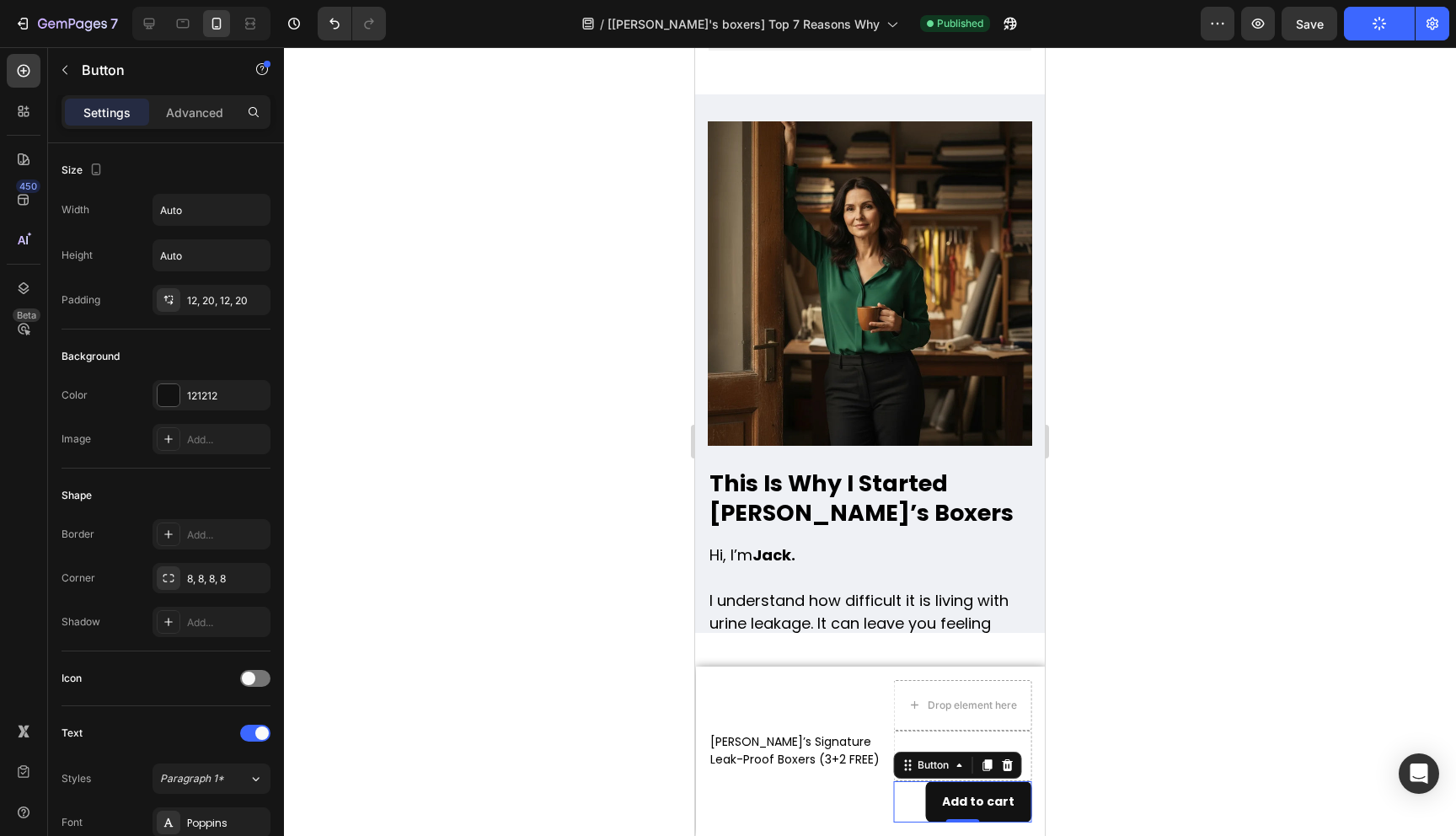
scroll to position [7345, 0]
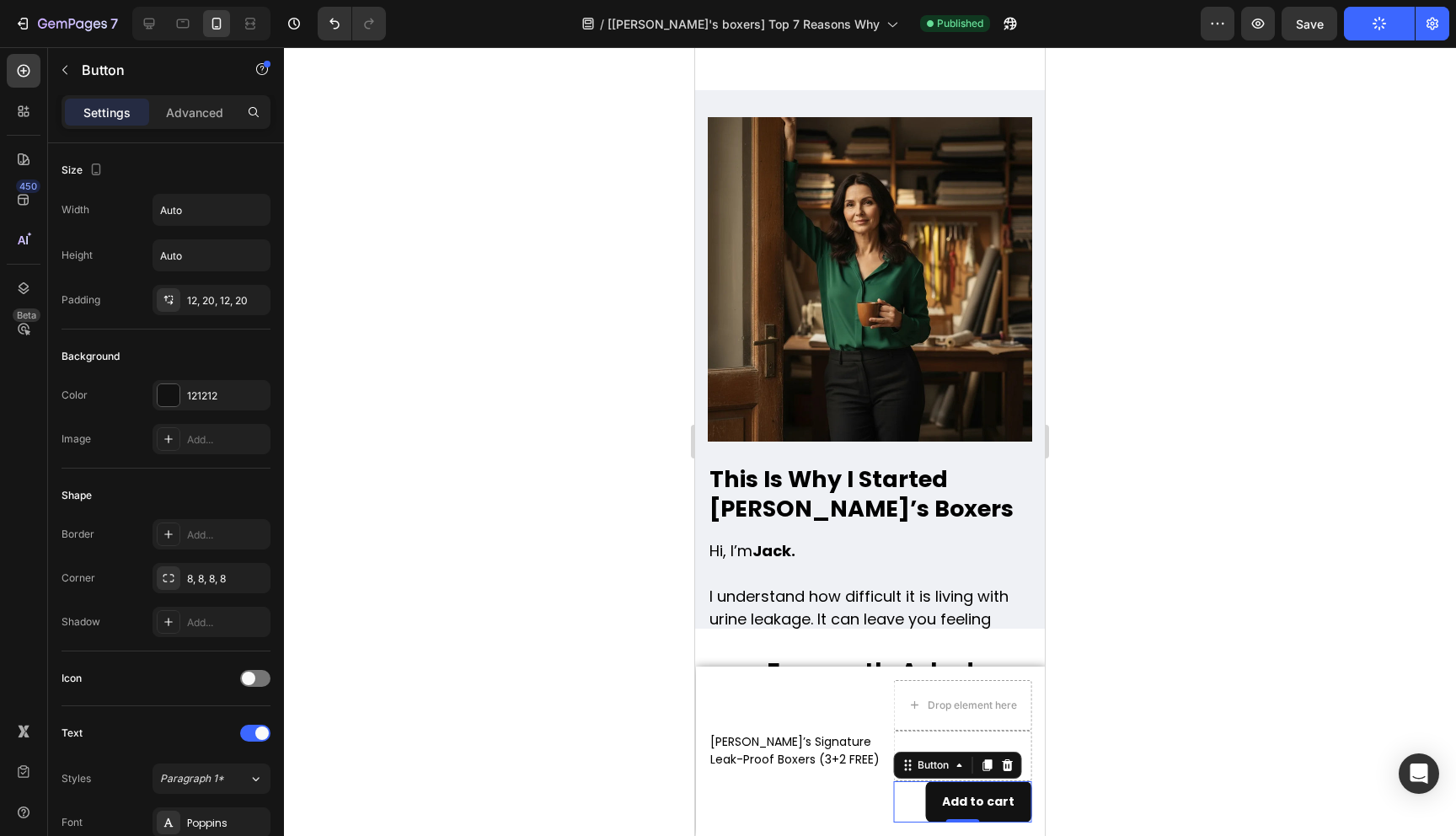
click at [761, 294] on img at bounding box center [870, 279] width 325 height 325
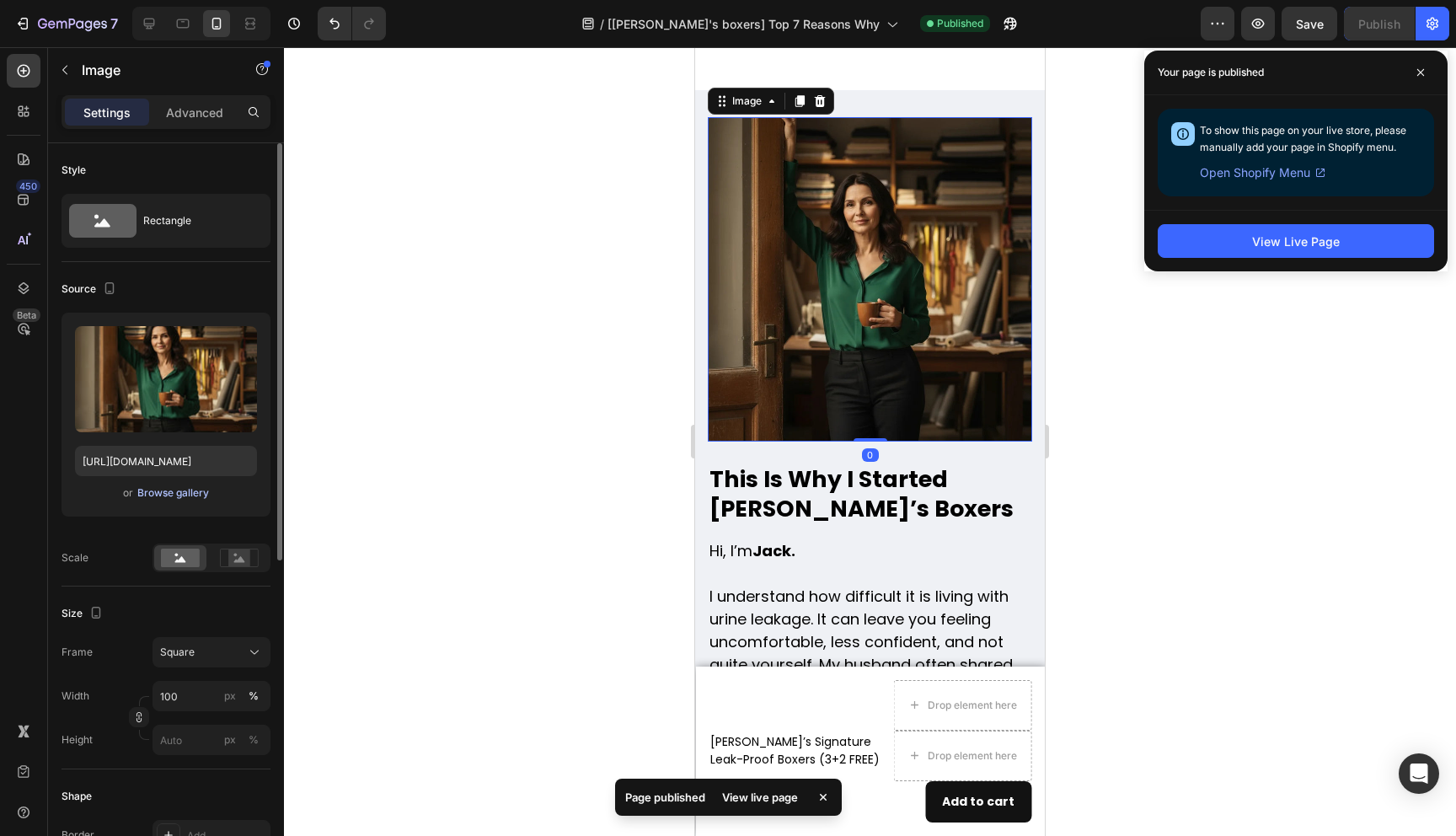
click at [188, 493] on div "Browse gallery" at bounding box center [173, 493] width 72 height 15
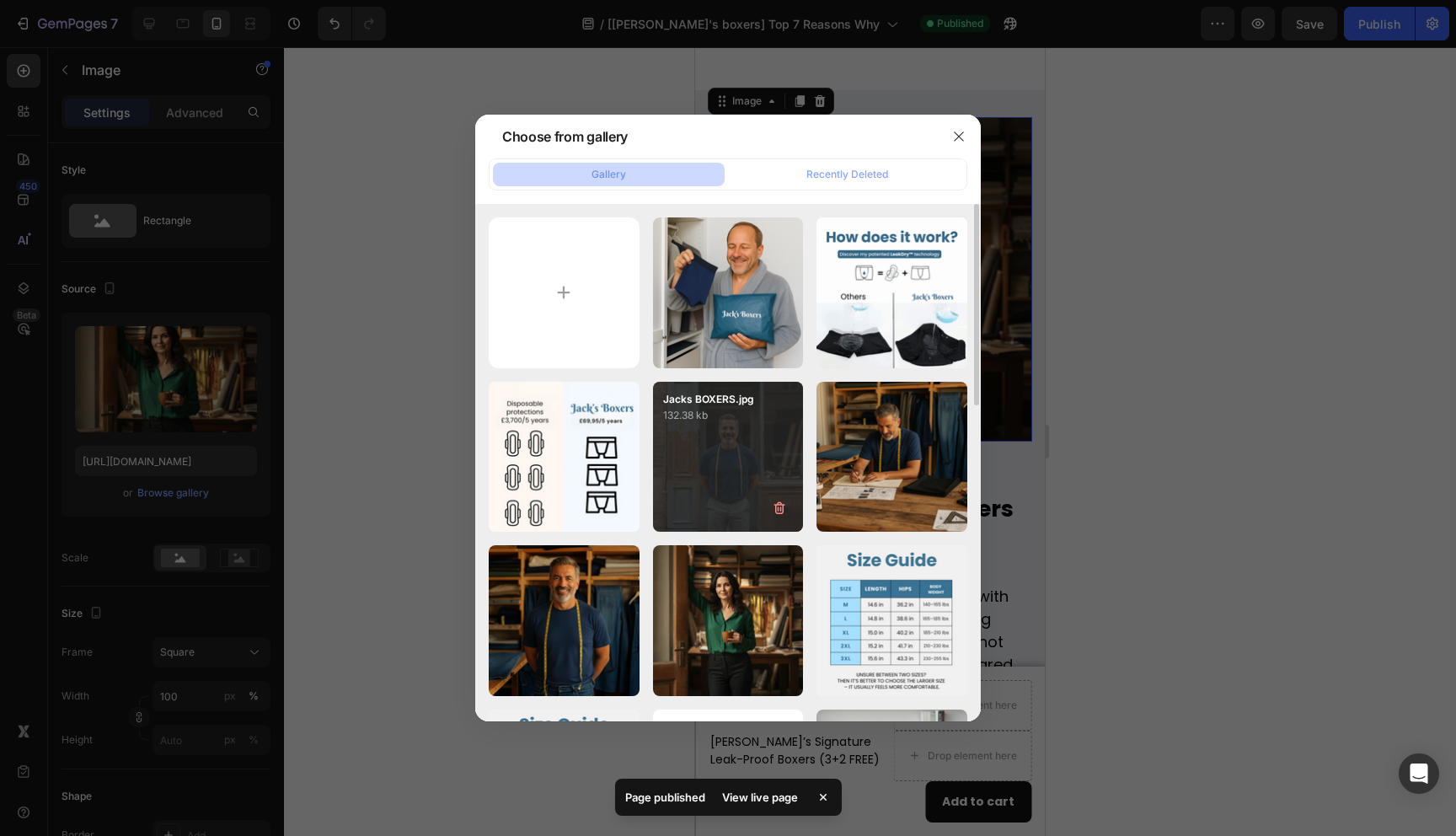
click at [710, 461] on div "Jacks BOXERS.jpg 132.38 kb" at bounding box center [729, 458] width 151 height 151
type input "[URL][DOMAIN_NAME]"
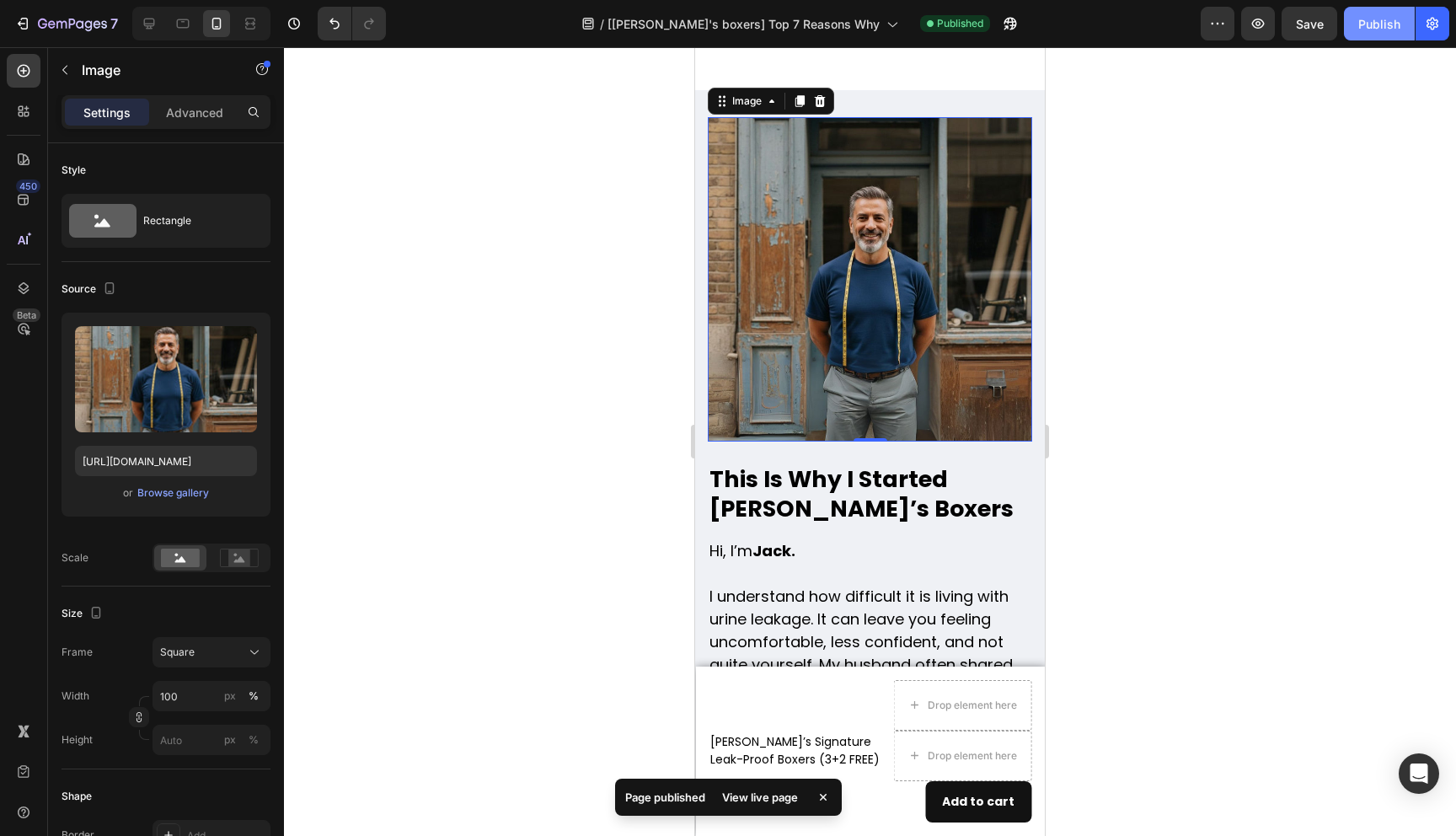
click at [1391, 35] on button "Publish" at bounding box center [1380, 23] width 71 height 34
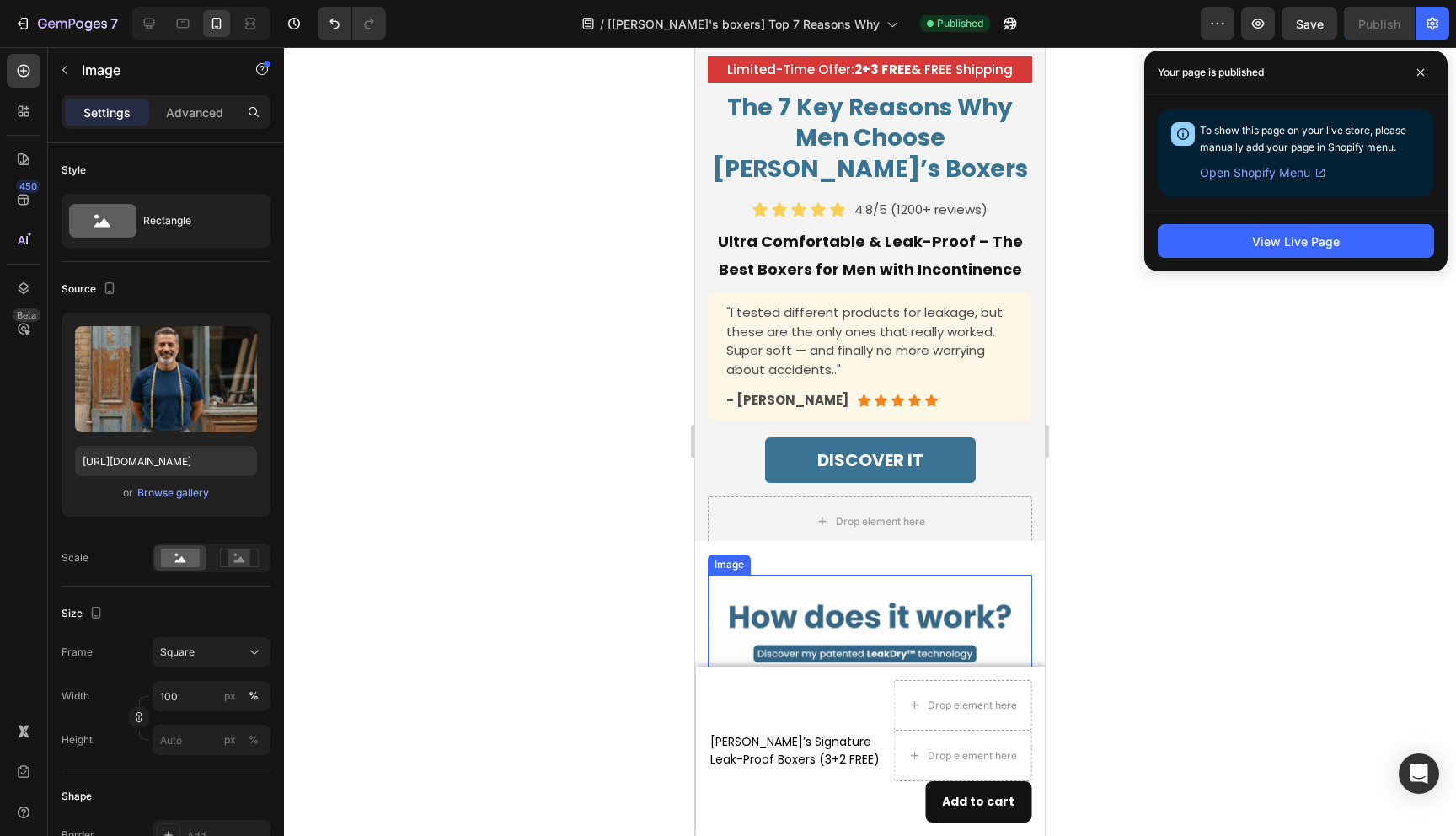
scroll to position [0, 0]
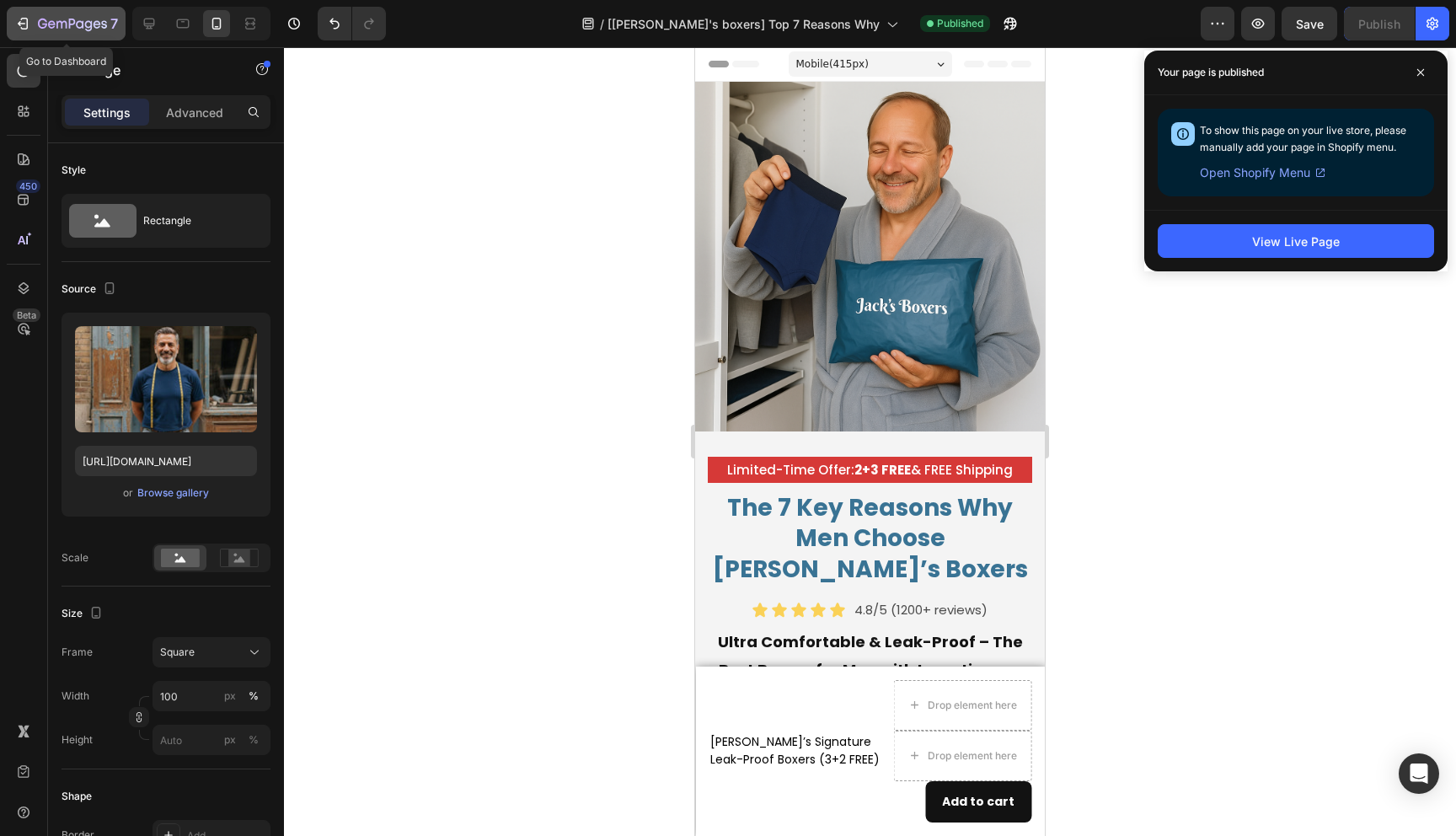
click at [60, 29] on icon "button" at bounding box center [72, 25] width 69 height 15
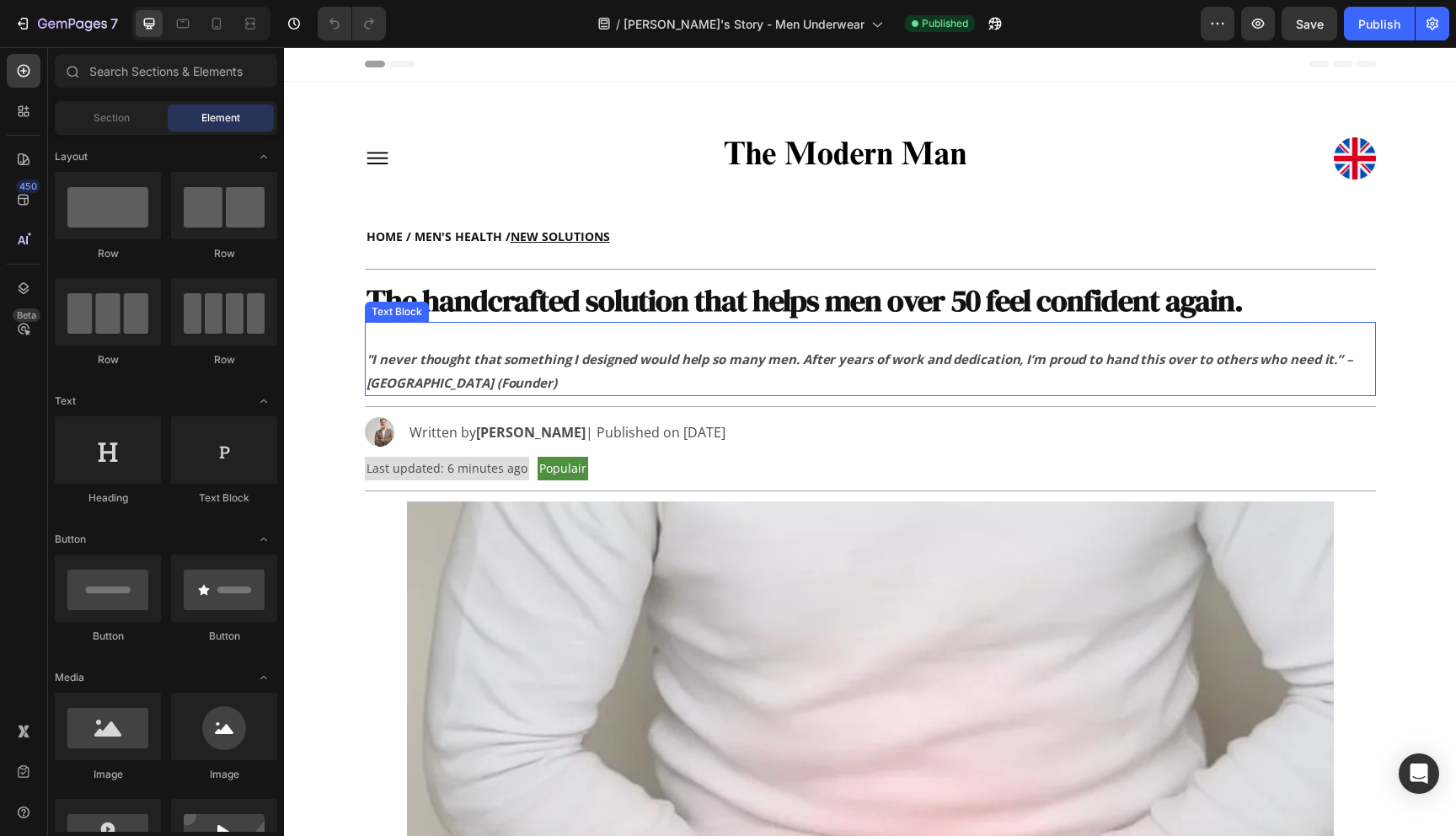
click at [391, 388] on strong ""I never thought that something I designed would help so many men. After years …" at bounding box center [860, 371] width 987 height 41
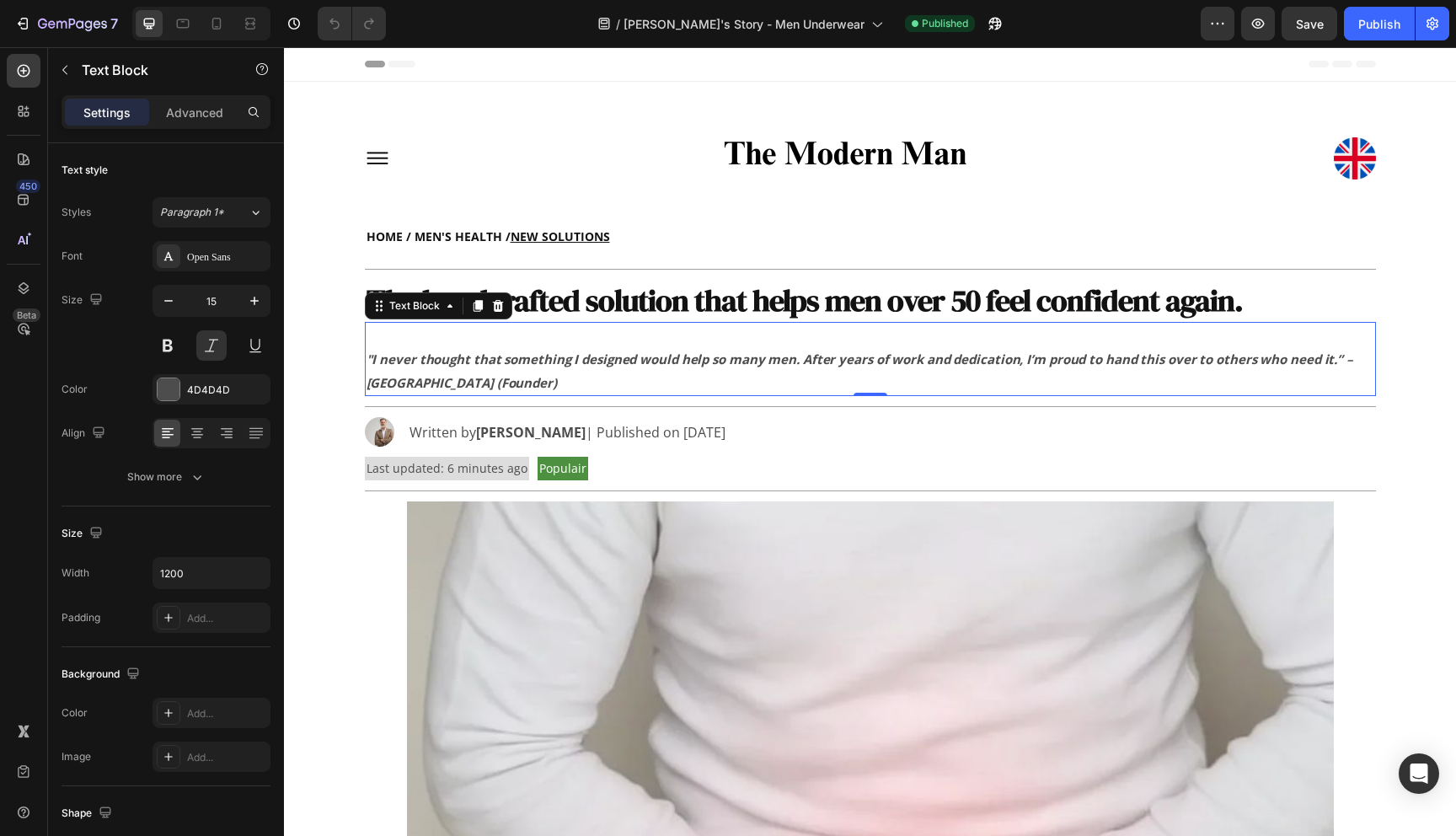
click at [391, 388] on strong ""I never thought that something I designed would help so many men. After years …" at bounding box center [860, 371] width 987 height 41
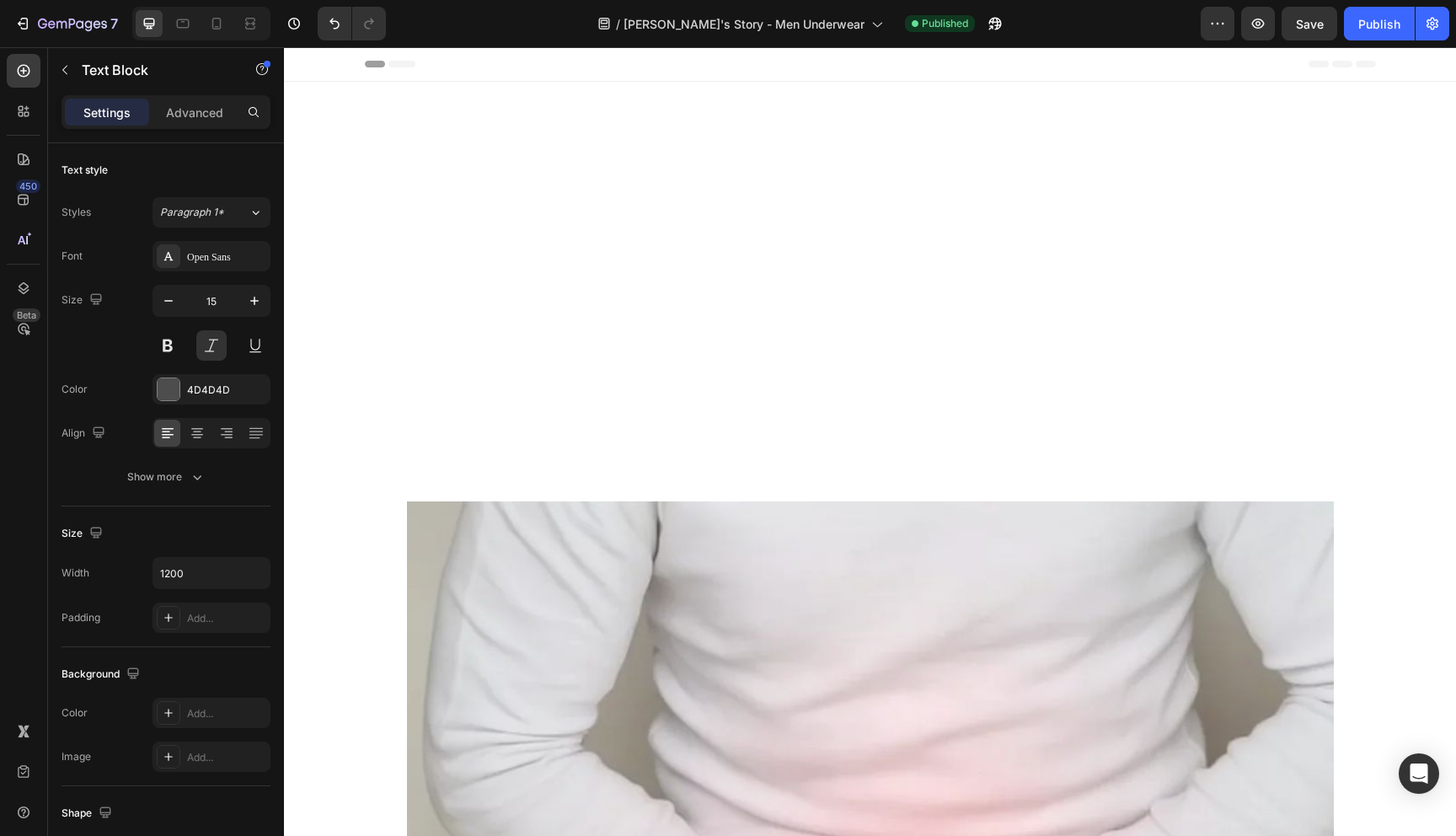
scroll to position [1041, 0]
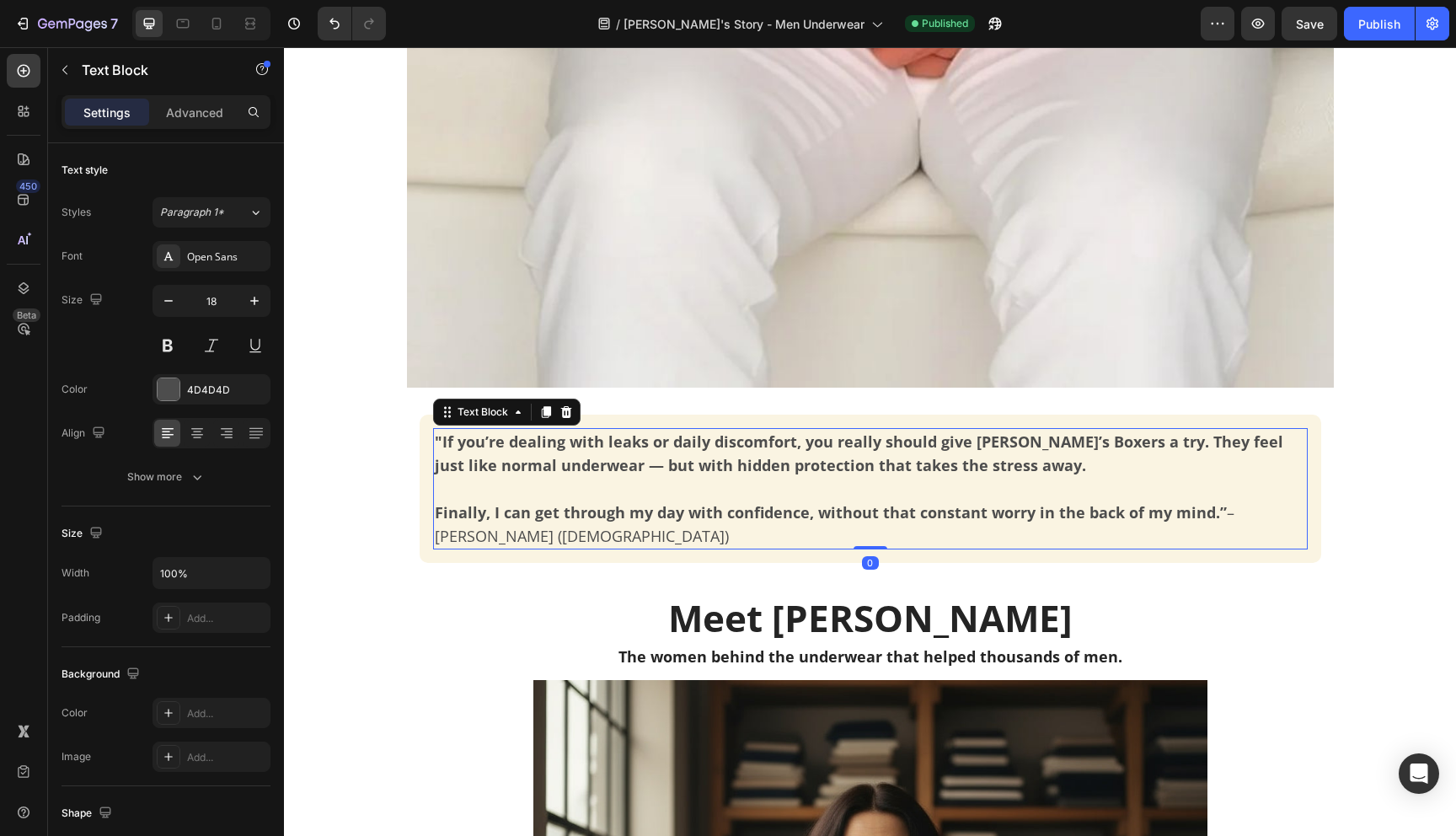
click at [1000, 439] on strong ""If you’re dealing with leaks or daily discomfort, you really should give [PERS…" at bounding box center [860, 454] width 849 height 44
drag, startPoint x: 1017, startPoint y: 443, endPoint x: 971, endPoint y: 444, distance: 46.0
click at [971, 444] on strong ""If you’re dealing with leaks or daily discomfort, you really should give [PERS…" at bounding box center [860, 454] width 849 height 44
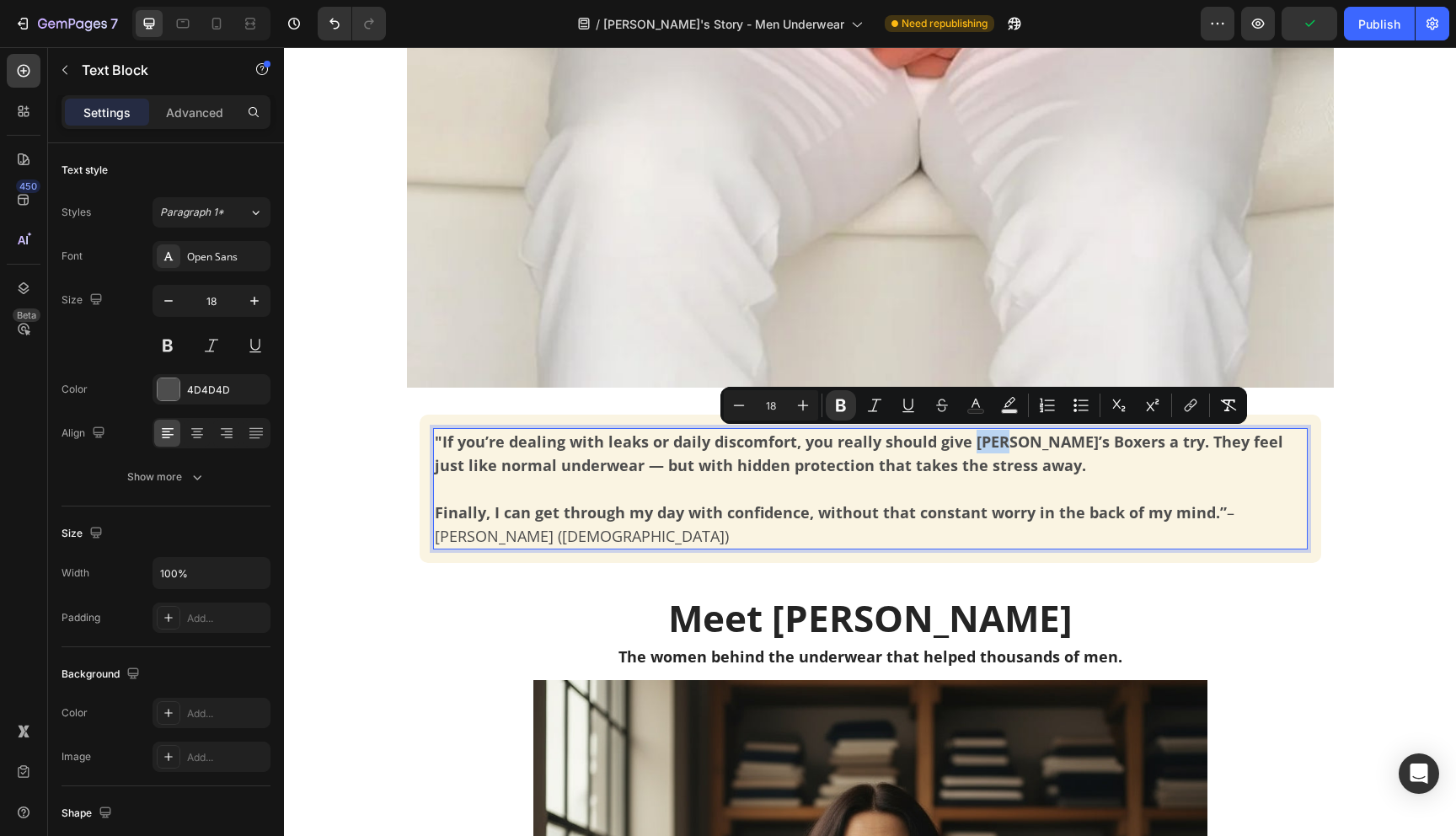
drag, startPoint x: 999, startPoint y: 440, endPoint x: 969, endPoint y: 444, distance: 30.3
click at [969, 444] on strong ""If you’re dealing with leaks or daily discomfort, you really should give [PERS…" at bounding box center [860, 454] width 849 height 44
copy strong "Jack"
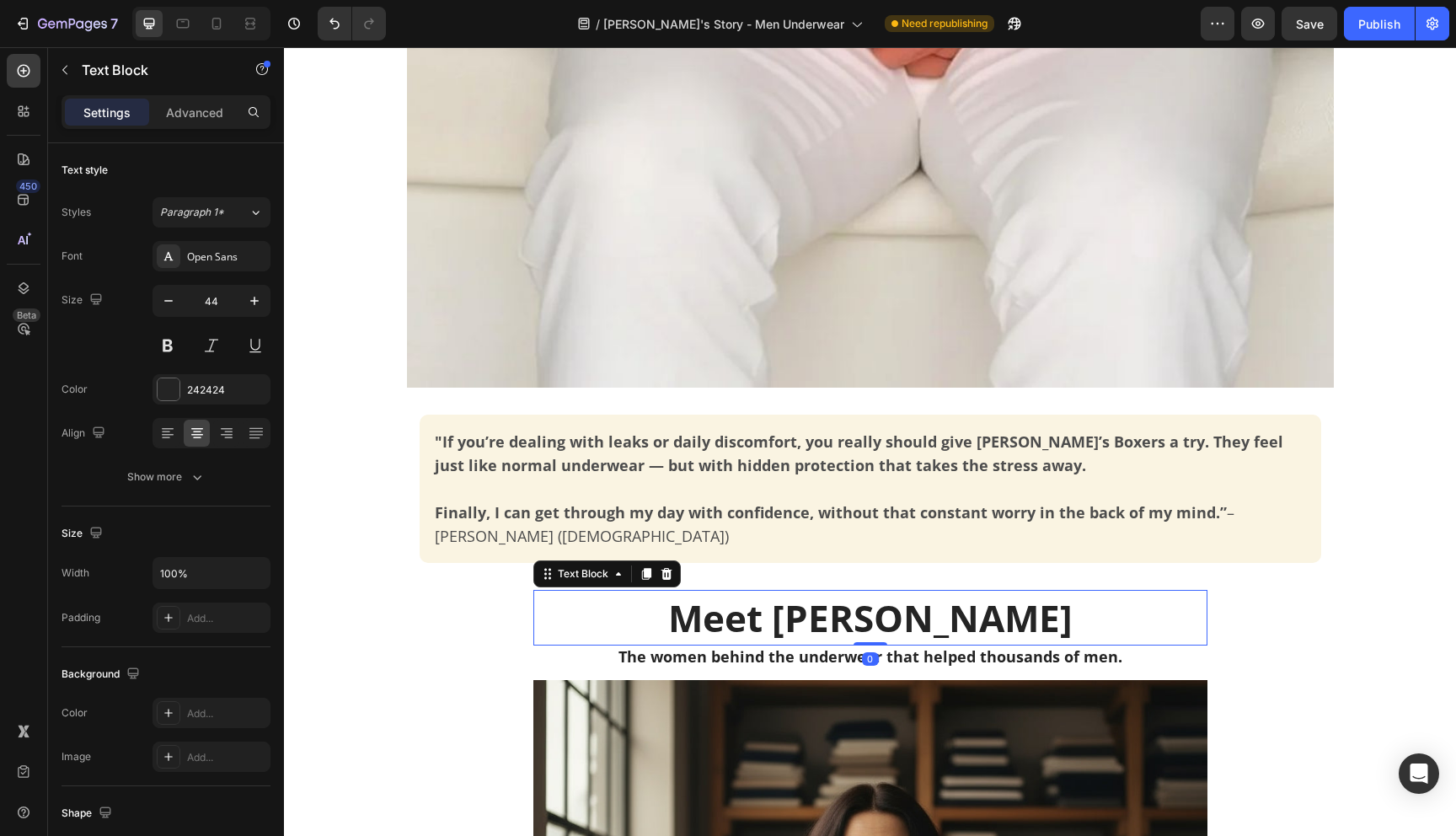
click at [903, 615] on p "Meet [PERSON_NAME]" at bounding box center [870, 618] width 671 height 52
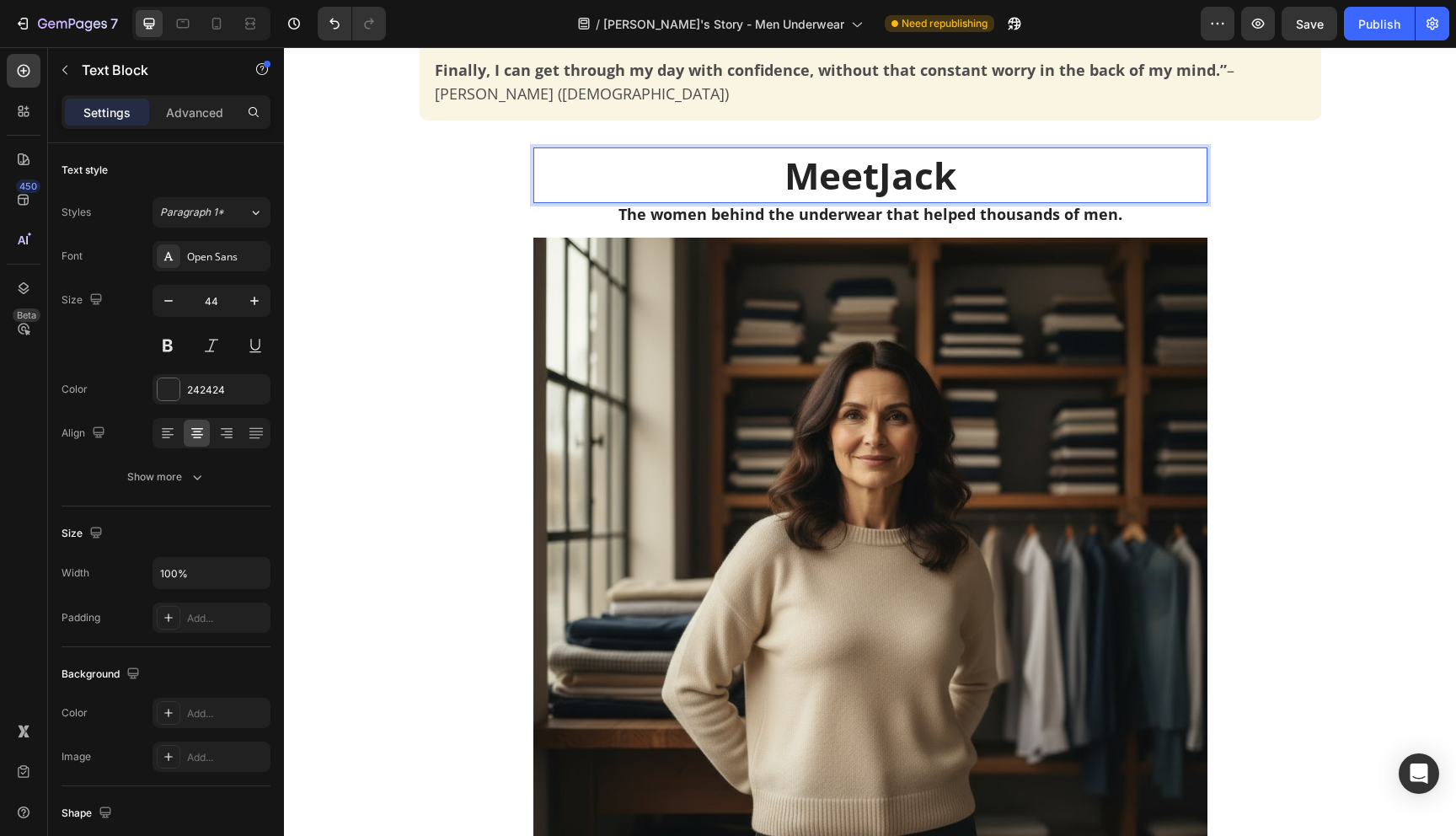
scroll to position [1617, 0]
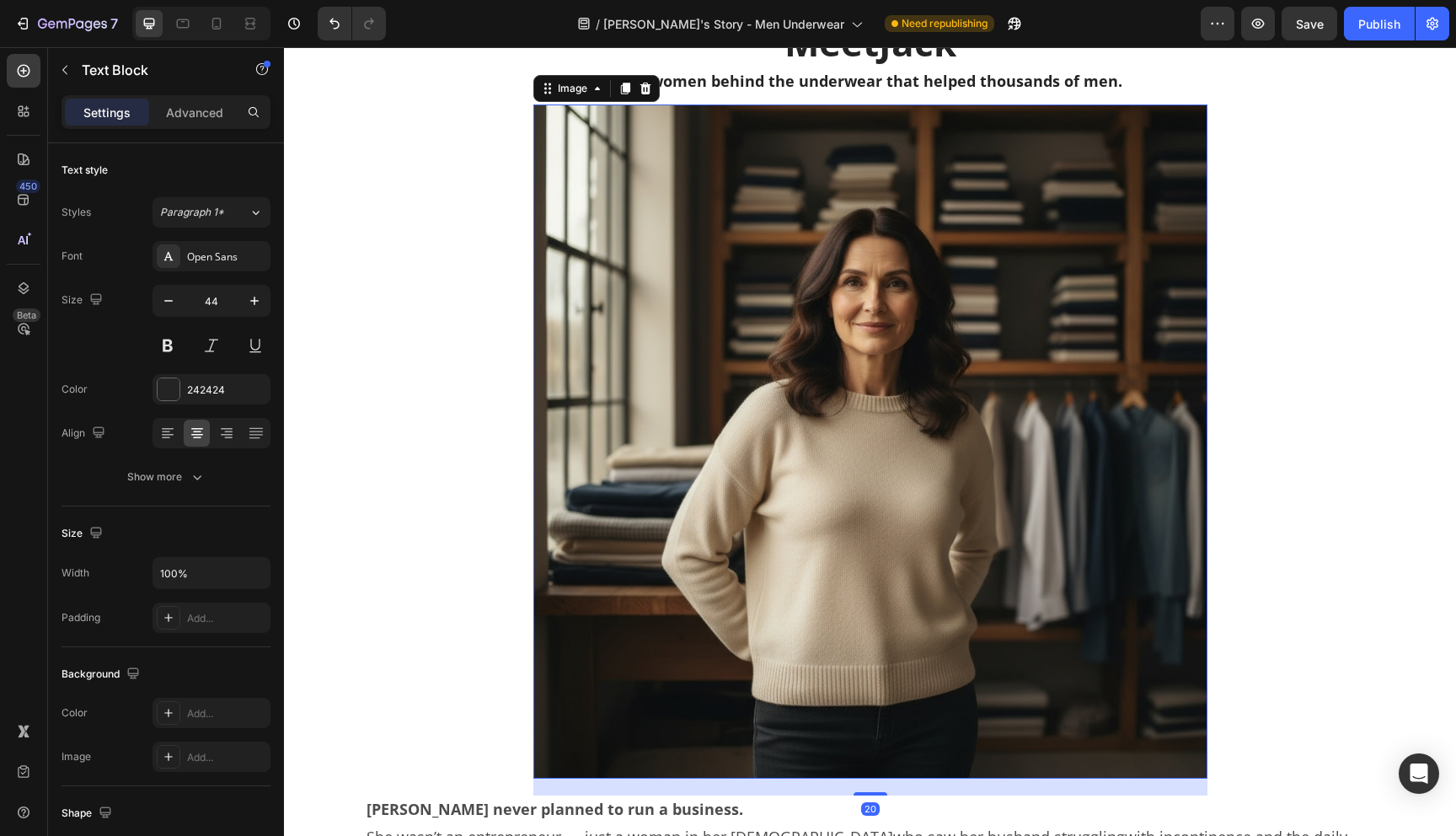
click at [779, 216] on img at bounding box center [871, 442] width 675 height 675
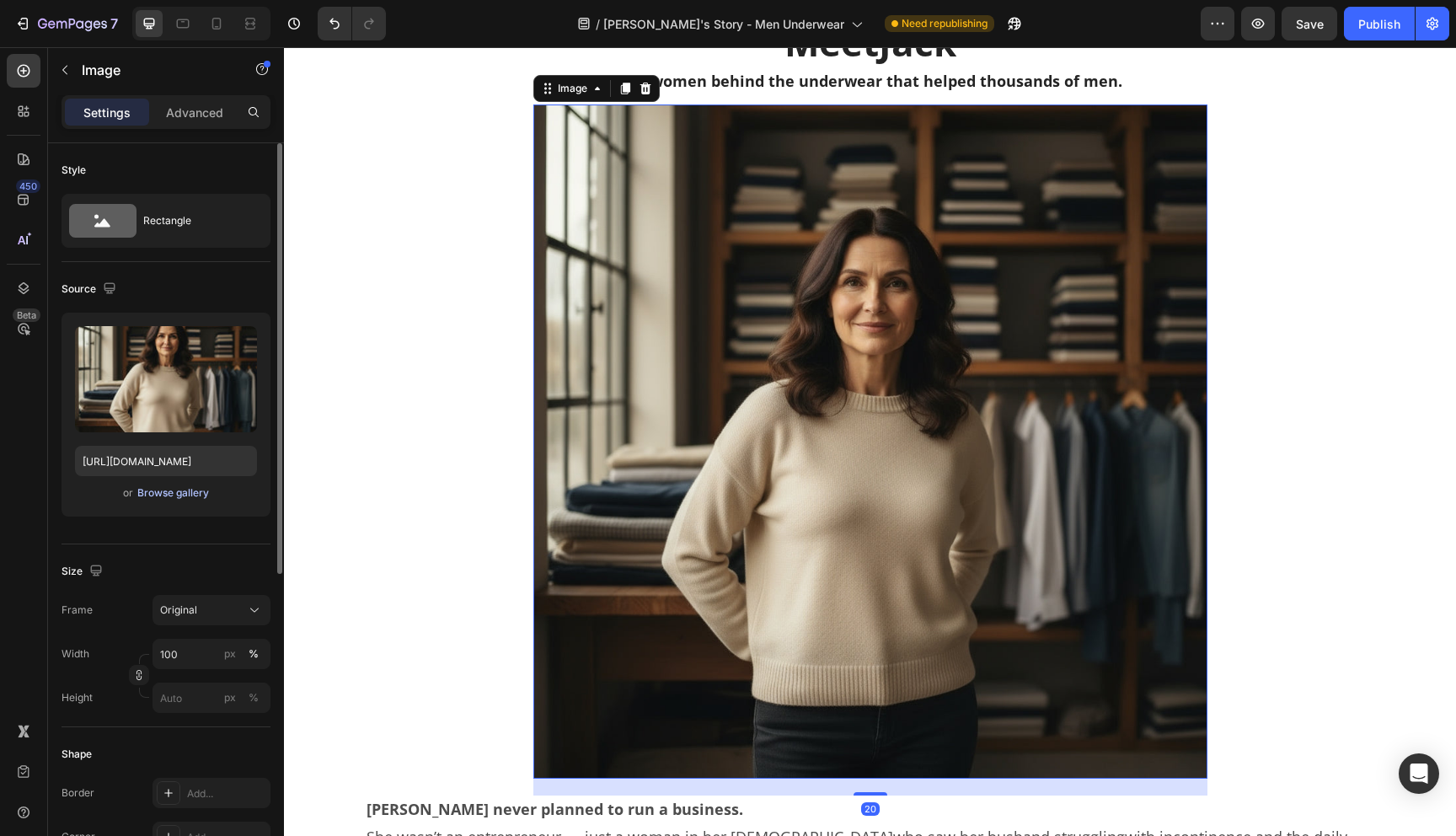
click at [184, 492] on div "Browse gallery" at bounding box center [173, 493] width 72 height 15
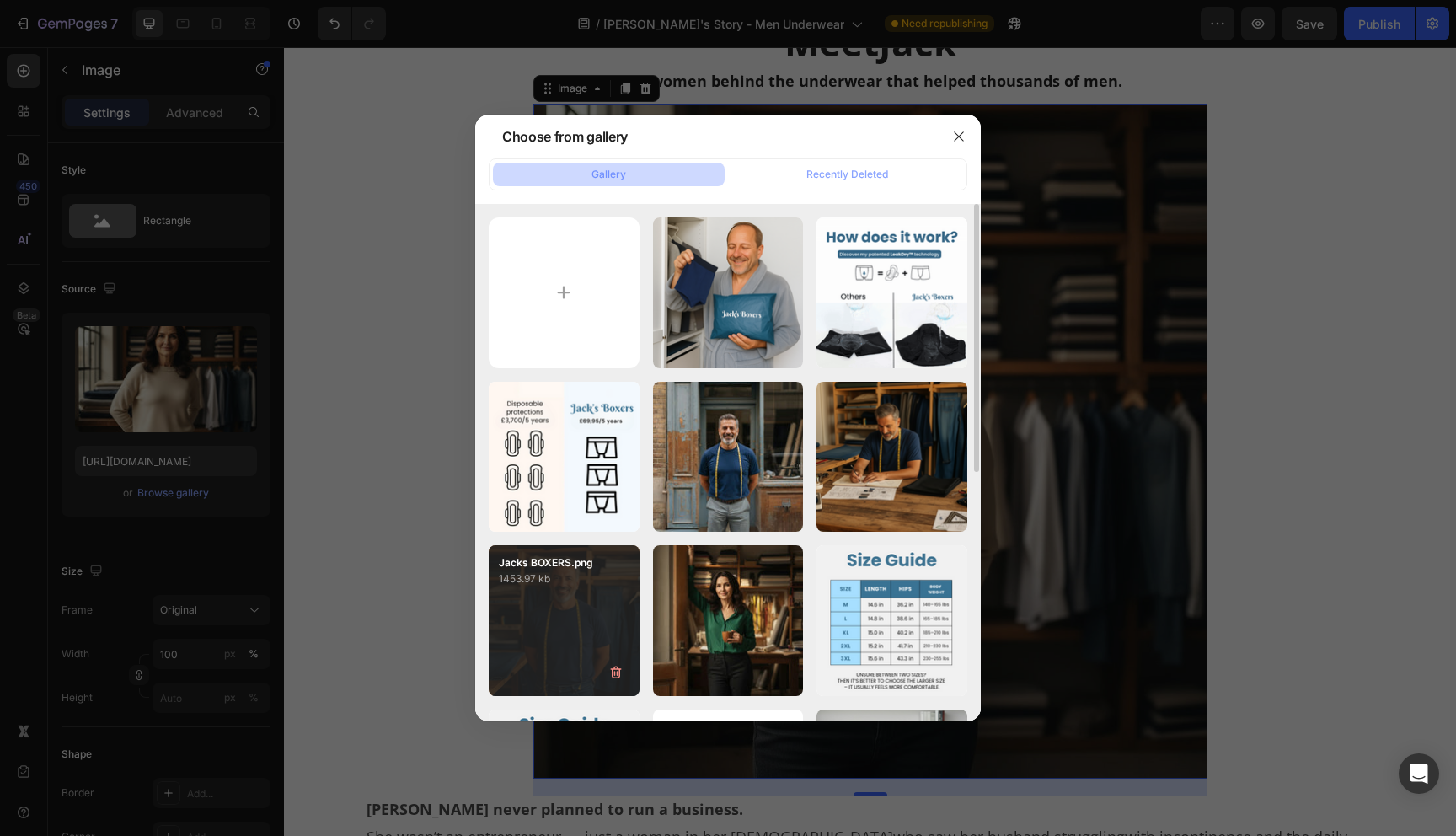
click at [554, 600] on div "Jacks BOXERS.png 1453.97 kb" at bounding box center [564, 621] width 151 height 151
type input "[URL][DOMAIN_NAME]"
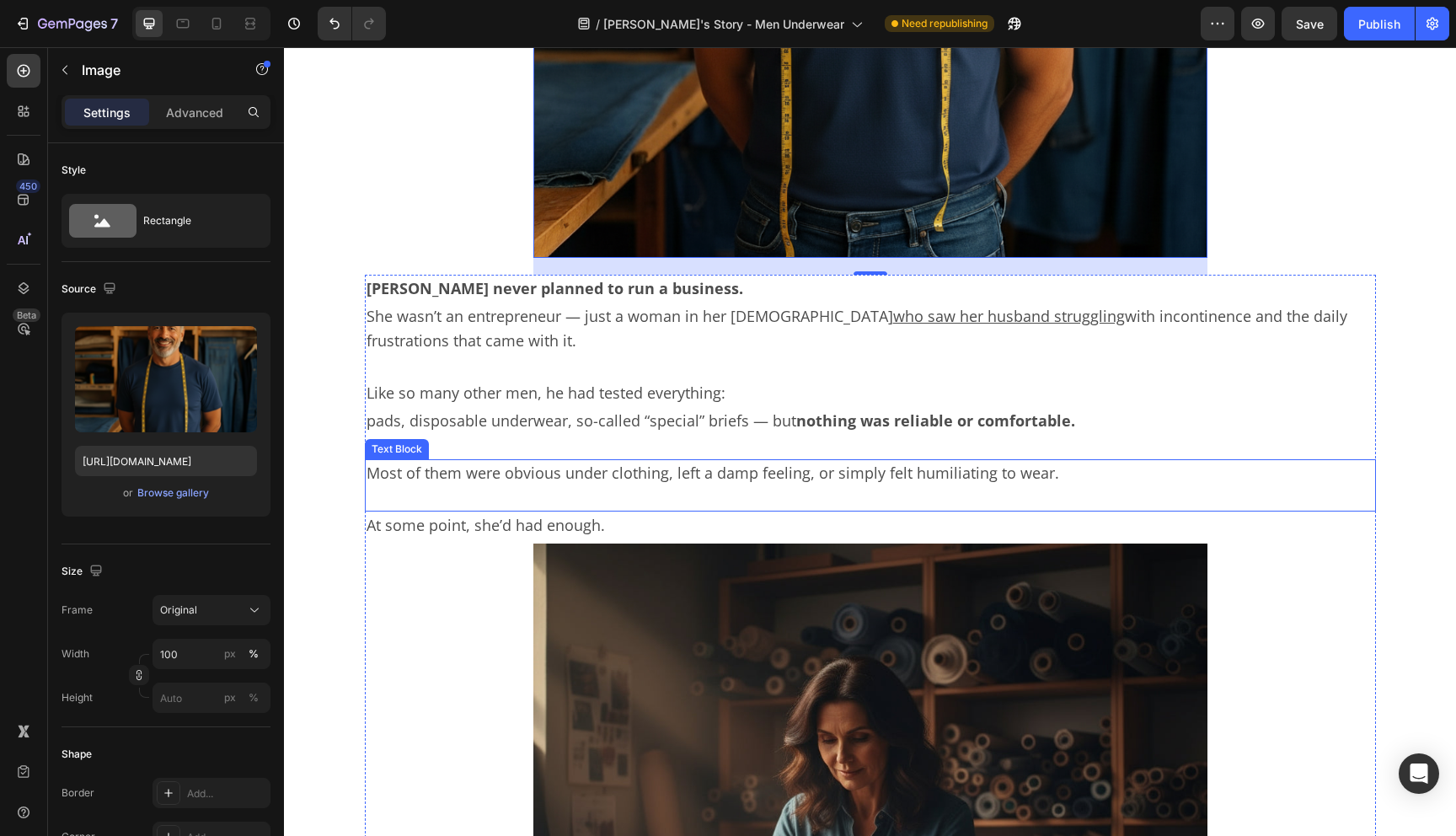
scroll to position [2408, 0]
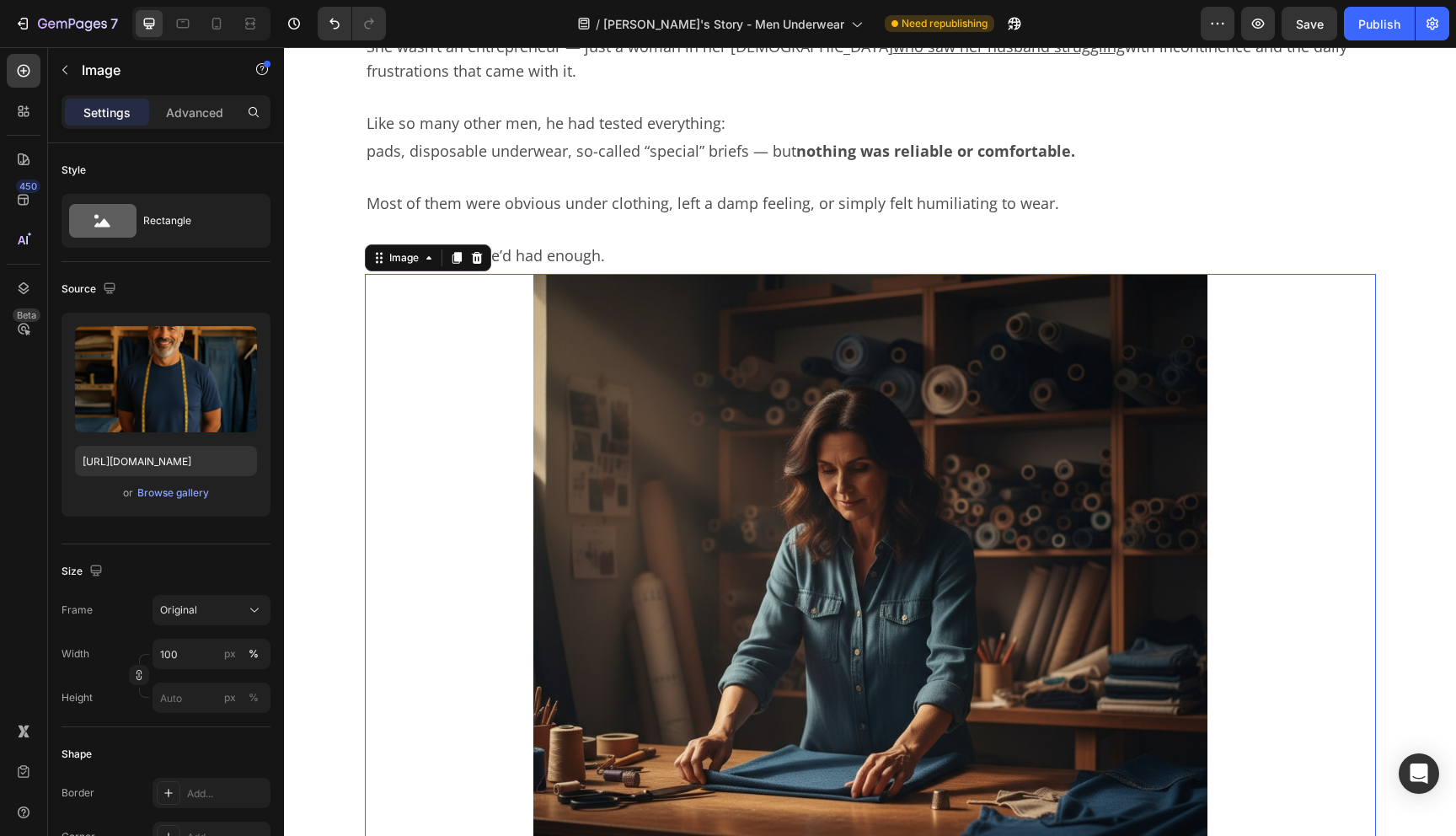
click at [723, 471] on img at bounding box center [871, 611] width 675 height 675
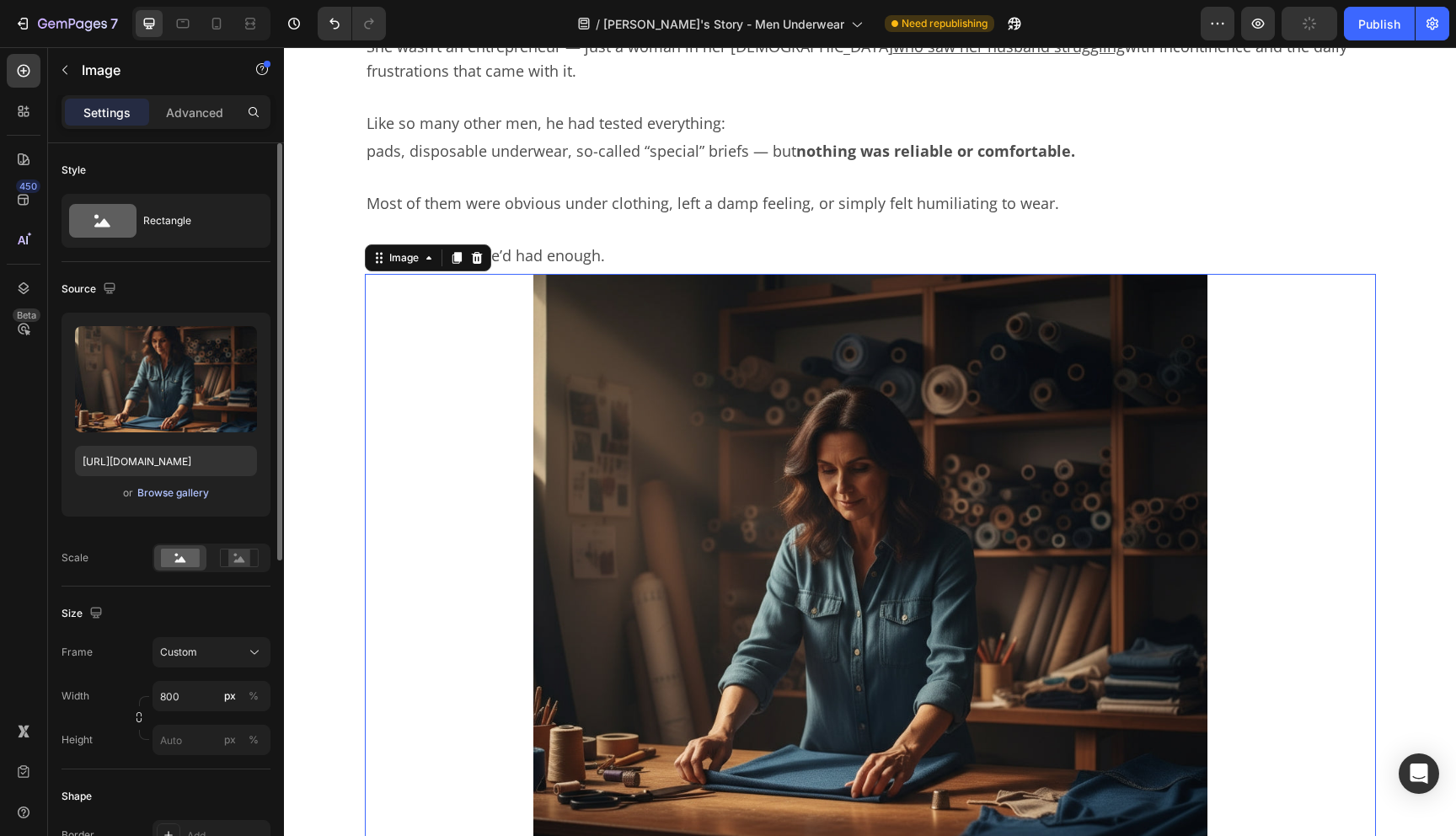
click at [168, 491] on div "Browse gallery" at bounding box center [173, 493] width 72 height 15
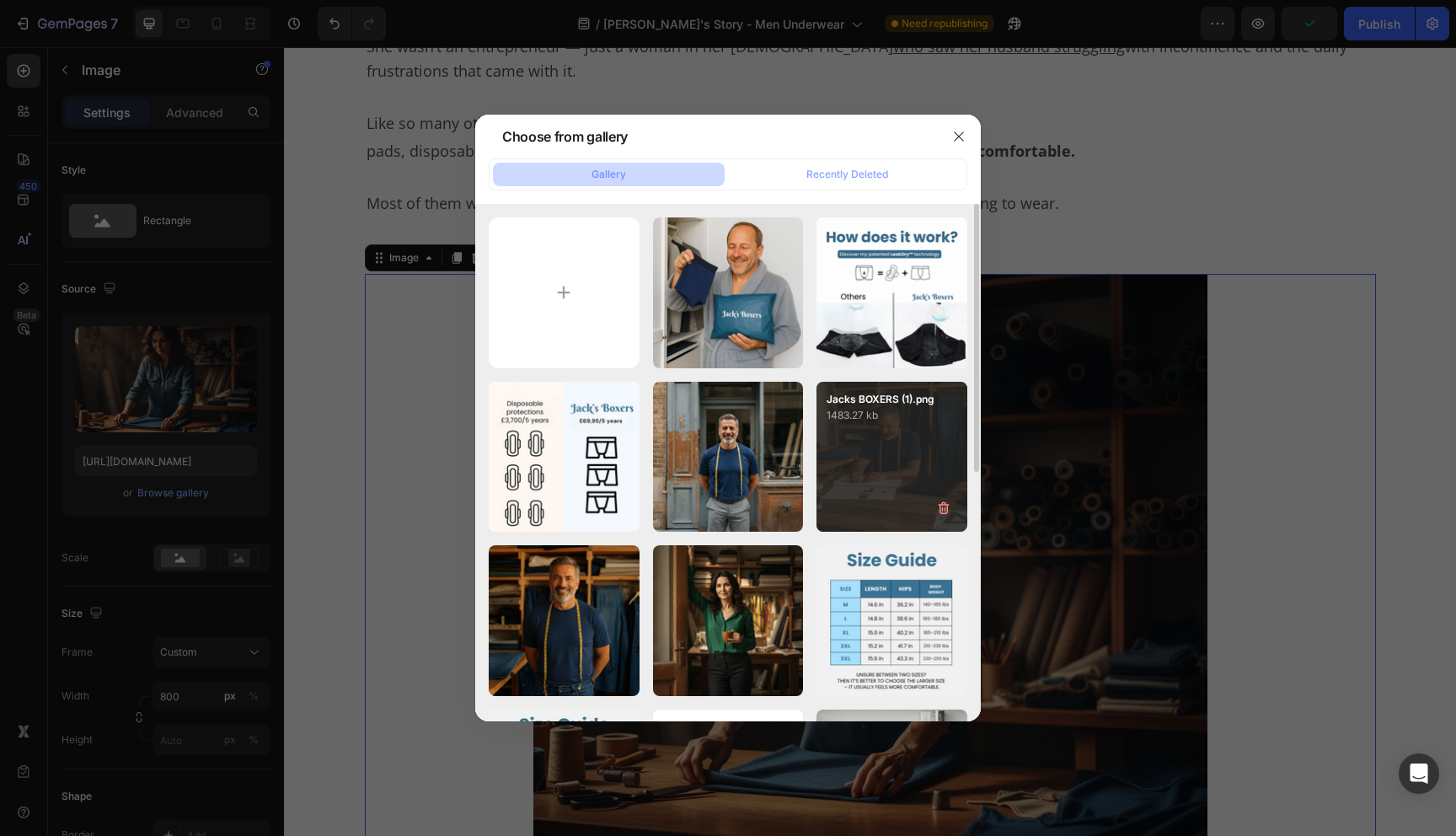
click at [855, 492] on div "Jacks BOXERS (1).png 1483.27 kb" at bounding box center [892, 458] width 151 height 151
type input "[URL][DOMAIN_NAME]"
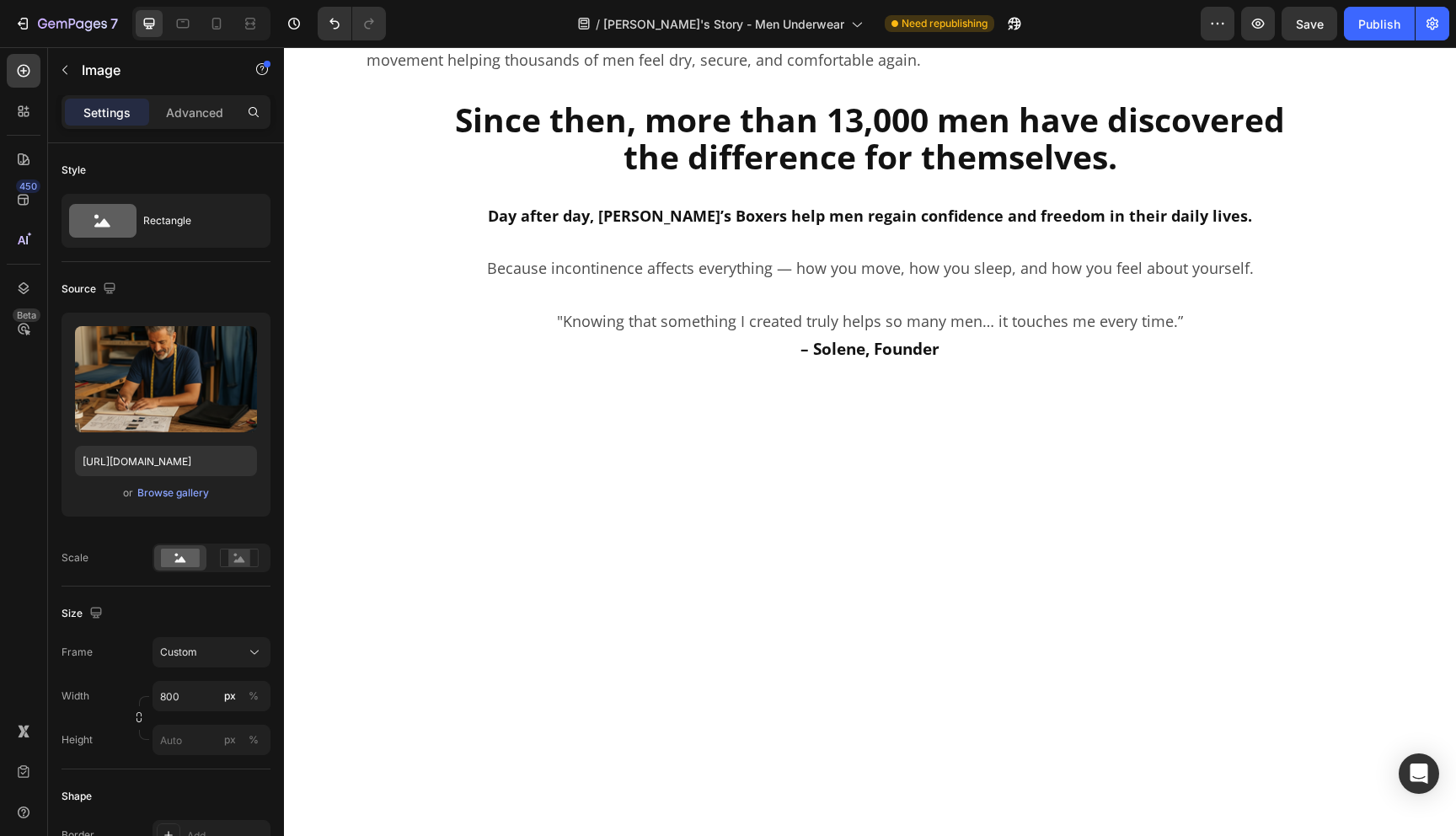
scroll to position [3674, 0]
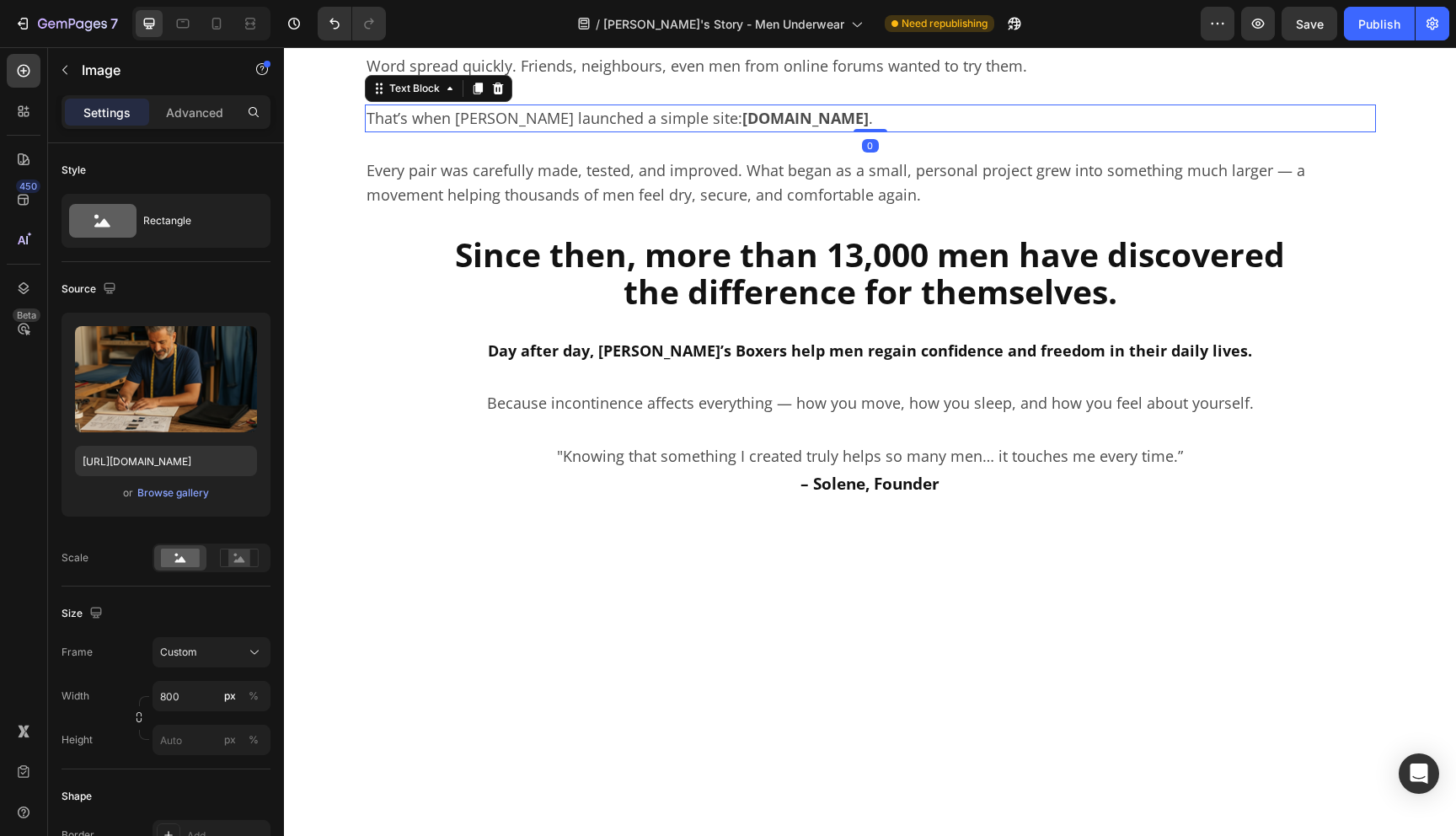
click at [743, 128] on strong "[DOMAIN_NAME]" at bounding box center [805, 118] width 126 height 20
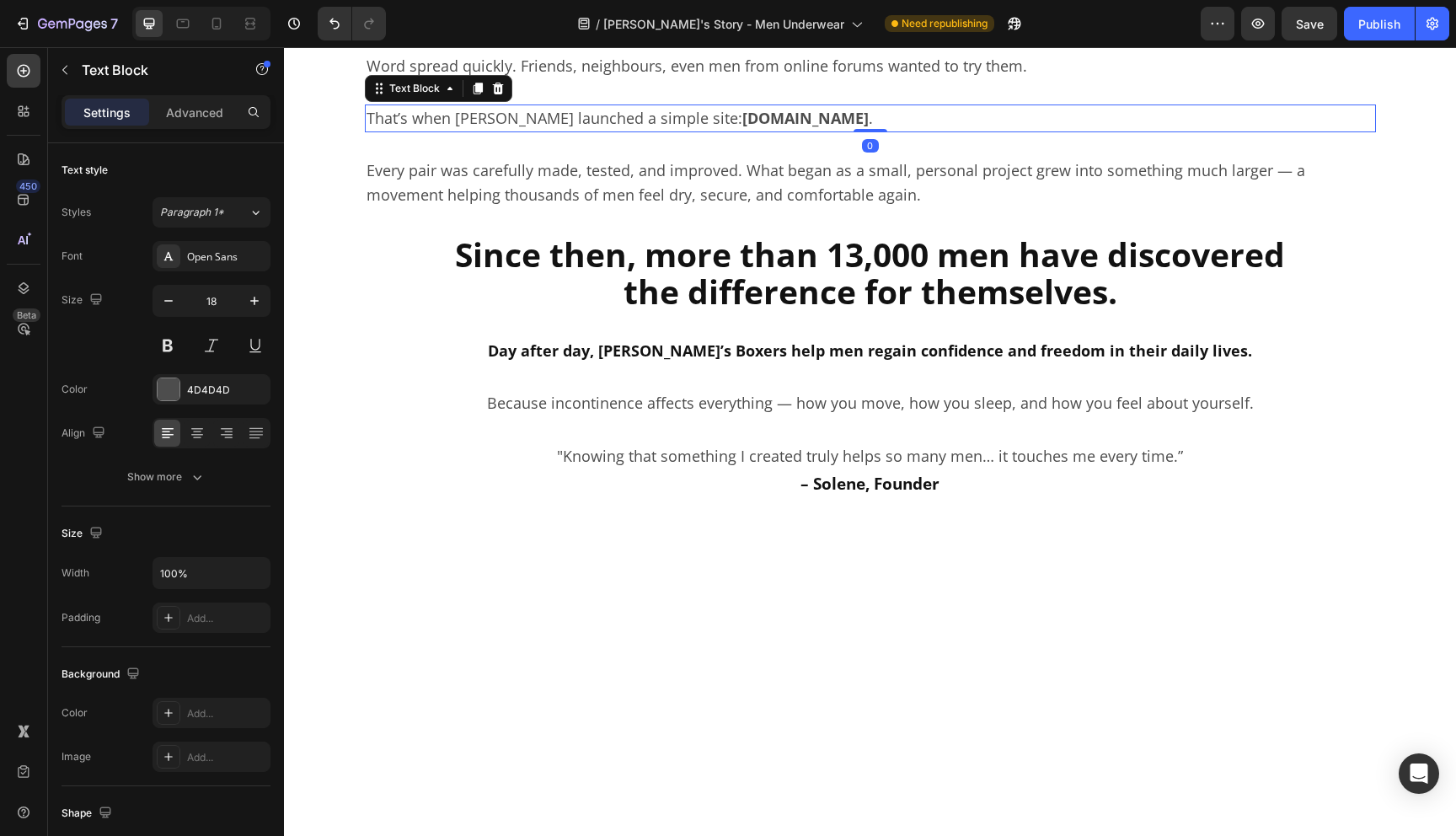
click at [743, 128] on strong "[DOMAIN_NAME]" at bounding box center [805, 118] width 126 height 20
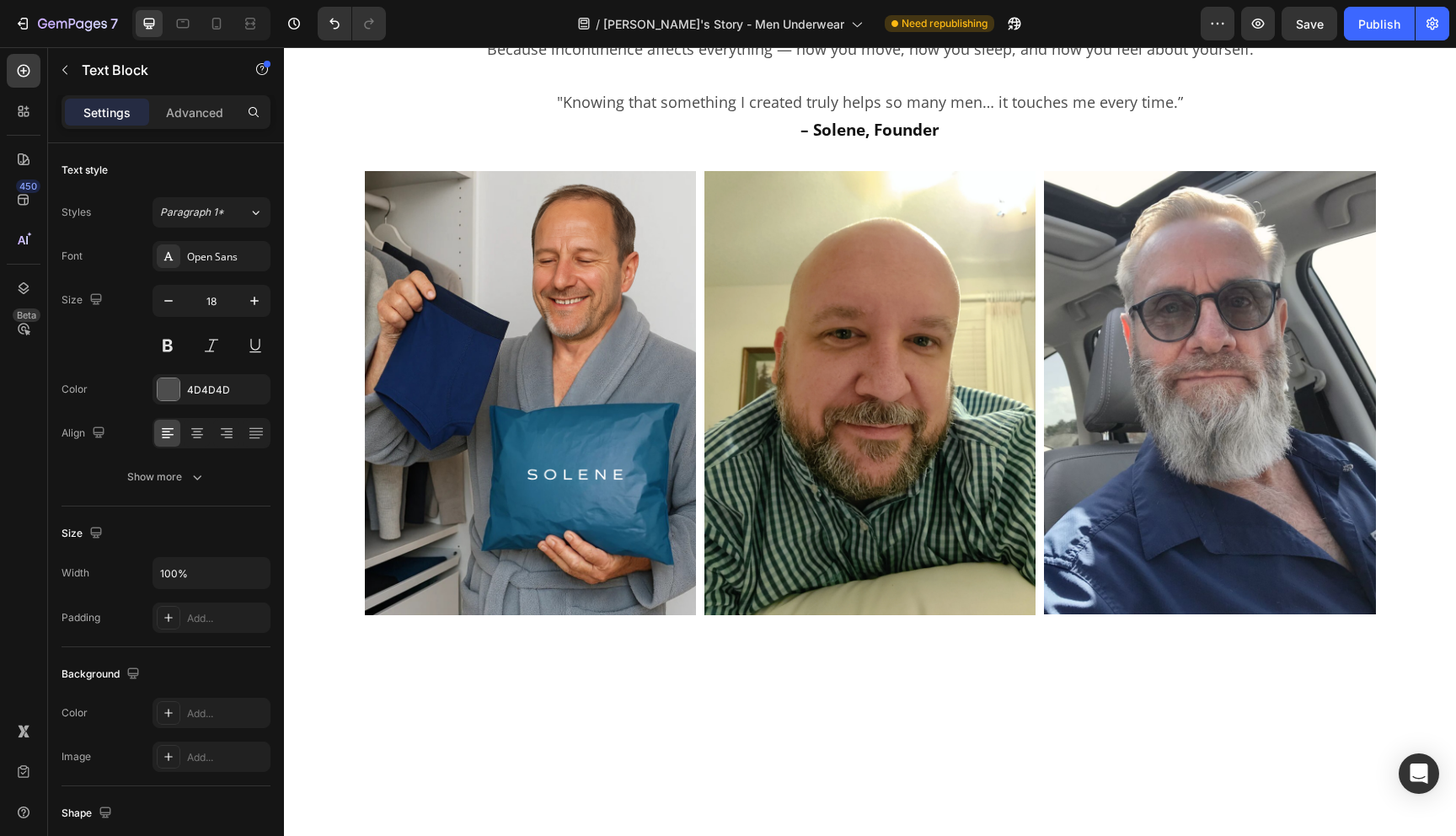
scroll to position [4183, 0]
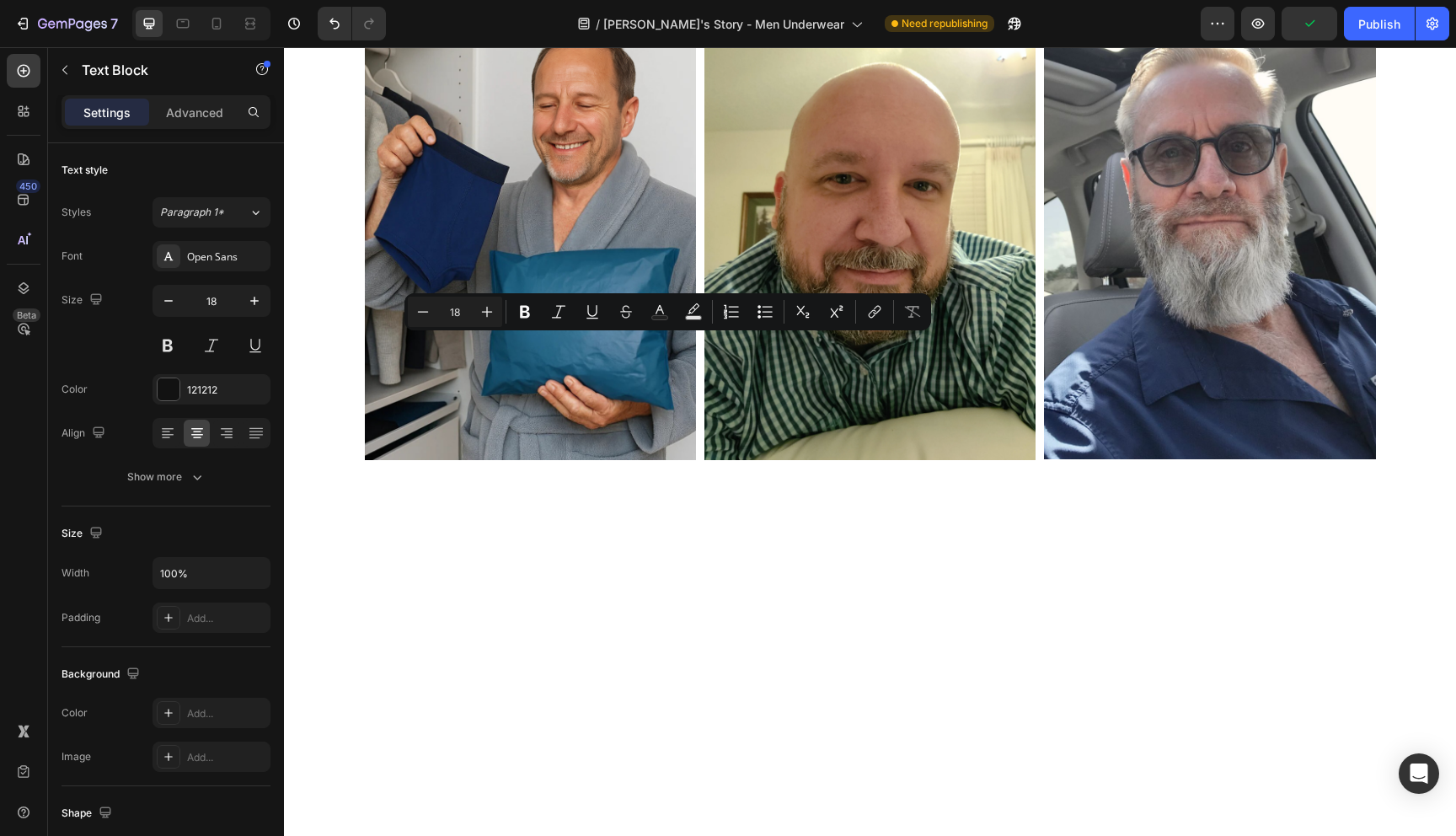
drag, startPoint x: 687, startPoint y: 349, endPoint x: 640, endPoint y: 350, distance: 47.0
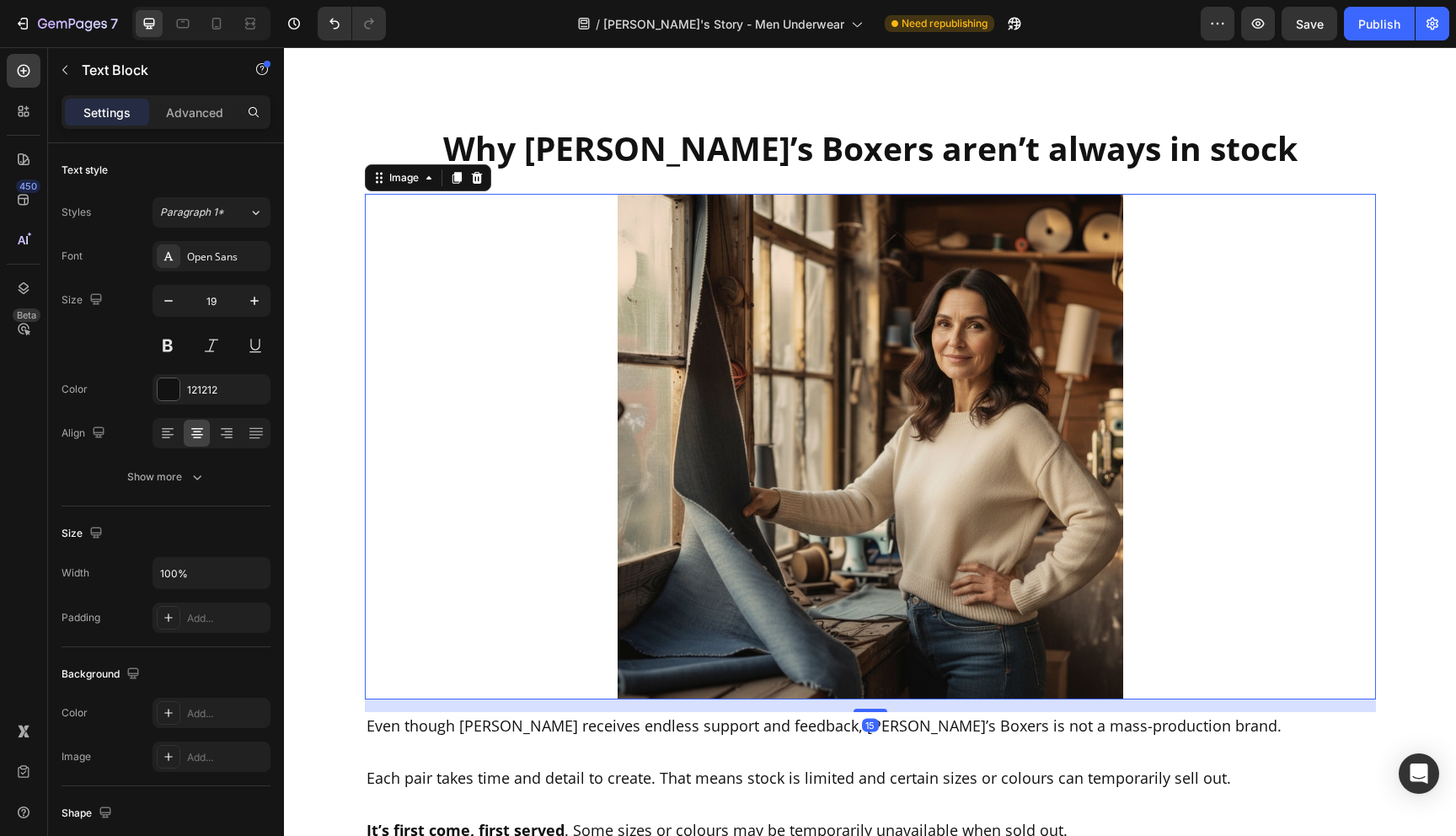
scroll to position [5108, 0]
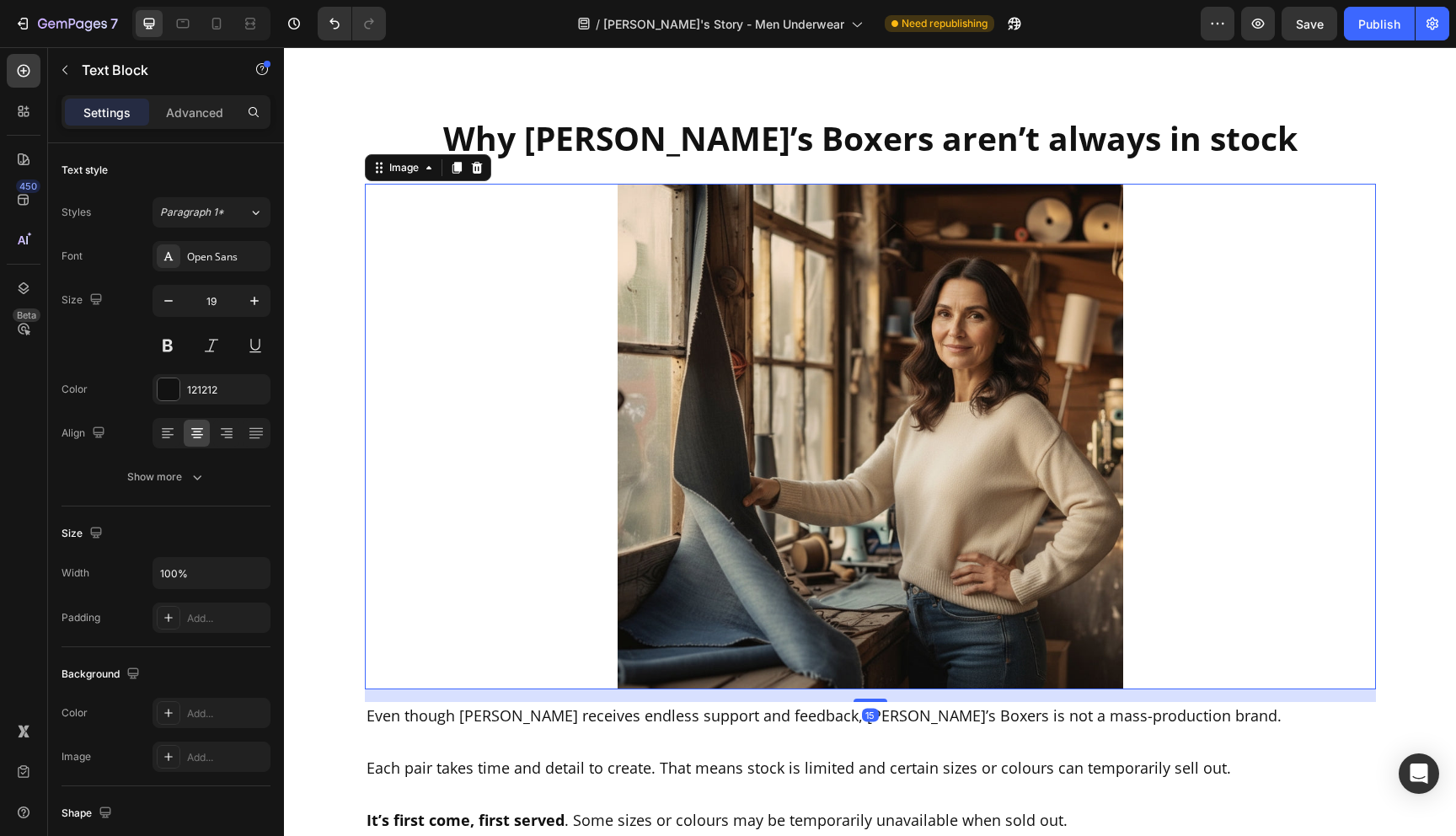
click at [810, 325] on img at bounding box center [870, 436] width 505 height 505
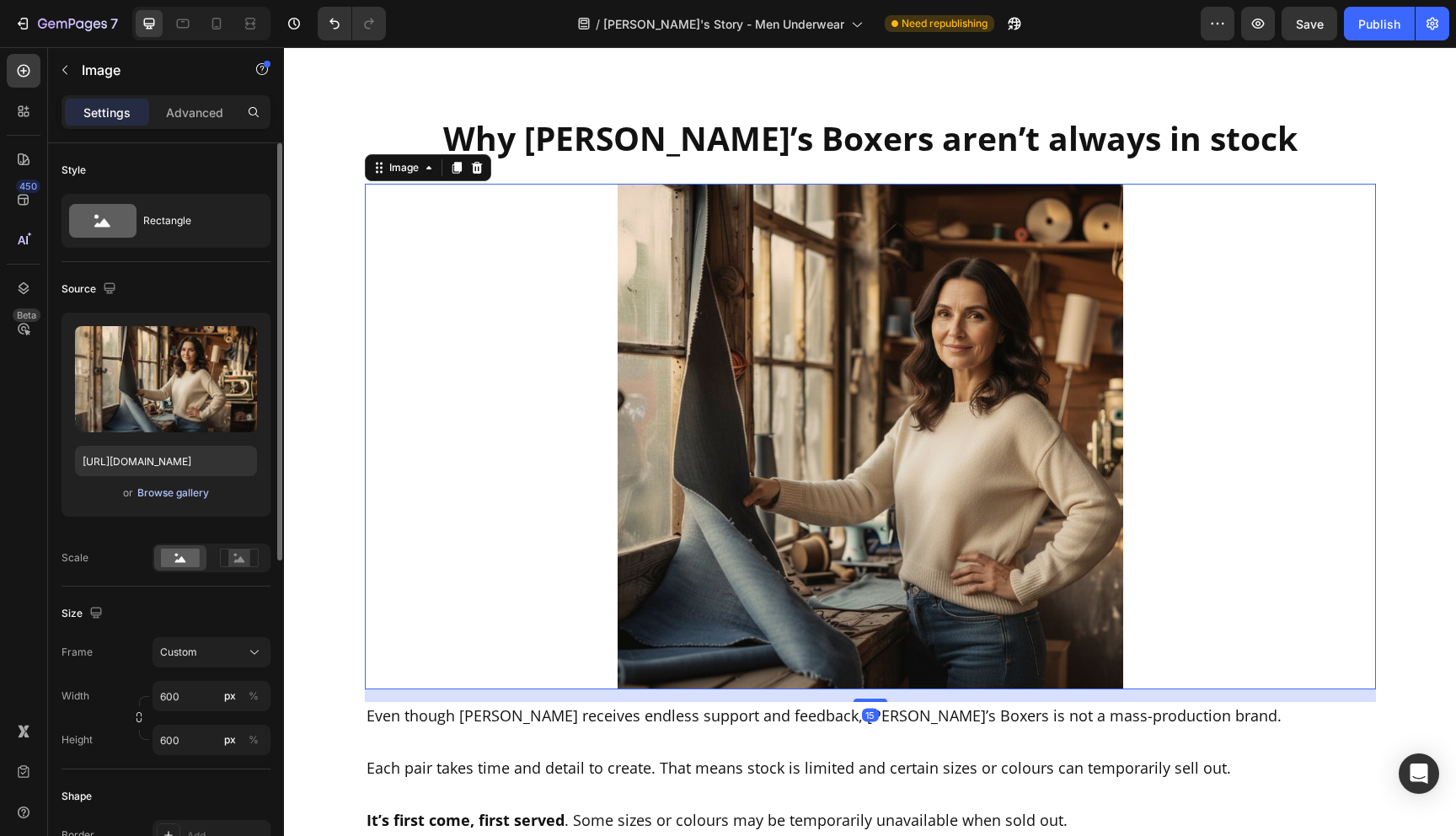
click at [183, 490] on div "Browse gallery" at bounding box center [173, 493] width 72 height 15
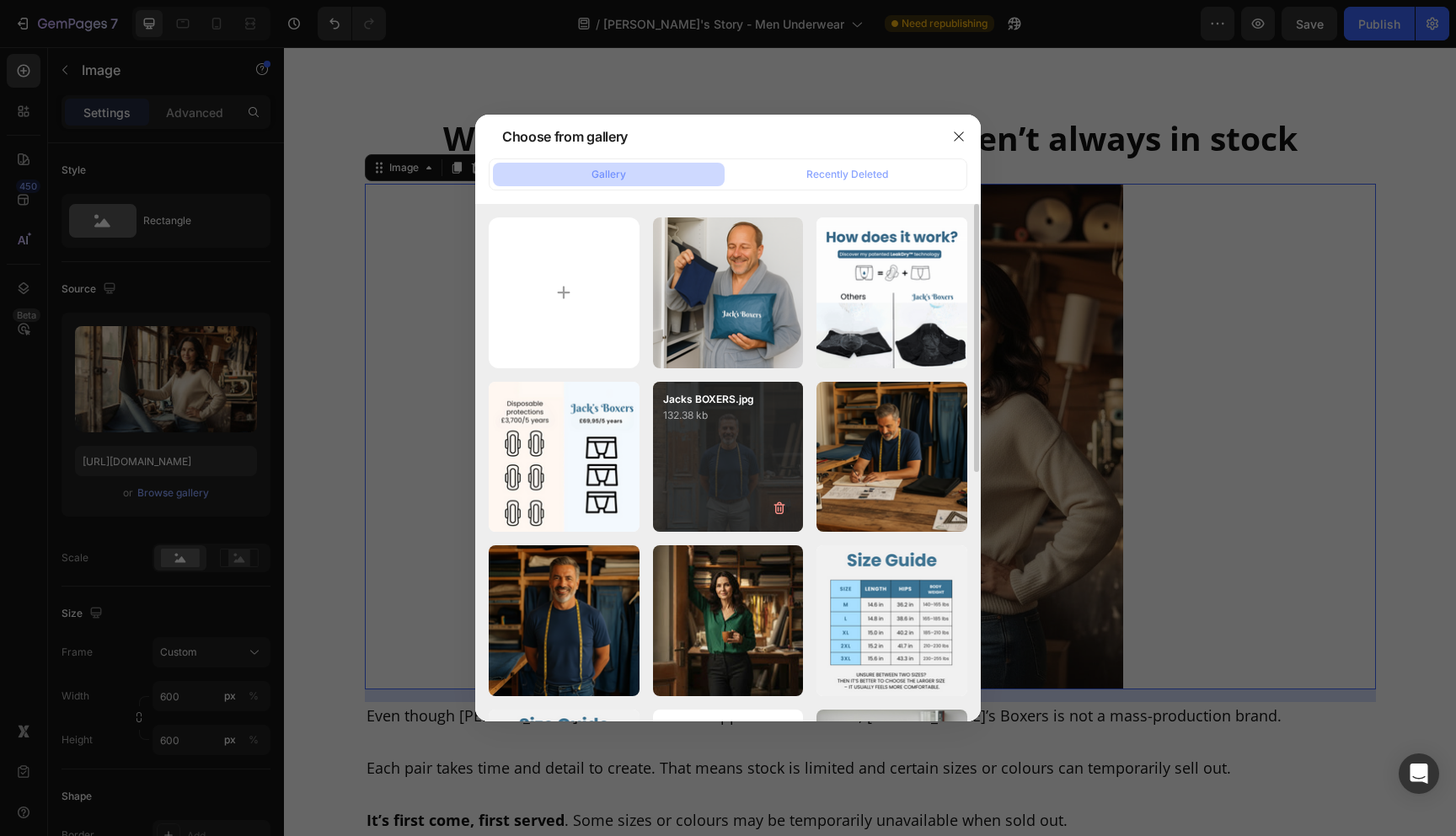
click at [737, 485] on div "Jacks BOXERS.jpg 132.38 kb" at bounding box center [729, 458] width 151 height 151
type input "[URL][DOMAIN_NAME]"
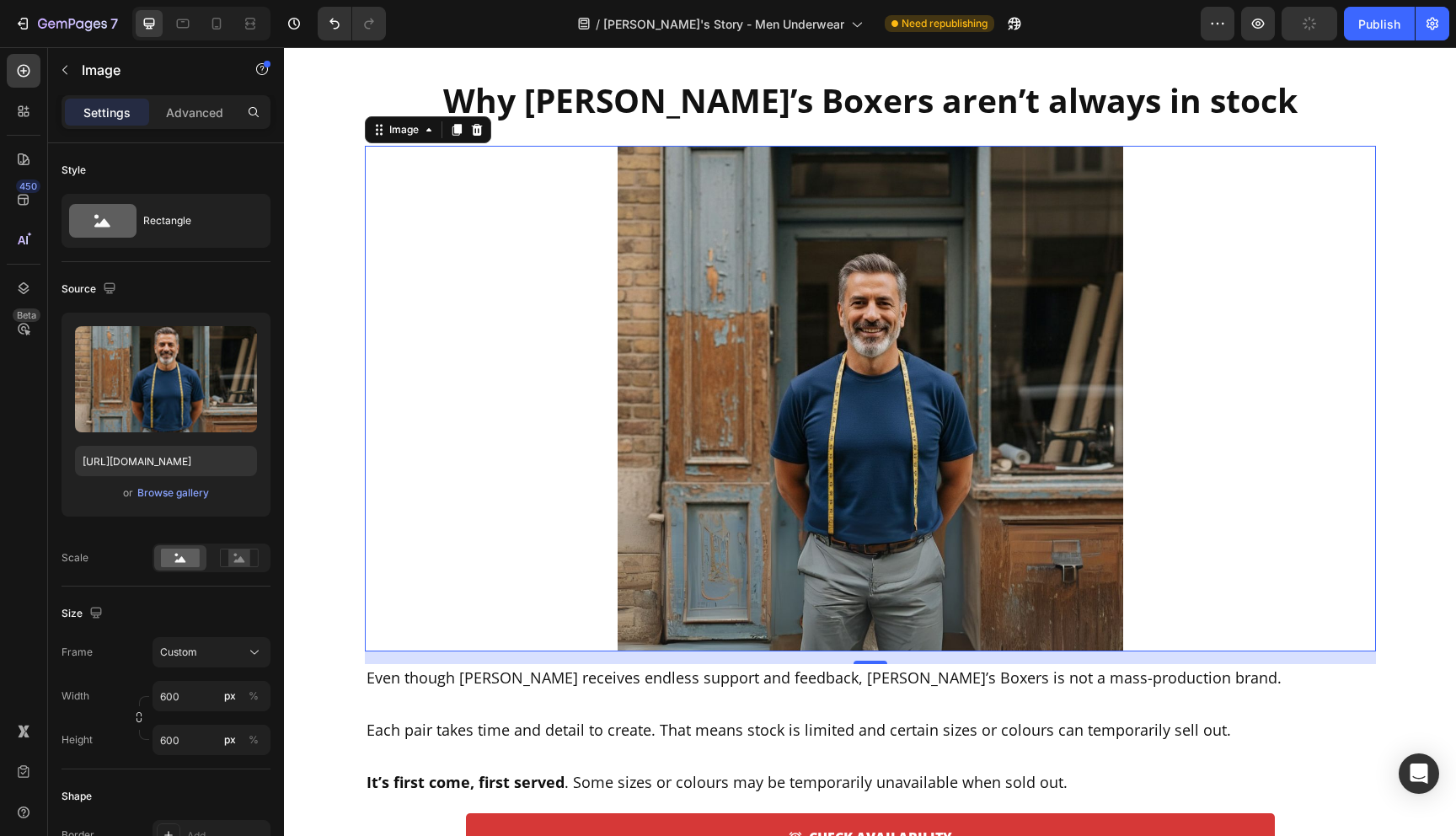
scroll to position [5167, 0]
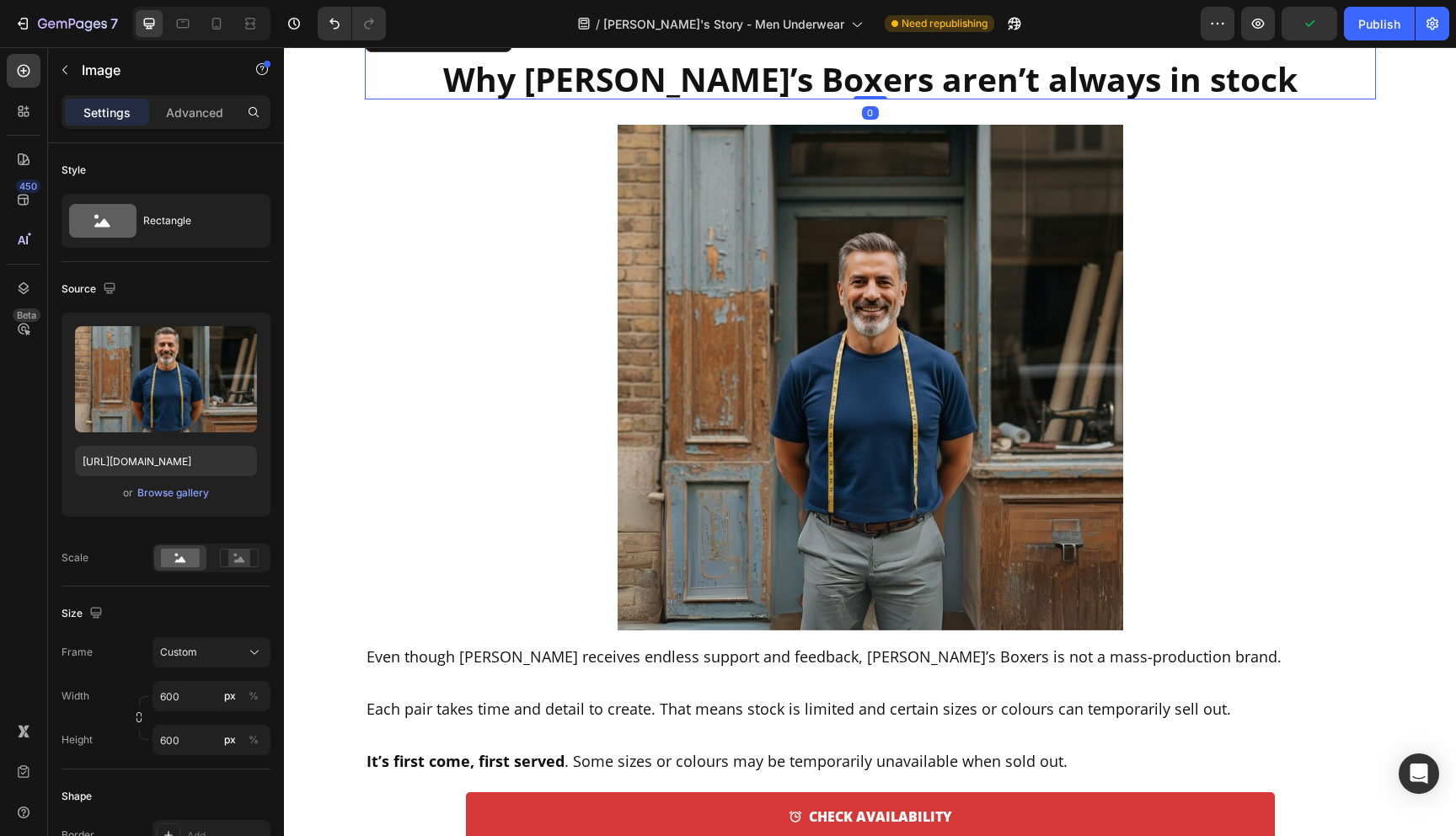
click at [653, 85] on p "Why [PERSON_NAME]’s Boxers aren’t always in stock" at bounding box center [870, 61] width 1008 height 75
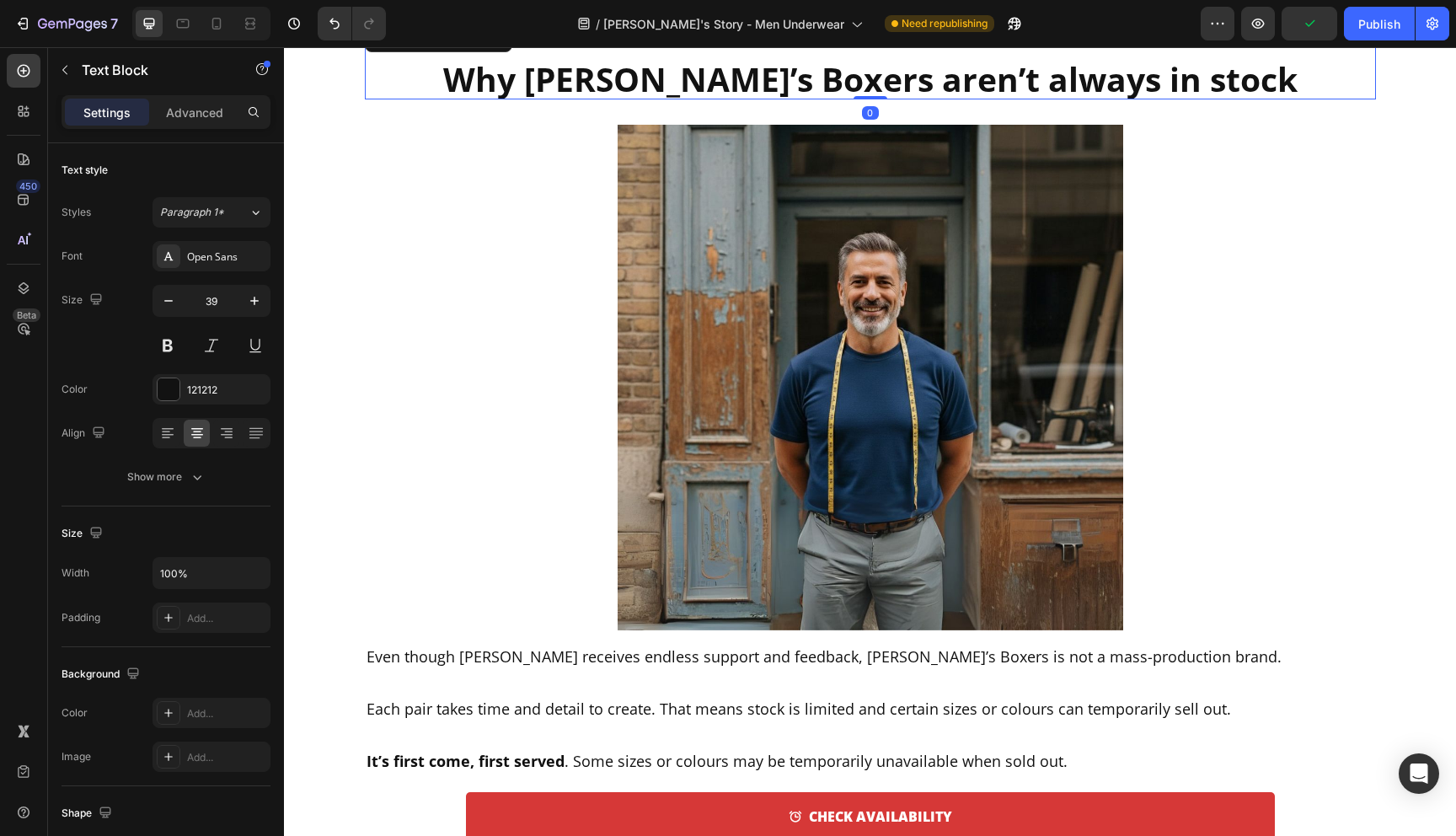
click at [653, 85] on p "Why [PERSON_NAME]’s Boxers aren’t always in stock" at bounding box center [870, 61] width 1008 height 75
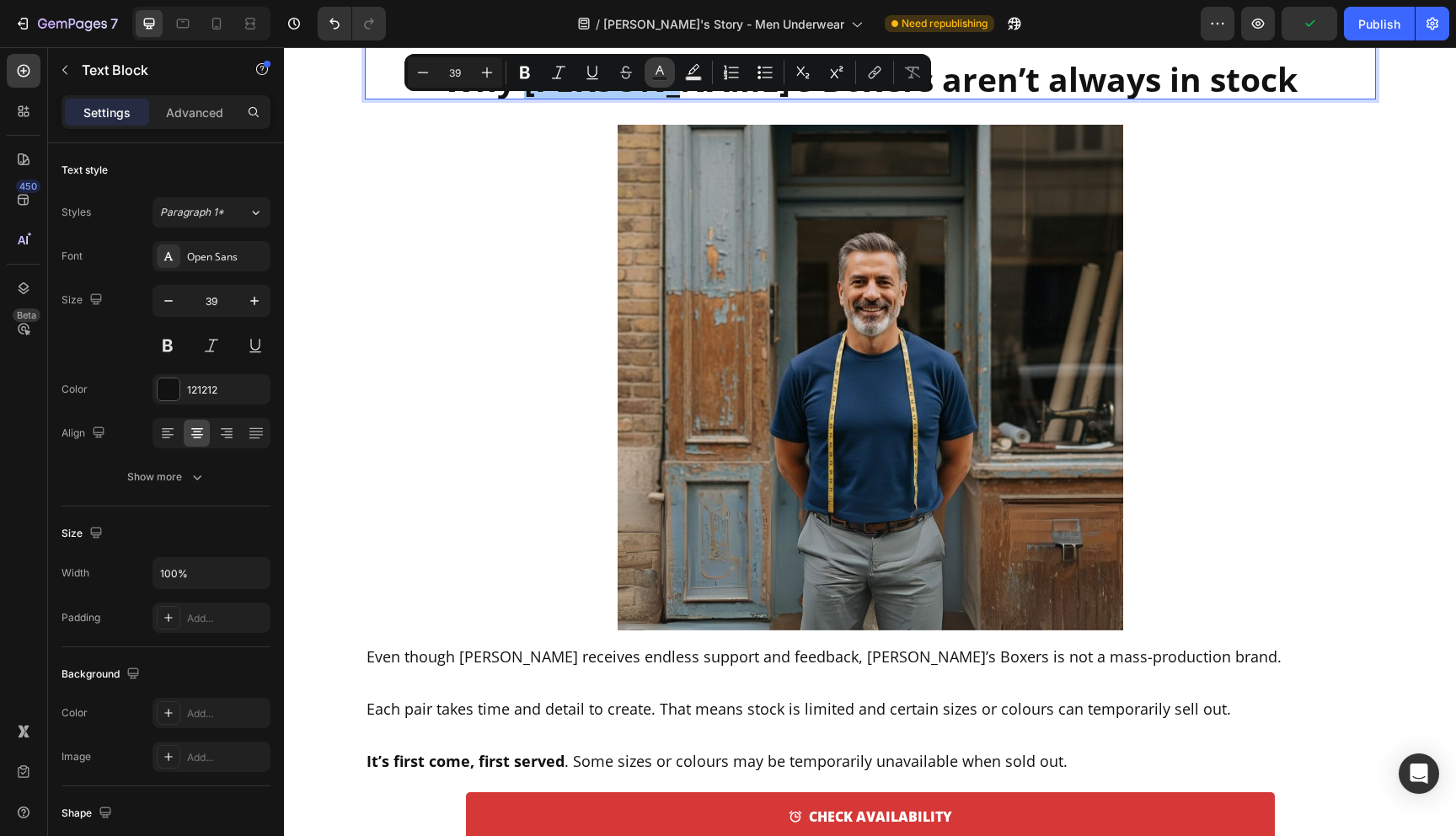
click at [664, 85] on button "Text Color" at bounding box center [660, 72] width 30 height 30
type input "121212"
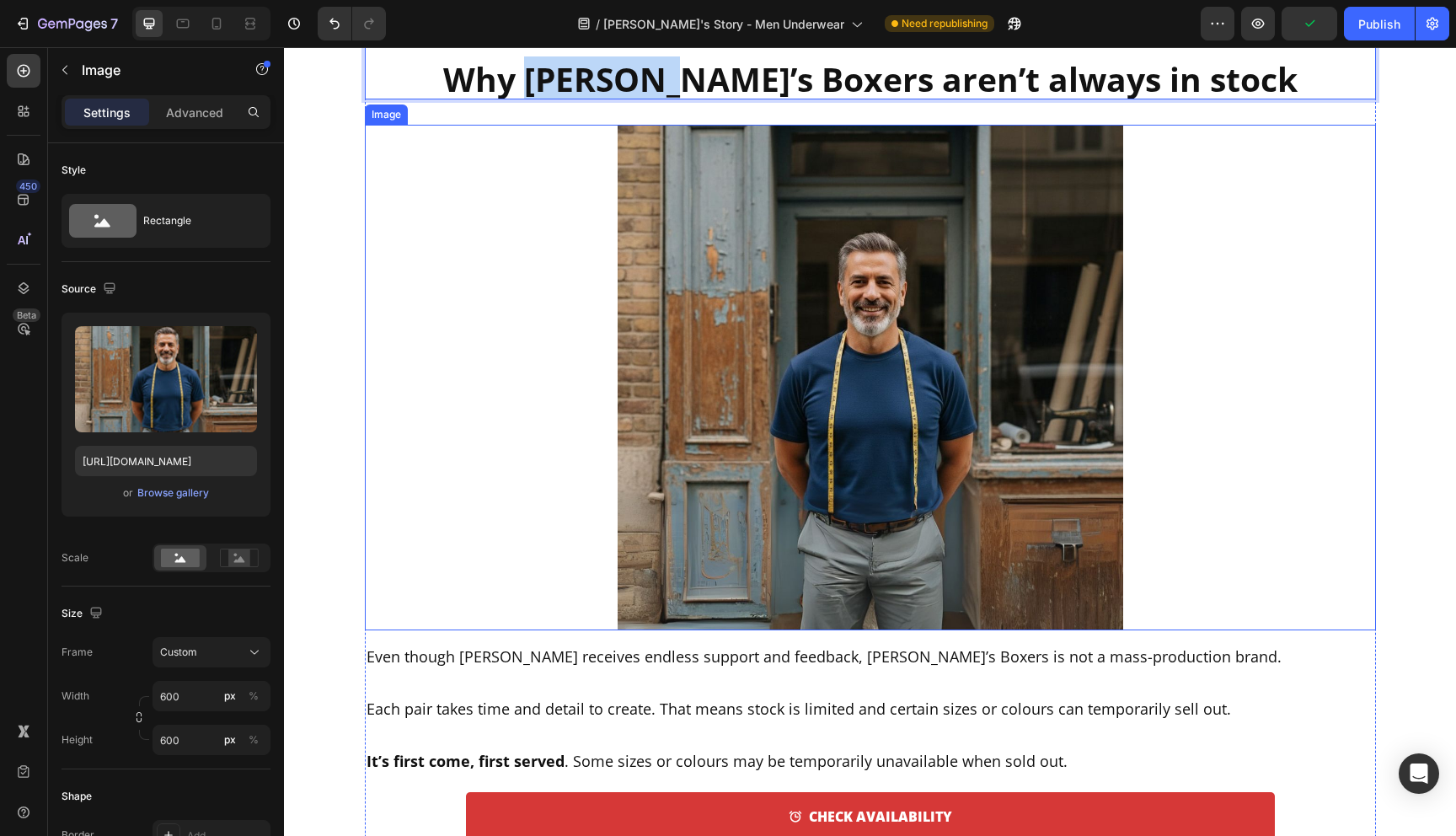
click at [451, 145] on div at bounding box center [871, 377] width 1011 height 505
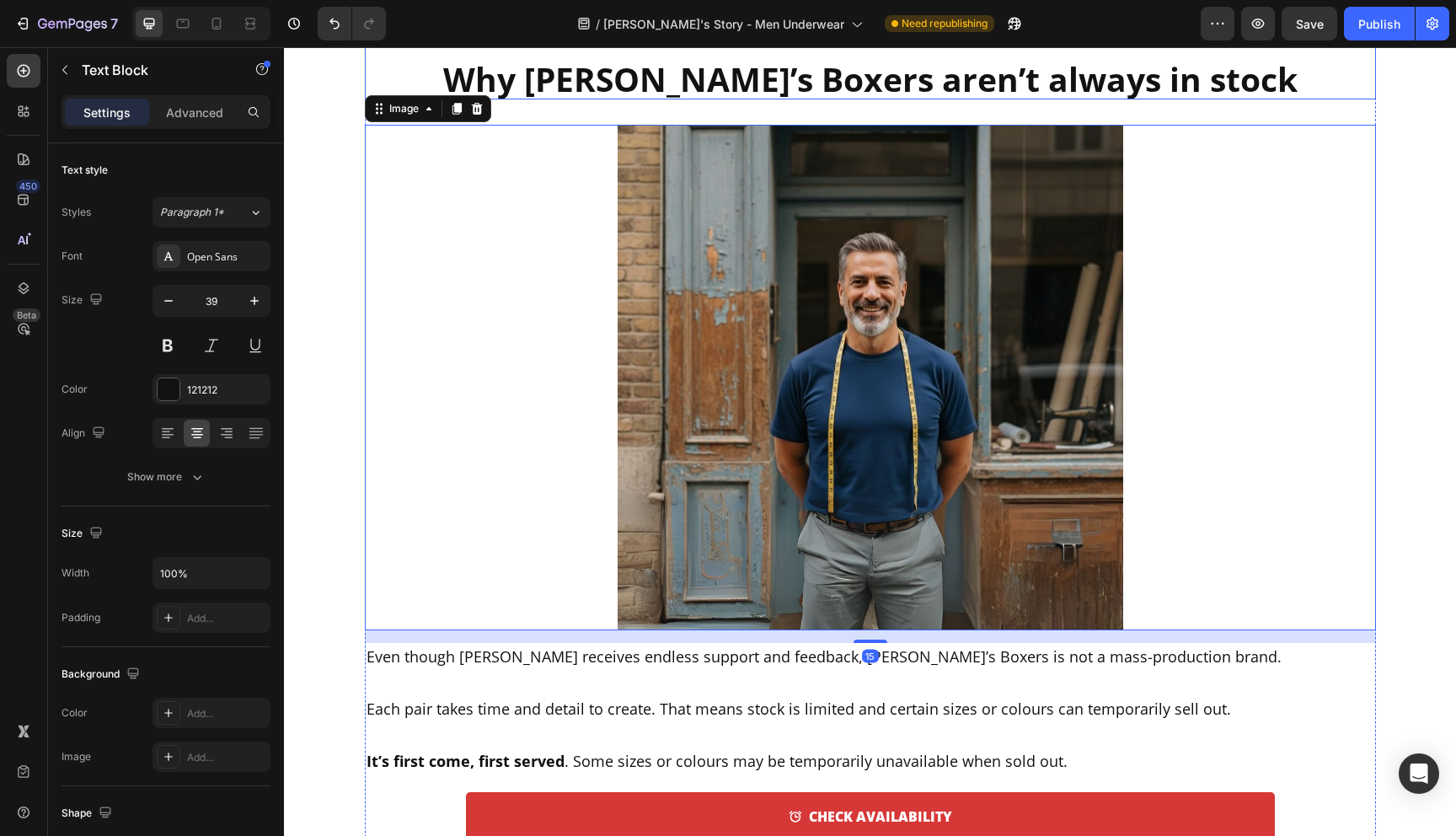
click at [657, 88] on p "Why [PERSON_NAME]’s Boxers aren’t always in stock" at bounding box center [870, 61] width 1008 height 75
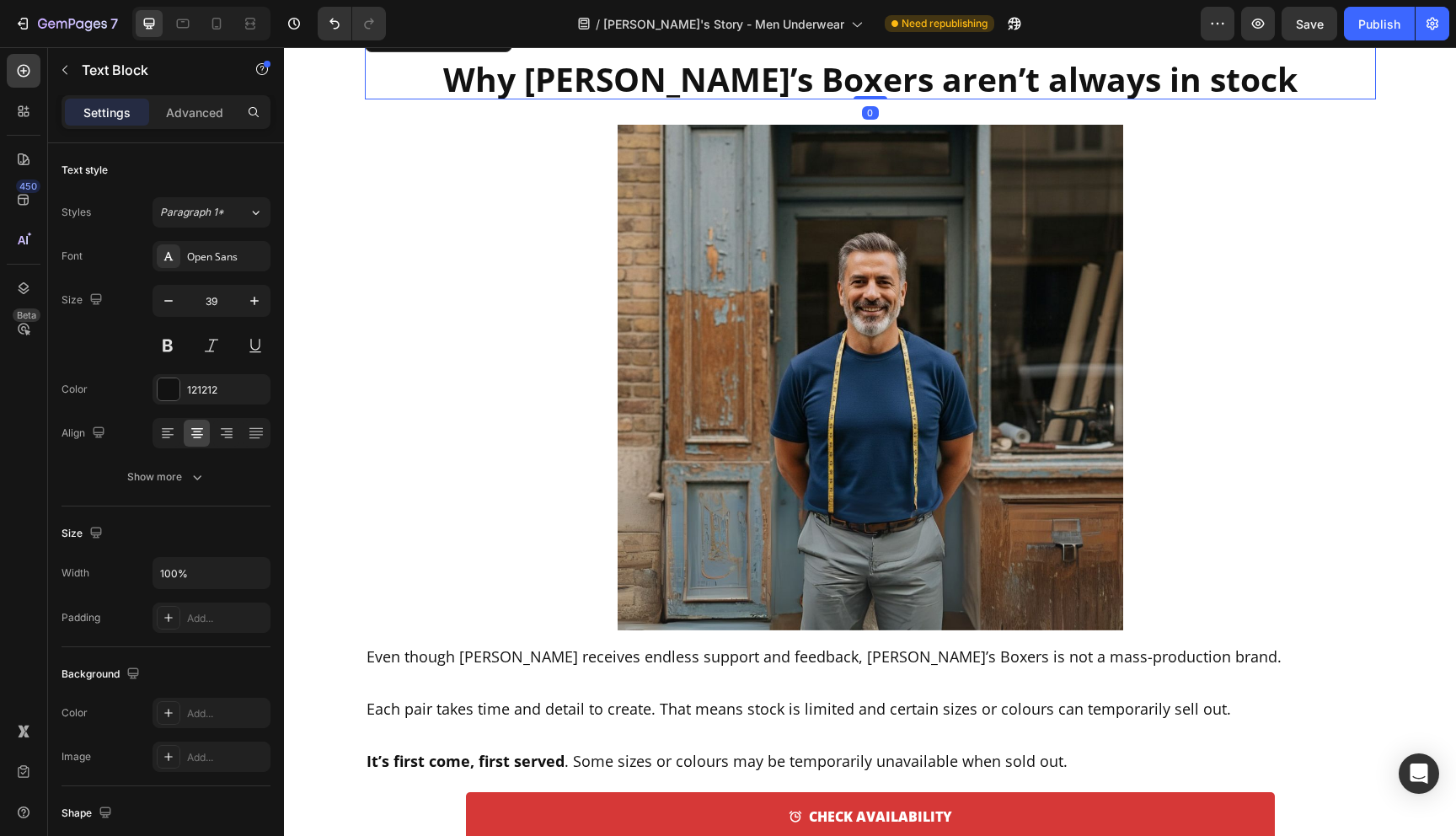
scroll to position [5142, 0]
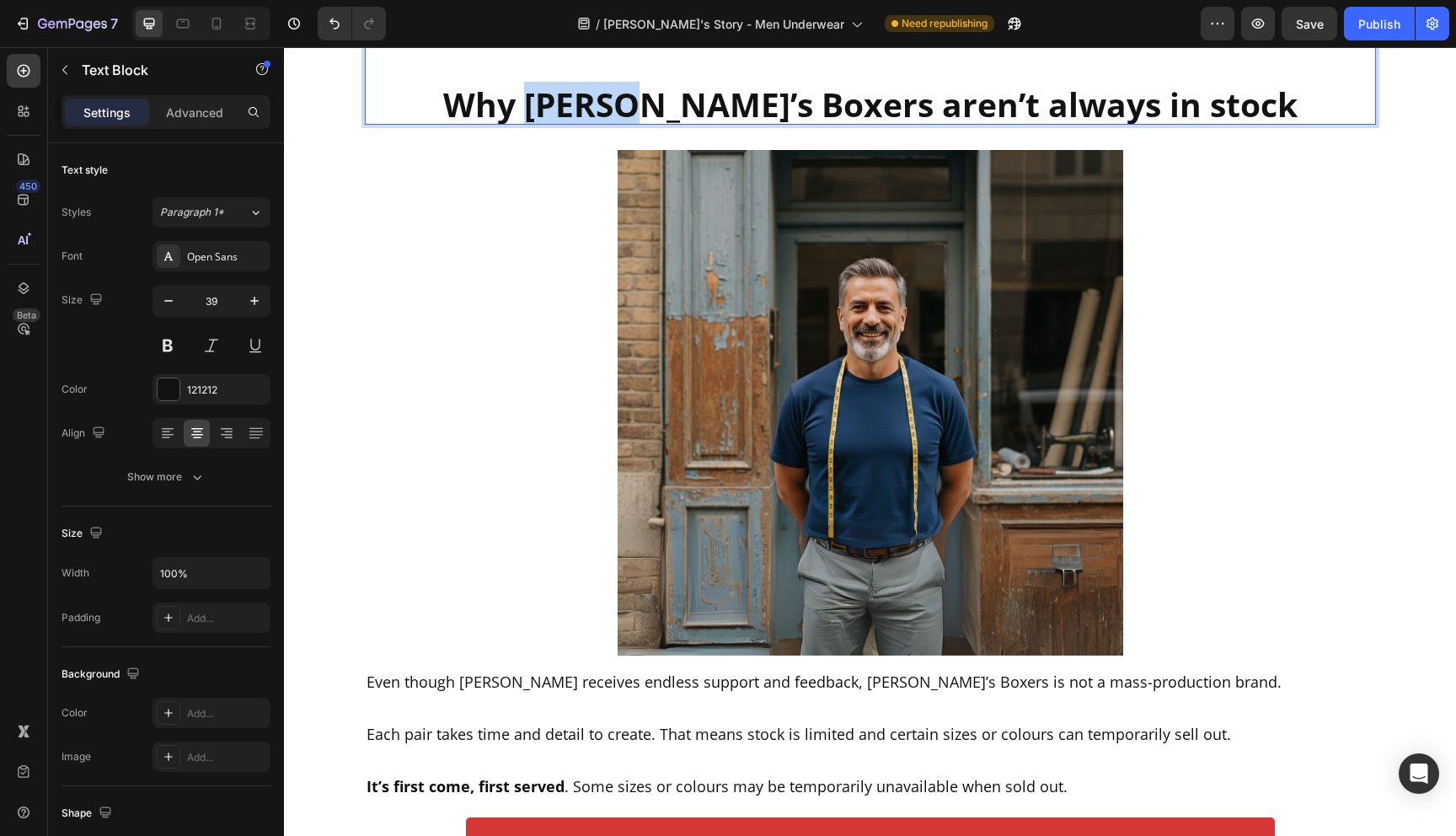
drag, startPoint x: 710, startPoint y: 106, endPoint x: 610, endPoint y: 104, distance: 100.0
click at [610, 104] on p "⁠⁠⁠⁠⁠⁠⁠ Why [PERSON_NAME]’s Boxers aren’t always in stock" at bounding box center [870, 86] width 1008 height 75
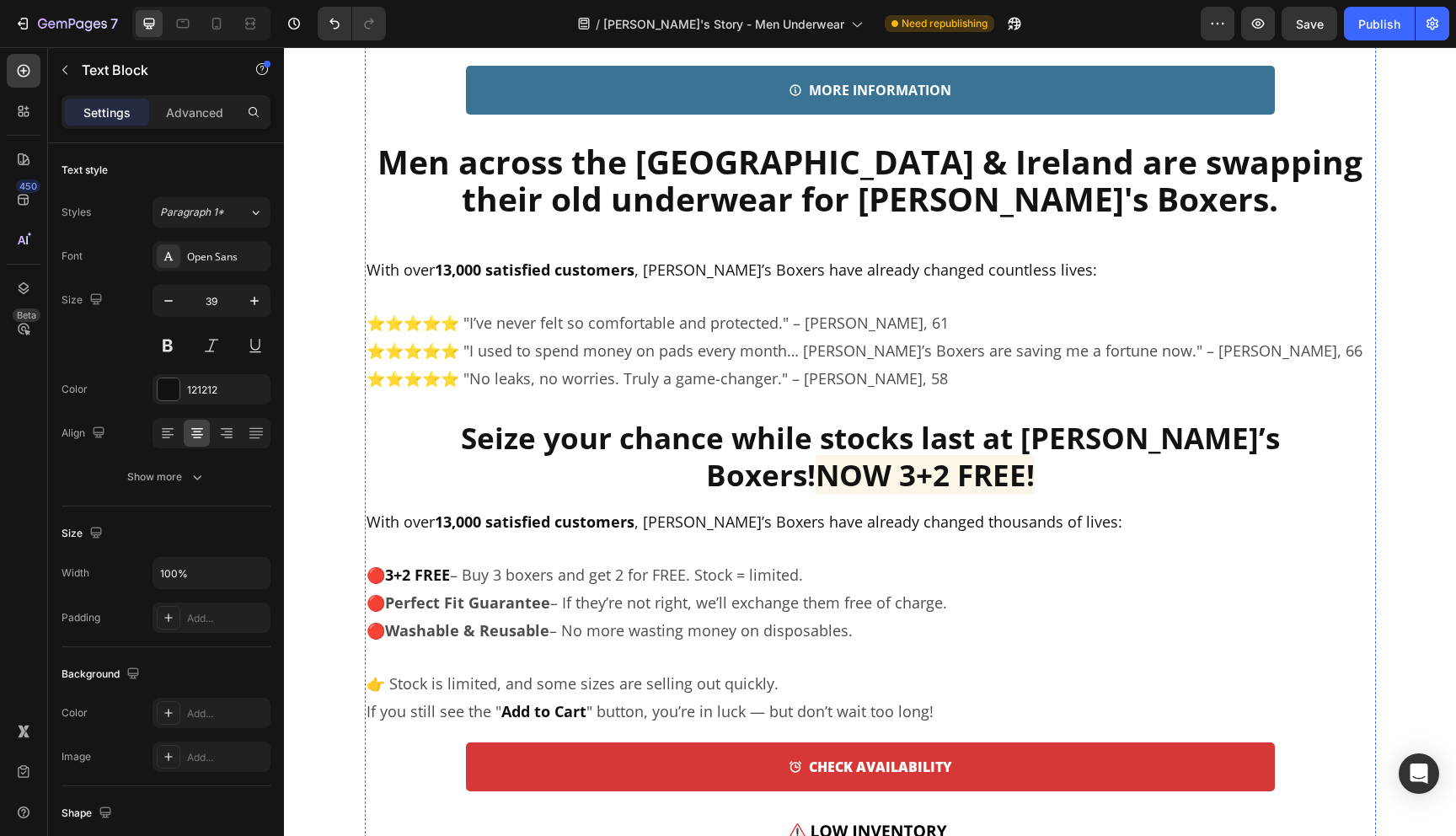
scroll to position [6344, 0]
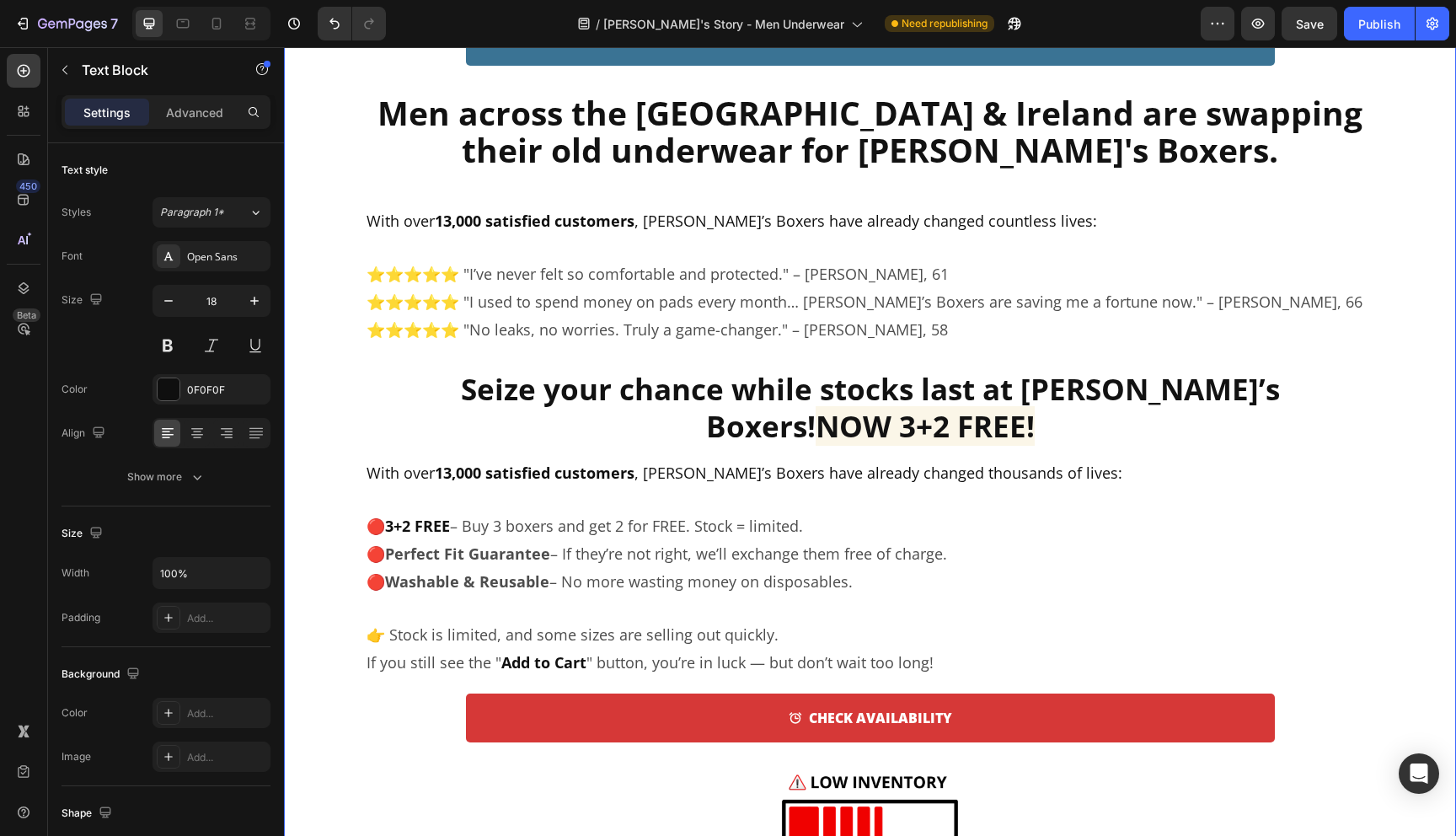
drag, startPoint x: 414, startPoint y: 465, endPoint x: 364, endPoint y: 465, distance: 50.0
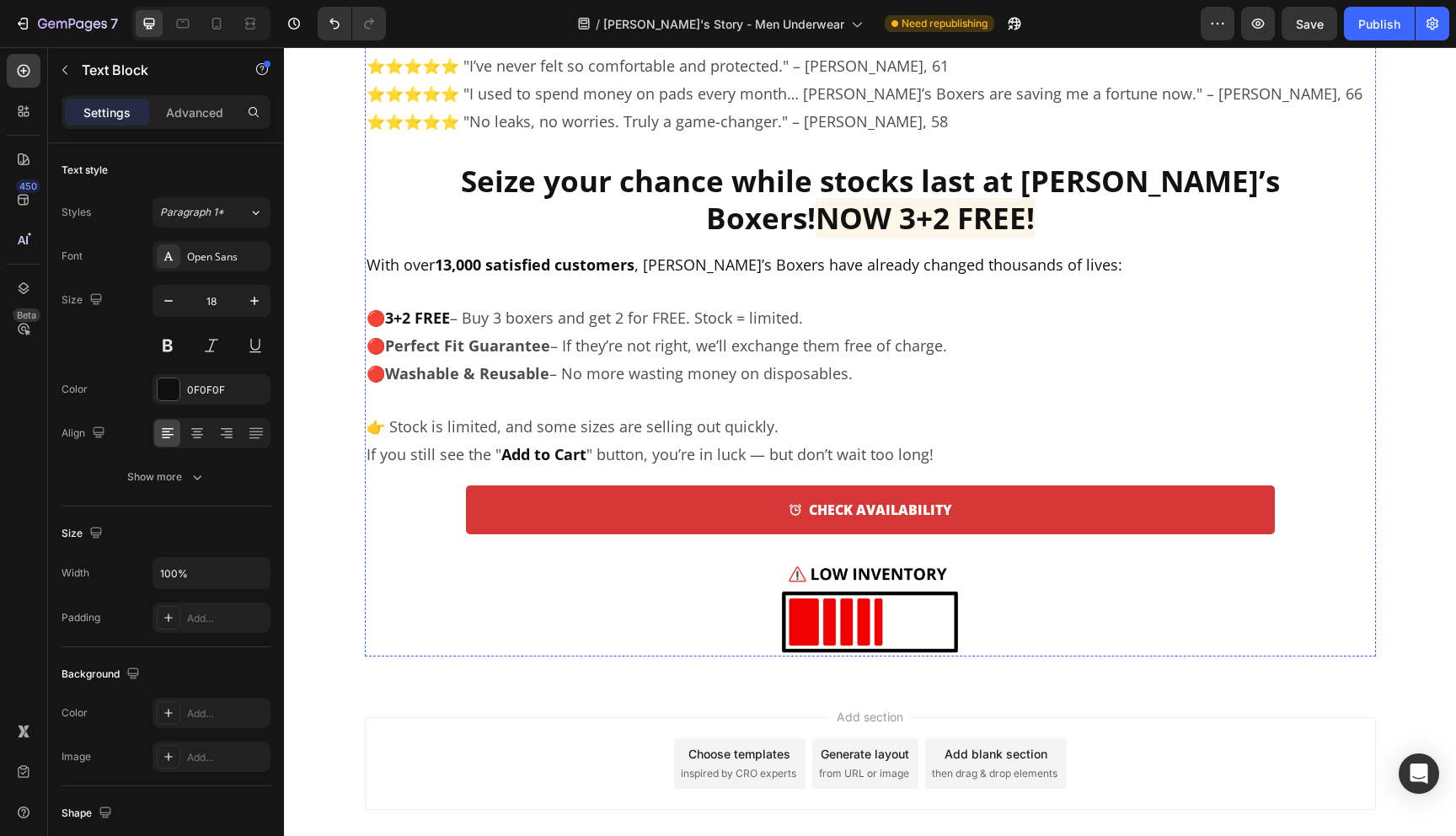
scroll to position [6616, 0]
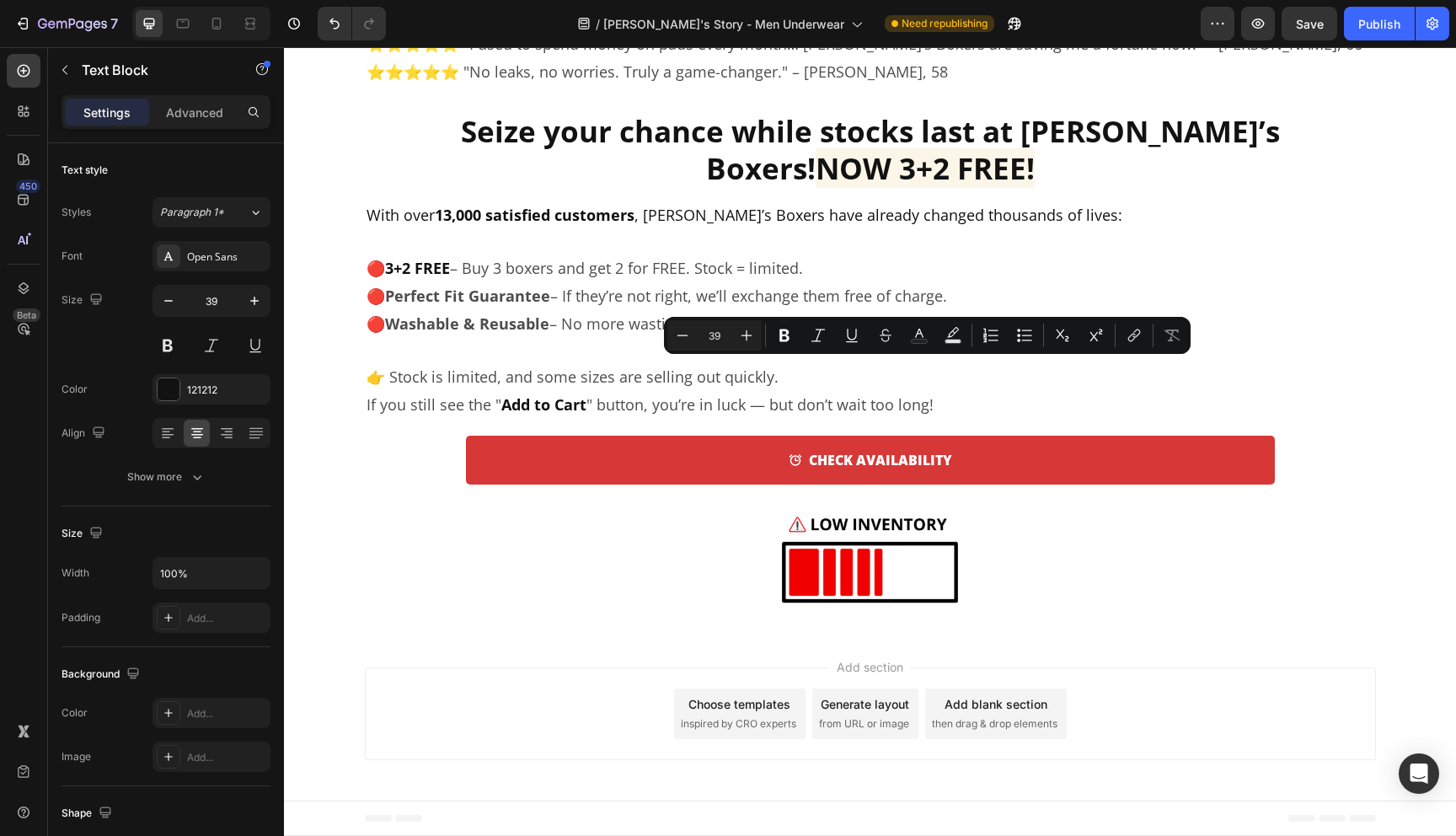
drag, startPoint x: 965, startPoint y: 389, endPoint x: 871, endPoint y: 390, distance: 94.0
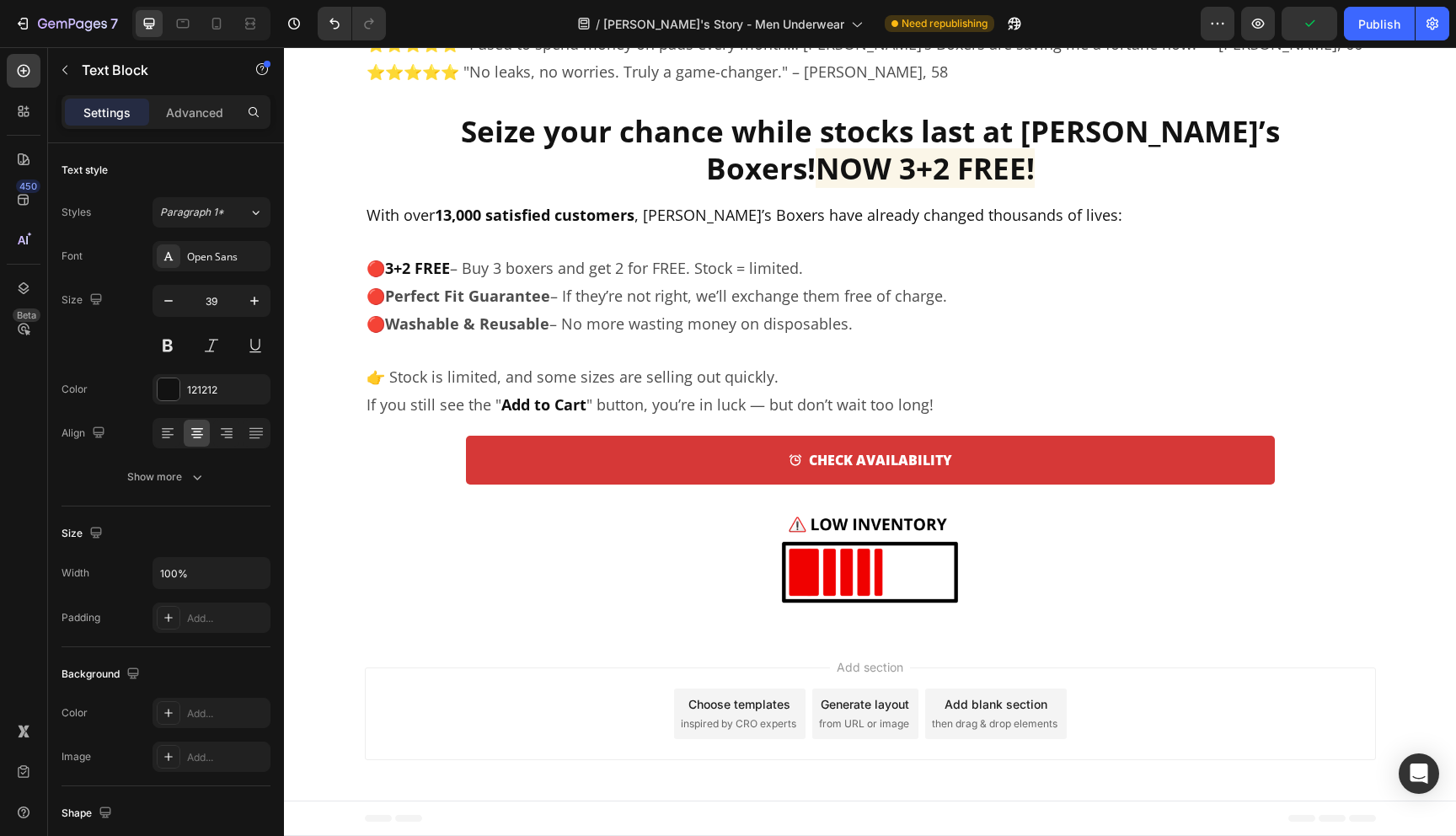
drag, startPoint x: 866, startPoint y: 391, endPoint x: 963, endPoint y: 392, distance: 97.0
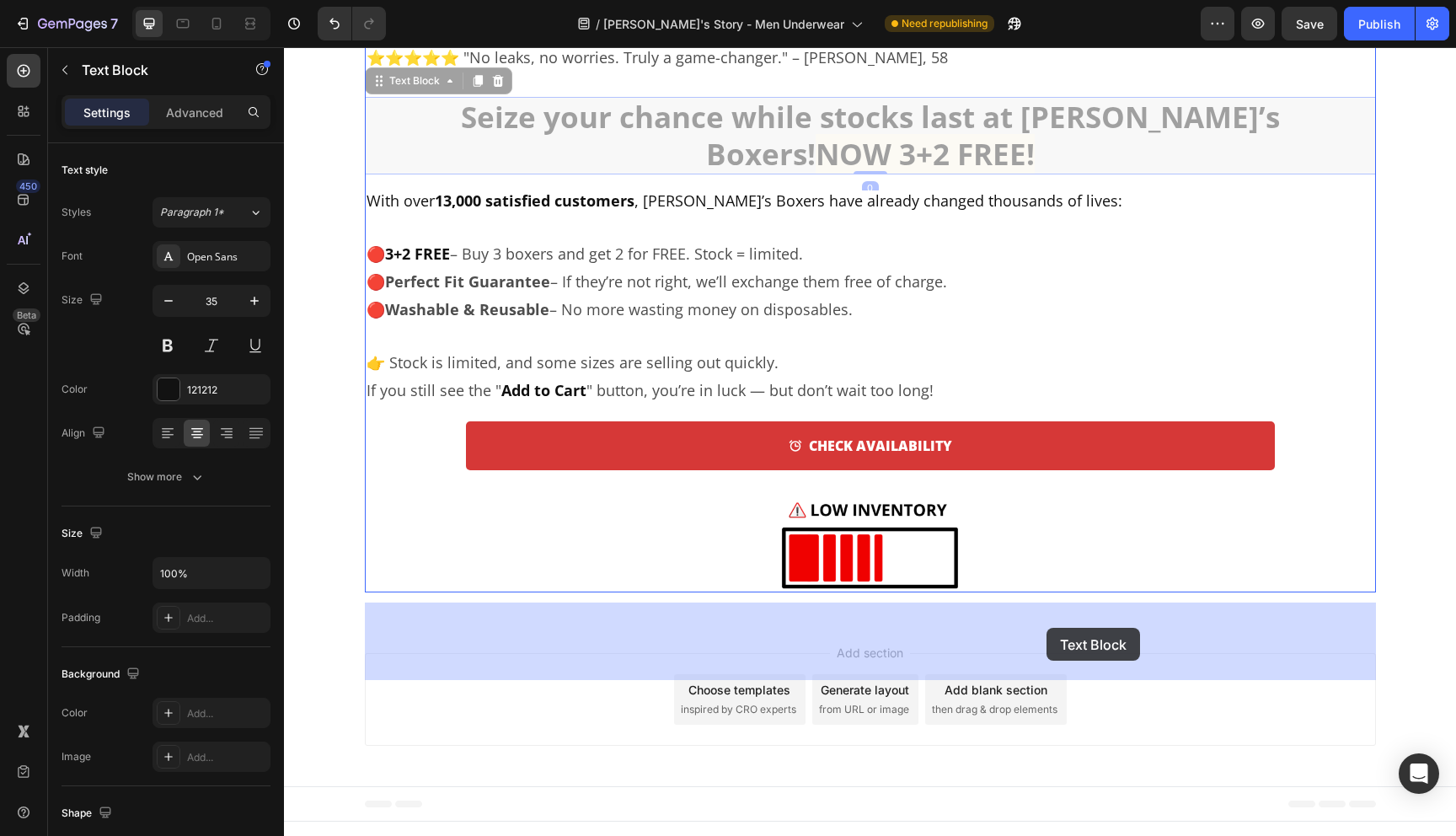
drag, startPoint x: 1055, startPoint y: 627, endPoint x: 1046, endPoint y: 628, distance: 9.1
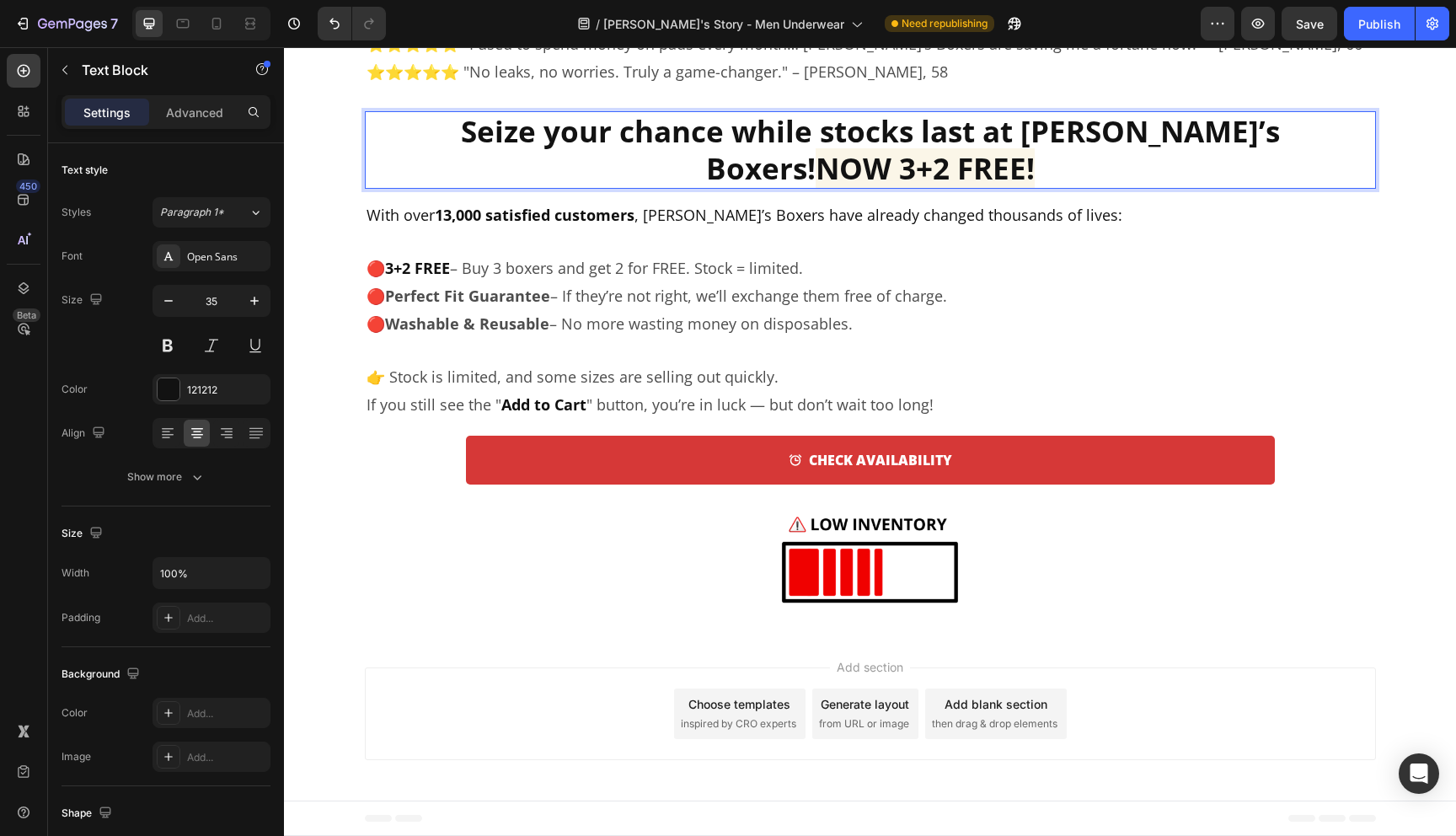
click at [1048, 188] on strong "Seize your chance while stocks last at [PERSON_NAME]’s Boxers!" at bounding box center [871, 149] width 819 height 76
drag, startPoint x: 1058, startPoint y: 628, endPoint x: 969, endPoint y: 629, distance: 89.0
click at [969, 188] on strong "Seize your chance while stocks last at [PERSON_NAME]’s Boxers!" at bounding box center [871, 149] width 819 height 76
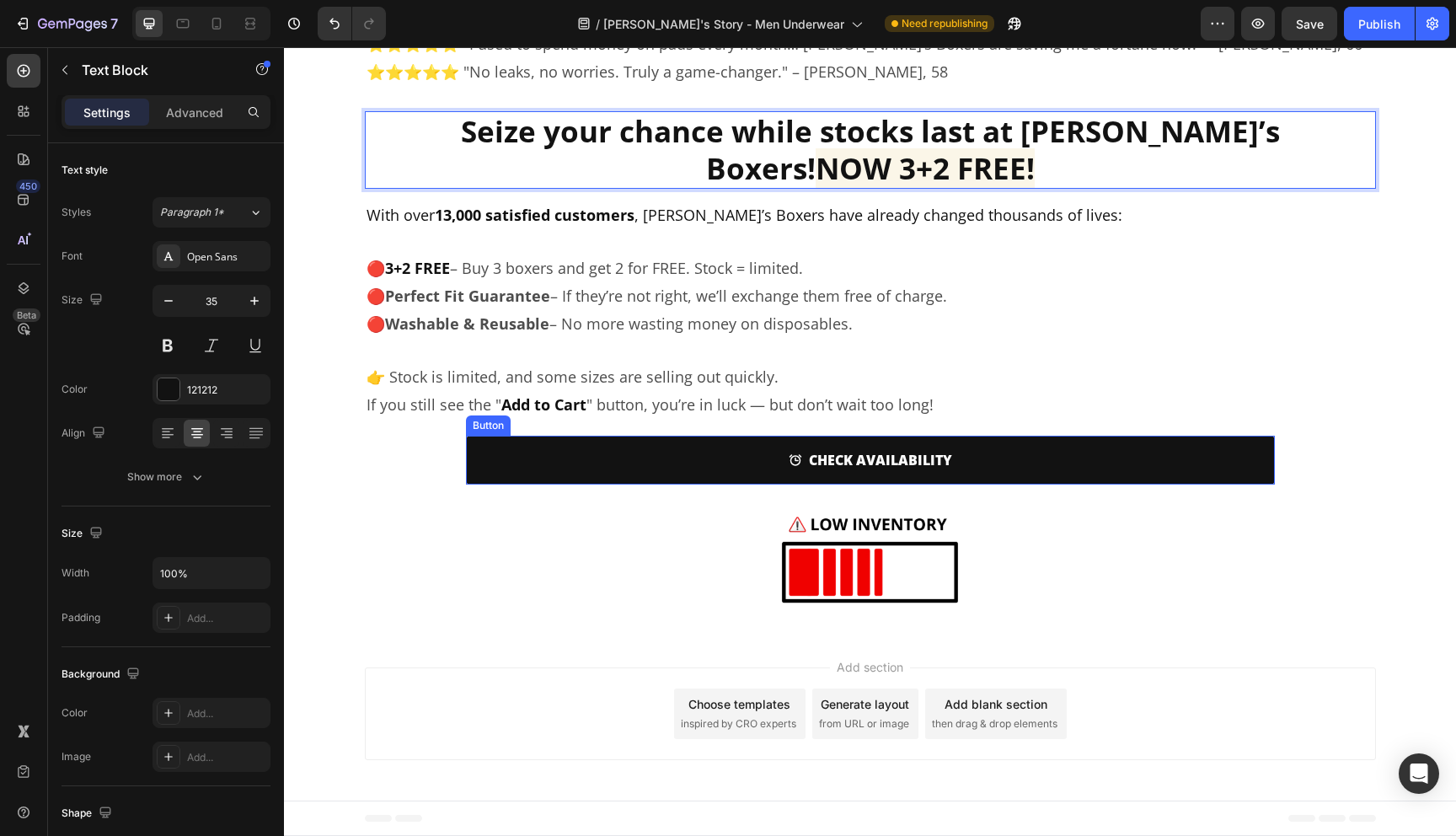
scroll to position [7070, 0]
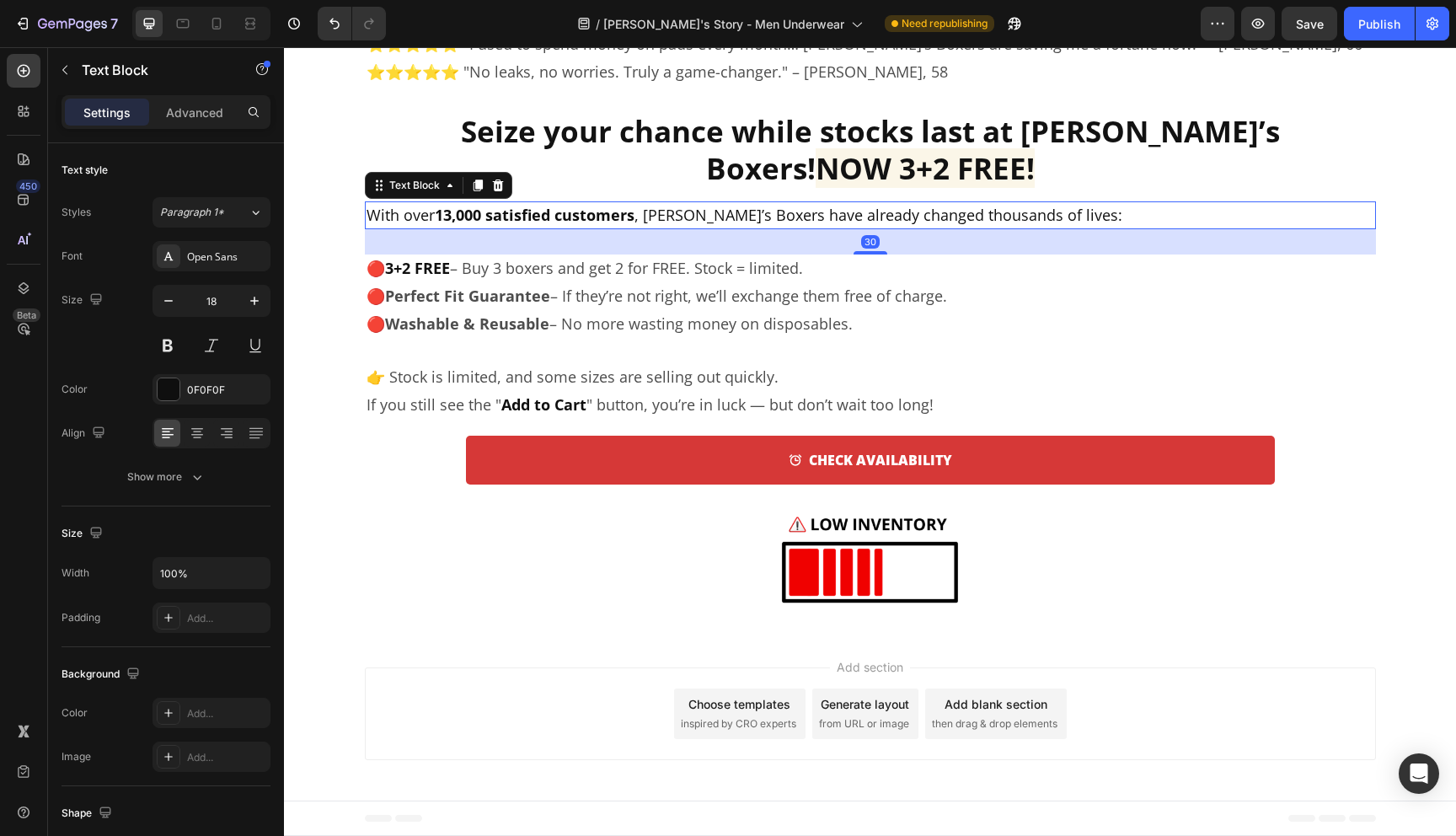
click at [663, 215] on span "With over 13,000 satisfied customers , [PERSON_NAME]’s Boxers have already chan…" at bounding box center [744, 215] width 756 height 20
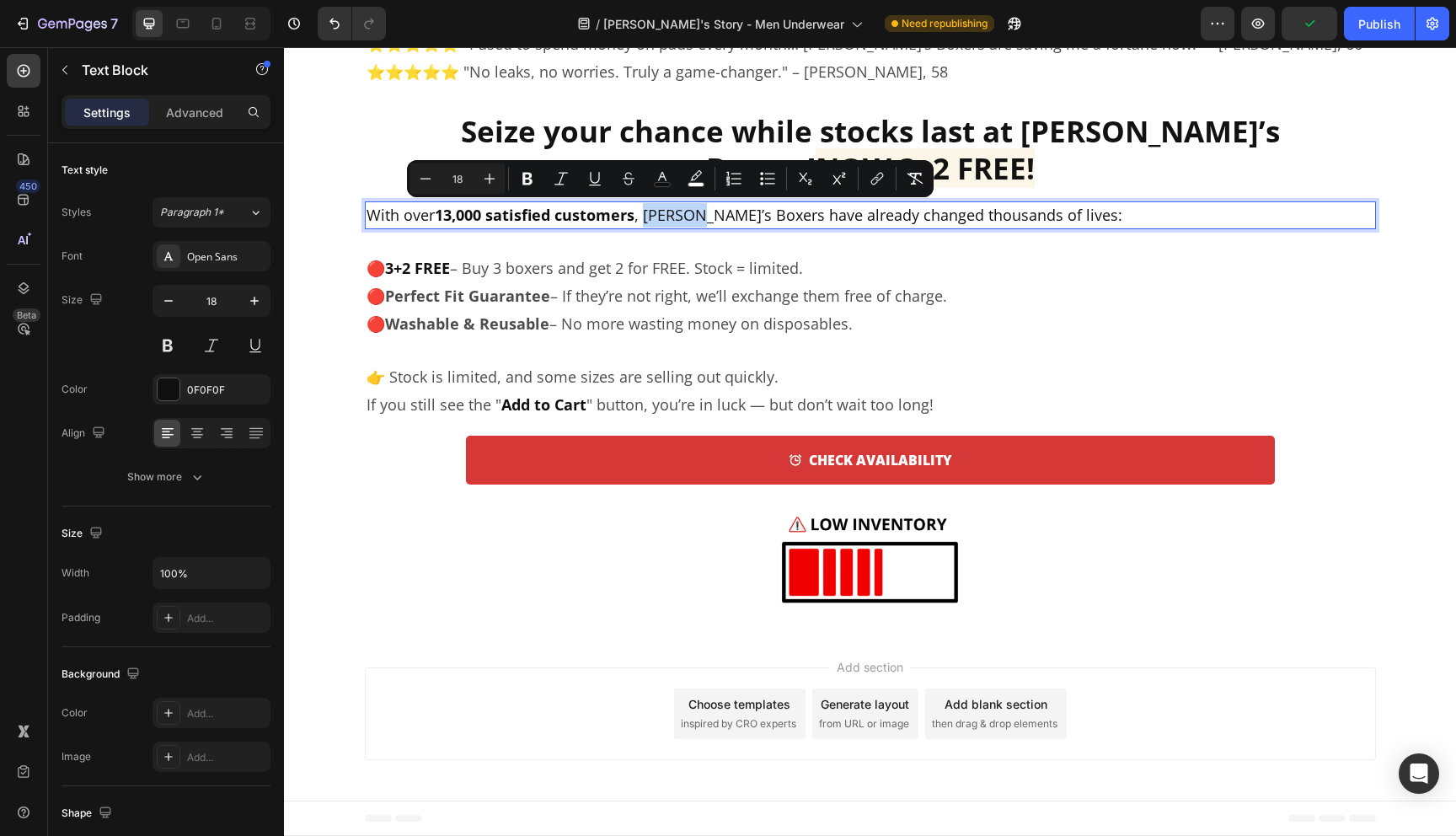
drag, startPoint x: 647, startPoint y: 215, endPoint x: 695, endPoint y: 216, distance: 48.0
click at [695, 216] on span "With over 13,000 satisfied customers , [PERSON_NAME]’s Boxers have already chan…" at bounding box center [744, 215] width 756 height 20
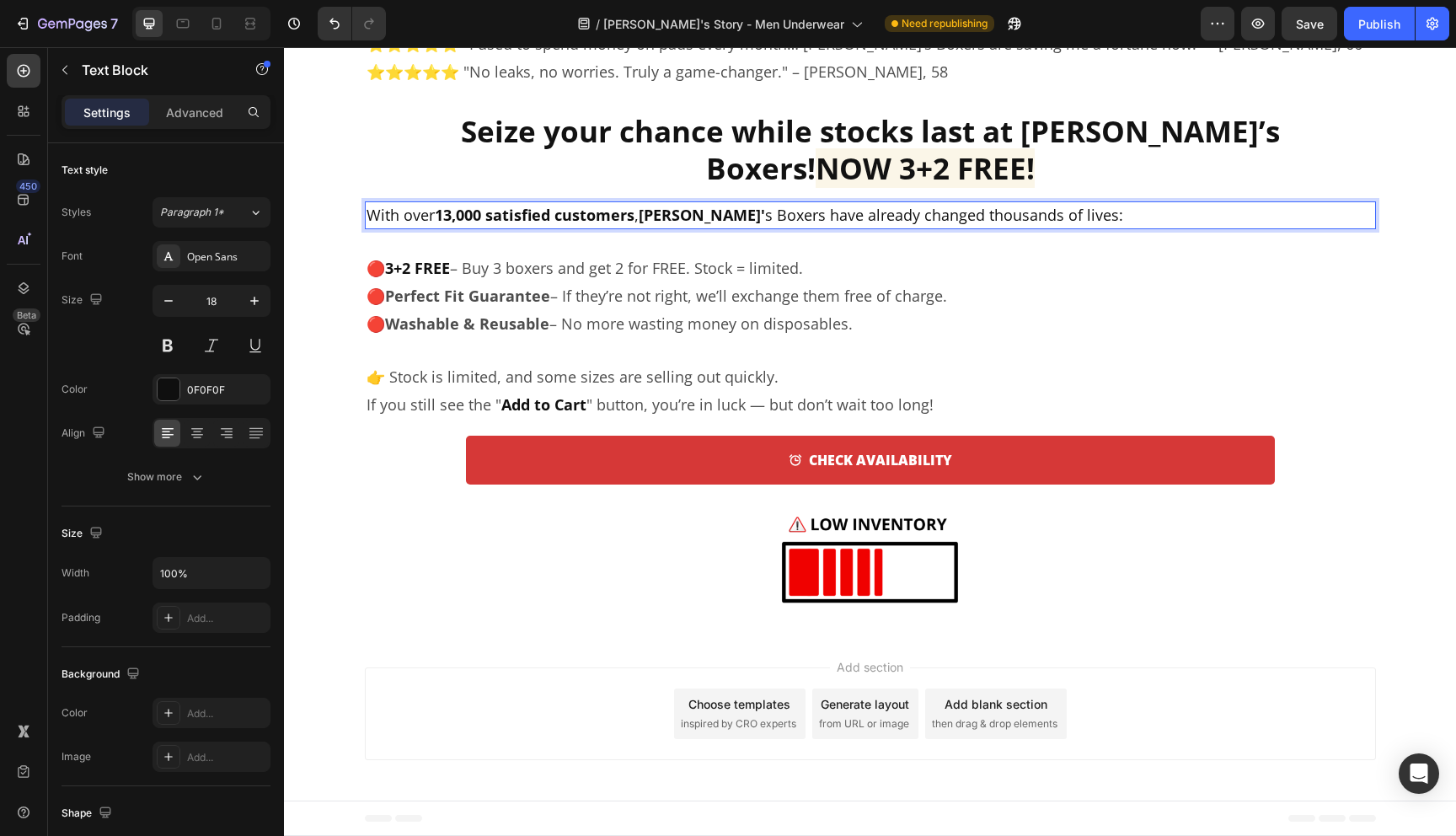
click at [660, 211] on strong "[PERSON_NAME]'" at bounding box center [701, 215] width 126 height 20
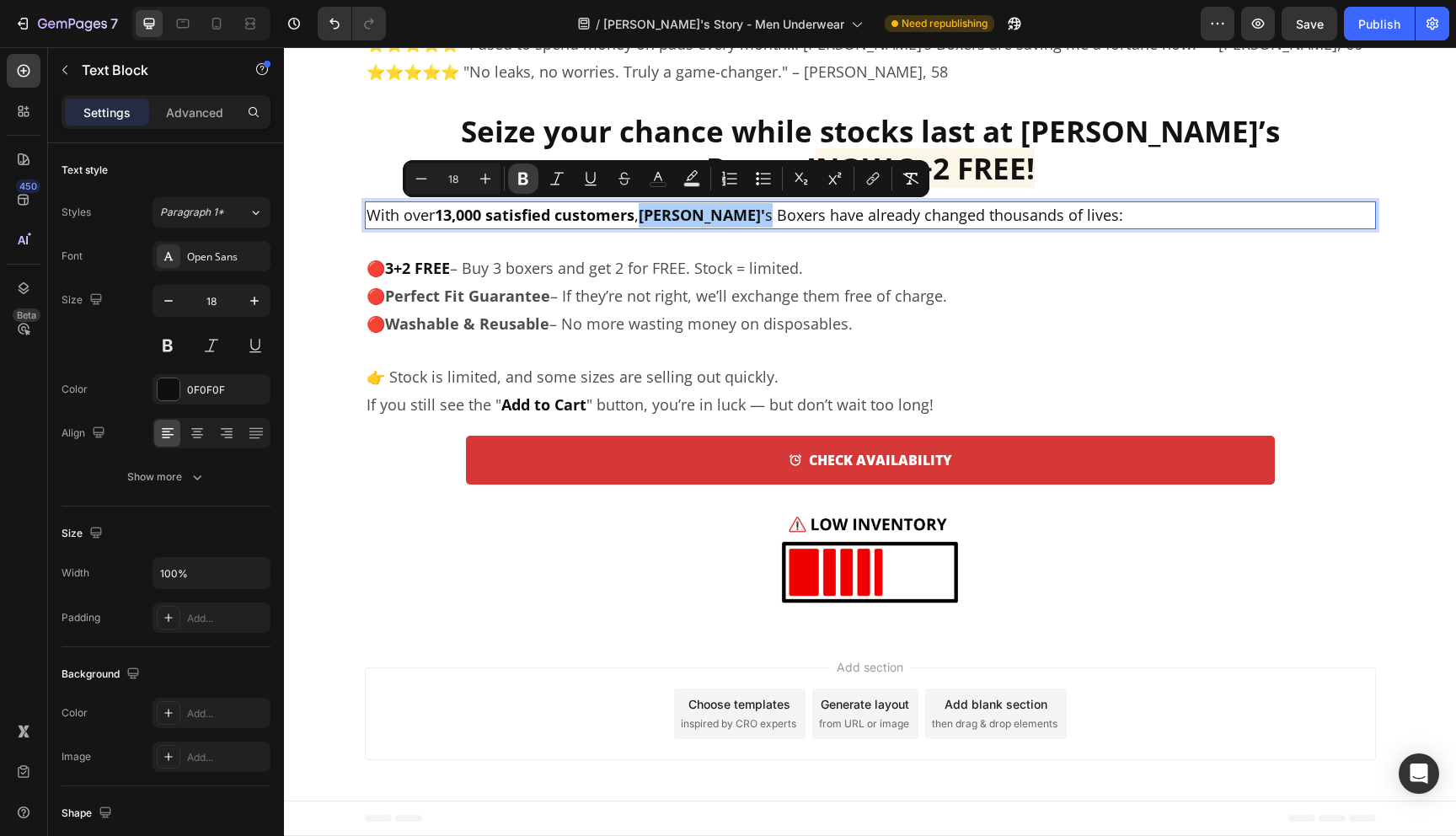
click at [533, 179] on button "Bold" at bounding box center [523, 179] width 30 height 30
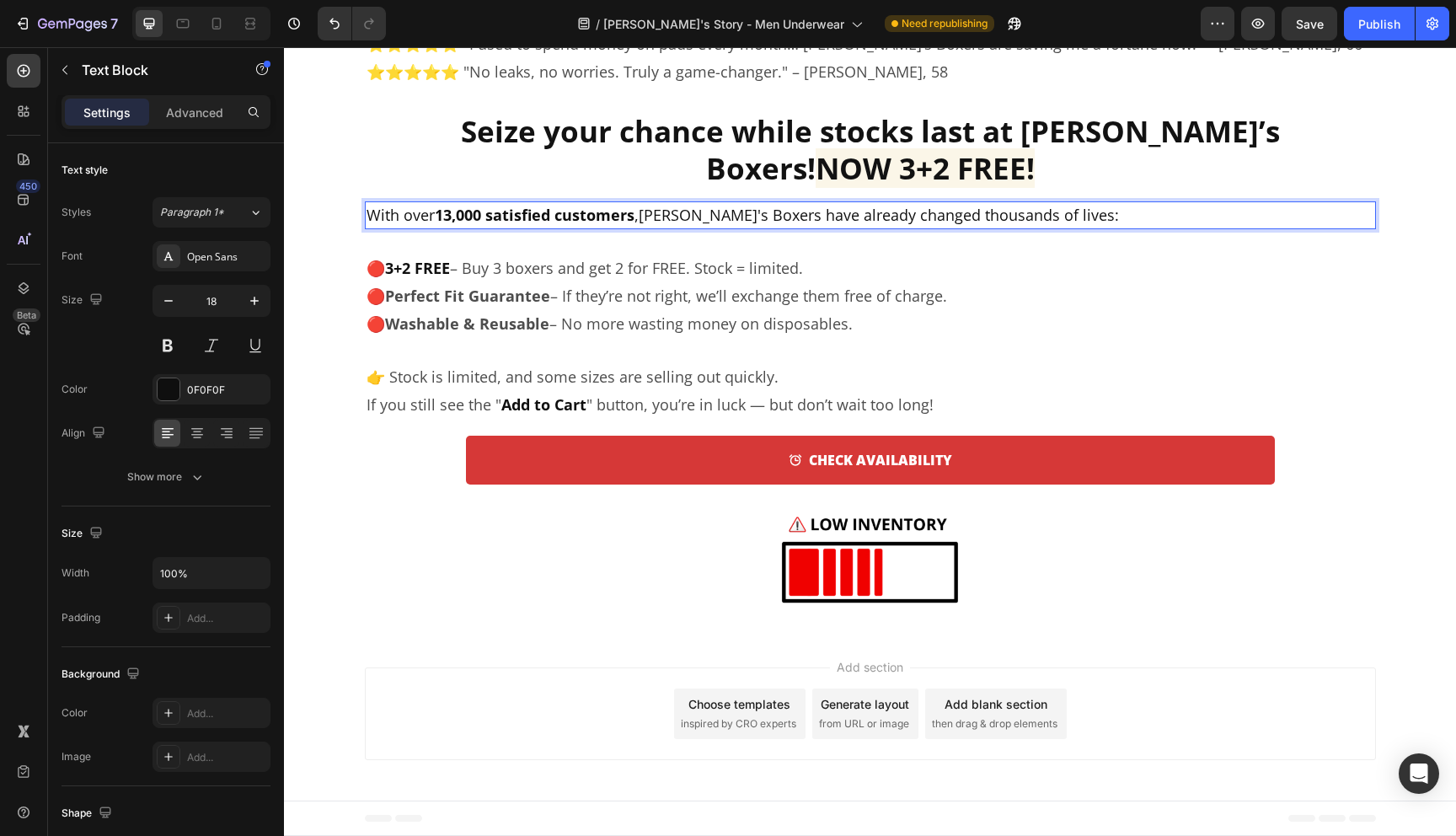
click at [533, 179] on strong "Seize your chance while stocks last at [PERSON_NAME]’s Boxers!" at bounding box center [871, 149] width 819 height 76
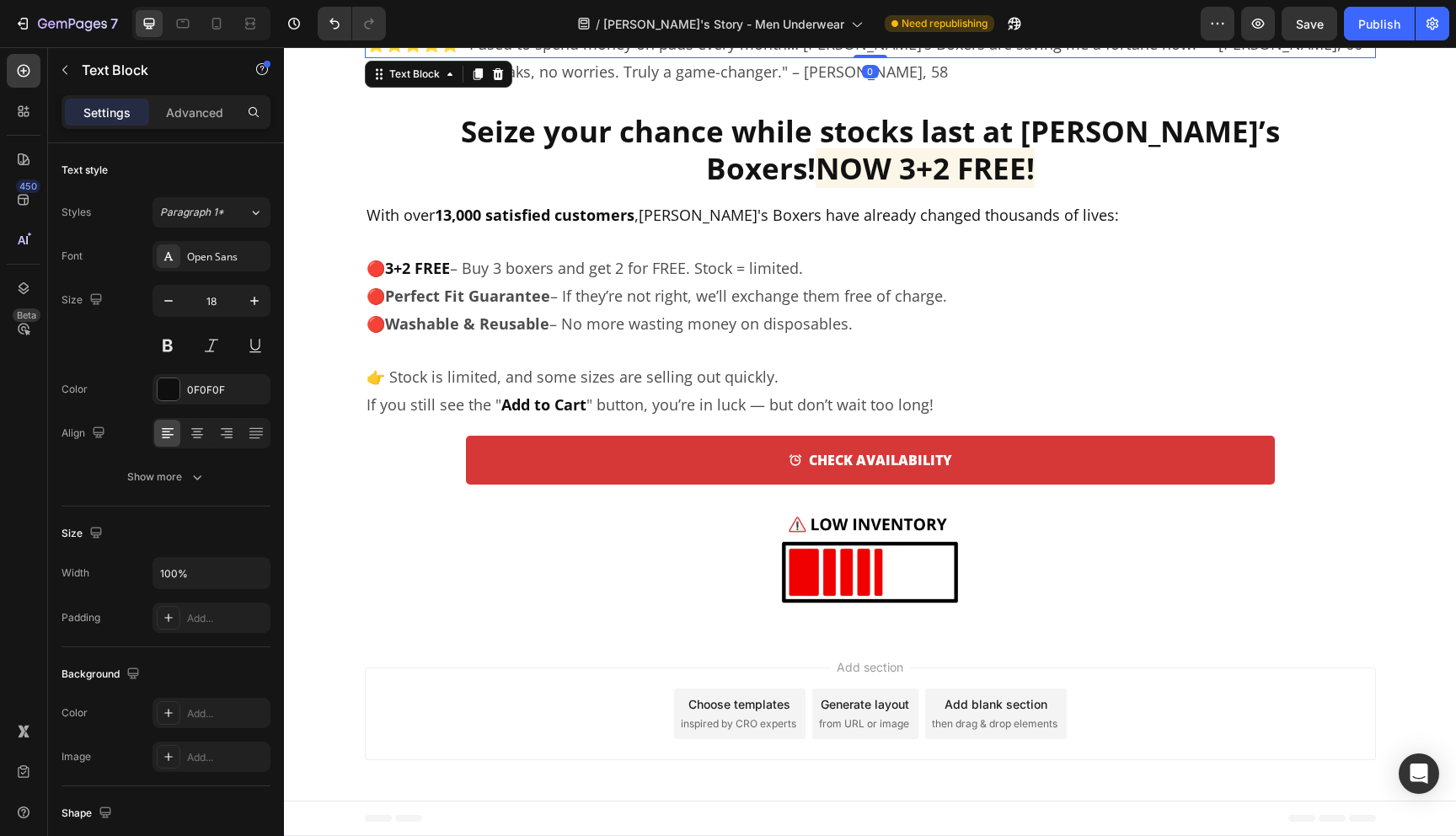
click at [826, 54] on span "⭐️⭐️⭐️⭐️⭐️ "I used to spend money on pads every month… [PERSON_NAME]’s Boxers a…" at bounding box center [864, 44] width 996 height 20
click at [828, 54] on span "⭐️⭐️⭐️⭐️⭐️ "I used to spend money on pads every month… [PERSON_NAME]’s Boxers a…" at bounding box center [864, 44] width 996 height 20
drag, startPoint x: 827, startPoint y: 83, endPoint x: 783, endPoint y: 81, distance: 44.0
click at [783, 54] on span "⭐️⭐️⭐️⭐️⭐️ "I used to spend money on pads every month… [PERSON_NAME]’s Boxers a…" at bounding box center [864, 44] width 996 height 20
click at [803, 54] on strong "Jack" at bounding box center [815, 44] width 31 height 20
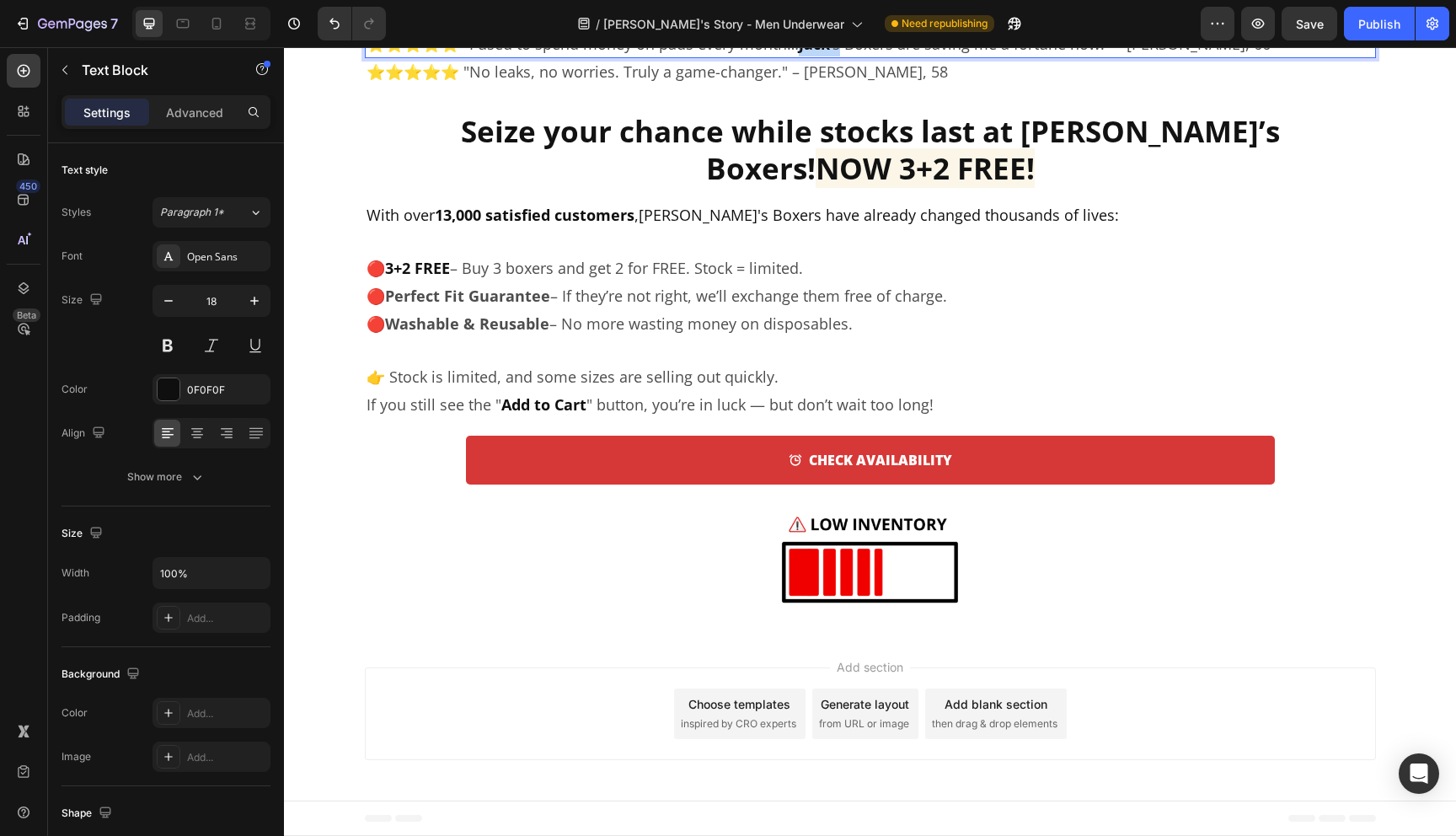
click at [803, 54] on strong "Jack" at bounding box center [815, 44] width 31 height 20
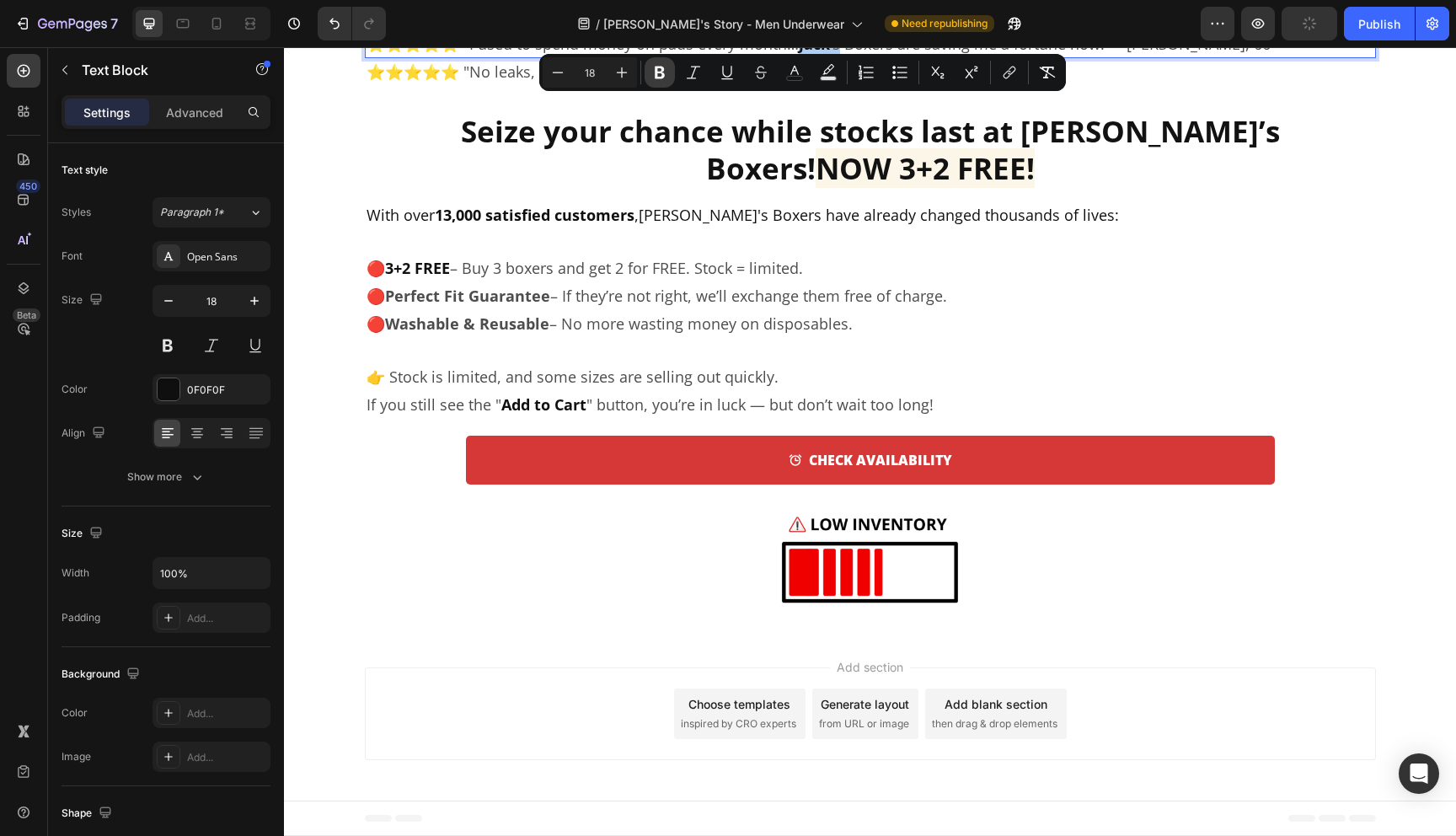
click at [662, 72] on icon "Editor contextual toolbar" at bounding box center [660, 73] width 10 height 13
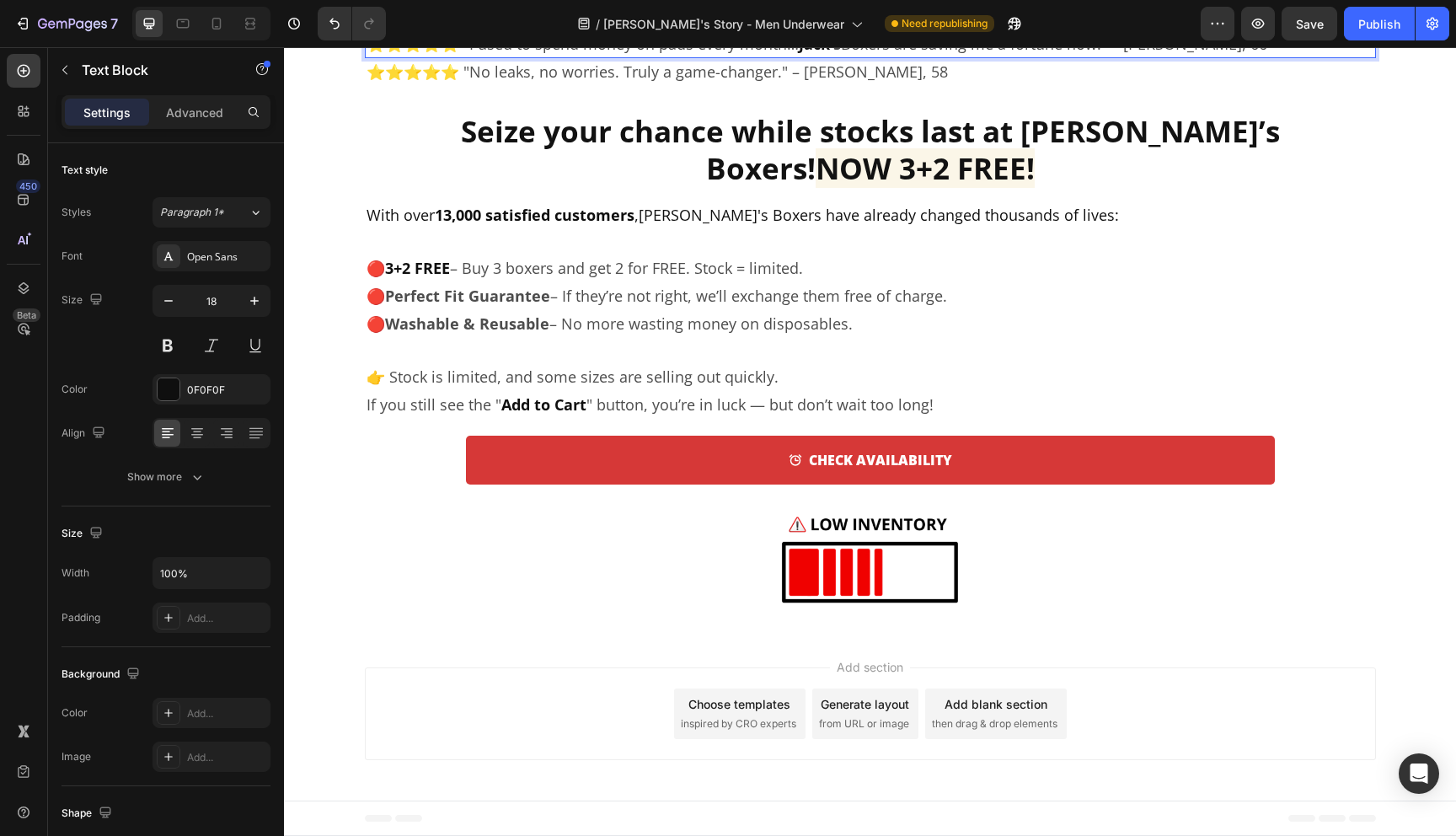
click at [808, 54] on strong "Jack" at bounding box center [815, 44] width 31 height 20
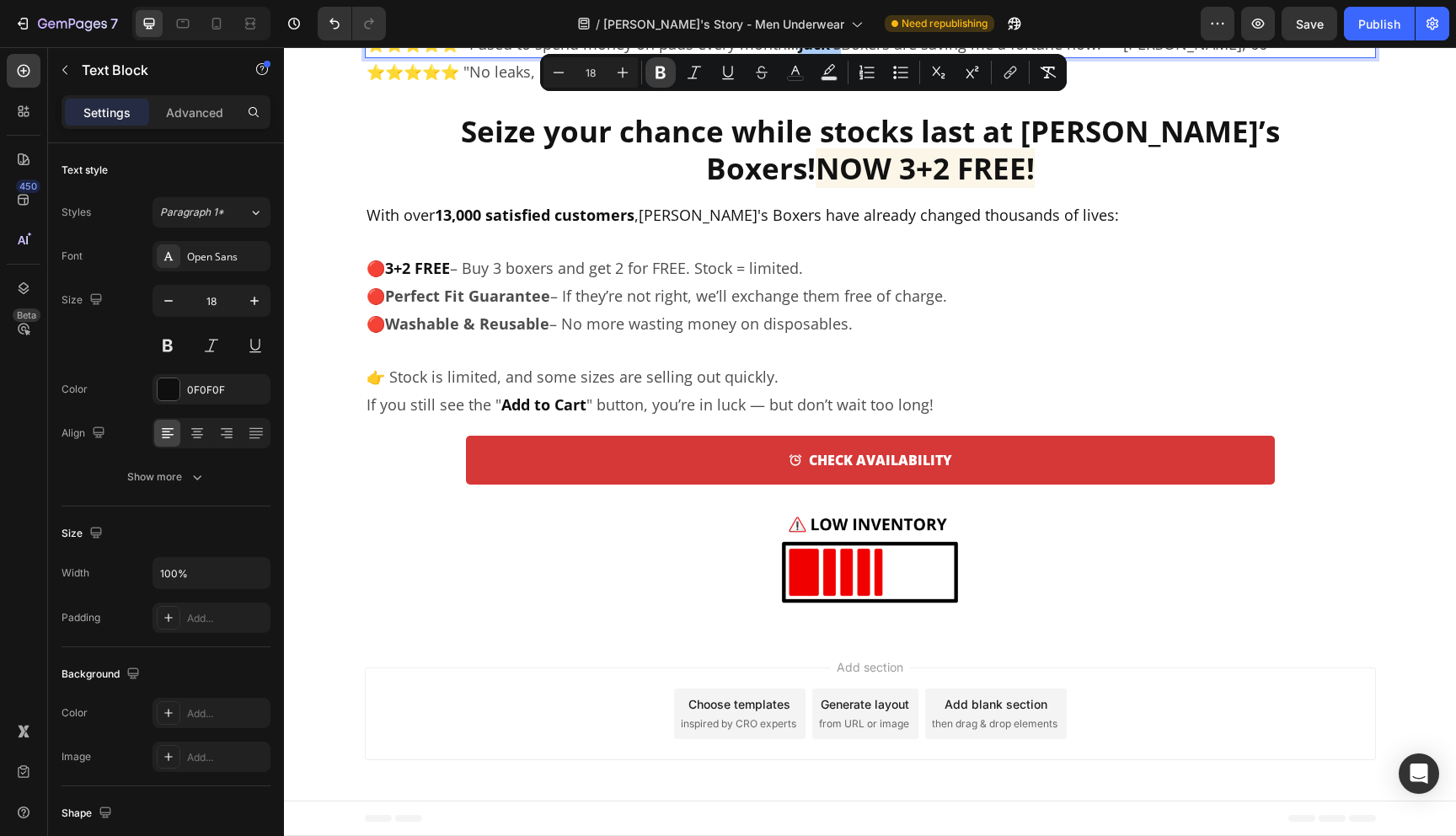
click at [671, 70] on button "Bold" at bounding box center [660, 72] width 30 height 30
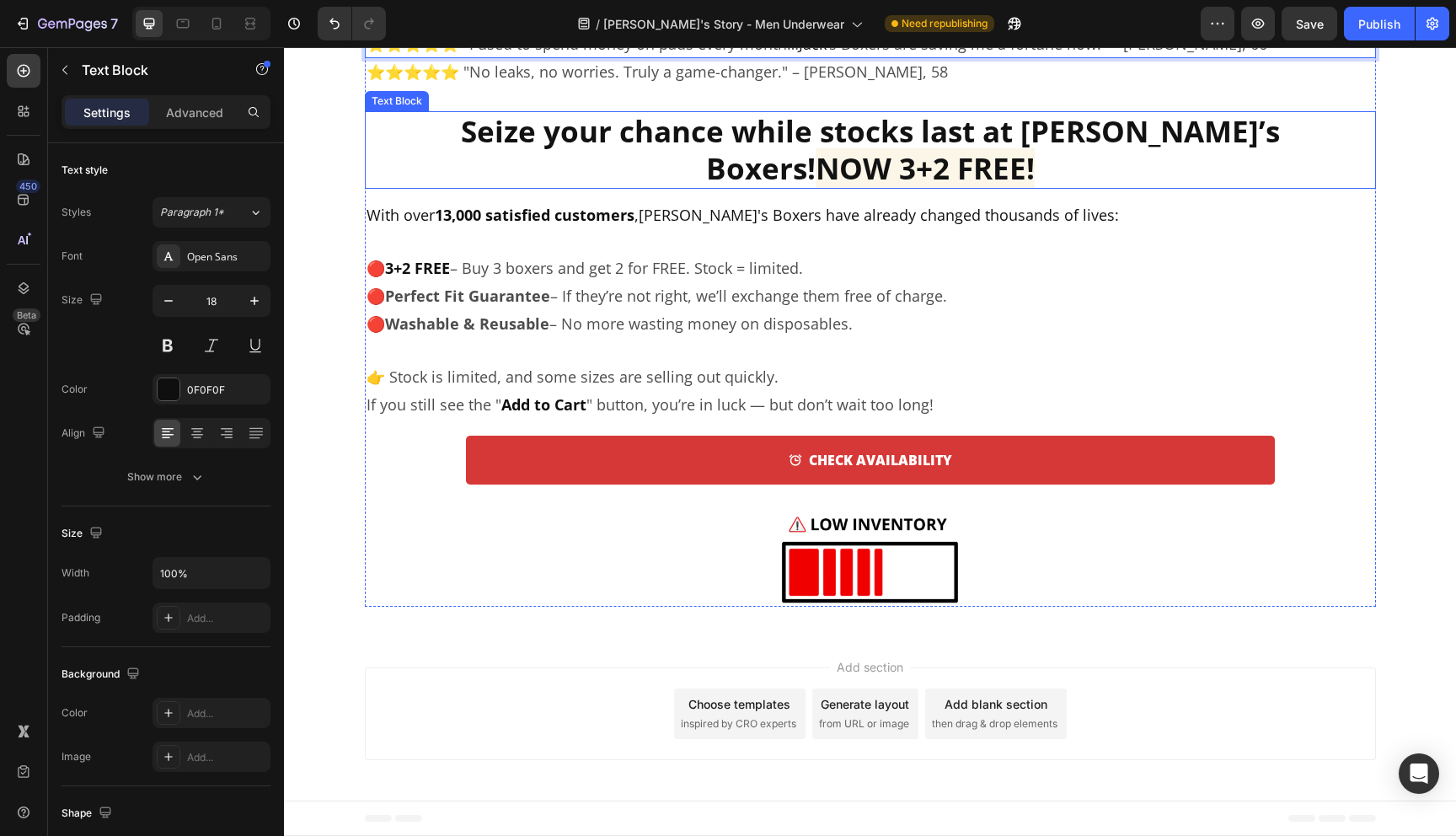
scroll to position [5382, 0]
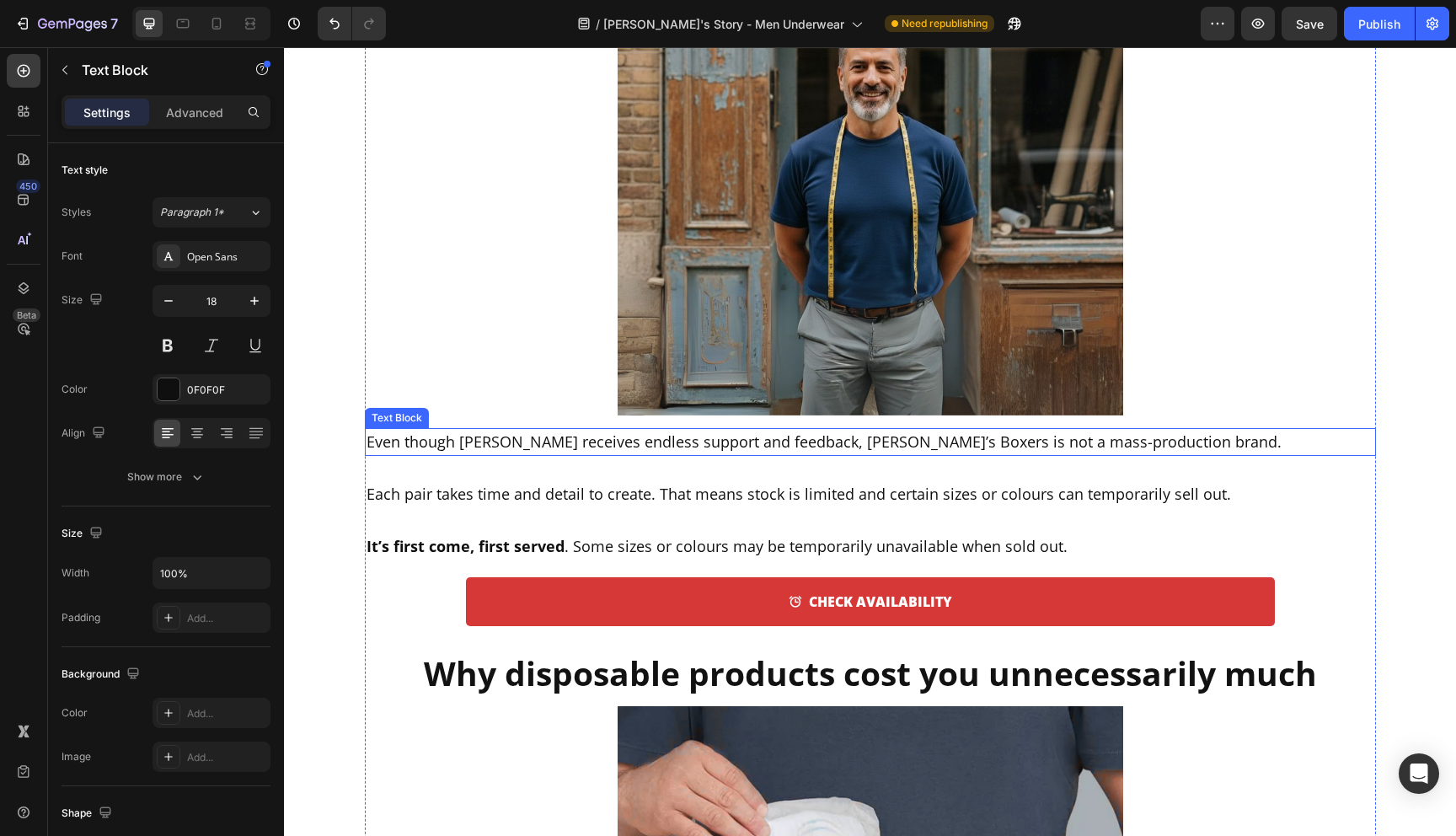
click at [819, 445] on p "Even though [PERSON_NAME] receives endless support and feedback, [PERSON_NAME]’…" at bounding box center [870, 442] width 1008 height 25
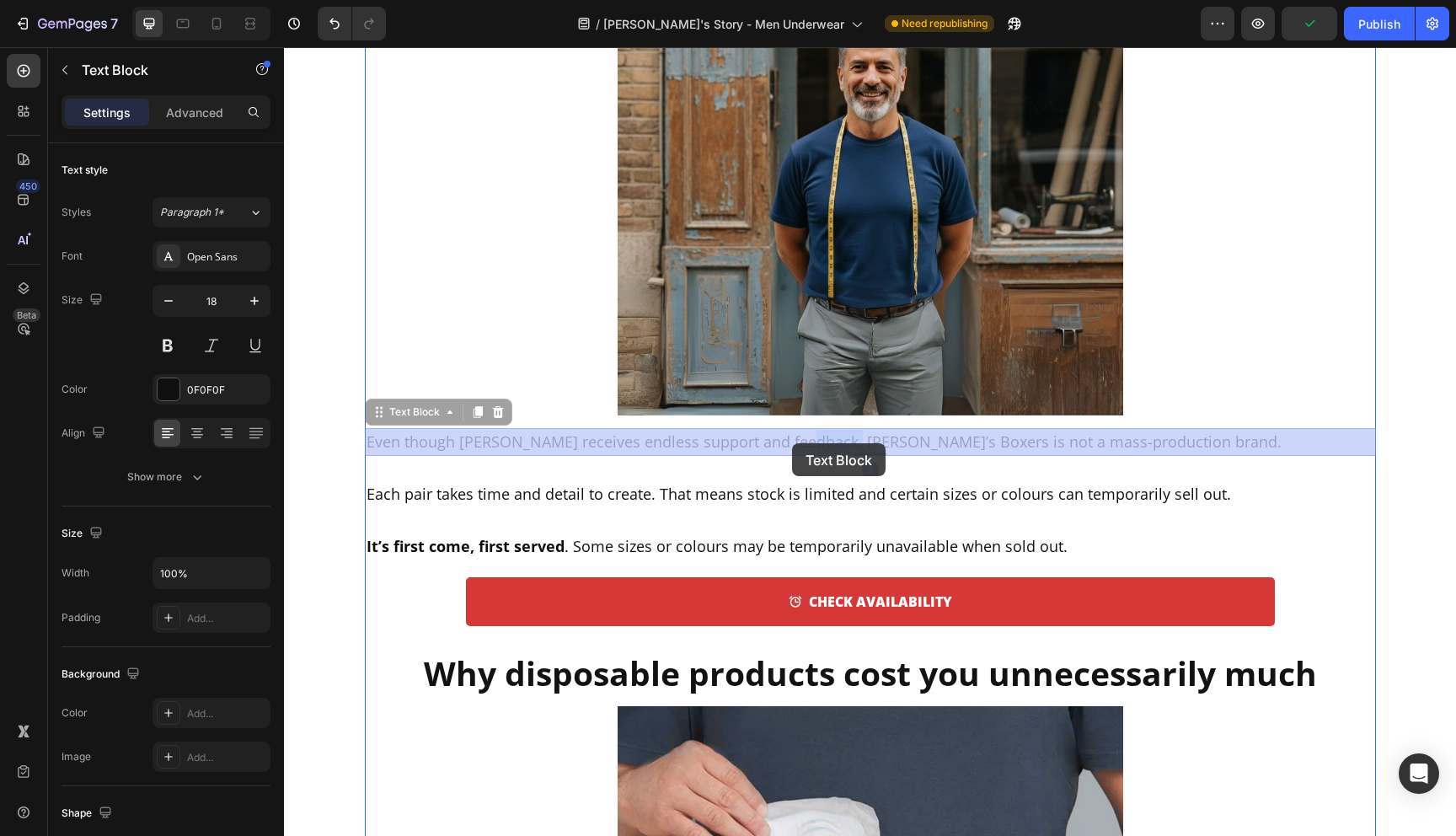
drag, startPoint x: 838, startPoint y: 444, endPoint x: 792, endPoint y: 444, distance: 46.0
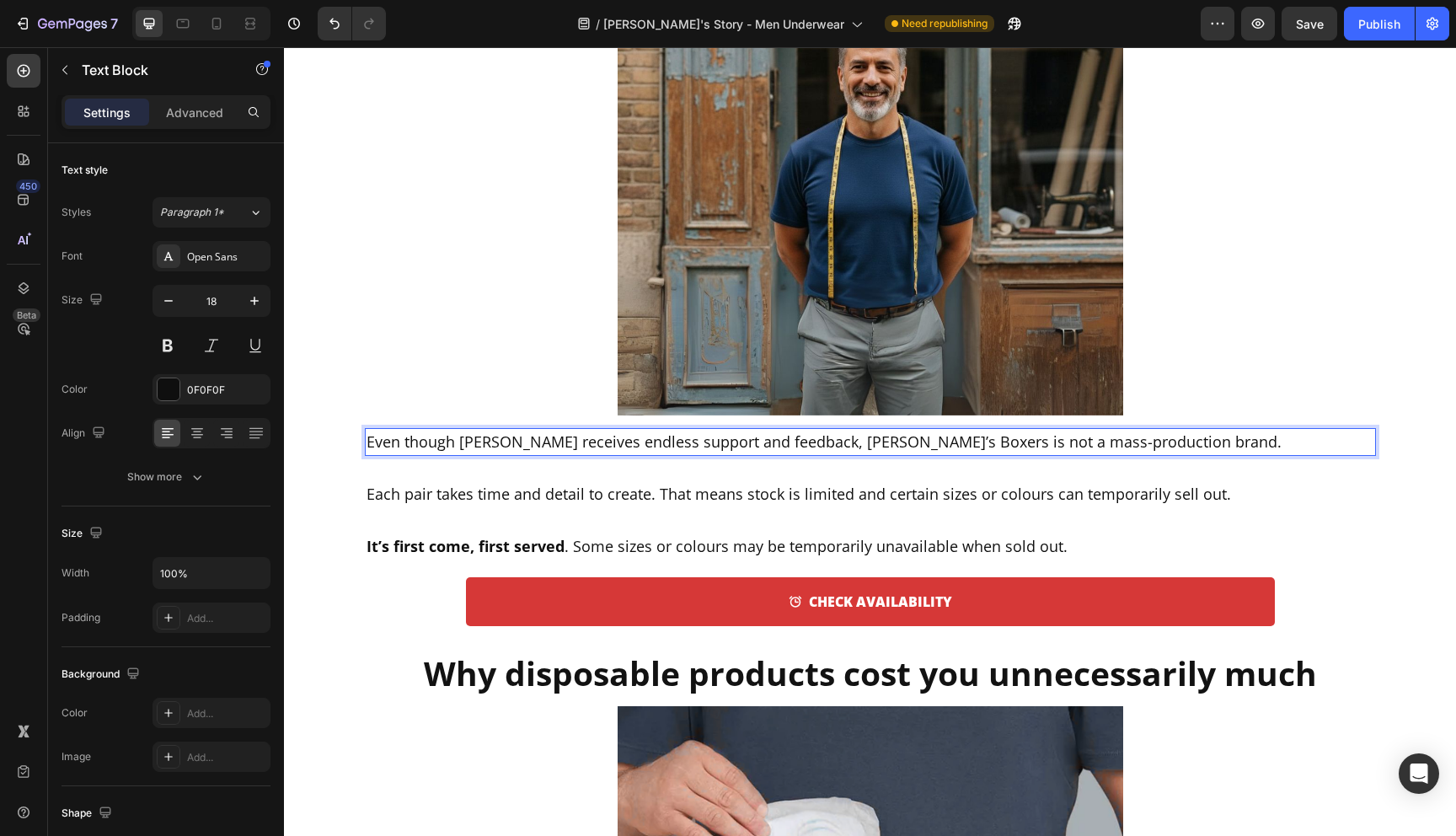
click at [834, 443] on p "Even though [PERSON_NAME] receives endless support and feedback, [PERSON_NAME]’…" at bounding box center [870, 442] width 1008 height 25
drag, startPoint x: 838, startPoint y: 444, endPoint x: 793, endPoint y: 444, distance: 45.0
click at [793, 444] on p "Even though [PERSON_NAME] receives endless support and feedback, [PERSON_NAME]’…" at bounding box center [870, 442] width 1008 height 25
click at [475, 437] on p "Even though [PERSON_NAME] receives endless support and feedback, [PERSON_NAME]’…" at bounding box center [870, 442] width 1008 height 25
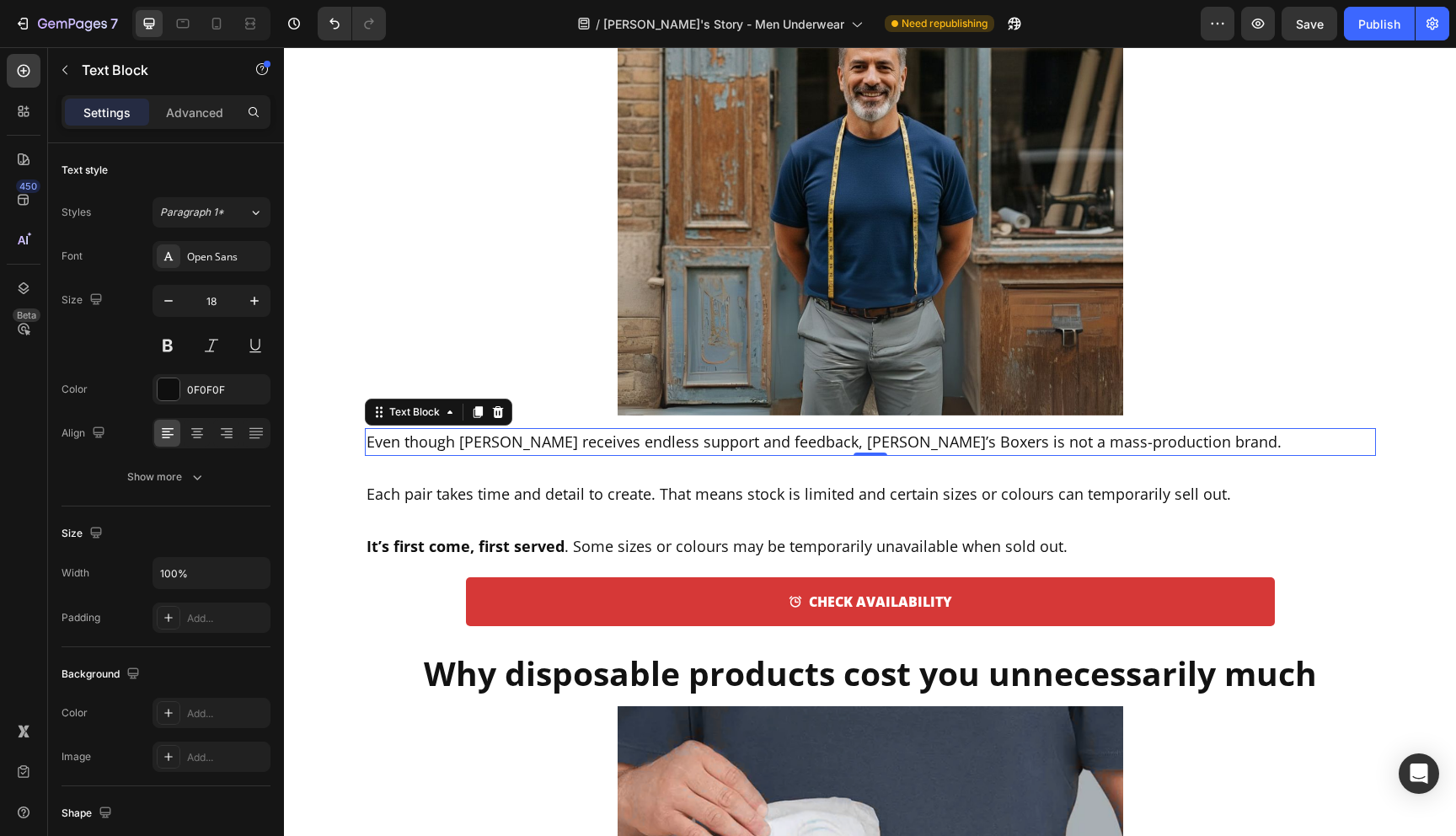
scroll to position [6628, 0]
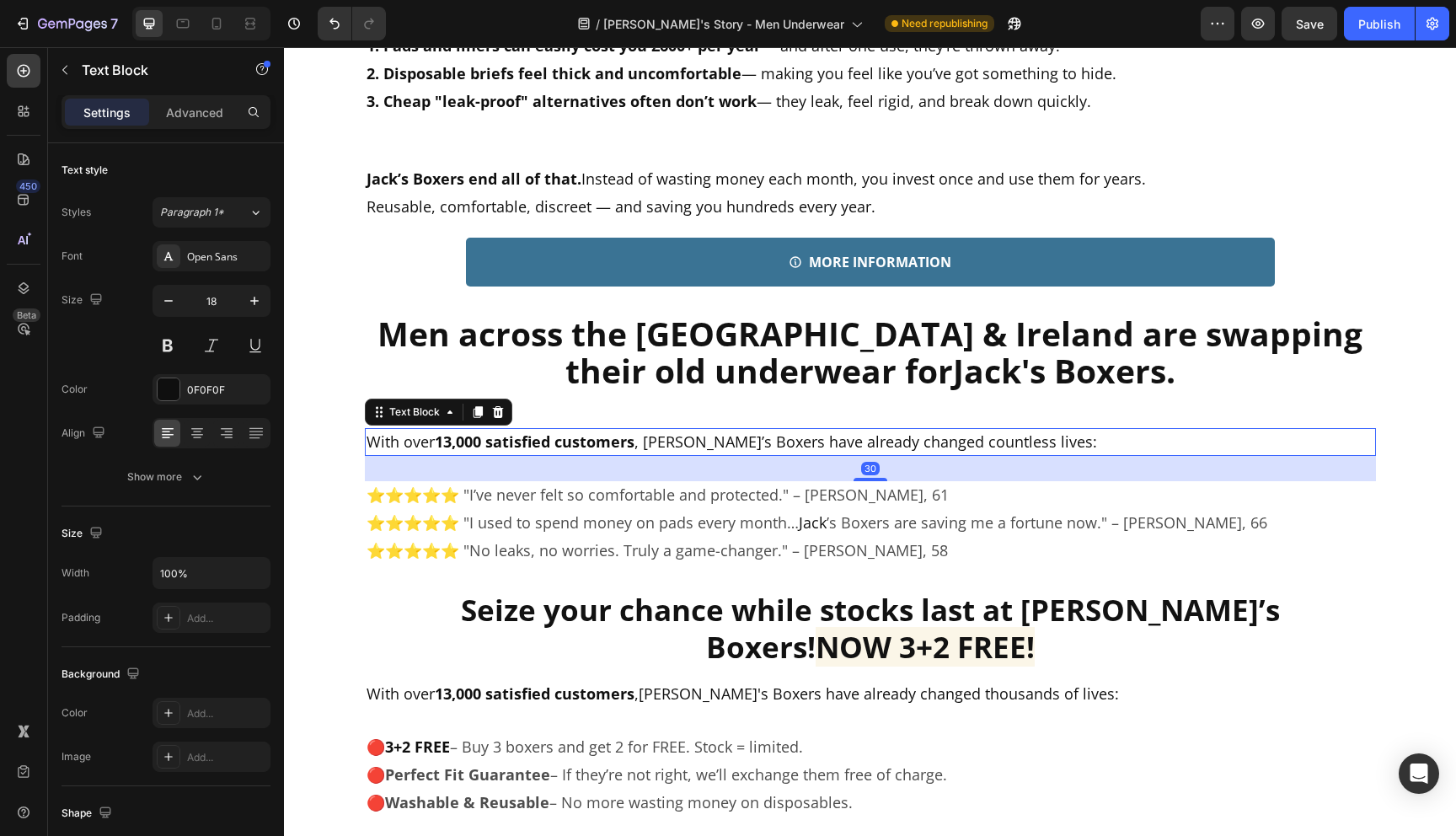
click at [690, 441] on span "With over 13,000 satisfied customers , [PERSON_NAME]’s Boxers have already chan…" at bounding box center [732, 442] width 731 height 20
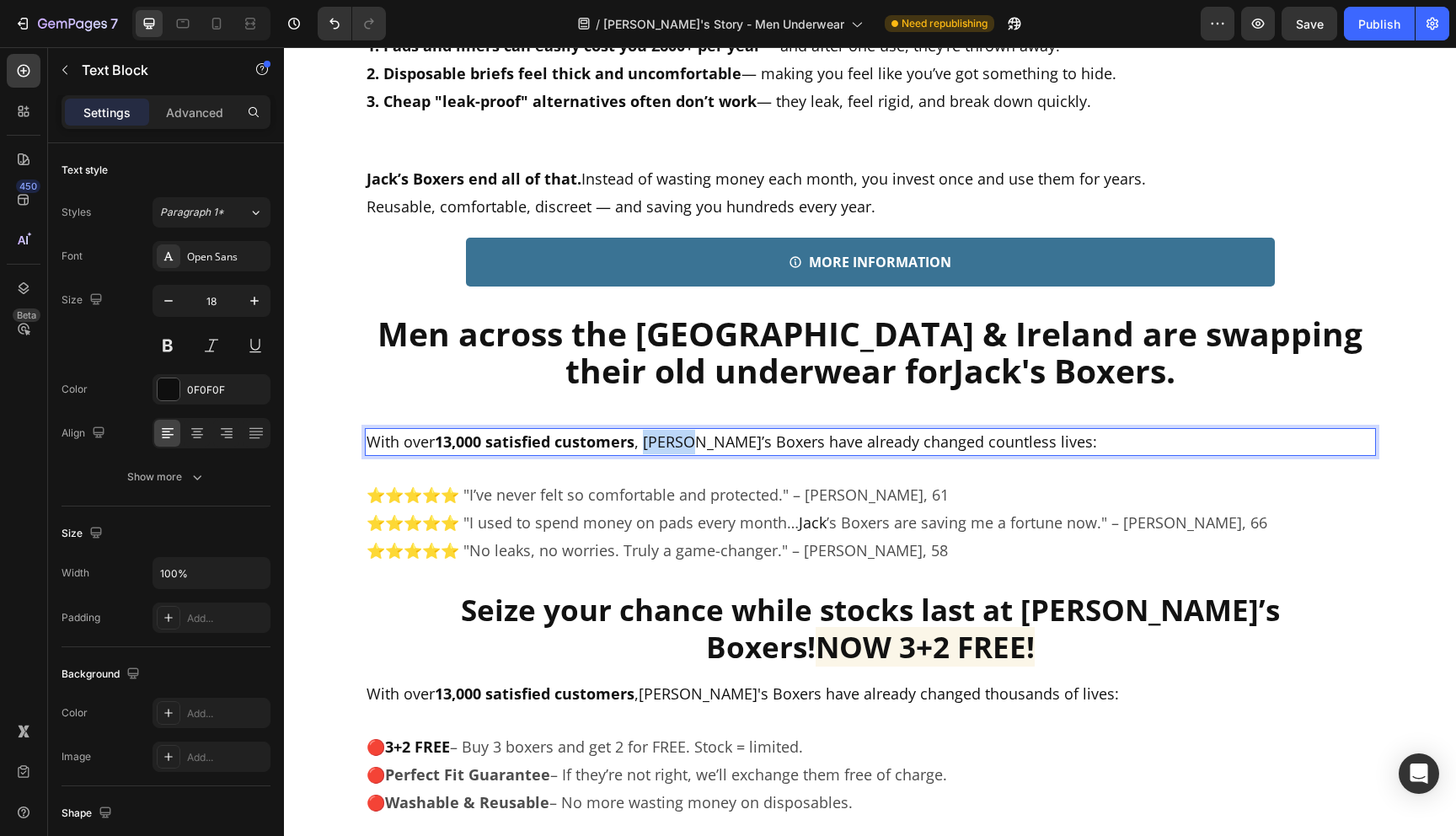
drag, startPoint x: 690, startPoint y: 441, endPoint x: 645, endPoint y: 443, distance: 45.0
click at [645, 443] on span "With over 13,000 satisfied customers , [PERSON_NAME]’s Boxers have already chan…" at bounding box center [732, 442] width 731 height 20
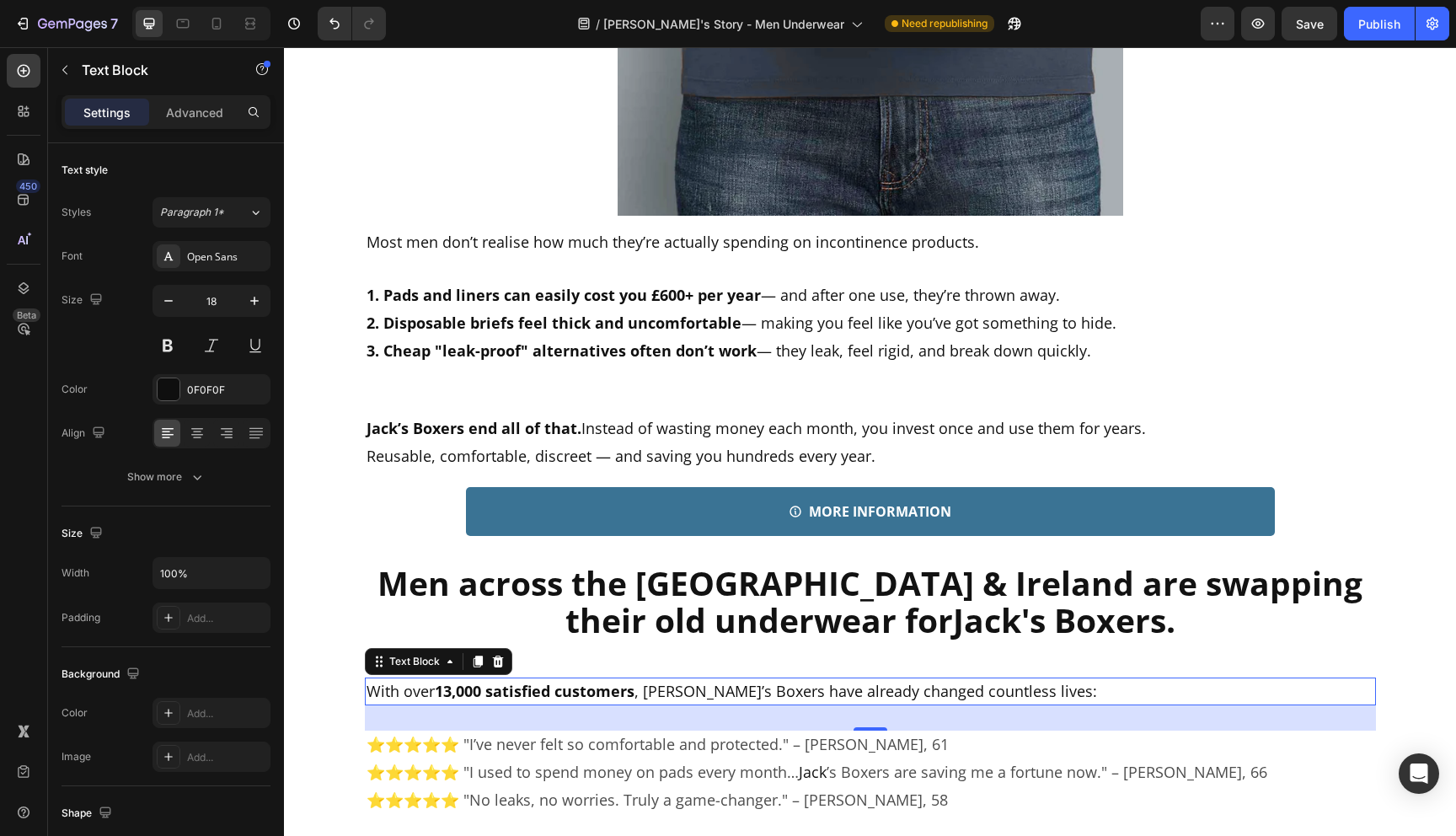
scroll to position [6376, 0]
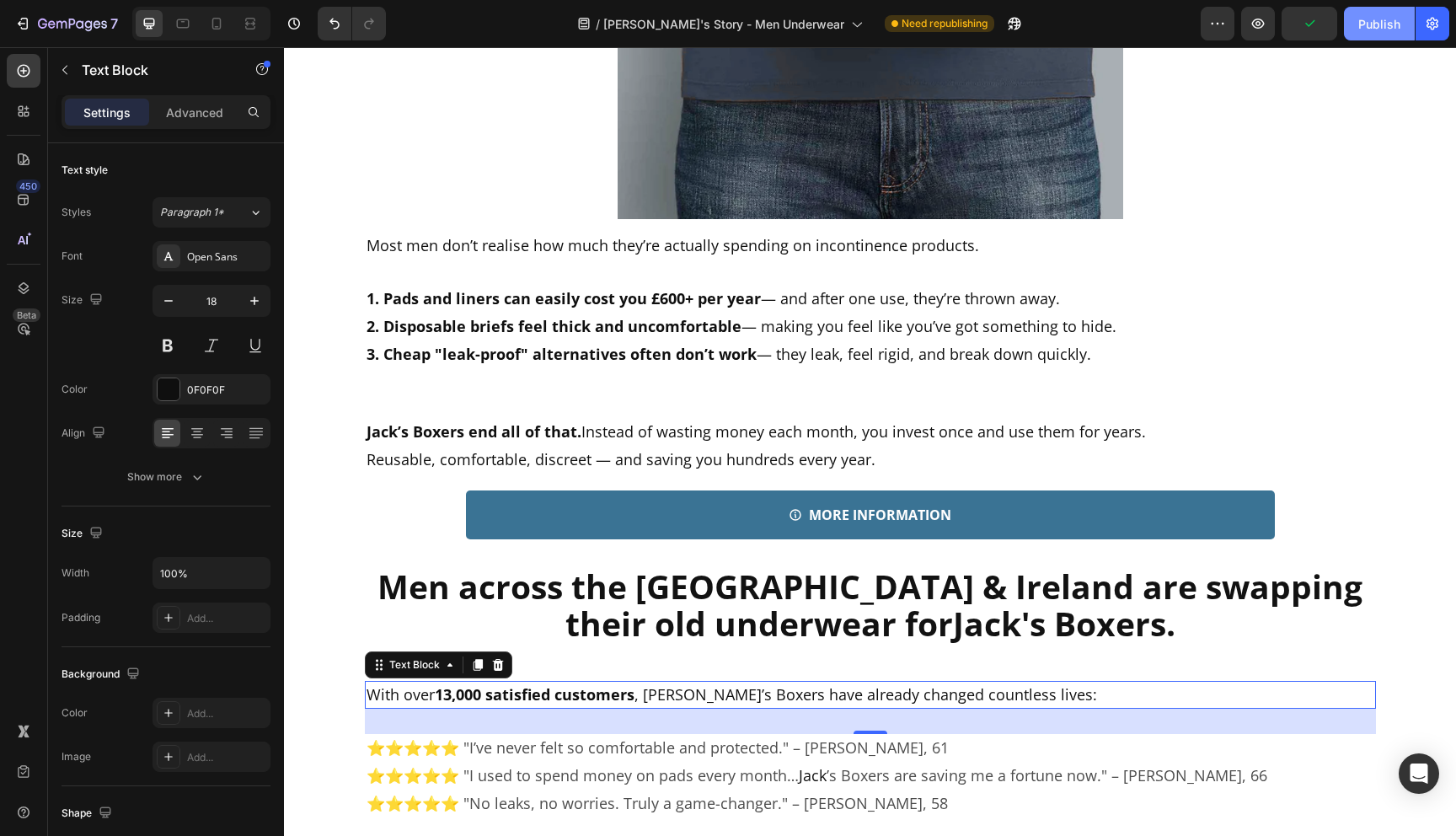
click at [1370, 25] on div "Publish" at bounding box center [1380, 23] width 42 height 17
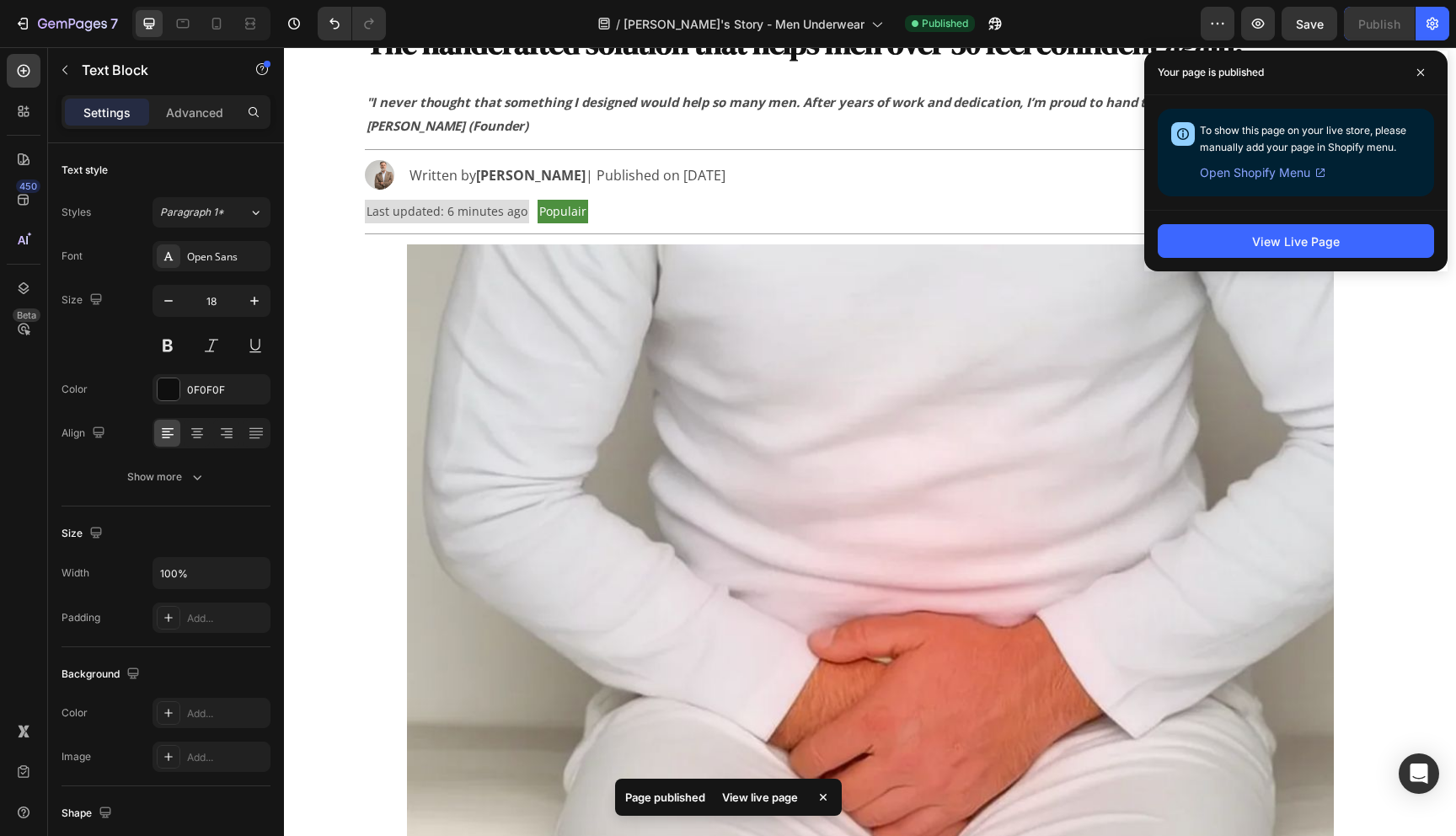
scroll to position [0, 0]
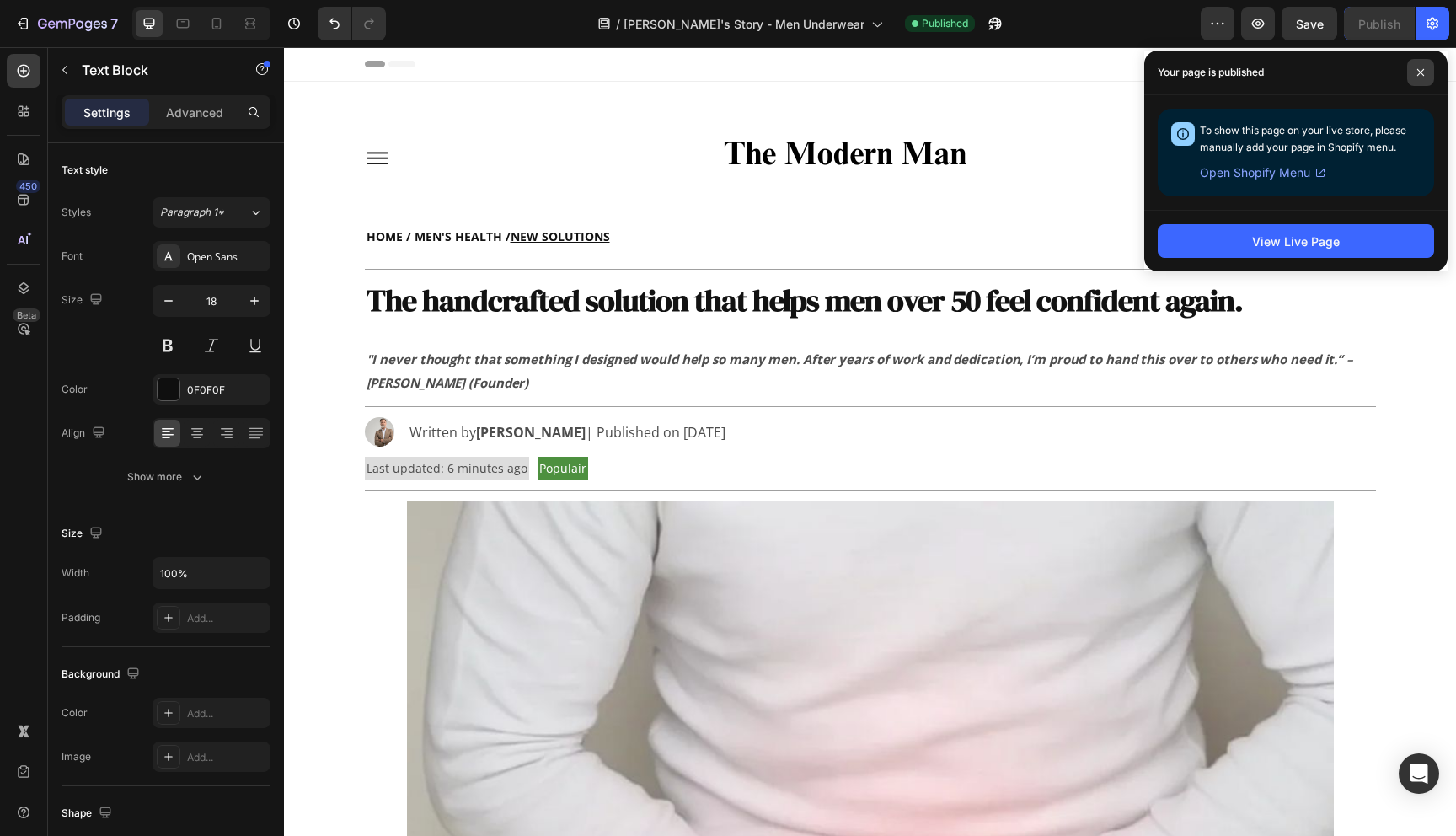
click at [1425, 66] on span at bounding box center [1420, 72] width 27 height 27
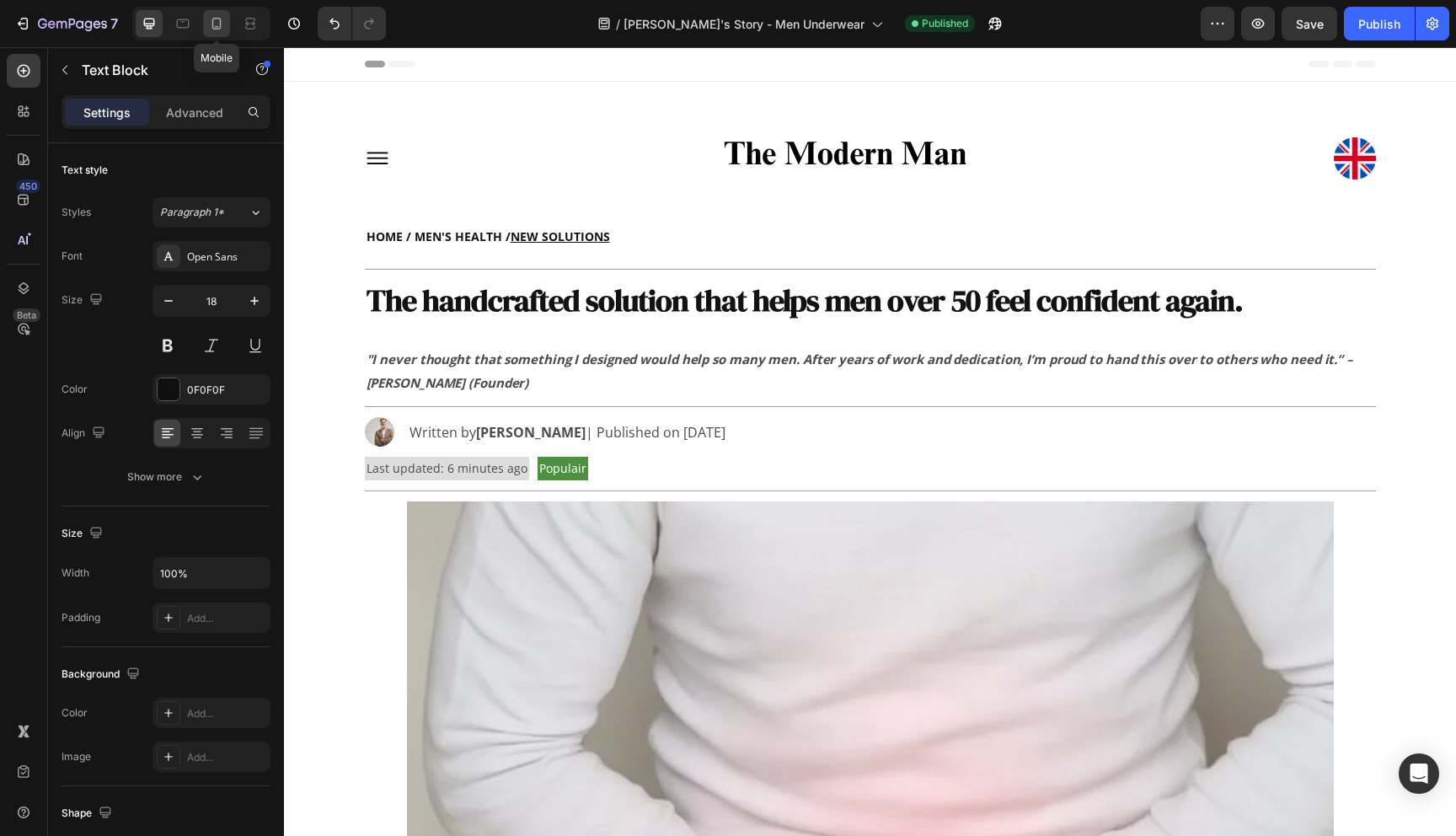
click at [223, 26] on icon at bounding box center [216, 23] width 17 height 17
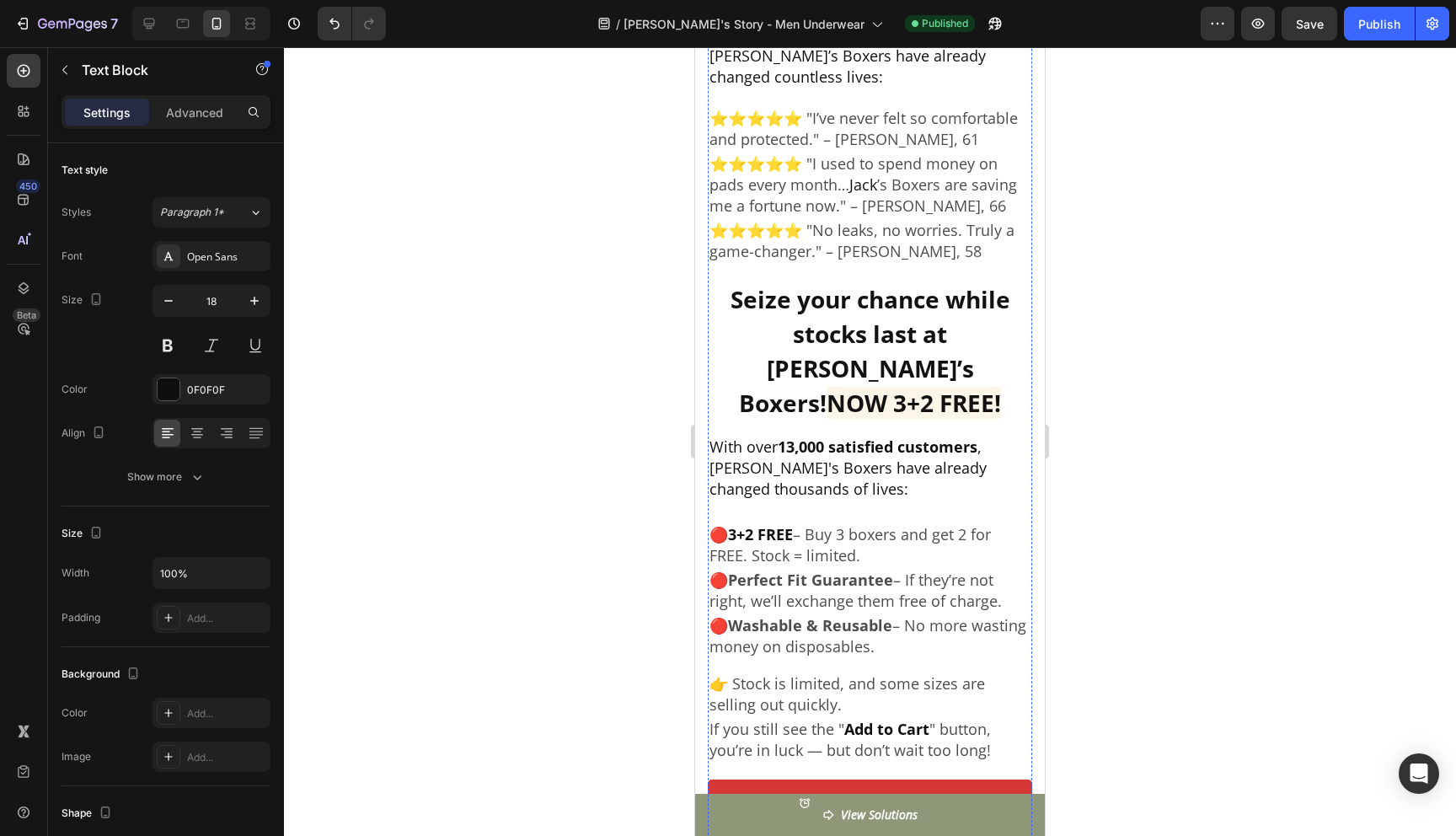
scroll to position [6872, 0]
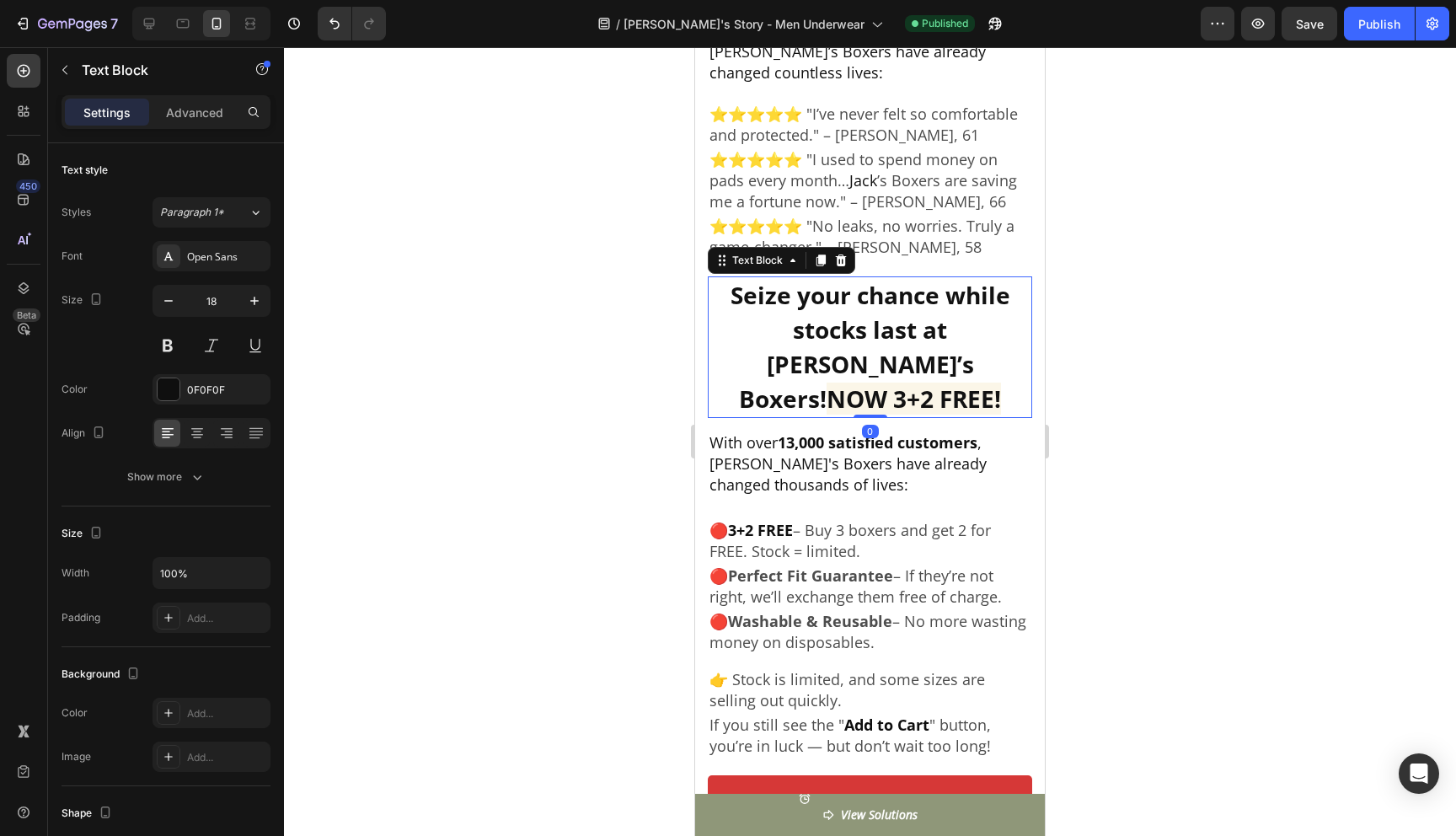
click at [827, 383] on strong "NOW 3+2 FREE!" at bounding box center [914, 399] width 175 height 32
click at [1128, 333] on div at bounding box center [871, 441] width 1173 height 789
click at [826, 383] on strong "NOW 3+2 FREE!" at bounding box center [914, 399] width 175 height 32
click at [825, 293] on strong "Seize your chance while stocks last at [PERSON_NAME]’s Boxers!" at bounding box center [871, 346] width 280 height 135
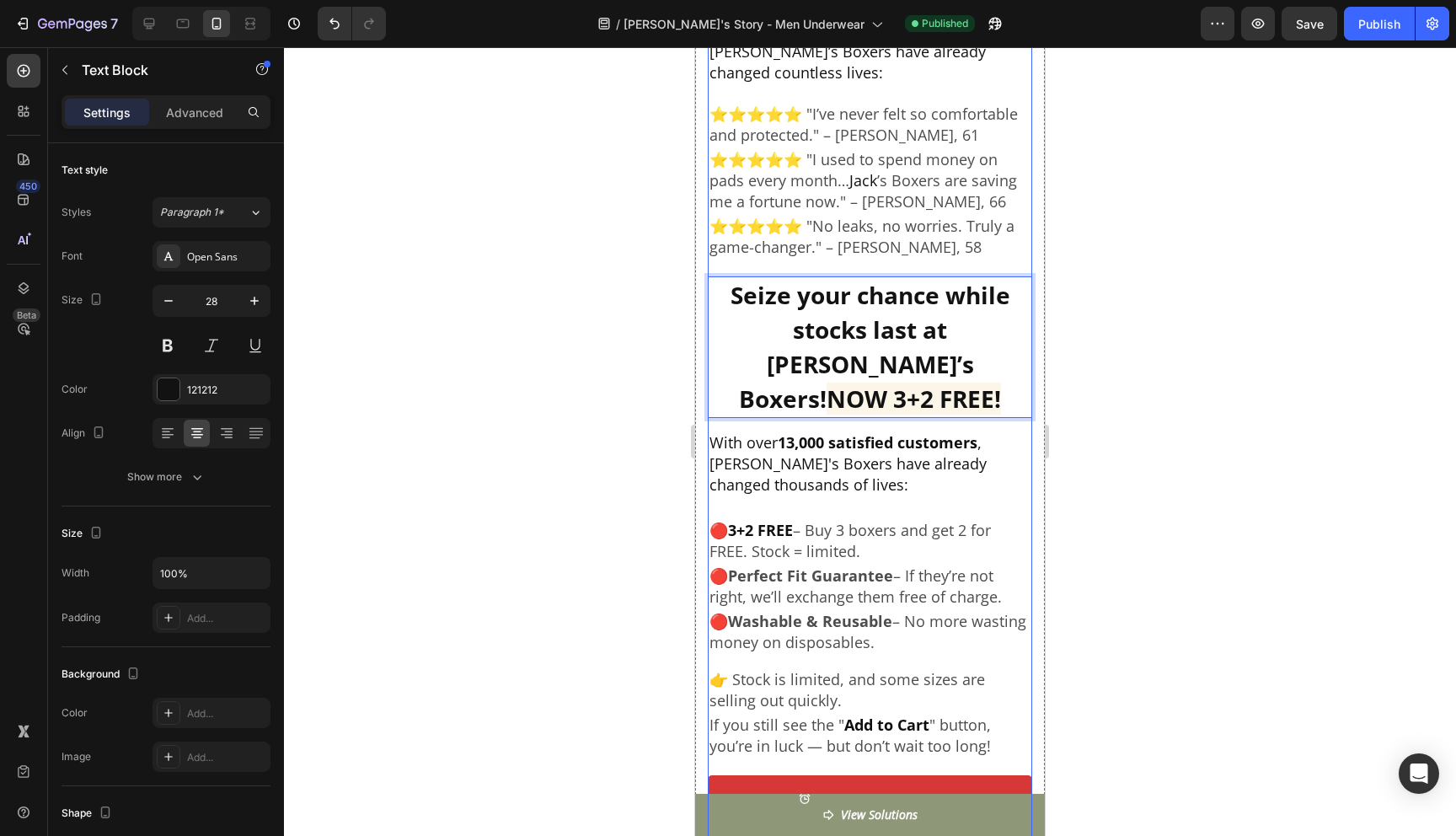
click at [1140, 329] on div at bounding box center [871, 441] width 1173 height 789
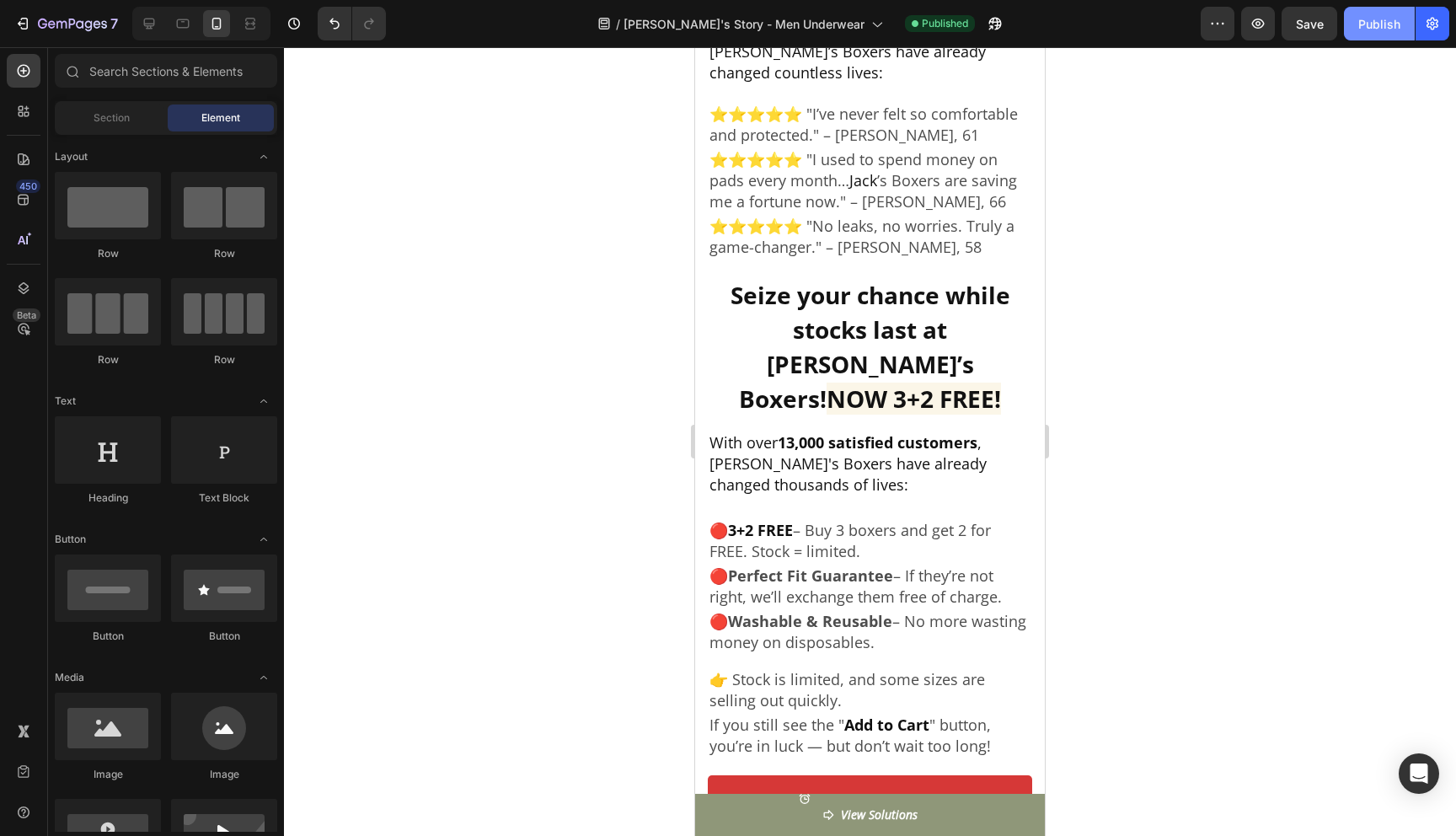
click at [1372, 29] on div "Publish" at bounding box center [1380, 23] width 42 height 17
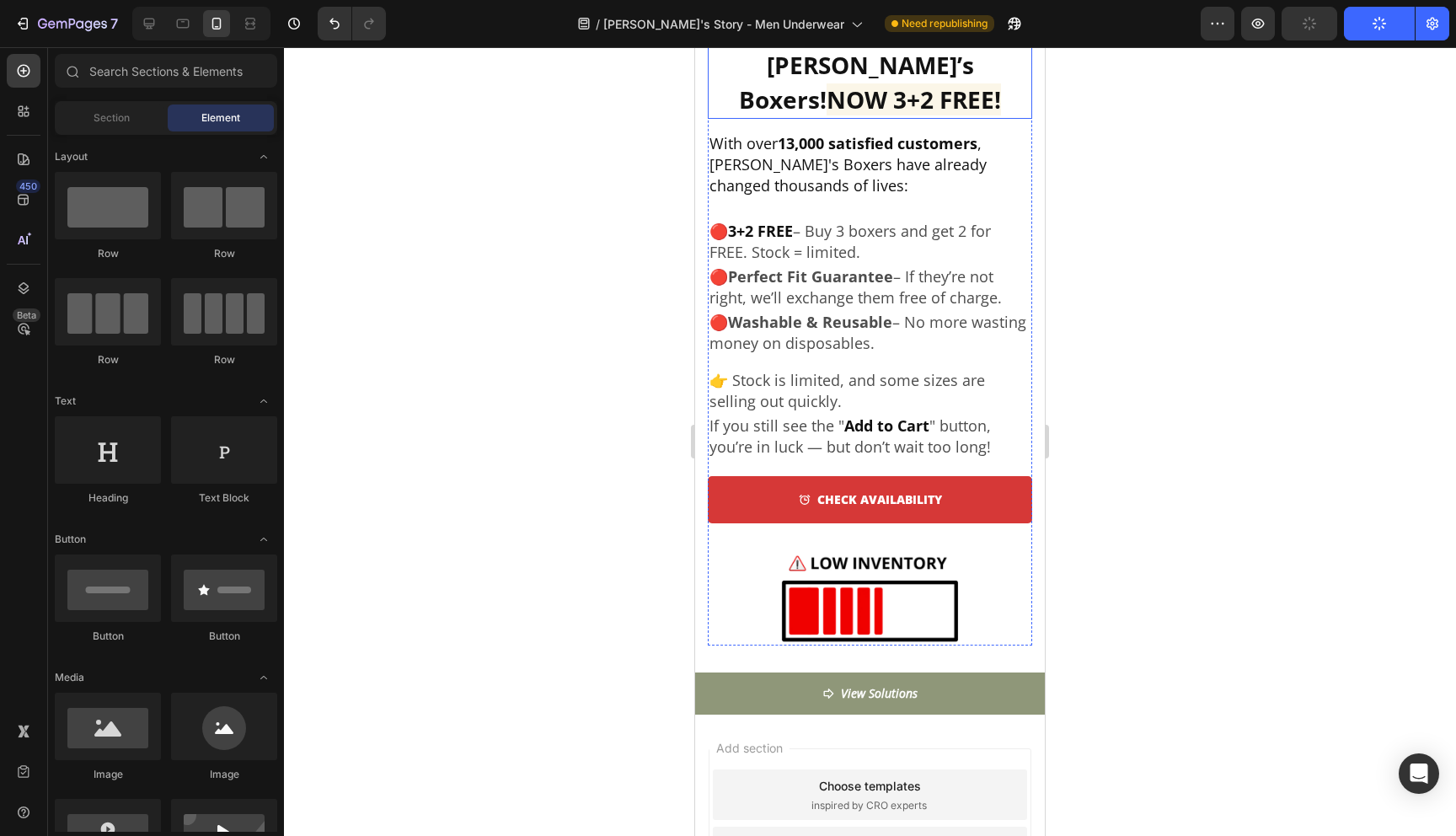
scroll to position [7261, 0]
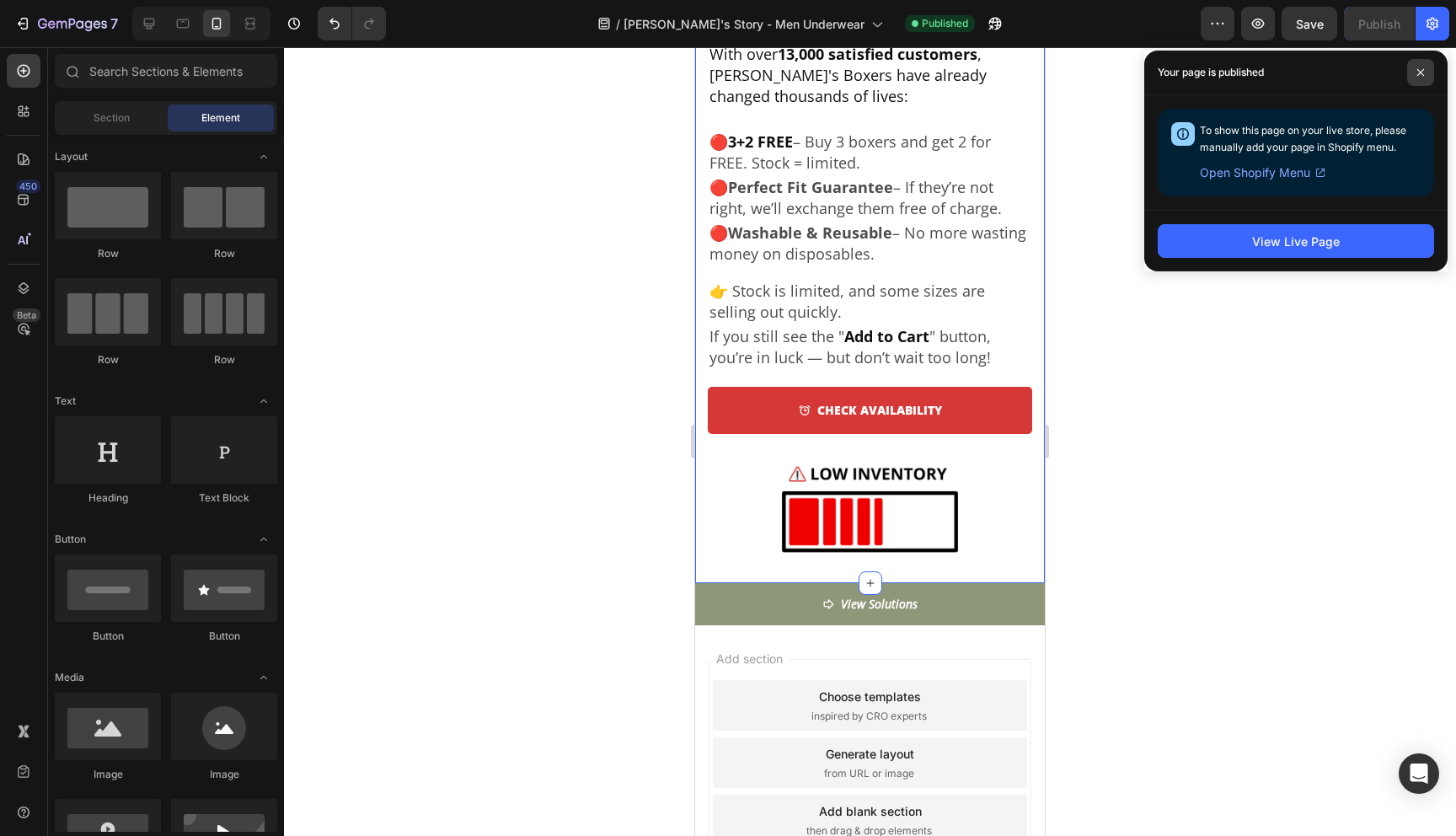
click at [1418, 70] on icon at bounding box center [1420, 72] width 6 height 6
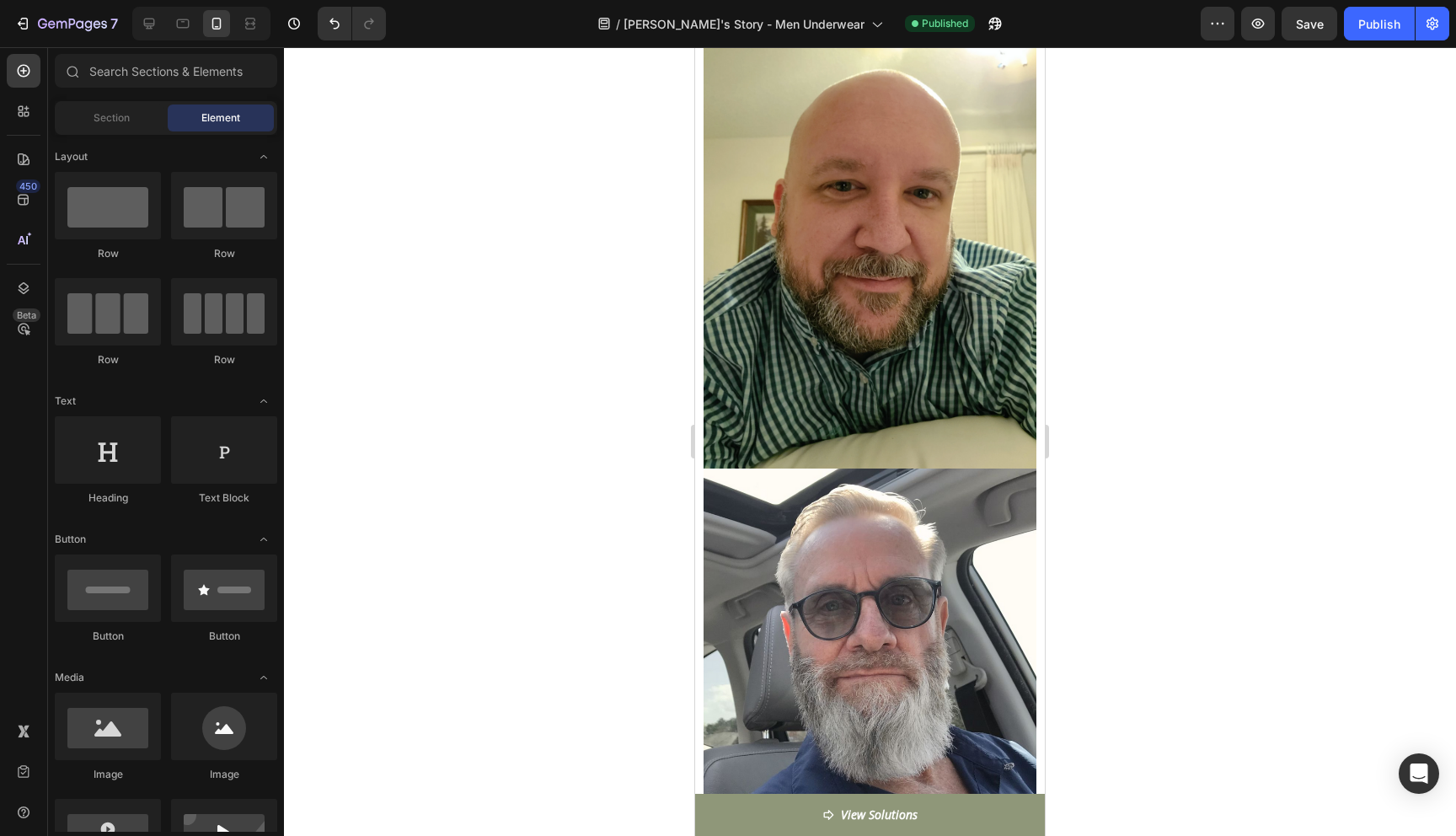
scroll to position [4404, 0]
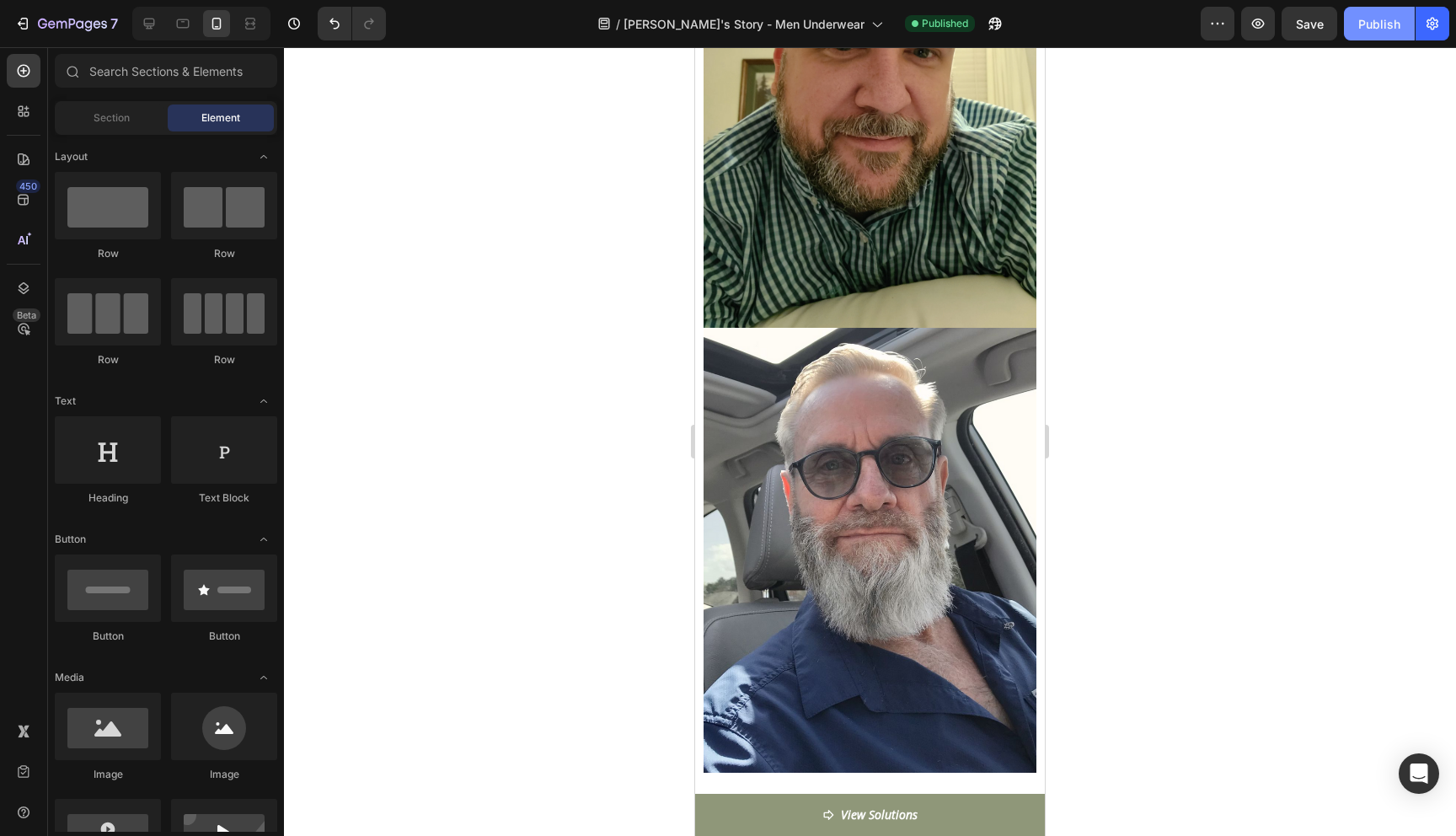
click at [1385, 26] on div "Publish" at bounding box center [1380, 23] width 42 height 17
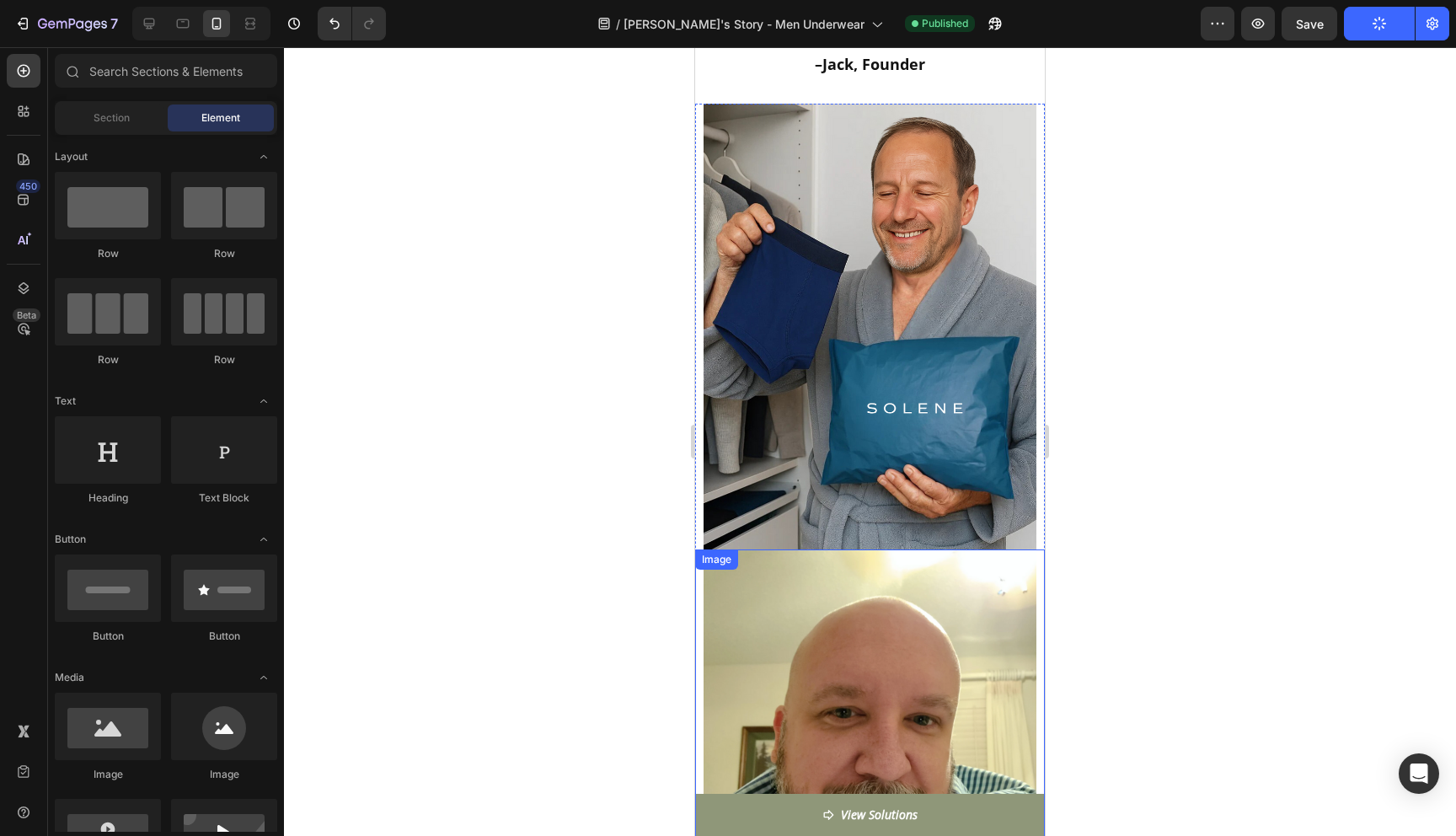
scroll to position [3735, 0]
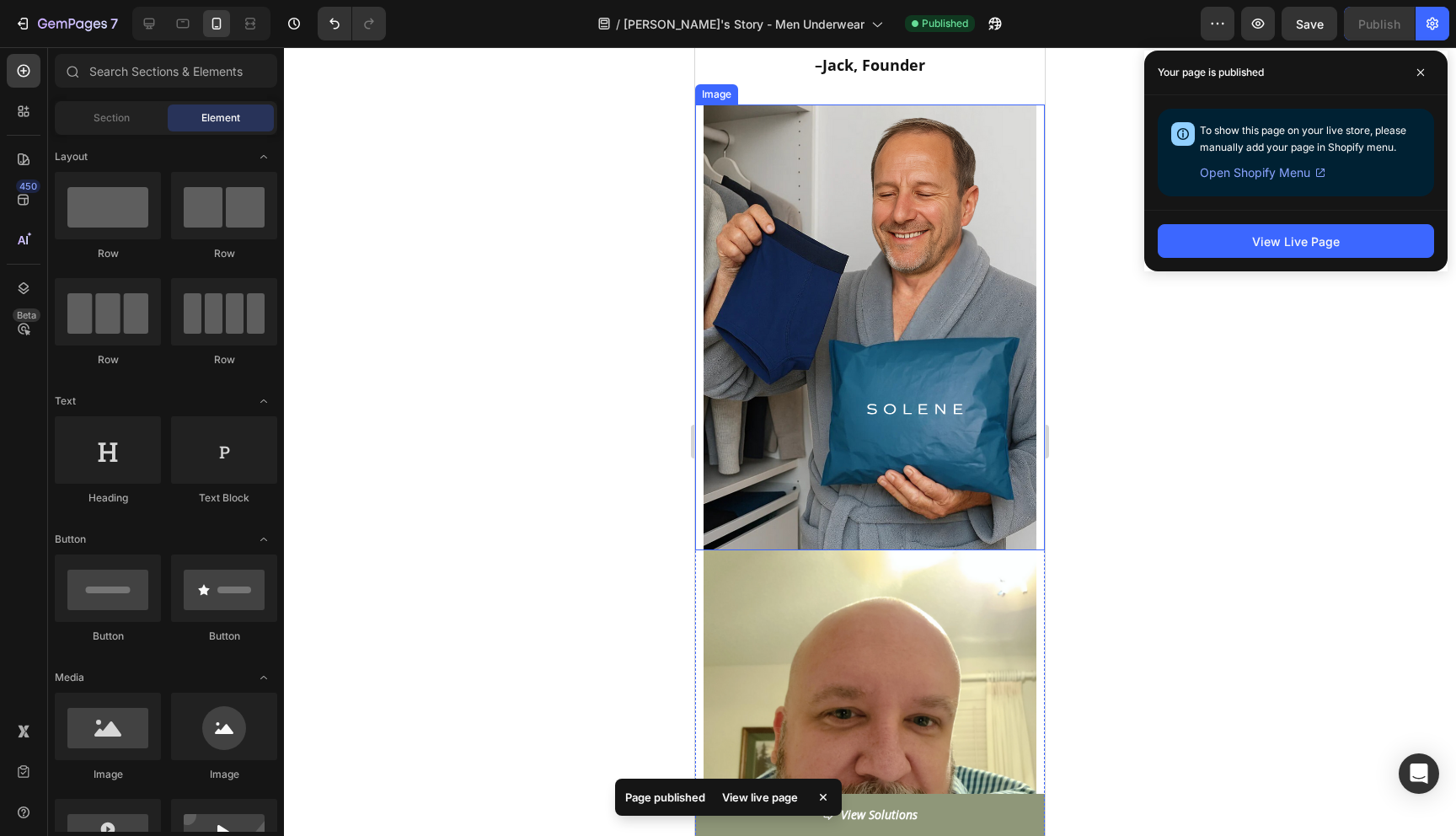
click at [930, 308] on img at bounding box center [871, 328] width 333 height 446
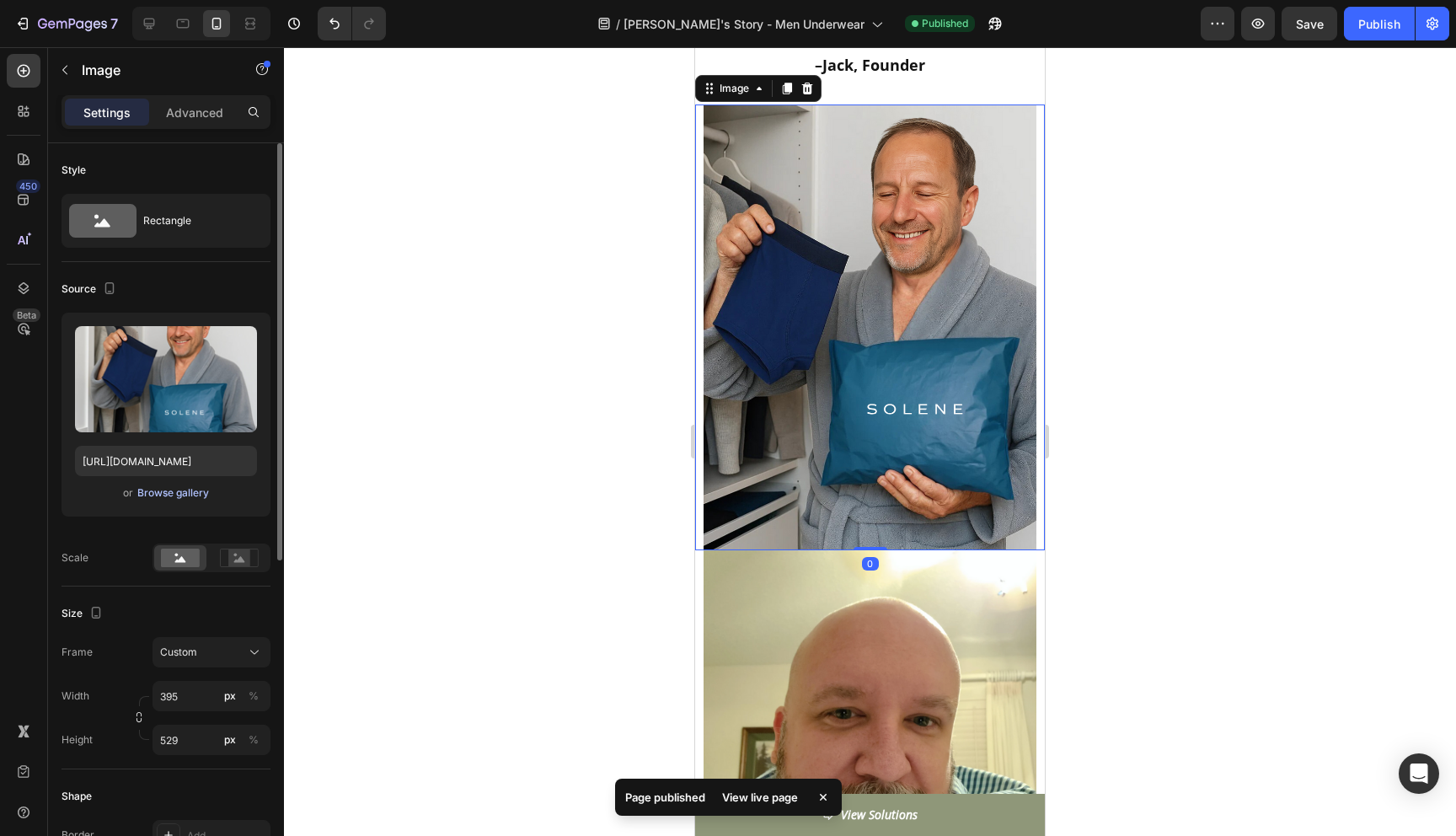
click at [166, 493] on div "Browse gallery" at bounding box center [173, 493] width 72 height 15
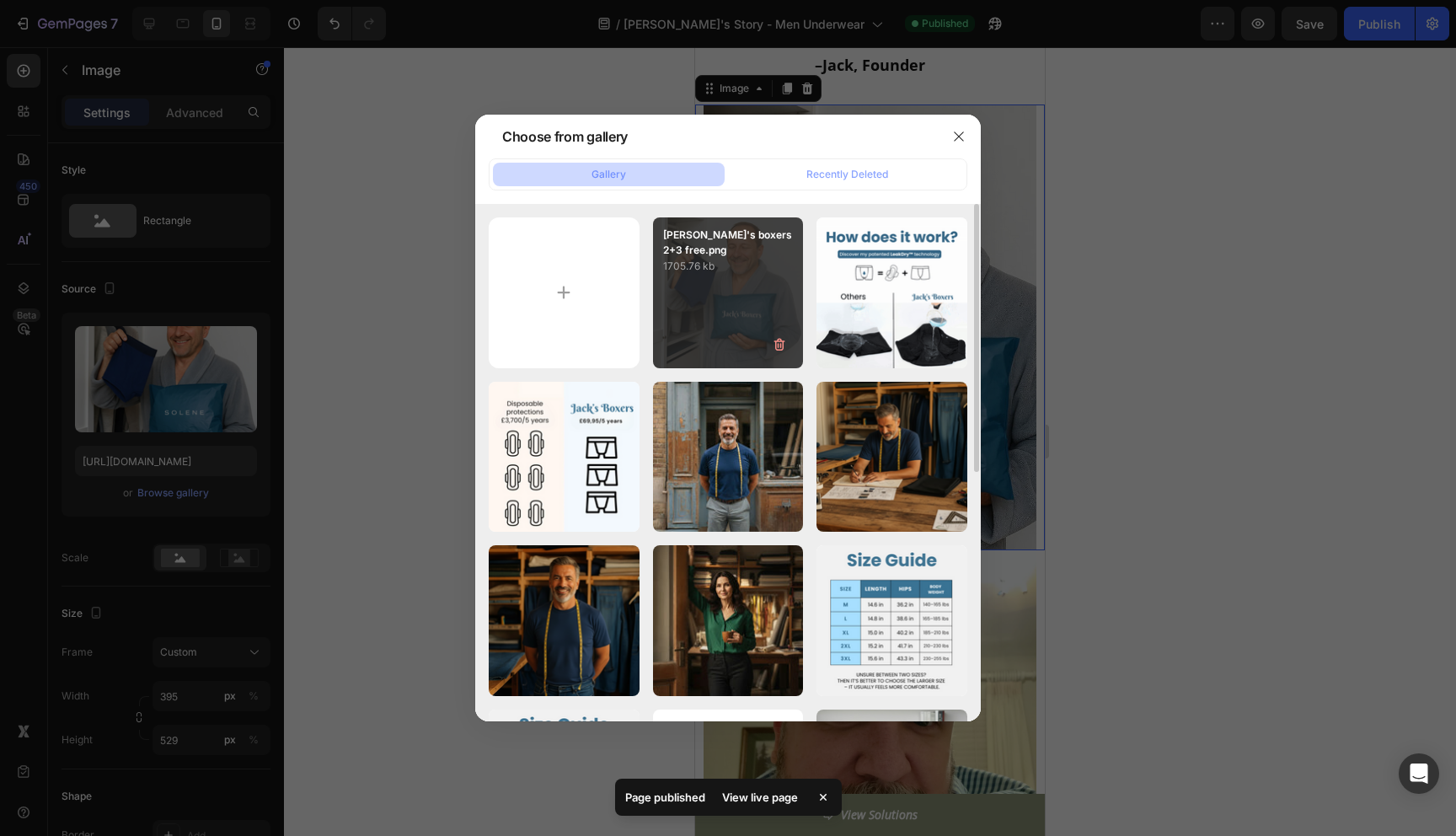
click at [735, 313] on div "[PERSON_NAME]'s boxers 2+3 free.png 1705.76 kb" at bounding box center [729, 293] width 151 height 151
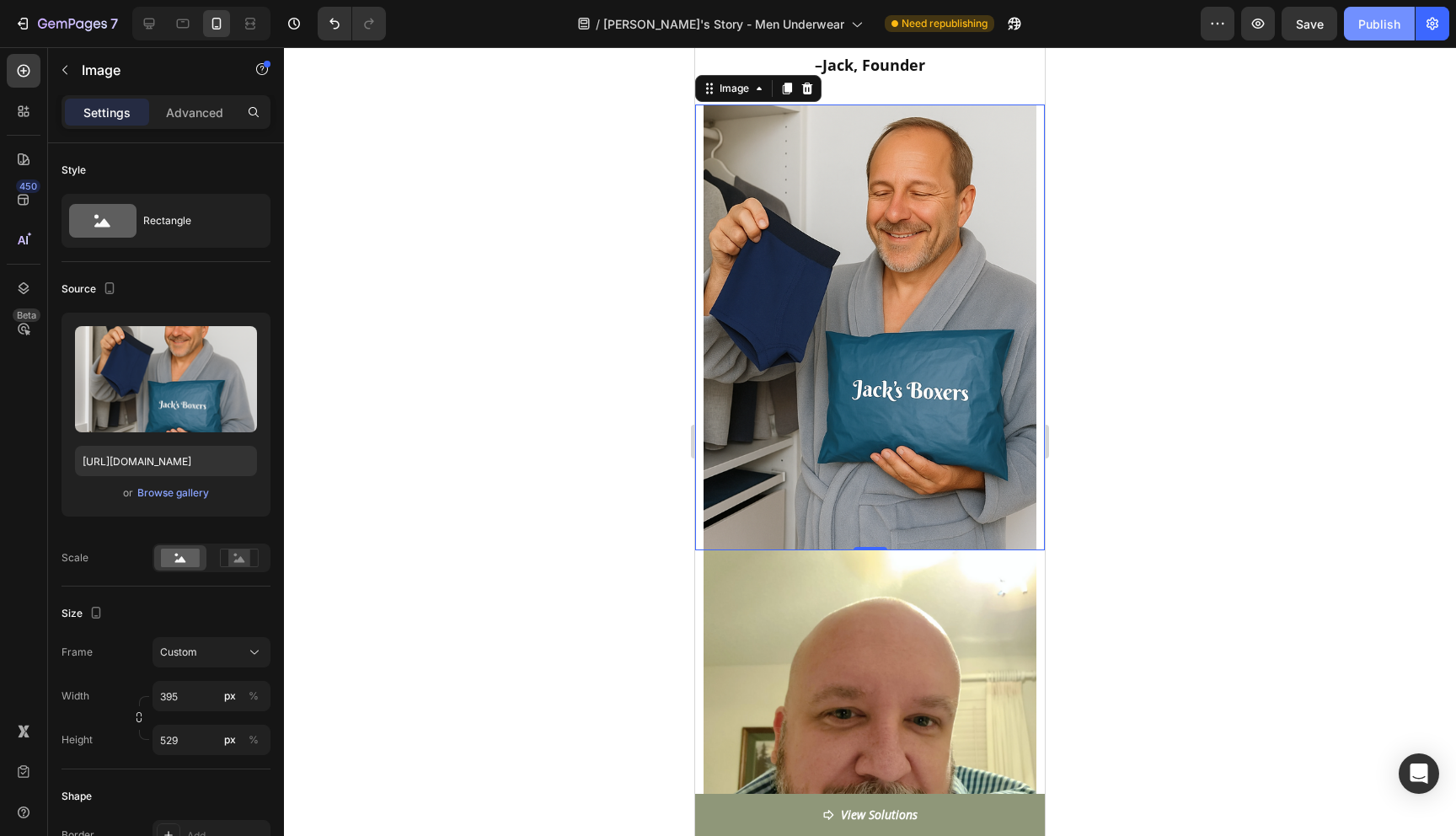
click at [1375, 26] on div "Publish" at bounding box center [1380, 23] width 42 height 17
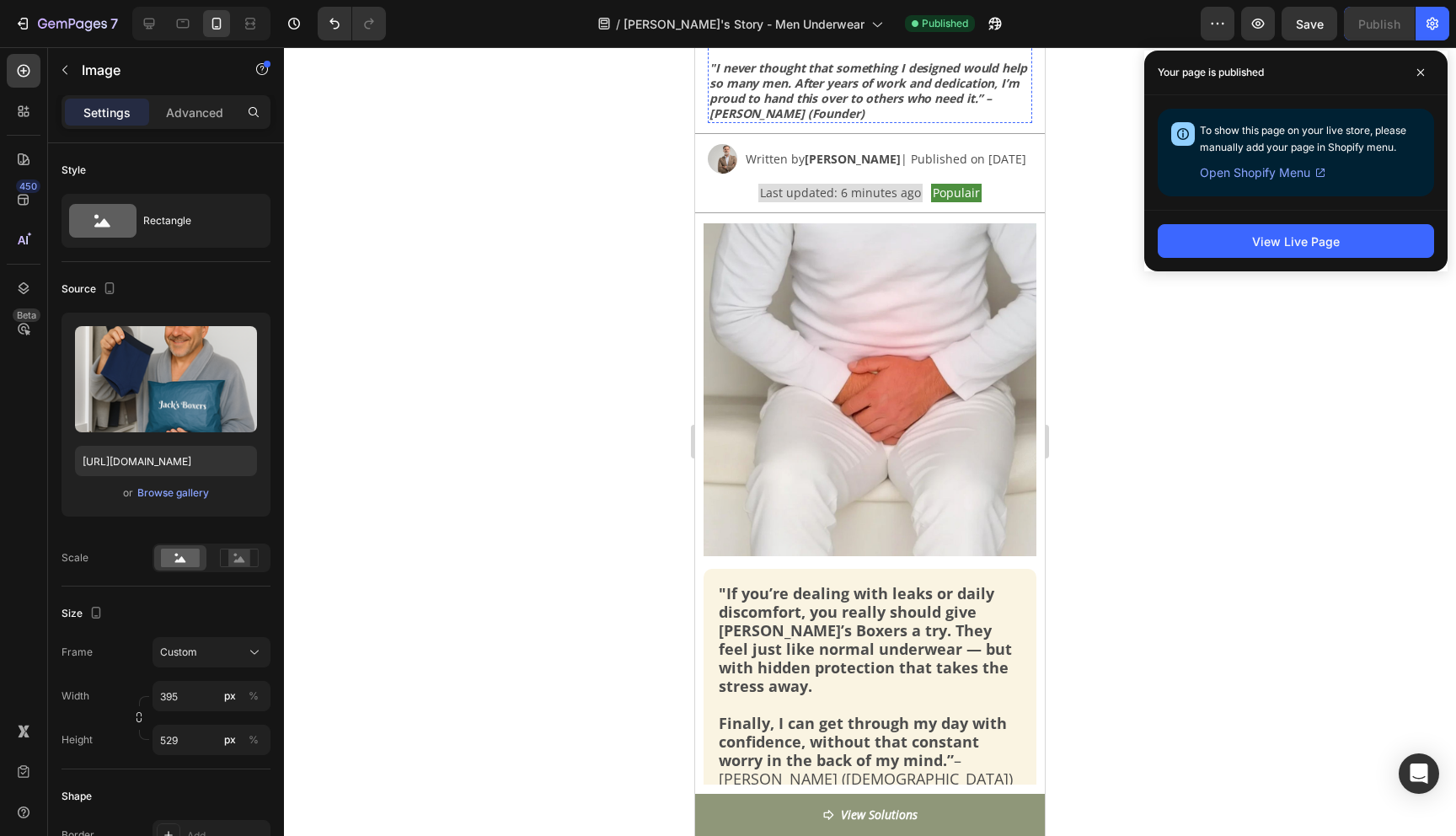
scroll to position [324, 0]
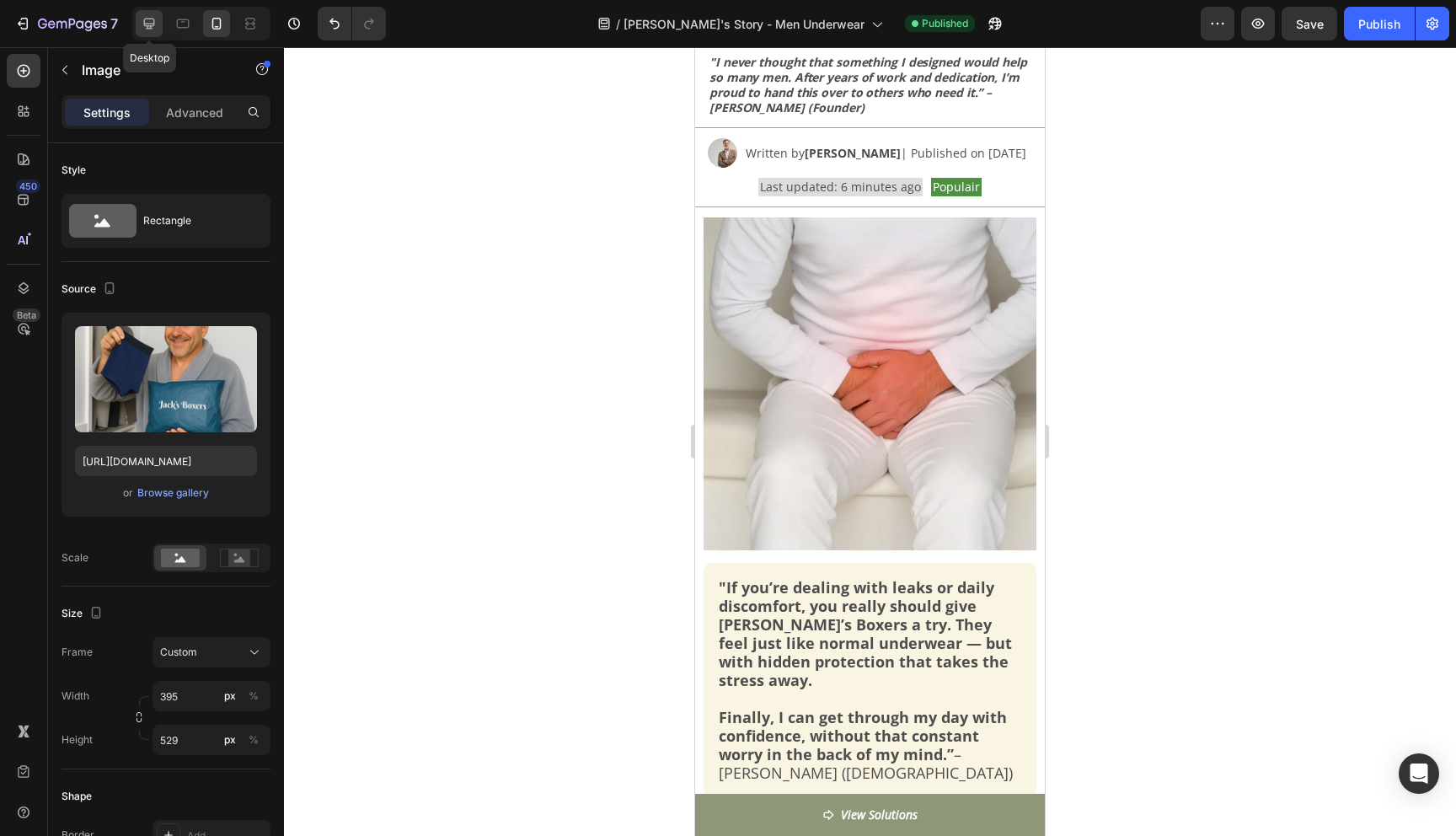
click at [155, 19] on icon at bounding box center [149, 23] width 17 height 17
type input "[URL][DOMAIN_NAME]"
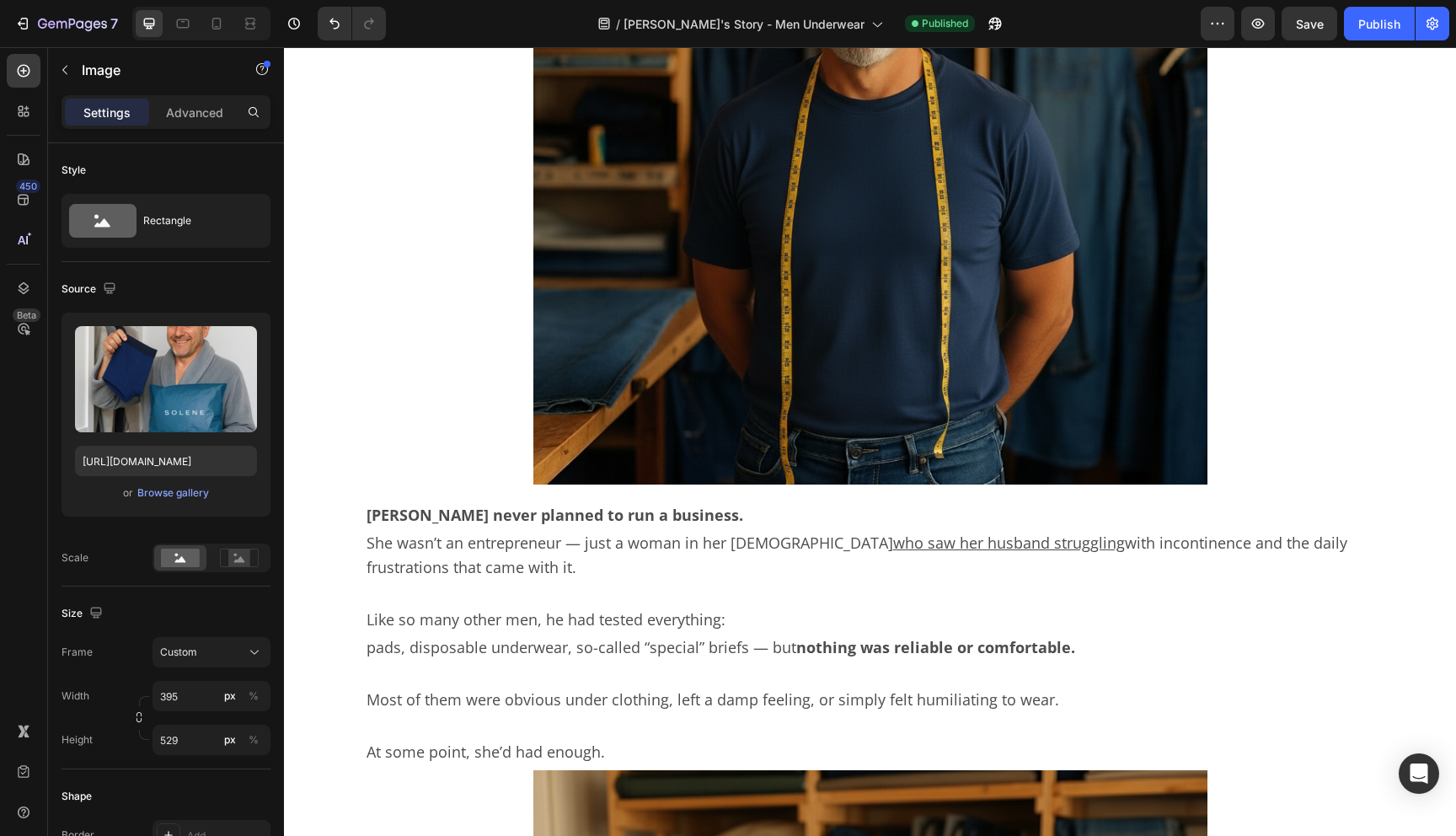
scroll to position [1910, 0]
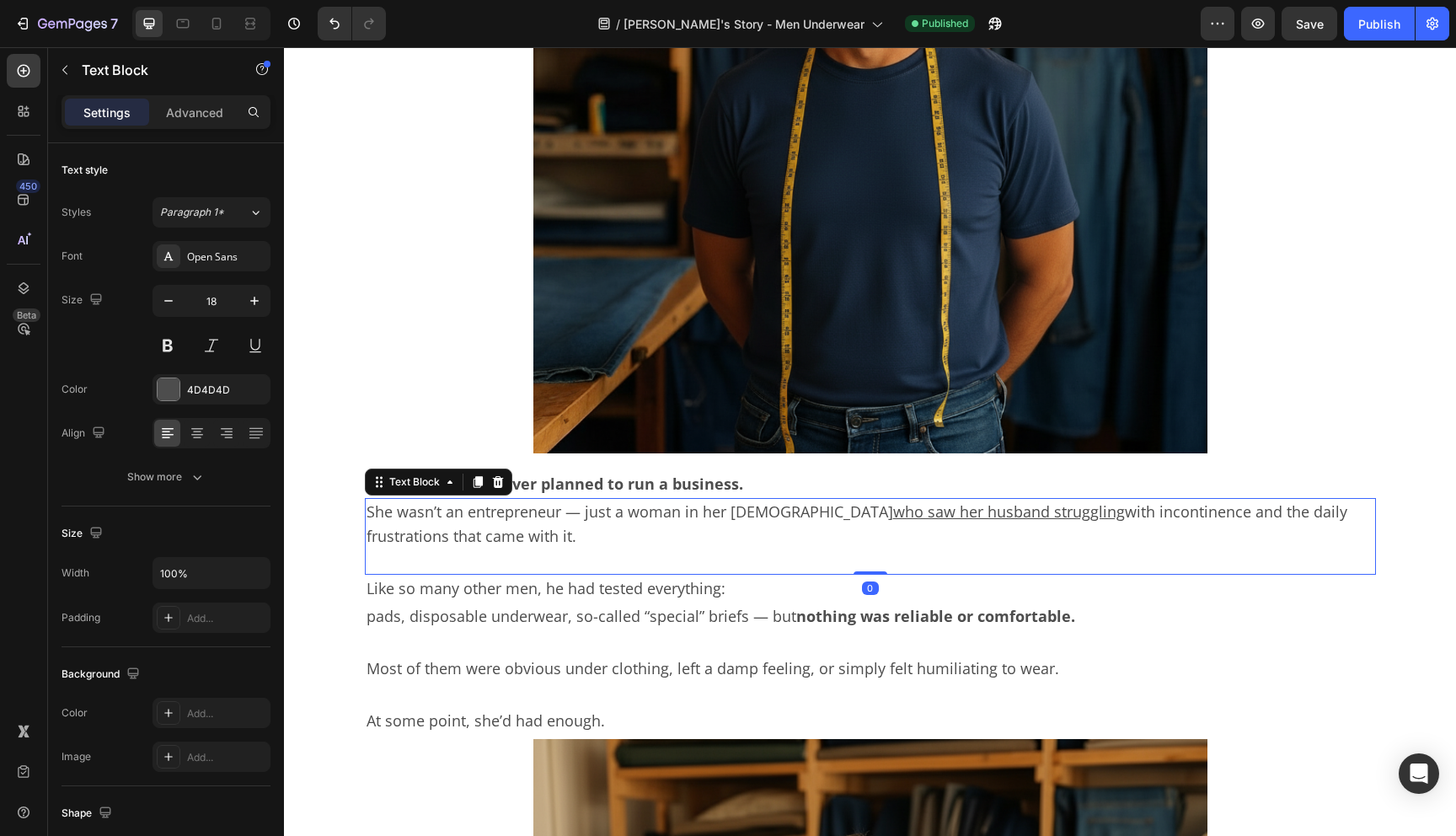
click at [390, 513] on p "She wasn’t an entrepreneur — just a woman in her [DEMOGRAPHIC_DATA] who saw her…" at bounding box center [870, 537] width 1008 height 74
click at [389, 513] on p "She wasn’t an entrepreneur — just a woman in her [DEMOGRAPHIC_DATA] who saw her…" at bounding box center [870, 537] width 1008 height 74
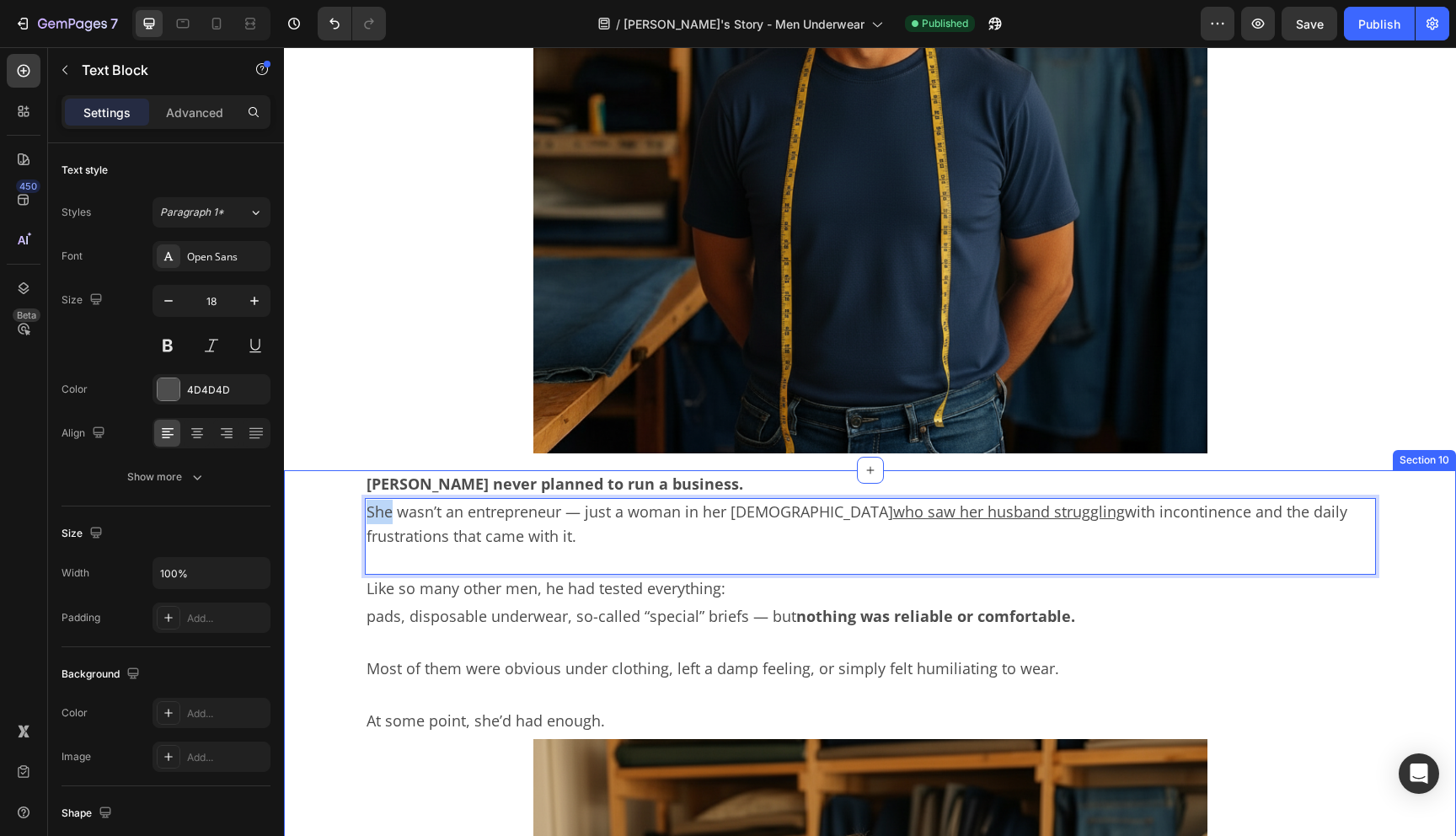
drag, startPoint x: 389, startPoint y: 513, endPoint x: 364, endPoint y: 515, distance: 25.1
click at [585, 510] on p "He wasn’t an entrepreneur — just a woman in her [DEMOGRAPHIC_DATA] who saw her …" at bounding box center [870, 537] width 1008 height 74
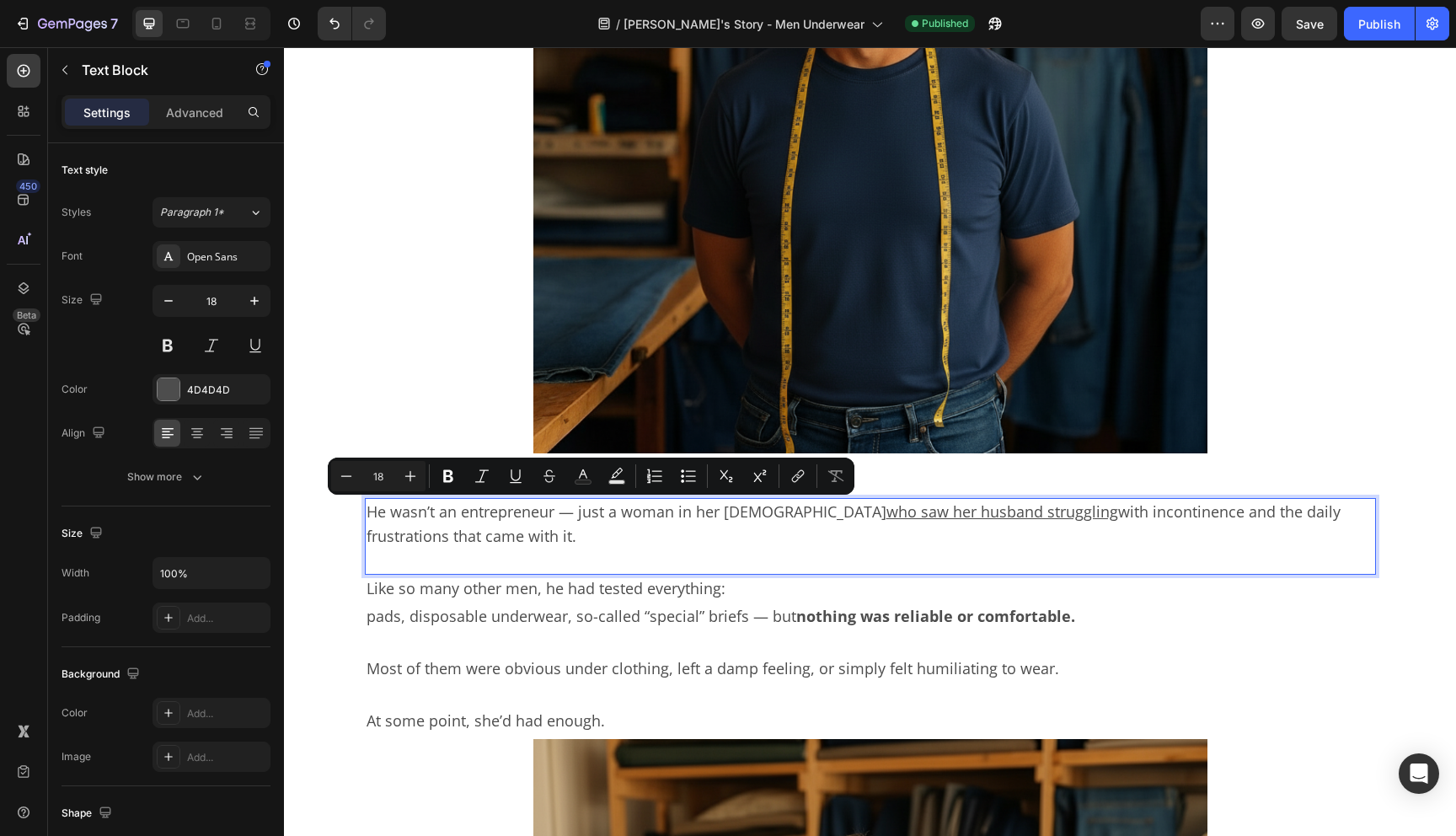
click at [650, 511] on p "He wasn’t an entrepreneur — just a woman in her [DEMOGRAPHIC_DATA] who saw her …" at bounding box center [870, 537] width 1008 height 74
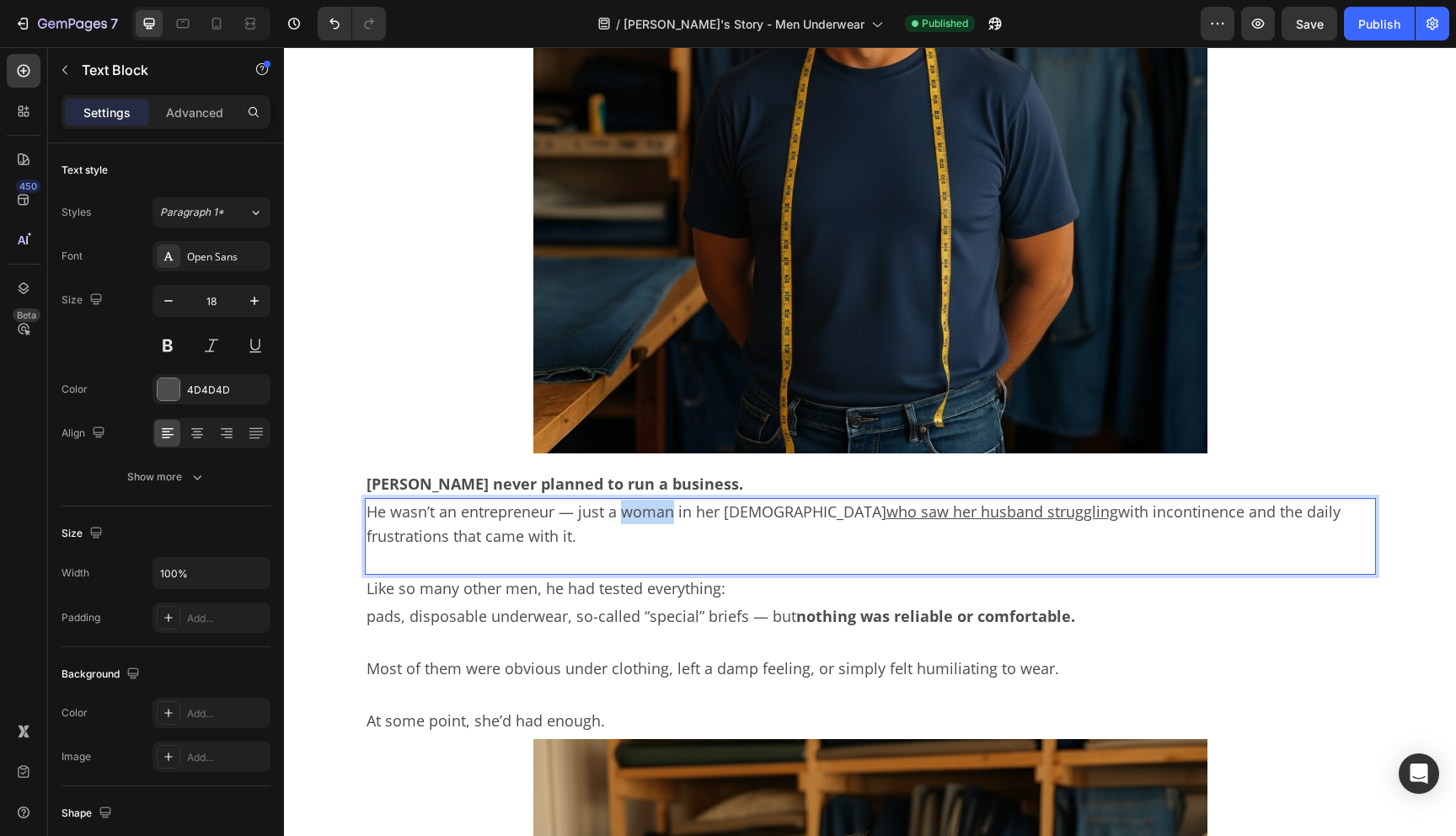
click at [650, 511] on p "He wasn’t an entrepreneur — just a woman in her [DEMOGRAPHIC_DATA] who saw her …" at bounding box center [870, 537] width 1008 height 74
click at [687, 509] on p "He wasn’t an entrepreneur — just a man in her [DEMOGRAPHIC_DATA] who saw her hu…" at bounding box center [870, 537] width 1008 height 74
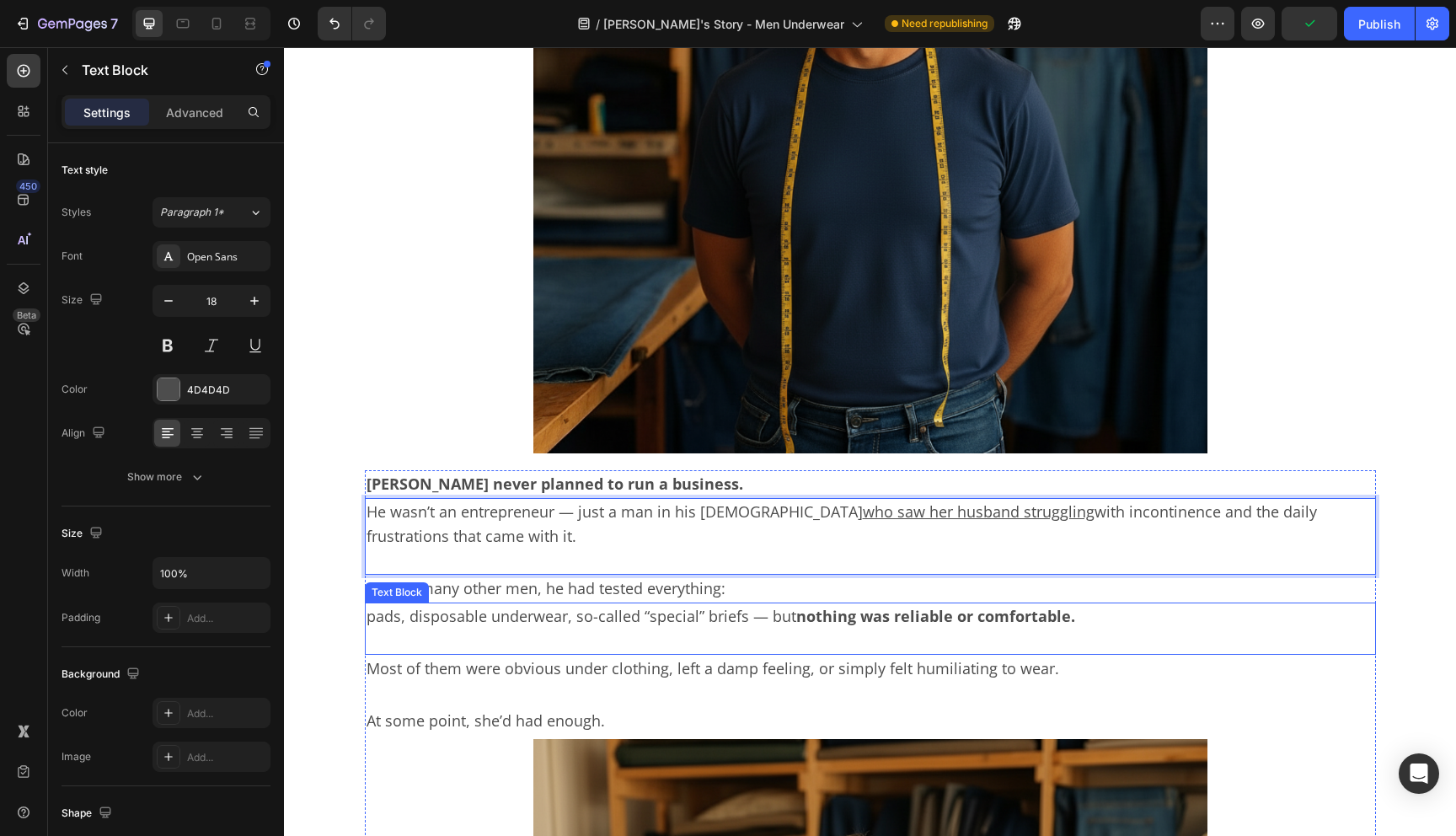
scroll to position [1917, 0]
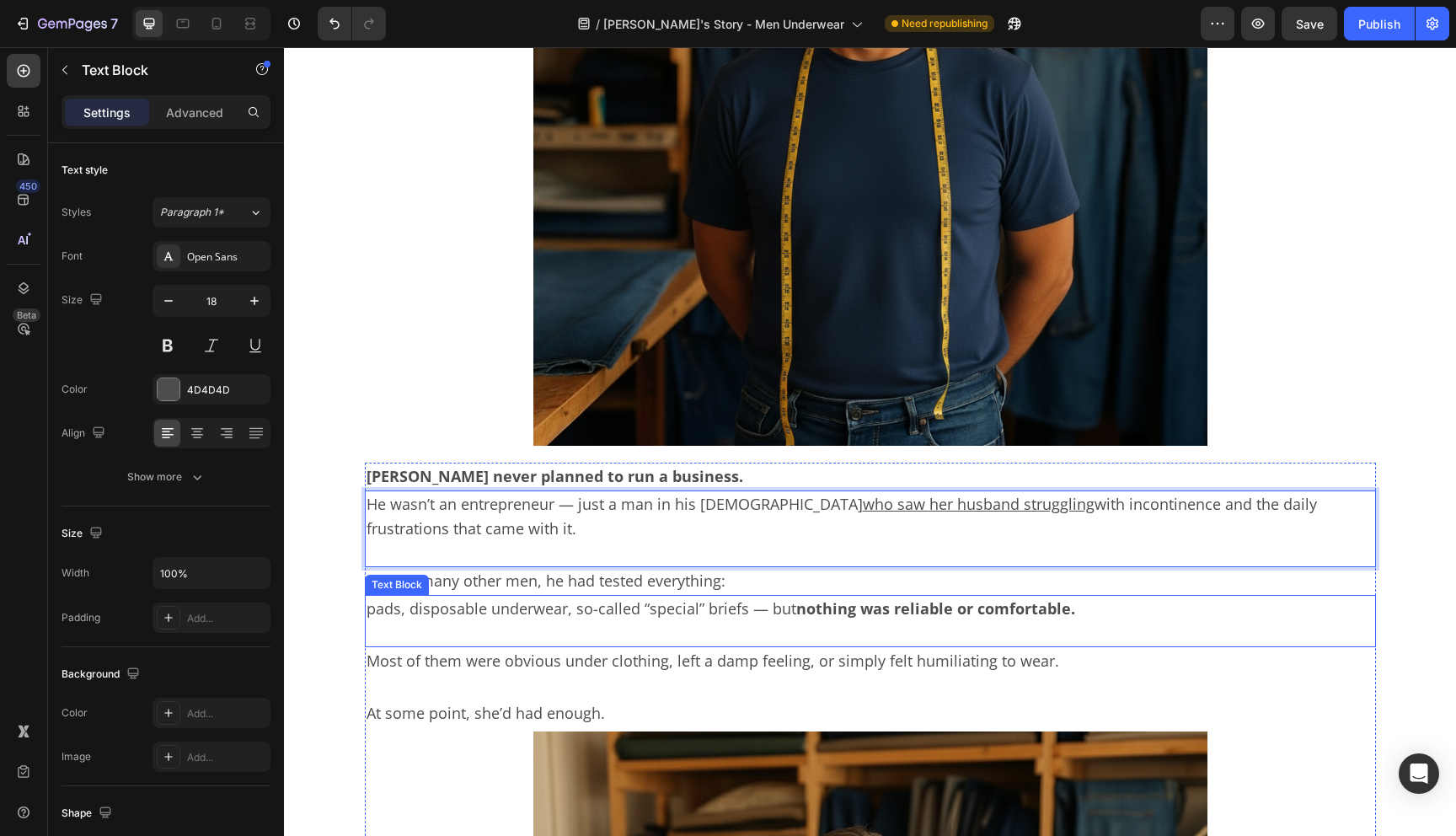
click at [789, 619] on p "pads, disposable underwear, so-called “special” briefs — but nothing was reliab…" at bounding box center [870, 621] width 1008 height 49
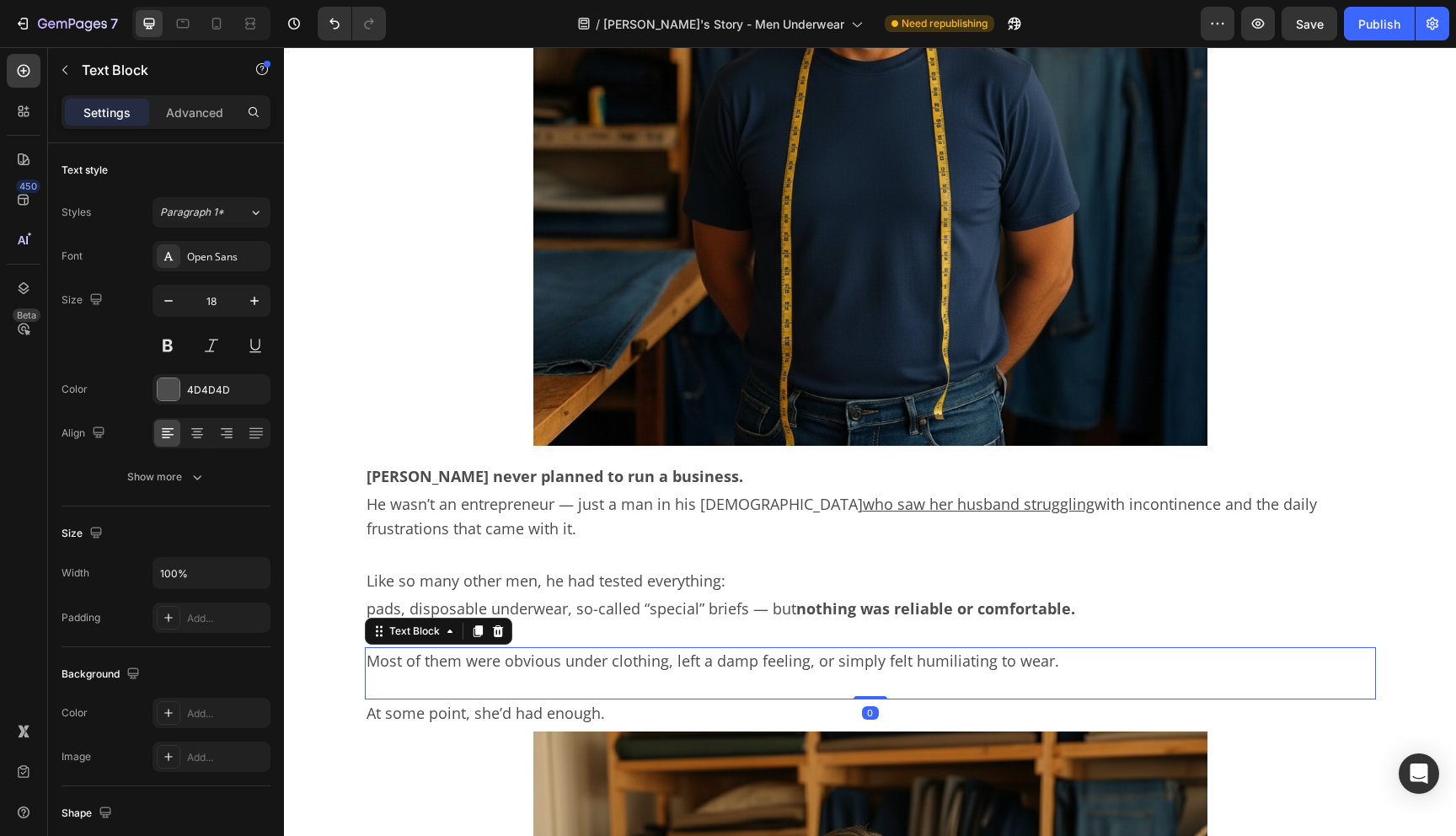
click at [677, 659] on p "Most of them were obvious under clothing, left a damp feeling, or simply felt h…" at bounding box center [870, 673] width 1008 height 49
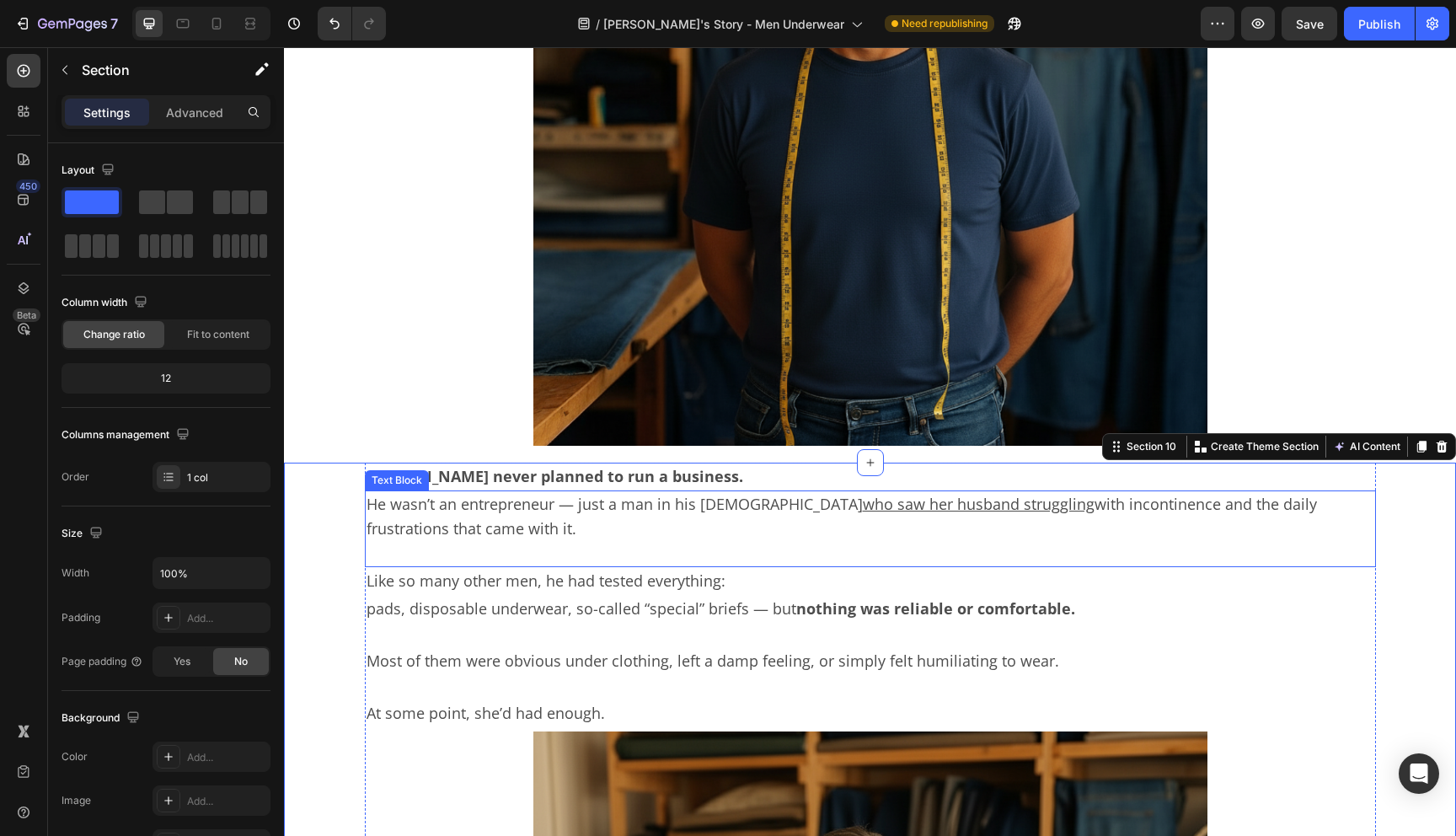
click at [640, 508] on p "He wasn’t an entrepreneur — just a man in his [DEMOGRAPHIC_DATA] who saw her hu…" at bounding box center [870, 529] width 1008 height 74
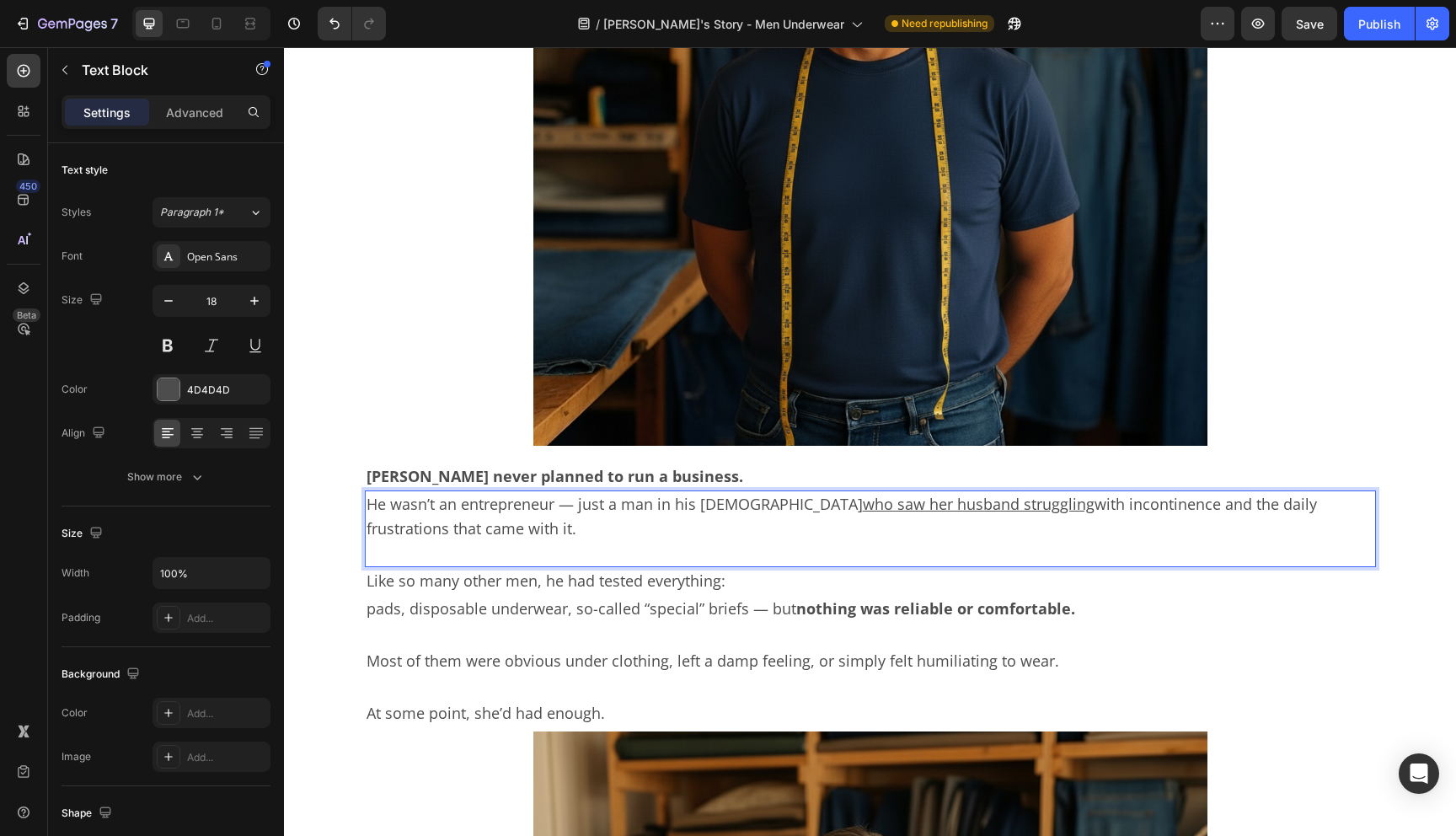
click at [641, 507] on p "He wasn’t an entrepreneur — just a man in his [DEMOGRAPHIC_DATA] who saw her hu…" at bounding box center [870, 529] width 1008 height 74
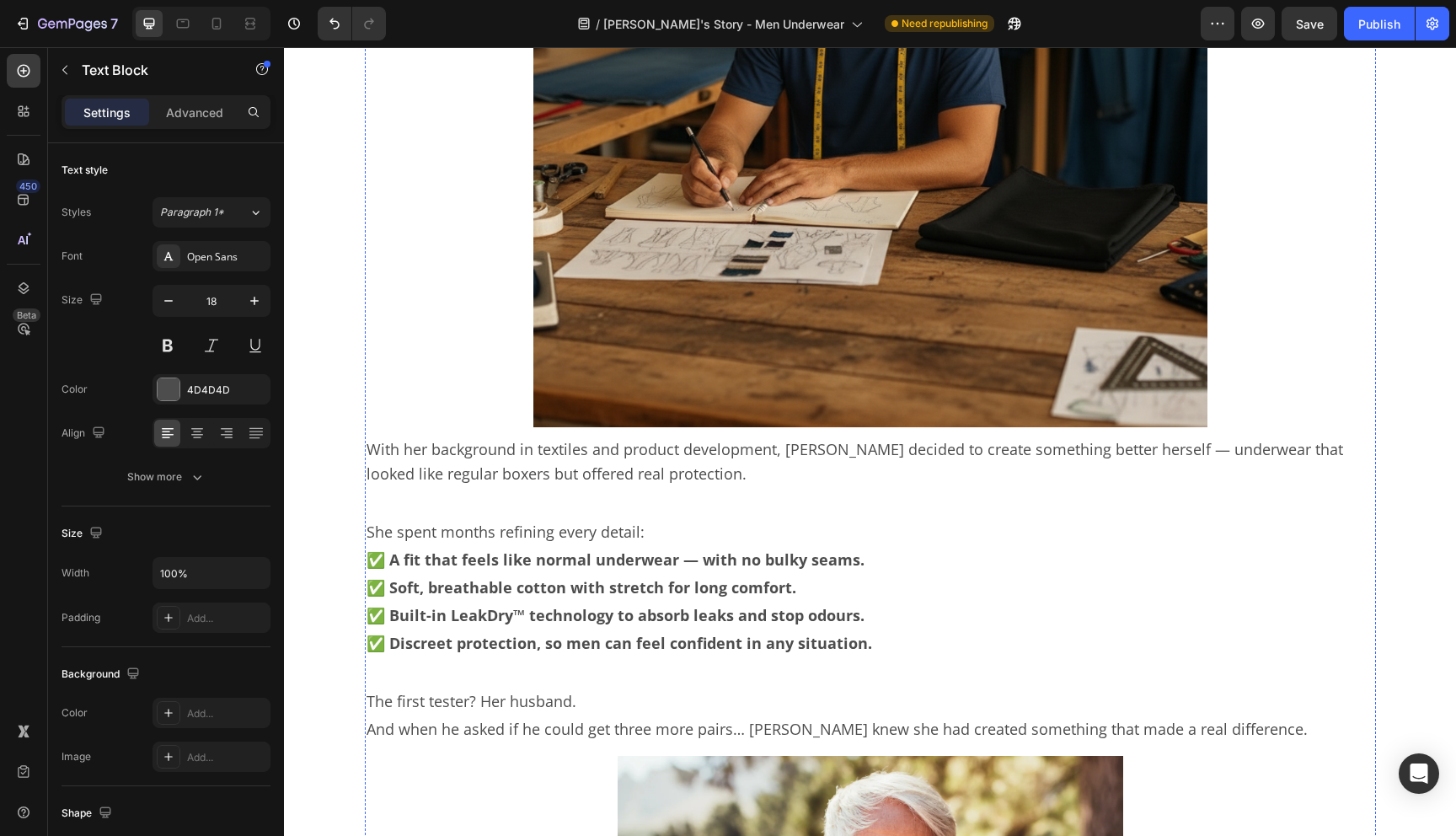
scroll to position [2897, 0]
click at [495, 706] on p "The first tester? Her husband." at bounding box center [870, 701] width 1008 height 25
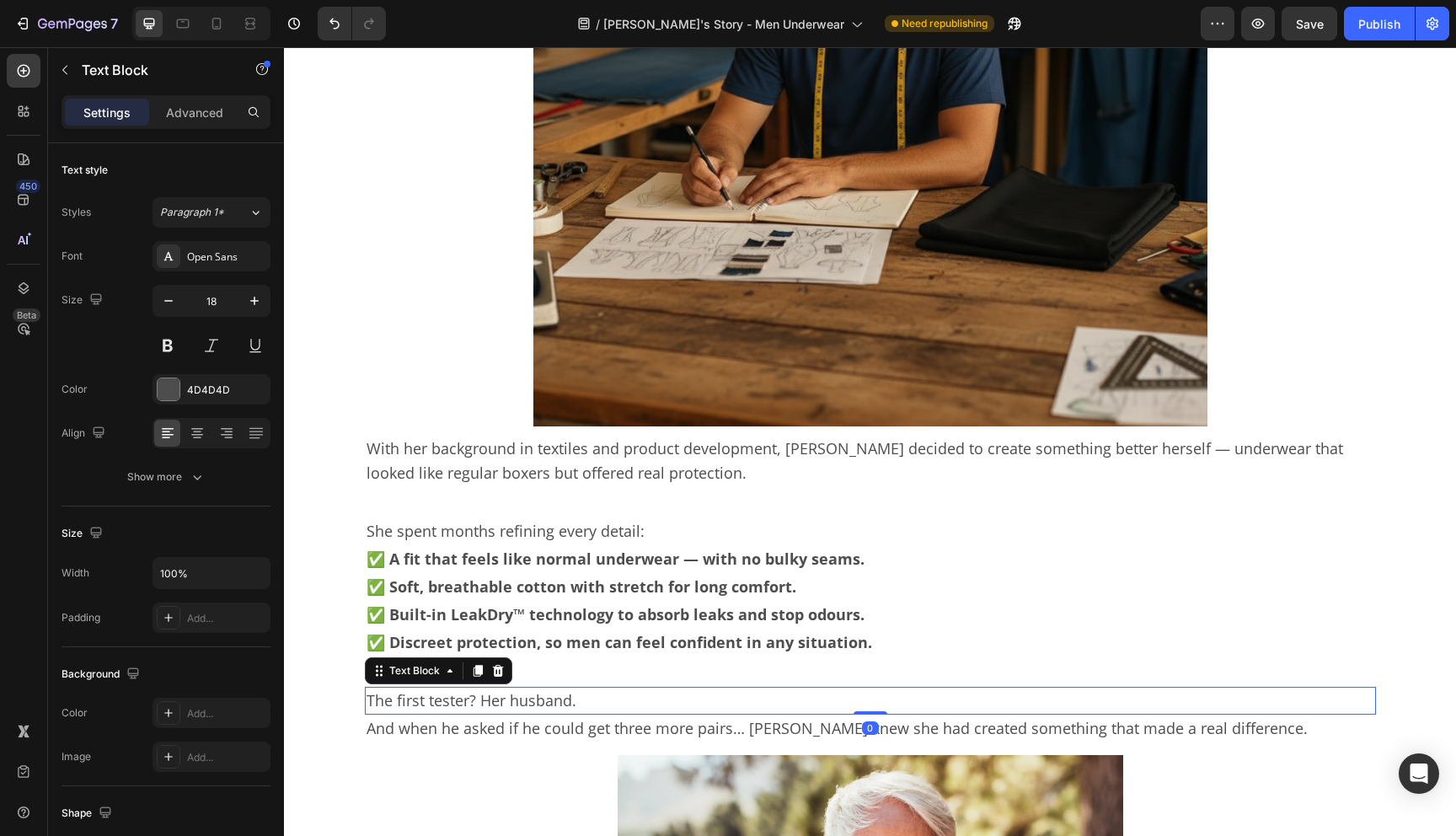
click at [495, 706] on p "The first tester? Her husband." at bounding box center [870, 701] width 1008 height 25
click at [535, 709] on p "The first tester? His husband." at bounding box center [870, 701] width 1008 height 25
click at [504, 703] on p "The first tester? a good friend." at bounding box center [870, 701] width 1008 height 25
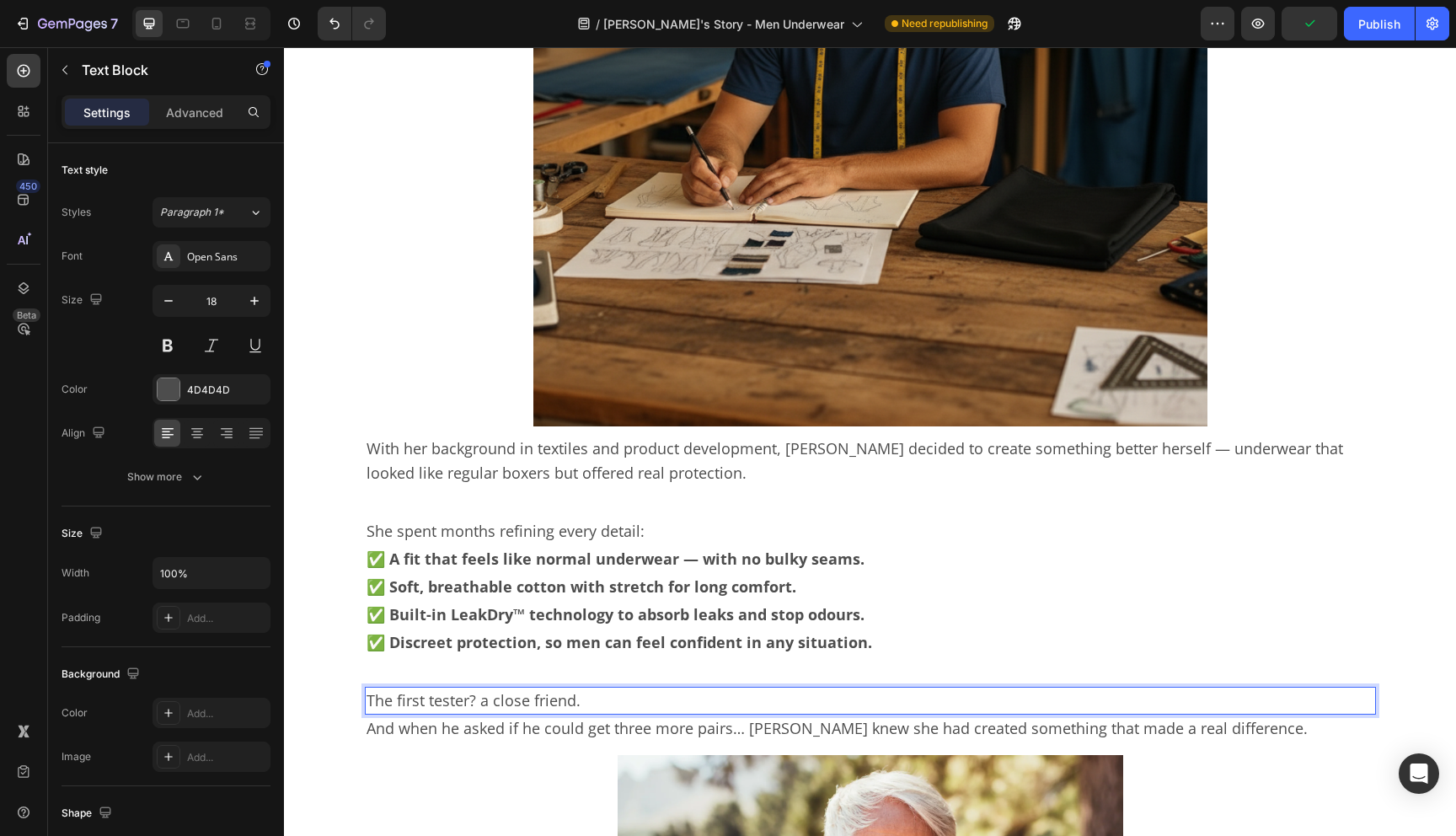
click at [490, 702] on p "The first tester? a close friend." at bounding box center [870, 701] width 1008 height 25
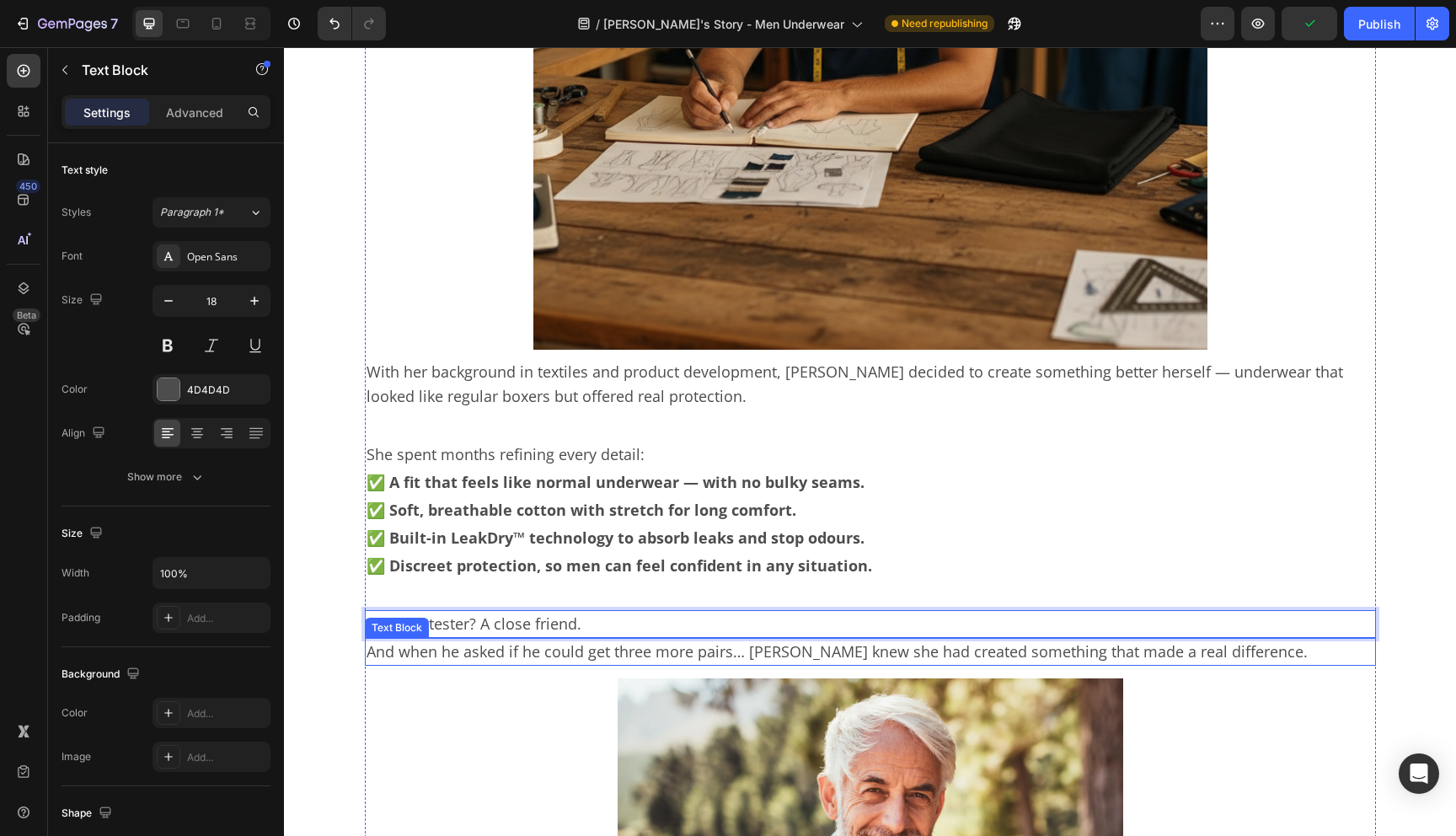
scroll to position [2976, 0]
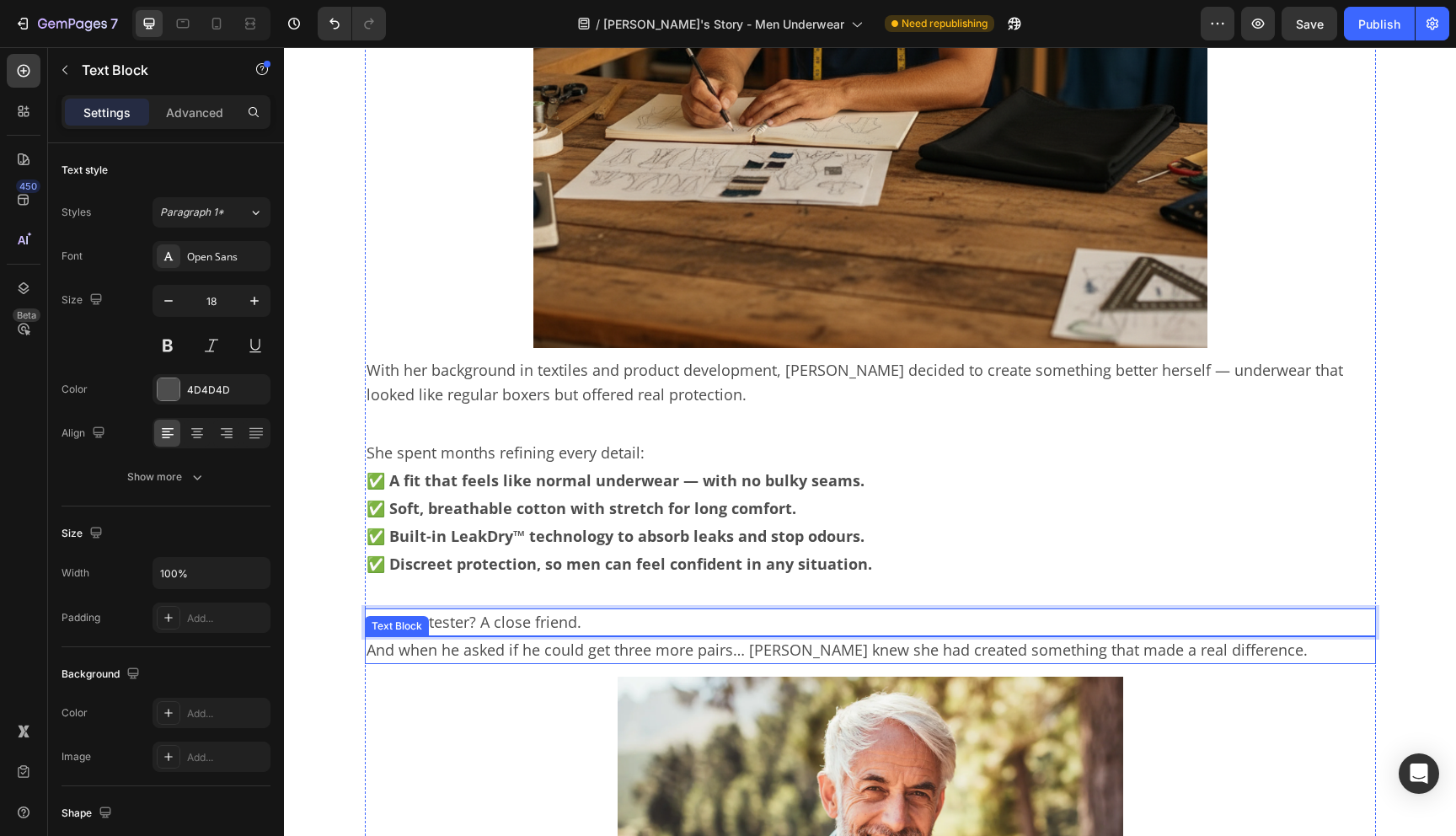
click at [529, 650] on p "And when he asked if he could get three more pairs… [PERSON_NAME] knew she had …" at bounding box center [870, 650] width 1008 height 25
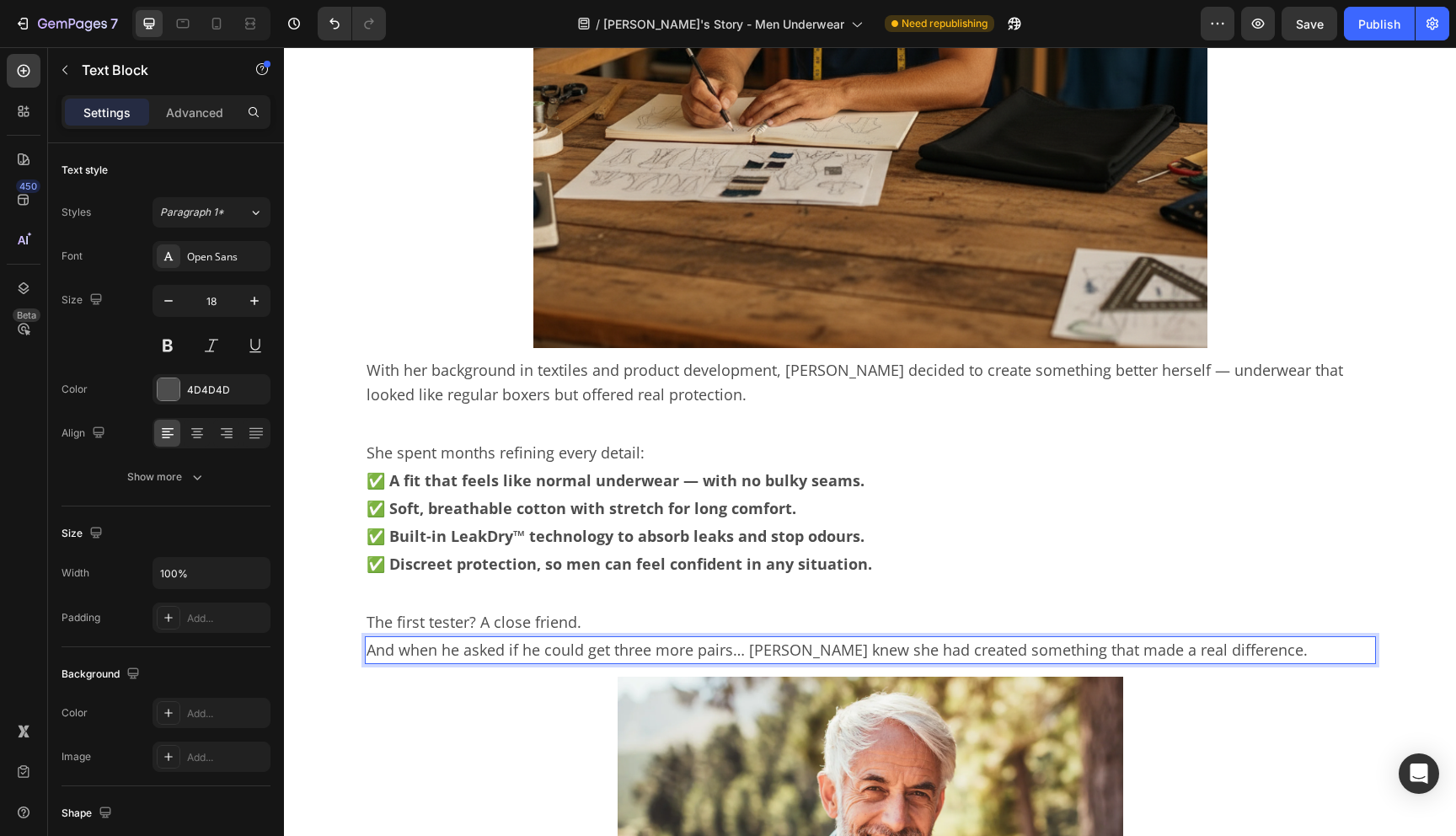
click at [765, 650] on p "And when he asked if he could get three more pairs… [PERSON_NAME] knew she had …" at bounding box center [870, 650] width 1008 height 25
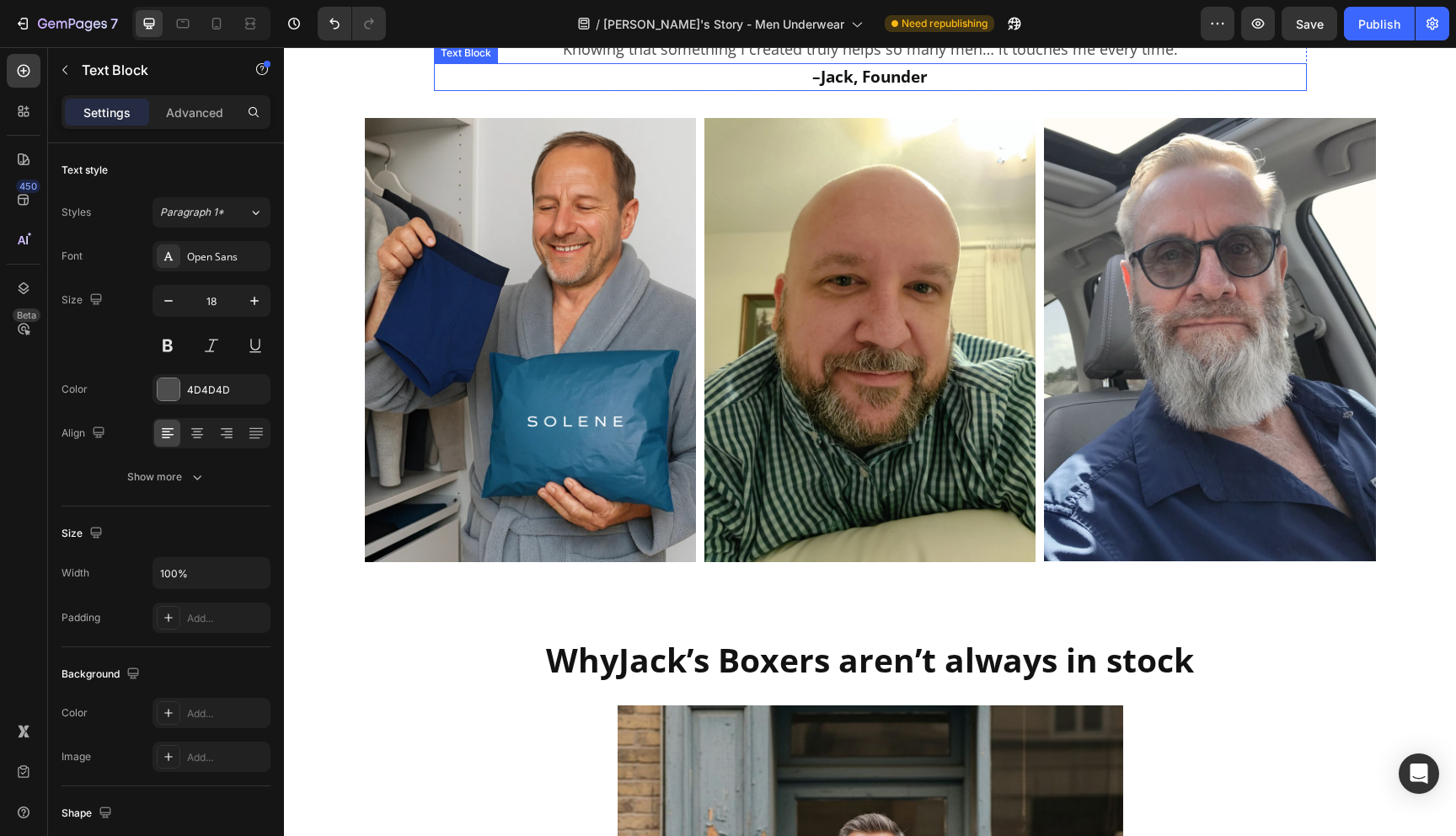
scroll to position [4572, 0]
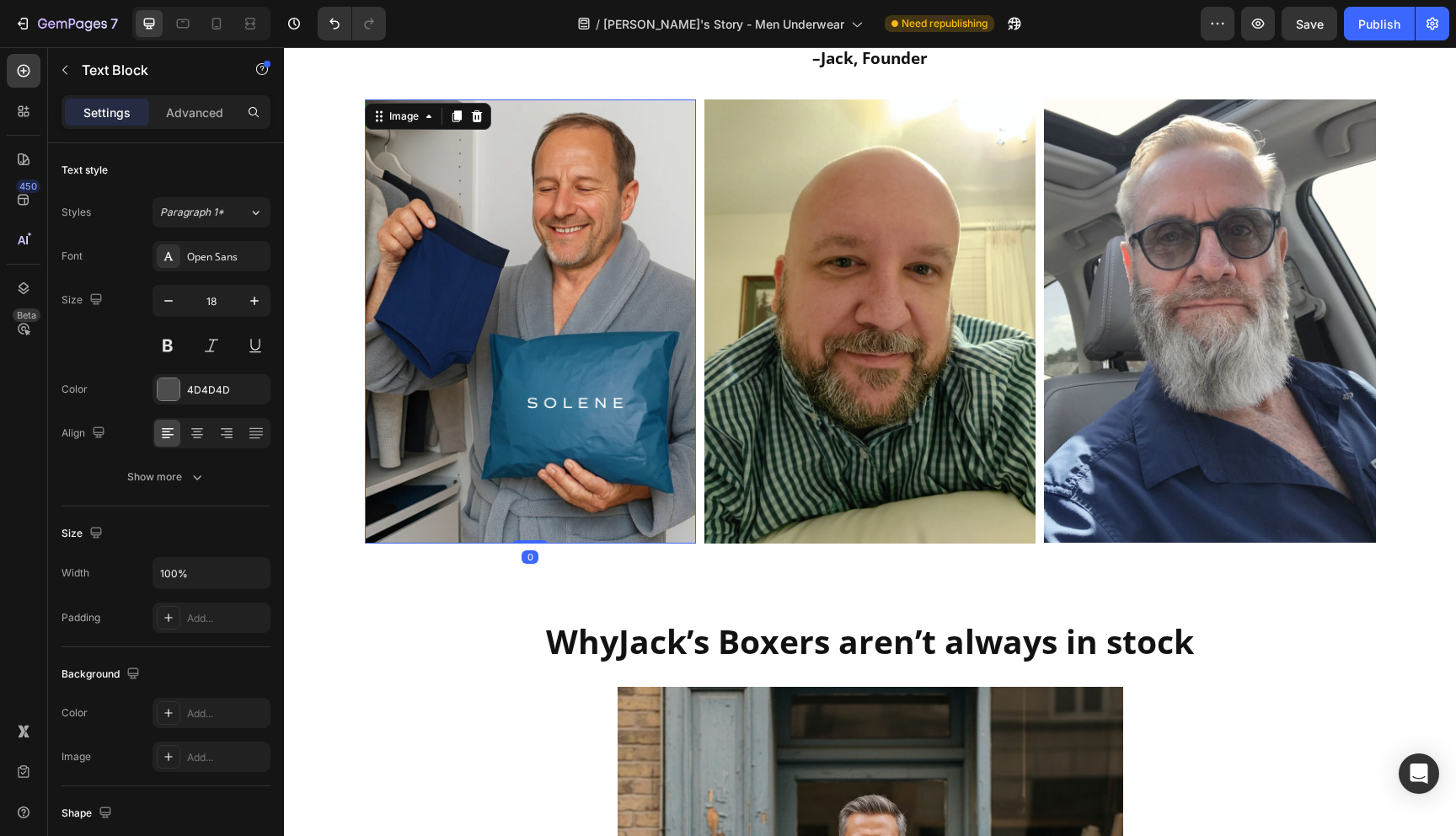
click at [524, 355] on img at bounding box center [531, 321] width 331 height 445
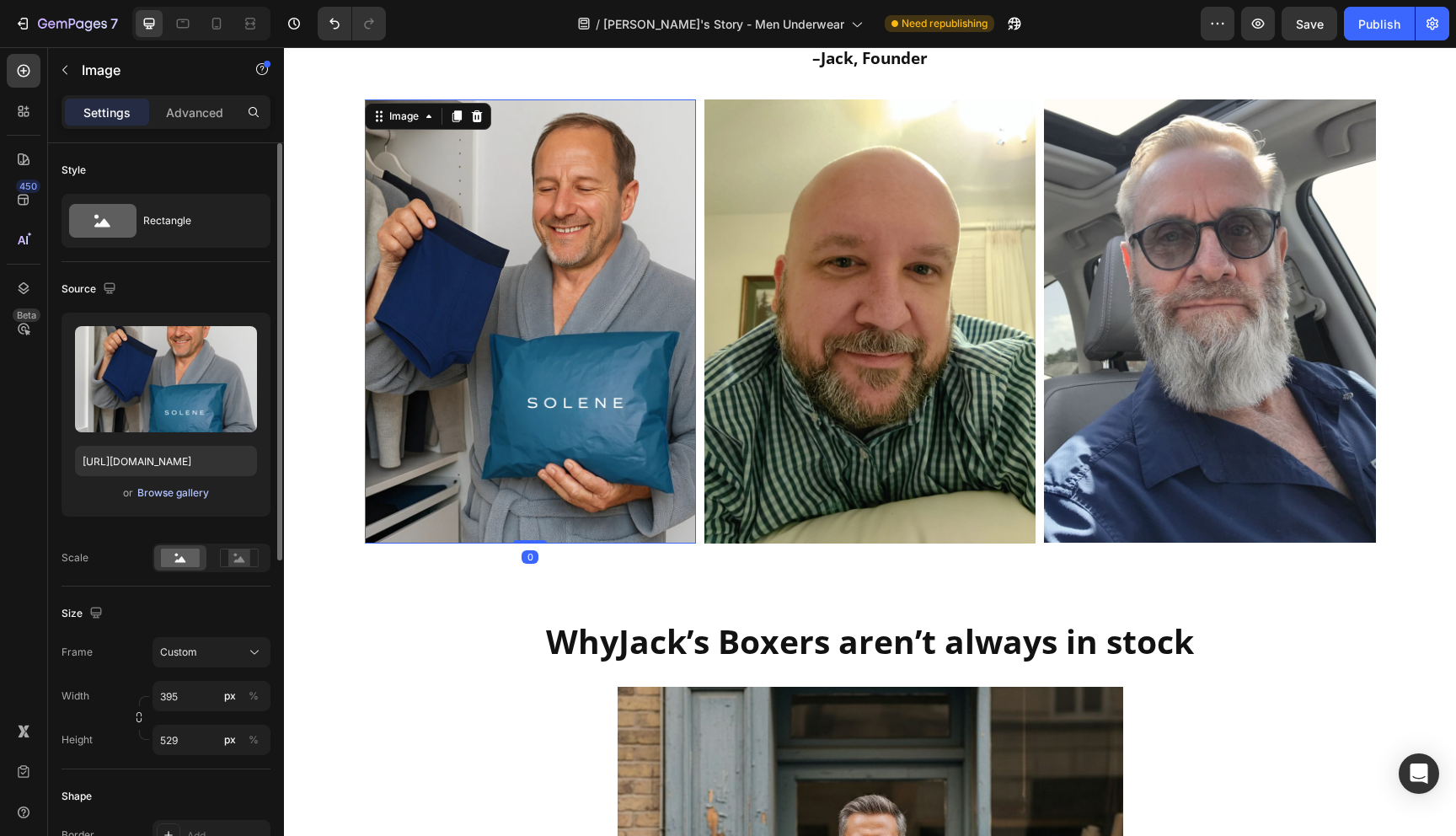
click at [191, 493] on div "Browse gallery" at bounding box center [173, 493] width 72 height 15
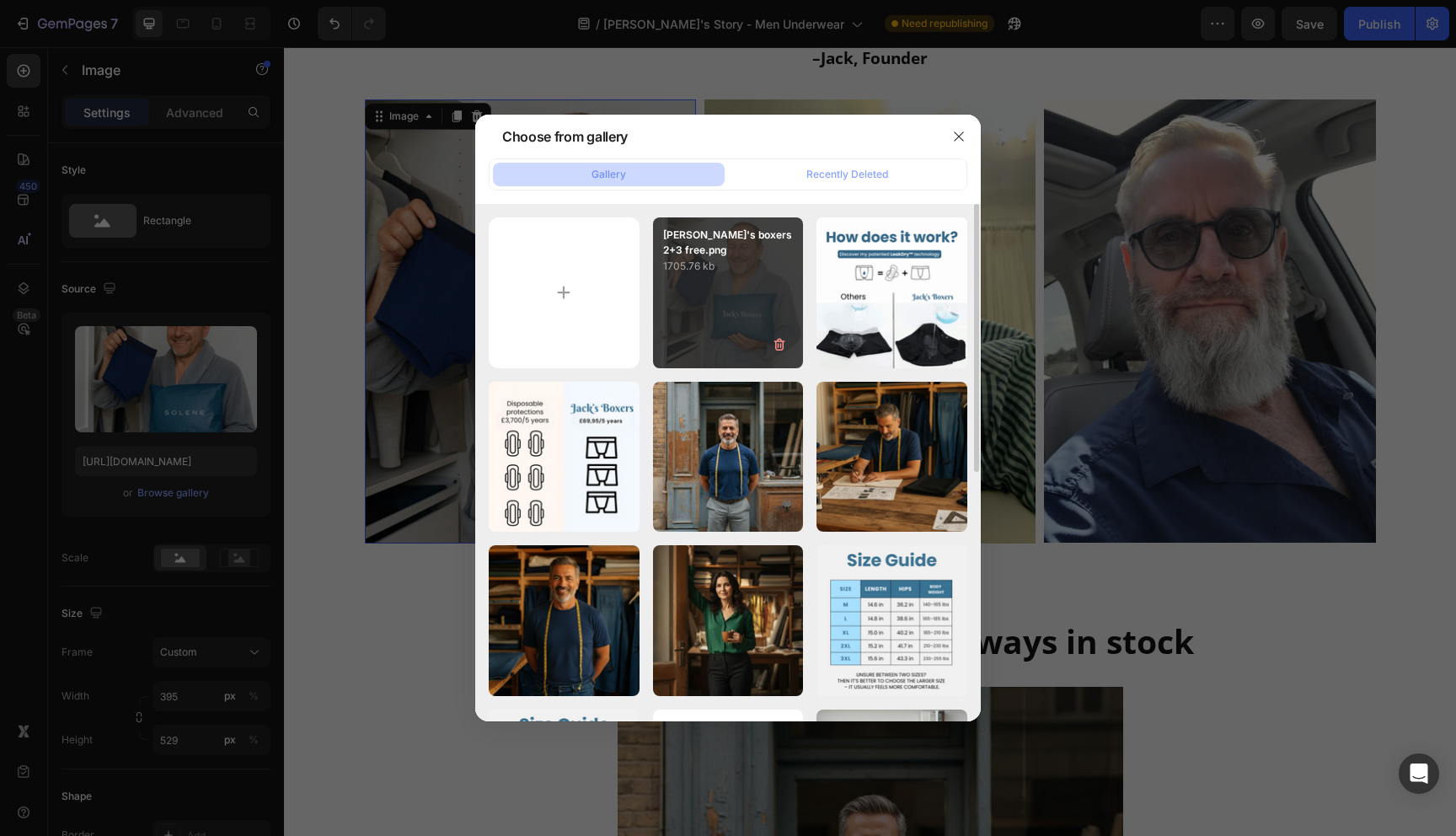
click at [700, 328] on div "[PERSON_NAME]'s boxers 2+3 free.png 1705.76 kb" at bounding box center [729, 293] width 151 height 151
type input "[URL][DOMAIN_NAME]"
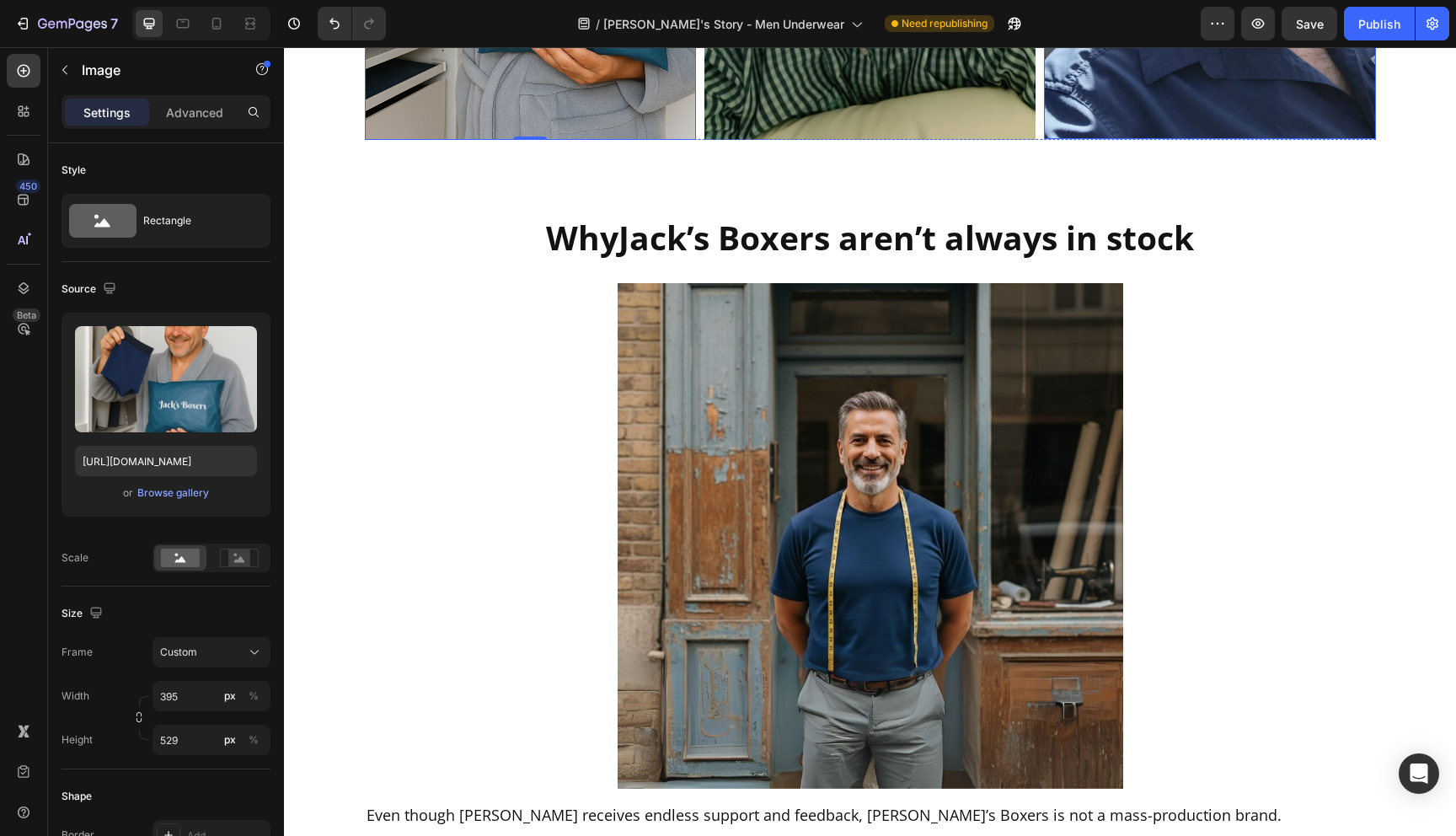
scroll to position [5135, 0]
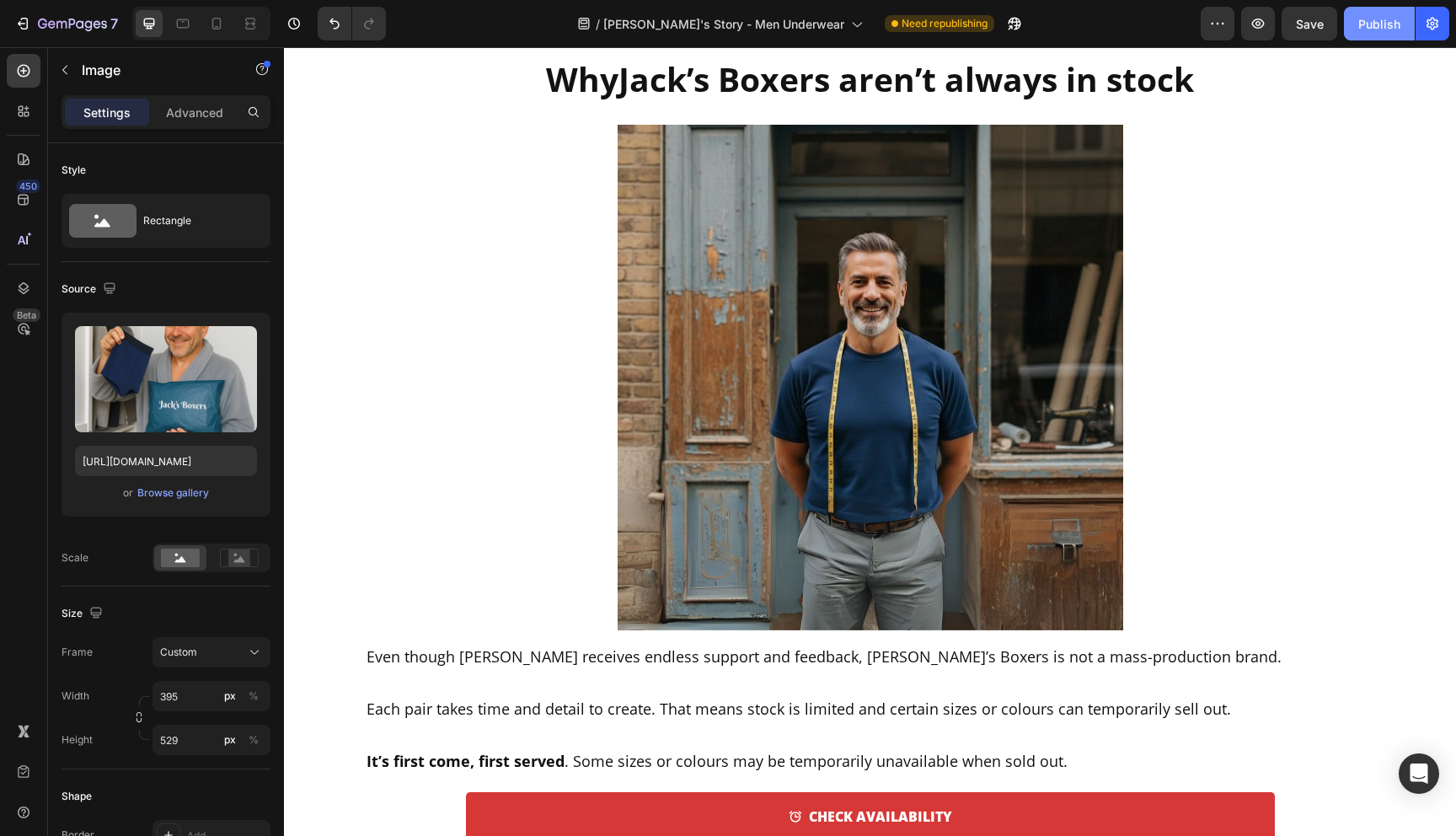
click at [1388, 16] on div "Publish" at bounding box center [1380, 23] width 42 height 17
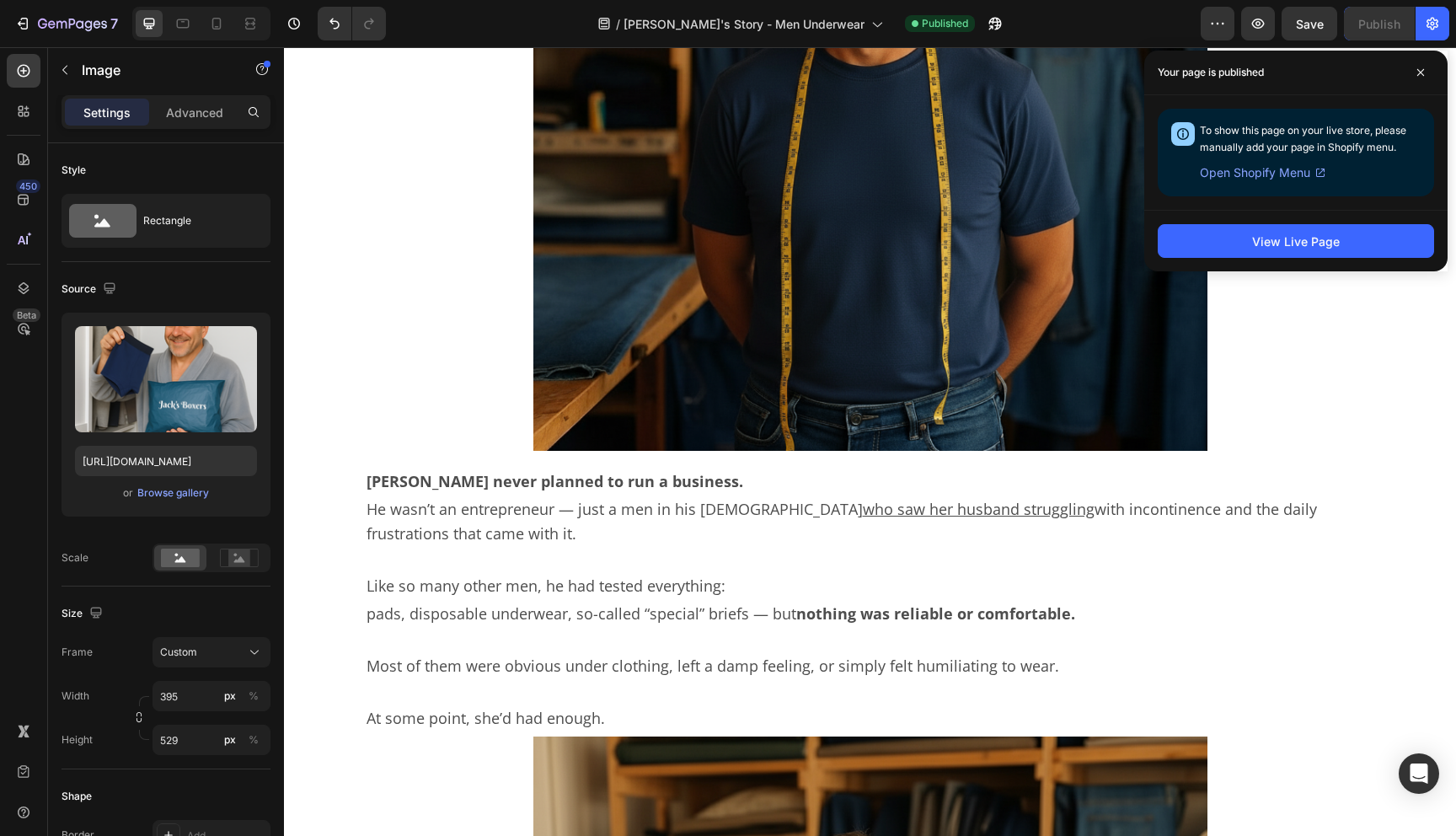
scroll to position [1903, 0]
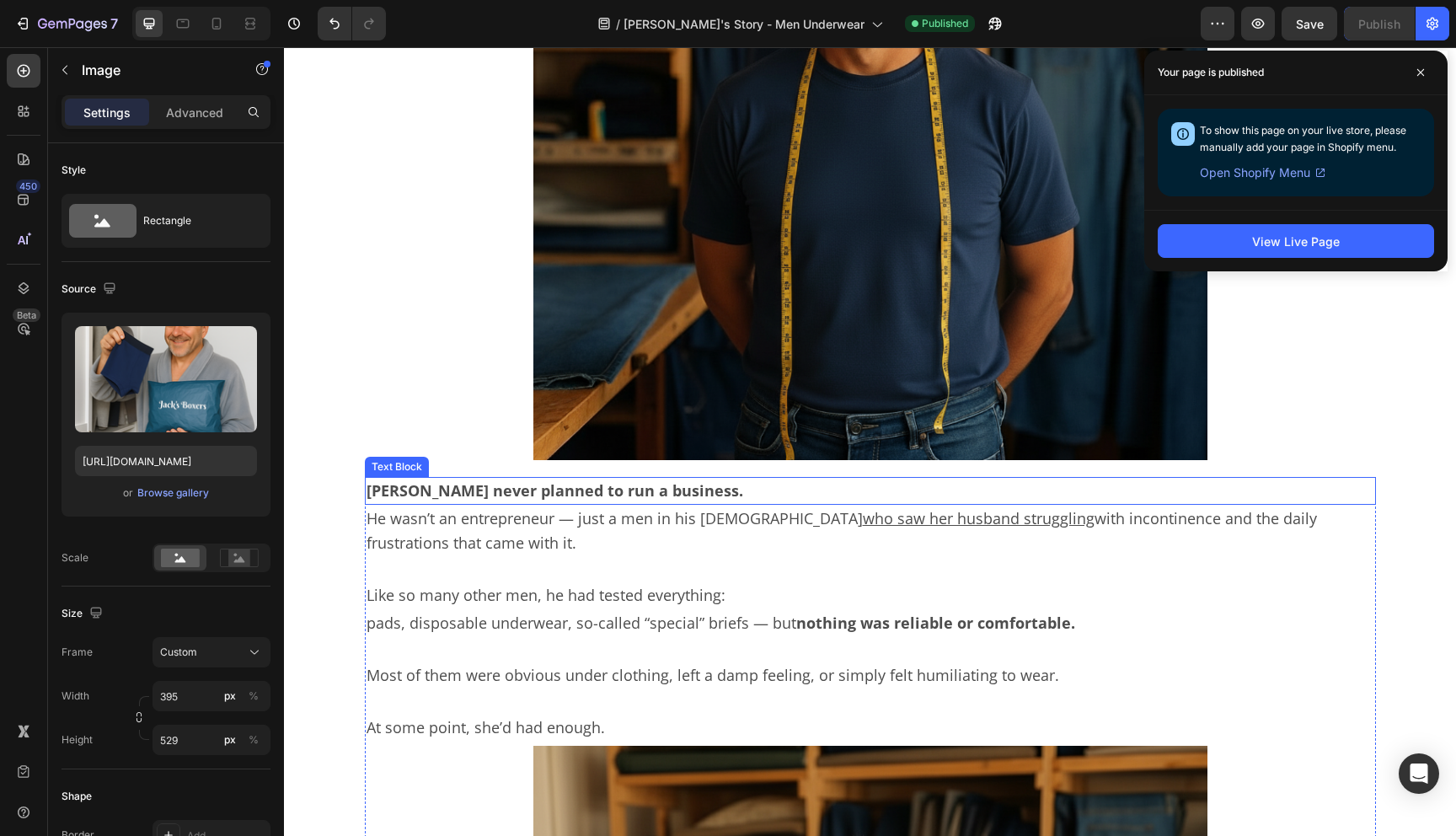
click at [400, 493] on p "[PERSON_NAME] never planned to run a business." at bounding box center [870, 491] width 1008 height 25
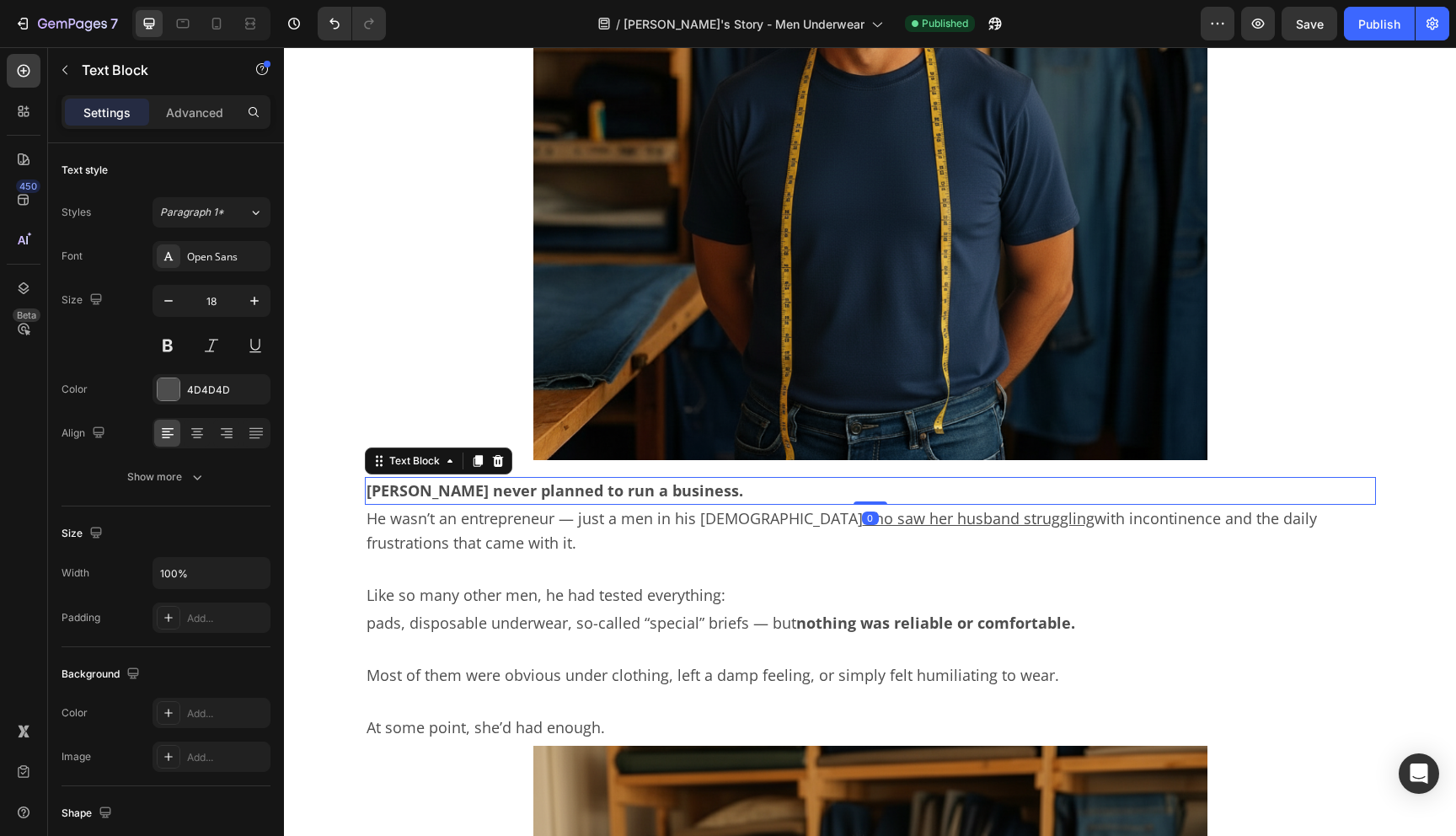
click at [400, 493] on p "[PERSON_NAME] never planned to run a business." at bounding box center [870, 491] width 1008 height 25
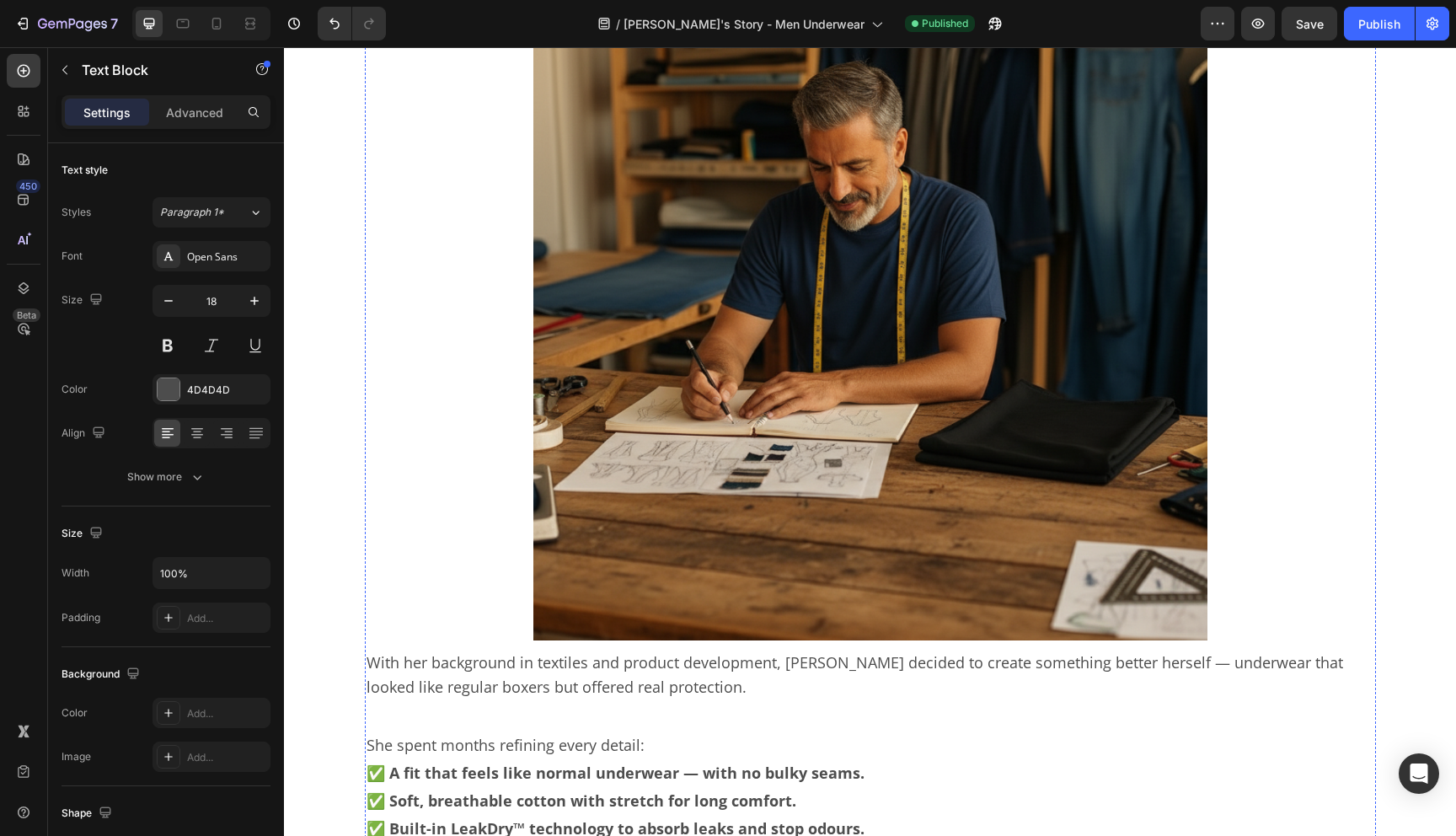
scroll to position [2686, 0]
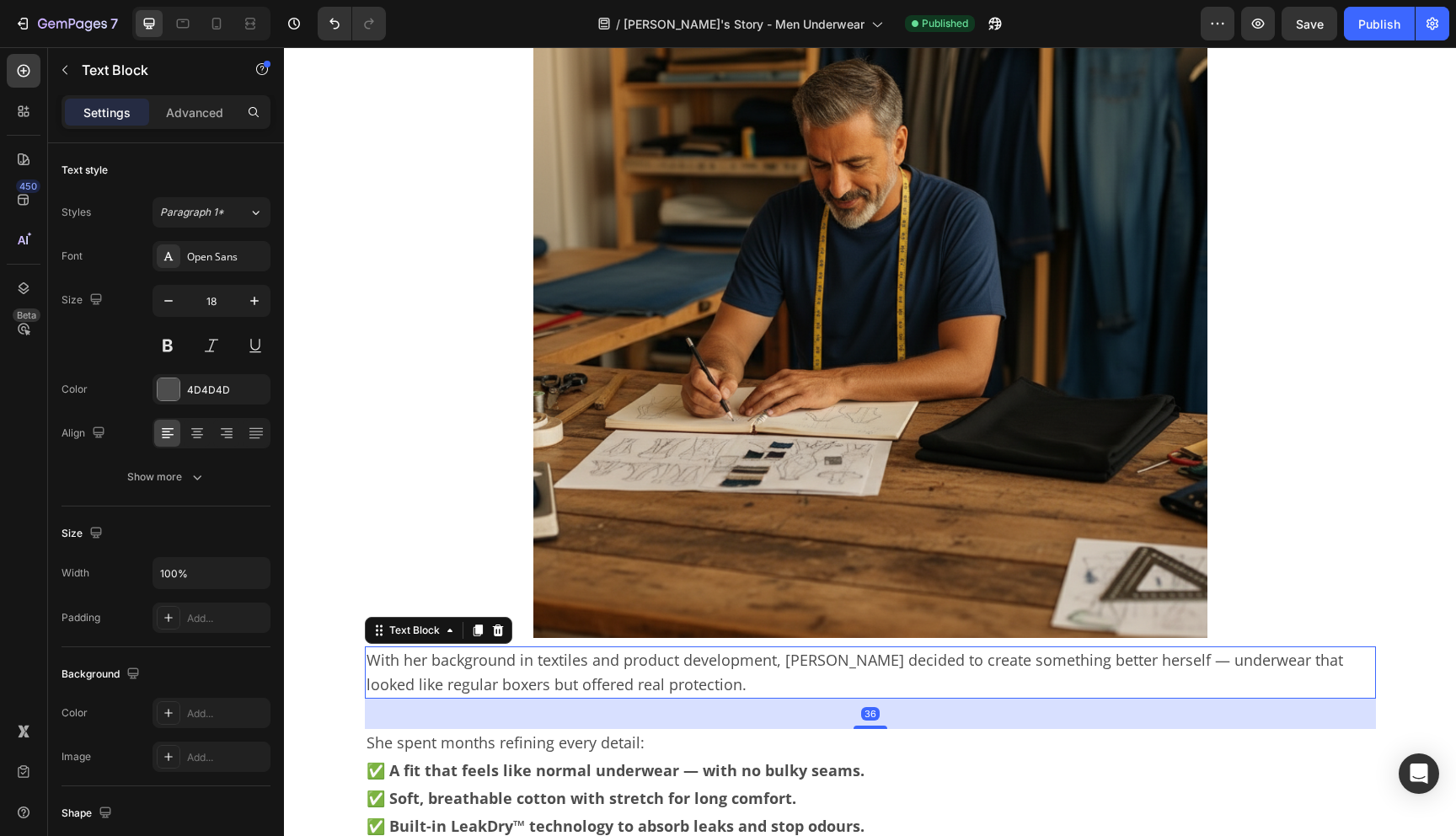
click at [807, 662] on p "With her background in textiles and product development, [PERSON_NAME] decided …" at bounding box center [870, 672] width 1008 height 49
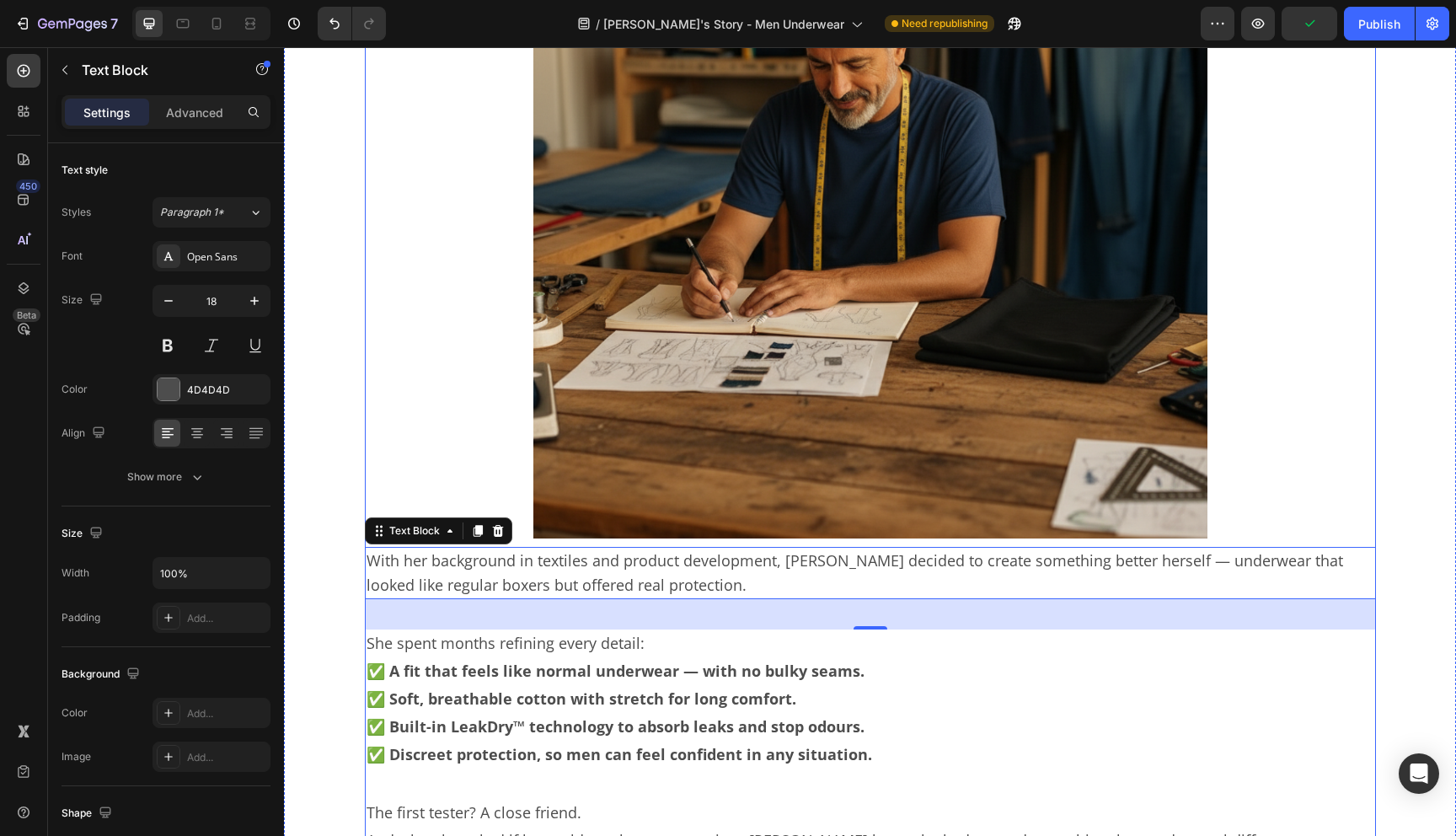
scroll to position [3823, 0]
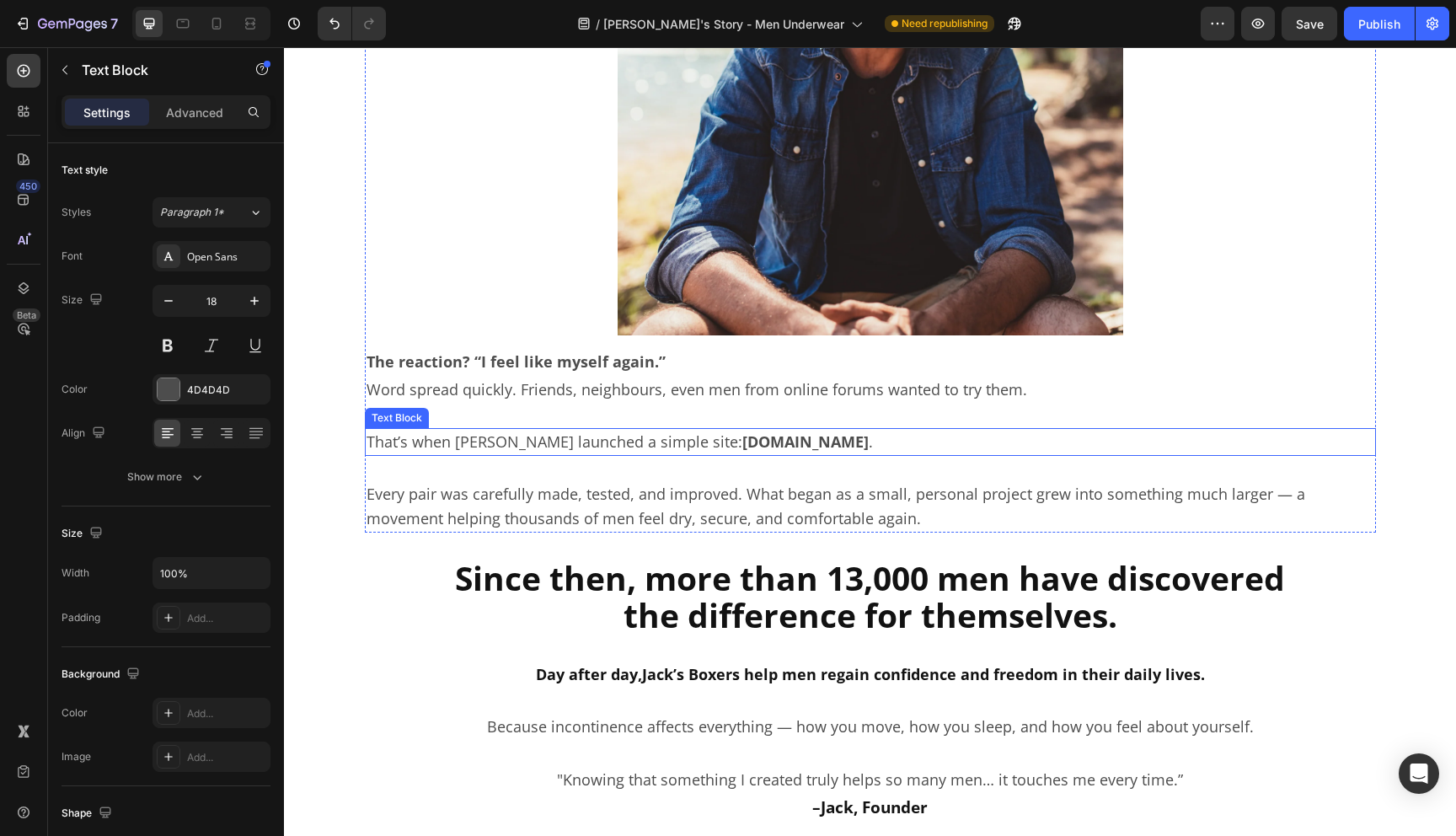
click at [482, 439] on p "That’s when [PERSON_NAME] launched a simple site: [DOMAIN_NAME] ." at bounding box center [870, 442] width 1008 height 25
click at [220, 25] on icon at bounding box center [217, 23] width 9 height 12
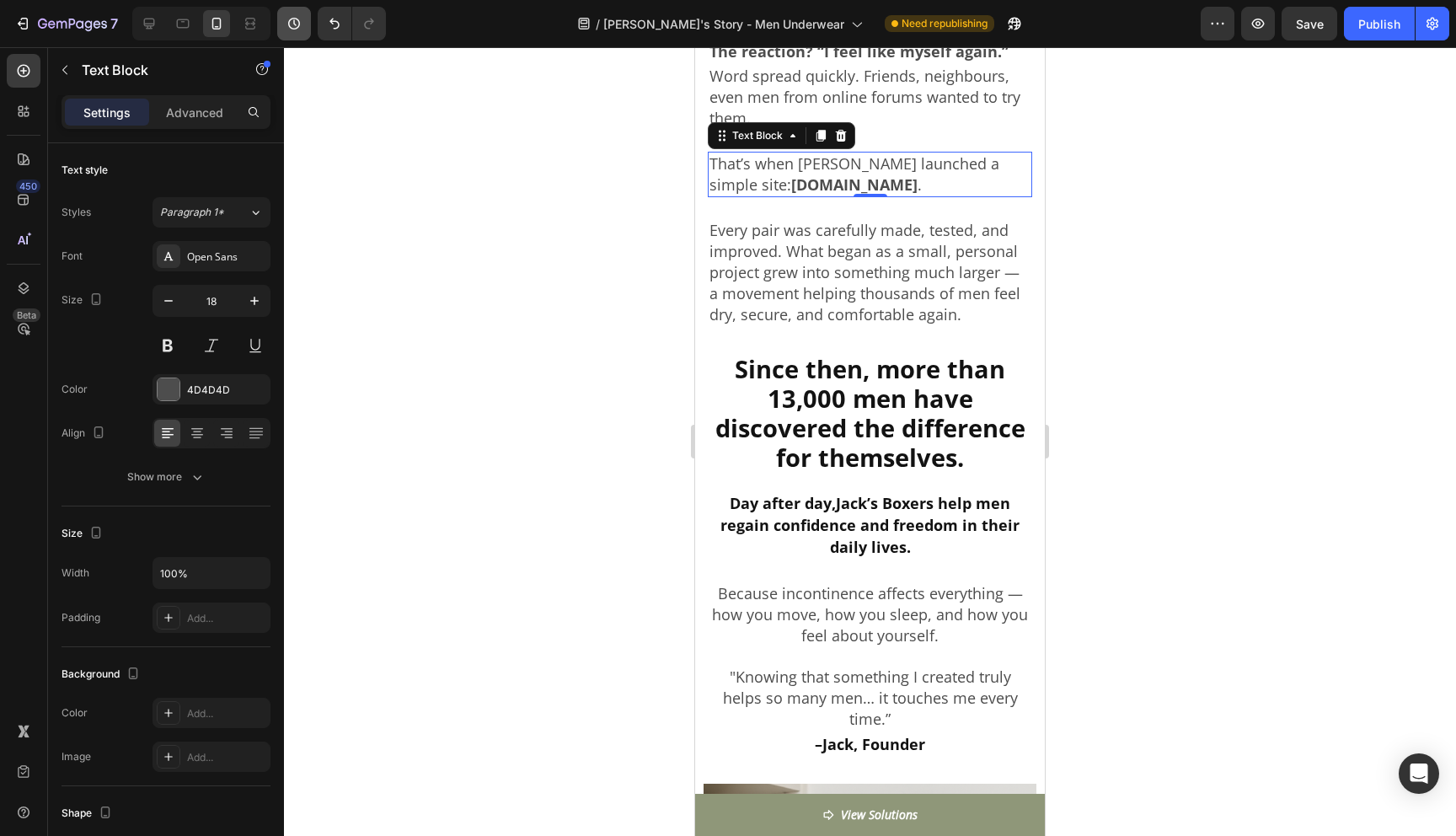
scroll to position [3891, 0]
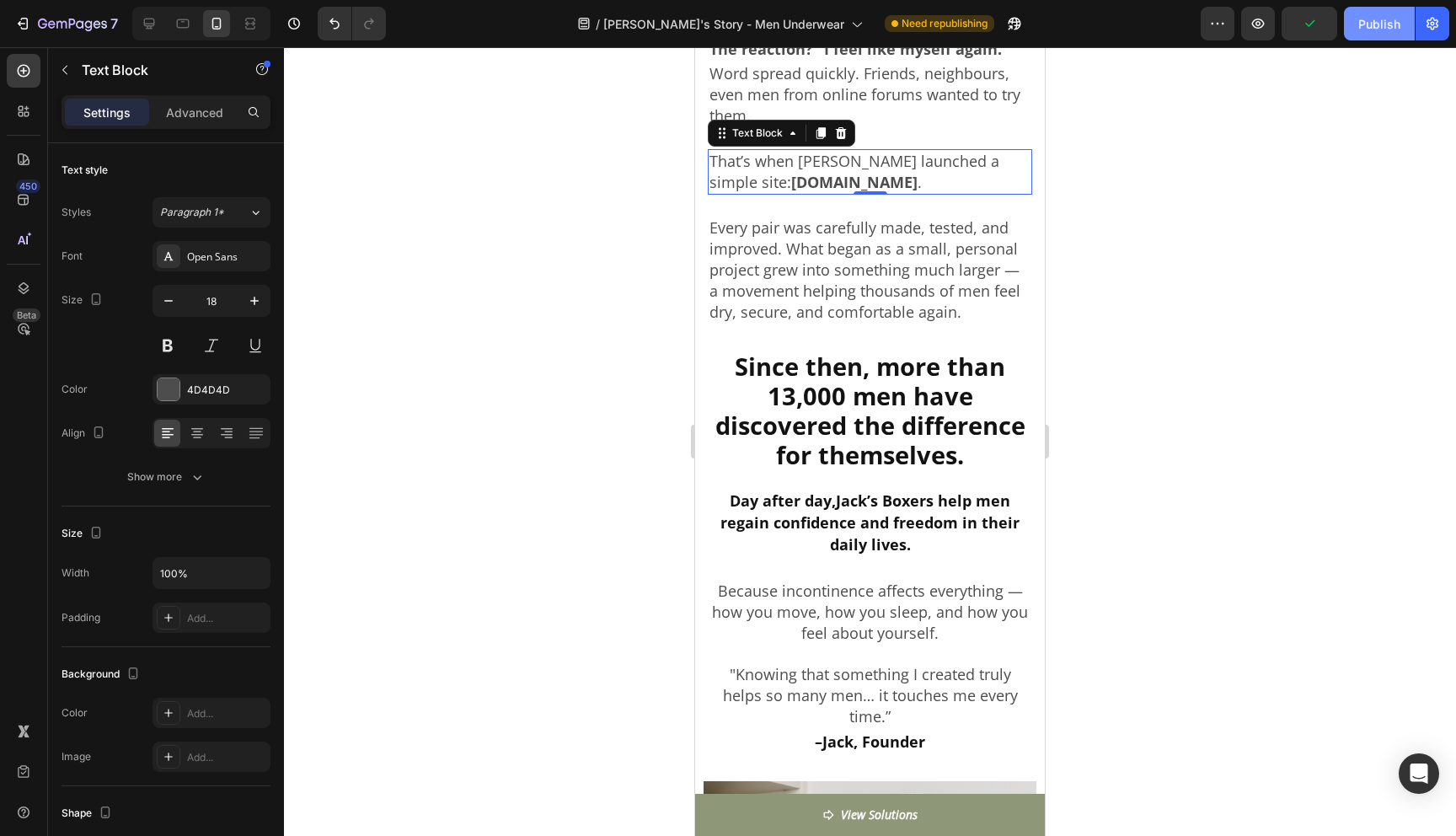
click at [1382, 34] on button "Publish" at bounding box center [1380, 23] width 71 height 34
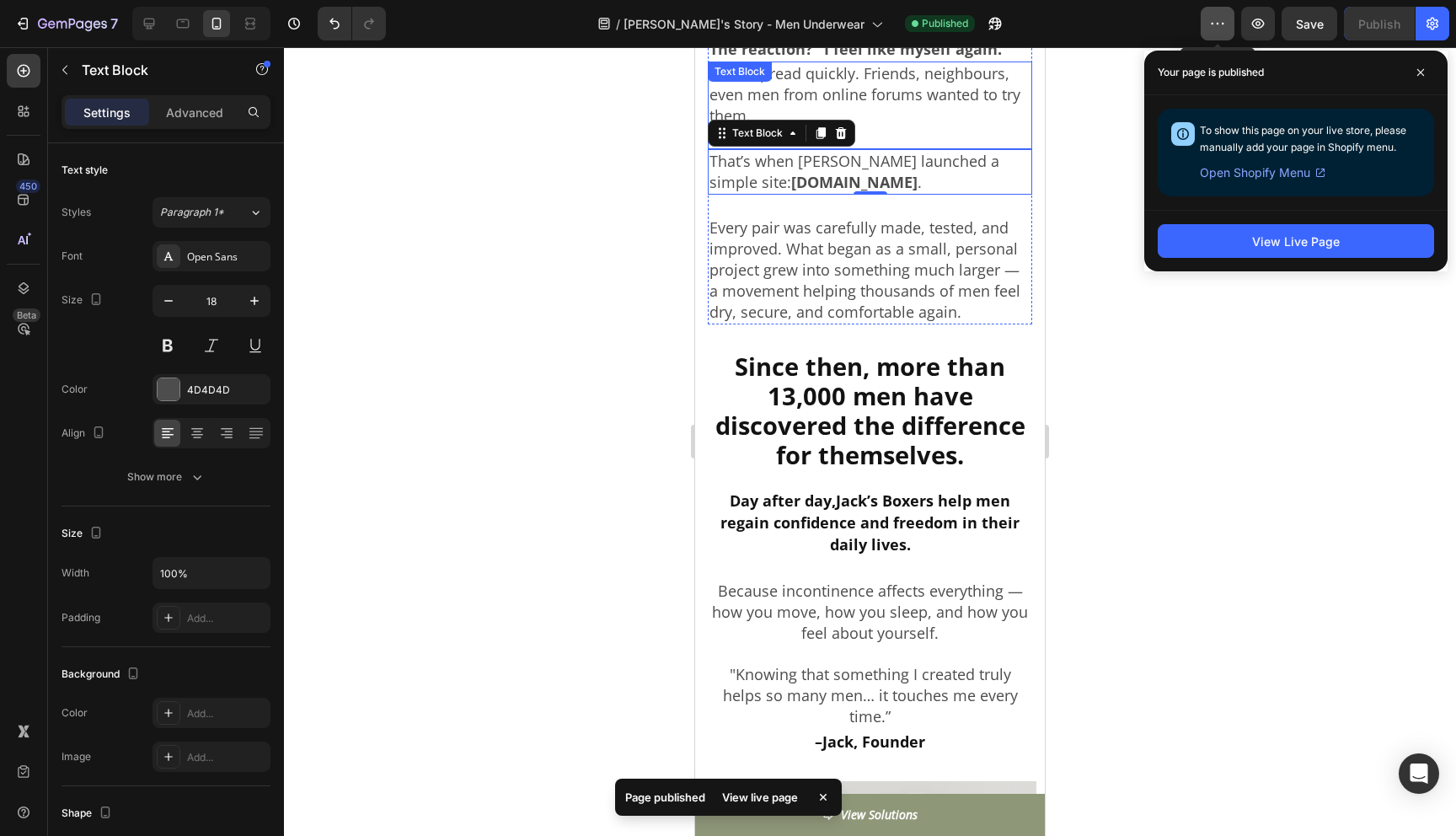
click at [1224, 27] on icon "button" at bounding box center [1218, 23] width 17 height 17
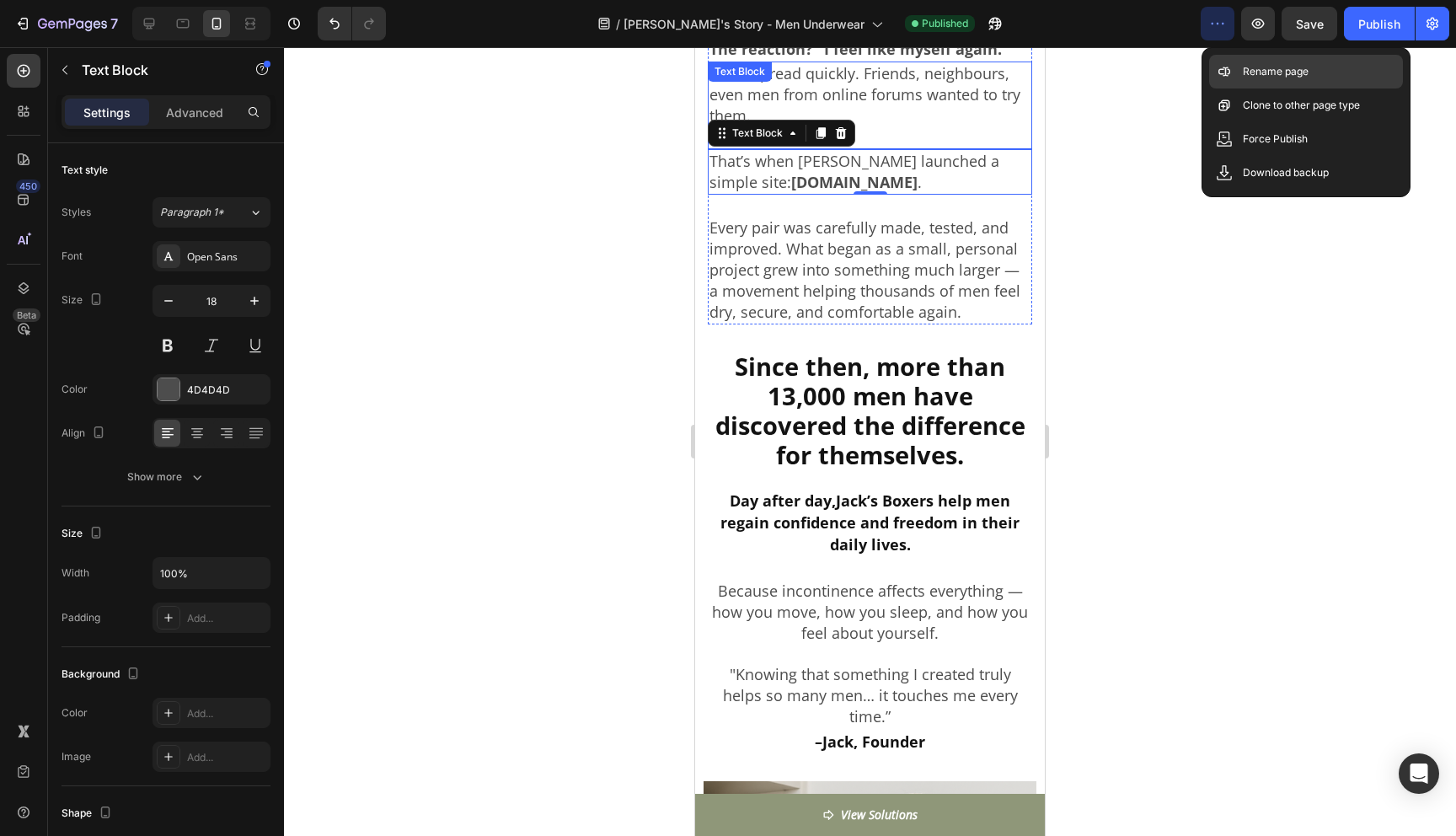
click at [1250, 72] on p "Rename page" at bounding box center [1276, 72] width 65 height 17
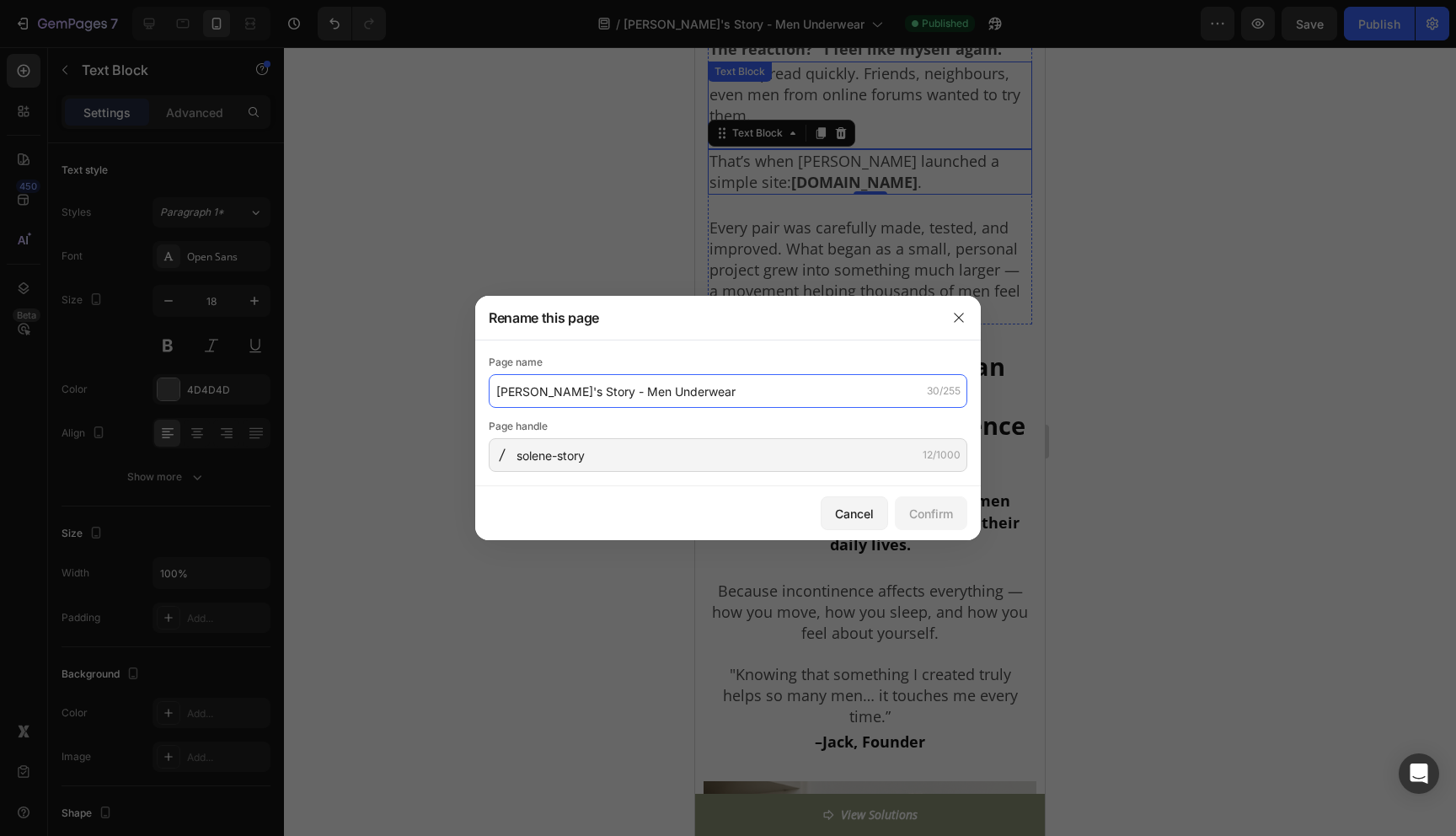
click at [561, 390] on input "[PERSON_NAME]'s Story - Men Underwear" at bounding box center [728, 391] width 479 height 34
click at [565, 391] on input "[PERSON_NAME]'s Story - Men Underwear" at bounding box center [728, 391] width 479 height 34
drag, startPoint x: 535, startPoint y: 395, endPoint x: 468, endPoint y: 396, distance: 67.0
click at [468, 395] on div "Rename this page Page name [PERSON_NAME]'s Story - Men Underwear 30/255 Page ha…" at bounding box center [728, 418] width 1456 height 836
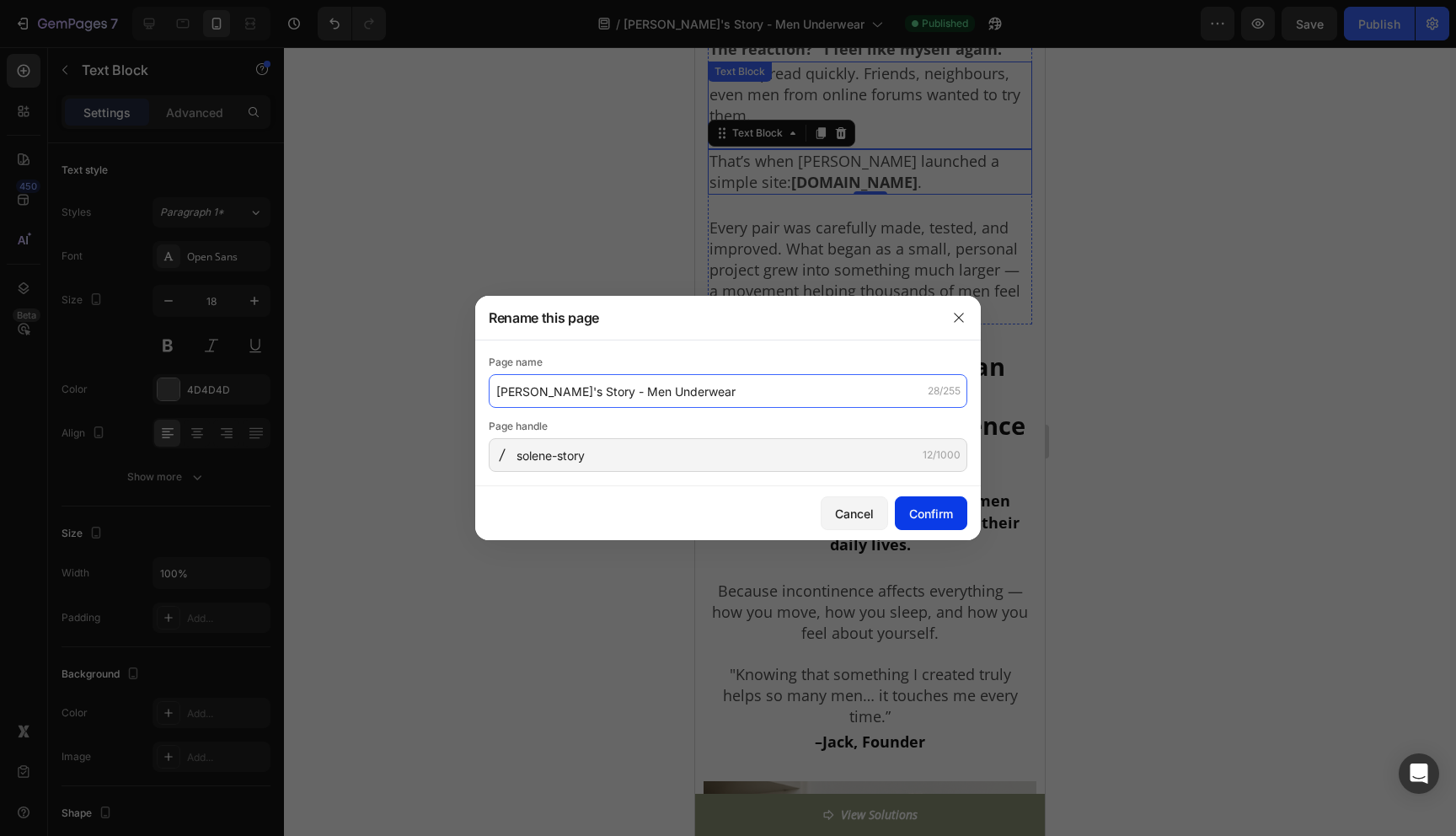
type input "[PERSON_NAME]'s Story - Men Underwear"
click at [909, 517] on div "Confirm" at bounding box center [931, 514] width 44 height 17
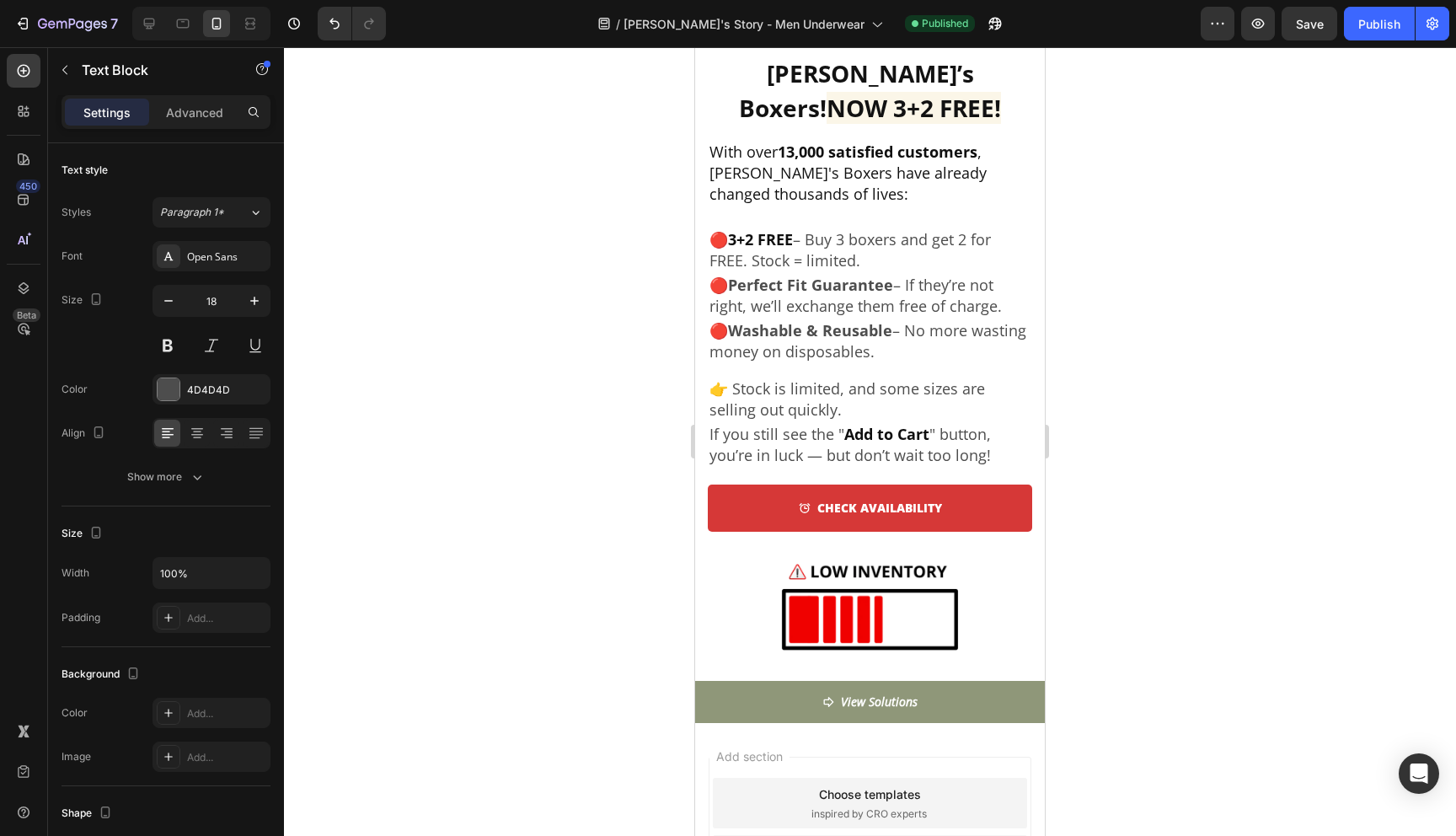
scroll to position [8259, 0]
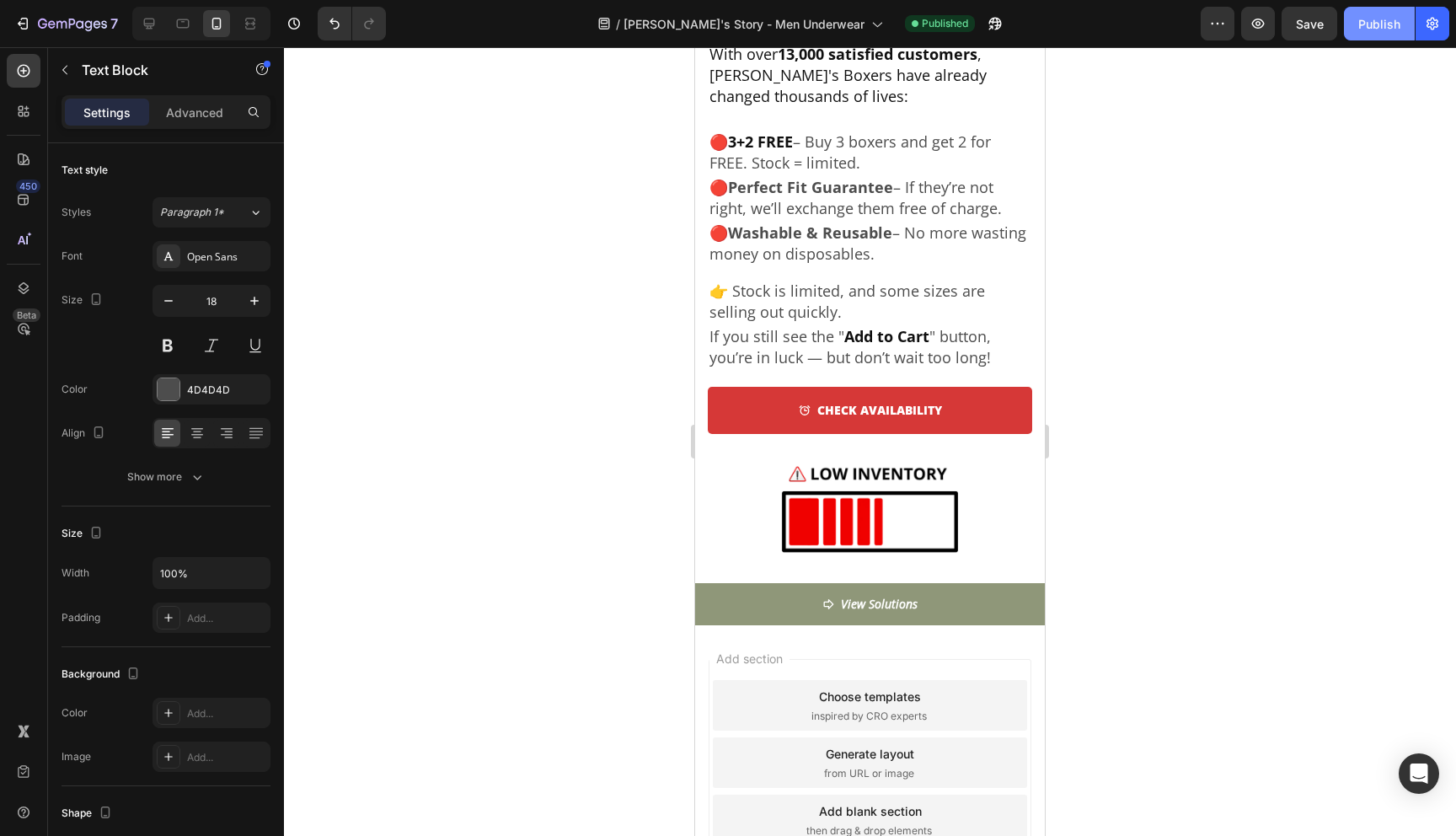
click at [1378, 25] on div "Publish" at bounding box center [1380, 23] width 42 height 17
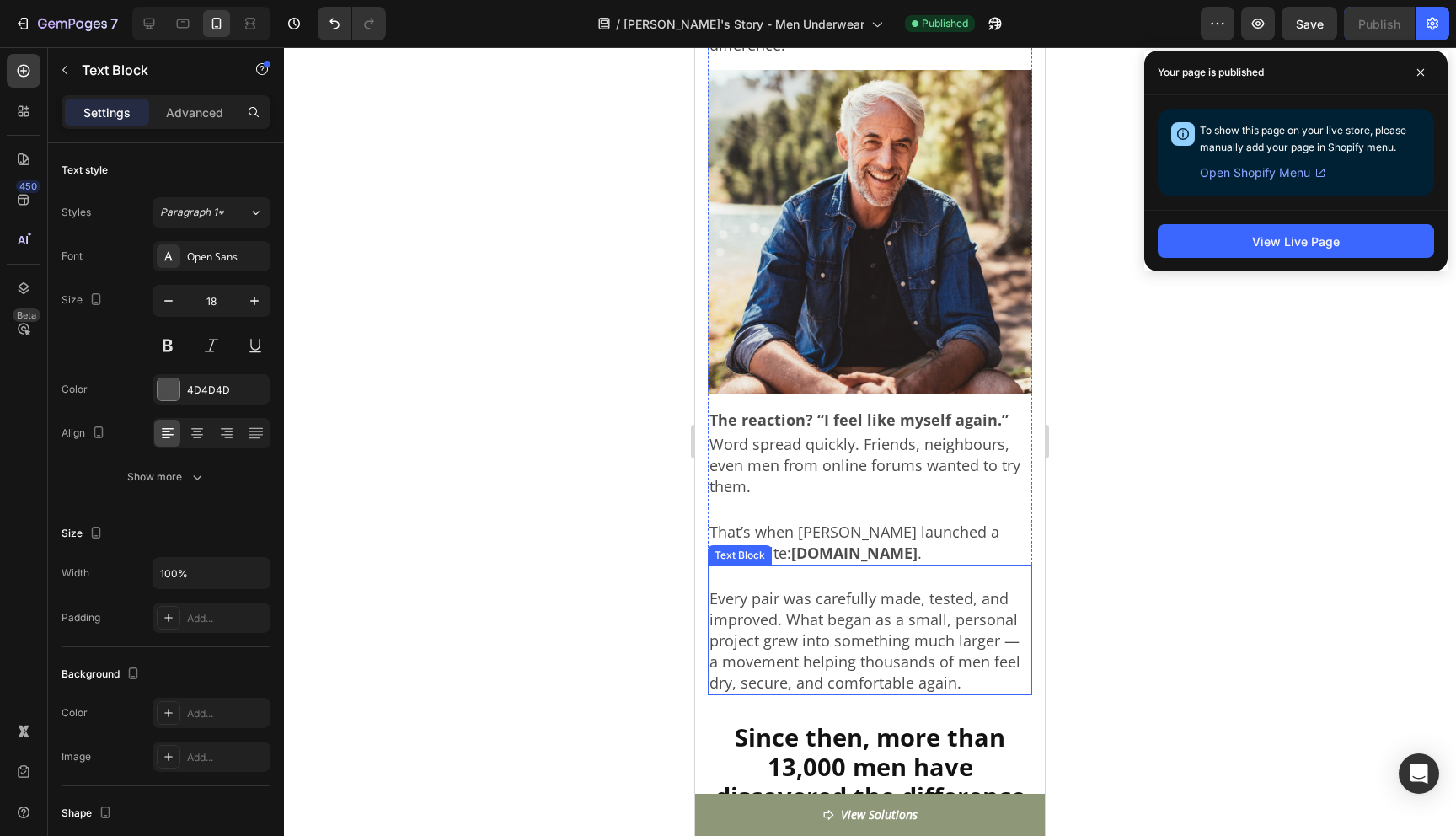
scroll to position [2732, 0]
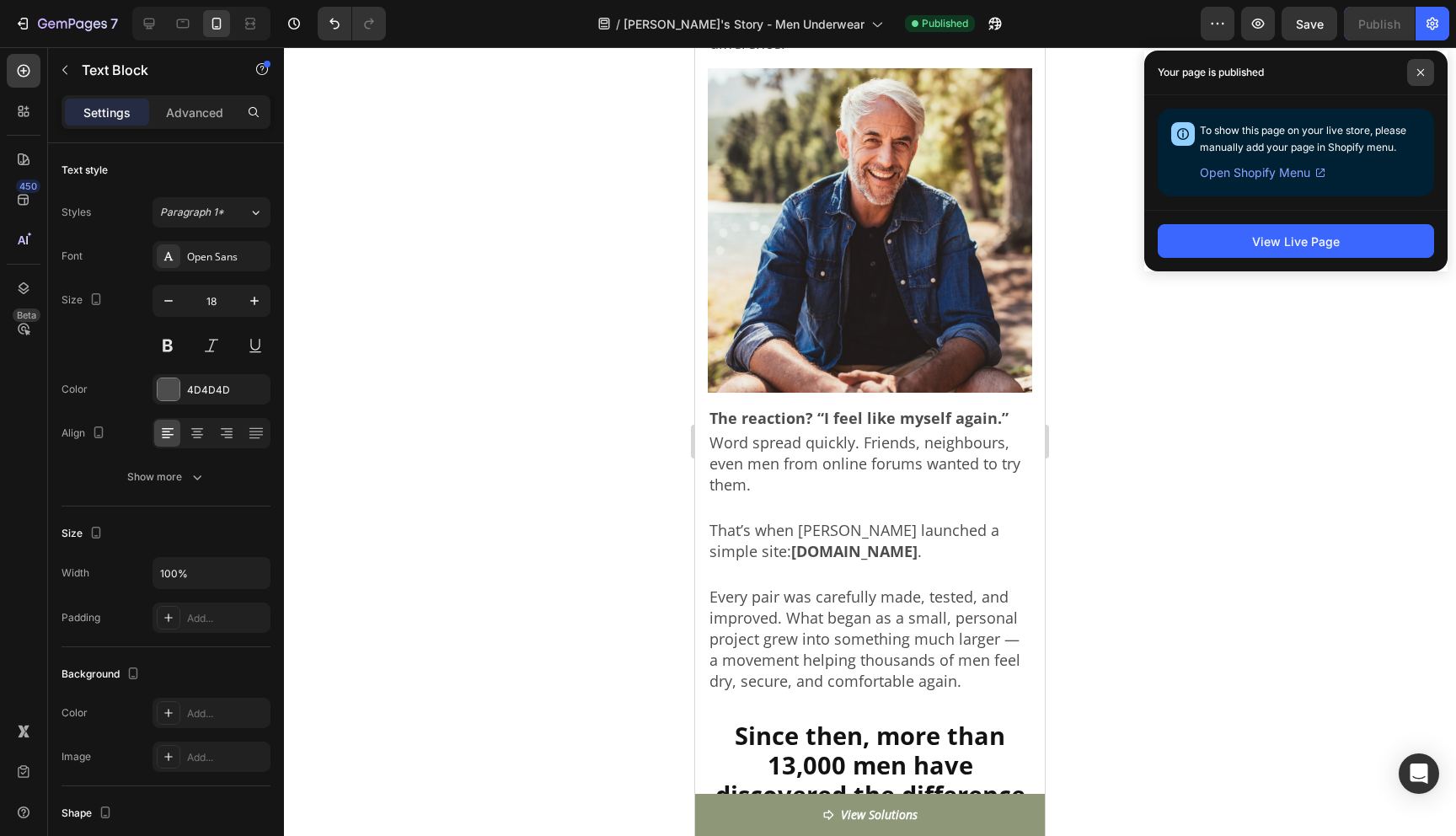
click at [1420, 75] on icon at bounding box center [1420, 72] width 8 height 8
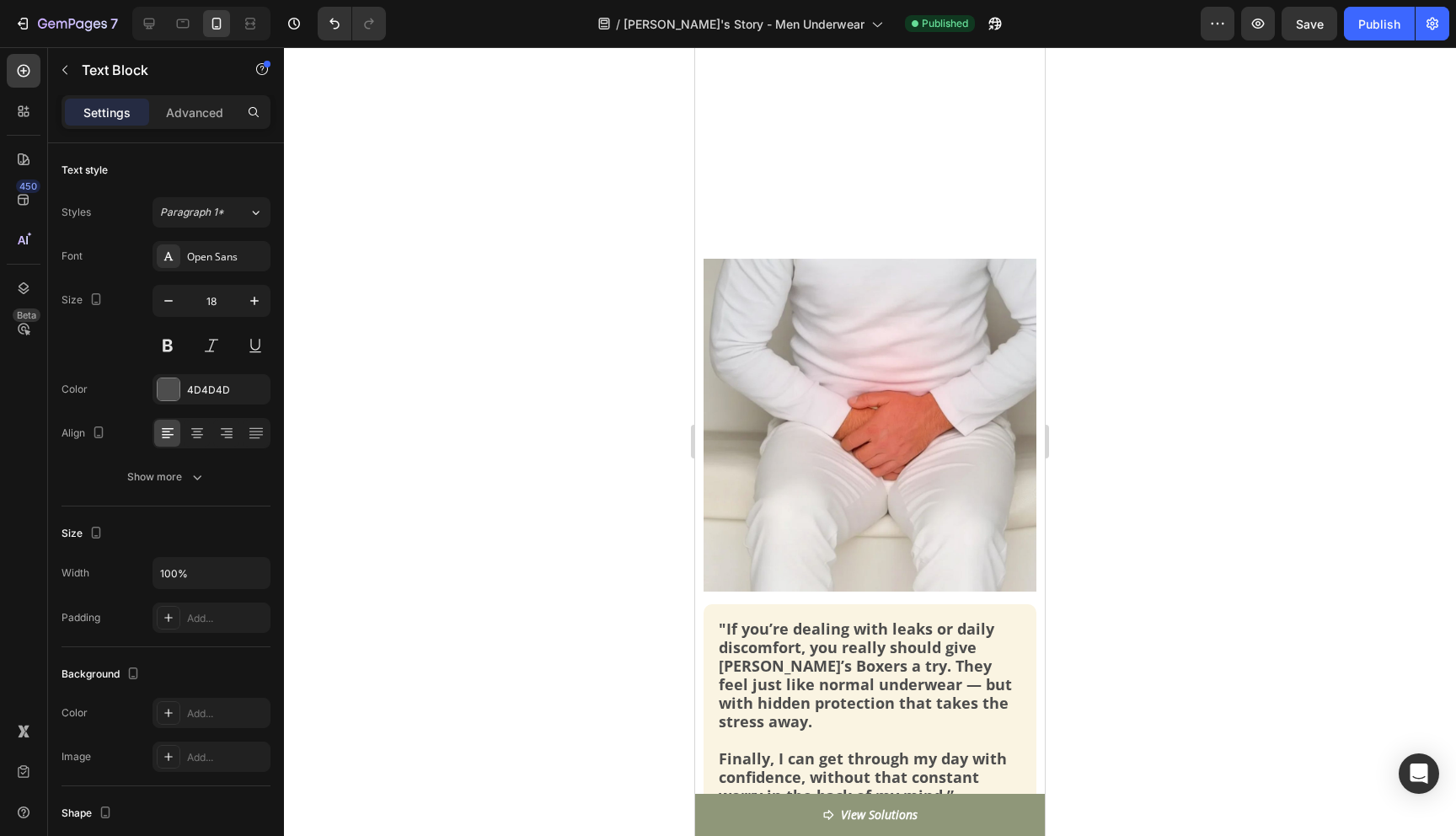
scroll to position [0, 0]
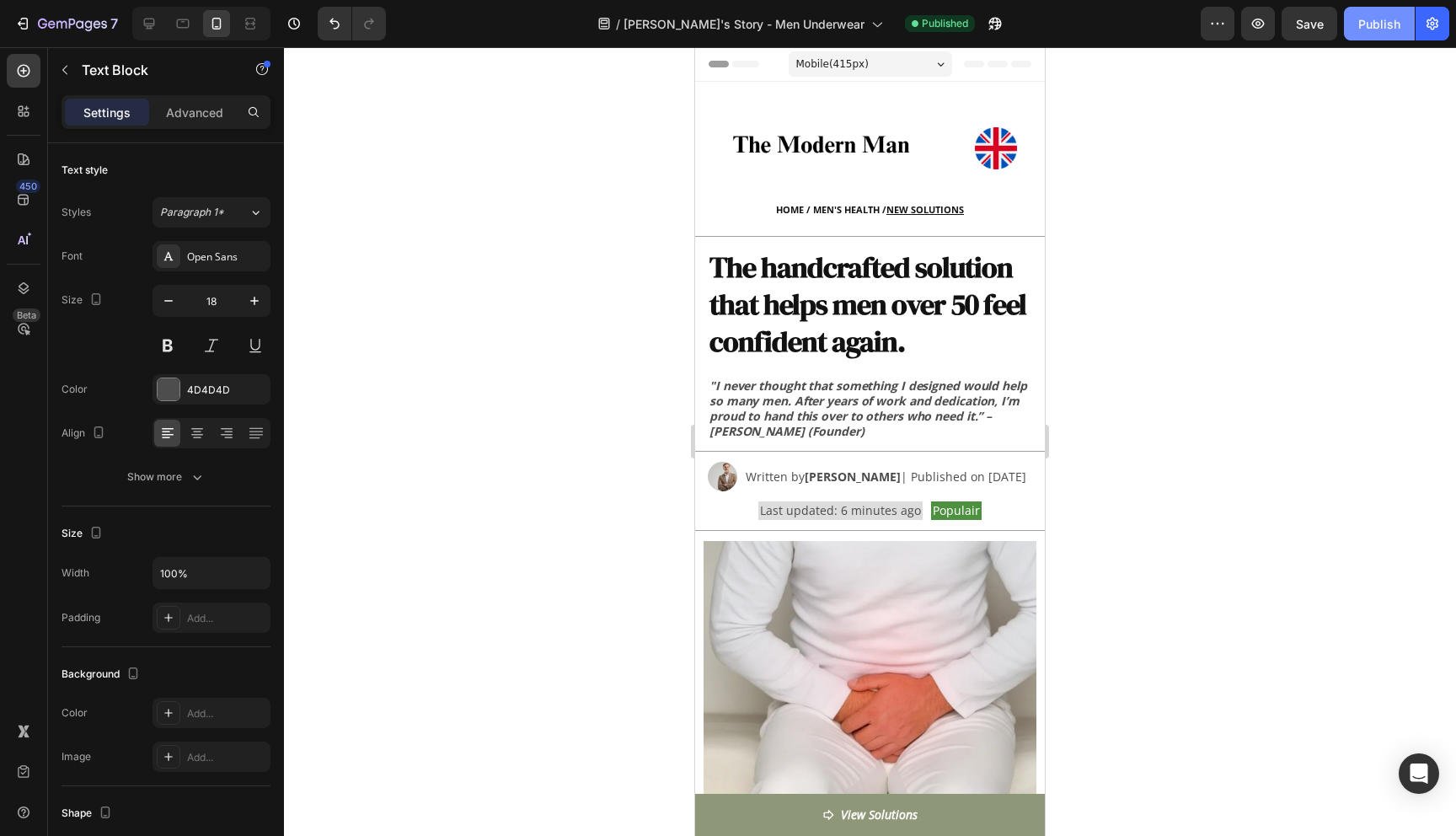
click at [1369, 24] on div "Publish" at bounding box center [1380, 23] width 42 height 17
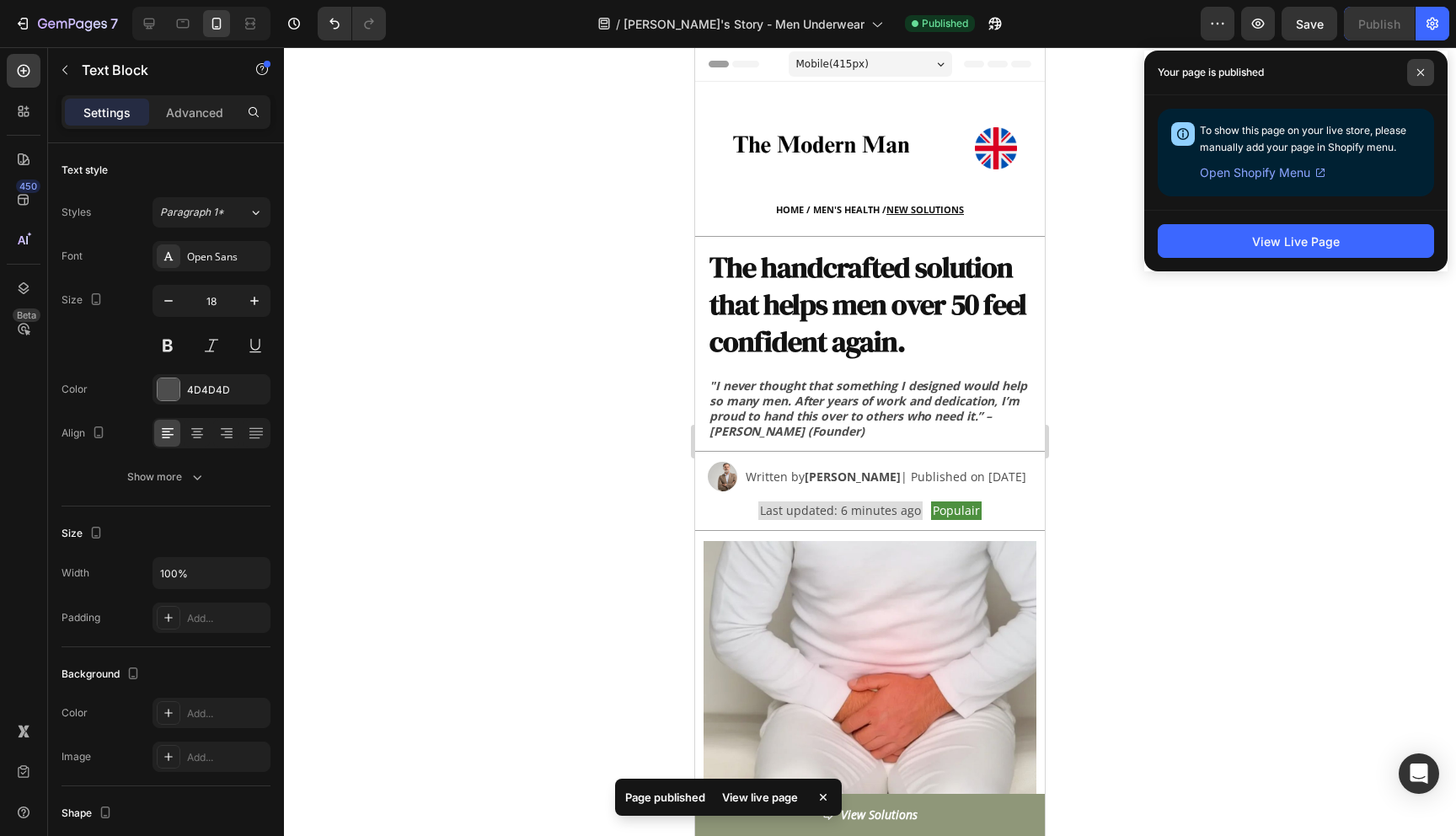
click at [1416, 66] on span at bounding box center [1420, 72] width 27 height 27
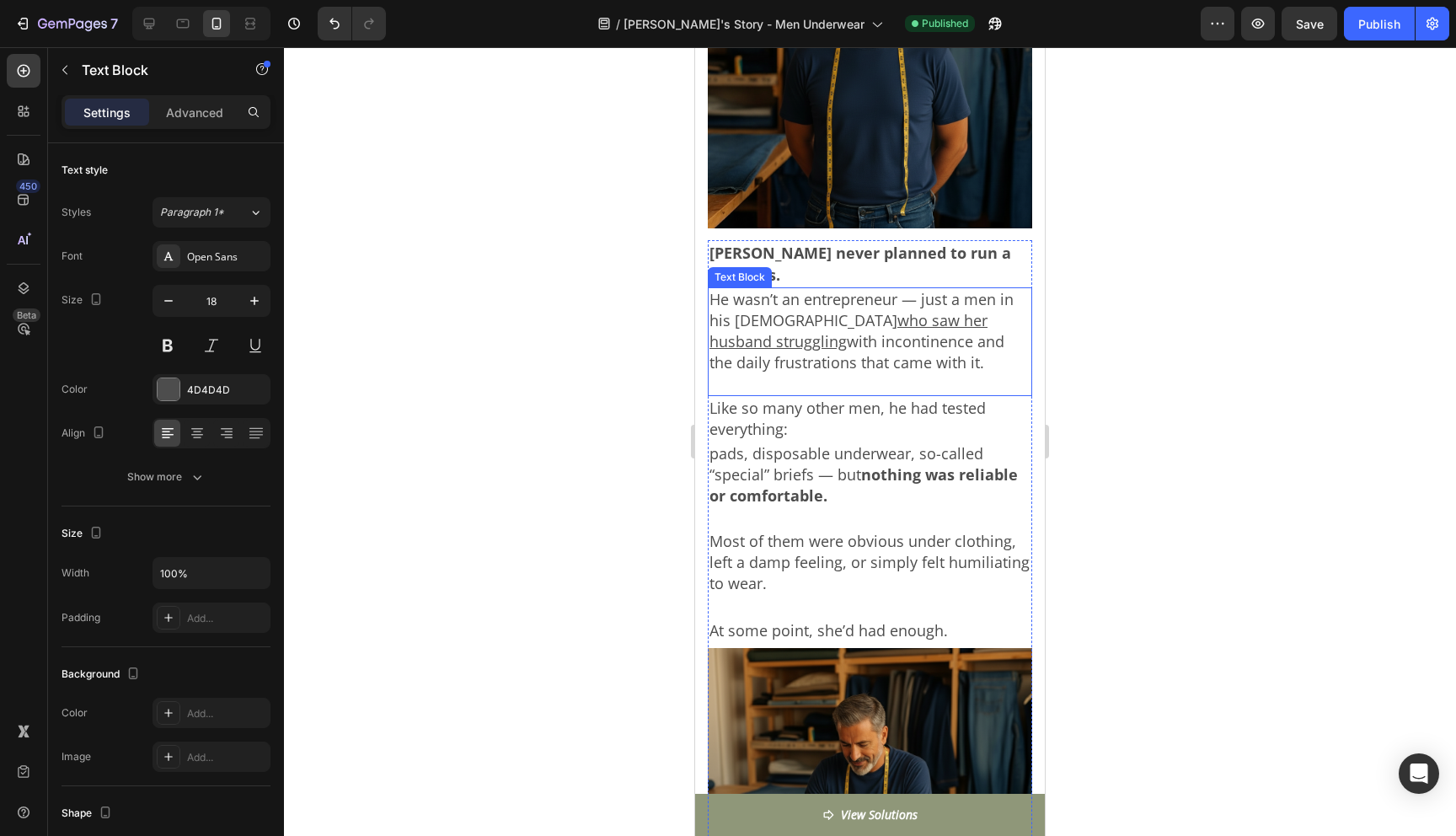
scroll to position [1336, 0]
click at [812, 310] on u "who saw her husband struggling" at bounding box center [849, 331] width 278 height 41
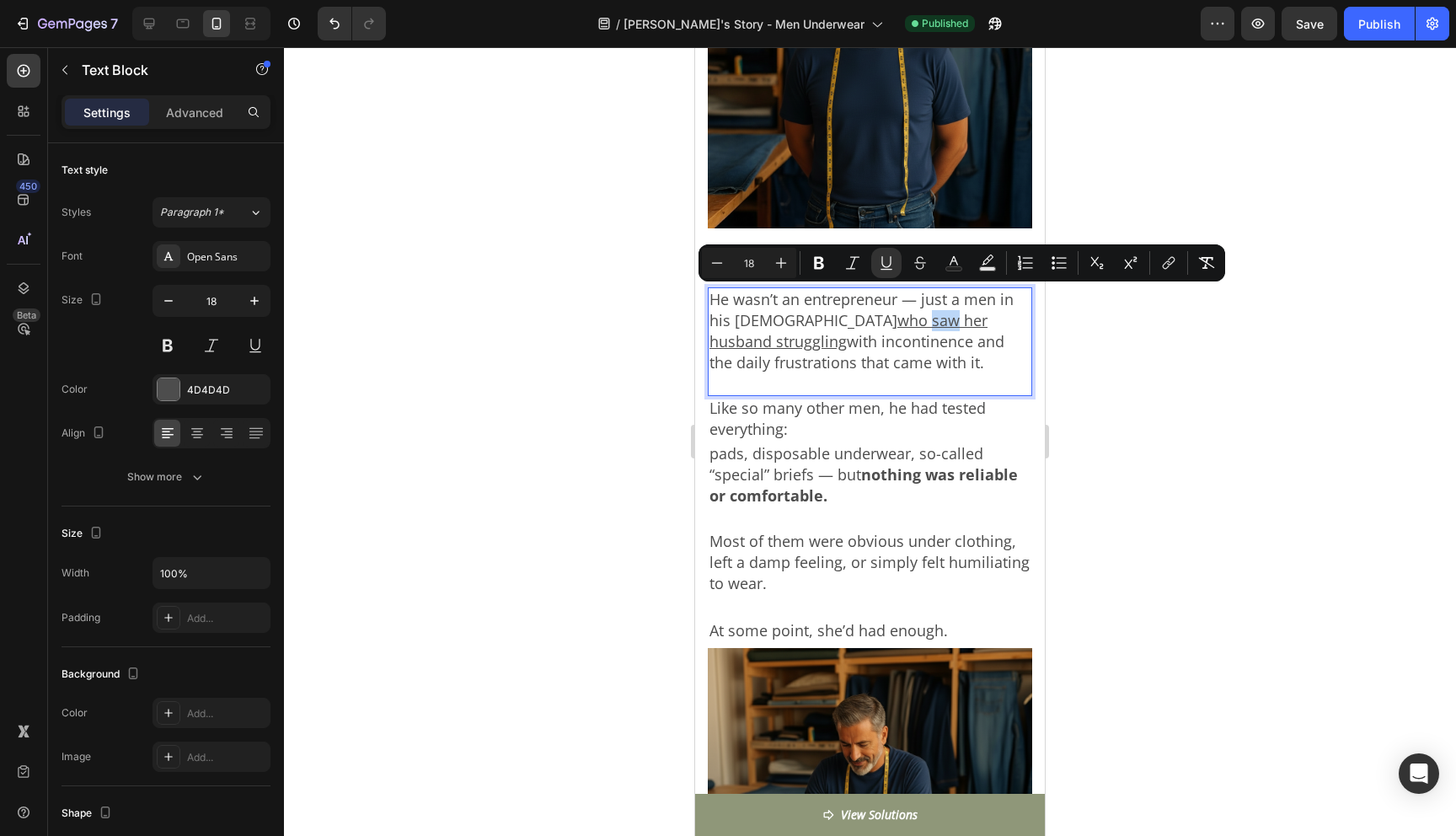
click at [820, 310] on u "who saw her husband struggling" at bounding box center [849, 331] width 278 height 41
drag, startPoint x: 765, startPoint y: 302, endPoint x: 988, endPoint y: 304, distance: 223.0
click at [988, 310] on u "who saw her husband struggling" at bounding box center [849, 331] width 278 height 41
click at [1134, 367] on div at bounding box center [871, 441] width 1173 height 789
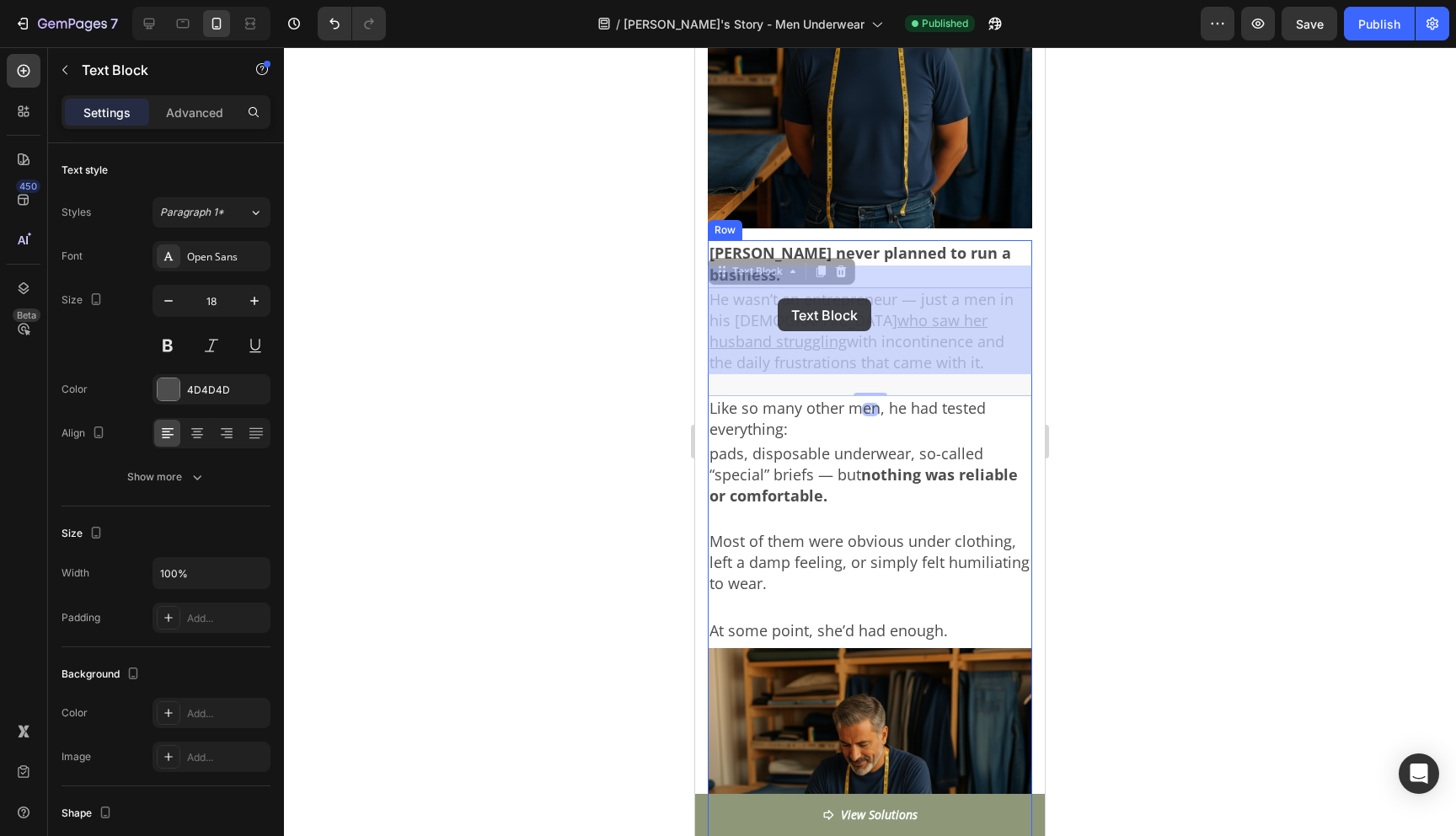
drag, startPoint x: 760, startPoint y: 303, endPoint x: 779, endPoint y: 298, distance: 19.6
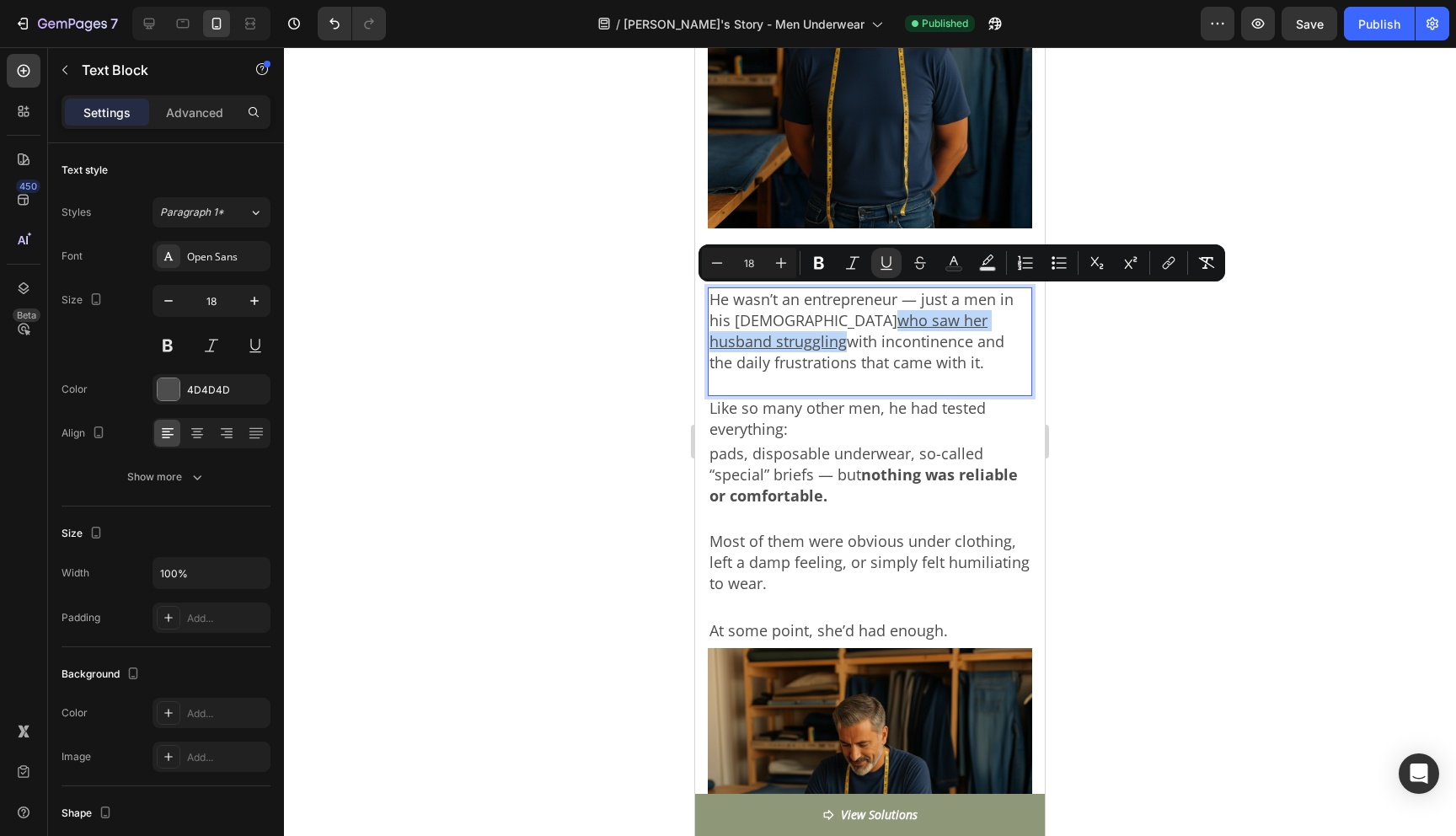
drag, startPoint x: 765, startPoint y: 300, endPoint x: 990, endPoint y: 303, distance: 225.0
click at [988, 310] on u "who saw her husband struggling" at bounding box center [849, 331] width 278 height 41
click at [1110, 359] on div at bounding box center [871, 441] width 1173 height 789
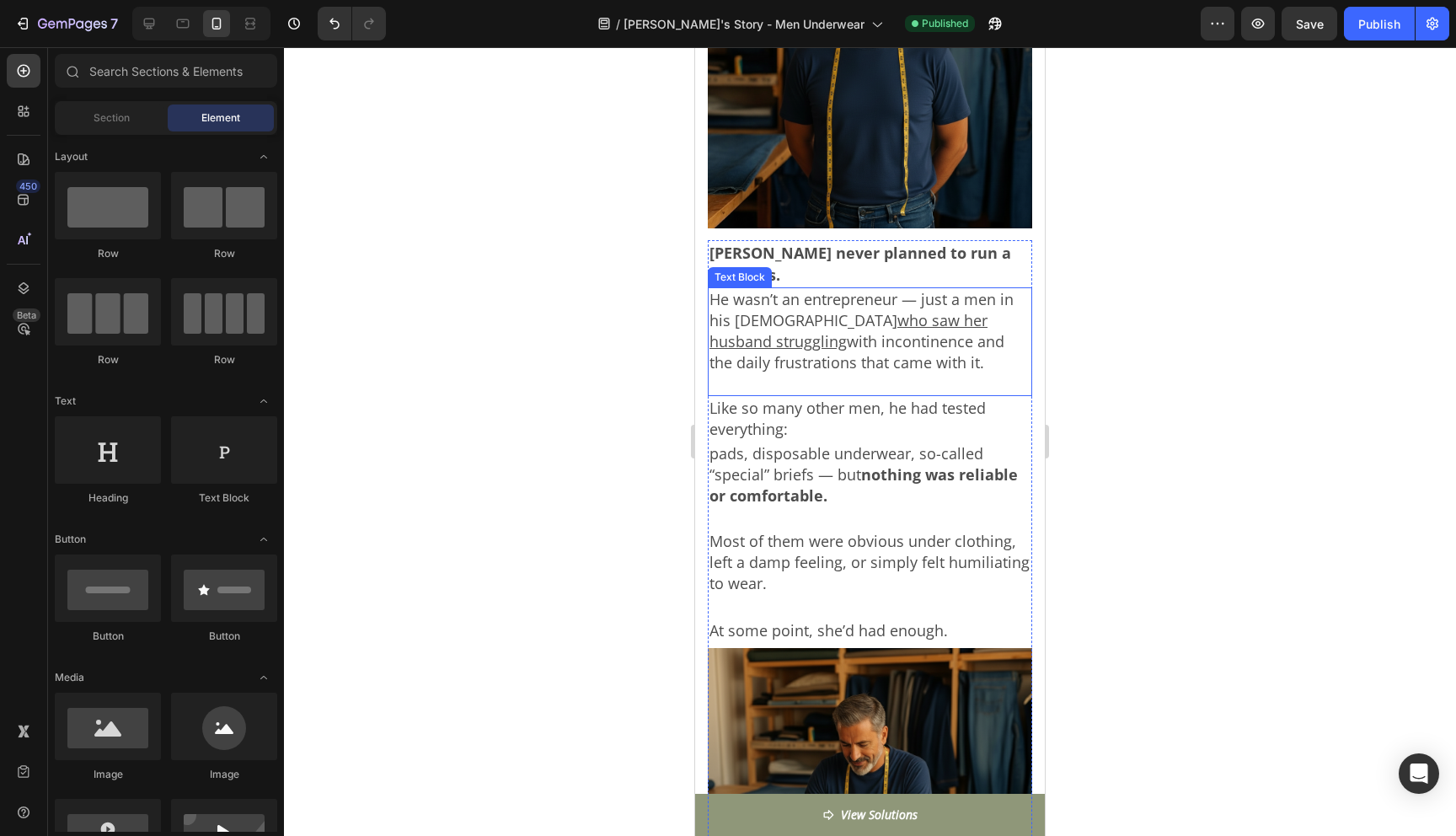
click at [882, 310] on u "who saw her husband struggling" at bounding box center [849, 331] width 278 height 41
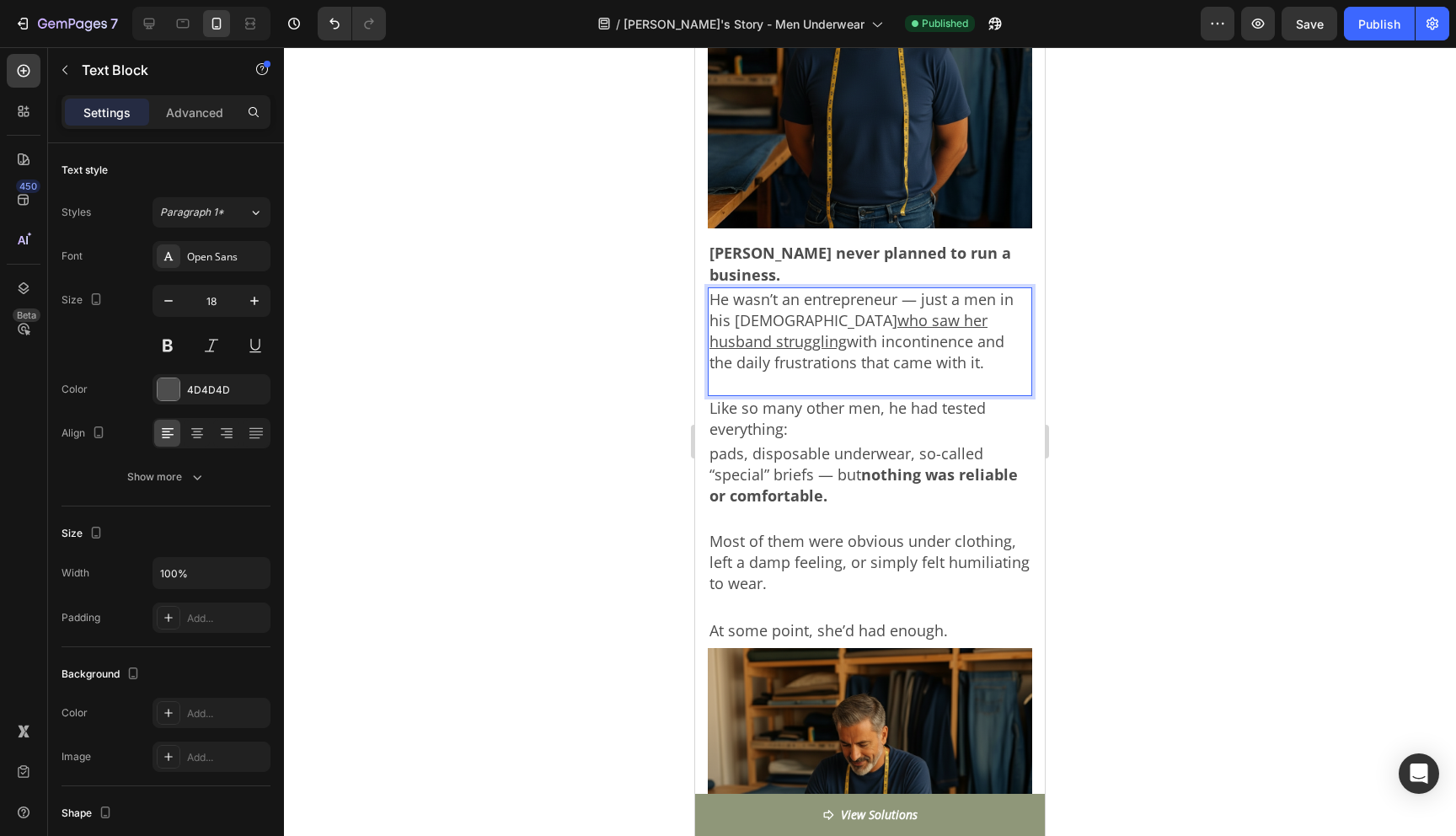
click at [794, 342] on p "He wasn’t an entrepreneur — just a men in his [DEMOGRAPHIC_DATA] who saw her hu…" at bounding box center [870, 342] width 321 height 105
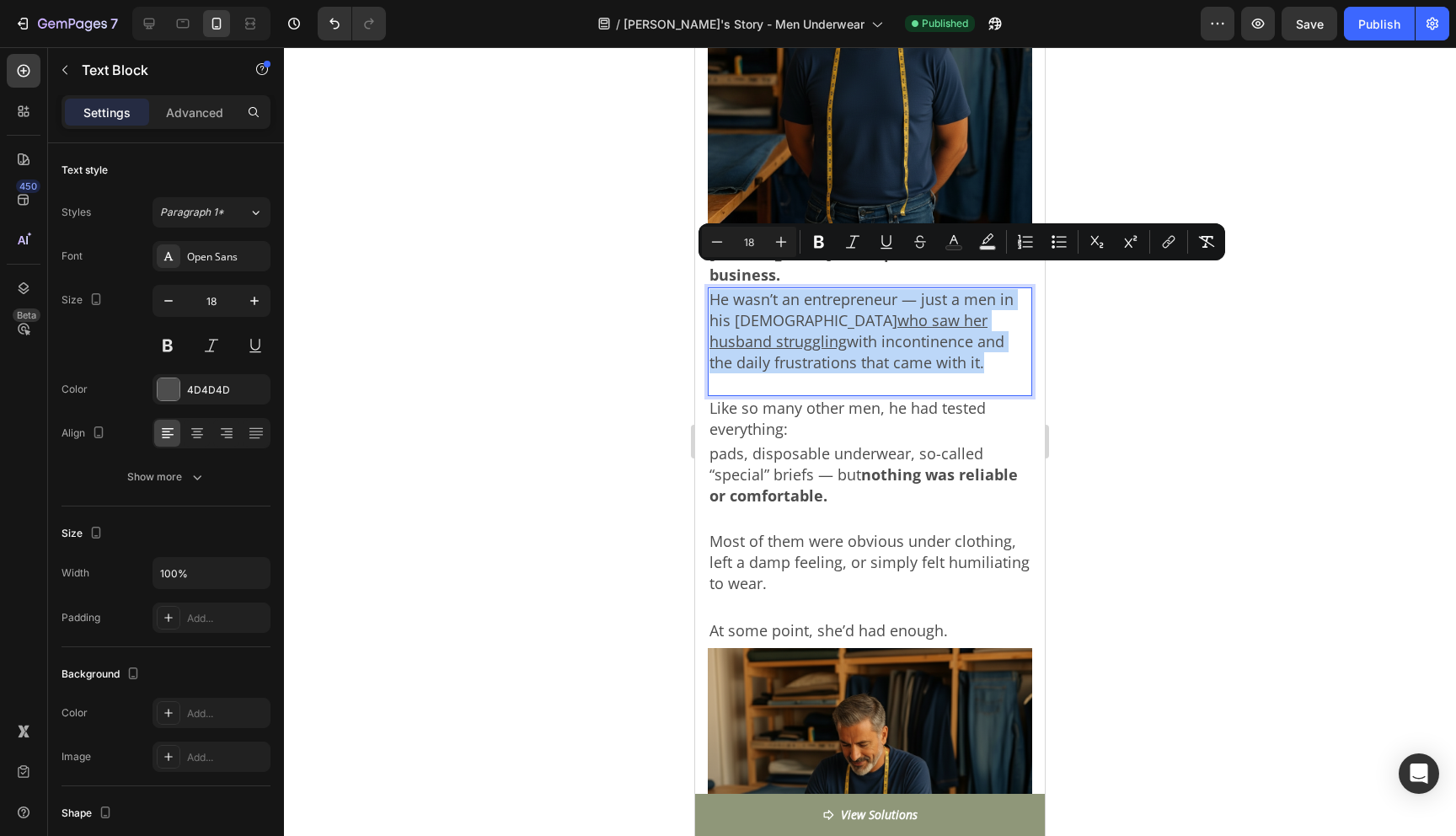
drag, startPoint x: 795, startPoint y: 341, endPoint x: 711, endPoint y: 278, distance: 105.0
click at [711, 289] on p "He wasn’t an entrepreneur — just a men in his [DEMOGRAPHIC_DATA] who saw her hu…" at bounding box center [870, 342] width 321 height 105
copy p "He wasn’t an entrepreneur — just a men in his [DEMOGRAPHIC_DATA] who saw her hu…"
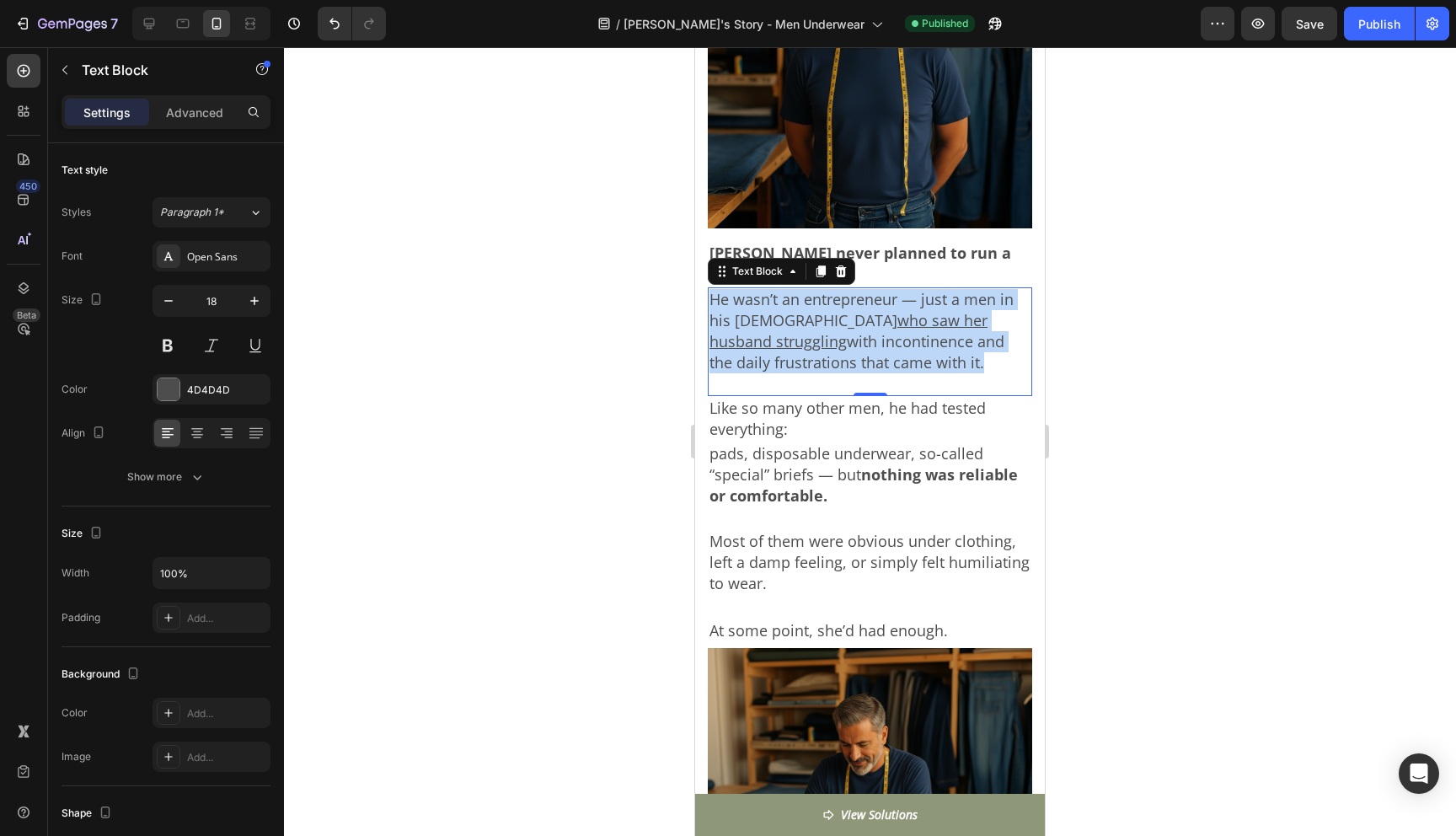
click at [792, 315] on p "He wasn’t an entrepreneur — just a men in his [DEMOGRAPHIC_DATA] who saw her hu…" at bounding box center [870, 342] width 321 height 105
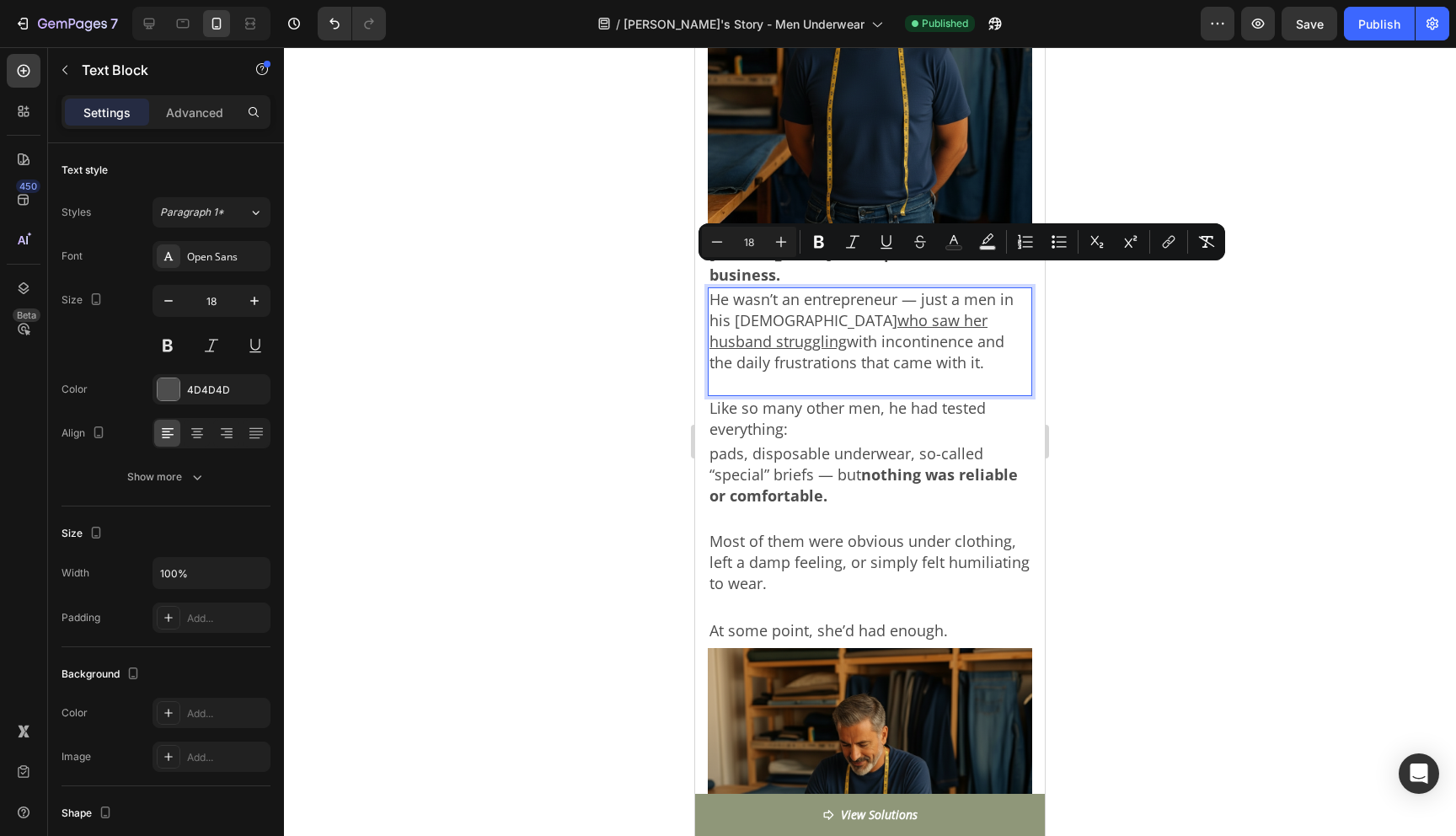
drag, startPoint x: 801, startPoint y: 342, endPoint x: 714, endPoint y: 284, distance: 104.6
click at [714, 289] on p "He wasn’t an entrepreneur — just a men in his [DEMOGRAPHIC_DATA] who saw her hu…" at bounding box center [870, 342] width 321 height 105
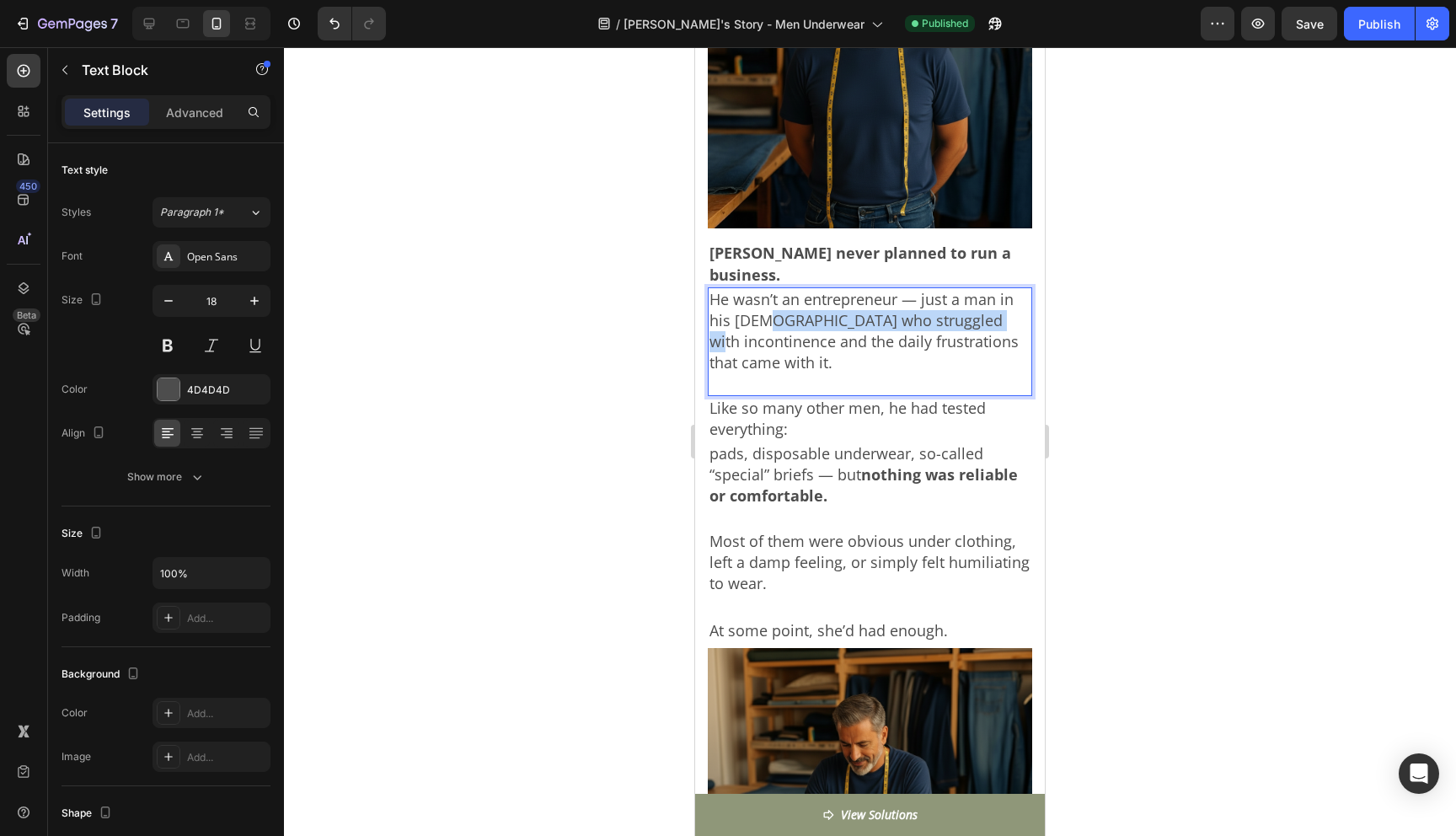
drag, startPoint x: 761, startPoint y: 300, endPoint x: 989, endPoint y: 305, distance: 228.1
click at [989, 305] on p "He wasn’t an entrepreneur — just a man in his [DEMOGRAPHIC_DATA] who struggled …" at bounding box center [870, 342] width 321 height 105
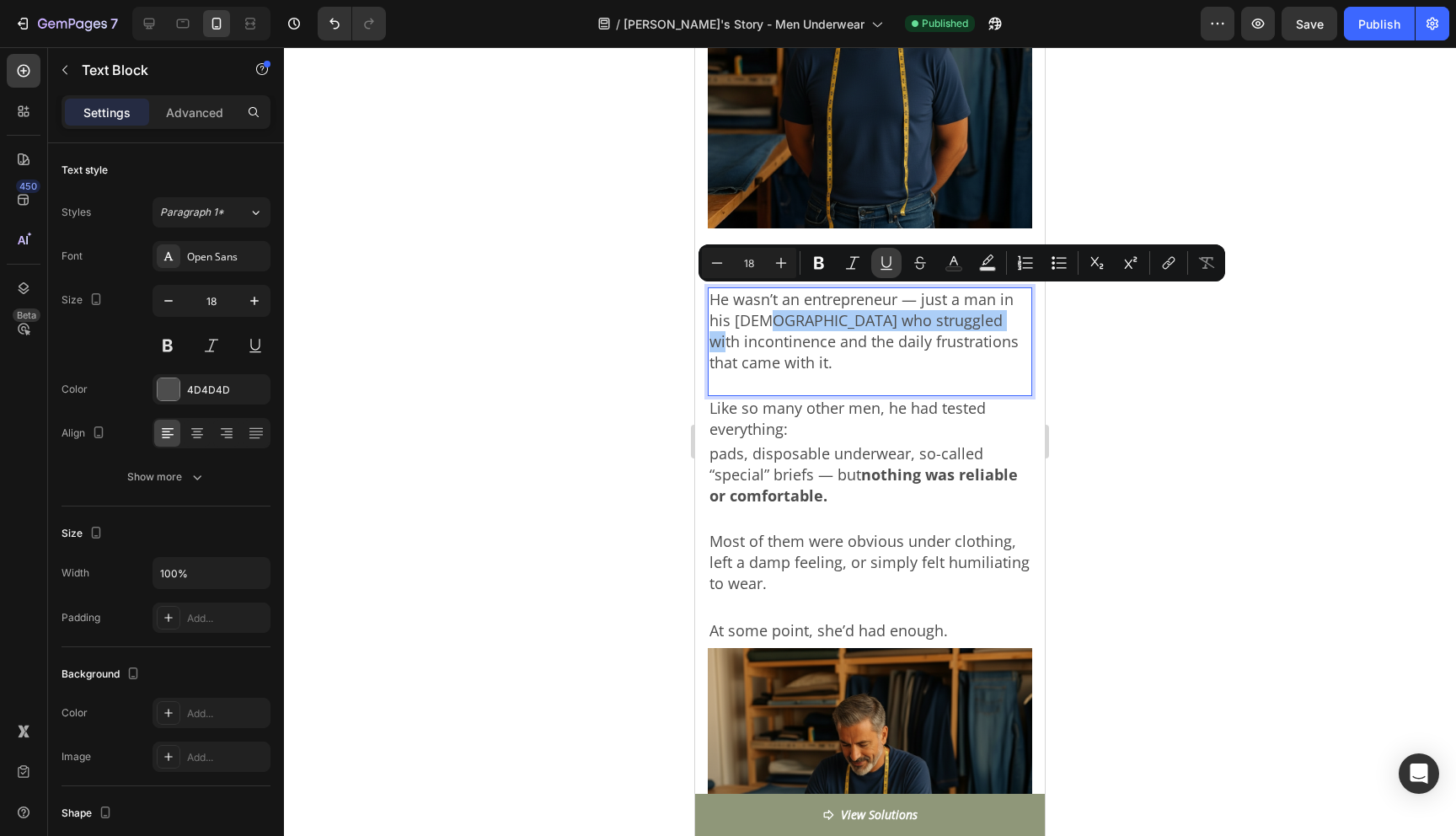
click at [888, 266] on icon "Editor contextual toolbar" at bounding box center [886, 261] width 9 height 12
click at [1101, 365] on div at bounding box center [871, 441] width 1173 height 789
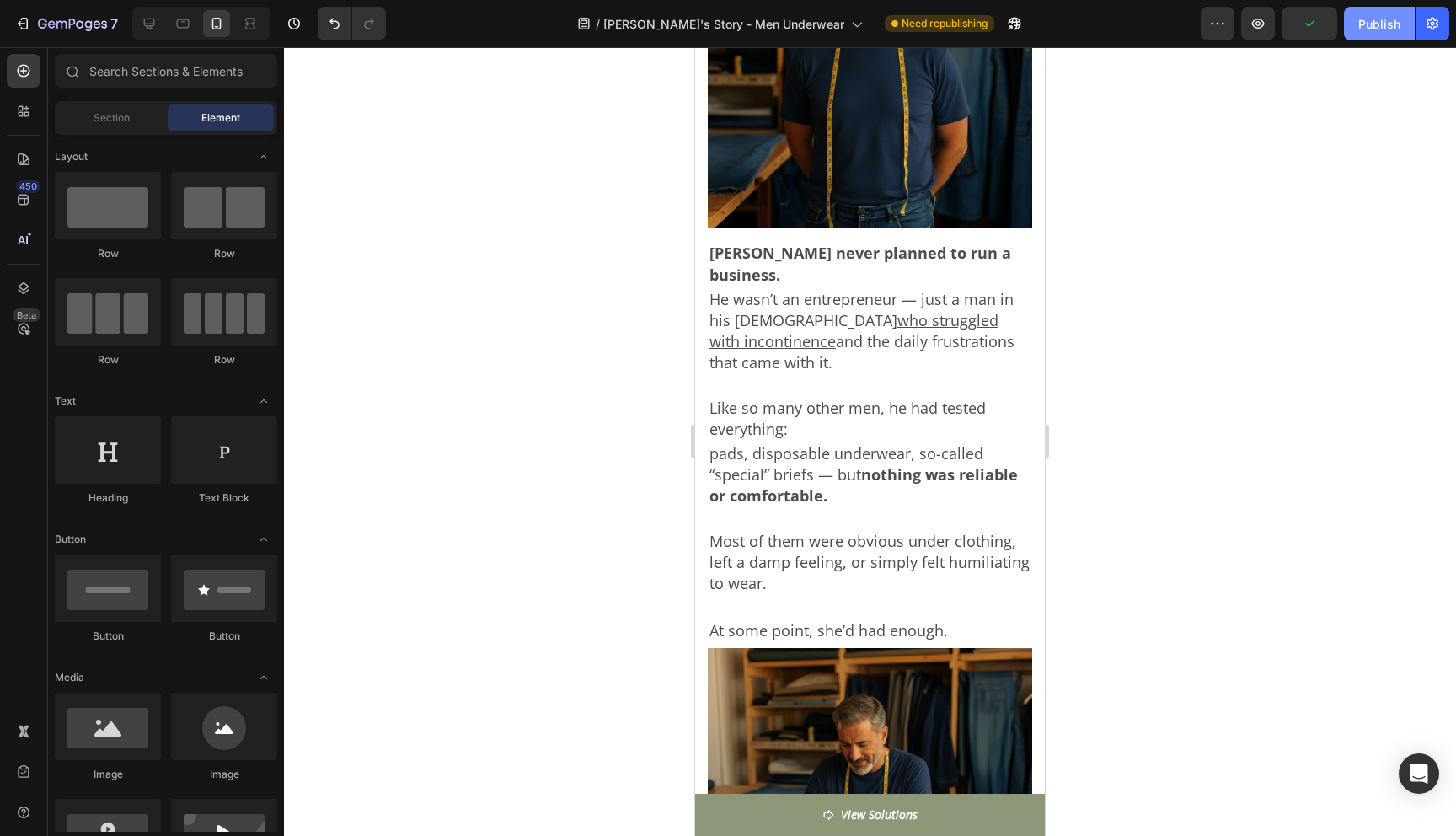
click at [1392, 29] on div "Publish" at bounding box center [1380, 23] width 42 height 17
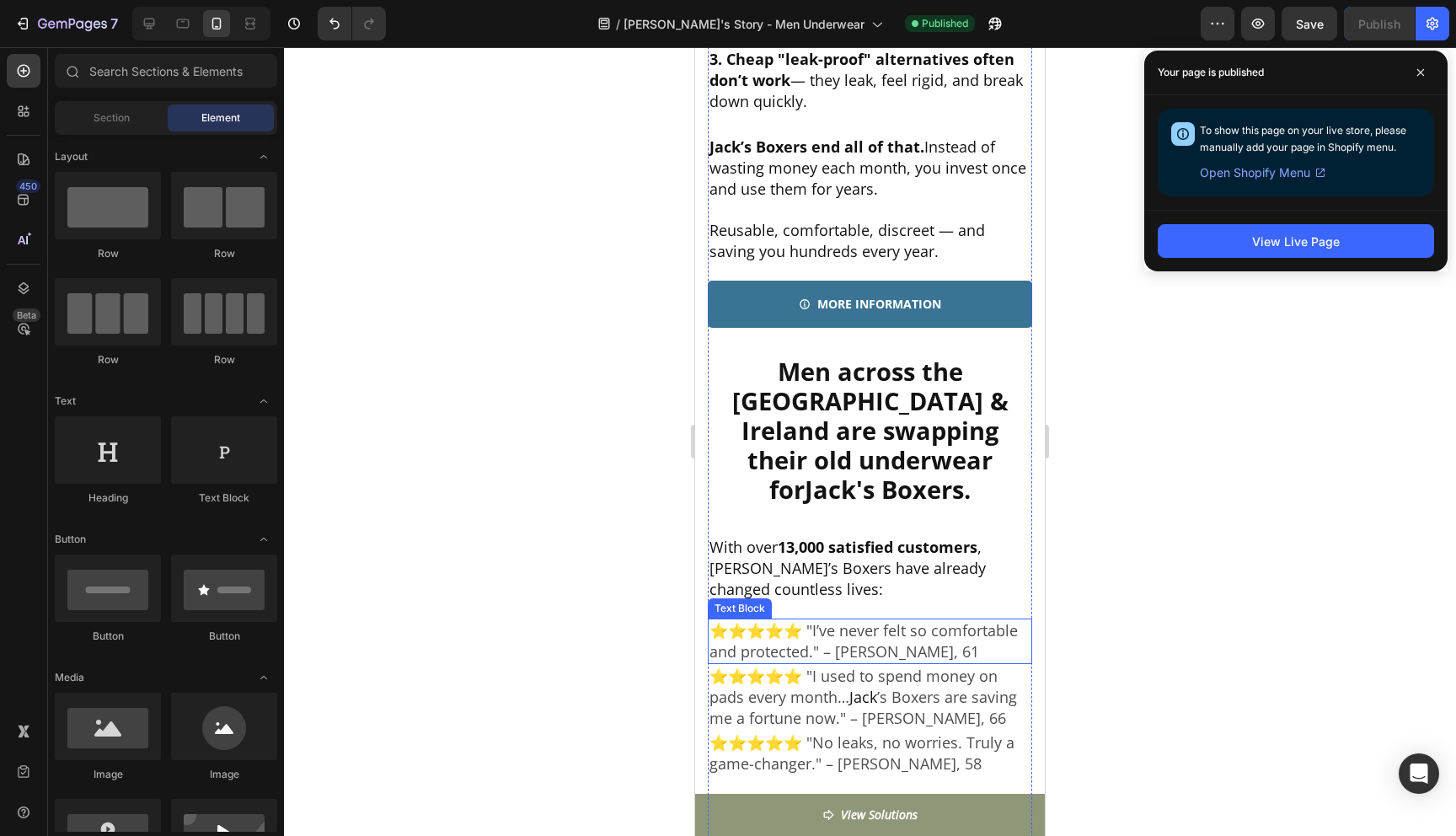
scroll to position [6546, 0]
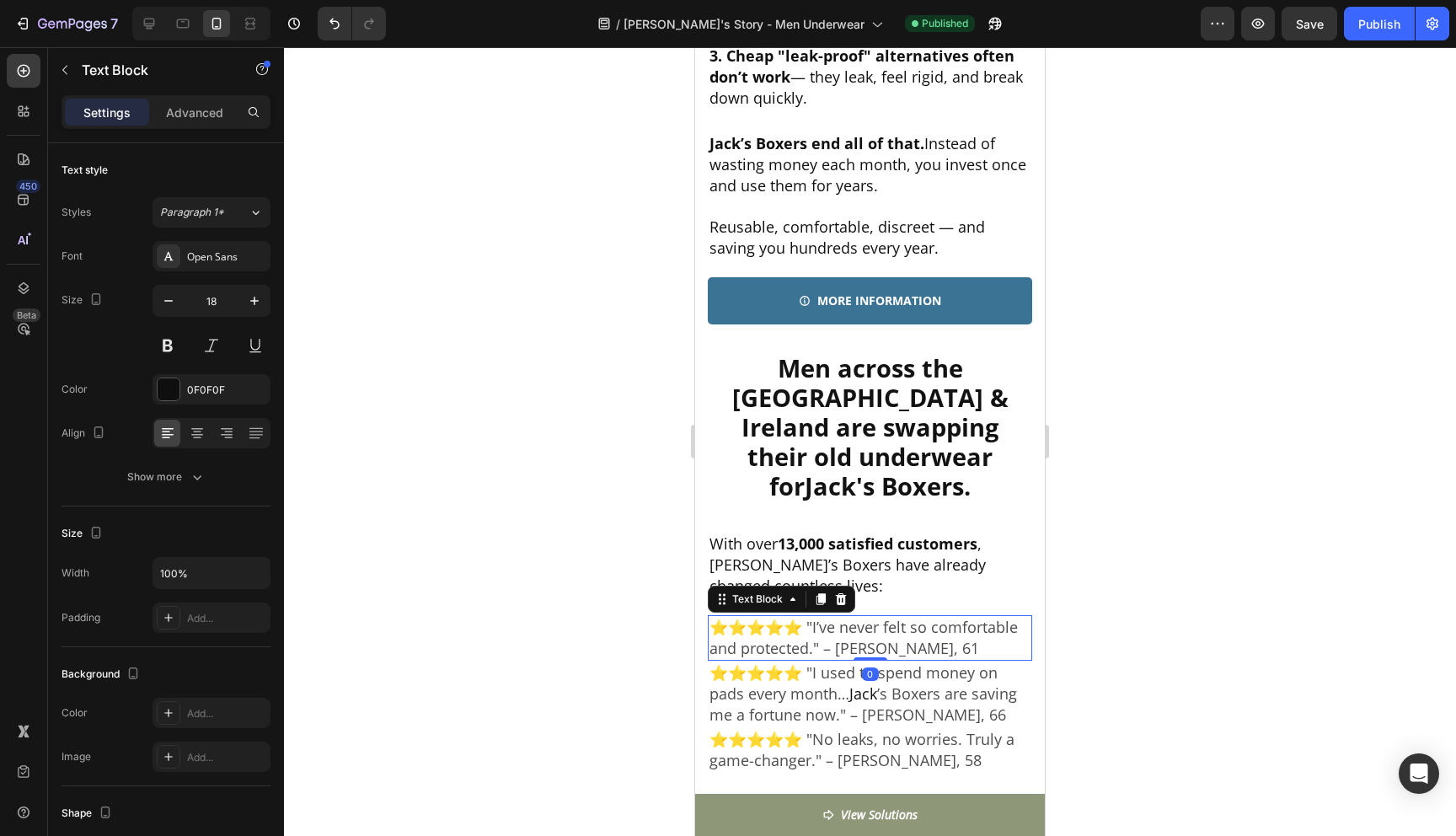
click at [891, 617] on span "⭐️⭐️⭐️⭐️⭐️ "I’ve never felt so comfortable and protected." – [PERSON_NAME], 61" at bounding box center [863, 637] width 308 height 41
click at [1084, 593] on div at bounding box center [871, 441] width 1173 height 789
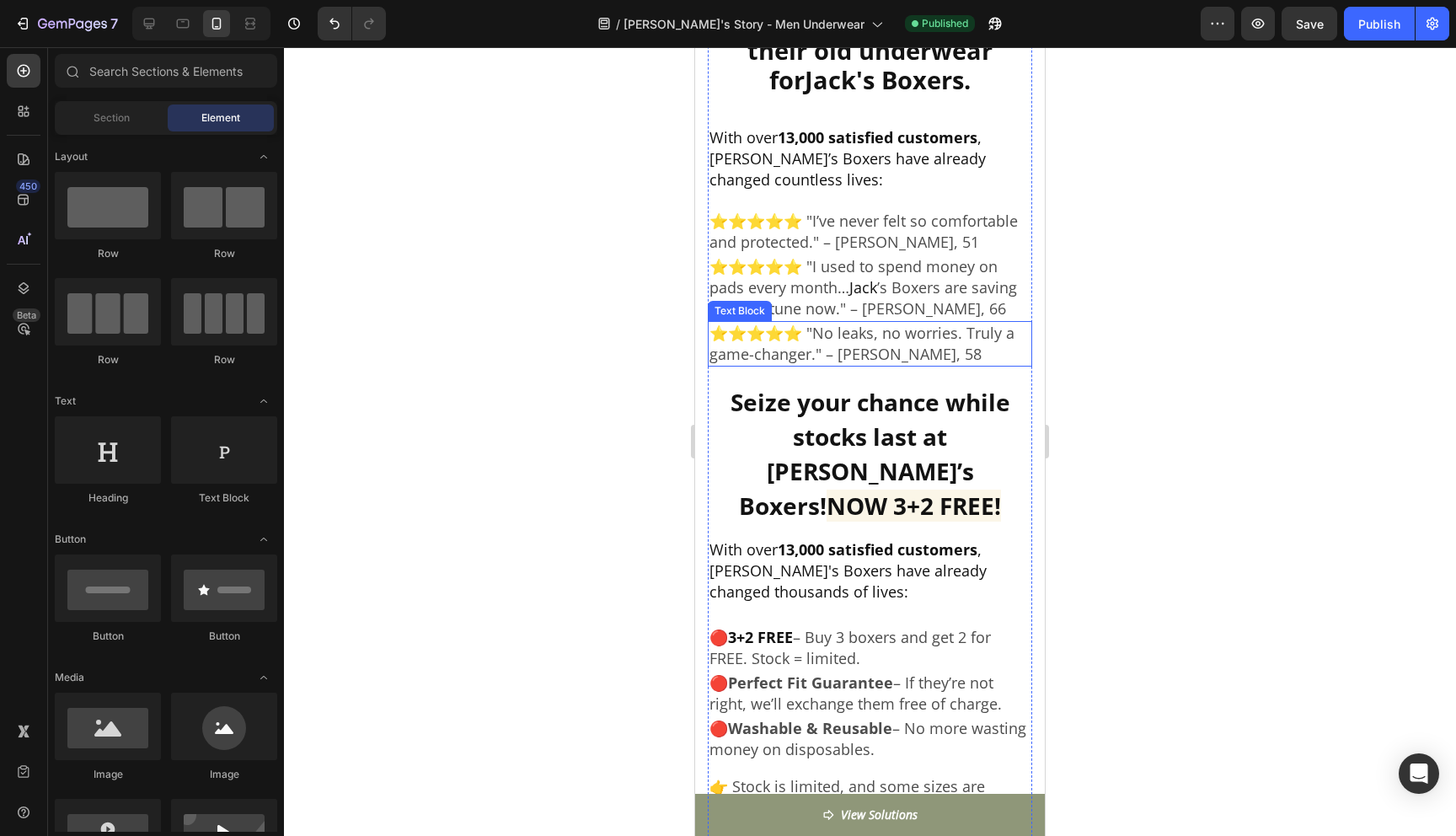
scroll to position [6965, 0]
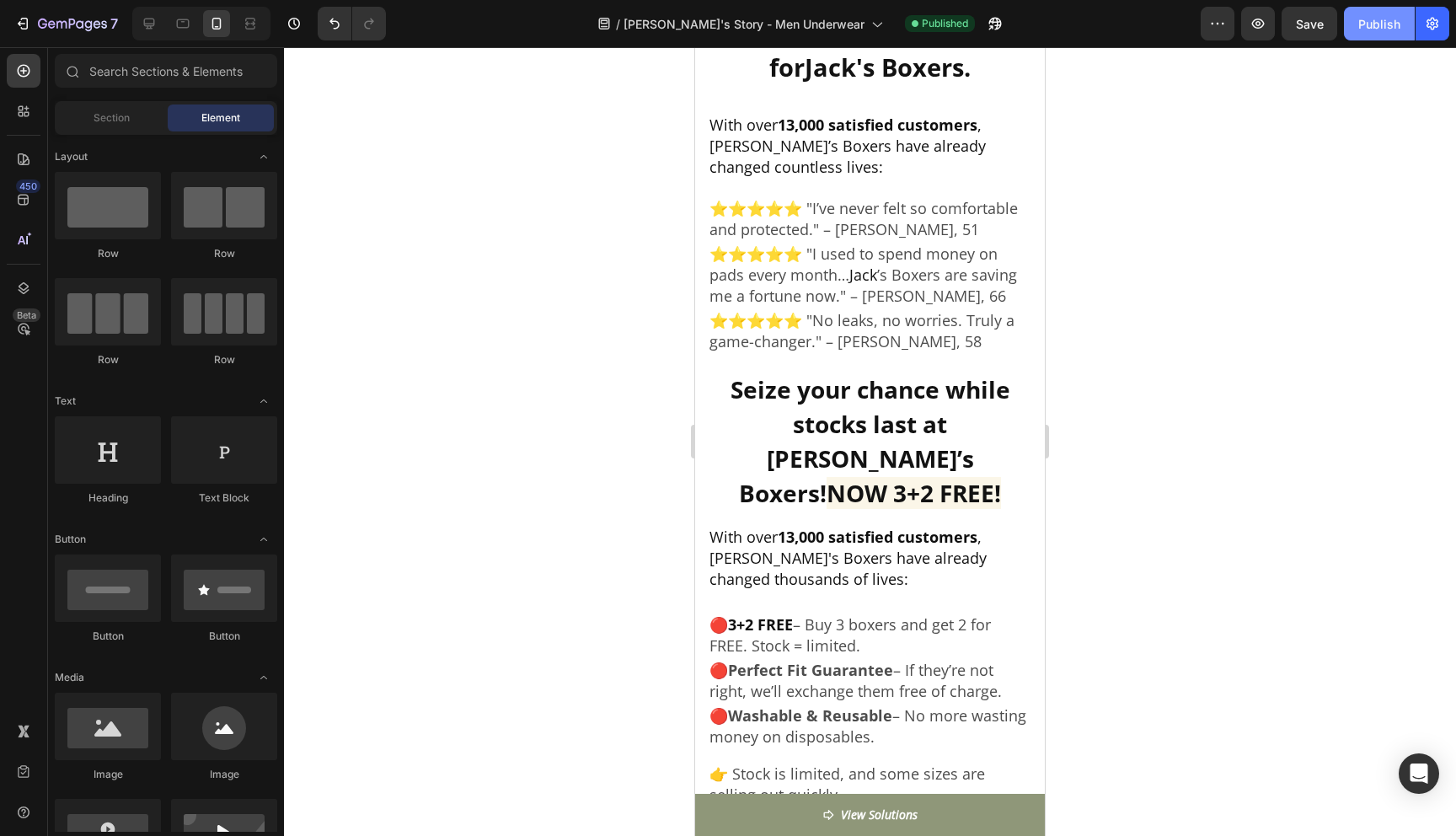
click at [1390, 29] on div "Publish" at bounding box center [1380, 23] width 42 height 17
